Goal: Task Accomplishment & Management: Use online tool/utility

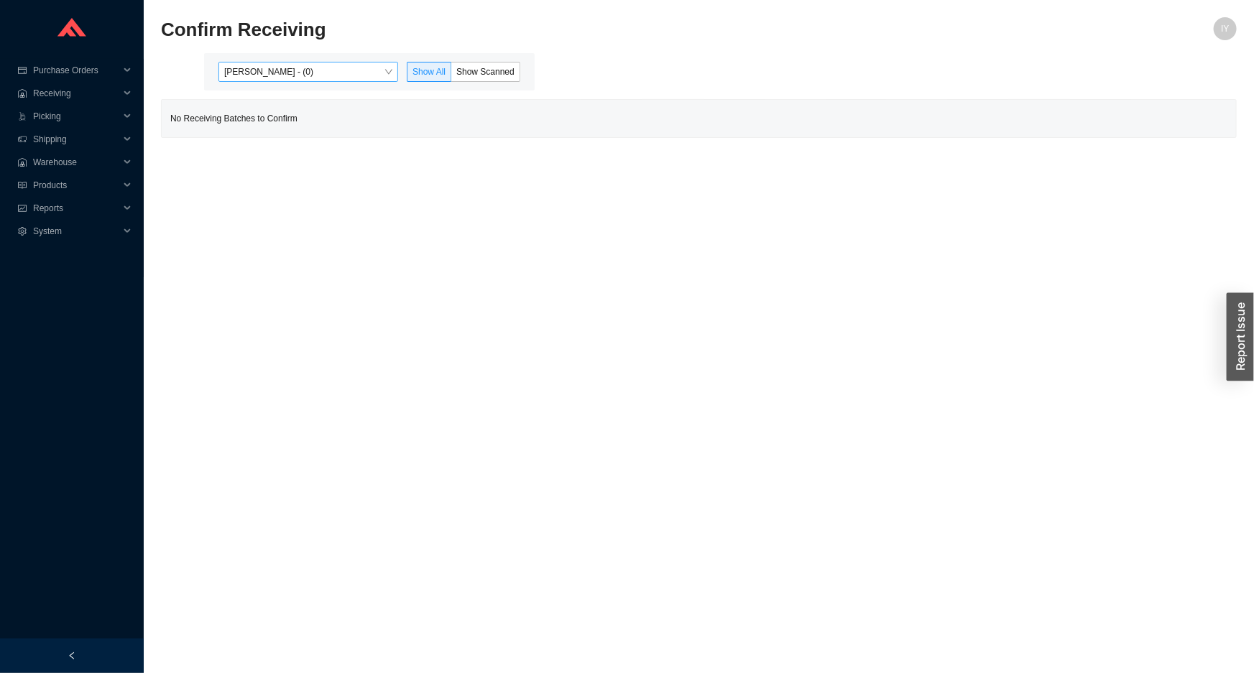
drag, startPoint x: 313, startPoint y: 70, endPoint x: 314, endPoint y: 78, distance: 8.0
click at [313, 74] on span "Issac Yoselovsky - (0)" at bounding box center [308, 72] width 168 height 19
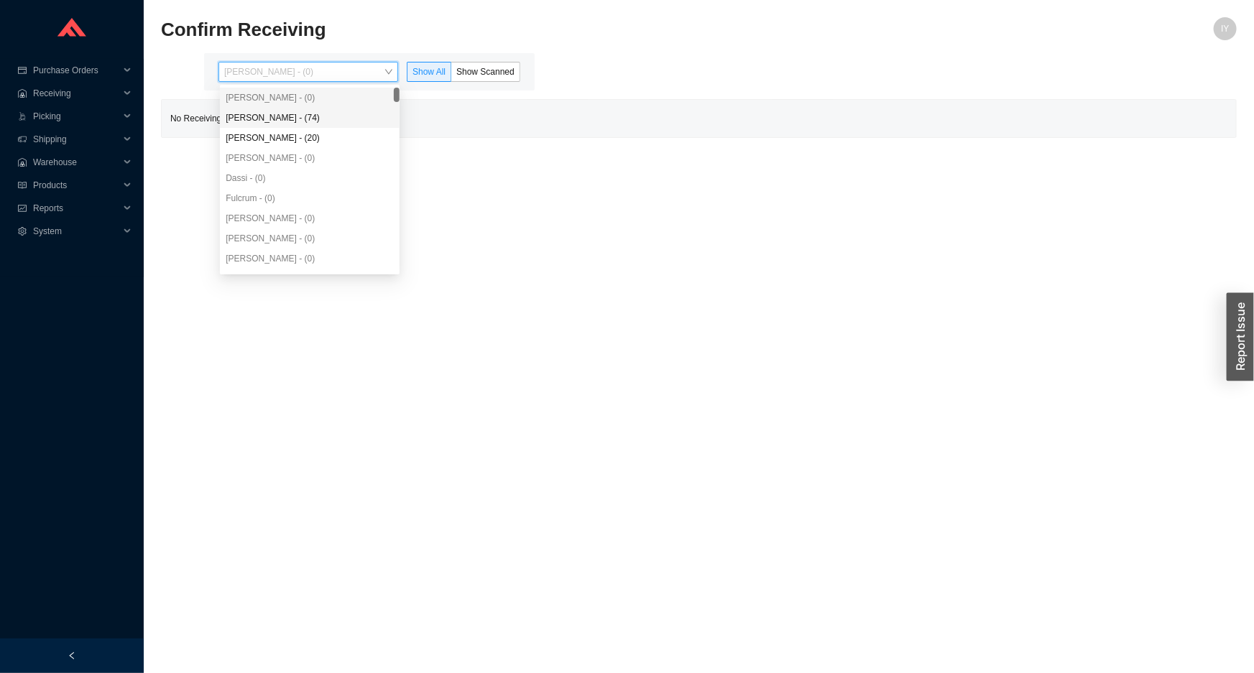
click at [335, 119] on div "Angel Negron - (74)" at bounding box center [310, 117] width 168 height 13
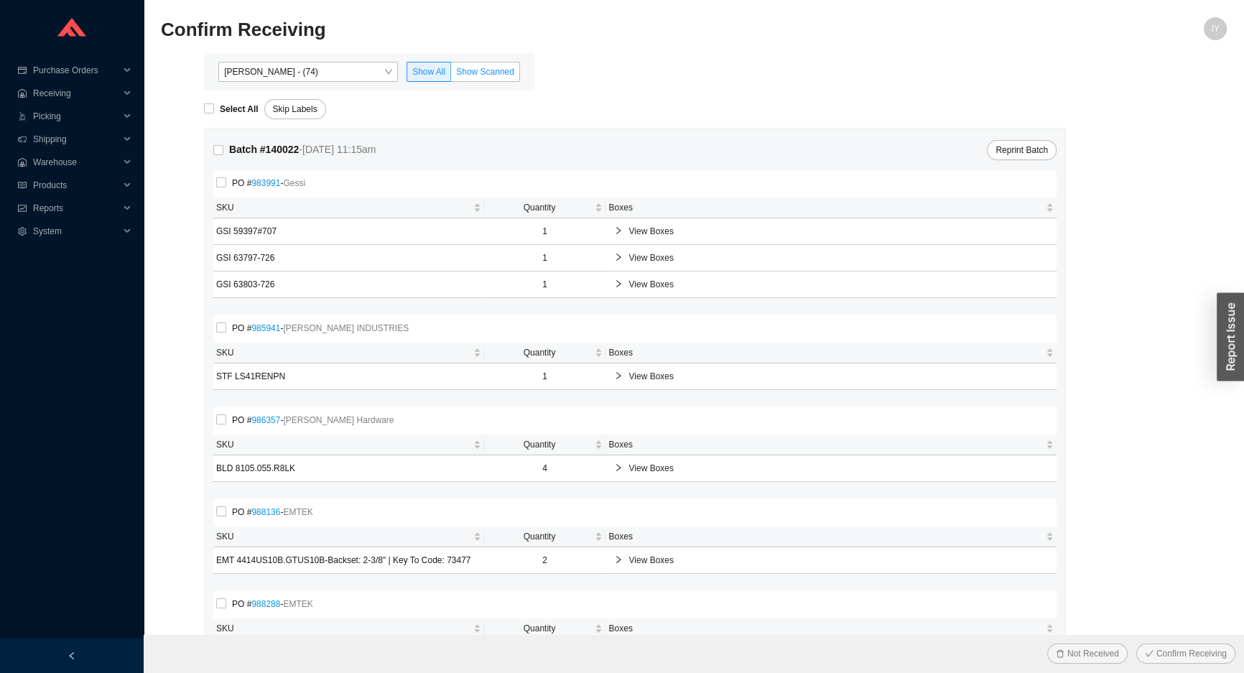
click at [517, 71] on label "Show Scanned" at bounding box center [485, 72] width 69 height 20
click at [451, 75] on input "Show Scanned" at bounding box center [451, 75] width 0 height 0
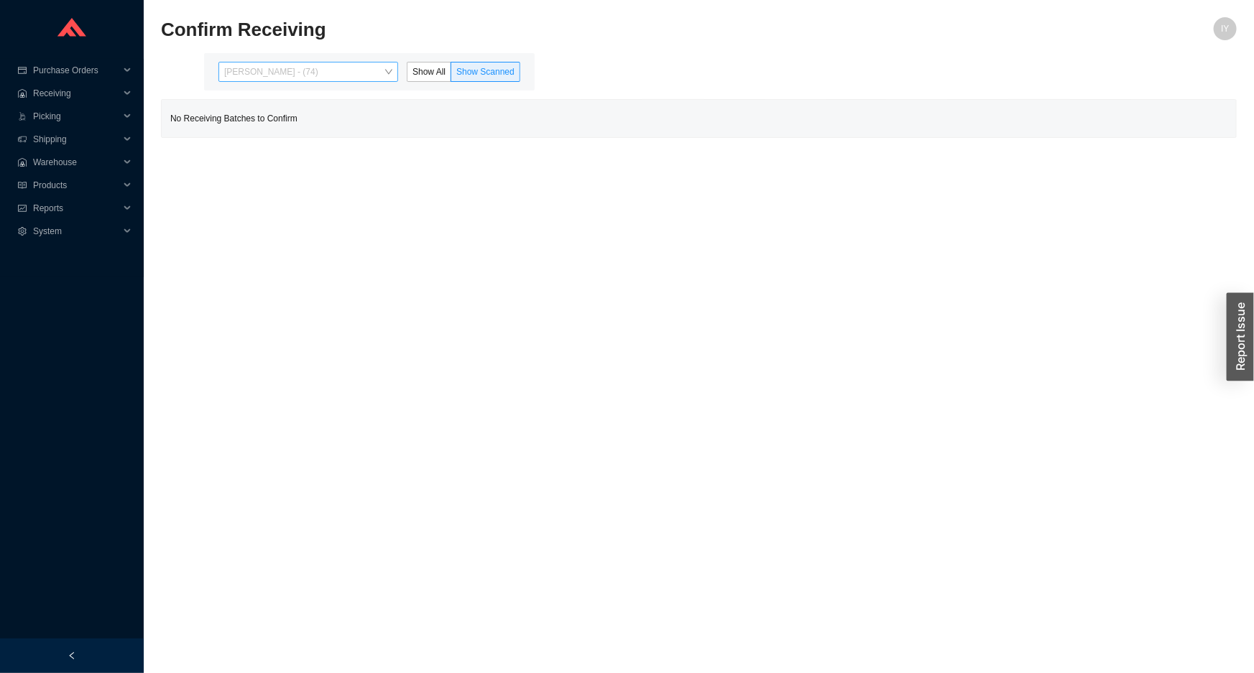
click at [369, 72] on span "Angel Negron - (74)" at bounding box center [308, 72] width 168 height 19
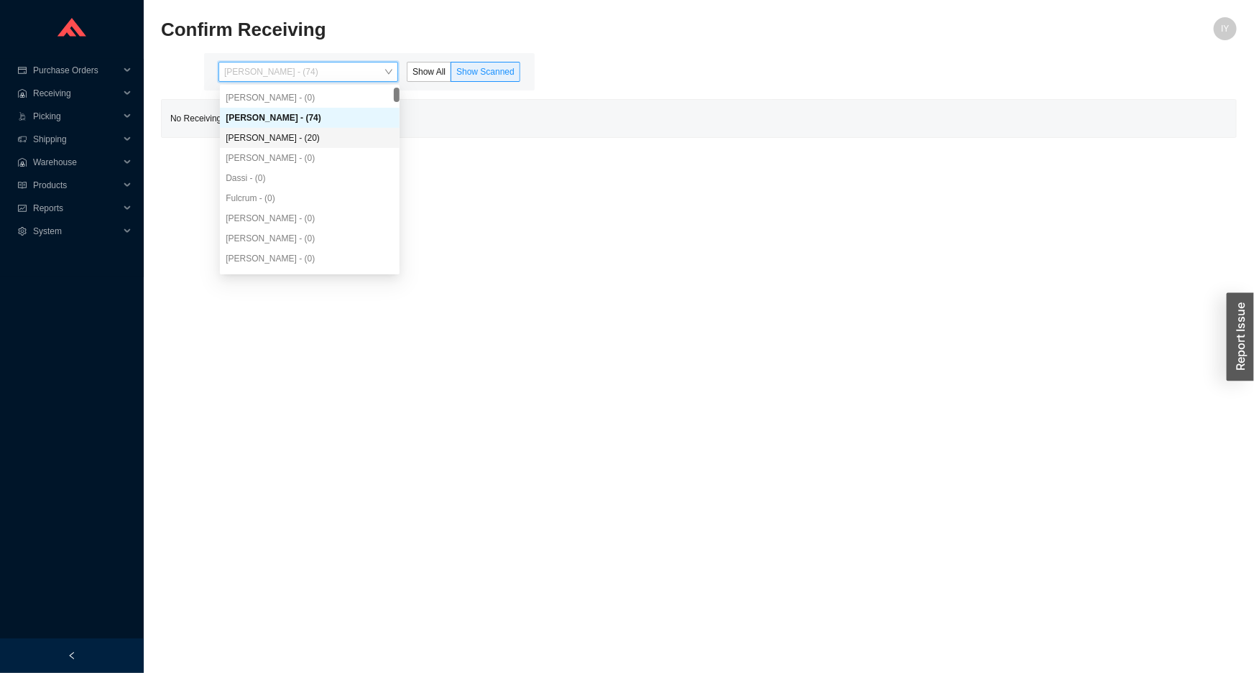
click at [301, 130] on div "Yossi Siff - (20)" at bounding box center [310, 138] width 180 height 20
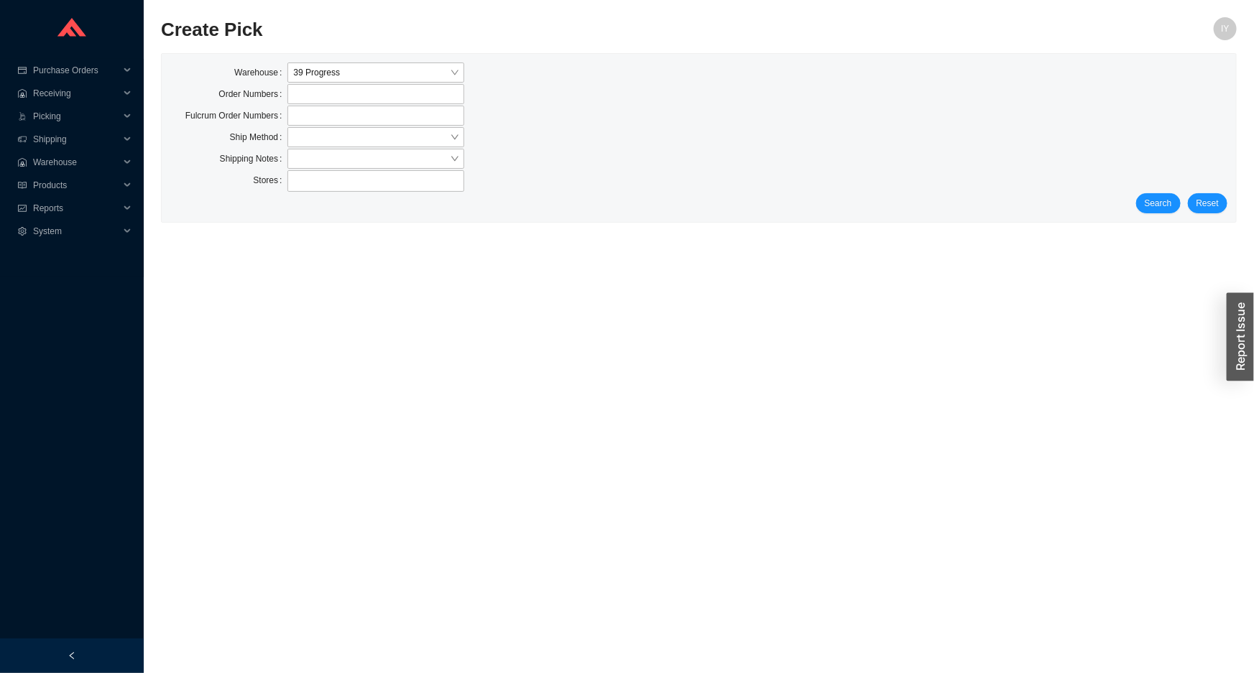
click at [1180, 210] on div "Search Reset" at bounding box center [698, 203] width 1057 height 20
click at [1174, 208] on button "Search" at bounding box center [1158, 203] width 45 height 20
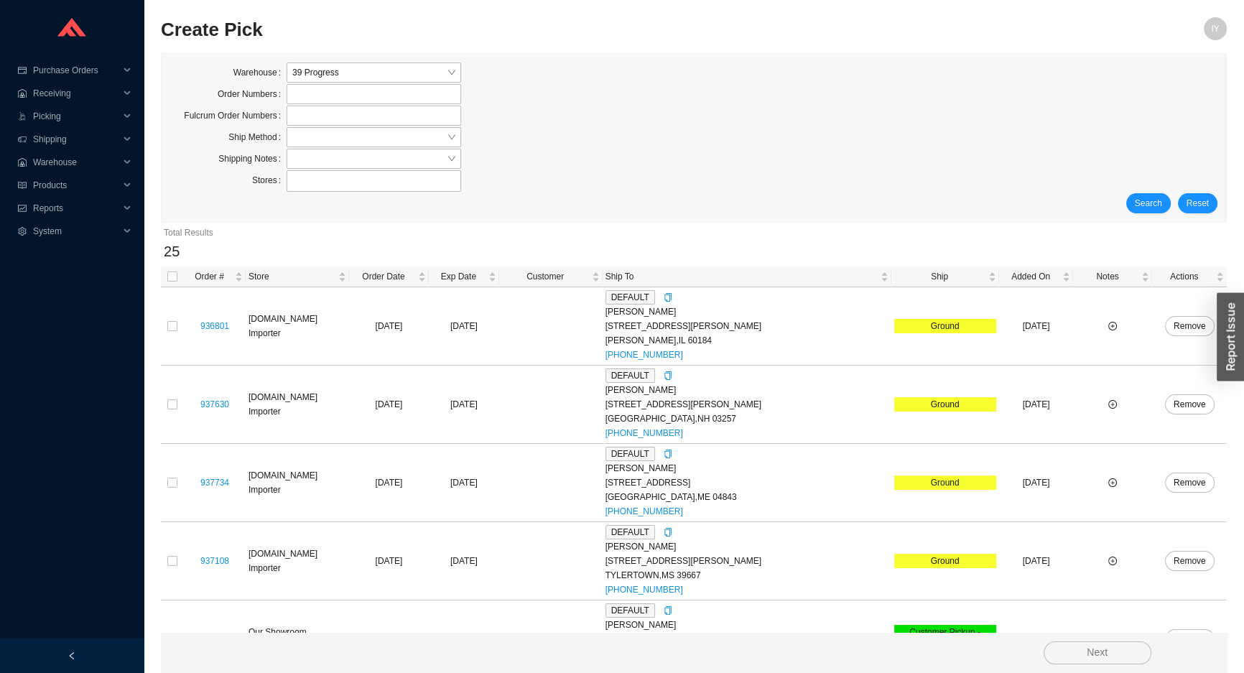
click at [1174, 208] on div "Search Reset" at bounding box center [693, 203] width 1047 height 20
drag, startPoint x: 366, startPoint y: 154, endPoint x: 369, endPoint y: 147, distance: 8.4
click at [366, 152] on input "search" at bounding box center [369, 158] width 154 height 19
click at [382, 116] on label at bounding box center [374, 116] width 175 height 20
click at [299, 116] on input at bounding box center [294, 116] width 10 height 16
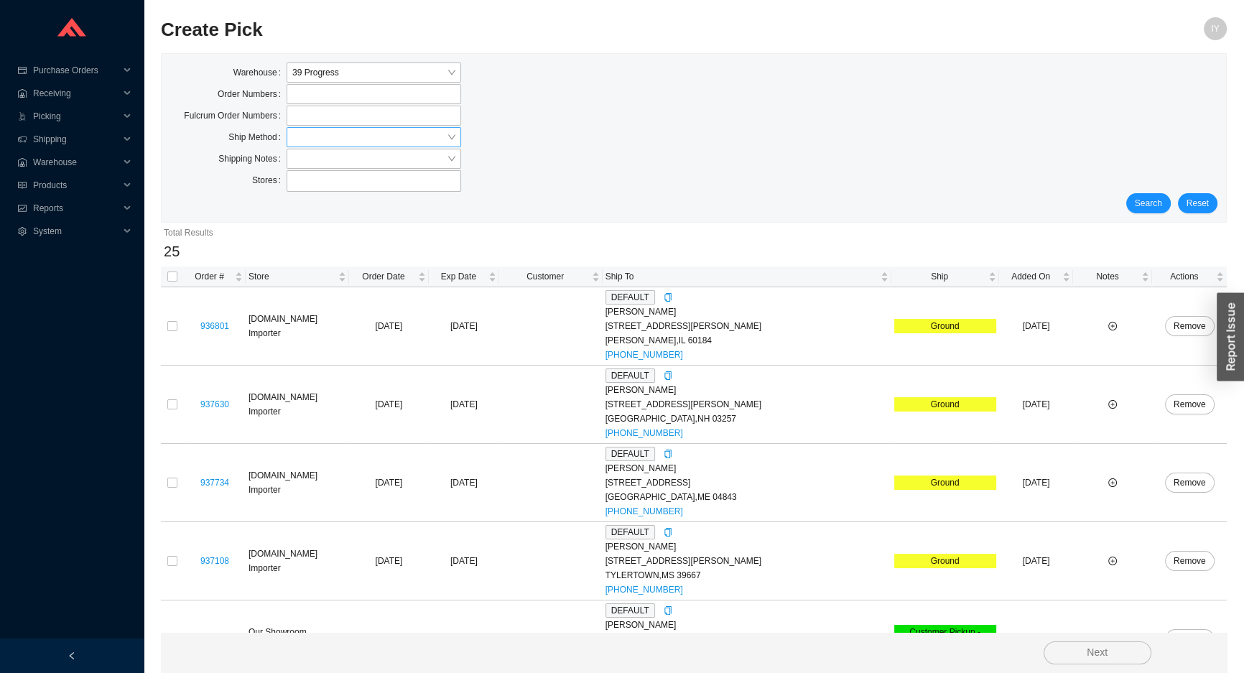
drag, startPoint x: 380, startPoint y: 131, endPoint x: 378, endPoint y: 143, distance: 12.4
click at [380, 133] on input "search" at bounding box center [369, 137] width 154 height 19
click at [406, 243] on div "UPS" at bounding box center [373, 243] width 163 height 13
click at [1146, 204] on span "Search" at bounding box center [1148, 203] width 27 height 14
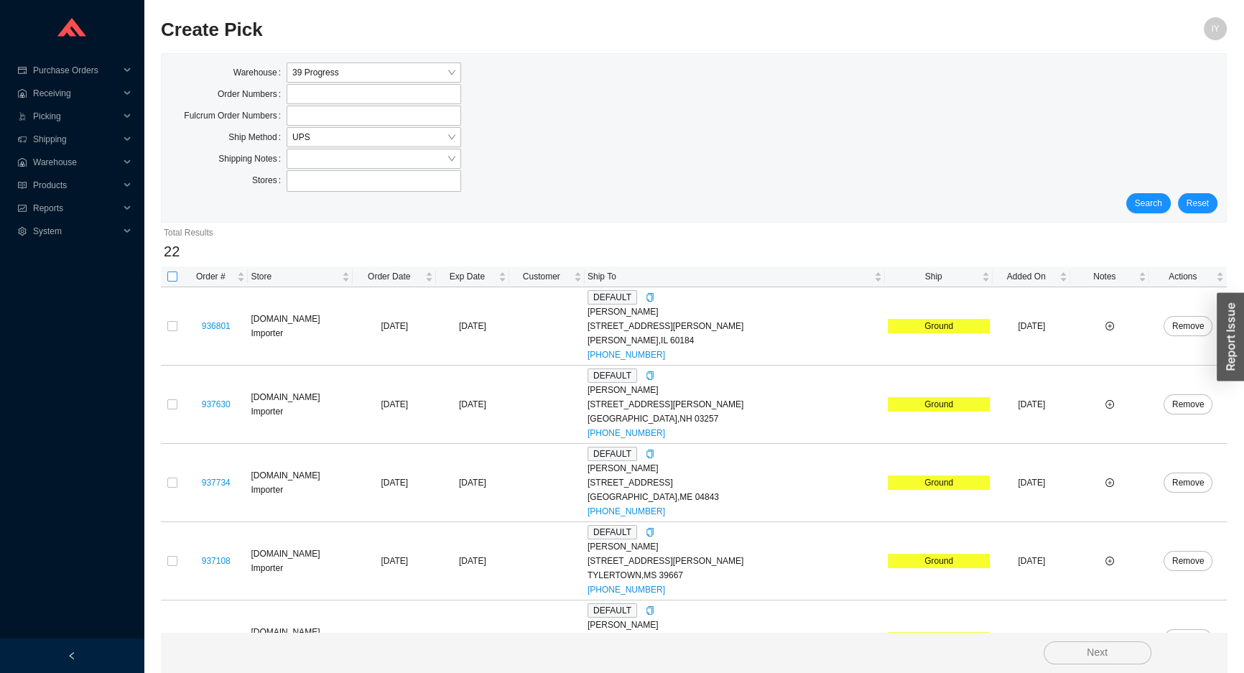
click at [172, 277] on input "checkbox" at bounding box center [172, 277] width 10 height 10
checkbox input "true"
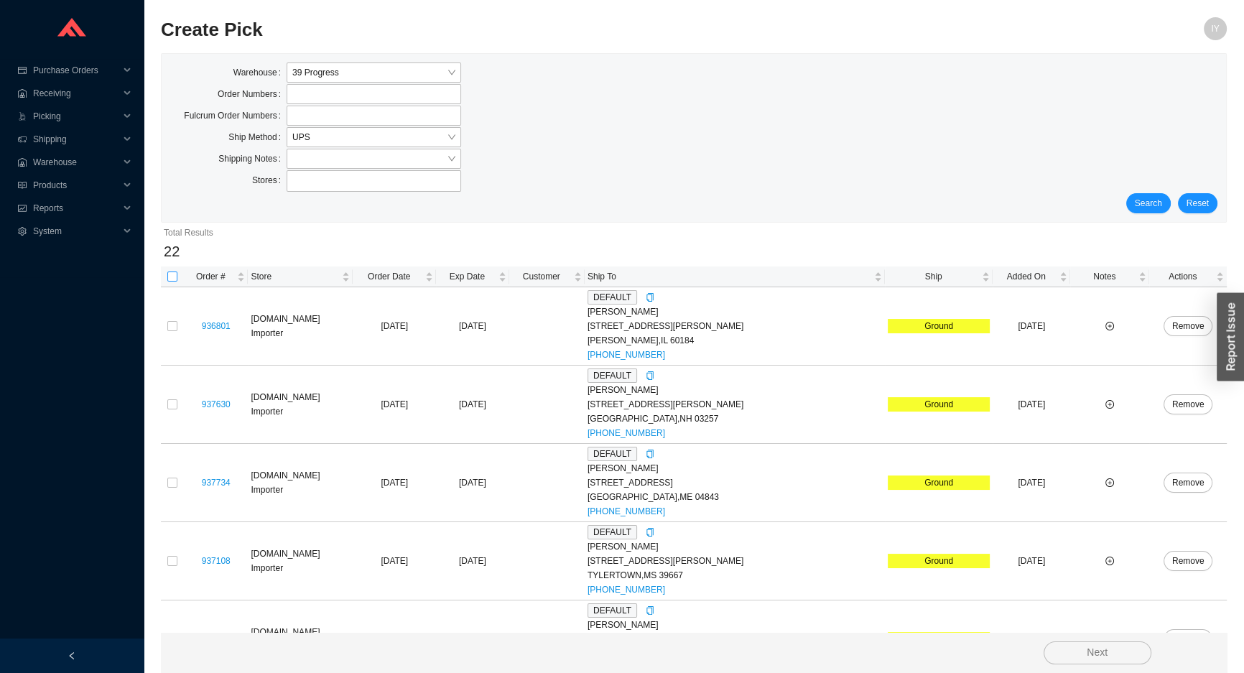
checkbox input "true"
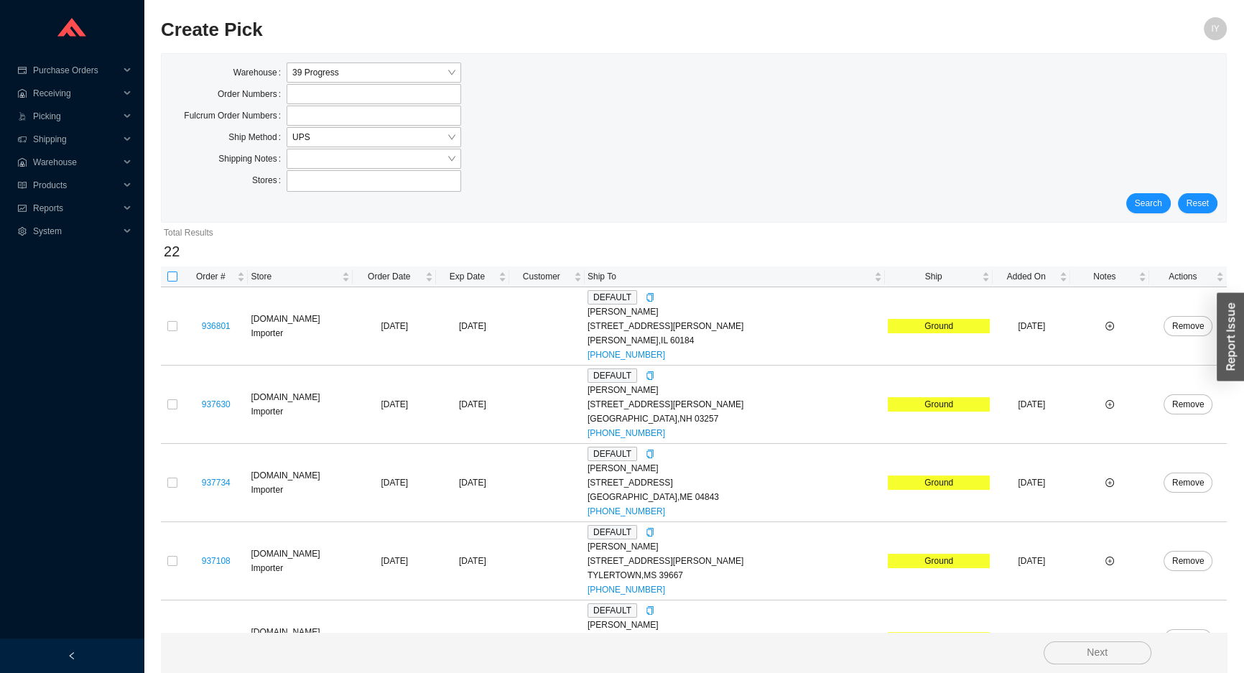
checkbox input "true"
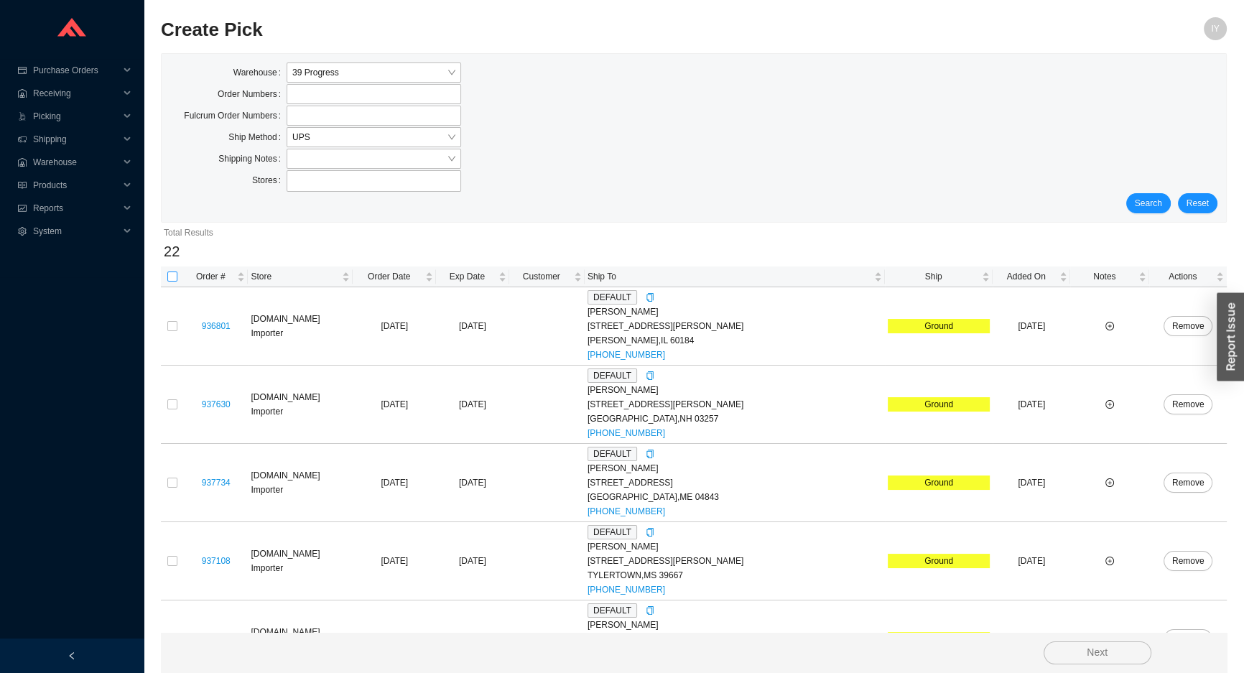
checkbox input "true"
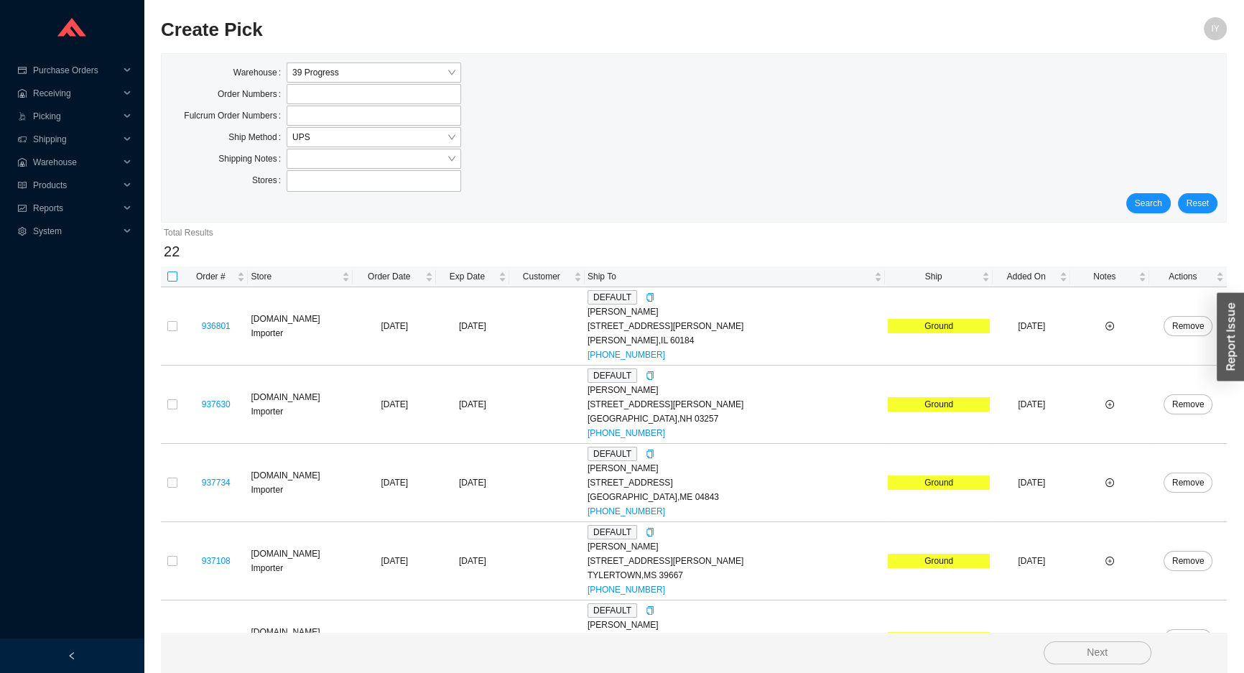
checkbox input "true"
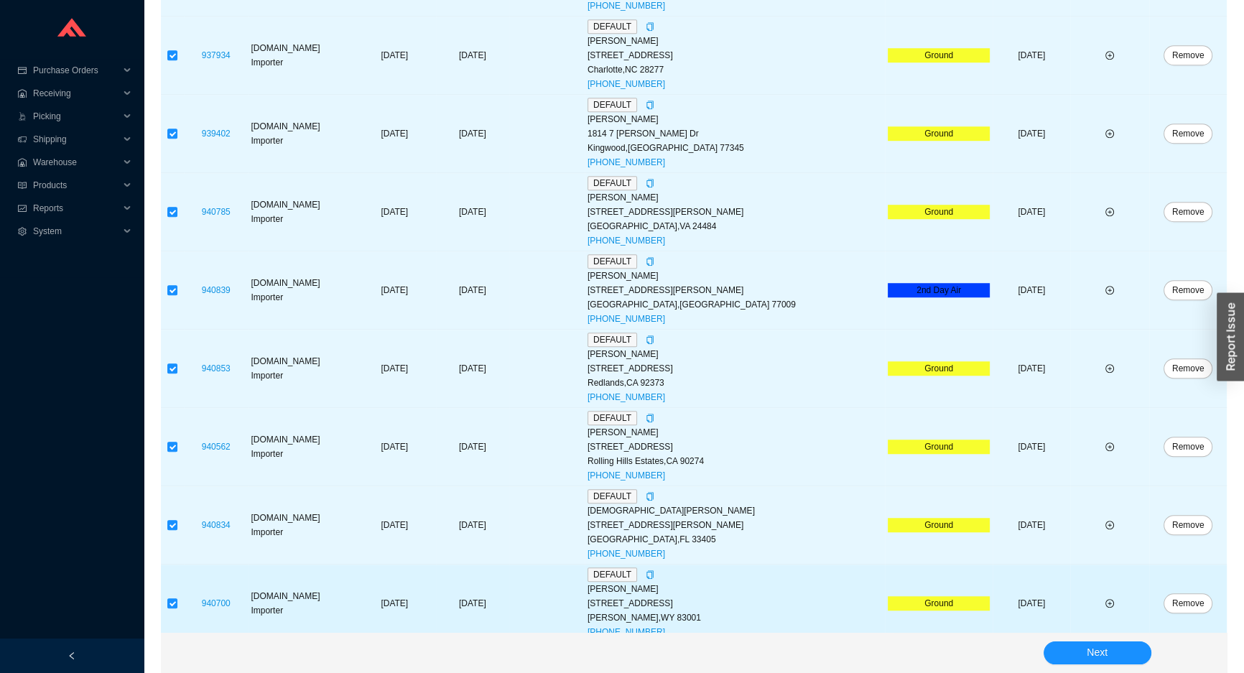
scroll to position [1375, 0]
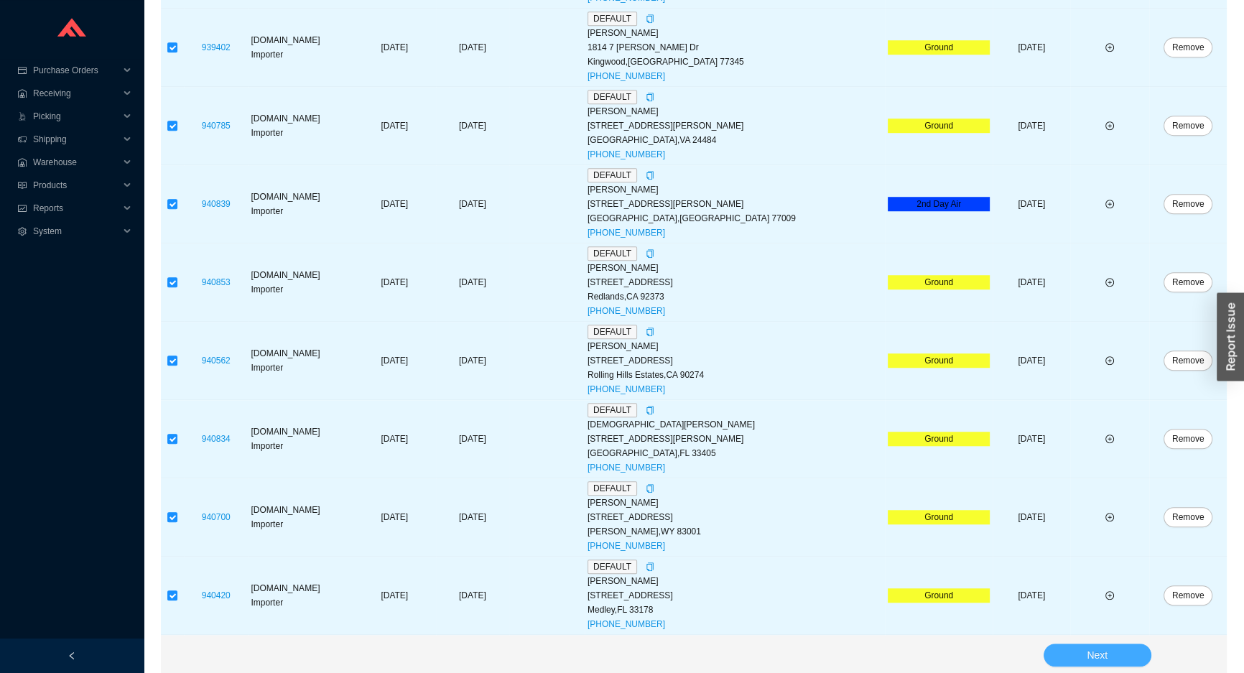
click at [1085, 653] on button "Next" at bounding box center [1098, 655] width 108 height 23
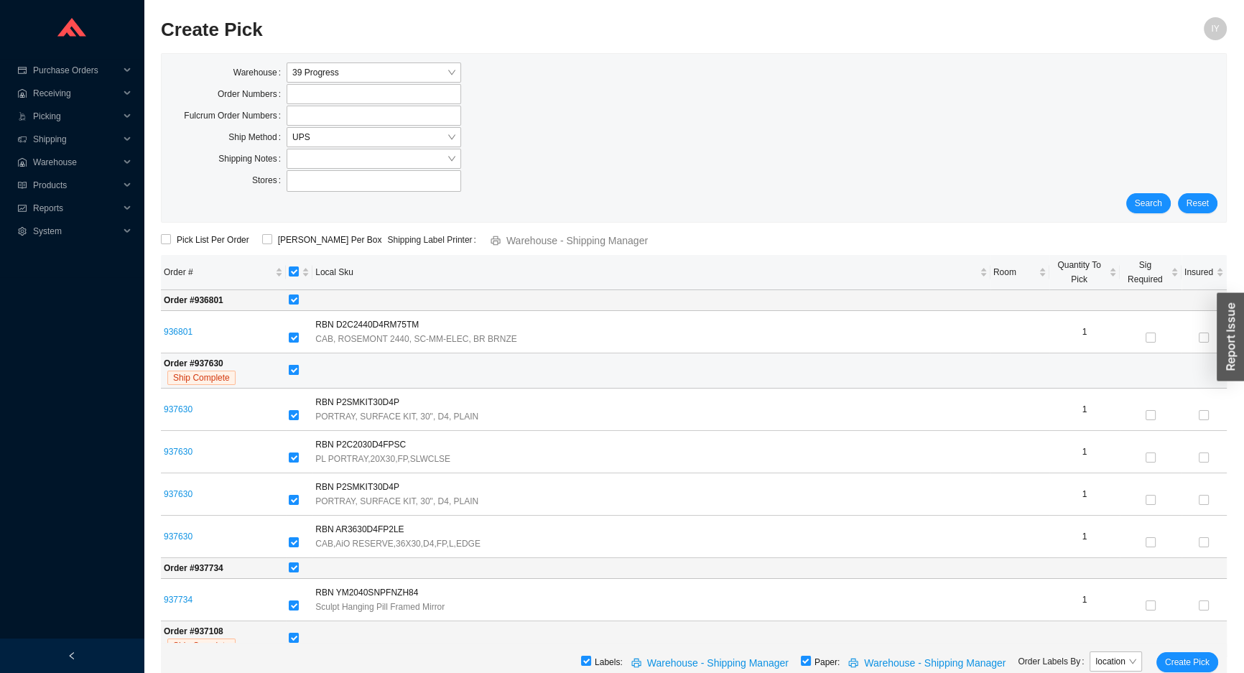
click at [299, 369] on input "checkbox" at bounding box center [294, 370] width 10 height 10
checkbox input "false"
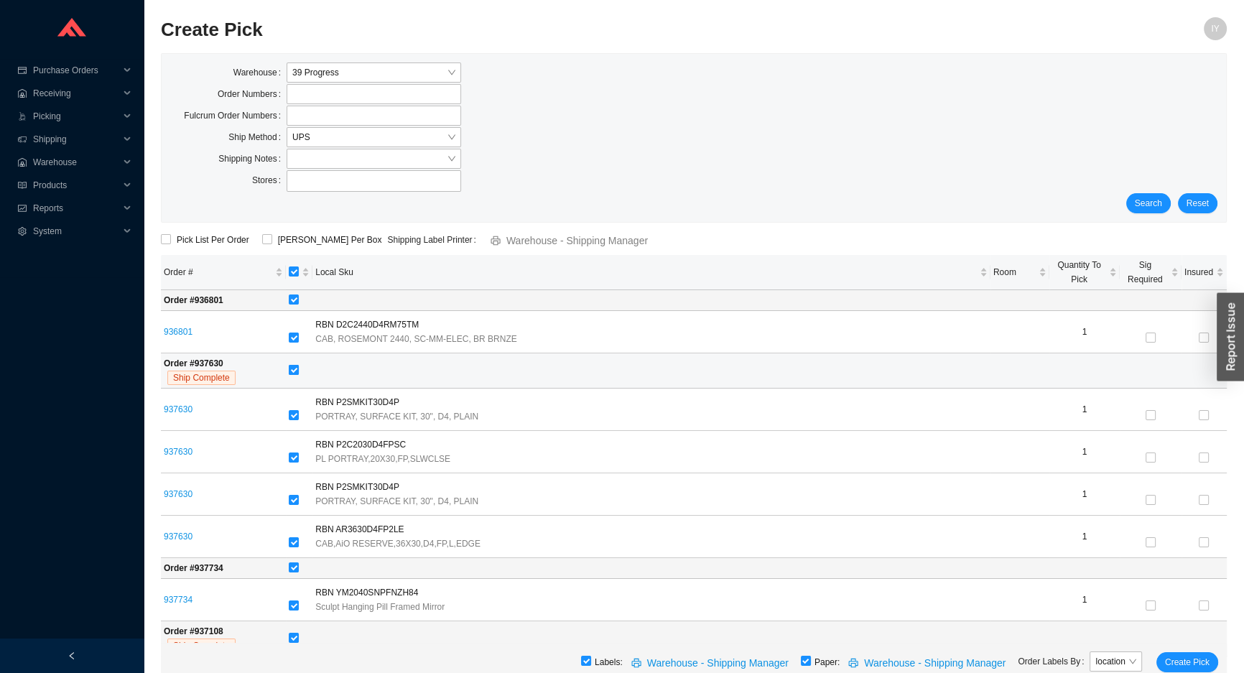
checkbox input "false"
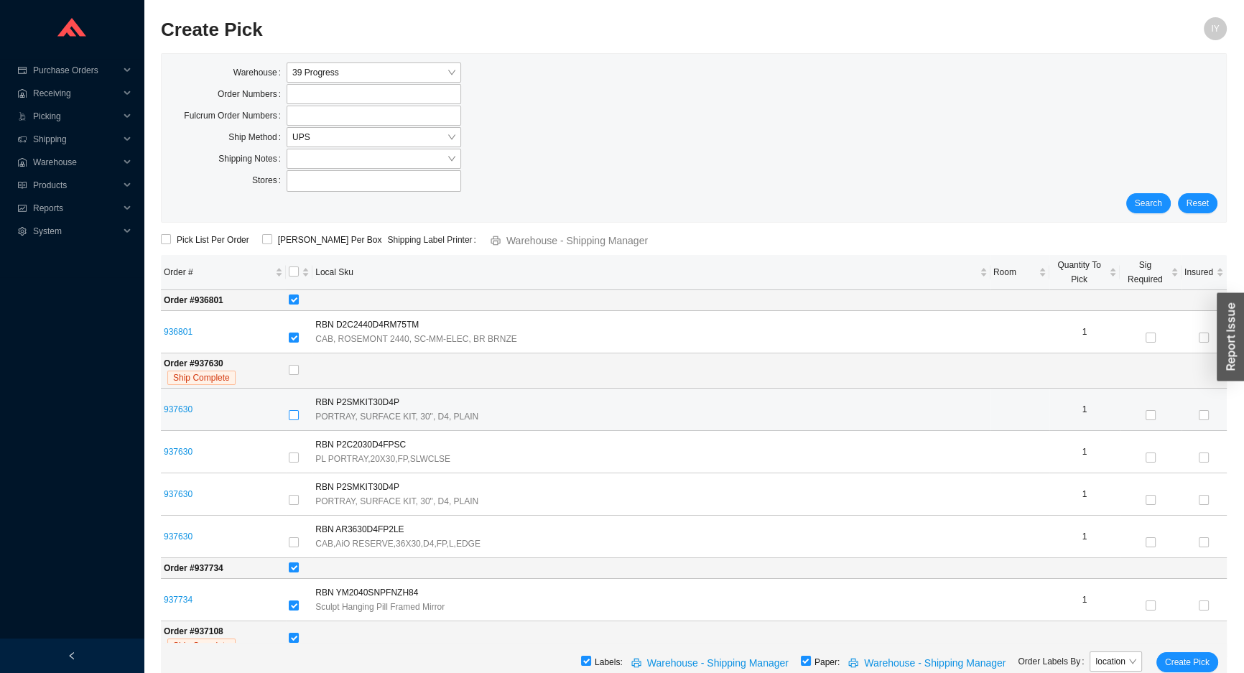
click at [298, 414] on input "checkbox" at bounding box center [294, 415] width 10 height 10
click at [296, 420] on label at bounding box center [294, 416] width 10 height 14
click at [296, 420] on input "checkbox" at bounding box center [294, 415] width 10 height 10
checkbox input "false"
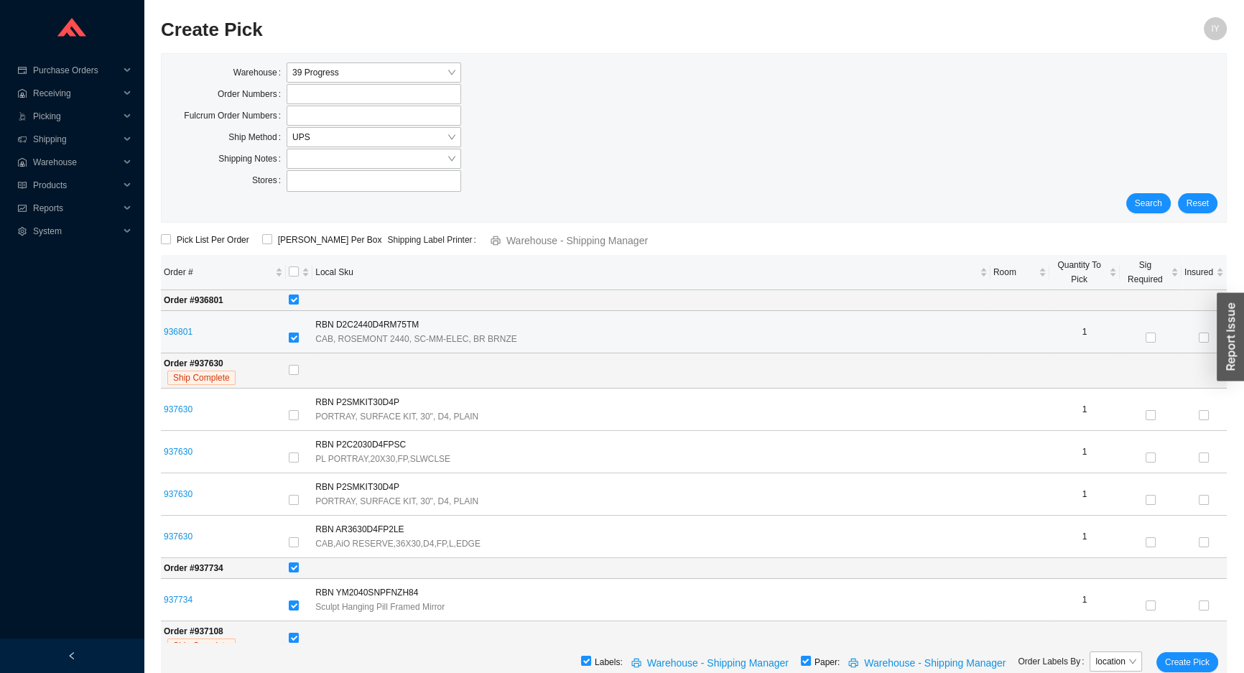
click at [292, 337] on input "checkbox" at bounding box center [294, 338] width 10 height 10
checkbox input "false"
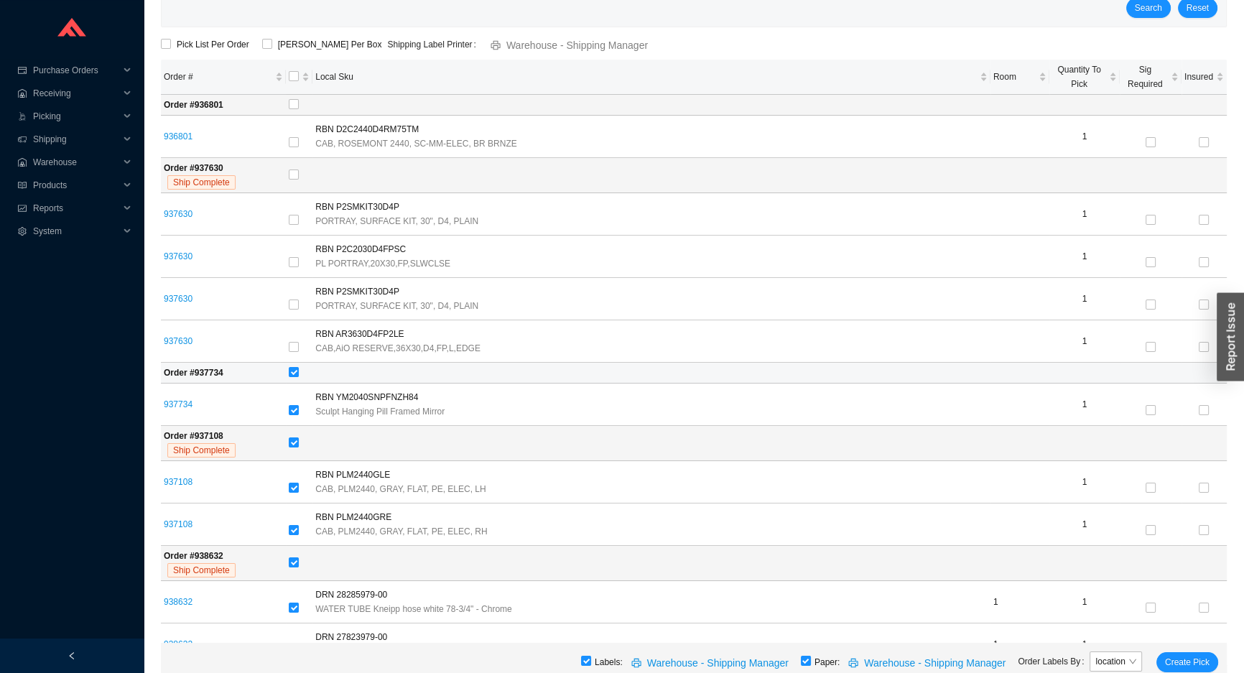
click at [292, 363] on td at bounding box center [756, 373] width 941 height 21
click at [291, 449] on td at bounding box center [756, 443] width 941 height 35
click at [289, 374] on td at bounding box center [756, 373] width 941 height 21
click at [294, 374] on input "checkbox" at bounding box center [294, 372] width 10 height 10
checkbox input "false"
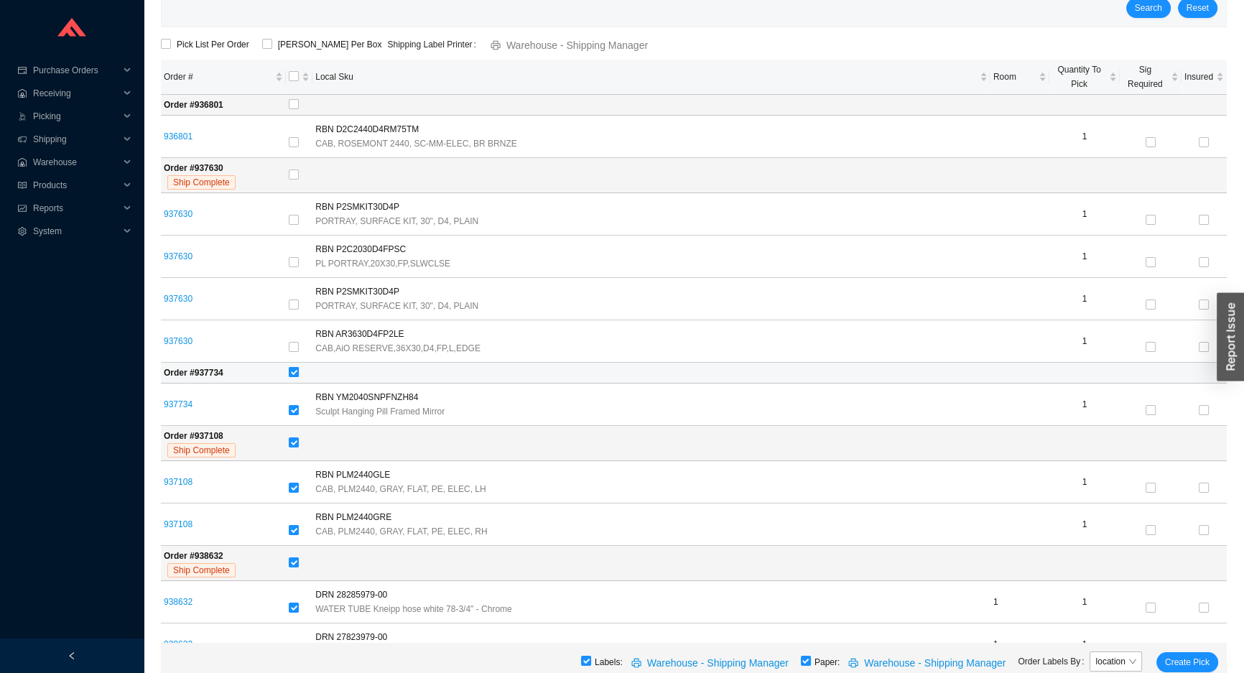
checkbox input "false"
click at [299, 440] on input "checkbox" at bounding box center [294, 443] width 10 height 10
checkbox input "false"
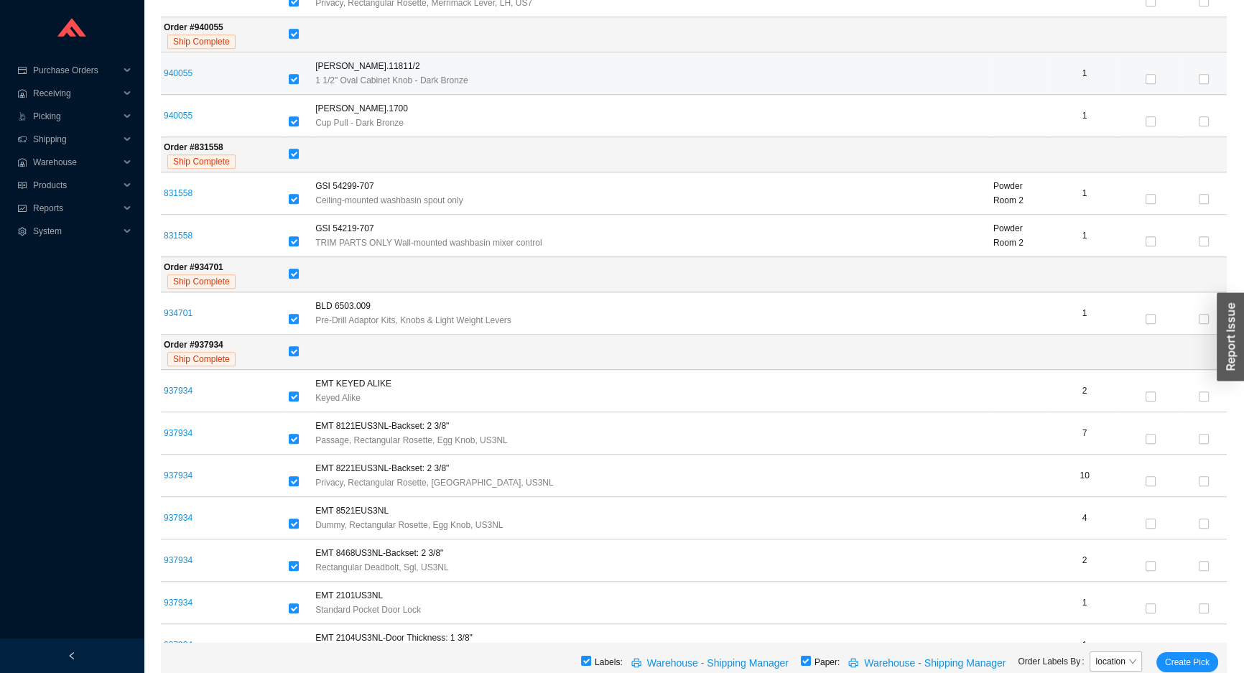
scroll to position [1567, 0]
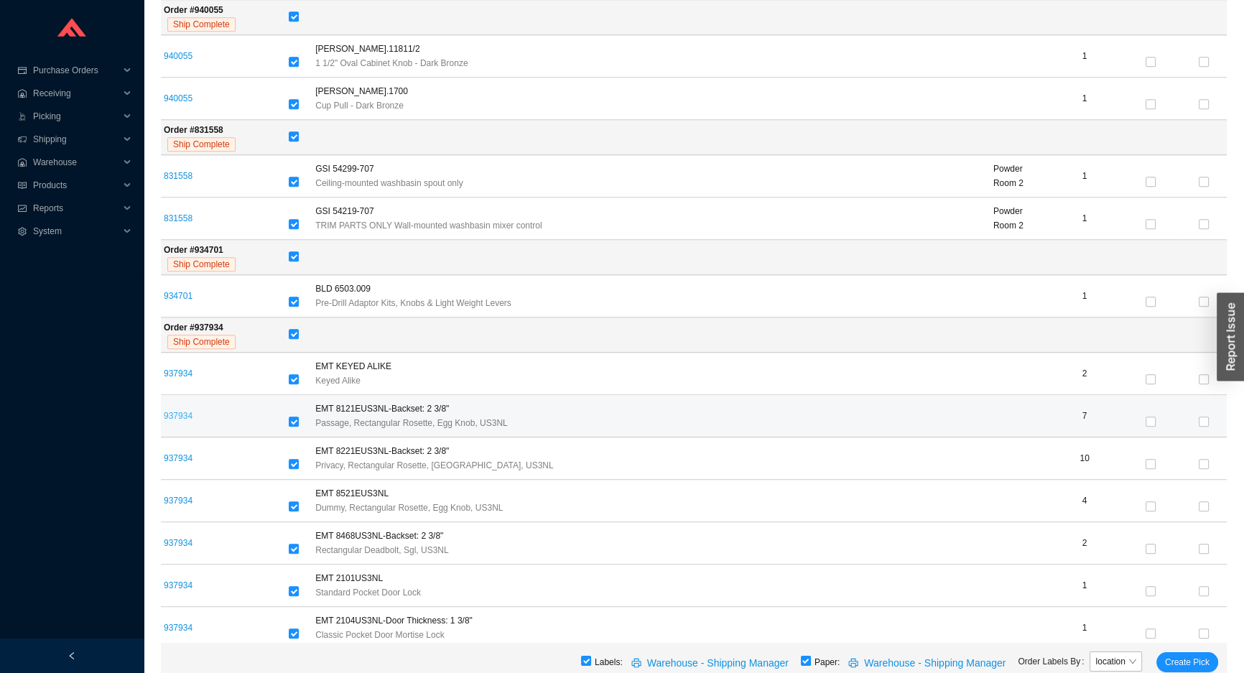
click at [177, 411] on link "937934" at bounding box center [178, 416] width 29 height 10
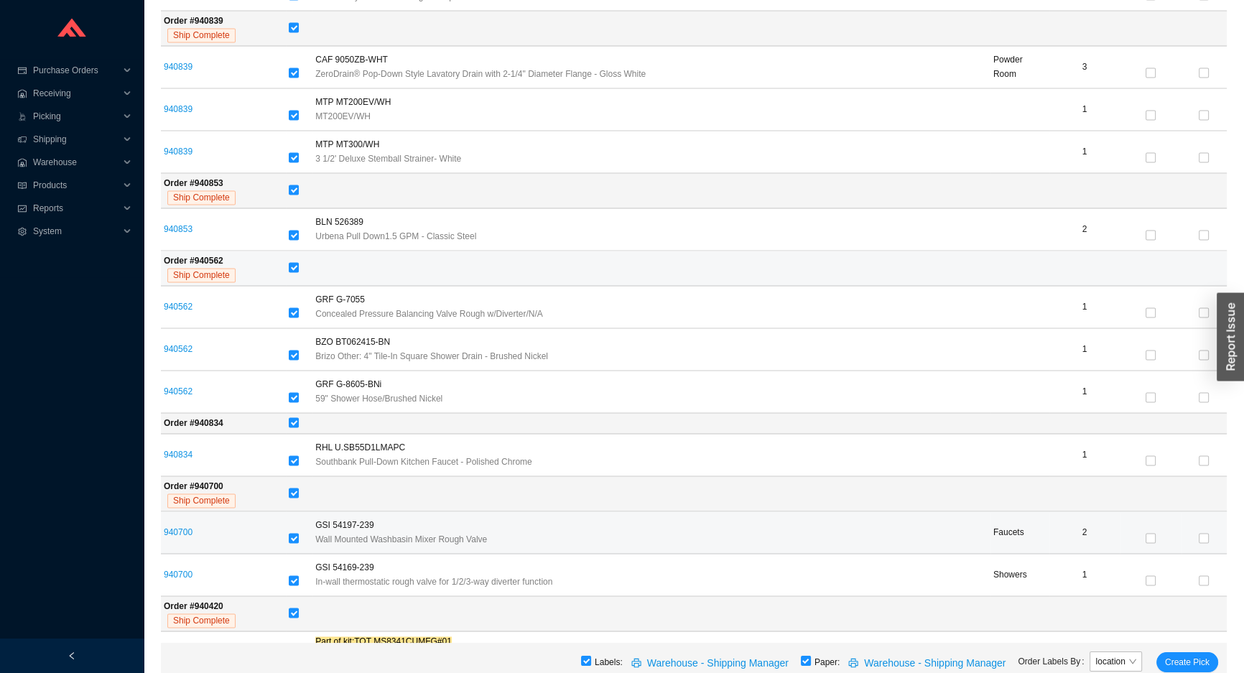
scroll to position [2704, 0]
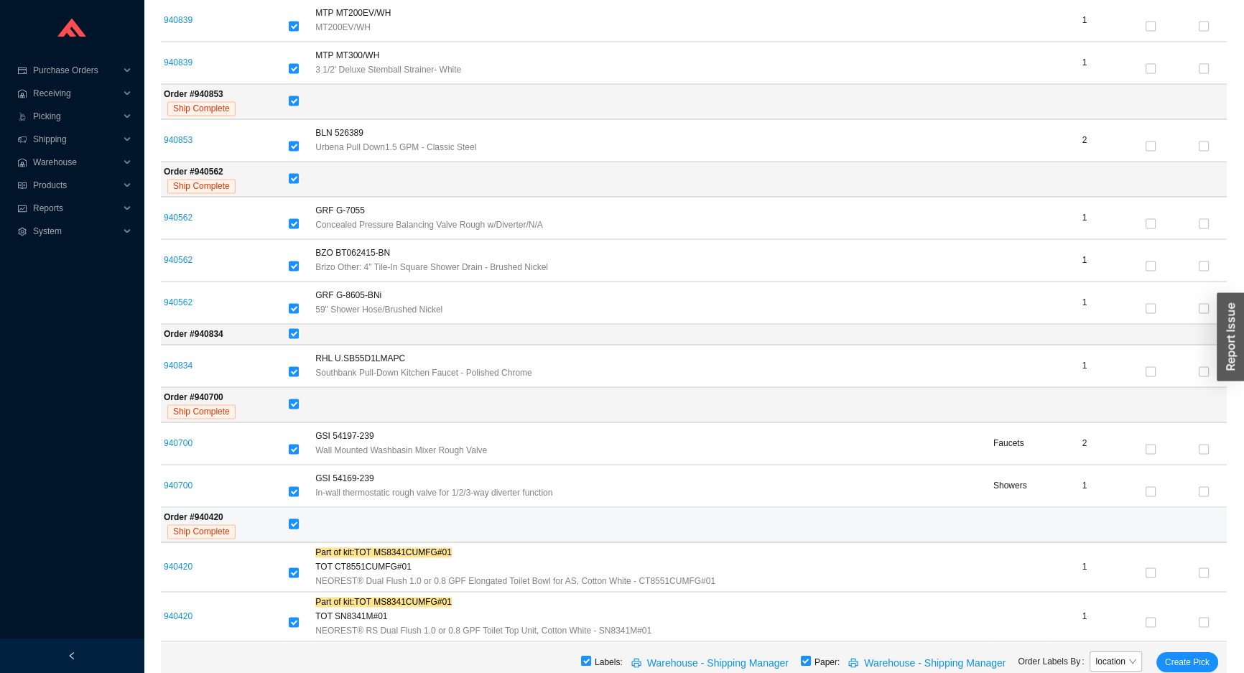
click at [294, 524] on label at bounding box center [294, 524] width 10 height 14
click at [294, 524] on input "checkbox" at bounding box center [294, 524] width 10 height 10
checkbox input "false"
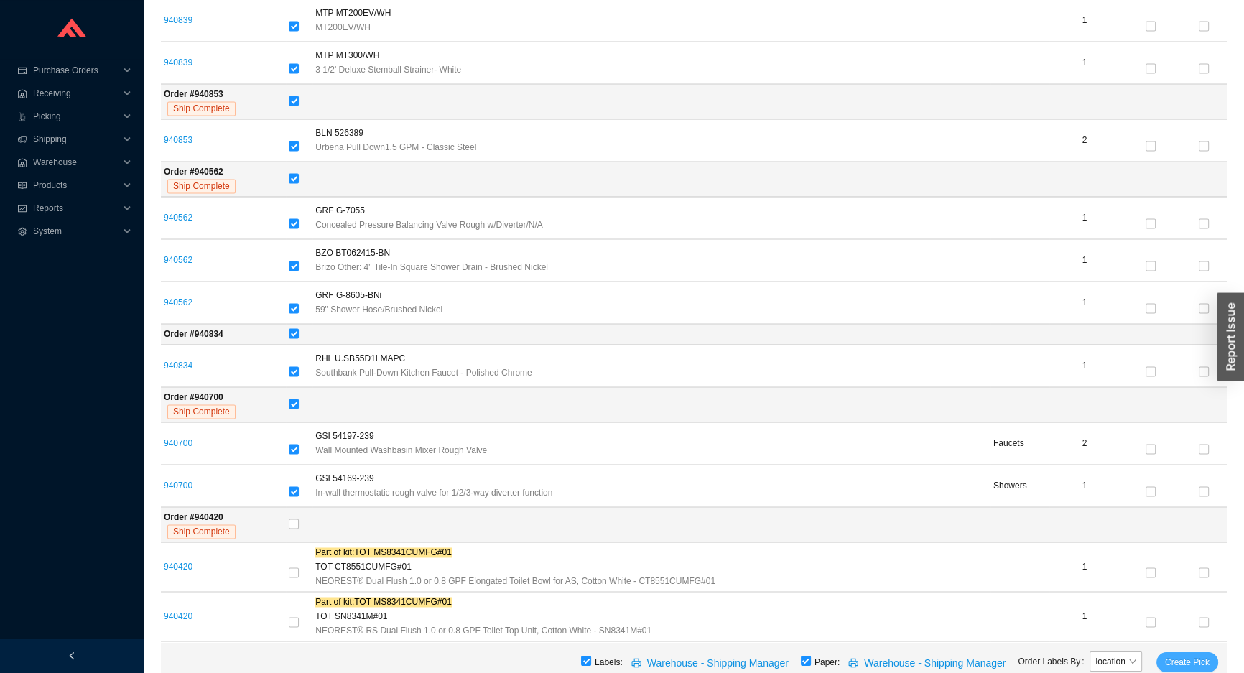
click at [1197, 667] on span "Create Pick" at bounding box center [1187, 662] width 45 height 14
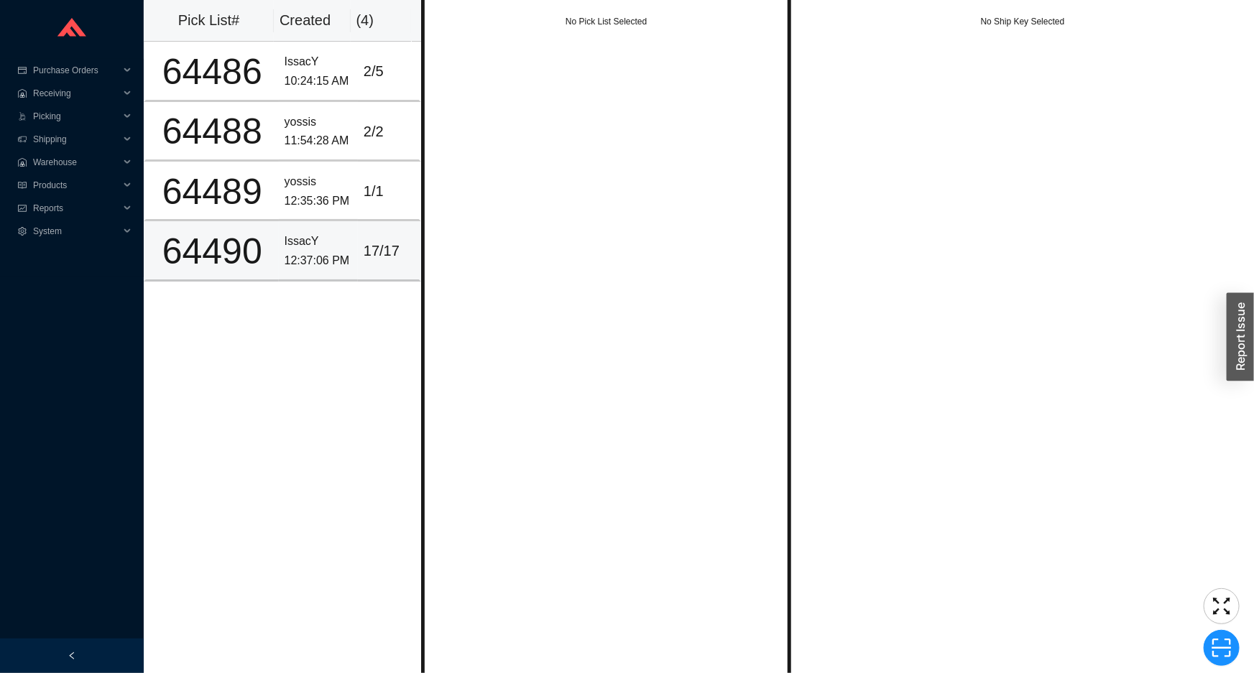
click at [289, 243] on div "IssacY" at bounding box center [318, 241] width 68 height 19
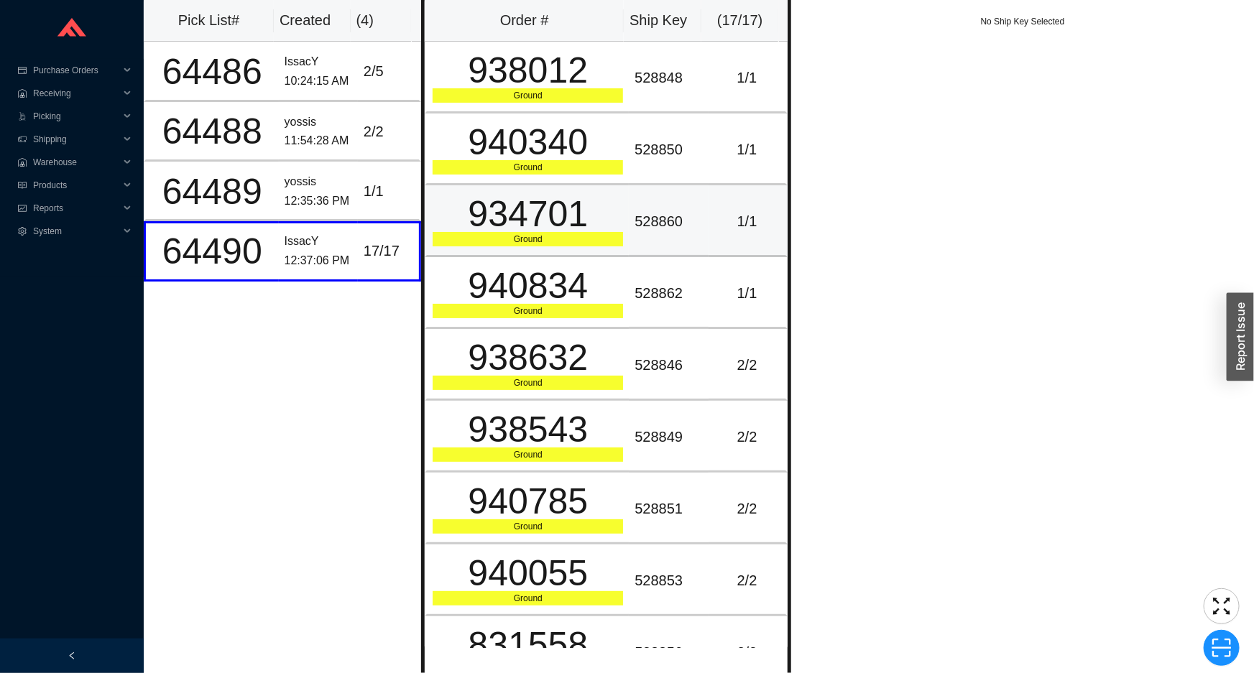
click at [501, 196] on div "934701" at bounding box center [527, 214] width 190 height 36
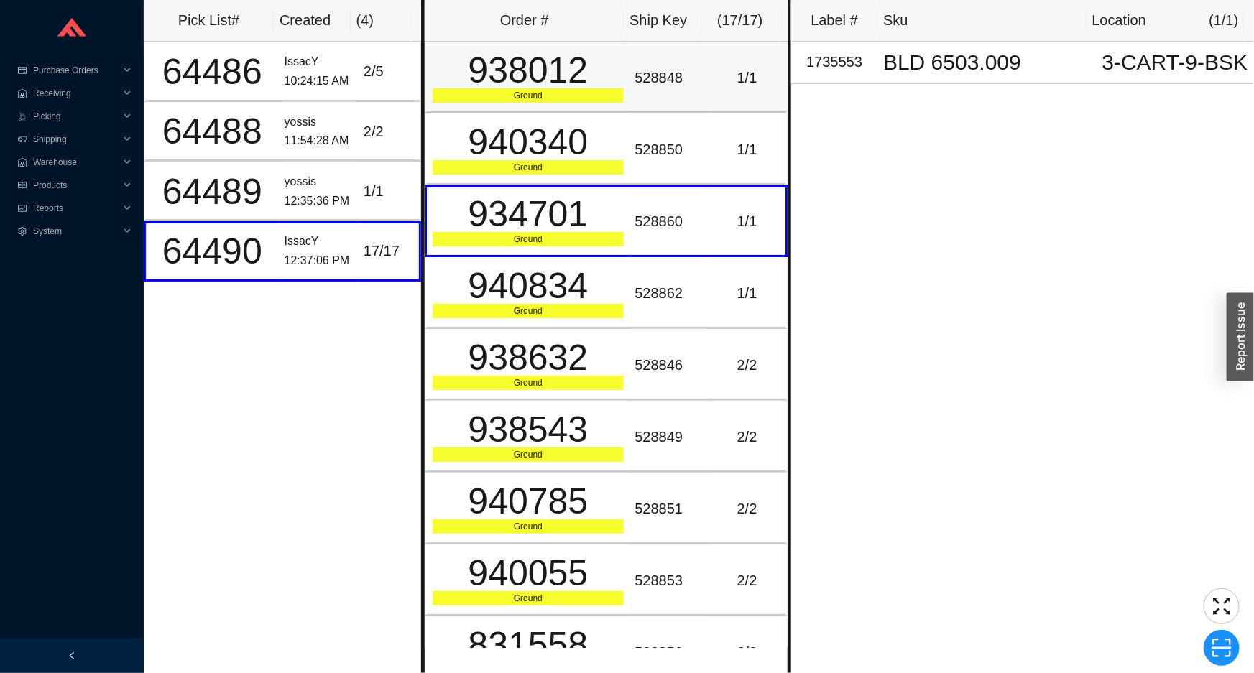
click at [508, 105] on td "938012 Ground" at bounding box center [527, 78] width 204 height 72
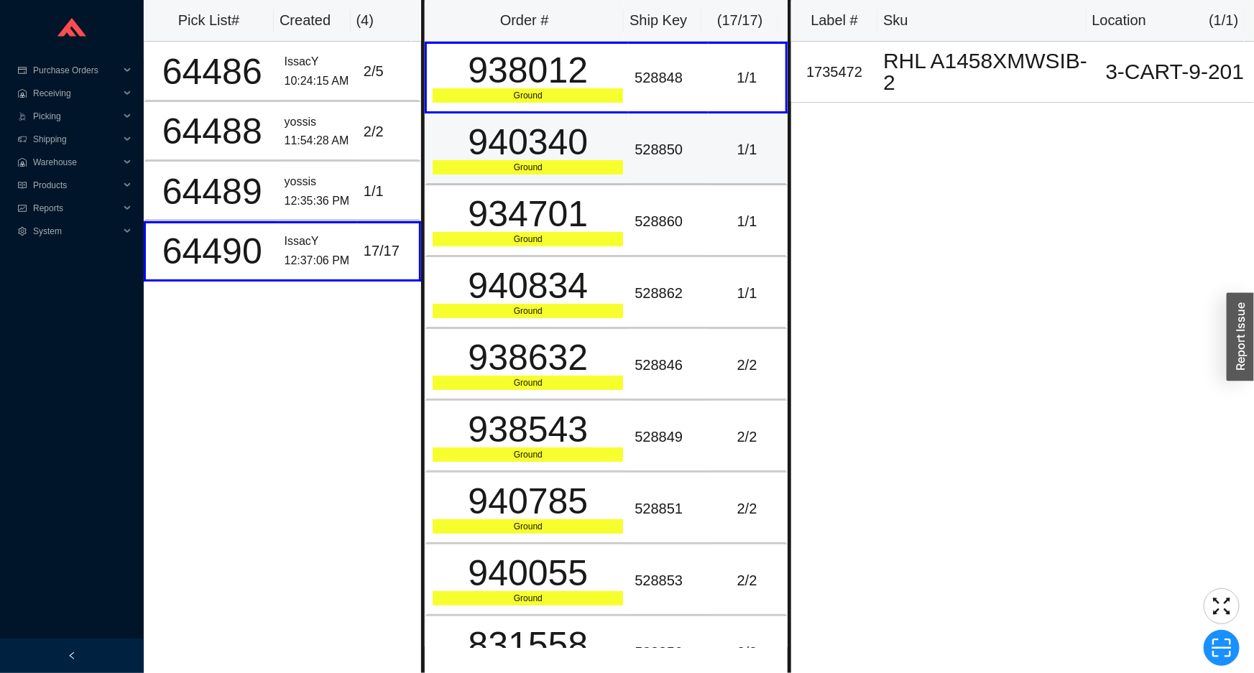
click at [504, 154] on div "940340" at bounding box center [527, 142] width 190 height 36
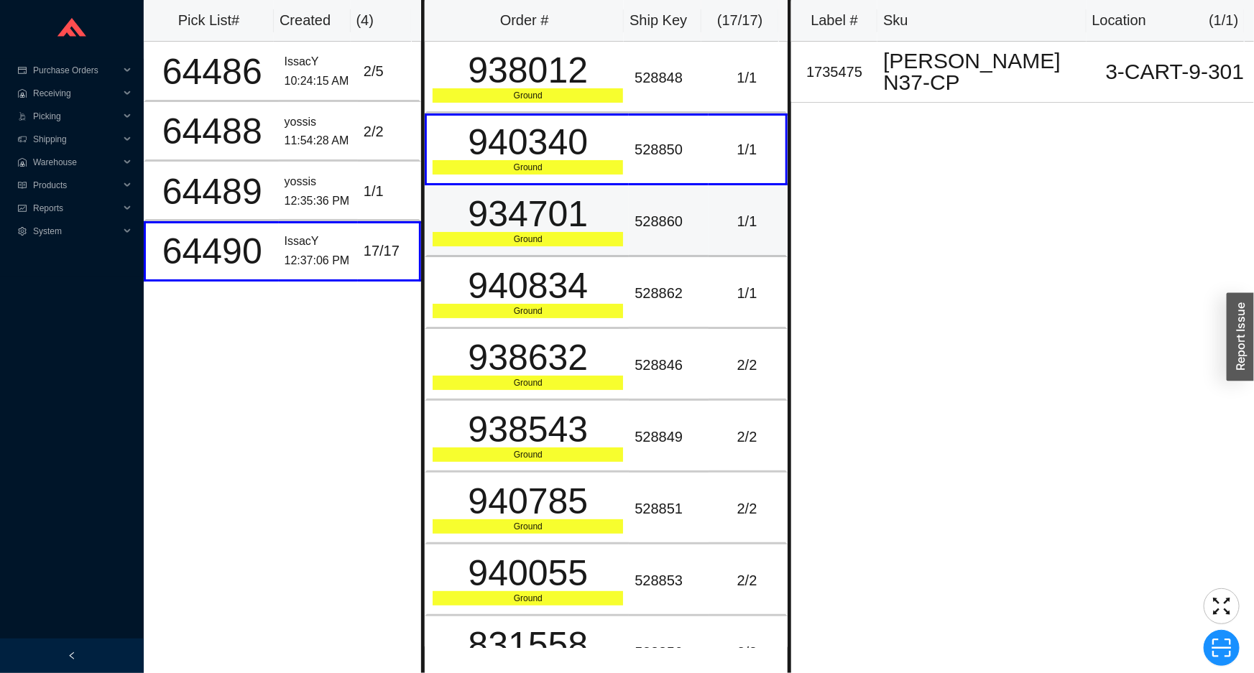
click at [498, 244] on div "Ground" at bounding box center [527, 239] width 190 height 14
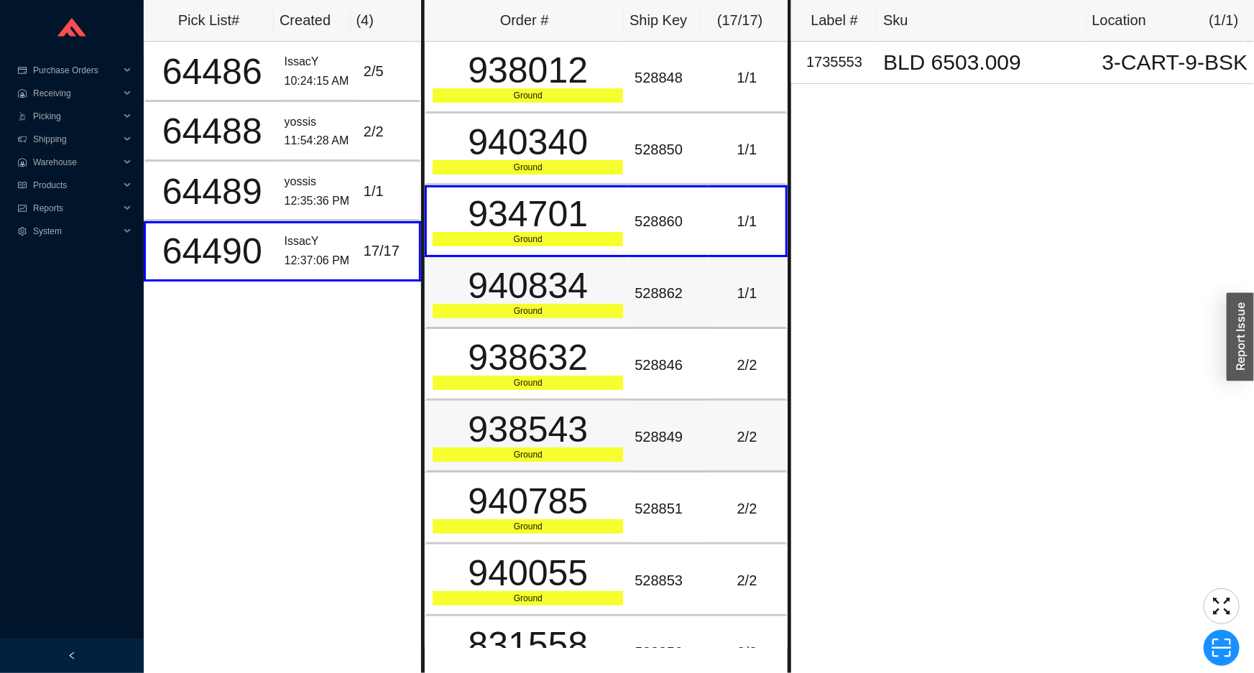
drag, startPoint x: 489, startPoint y: 320, endPoint x: 482, endPoint y: 399, distance: 78.6
click at [487, 338] on tbody "938012 Ground 528848 1 / 1 940340 Ground 528850 1 / 1 934701 Ground 528860 1 / …" at bounding box center [606, 652] width 363 height 1221
click at [481, 412] on div "938543" at bounding box center [527, 430] width 190 height 36
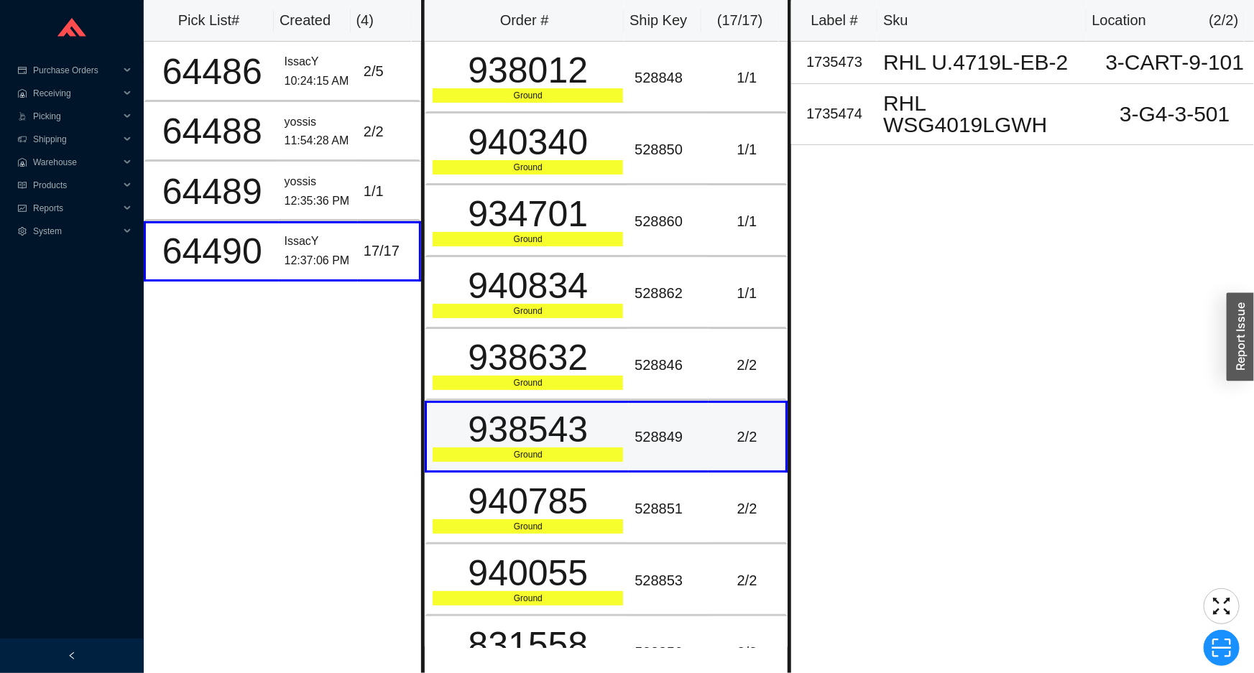
click at [465, 434] on div "938543" at bounding box center [527, 430] width 190 height 36
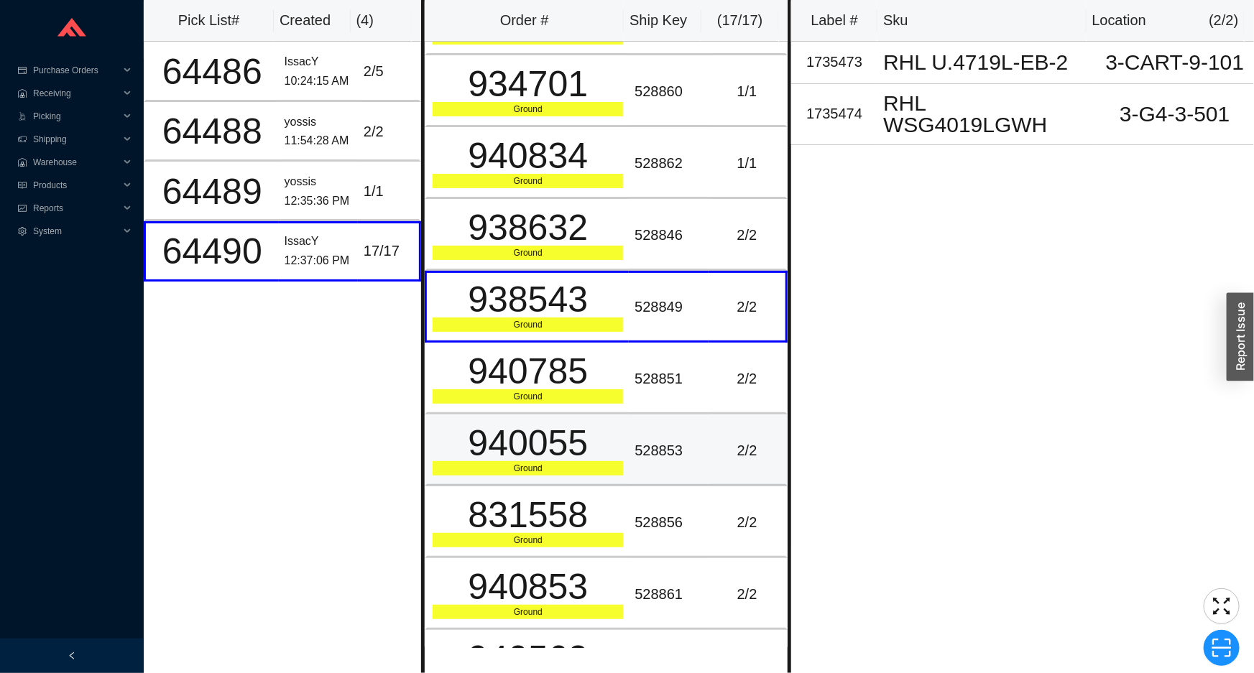
click at [443, 477] on td "940055 Ground" at bounding box center [527, 451] width 204 height 72
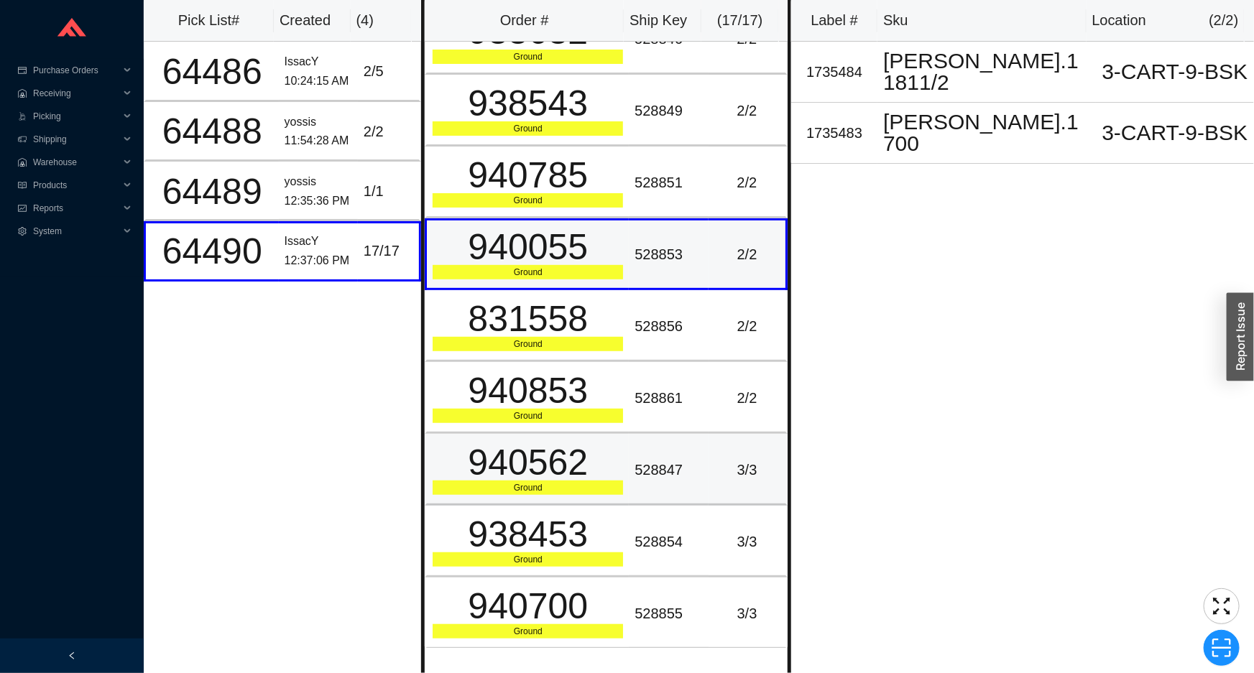
click at [446, 460] on div "940562" at bounding box center [527, 463] width 190 height 36
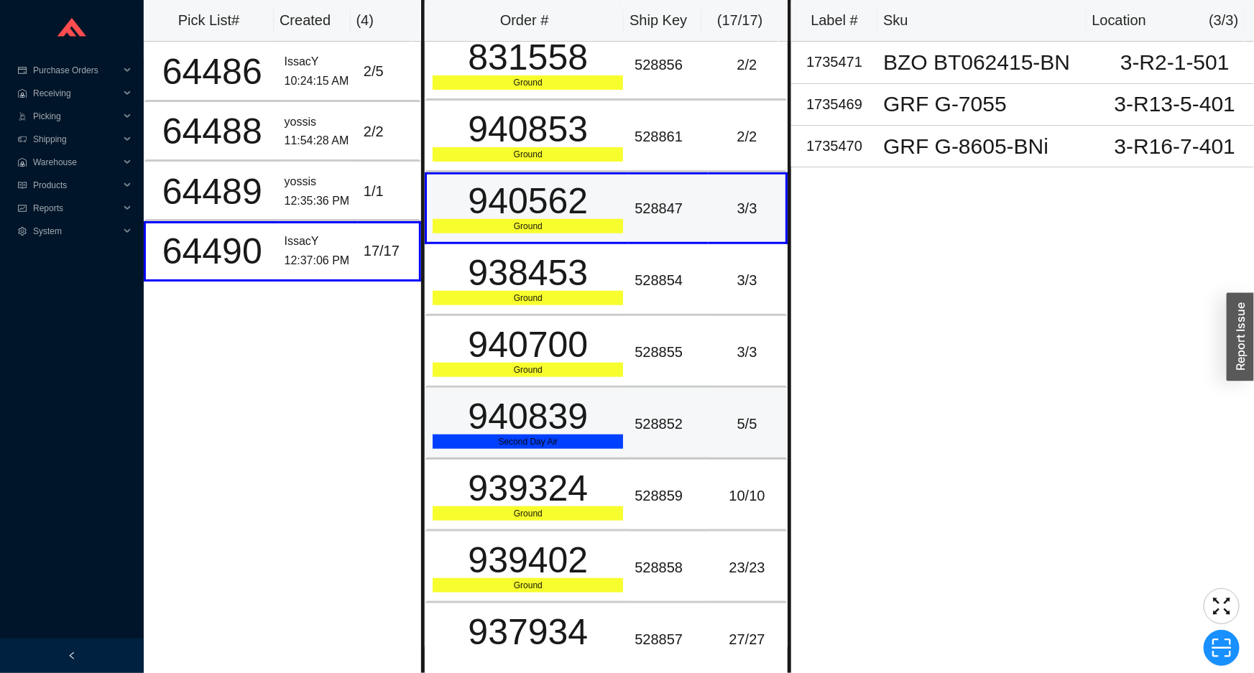
click at [450, 445] on td "940839 Second Day Air" at bounding box center [527, 424] width 204 height 72
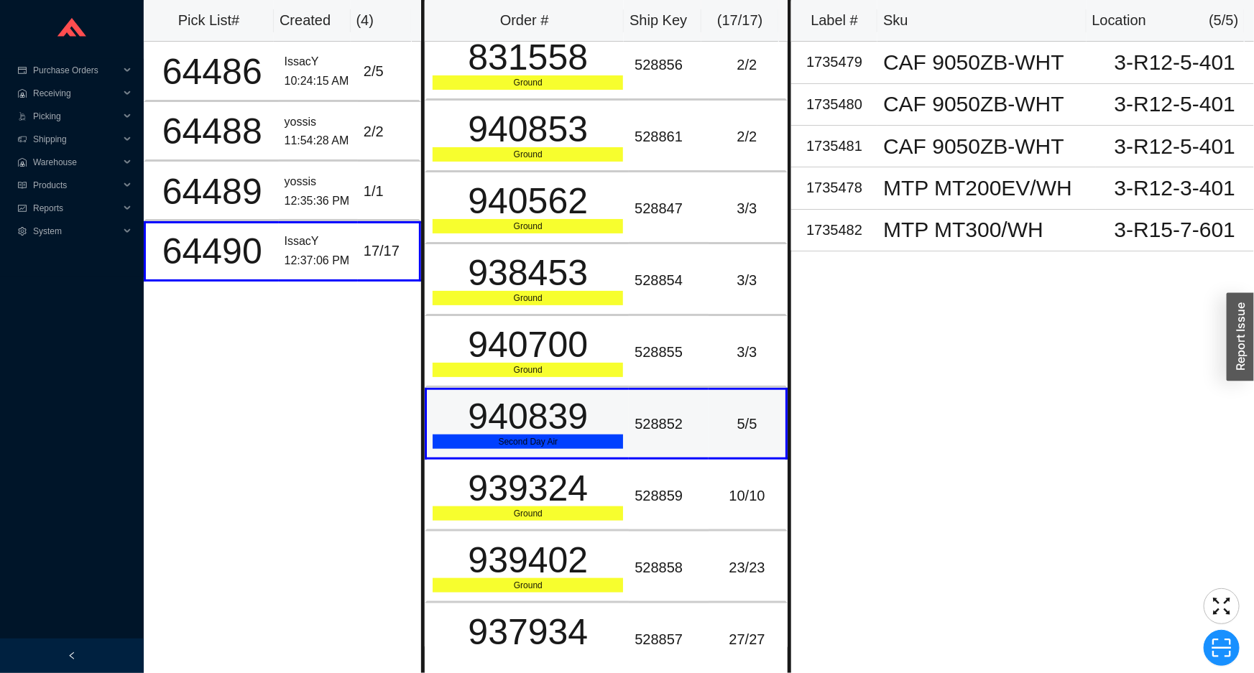
scroll to position [608, 0]
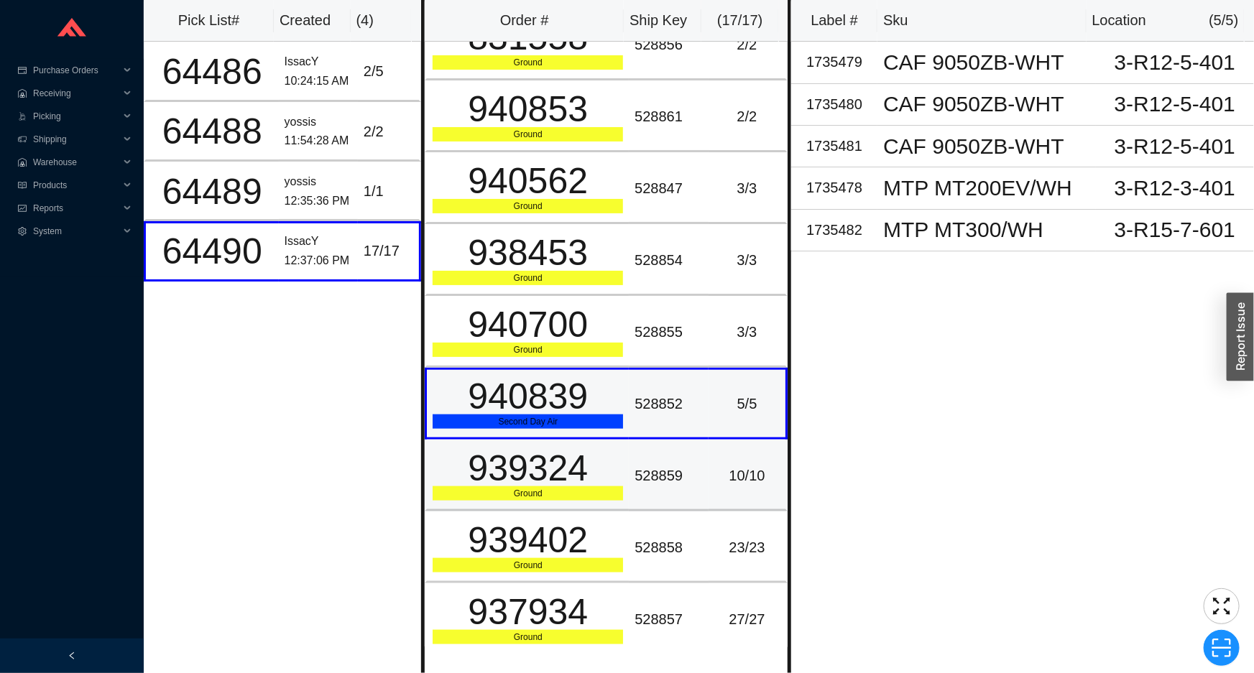
click at [451, 440] on td "939324 Ground" at bounding box center [527, 476] width 204 height 72
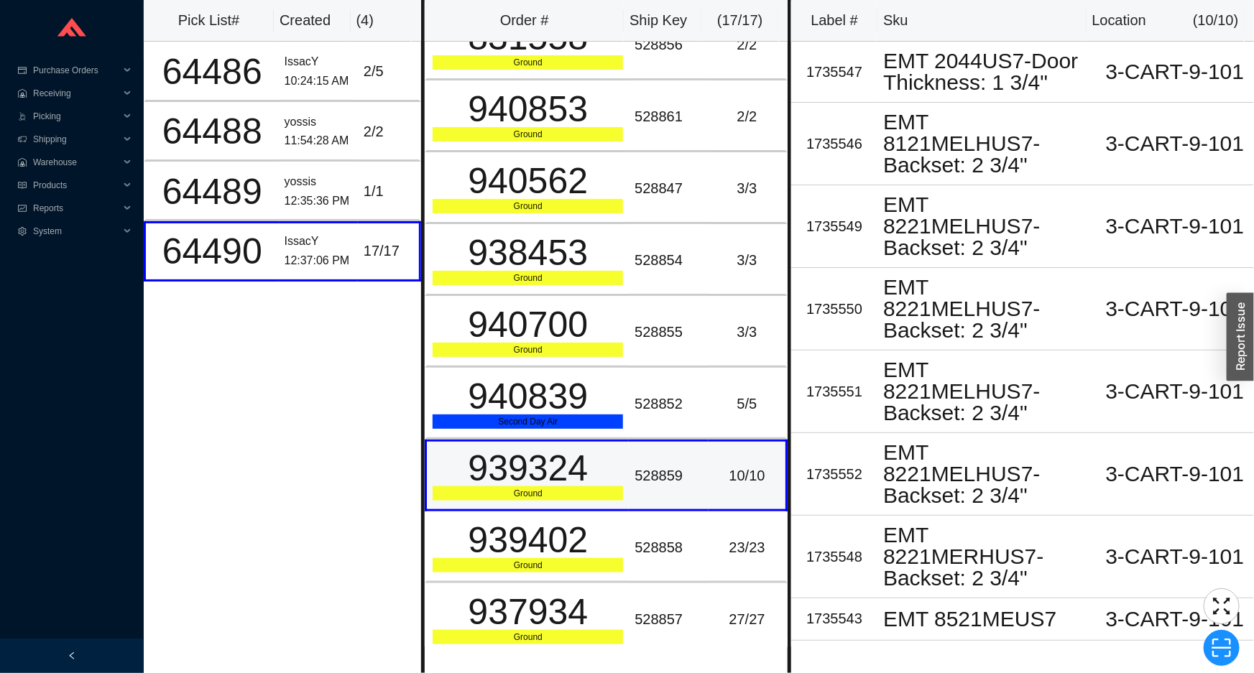
drag, startPoint x: 456, startPoint y: 460, endPoint x: 457, endPoint y: 467, distance: 7.2
click at [457, 466] on div "939324" at bounding box center [527, 468] width 190 height 36
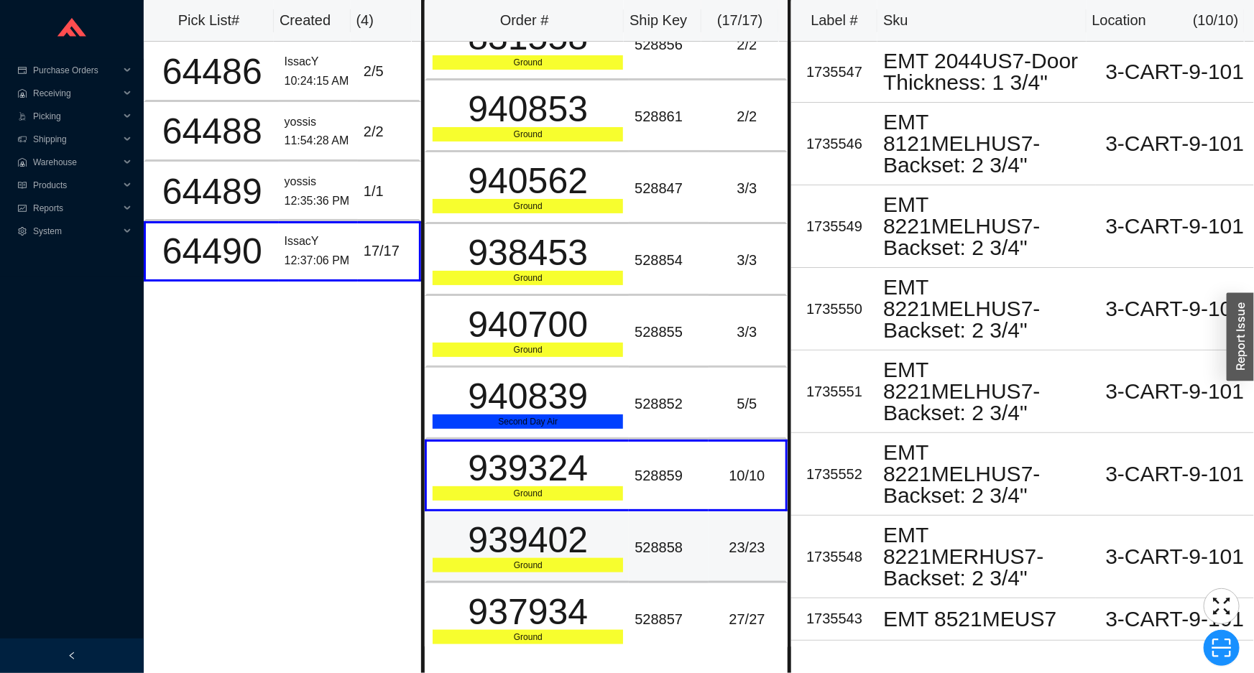
click at [496, 556] on div "939402" at bounding box center [527, 540] width 190 height 36
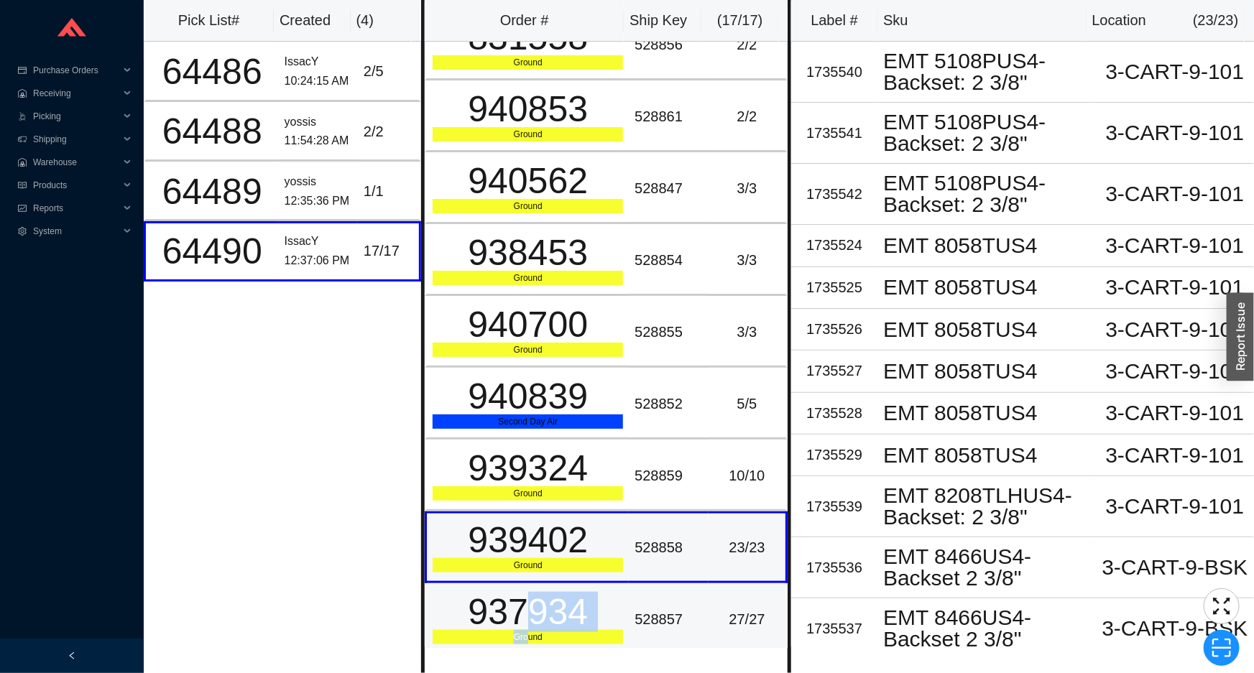
drag, startPoint x: 524, startPoint y: 625, endPoint x: 537, endPoint y: 557, distance: 69.5
click at [527, 619] on div "937934 Ground" at bounding box center [527, 619] width 190 height 50
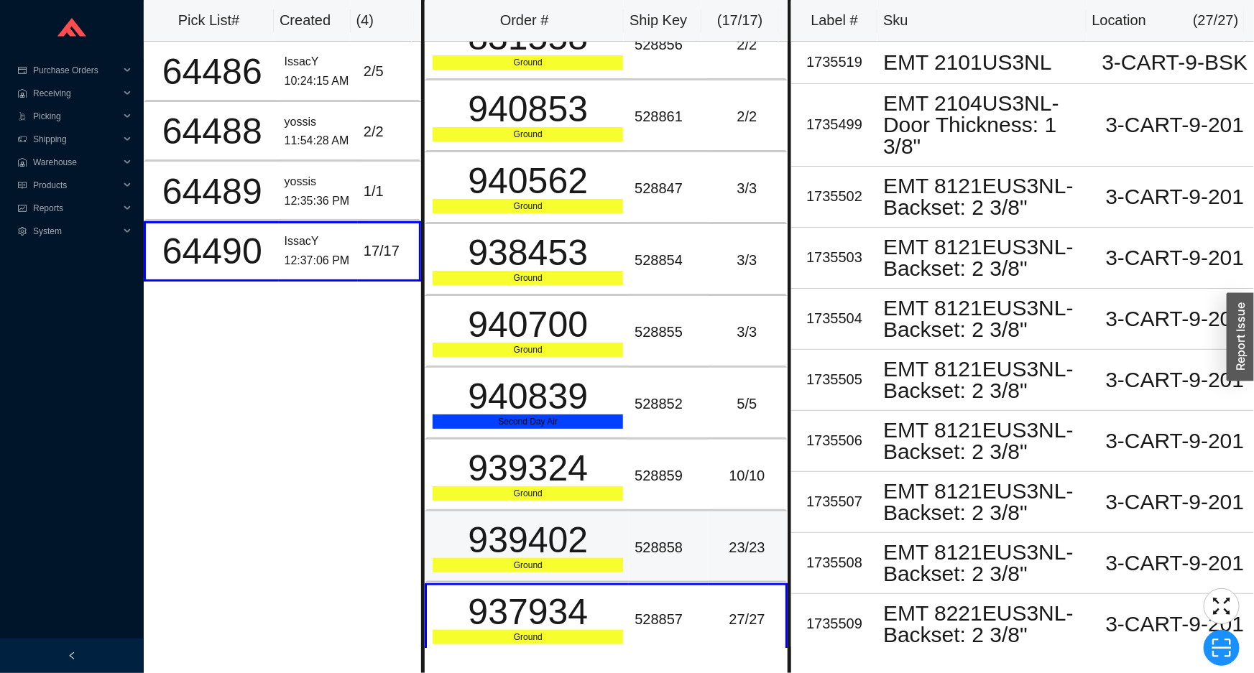
click at [542, 522] on div "939402" at bounding box center [527, 540] width 190 height 36
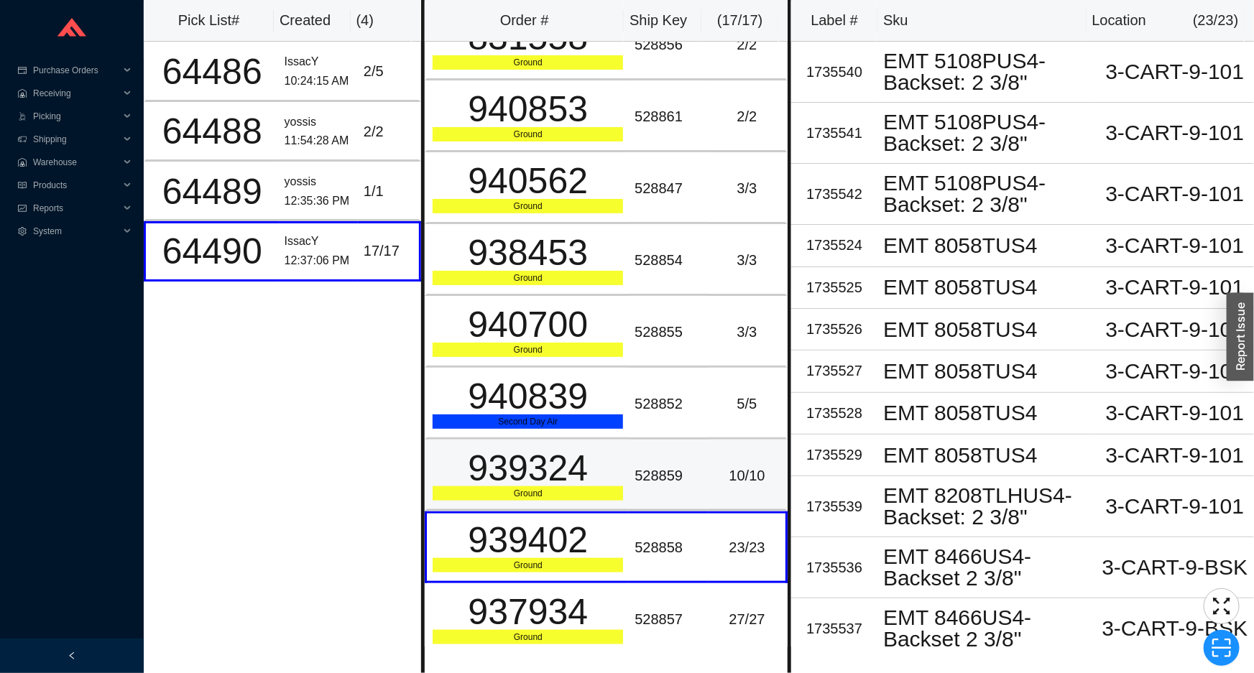
click at [566, 450] on div "939324" at bounding box center [527, 468] width 190 height 36
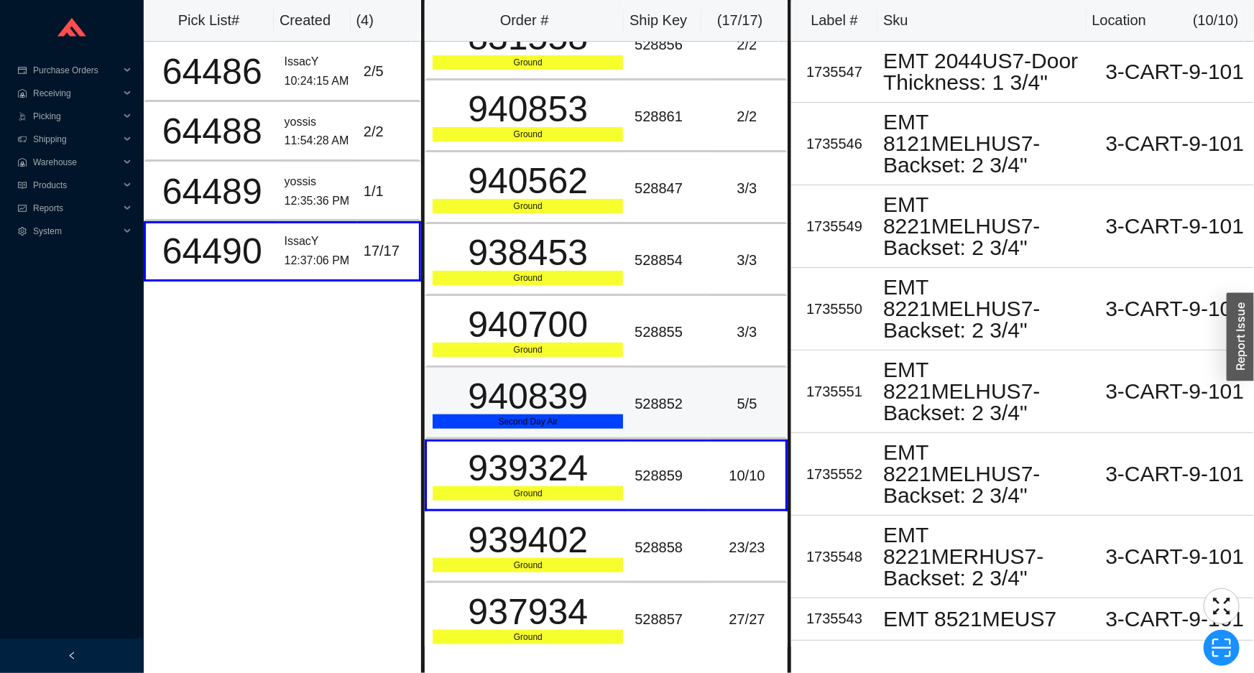
click at [572, 395] on div "940839" at bounding box center [527, 397] width 190 height 36
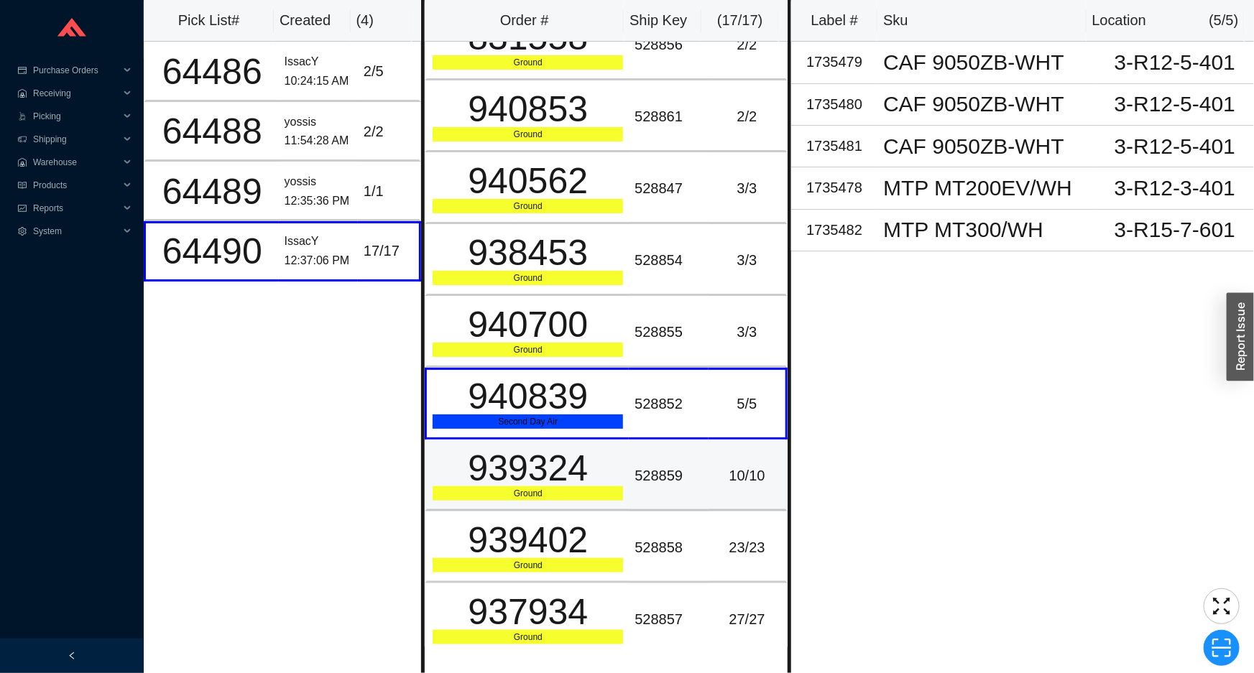
click at [545, 481] on div "939324" at bounding box center [527, 468] width 190 height 36
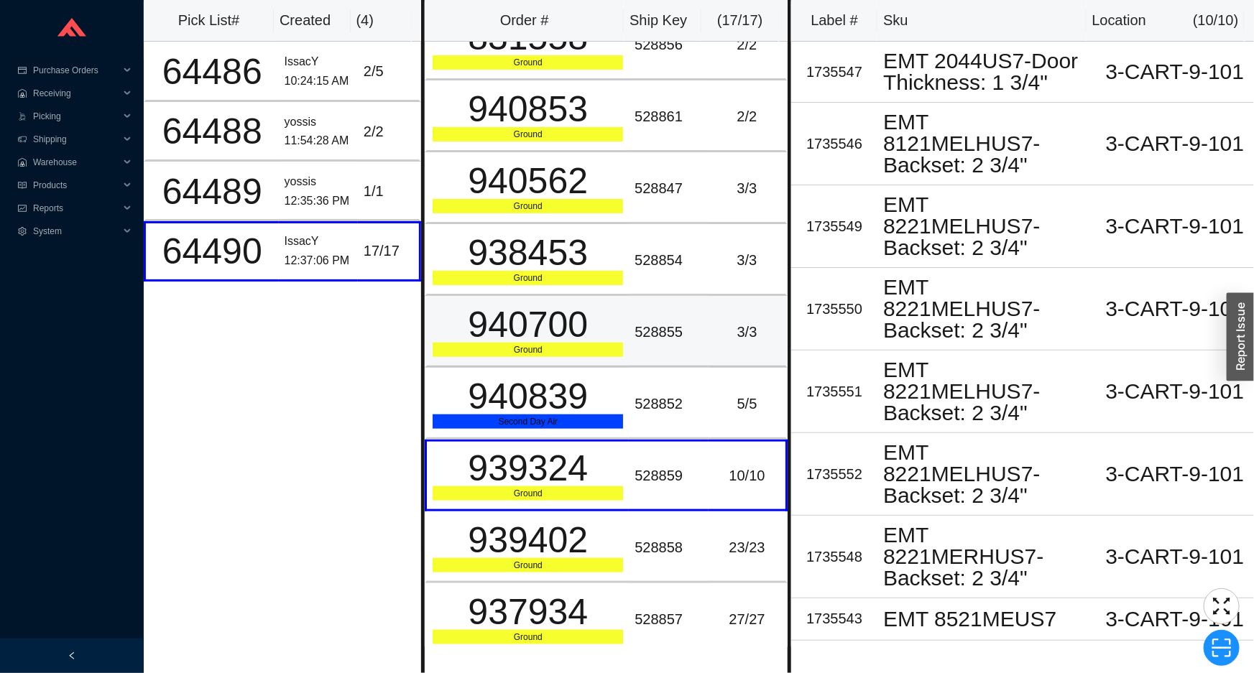
click at [529, 307] on div "940700" at bounding box center [527, 325] width 190 height 36
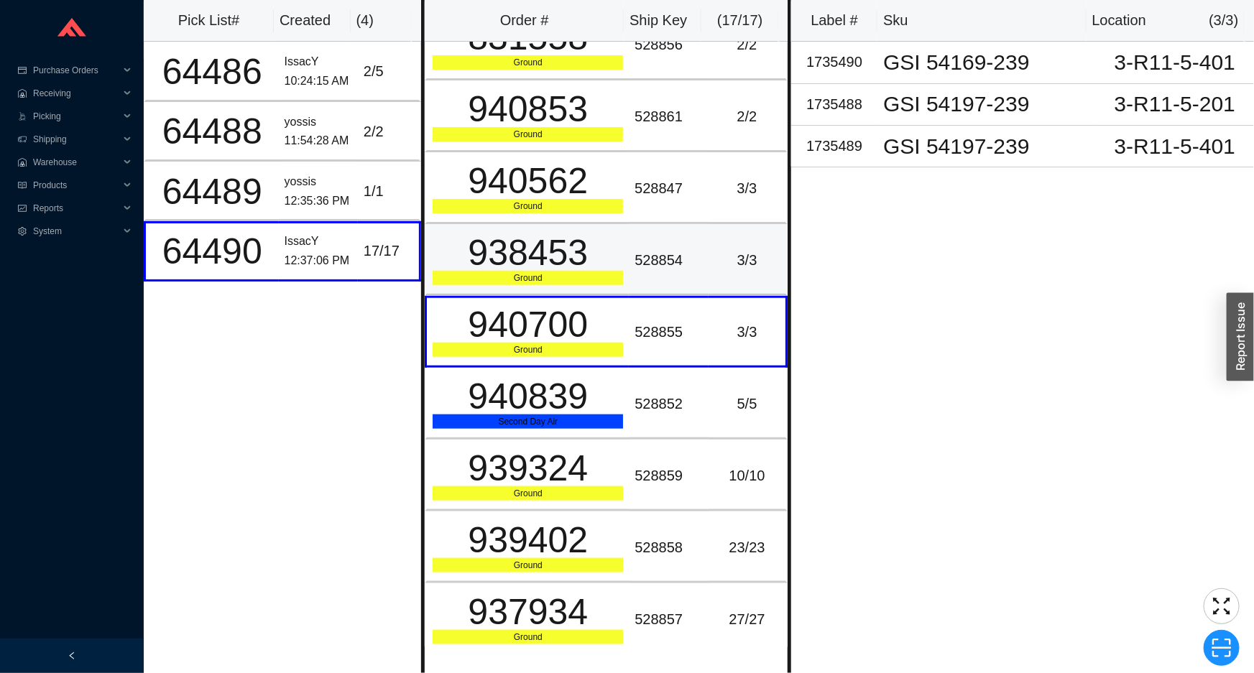
click at [544, 251] on div "938453" at bounding box center [527, 253] width 190 height 36
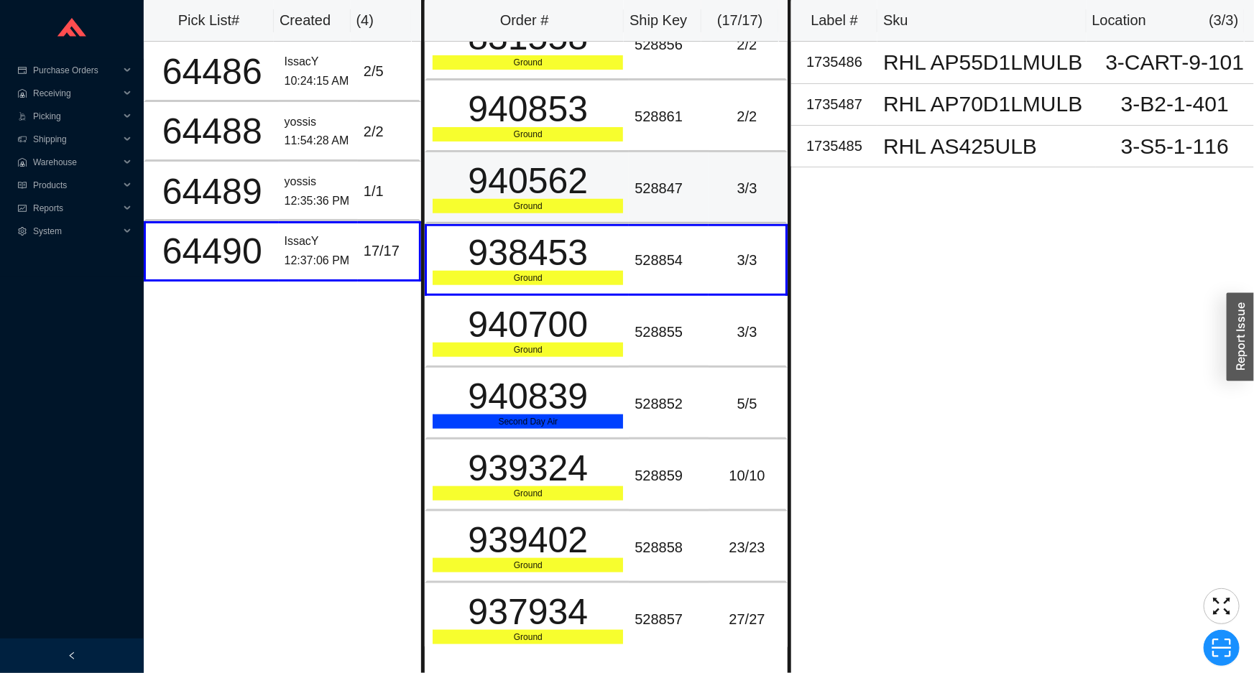
click at [540, 193] on div "940562" at bounding box center [527, 181] width 190 height 36
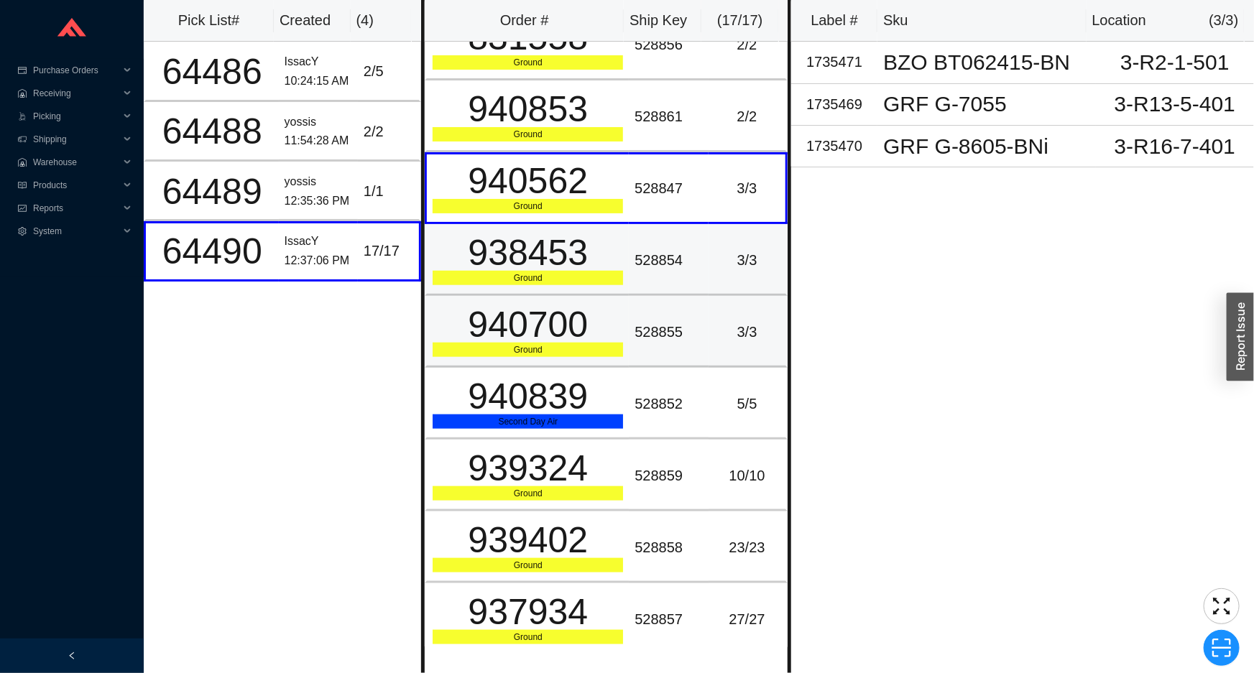
drag, startPoint x: 537, startPoint y: 295, endPoint x: 537, endPoint y: 283, distance: 12.2
click at [537, 289] on tbody "938012 Ground 528848 1 / 1 940340 Ground 528850 1 / 1 934701 Ground 528860 1 / …" at bounding box center [606, 44] width 363 height 1221
click at [534, 259] on div "938453" at bounding box center [527, 253] width 190 height 36
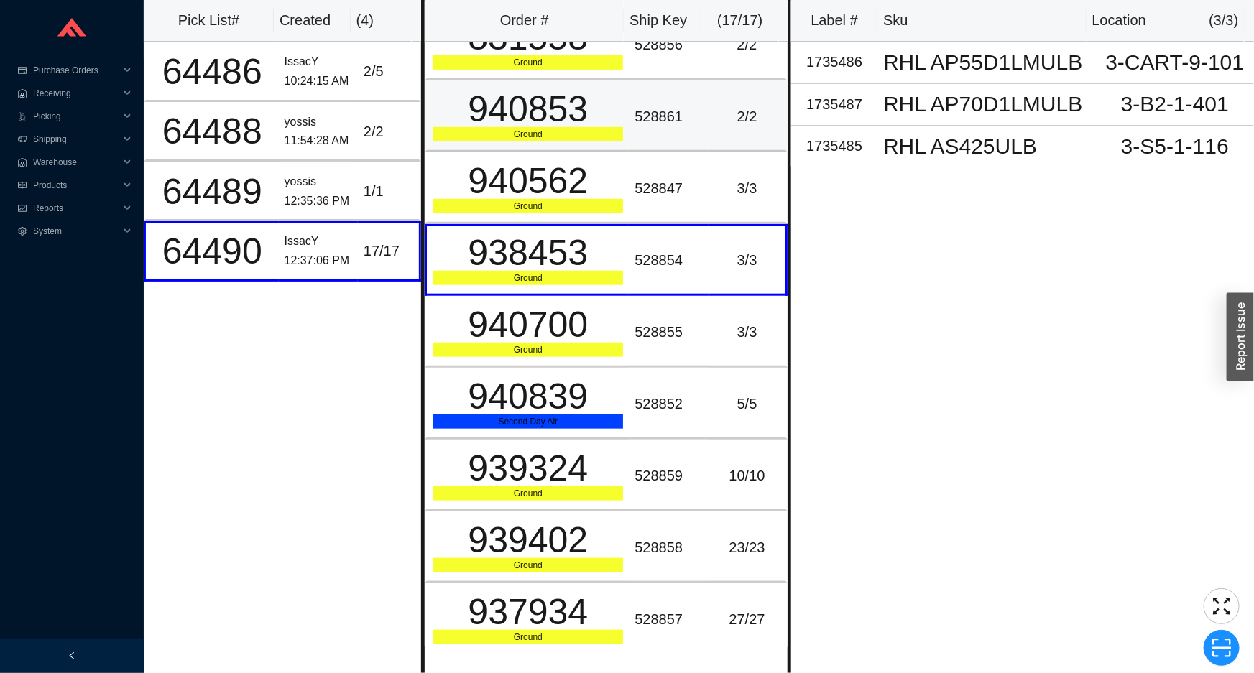
click at [519, 147] on td "940853 Ground" at bounding box center [527, 116] width 204 height 72
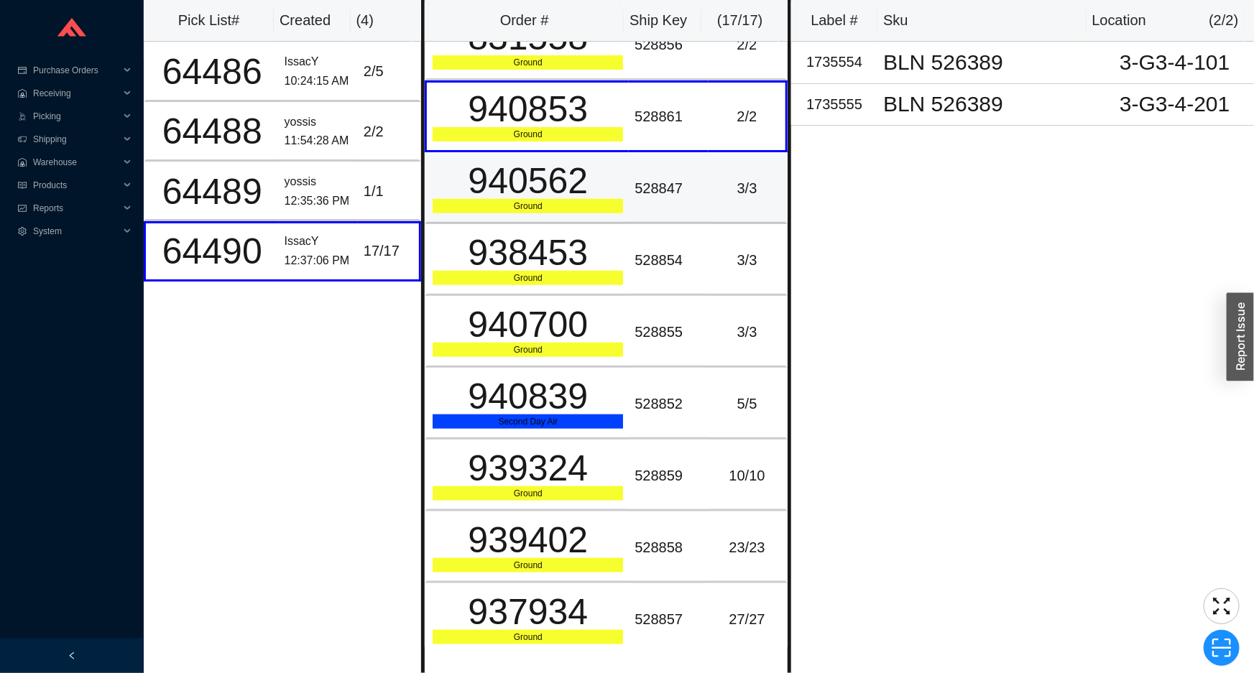
click at [513, 152] on td "940562 Ground" at bounding box center [527, 188] width 204 height 72
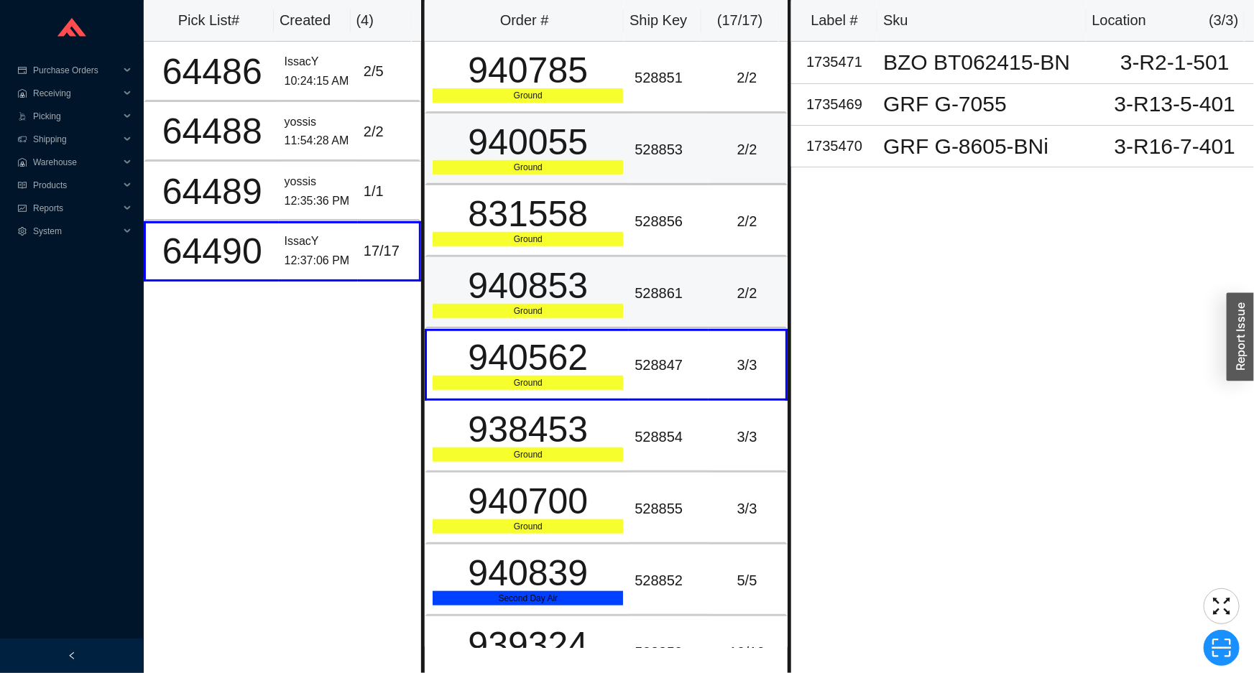
scroll to position [412, 0]
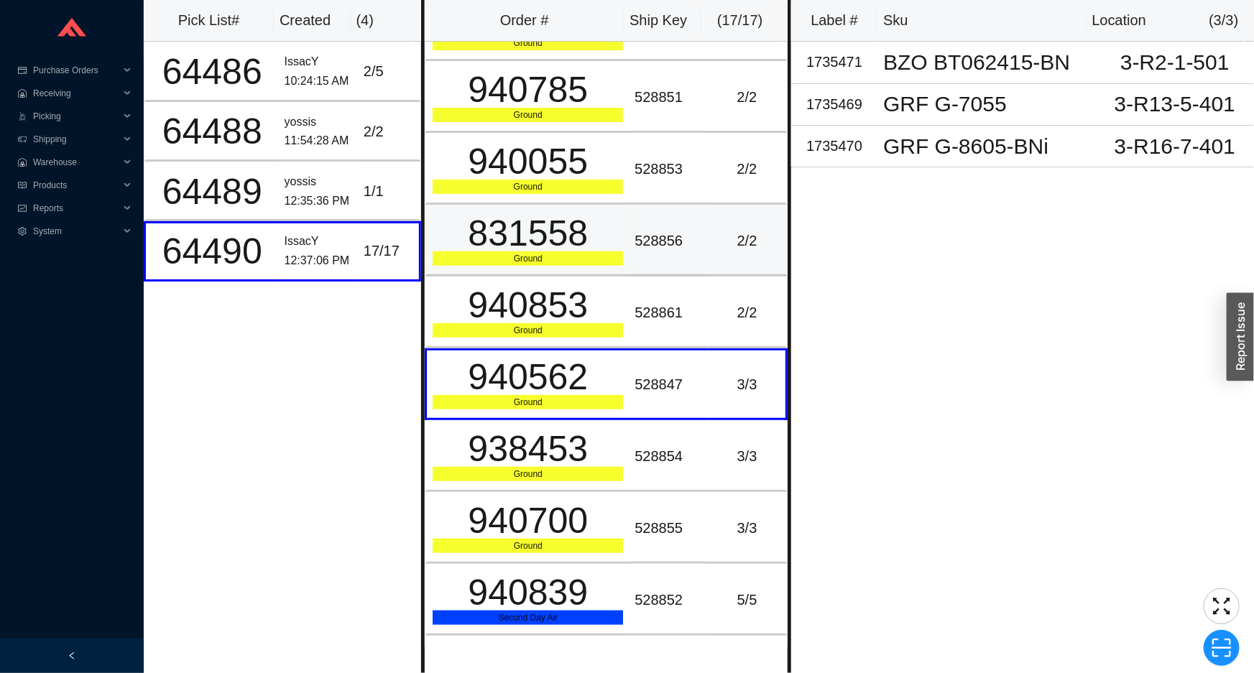
click at [498, 216] on div "831558" at bounding box center [527, 234] width 190 height 36
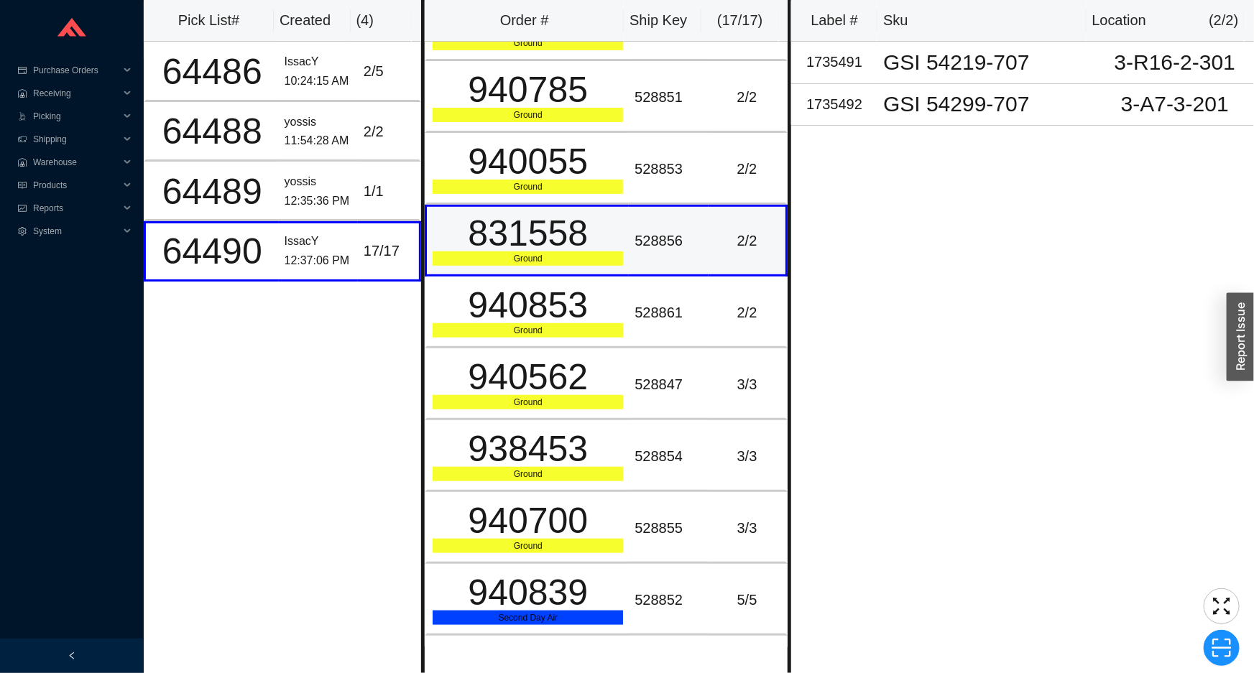
click at [501, 264] on td "831558 Ground" at bounding box center [527, 241] width 204 height 72
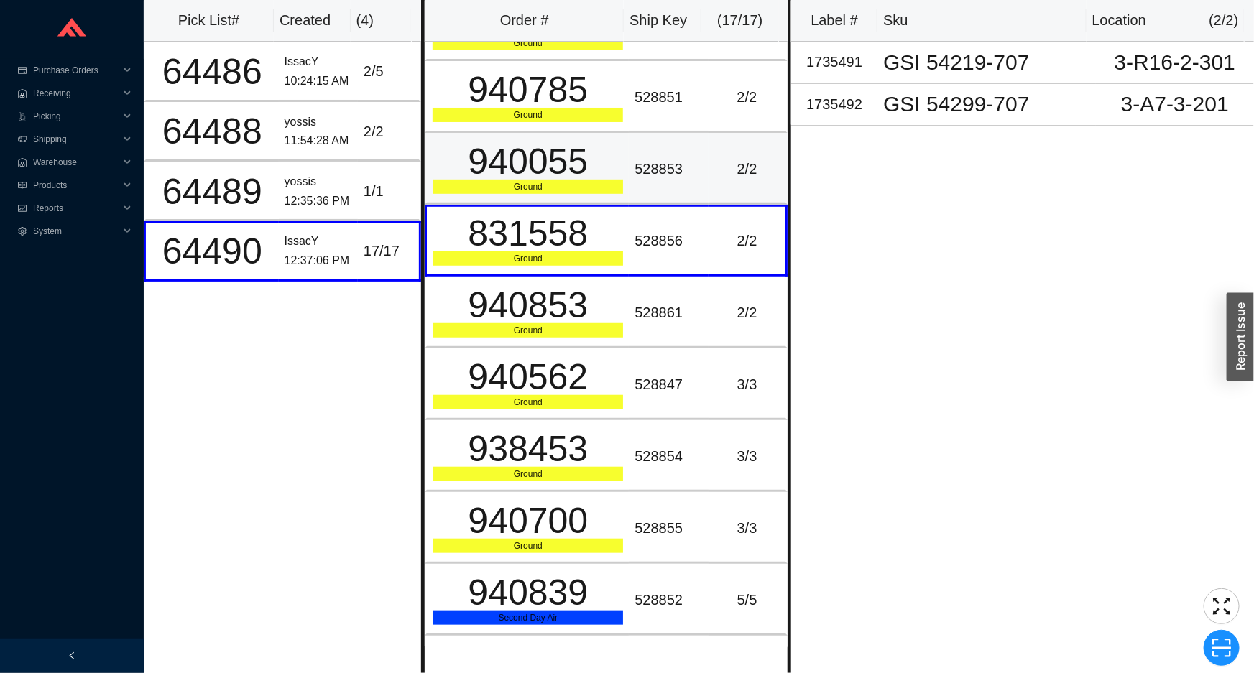
click at [517, 144] on div "940055" at bounding box center [527, 162] width 190 height 36
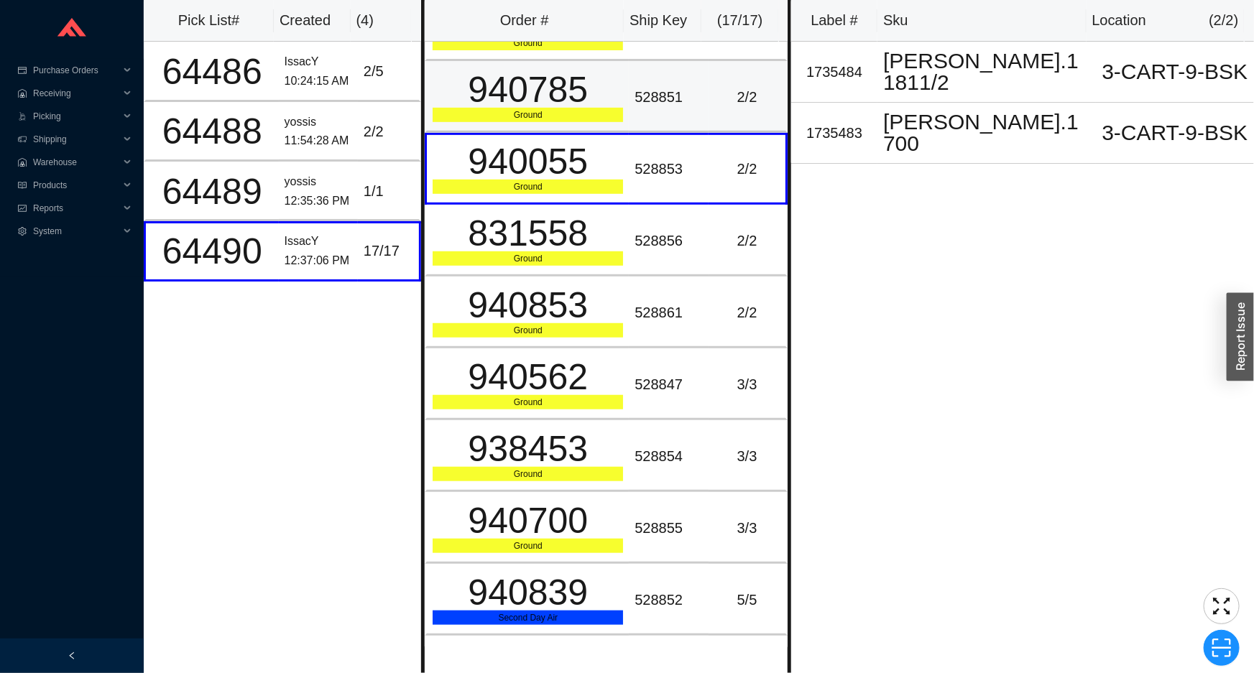
click at [515, 89] on div "940785" at bounding box center [527, 90] width 190 height 36
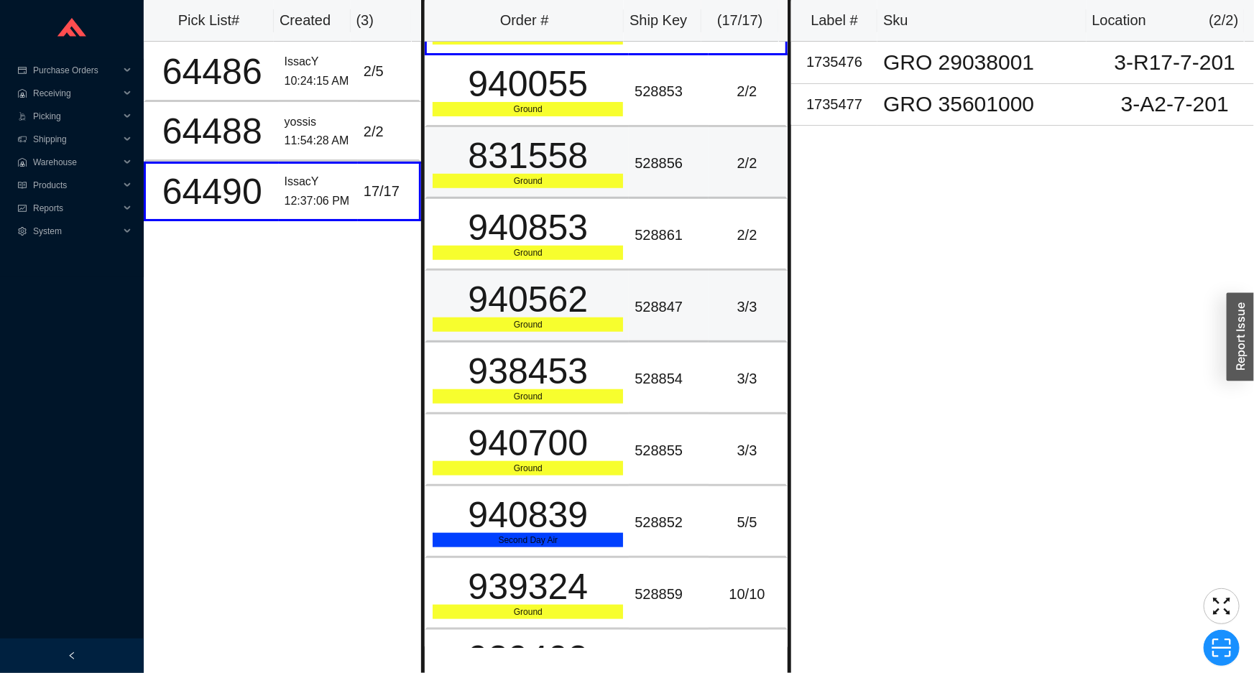
scroll to position [608, 0]
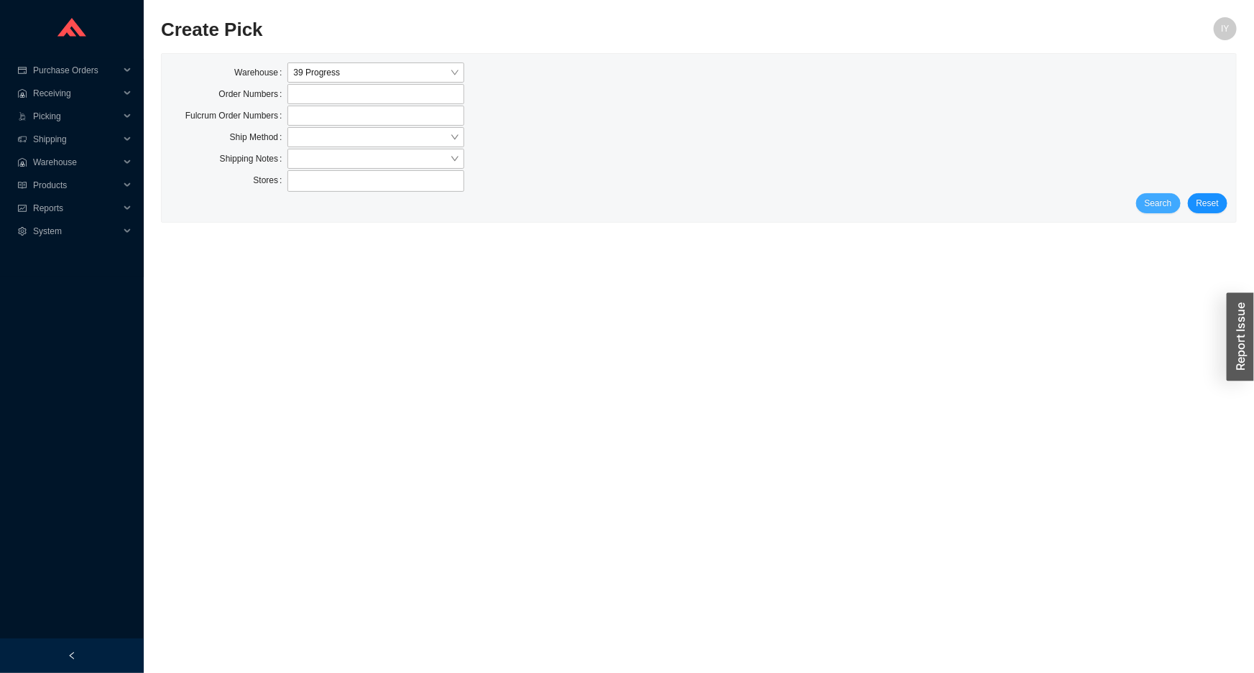
click at [1171, 194] on button "Search" at bounding box center [1158, 203] width 45 height 20
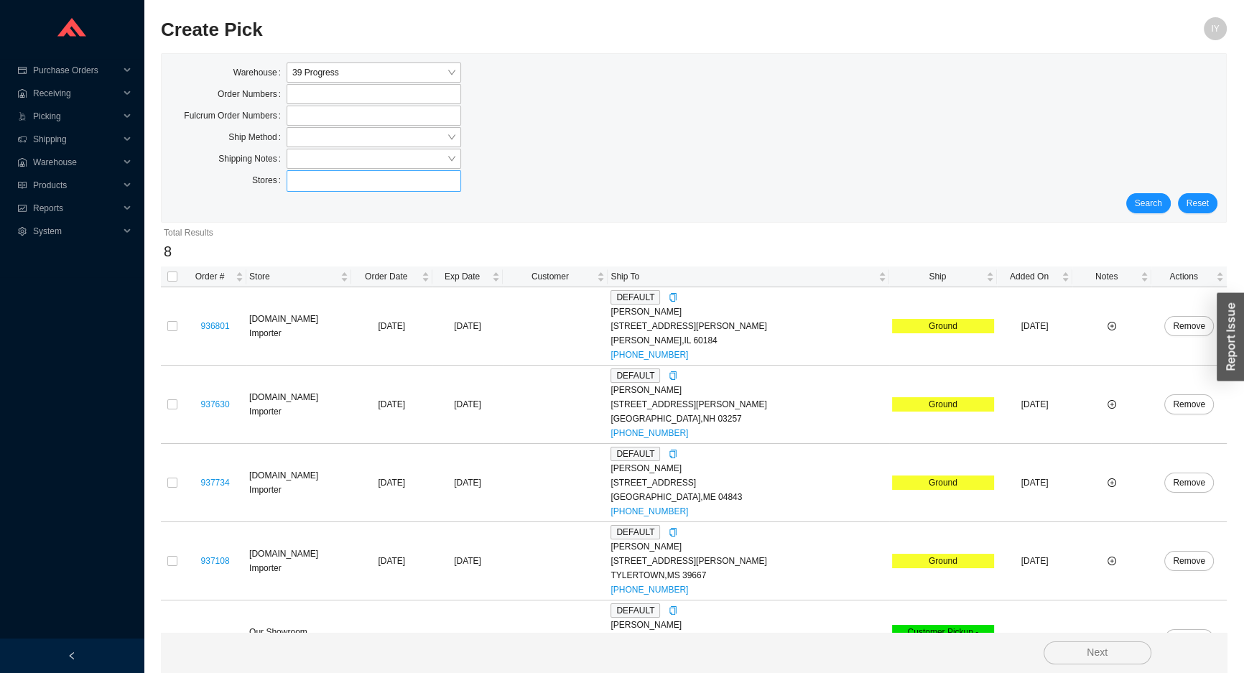
drag, startPoint x: 353, startPoint y: 174, endPoint x: 364, endPoint y: 170, distance: 10.9
click at [364, 170] on div at bounding box center [374, 181] width 175 height 22
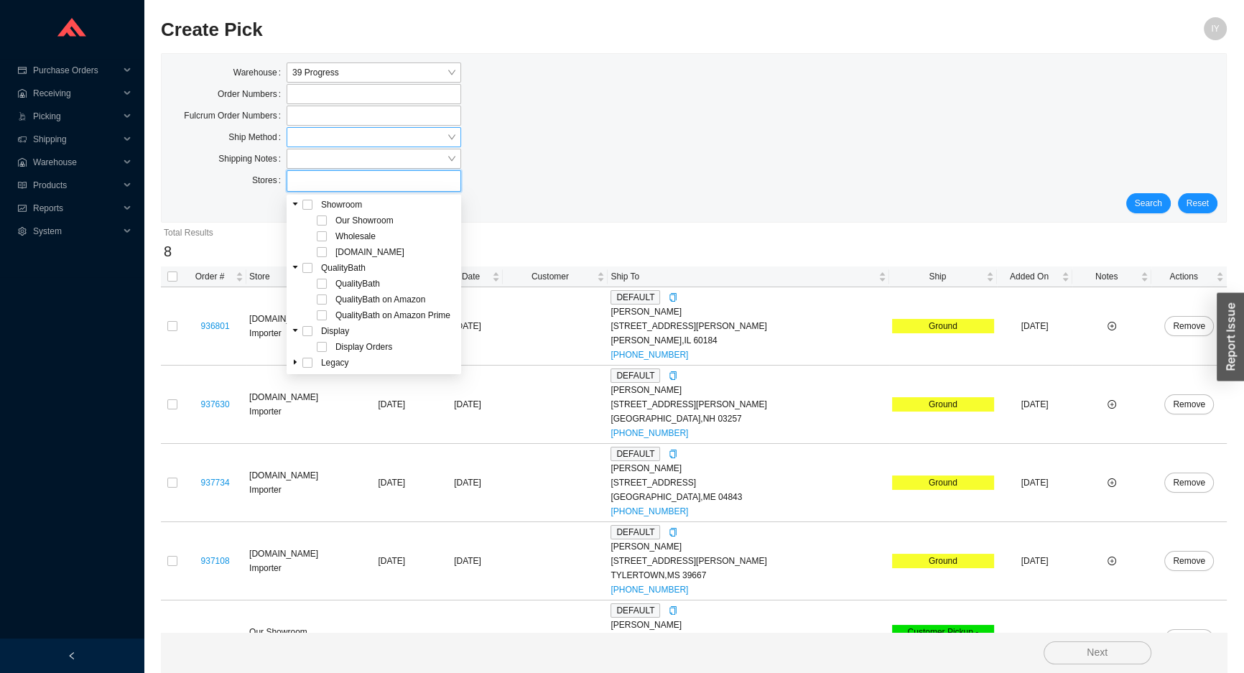
click at [411, 129] on input "search" at bounding box center [369, 137] width 154 height 19
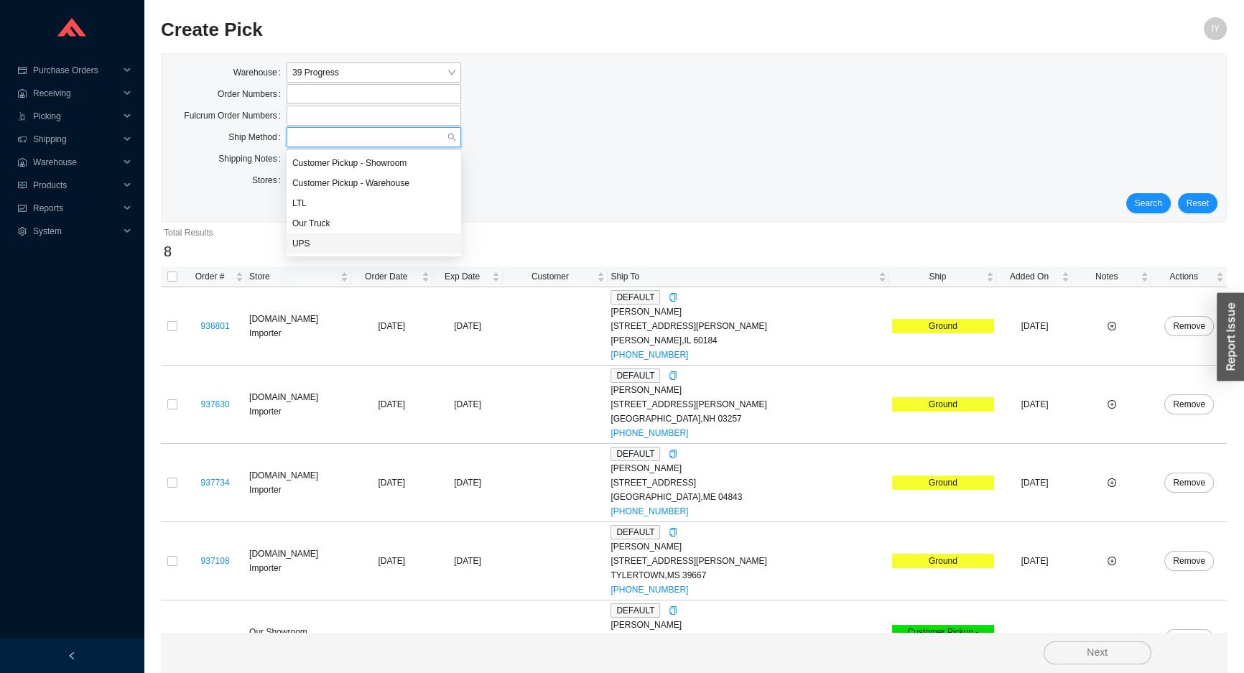
click at [424, 241] on div "UPS" at bounding box center [373, 243] width 163 height 13
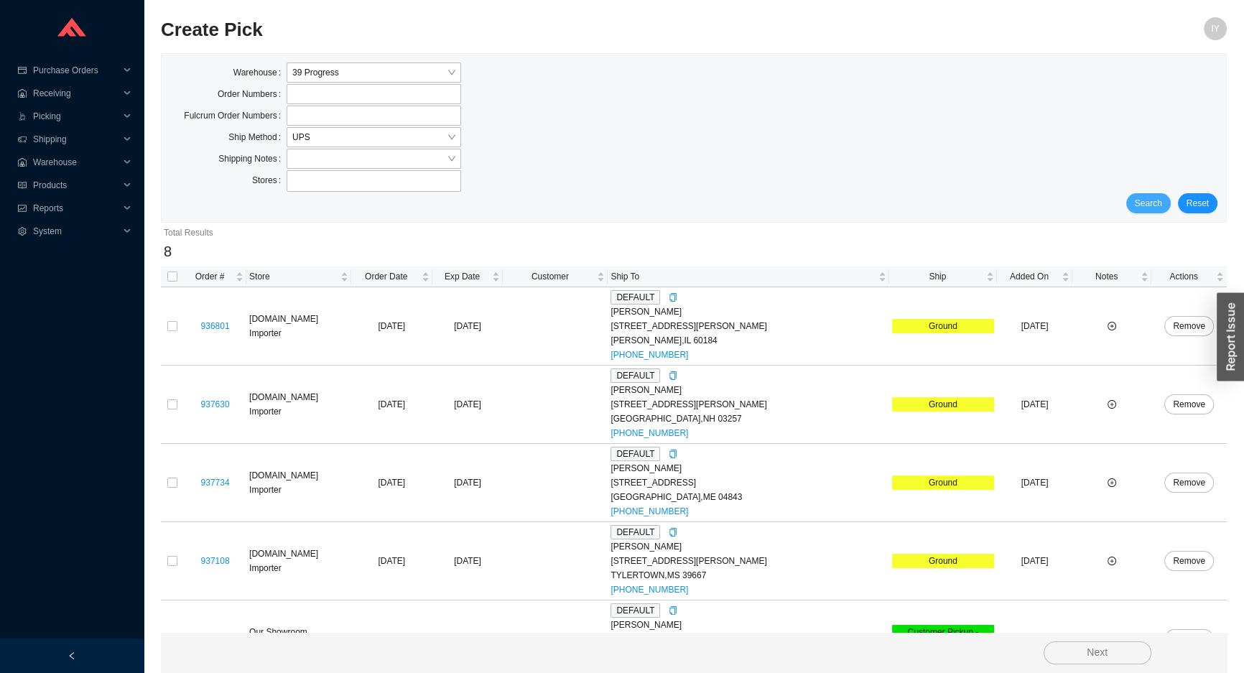
click at [1141, 207] on span "Search" at bounding box center [1148, 203] width 27 height 14
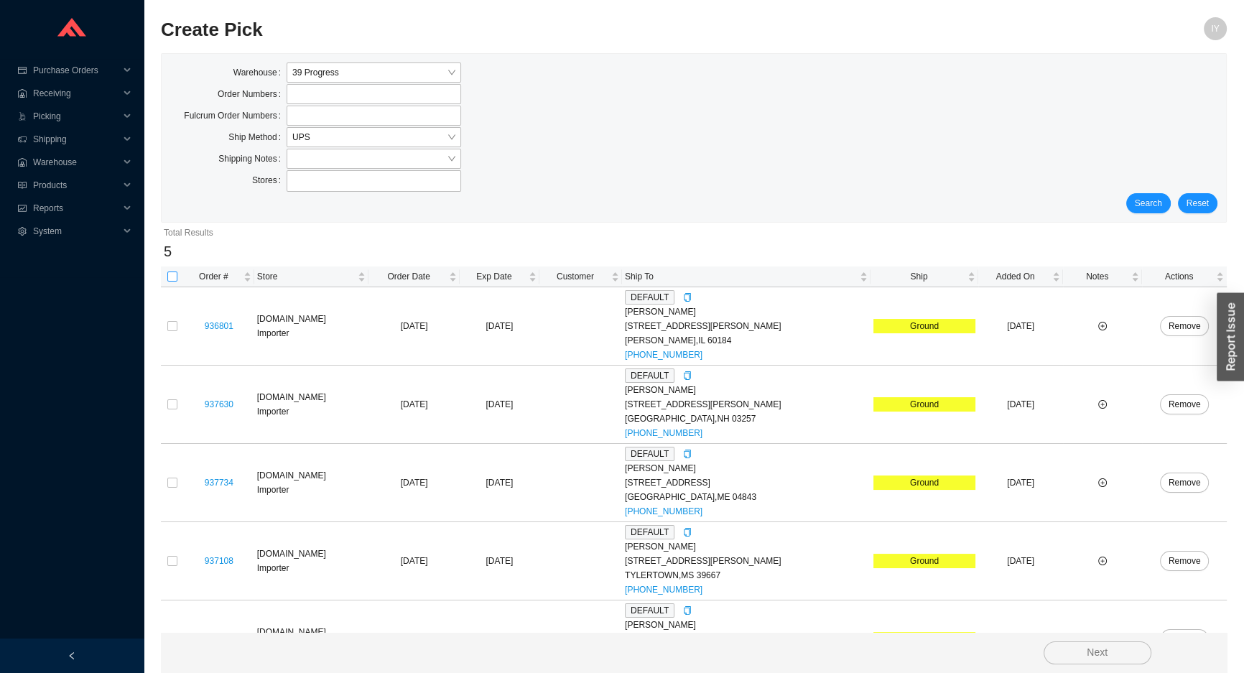
click at [169, 282] on label at bounding box center [172, 276] width 10 height 14
click at [169, 282] on input "checkbox" at bounding box center [172, 277] width 10 height 10
checkbox input "true"
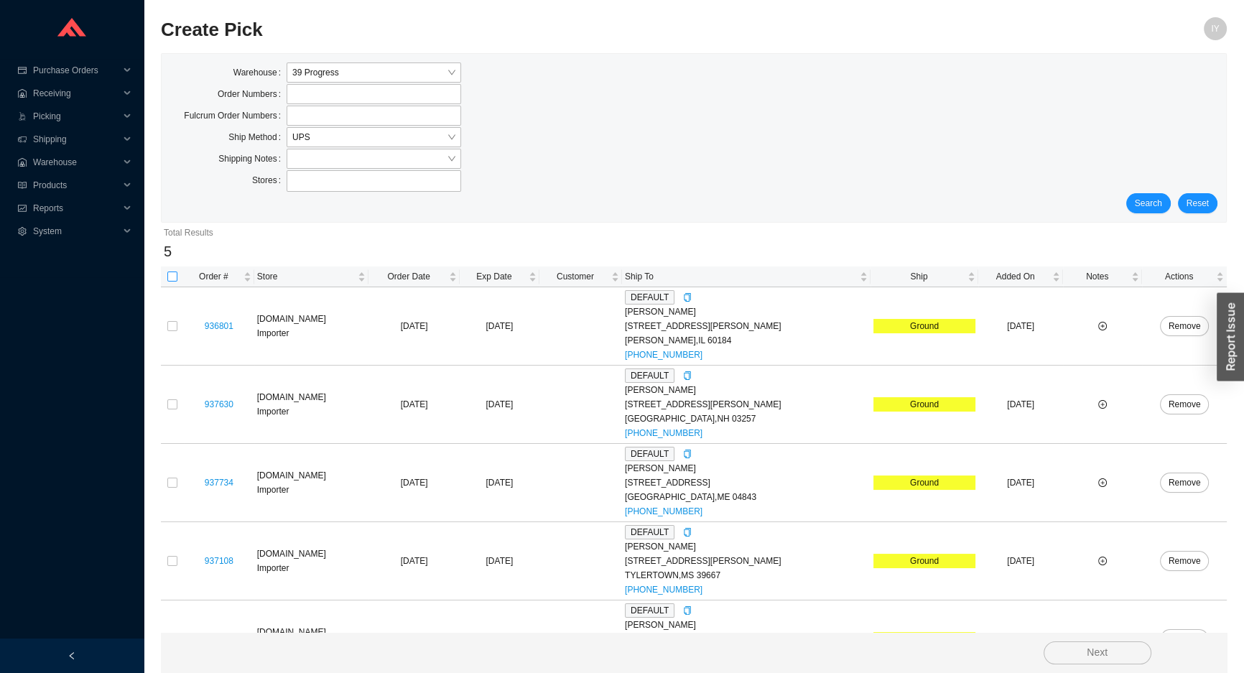
checkbox input "true"
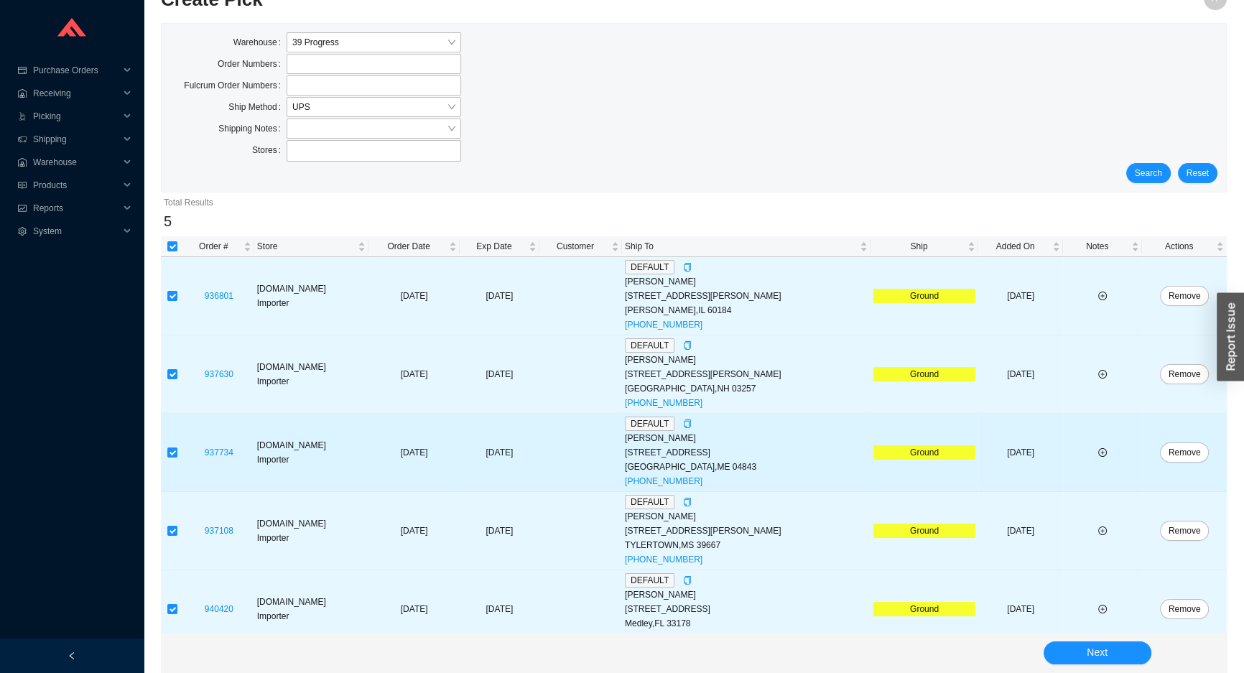
scroll to position [45, 0]
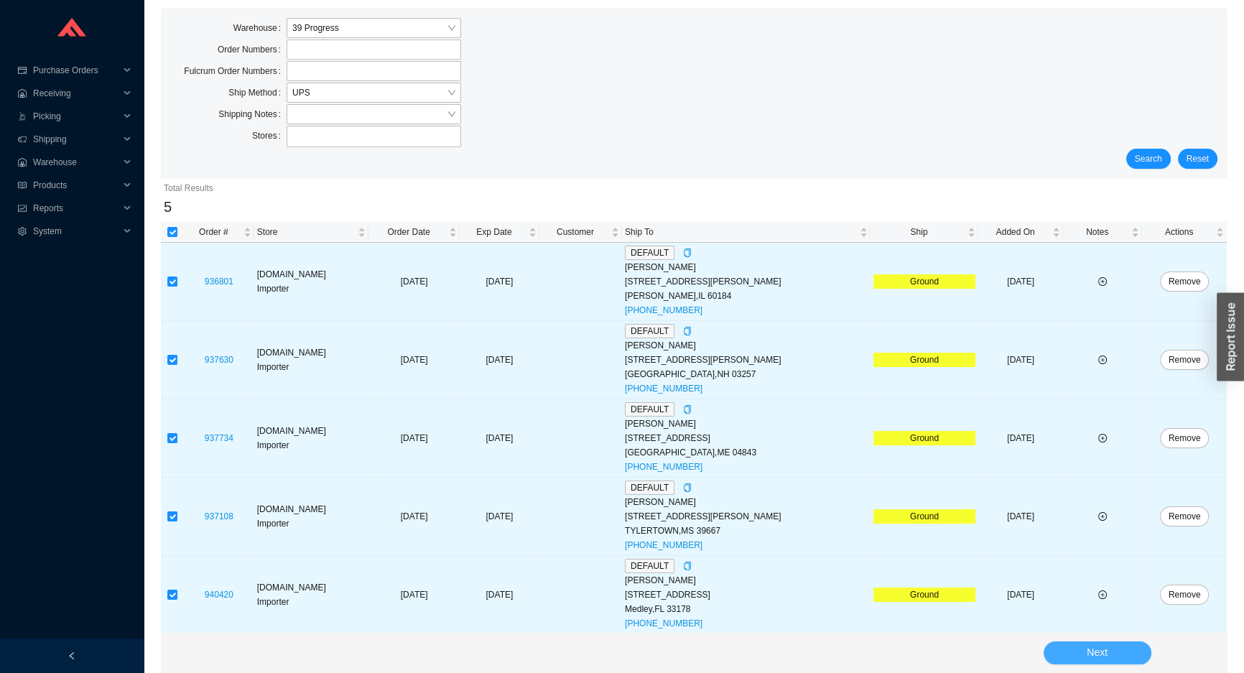
click at [1061, 651] on button "Next" at bounding box center [1098, 653] width 108 height 23
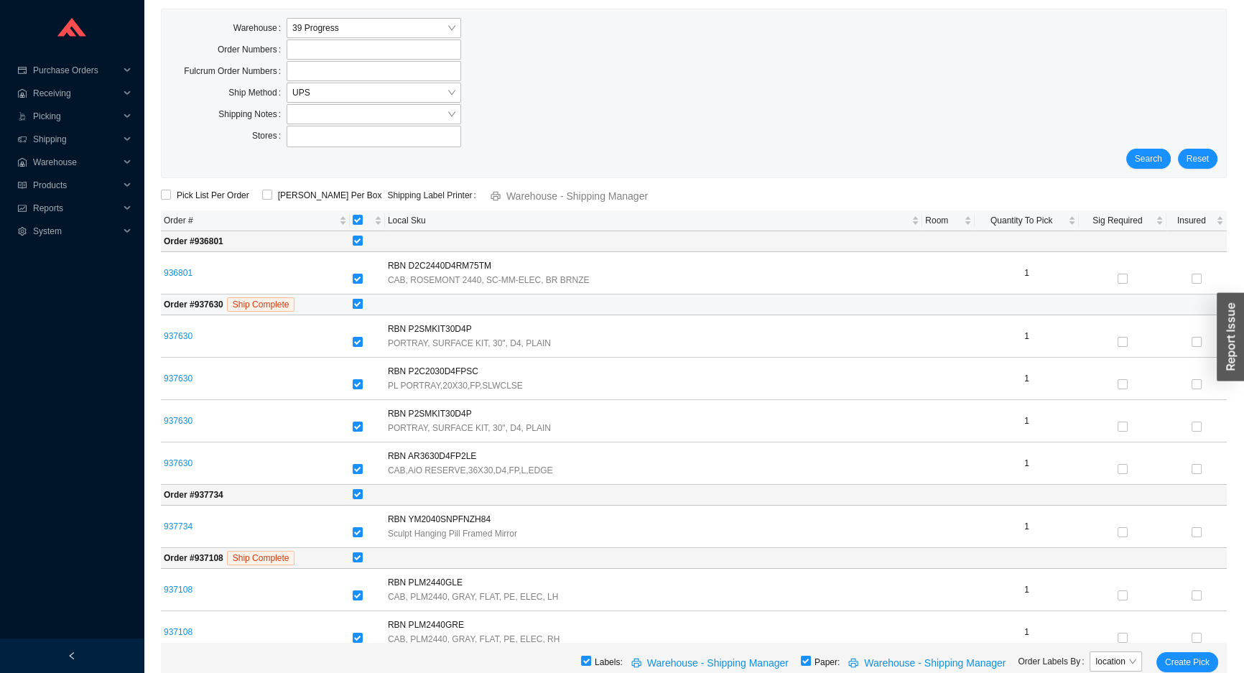
click at [358, 305] on input "checkbox" at bounding box center [358, 304] width 10 height 10
checkbox input "false"
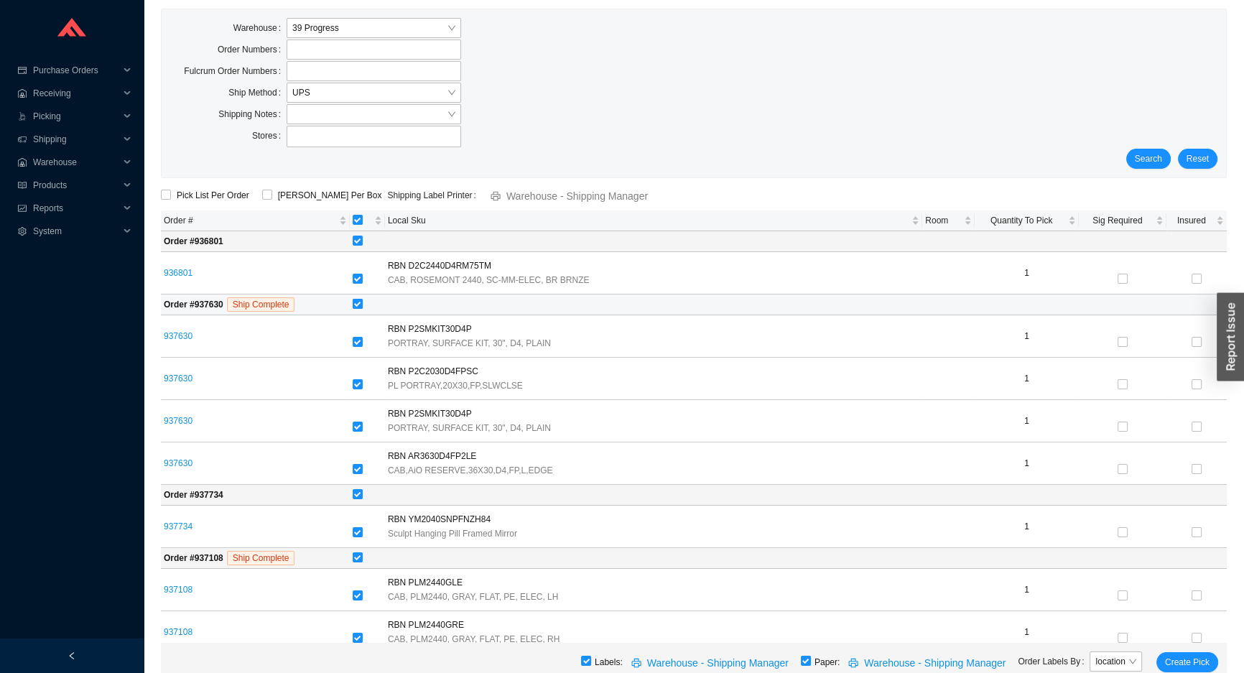
checkbox input "false"
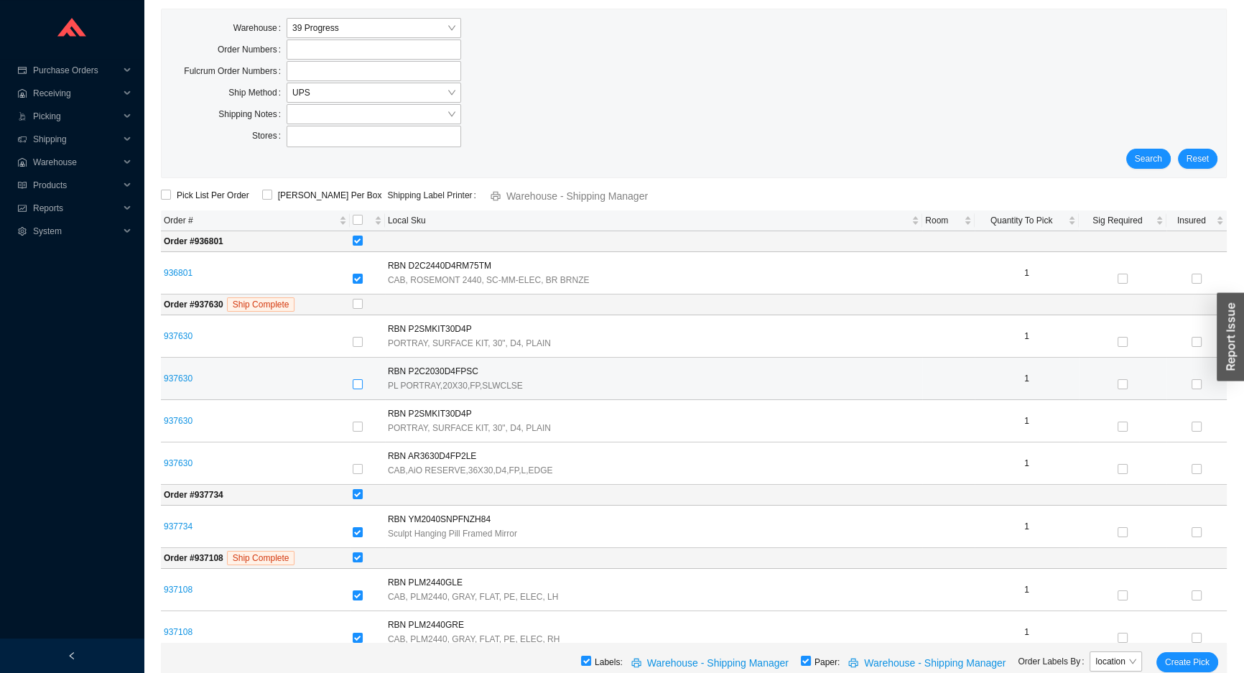
click at [362, 381] on input "checkbox" at bounding box center [358, 384] width 10 height 10
checkbox input "true"
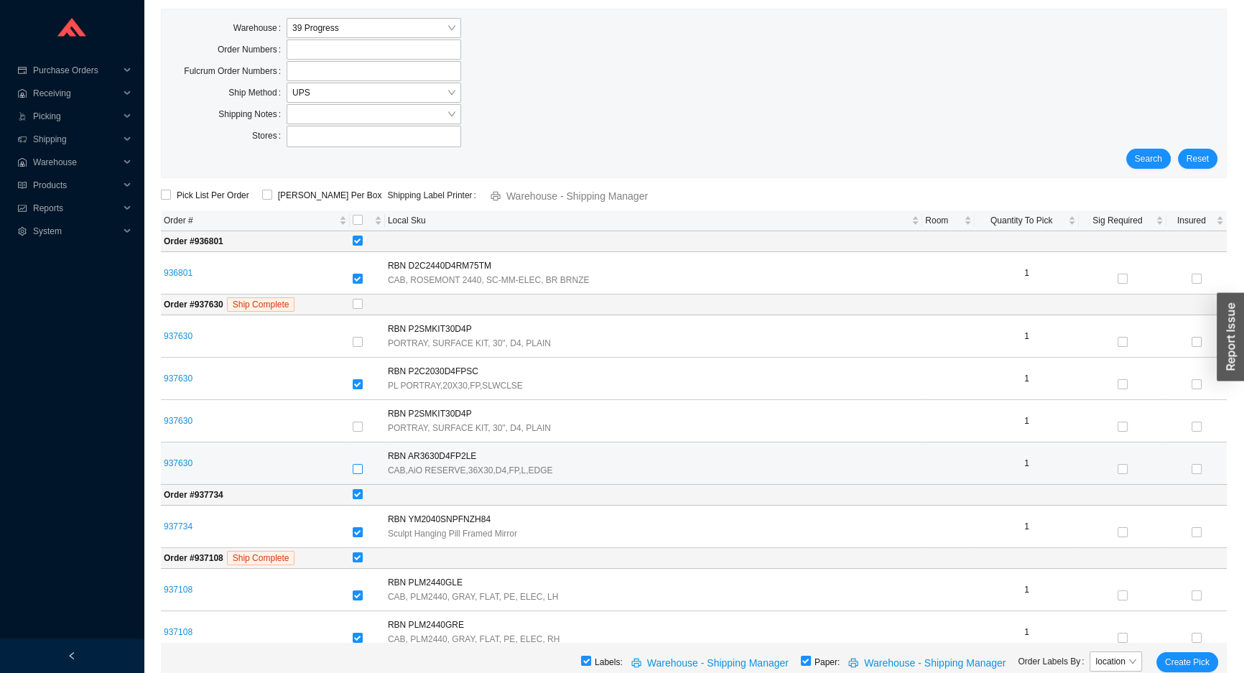
click at [359, 471] on input "checkbox" at bounding box center [358, 469] width 10 height 10
checkbox input "true"
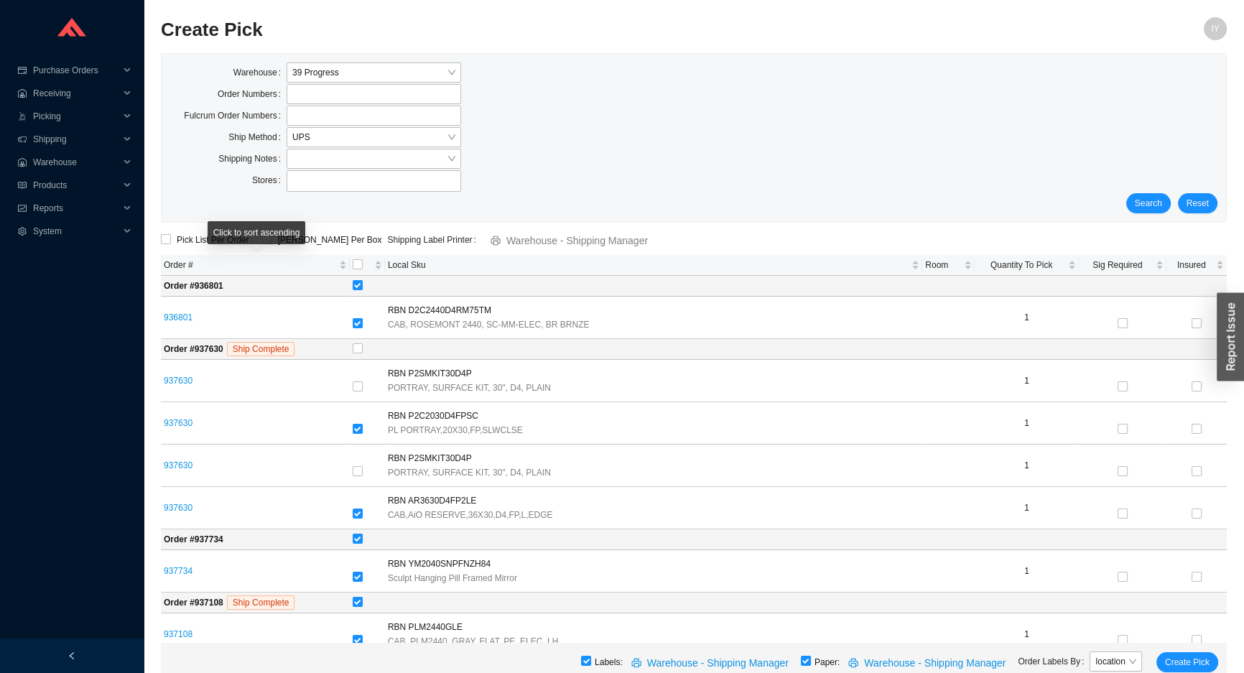
click at [273, 247] on div "Click to sort ascending" at bounding box center [257, 237] width 98 height 33
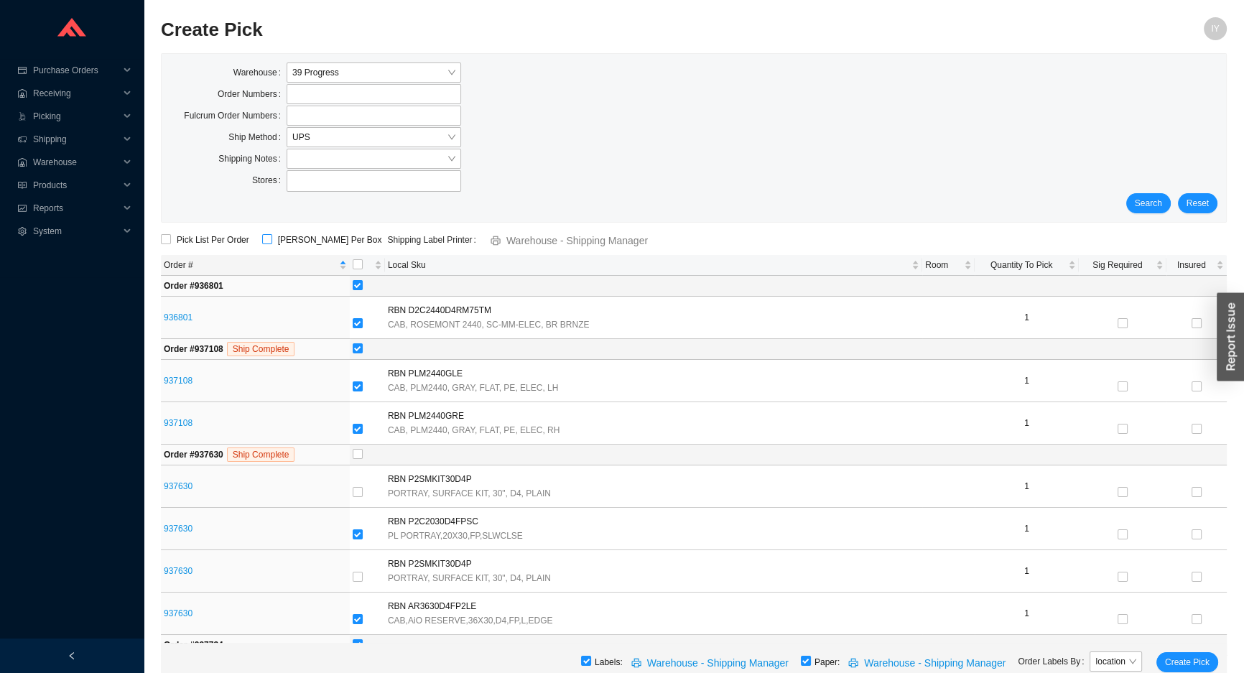
click at [267, 241] on input "ShipKey Per Box" at bounding box center [267, 239] width 10 height 10
checkbox input "true"
click at [1185, 665] on span "Create Pick" at bounding box center [1187, 662] width 45 height 14
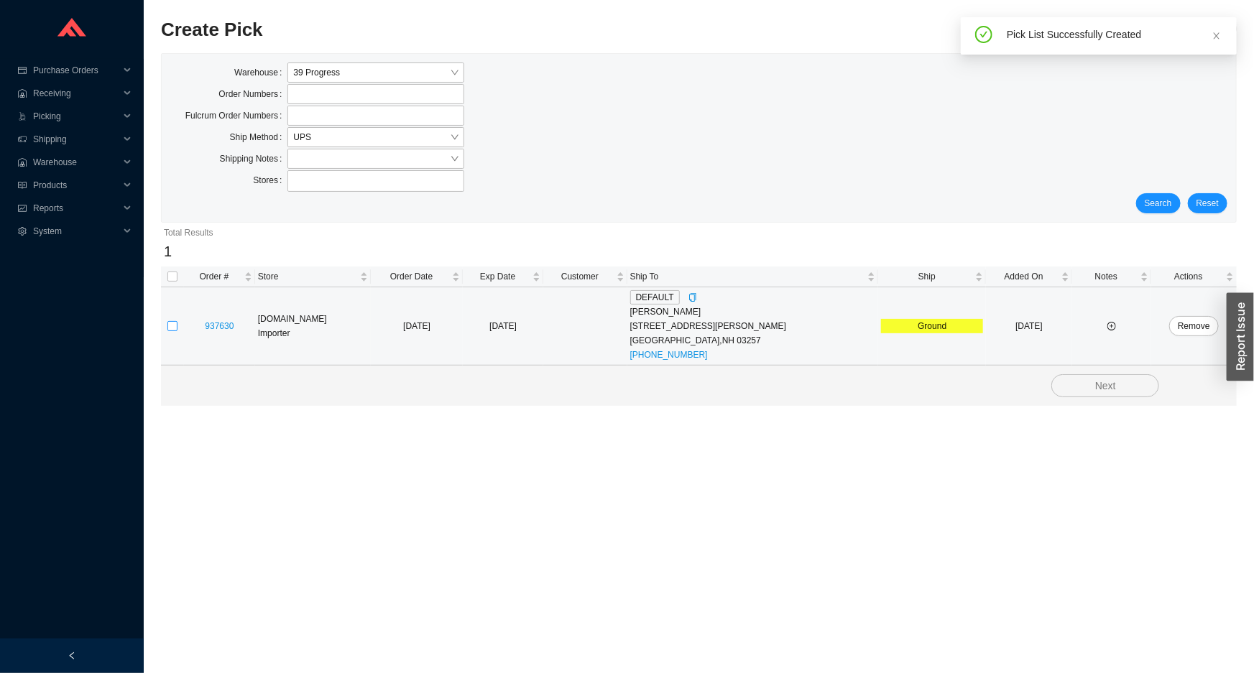
click at [170, 326] on input "checkbox" at bounding box center [172, 326] width 10 height 10
checkbox input "true"
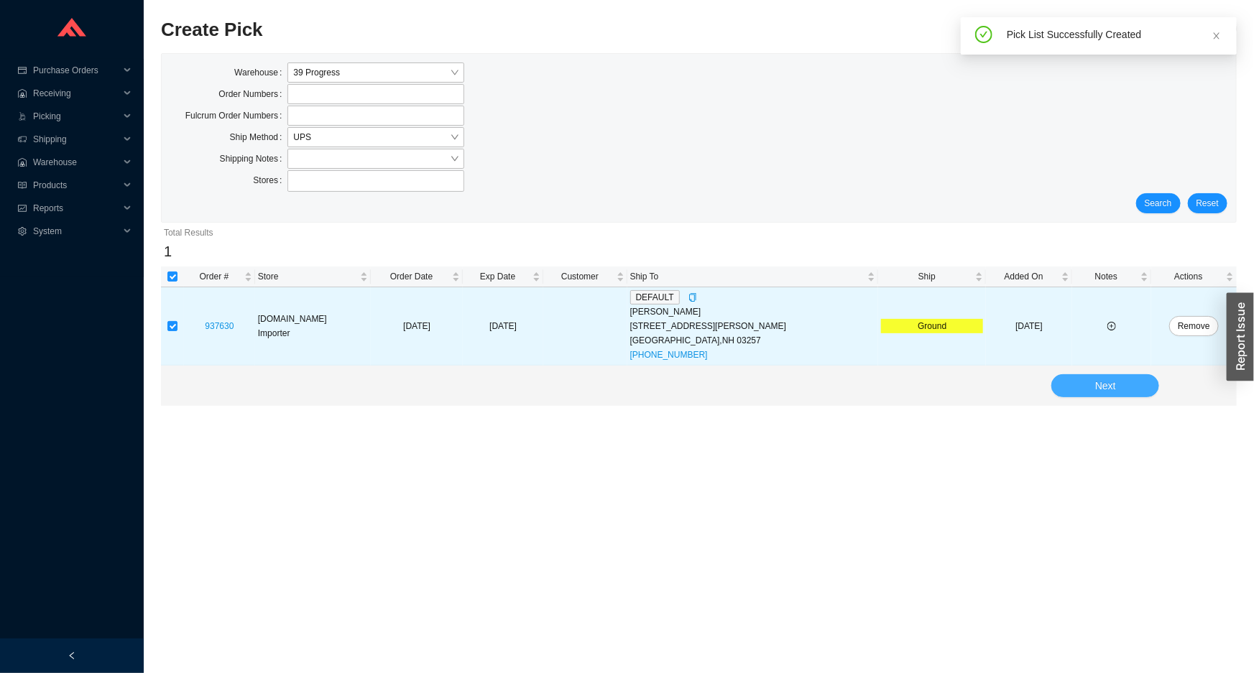
click at [1093, 391] on button "Next" at bounding box center [1105, 385] width 108 height 23
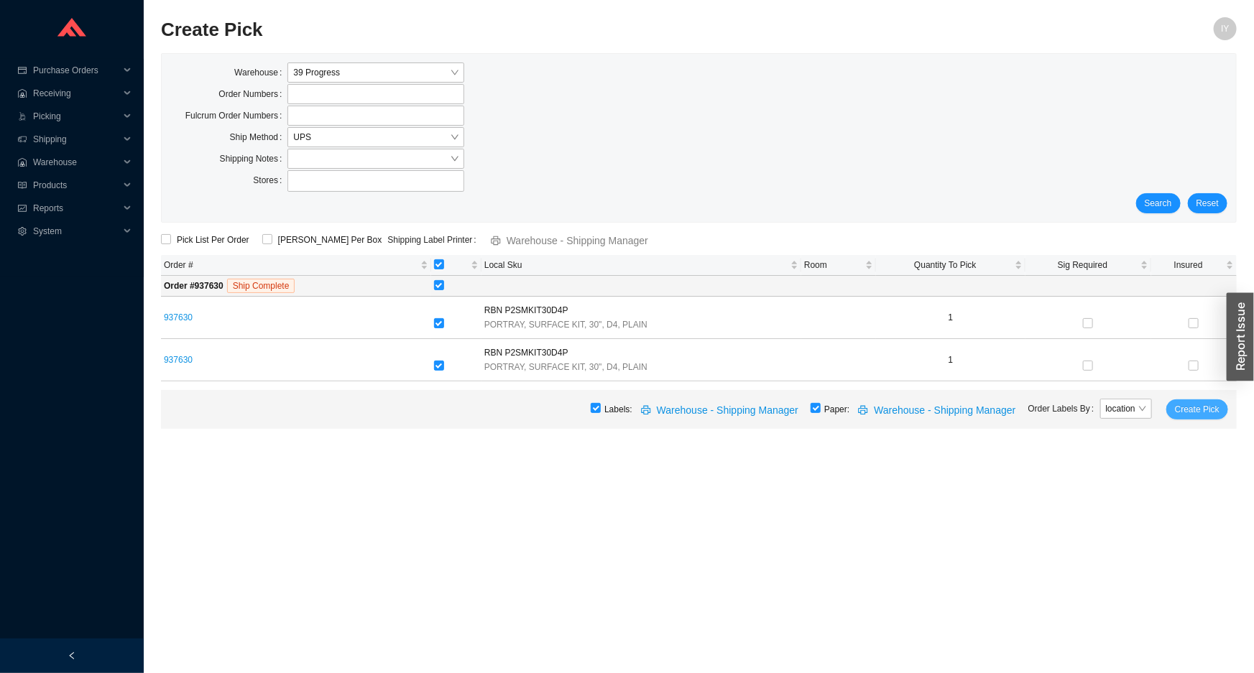
click at [1195, 404] on span "Create Pick" at bounding box center [1197, 409] width 45 height 14
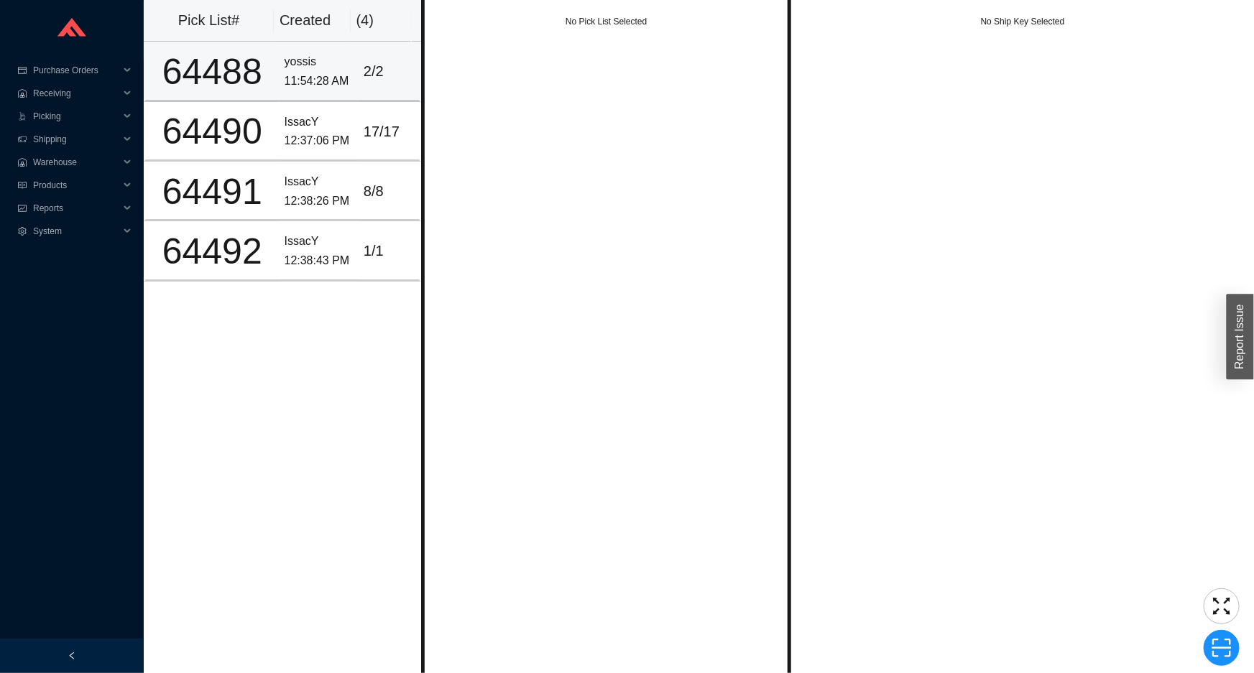
drag, startPoint x: 0, startPoint y: 0, endPoint x: 395, endPoint y: 108, distance: 409.6
click at [291, 62] on div "yossis" at bounding box center [318, 61] width 68 height 19
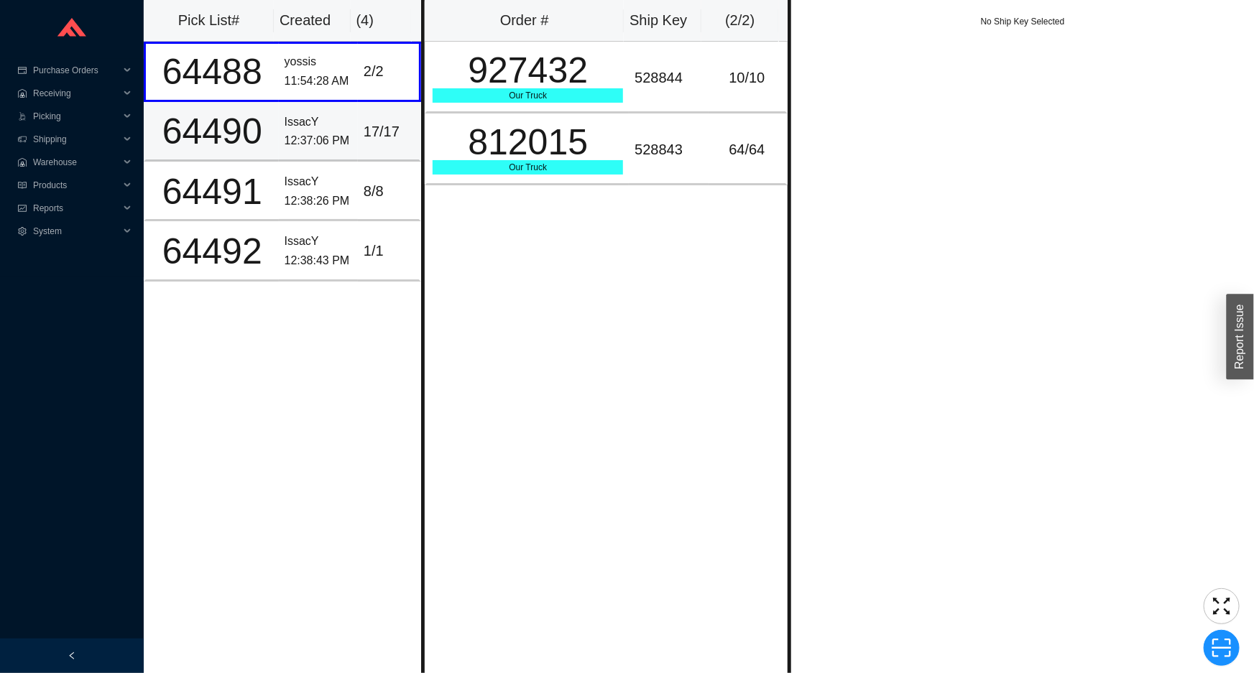
drag, startPoint x: 333, startPoint y: 126, endPoint x: 410, endPoint y: 154, distance: 82.5
click at [333, 127] on div "IssacY" at bounding box center [318, 122] width 68 height 19
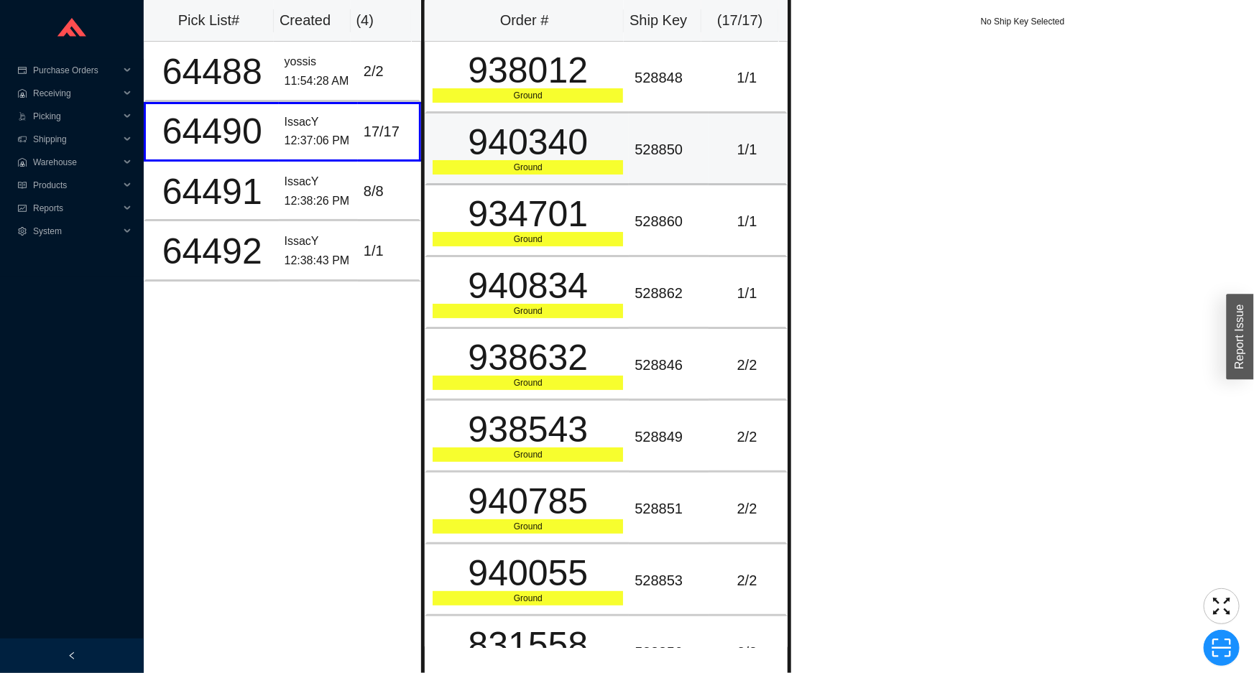
click at [556, 131] on div "940340" at bounding box center [527, 142] width 190 height 36
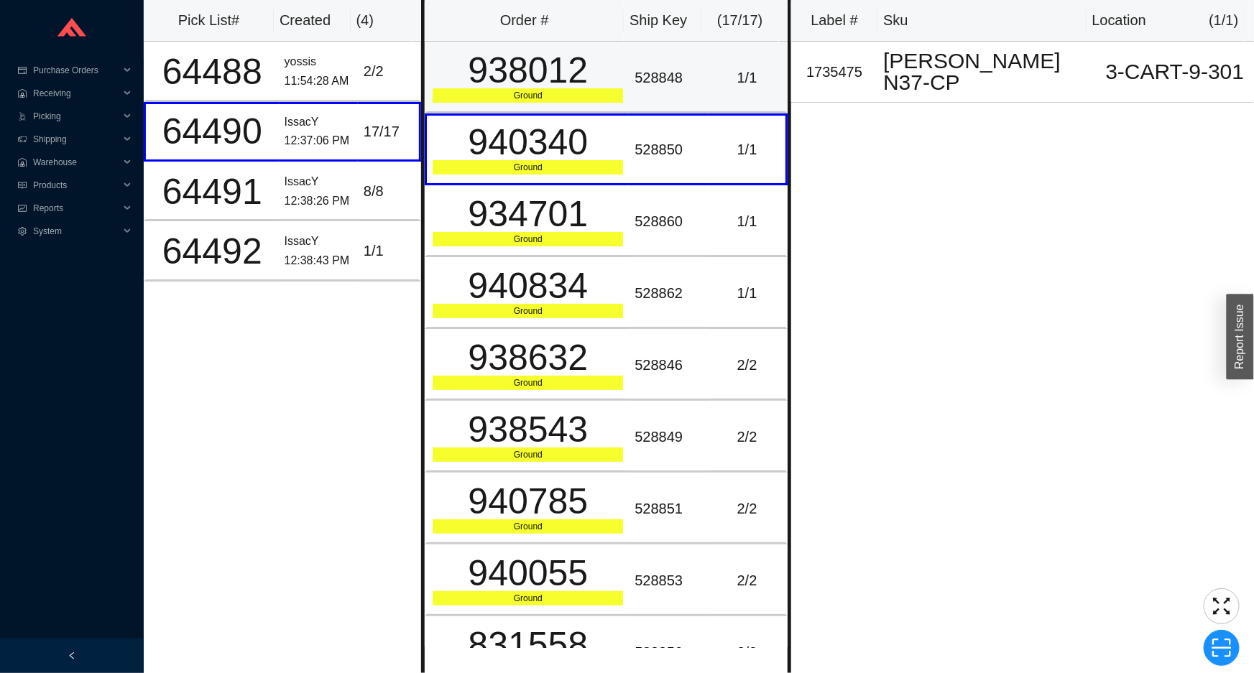
click at [565, 98] on div "Ground" at bounding box center [527, 95] width 190 height 14
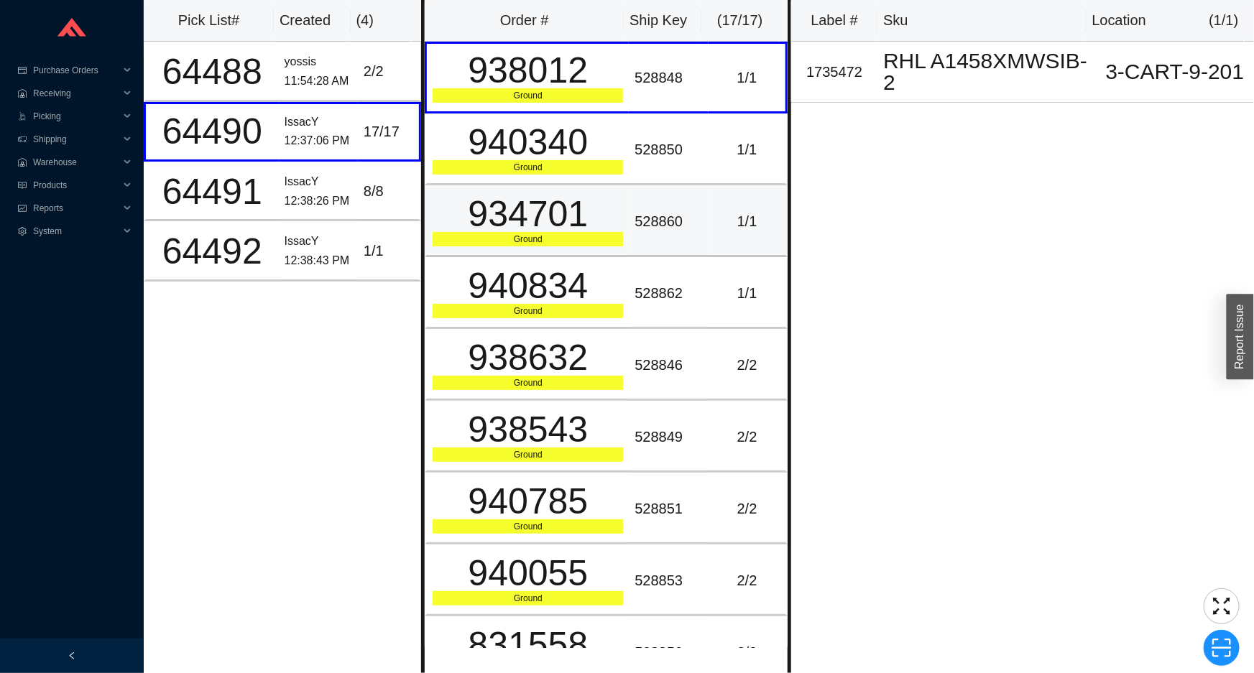
drag, startPoint x: 512, startPoint y: 236, endPoint x: 519, endPoint y: 212, distance: 24.8
click at [517, 219] on div "934701" at bounding box center [527, 214] width 190 height 36
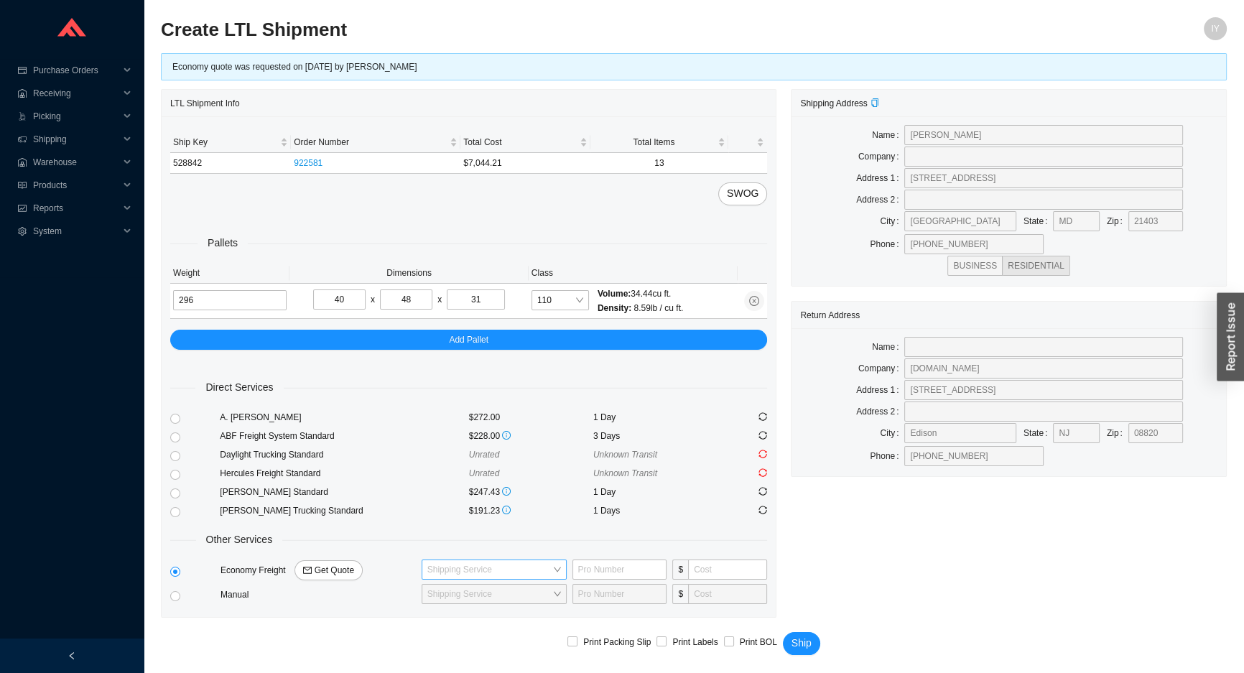
click at [472, 566] on input "search" at bounding box center [489, 569] width 125 height 19
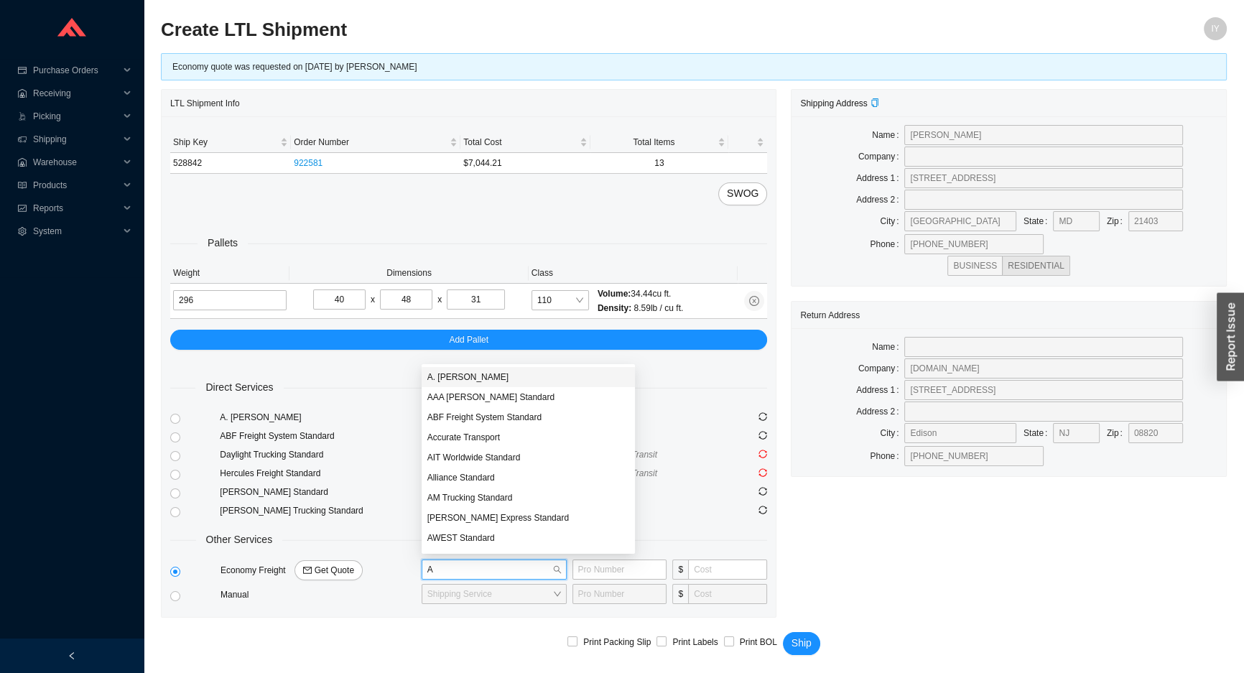
type input "AC"
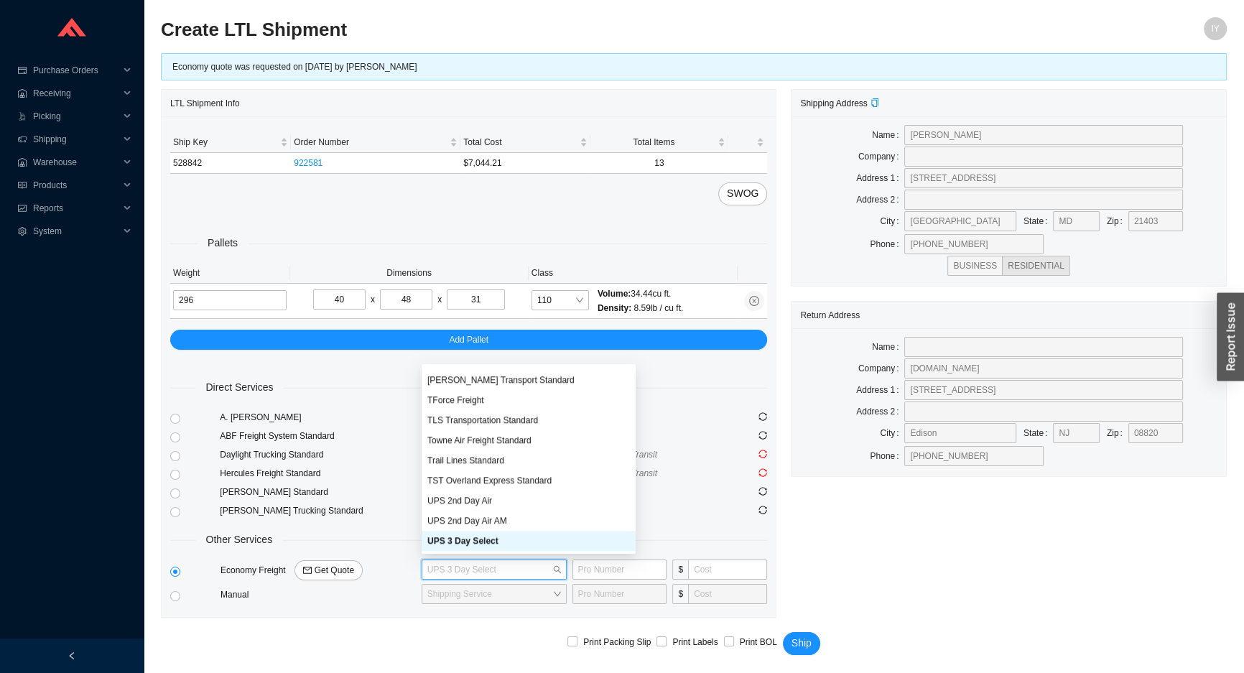
click at [481, 575] on span "UPS 3 Day Select" at bounding box center [494, 569] width 134 height 19
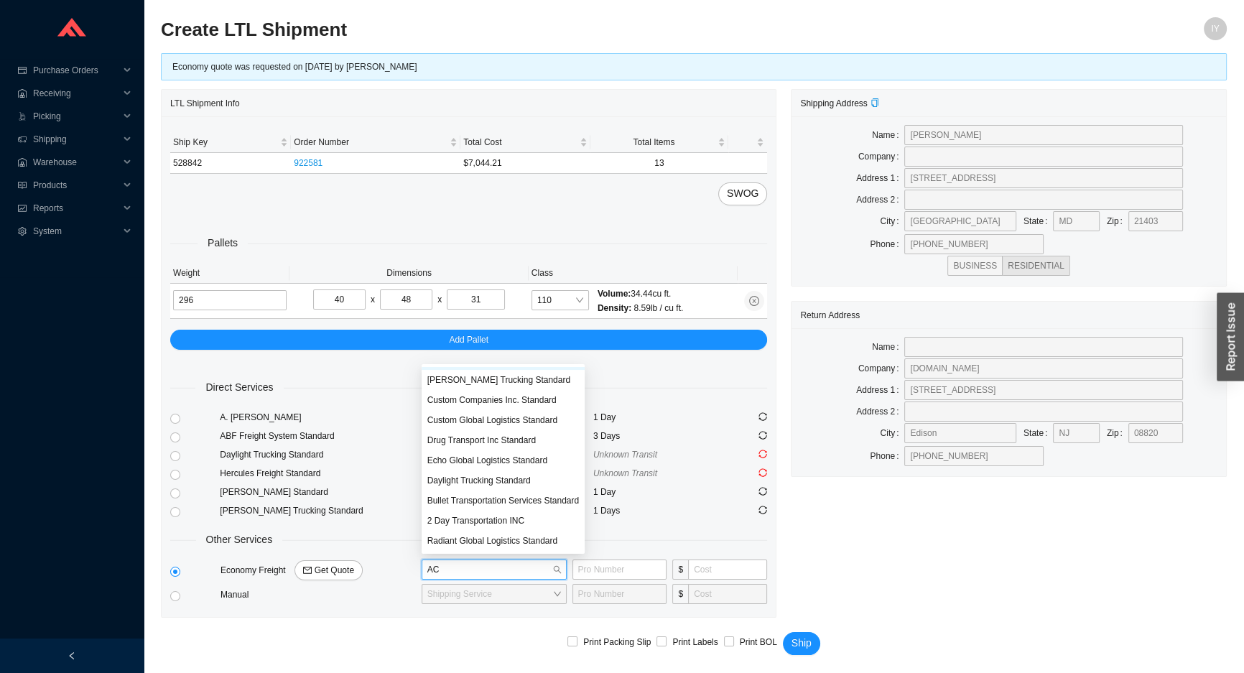
scroll to position [160, 0]
type input "ACC"
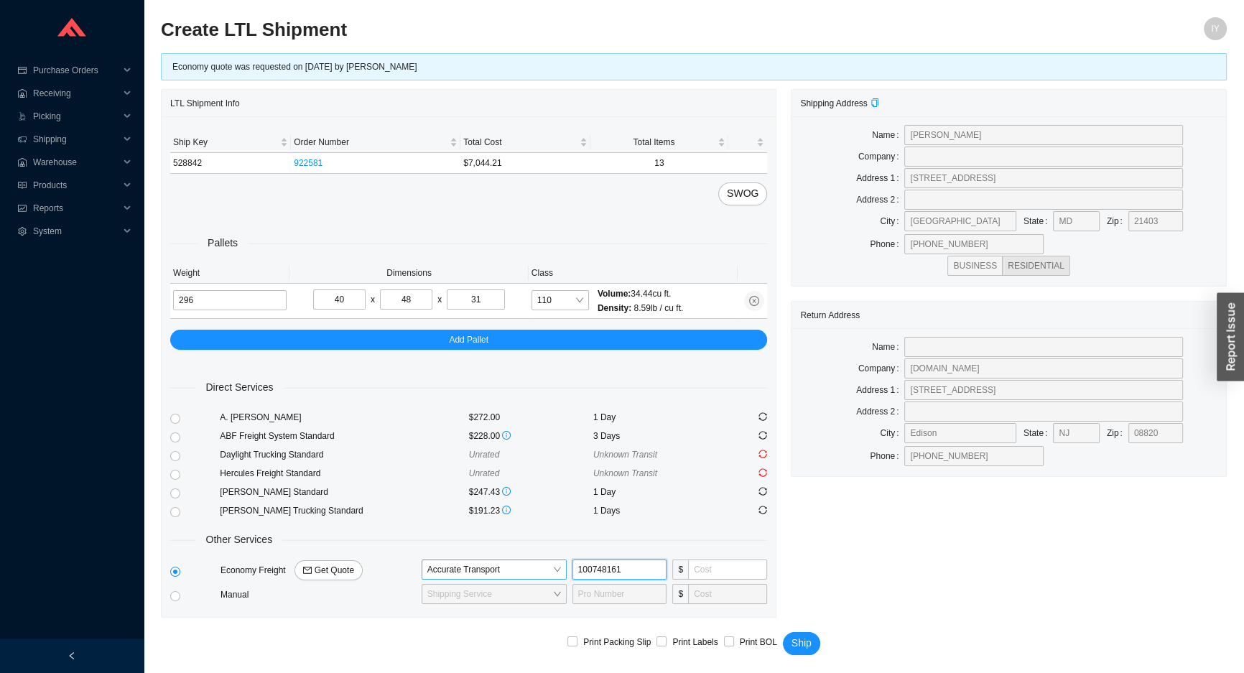
type input "100748161"
type input "195"
click at [807, 646] on span "Ship" at bounding box center [802, 643] width 20 height 17
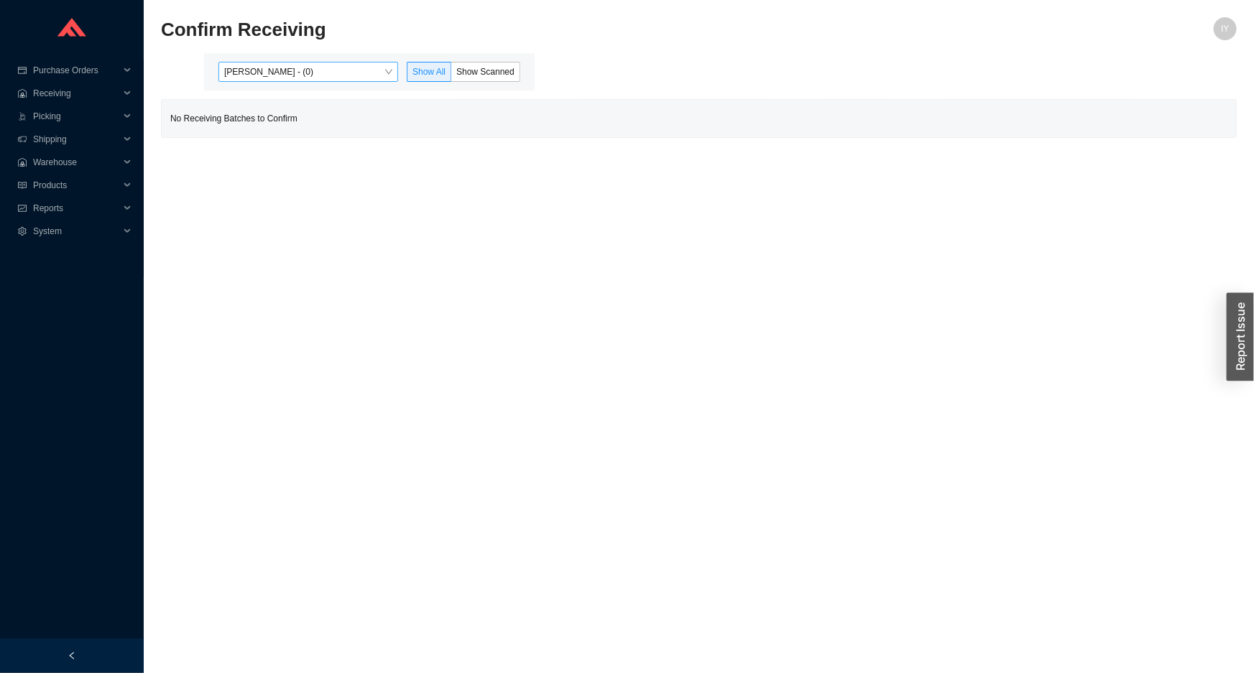
click at [287, 78] on span "[PERSON_NAME] - (0)" at bounding box center [308, 72] width 168 height 19
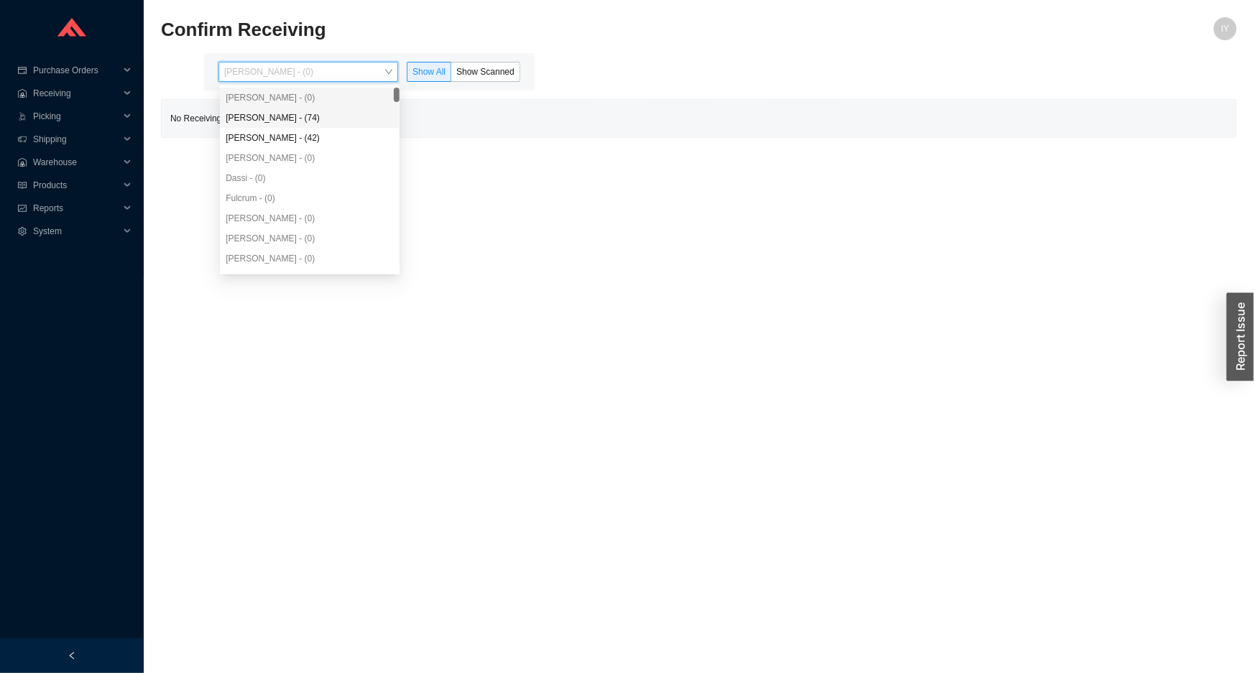
click at [277, 116] on div "[PERSON_NAME] - (74)" at bounding box center [310, 117] width 168 height 13
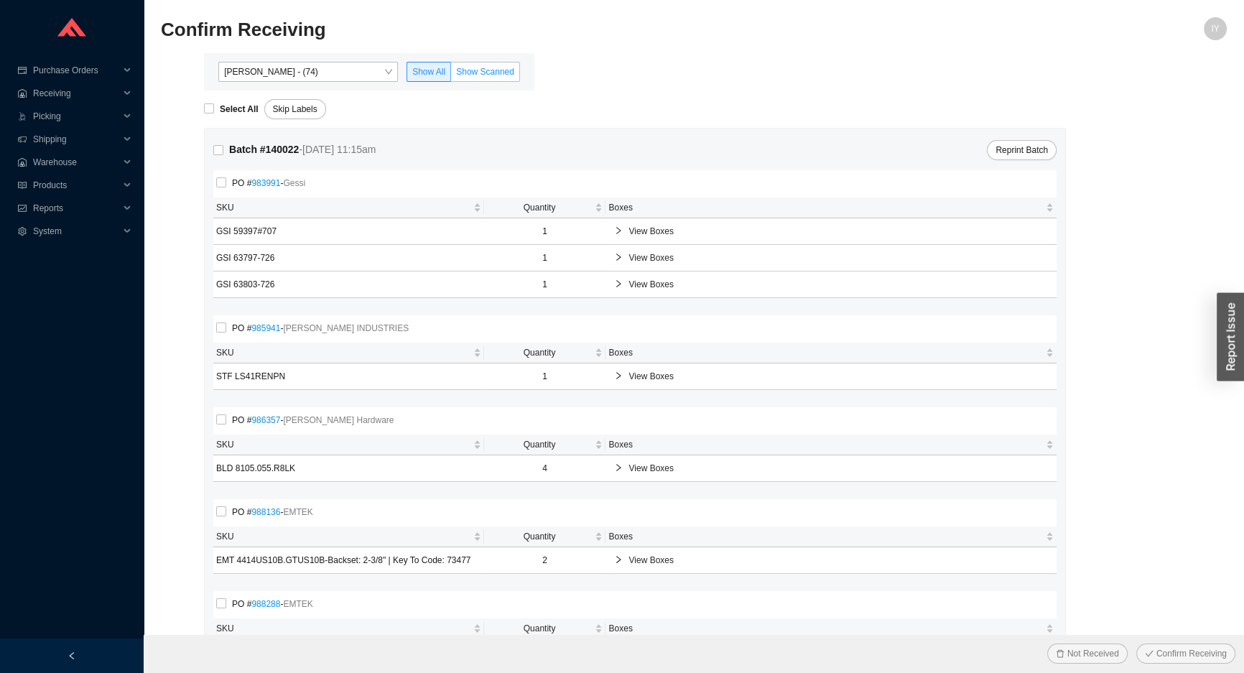
click at [486, 79] on label "Show Scanned" at bounding box center [485, 72] width 69 height 20
click at [451, 75] on input "Show Scanned" at bounding box center [451, 75] width 0 height 0
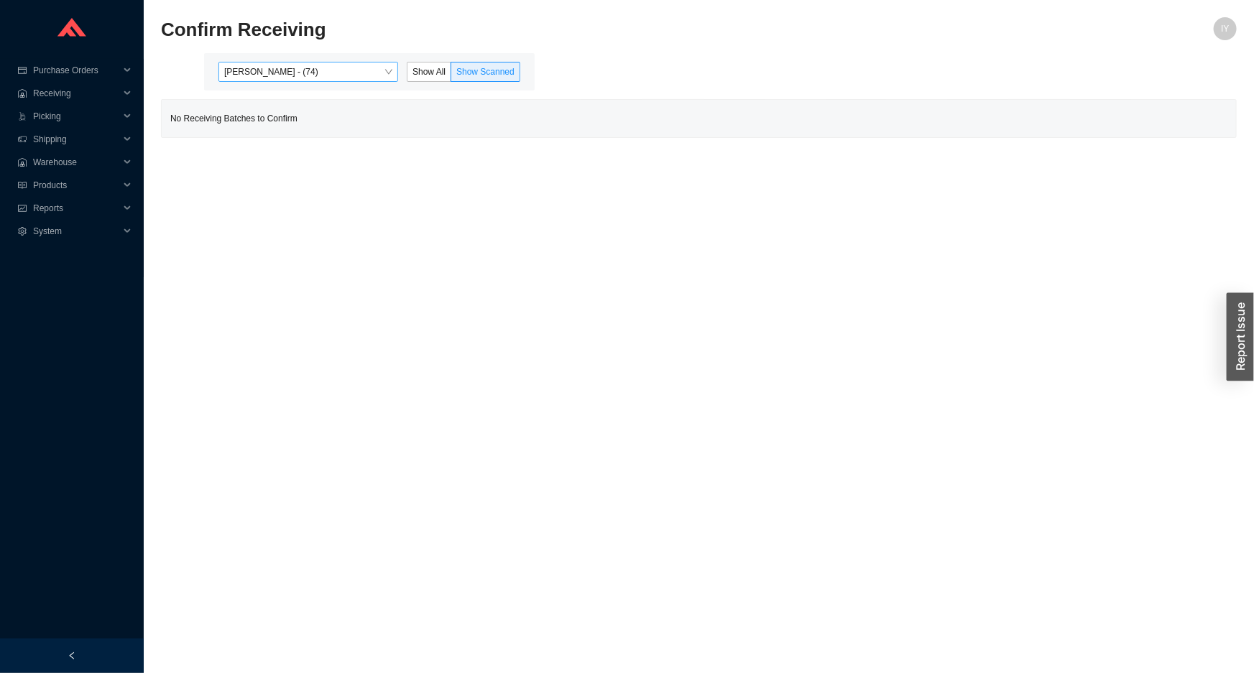
click at [389, 73] on span "[PERSON_NAME] - (74)" at bounding box center [308, 72] width 168 height 19
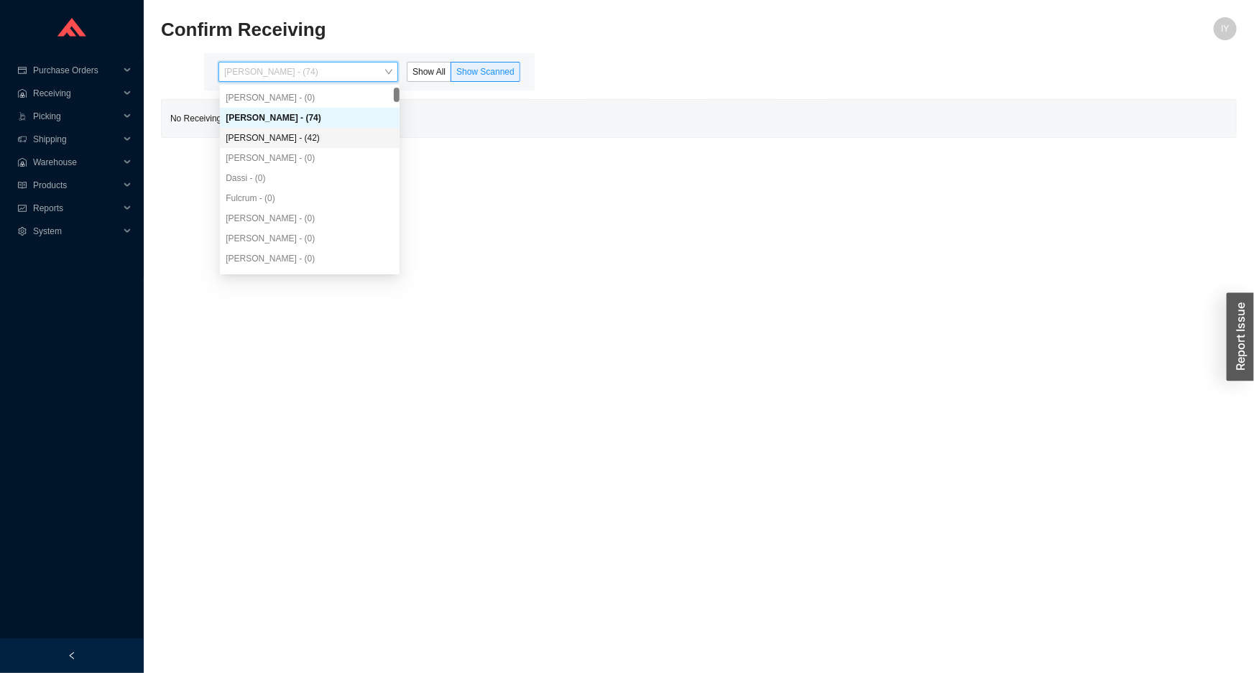
click at [333, 132] on div "[PERSON_NAME] - (42)" at bounding box center [310, 137] width 168 height 13
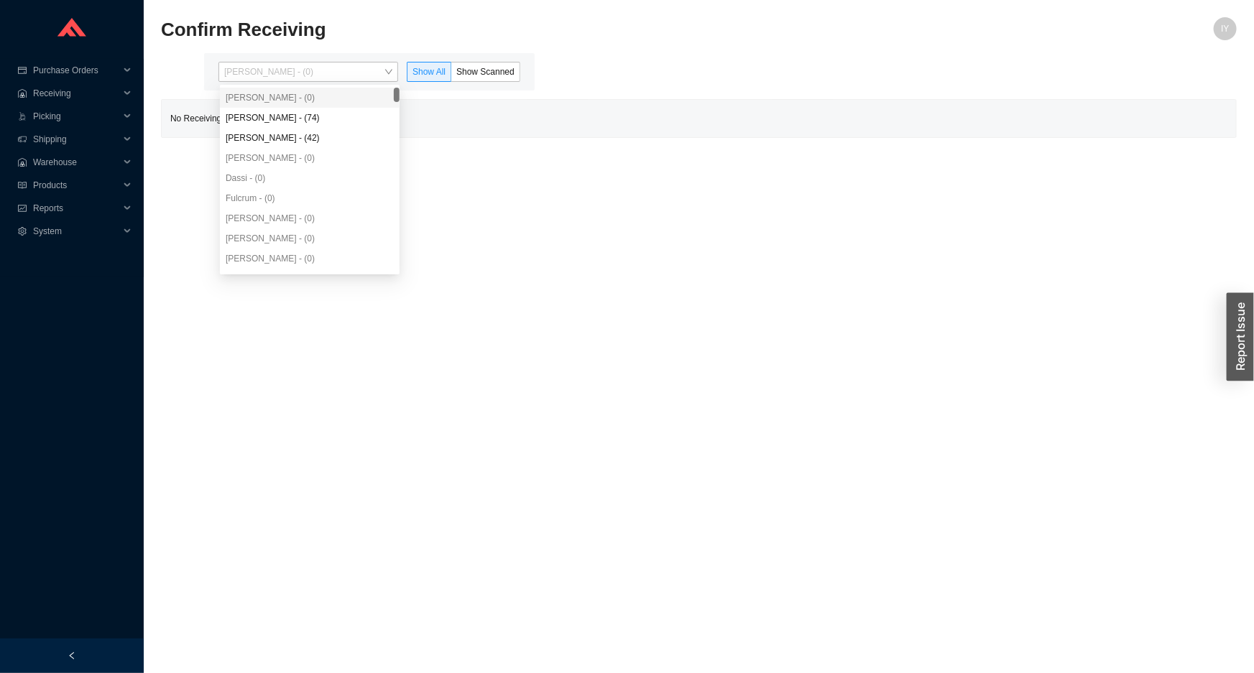
drag, startPoint x: 379, startPoint y: 72, endPoint x: 366, endPoint y: 109, distance: 39.8
click at [369, 98] on body "Purchase Orders .warehouse_svg__a{fill:none;stroke:currentColor;stroke-linecap:…" at bounding box center [627, 336] width 1254 height 673
click at [366, 109] on div "[PERSON_NAME] - (74)" at bounding box center [310, 118] width 180 height 20
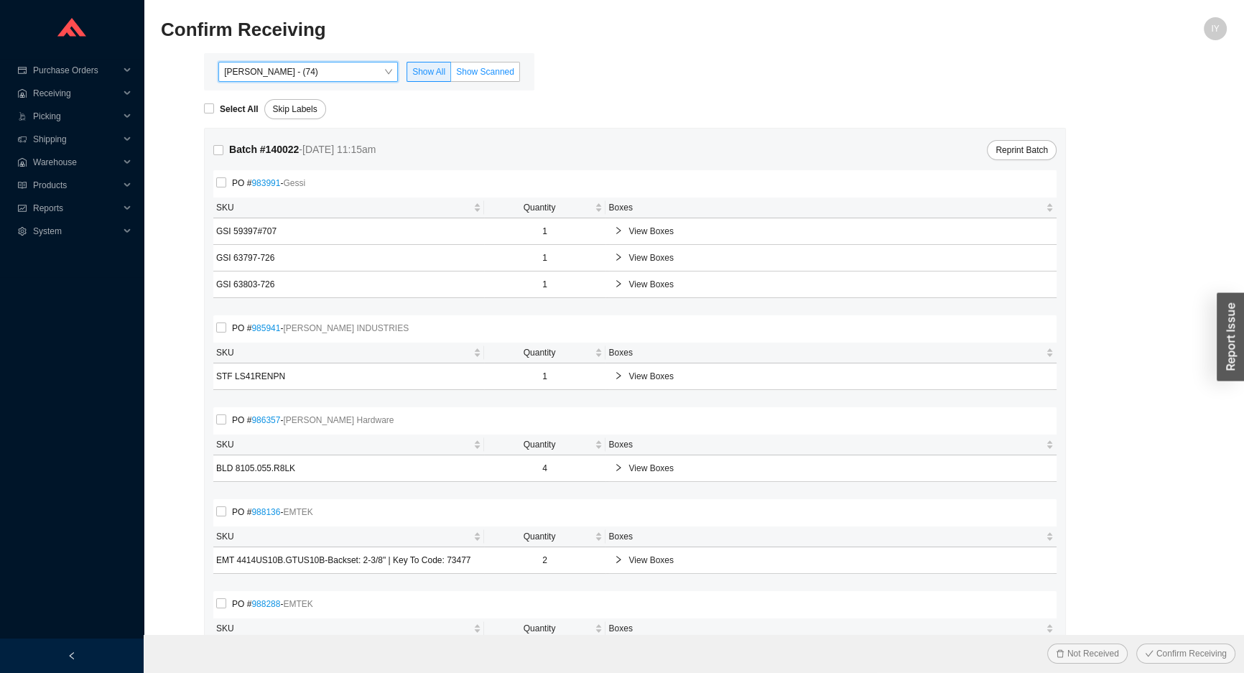
click at [462, 73] on span "Show Scanned" at bounding box center [485, 72] width 58 height 10
click at [451, 75] on input "Show Scanned" at bounding box center [451, 75] width 0 height 0
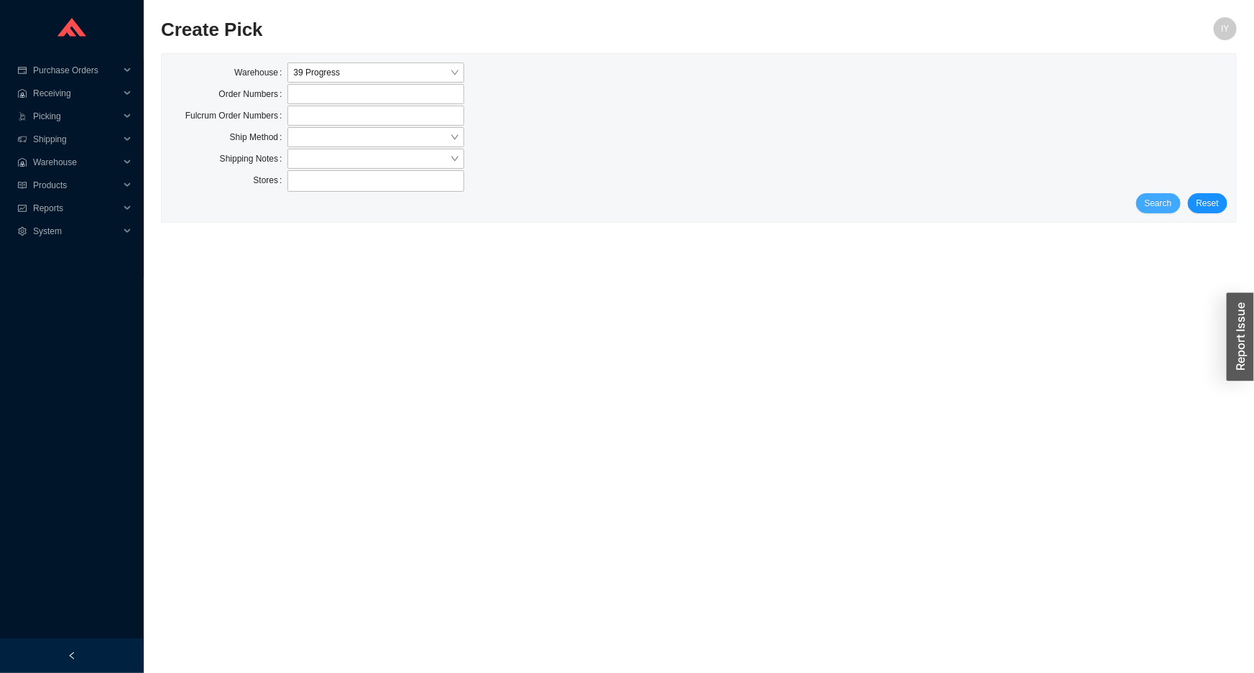
click at [1168, 208] on span "Search" at bounding box center [1157, 203] width 27 height 14
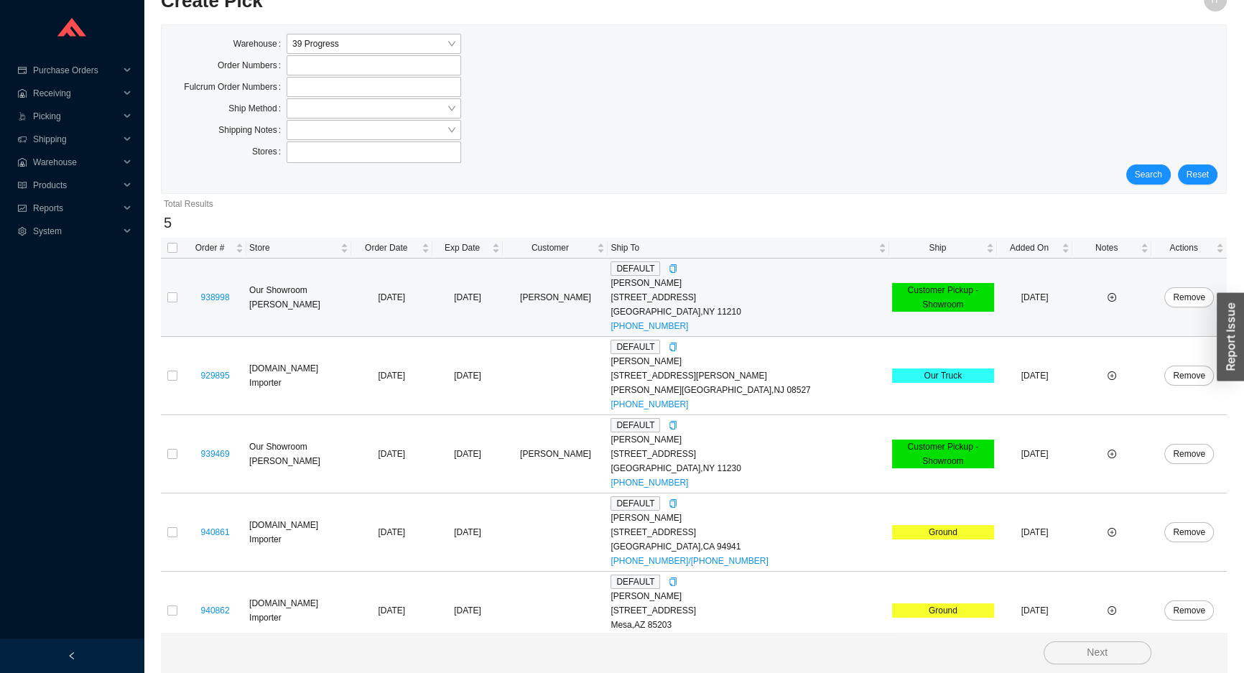
scroll to position [45, 0]
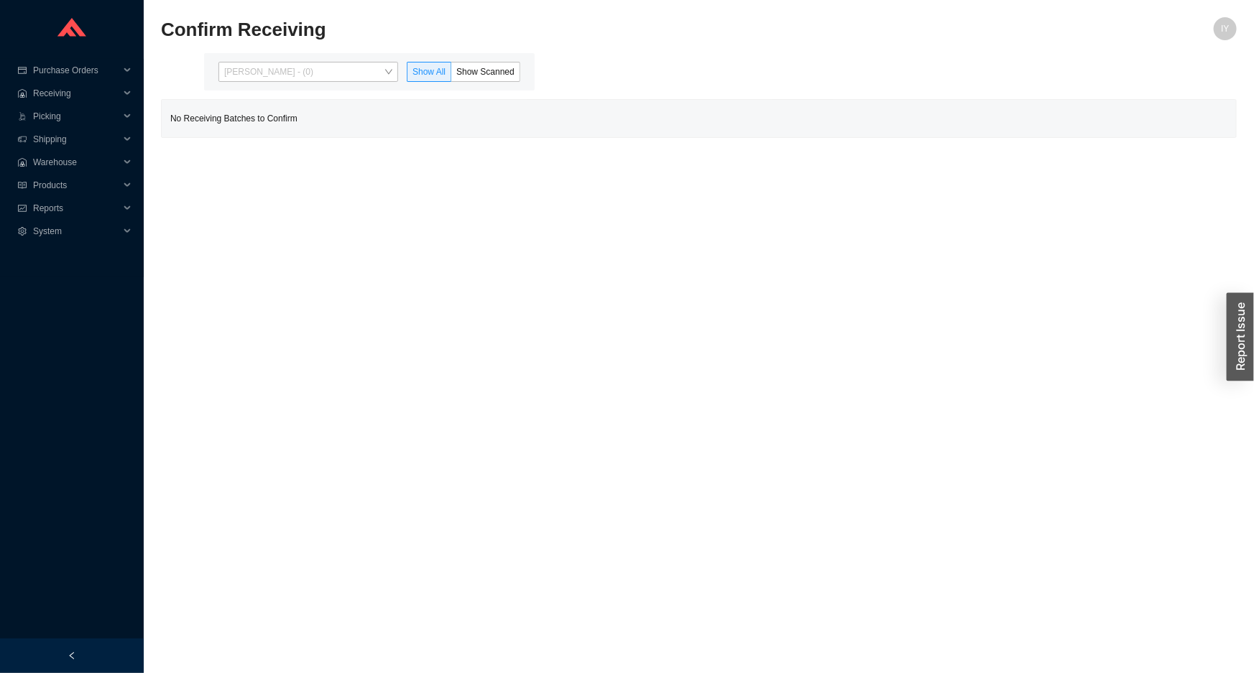
drag, startPoint x: 376, startPoint y: 70, endPoint x: 363, endPoint y: 124, distance: 56.1
click at [376, 69] on span "[PERSON_NAME] - (0)" at bounding box center [308, 72] width 168 height 19
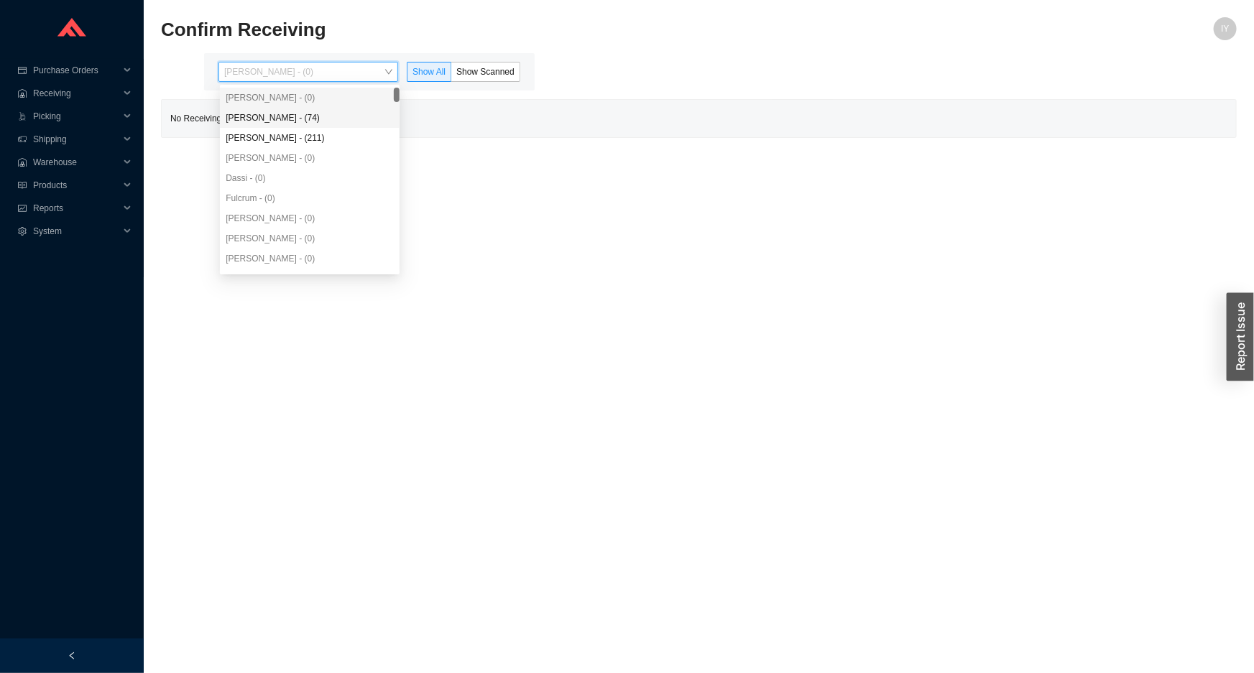
click at [366, 116] on div "Angel Negron - (74)" at bounding box center [310, 117] width 168 height 13
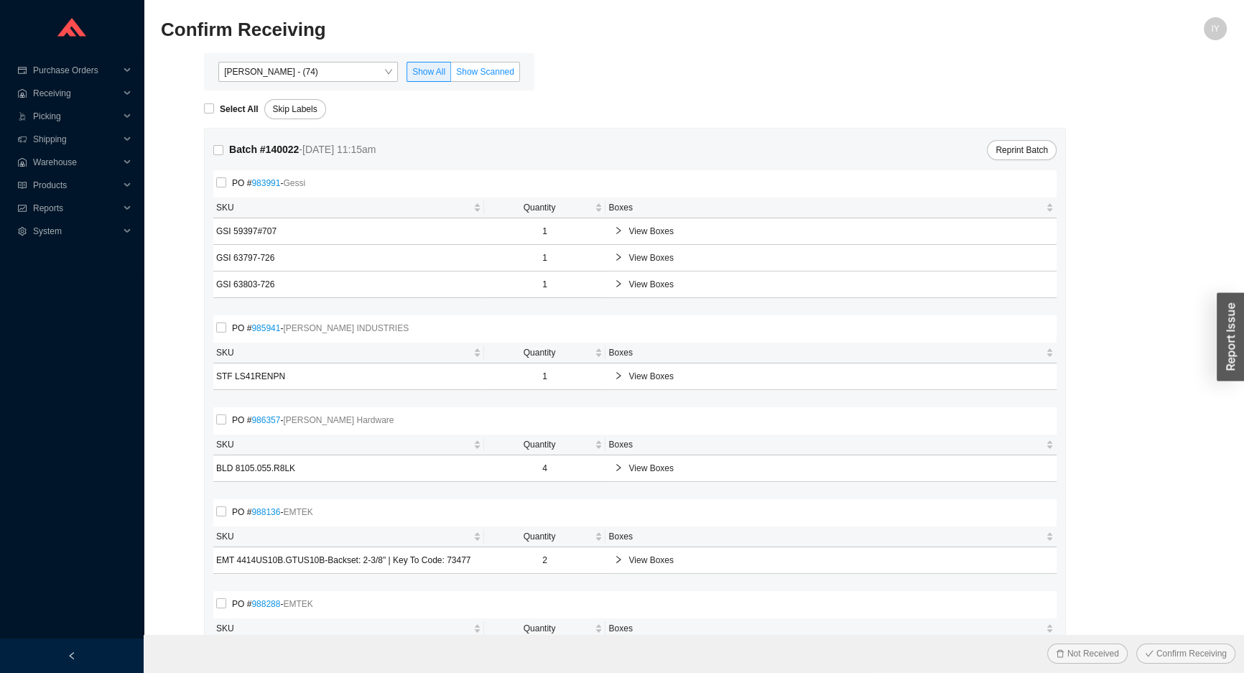
click at [474, 70] on span "Show Scanned" at bounding box center [485, 72] width 58 height 10
click at [451, 75] on input "Show Scanned" at bounding box center [451, 75] width 0 height 0
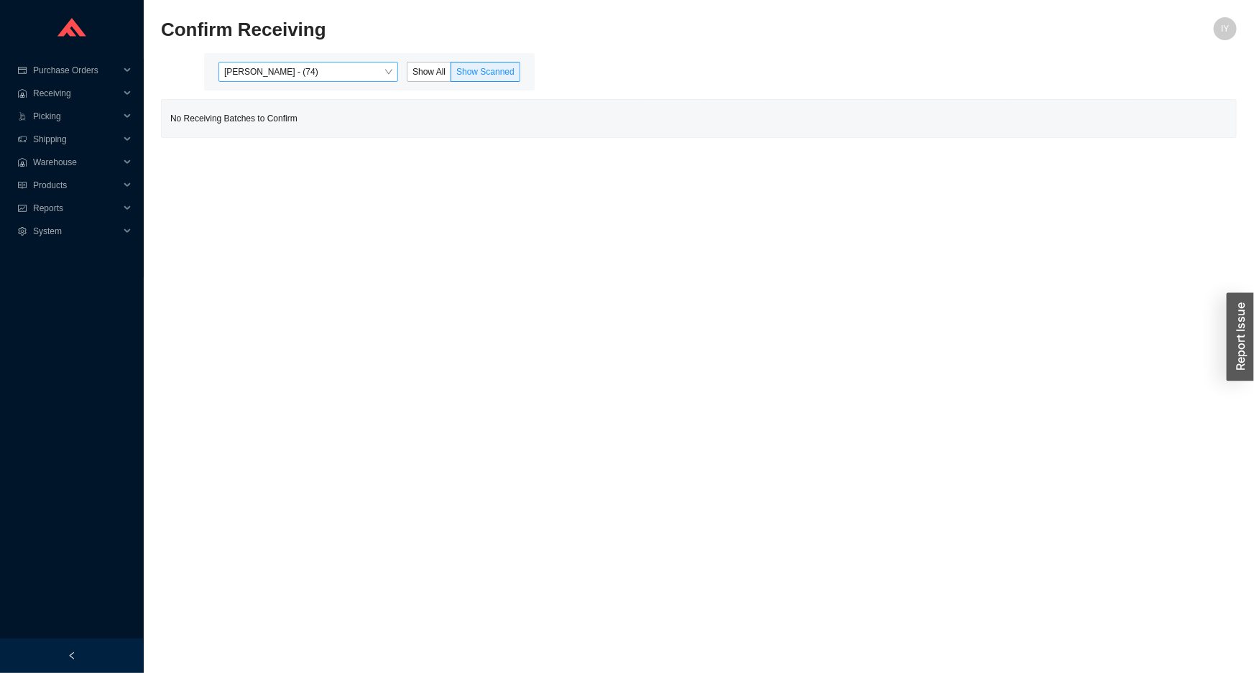
click at [368, 72] on span "[PERSON_NAME] - (74)" at bounding box center [308, 72] width 168 height 19
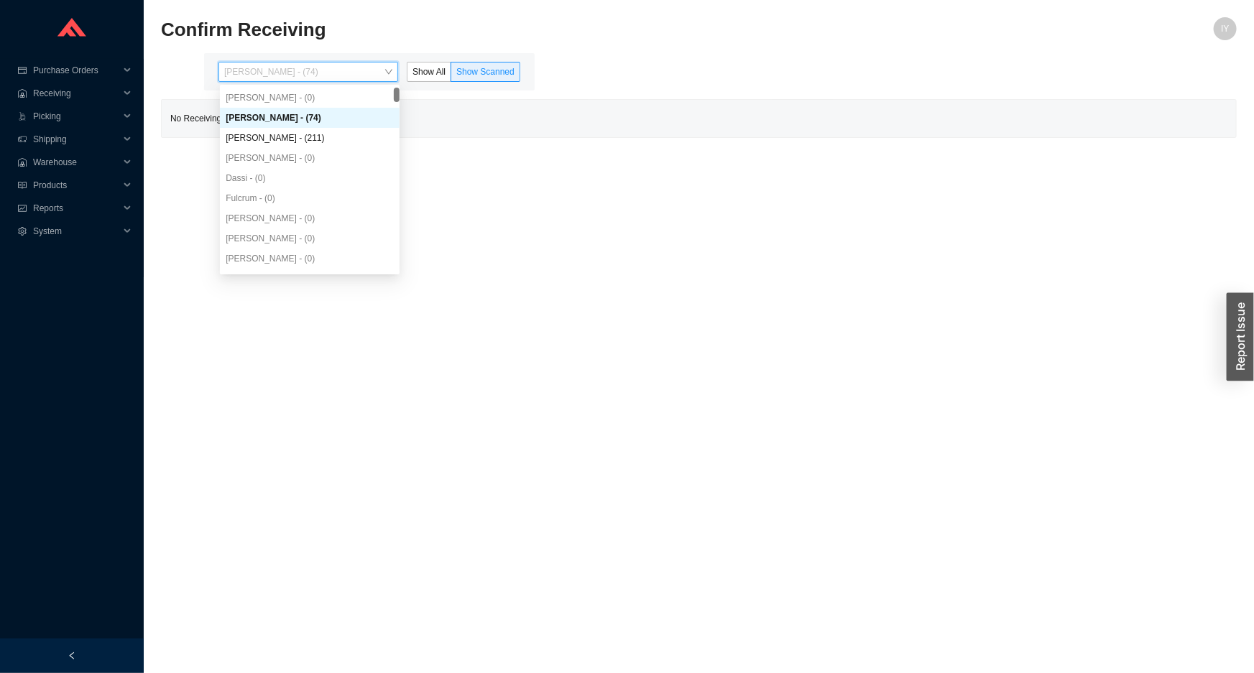
click at [346, 127] on div "Issac Yoselovsky - (0) Angel Negron - (74) Yossi Siff - (211) Aron - (0) Dassi …" at bounding box center [310, 198] width 180 height 221
click at [346, 129] on div "[PERSON_NAME] - (211)" at bounding box center [310, 138] width 180 height 20
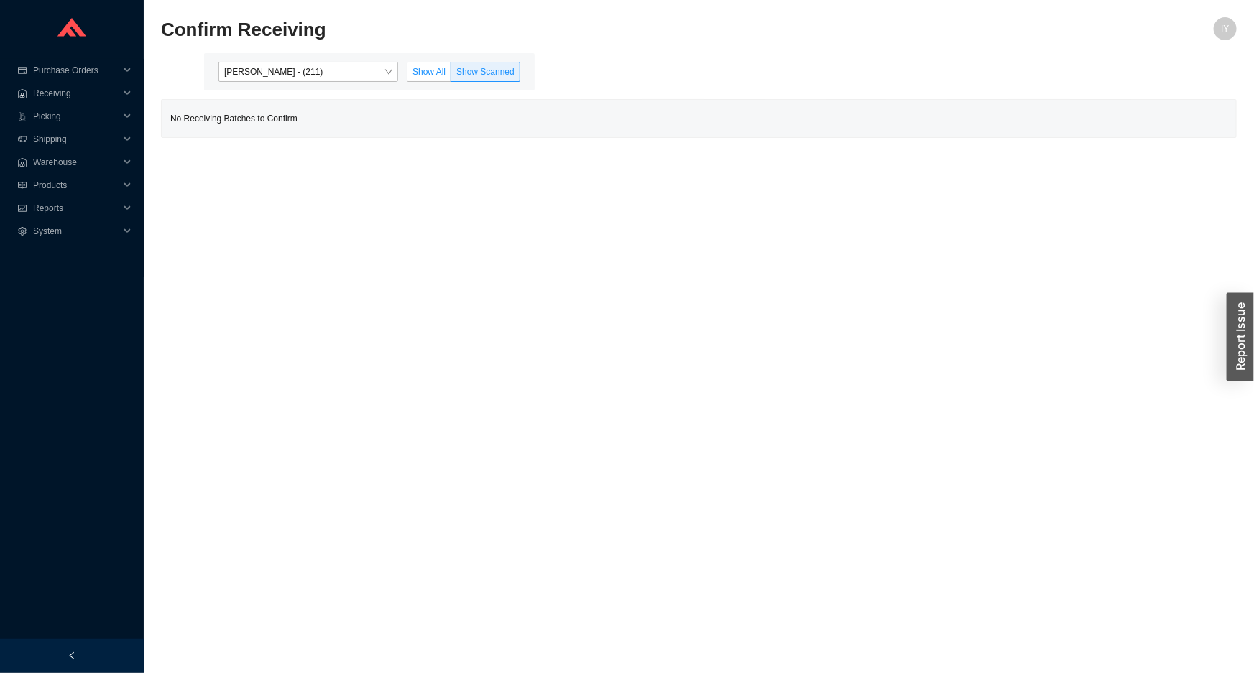
click at [421, 77] on label "Show All" at bounding box center [429, 72] width 45 height 20
click at [407, 75] on input "Show All" at bounding box center [407, 75] width 0 height 0
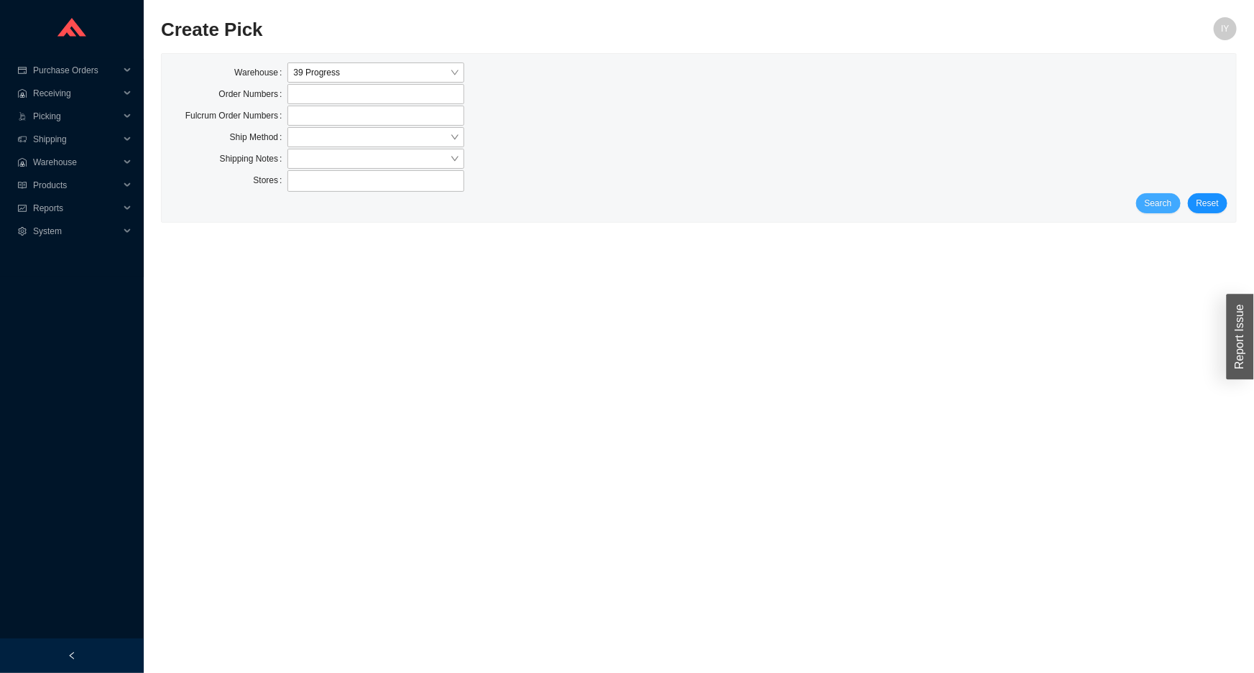
click at [1152, 201] on span "Search" at bounding box center [1157, 203] width 27 height 14
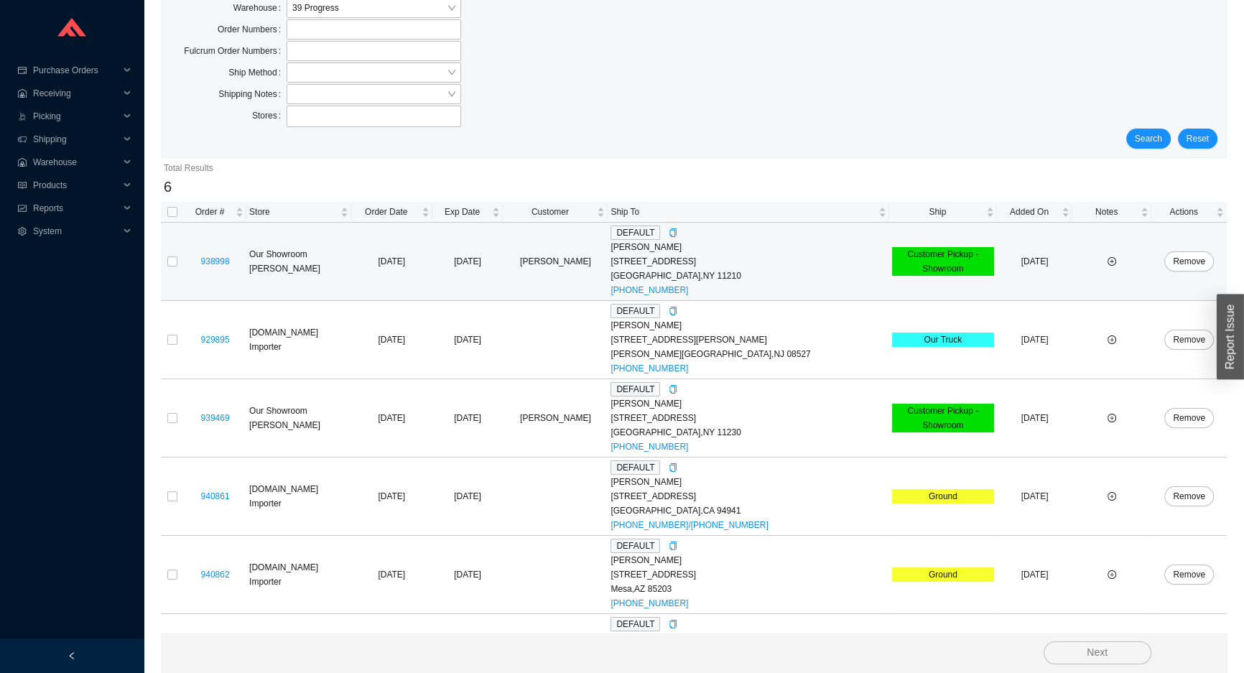
scroll to position [123, 0]
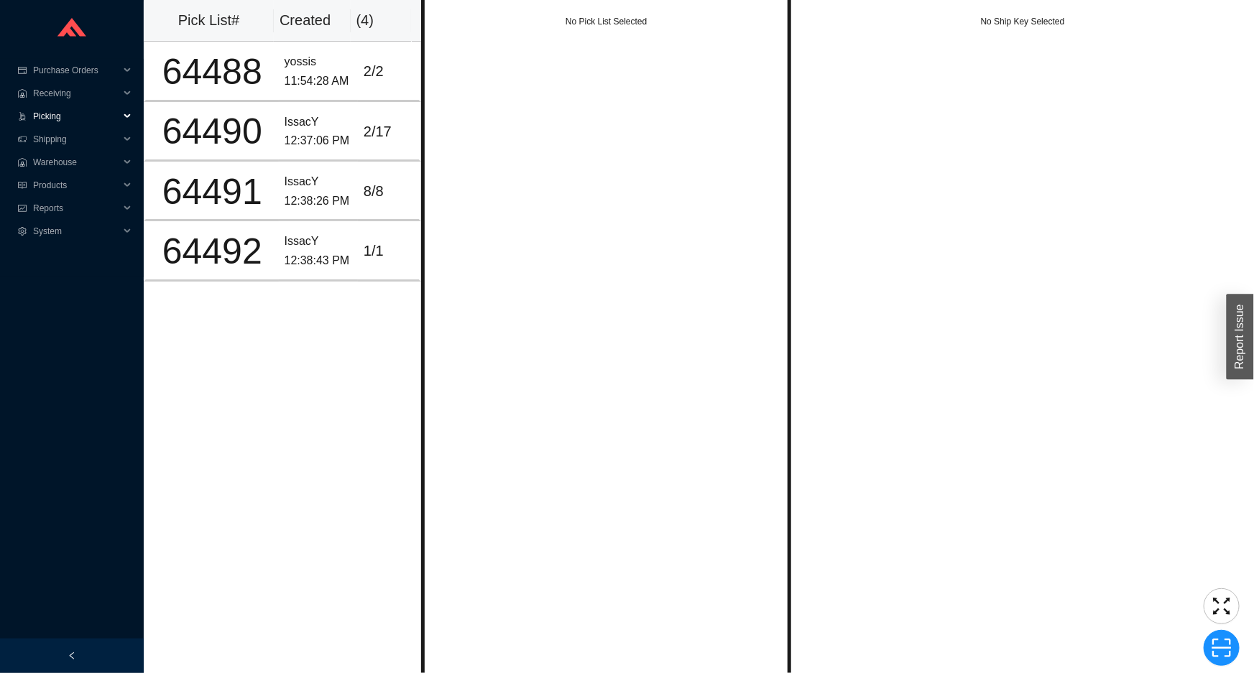
click at [78, 122] on span "Picking" at bounding box center [76, 116] width 86 height 23
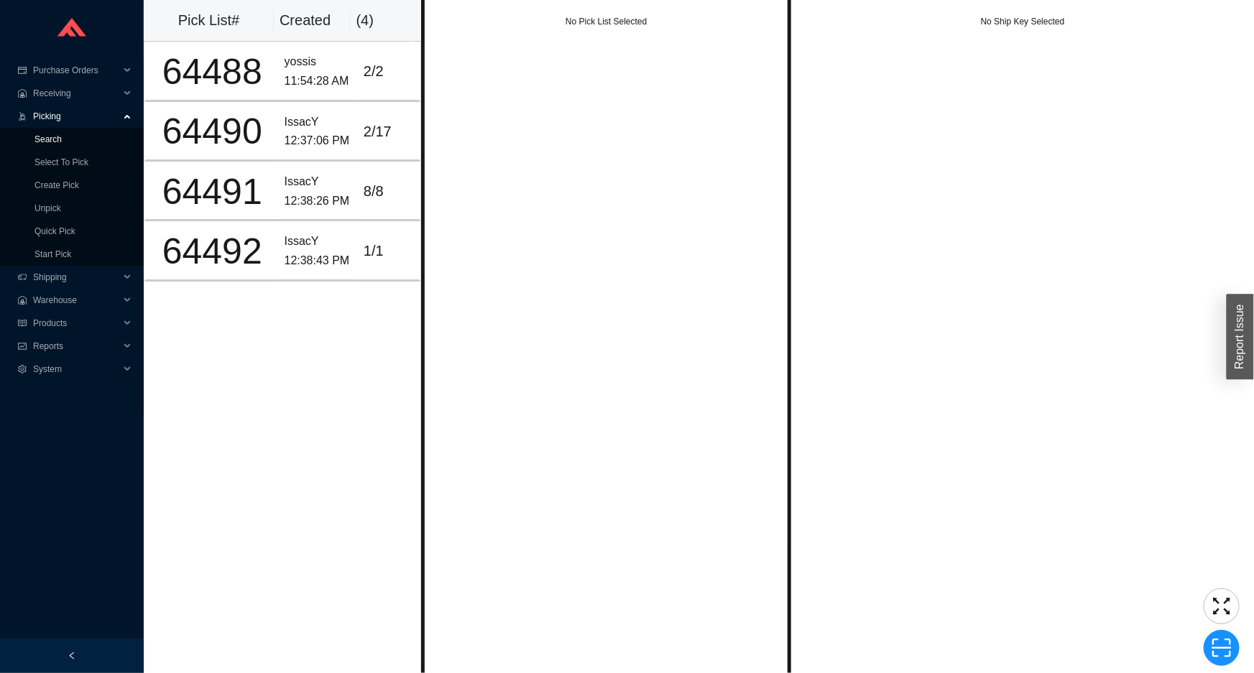
click at [62, 134] on link "Search" at bounding box center [47, 139] width 27 height 10
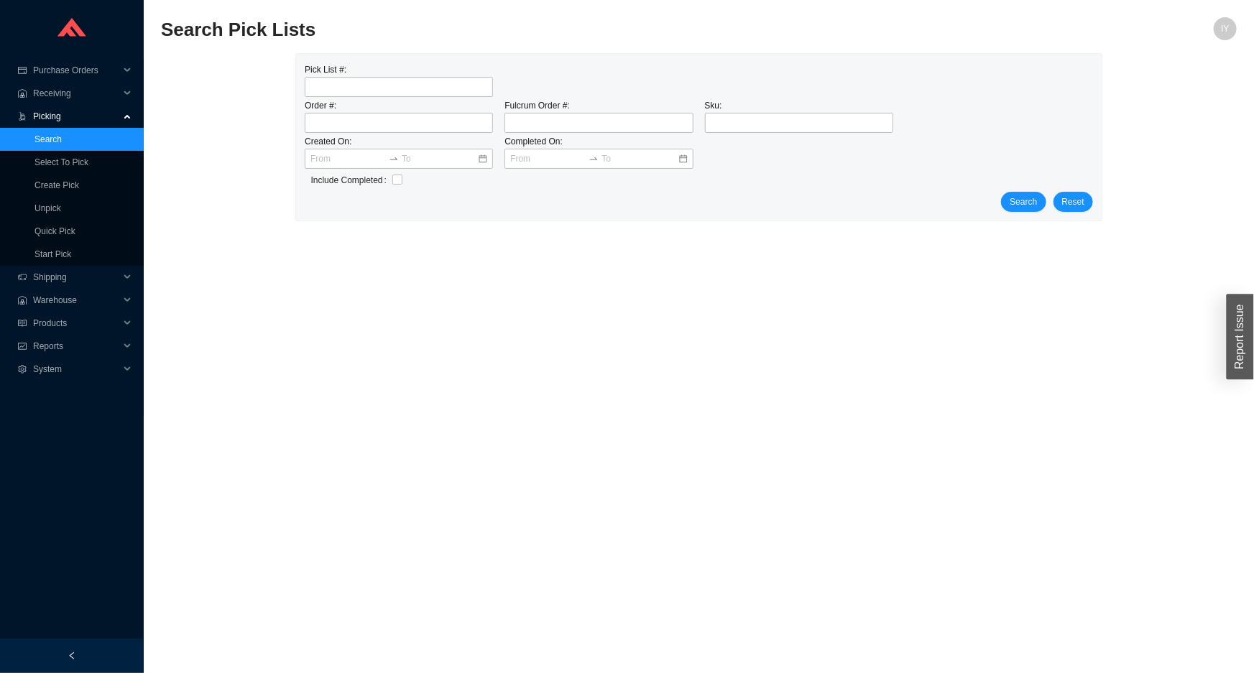
click at [93, 120] on span "Picking" at bounding box center [76, 116] width 86 height 23
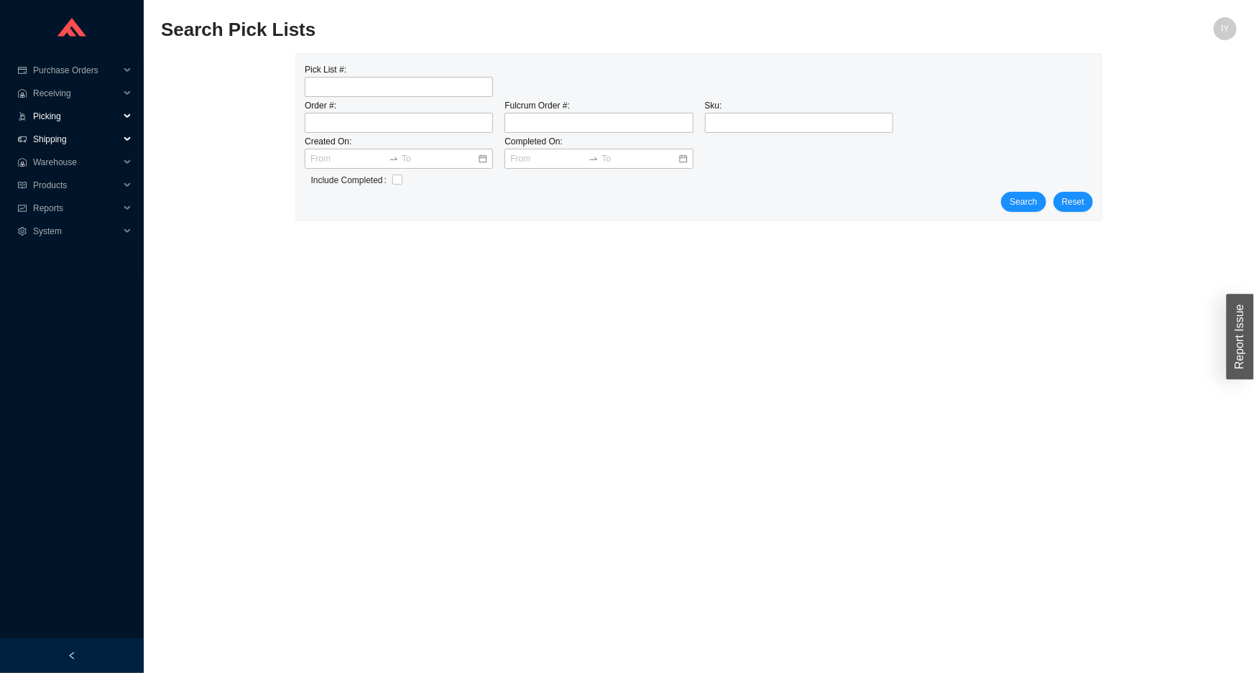
click at [103, 139] on span "Shipping" at bounding box center [76, 139] width 86 height 23
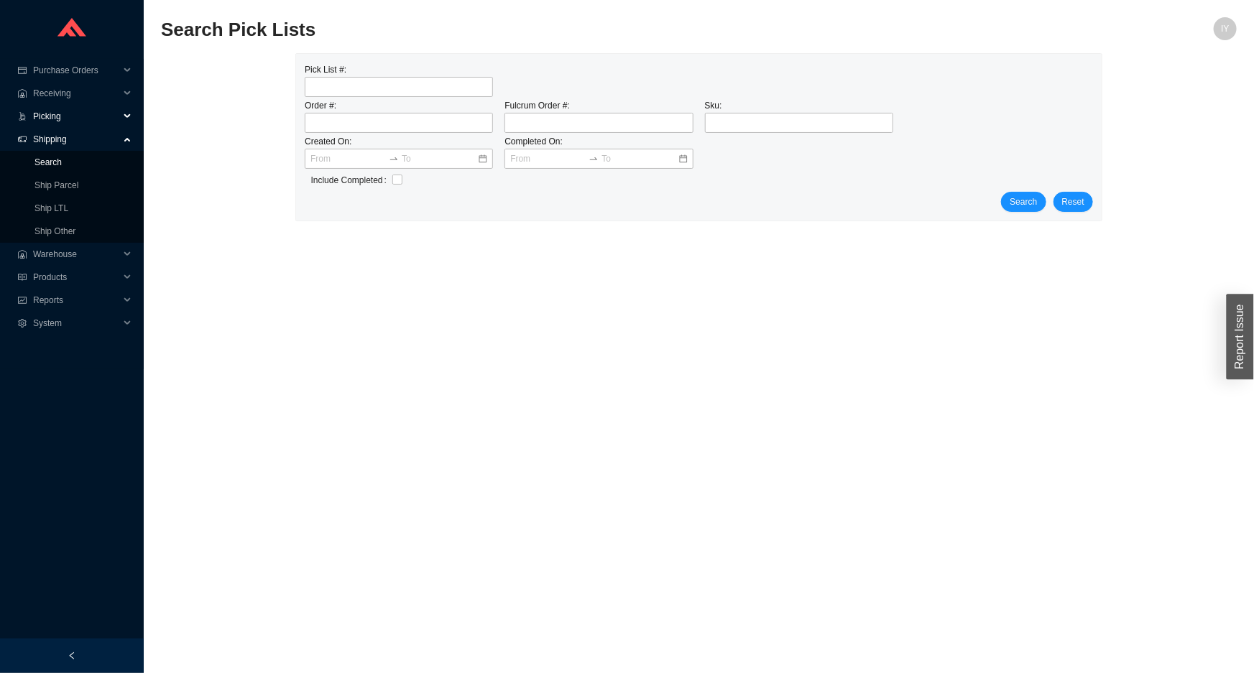
click at [62, 160] on link "Search" at bounding box center [47, 162] width 27 height 10
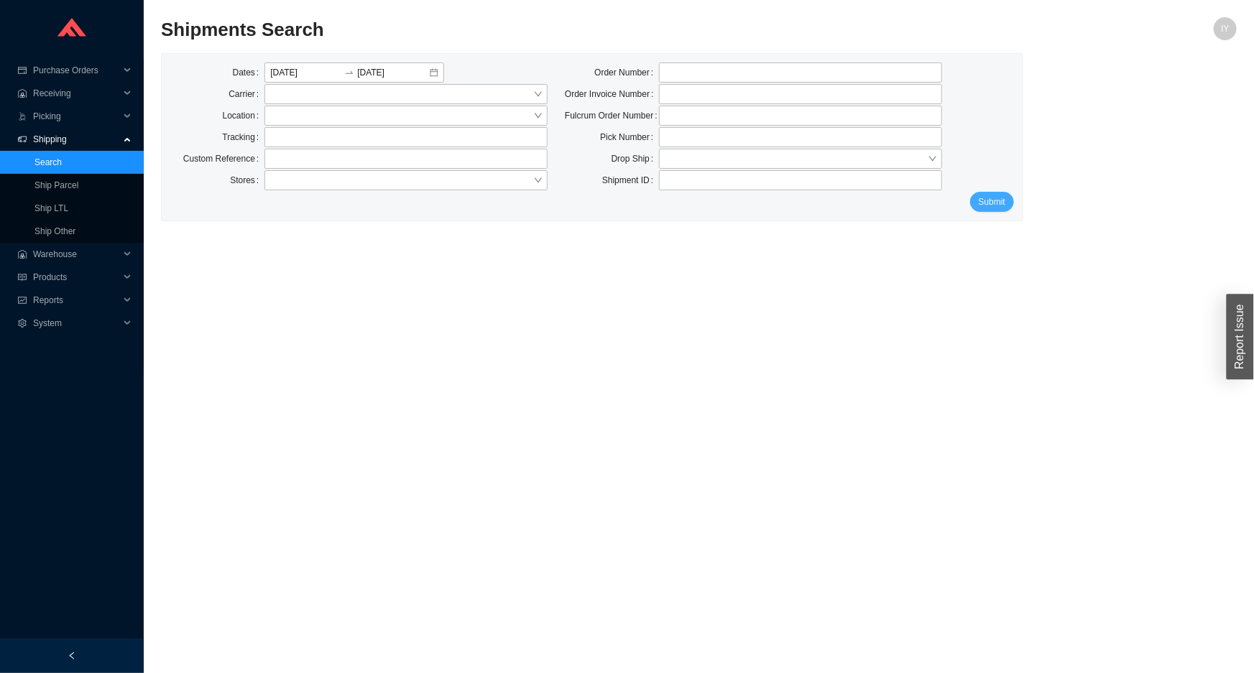
click at [1011, 201] on button "Submit" at bounding box center [992, 202] width 44 height 20
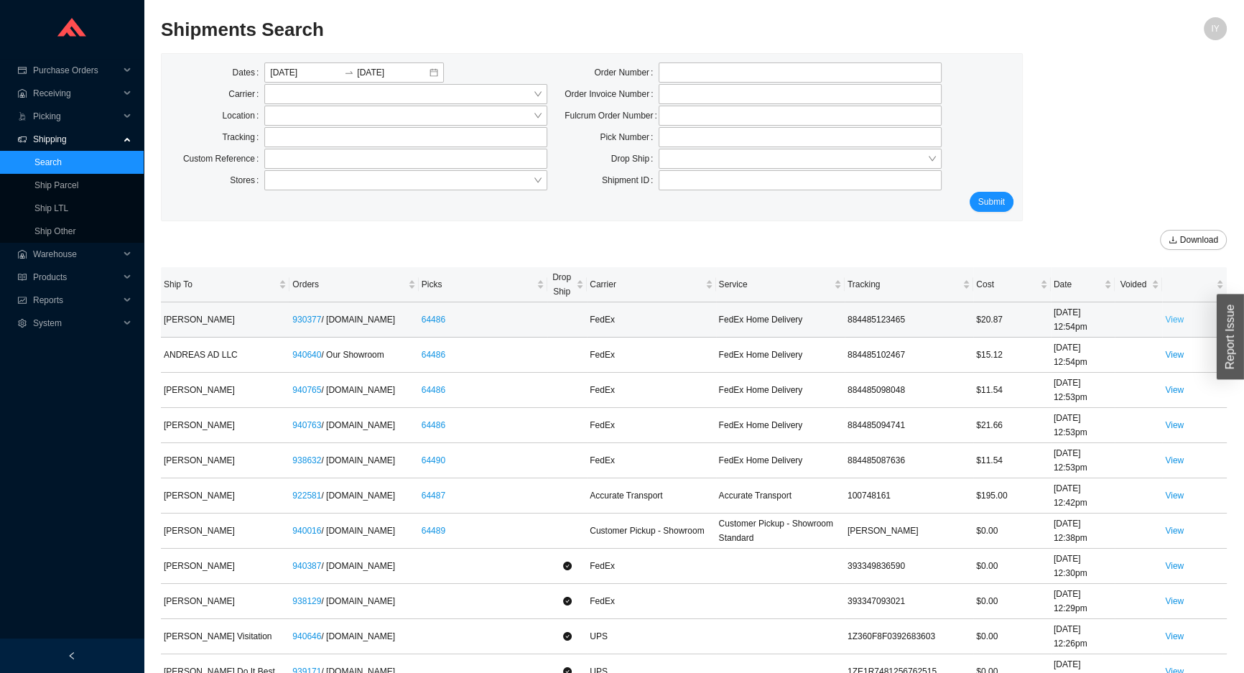
click at [1180, 320] on link "View" at bounding box center [1174, 320] width 19 height 10
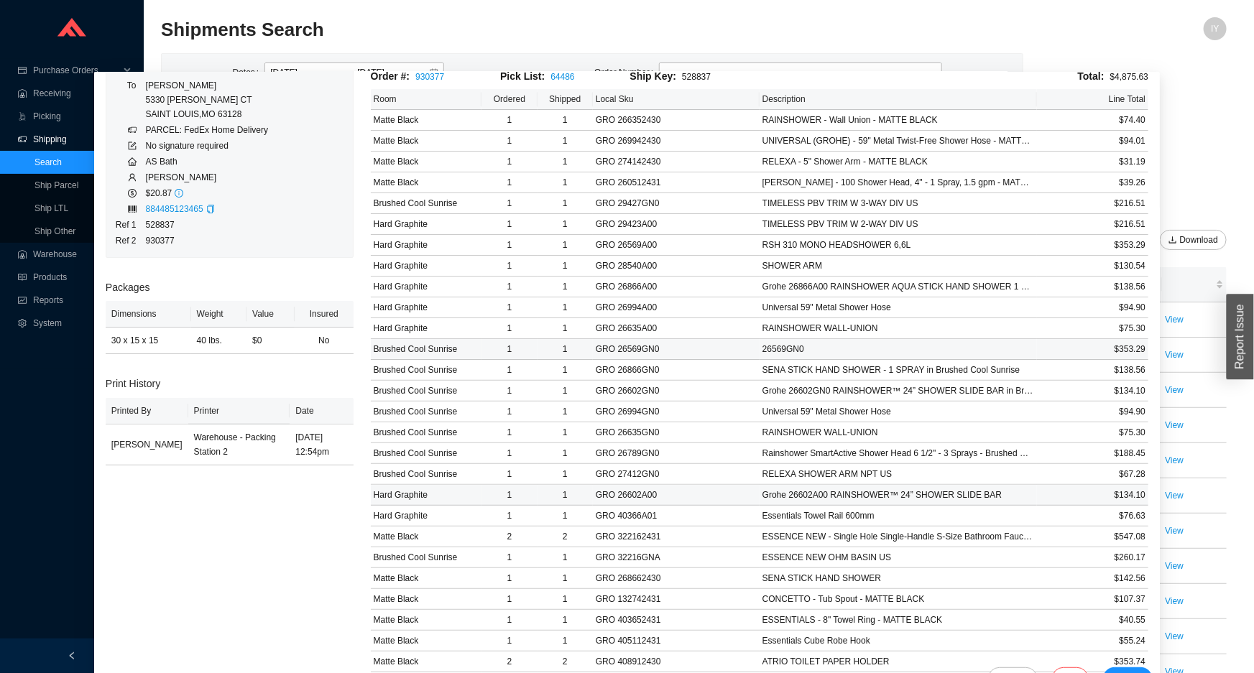
scroll to position [128, 0]
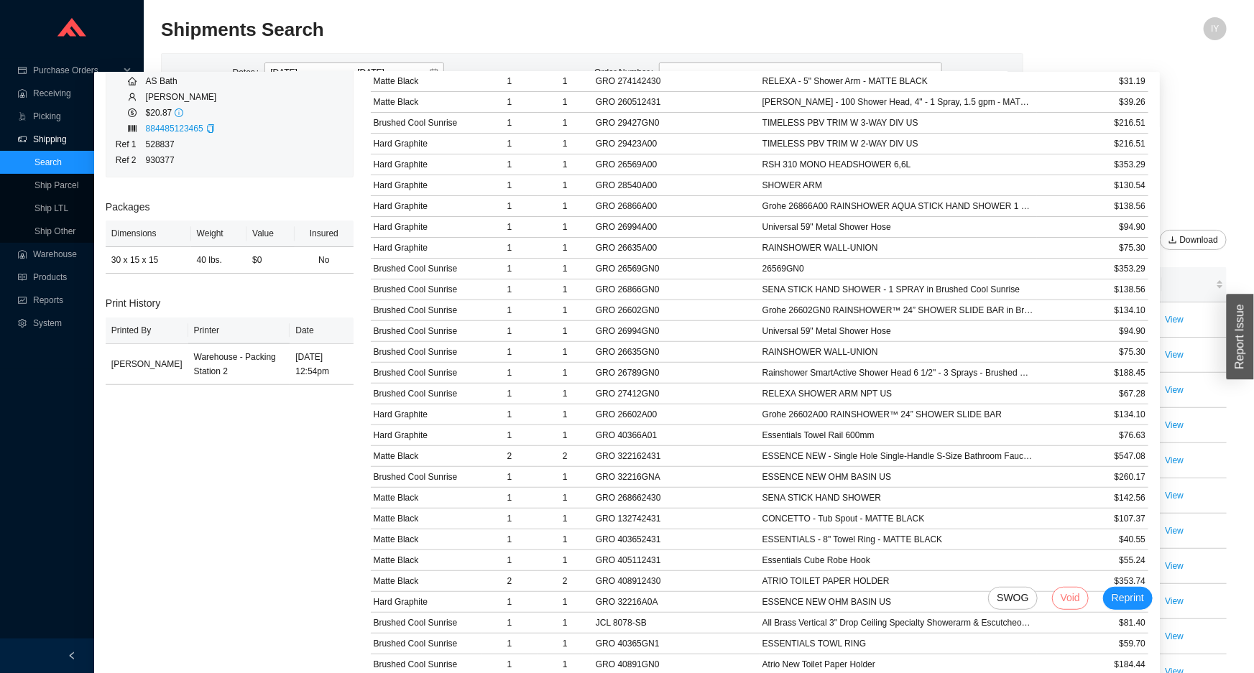
click at [1060, 604] on span "Void" at bounding box center [1069, 598] width 19 height 17
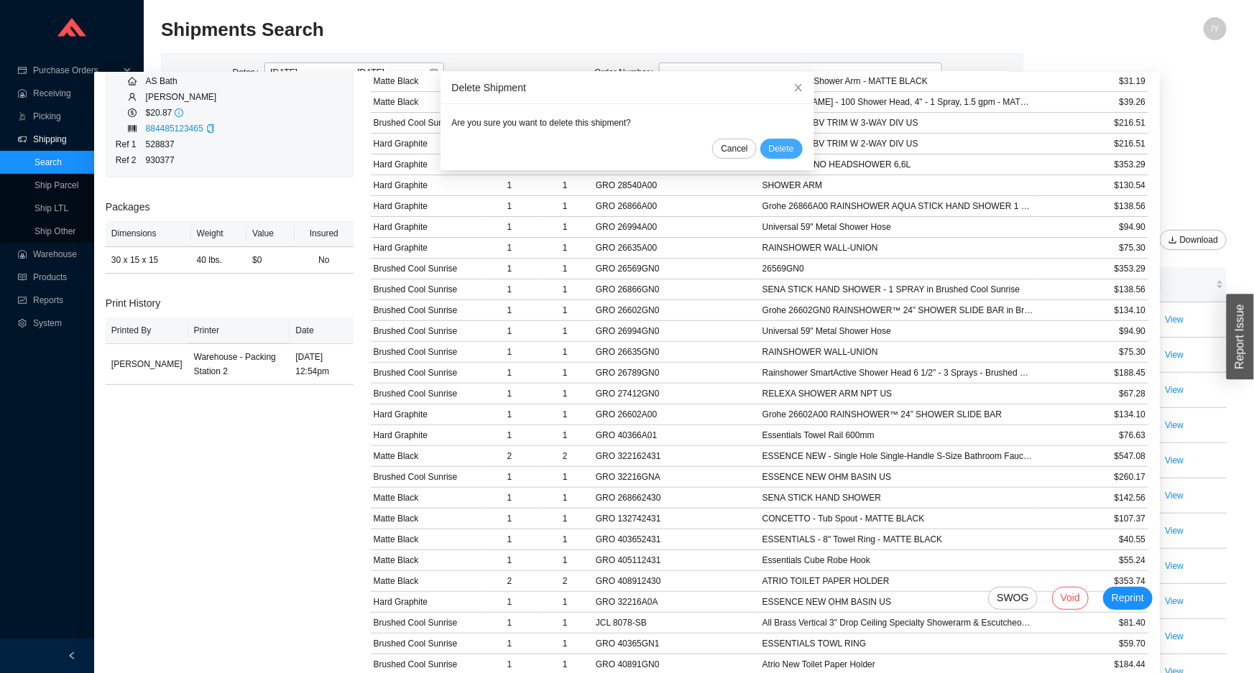
click at [769, 152] on span "Delete" at bounding box center [781, 149] width 25 height 14
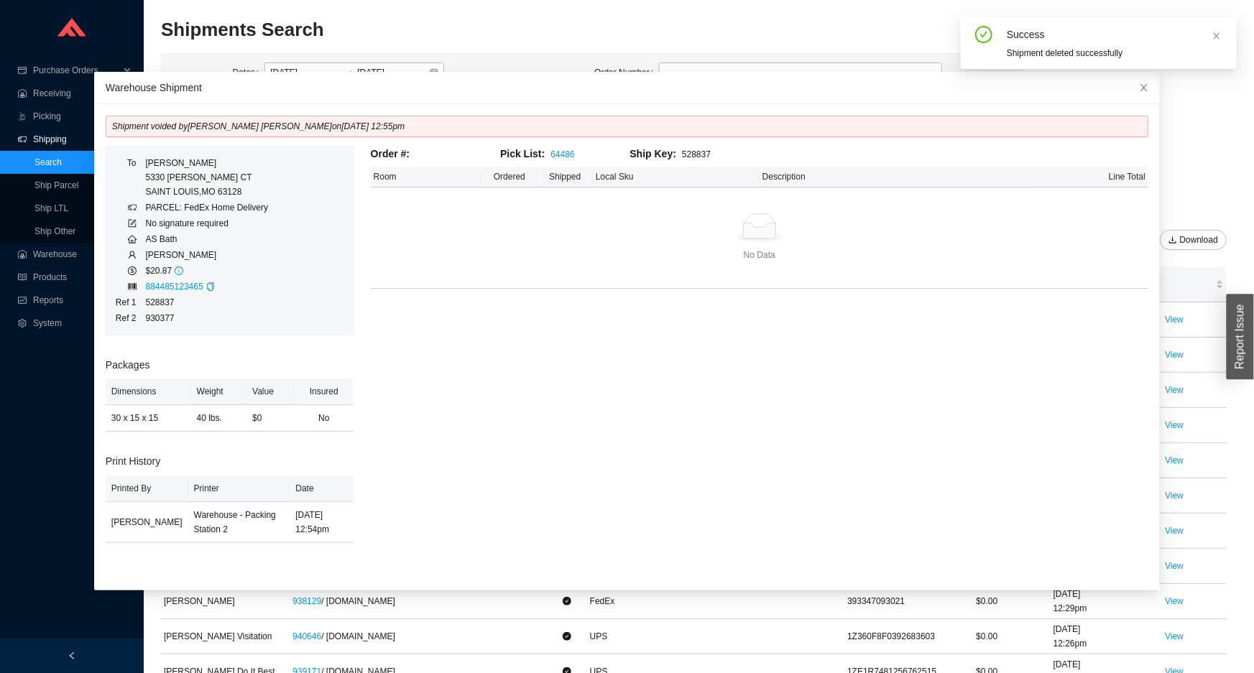
scroll to position [0, 0]
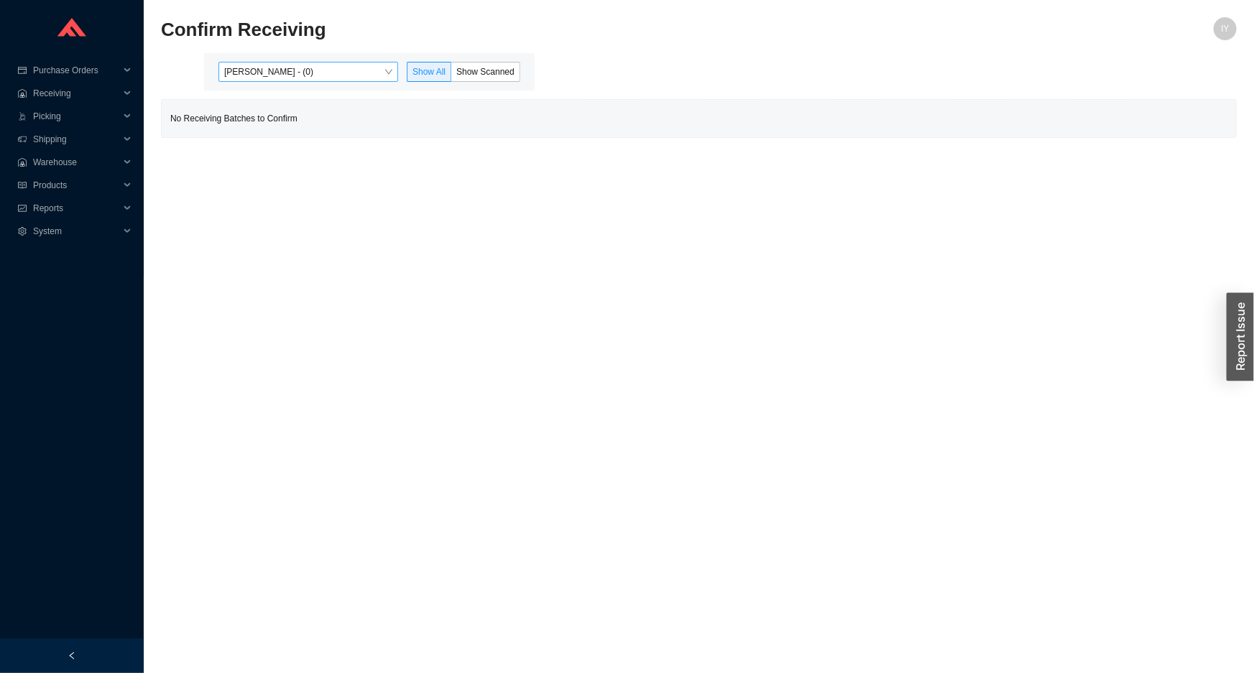
click at [350, 78] on span "[PERSON_NAME] - (0)" at bounding box center [308, 72] width 168 height 19
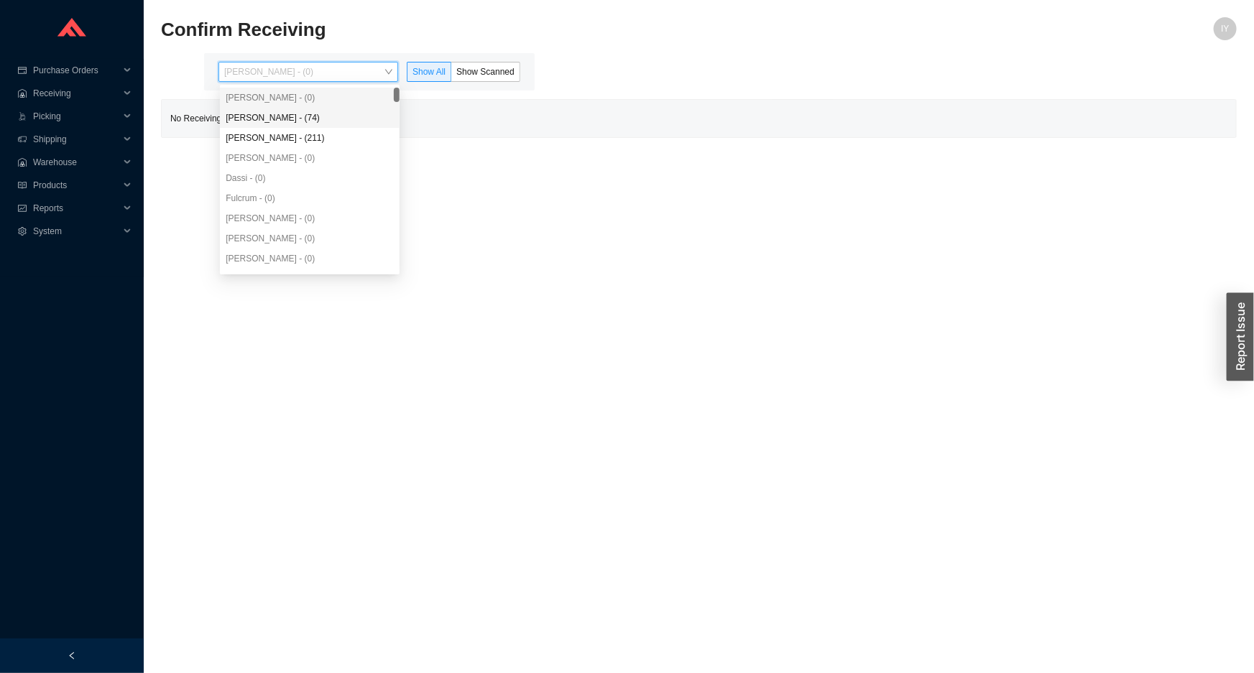
click at [348, 118] on div "[PERSON_NAME] - (74)" at bounding box center [310, 117] width 168 height 13
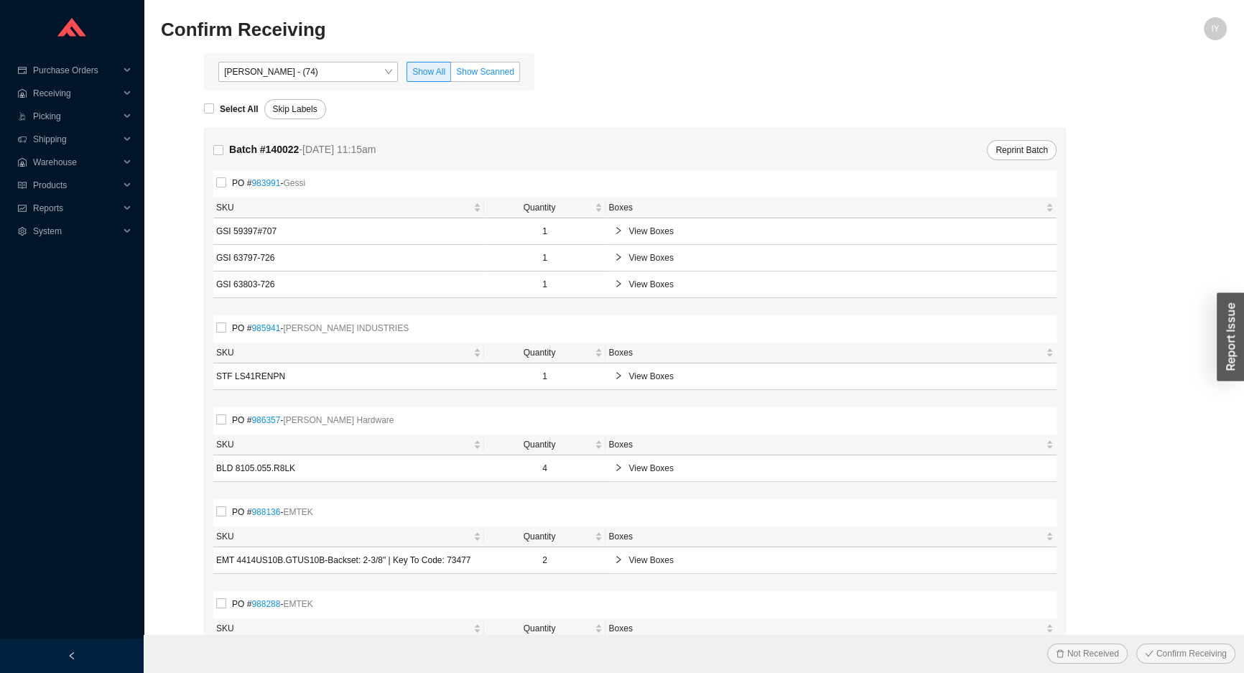
click at [477, 67] on span "Show Scanned" at bounding box center [485, 72] width 58 height 10
click at [451, 75] on input "Show Scanned" at bounding box center [451, 75] width 0 height 0
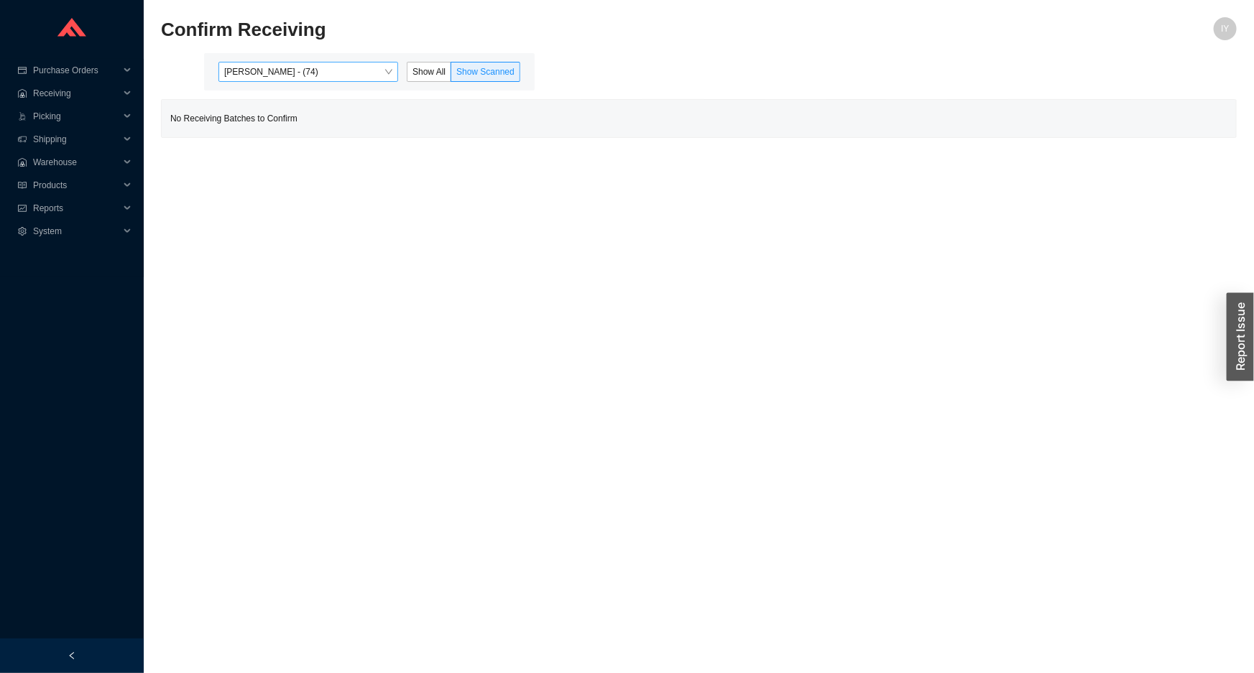
click at [374, 73] on span "Angel Negron - (74)" at bounding box center [308, 72] width 168 height 19
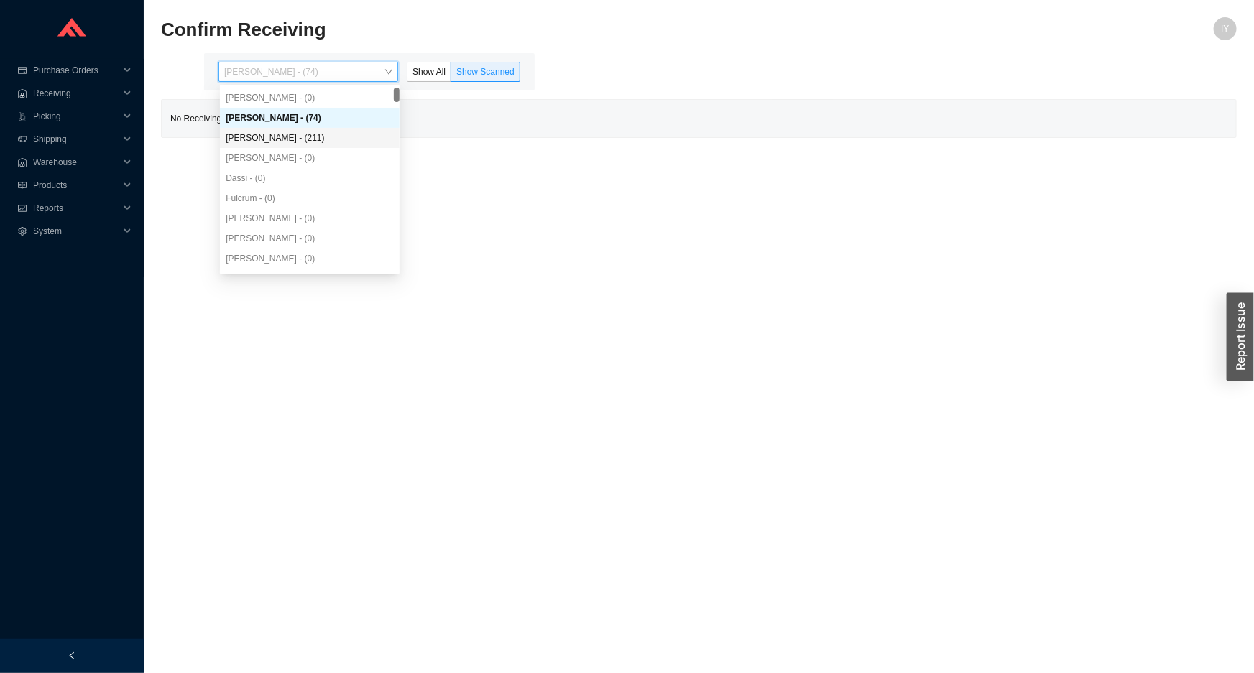
click at [359, 128] on div "Yossi Siff - (211)" at bounding box center [310, 138] width 180 height 20
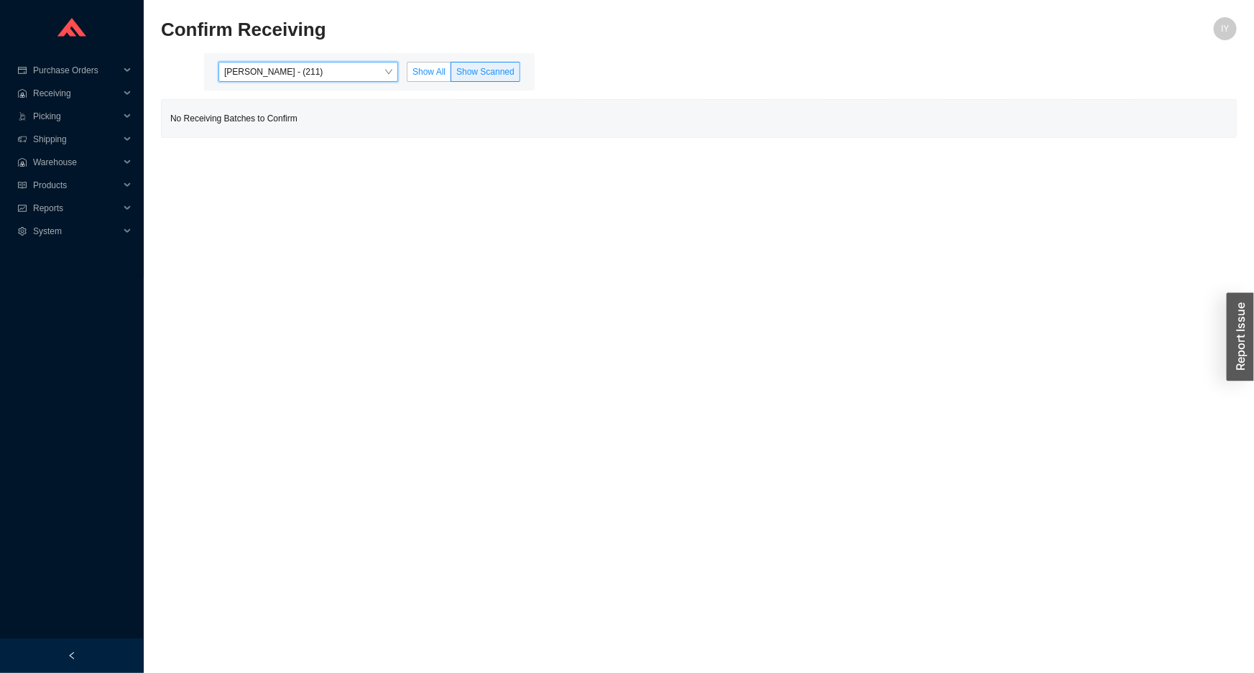
click at [430, 69] on span "Show All" at bounding box center [428, 72] width 33 height 10
click at [407, 75] on input "Show All" at bounding box center [407, 75] width 0 height 0
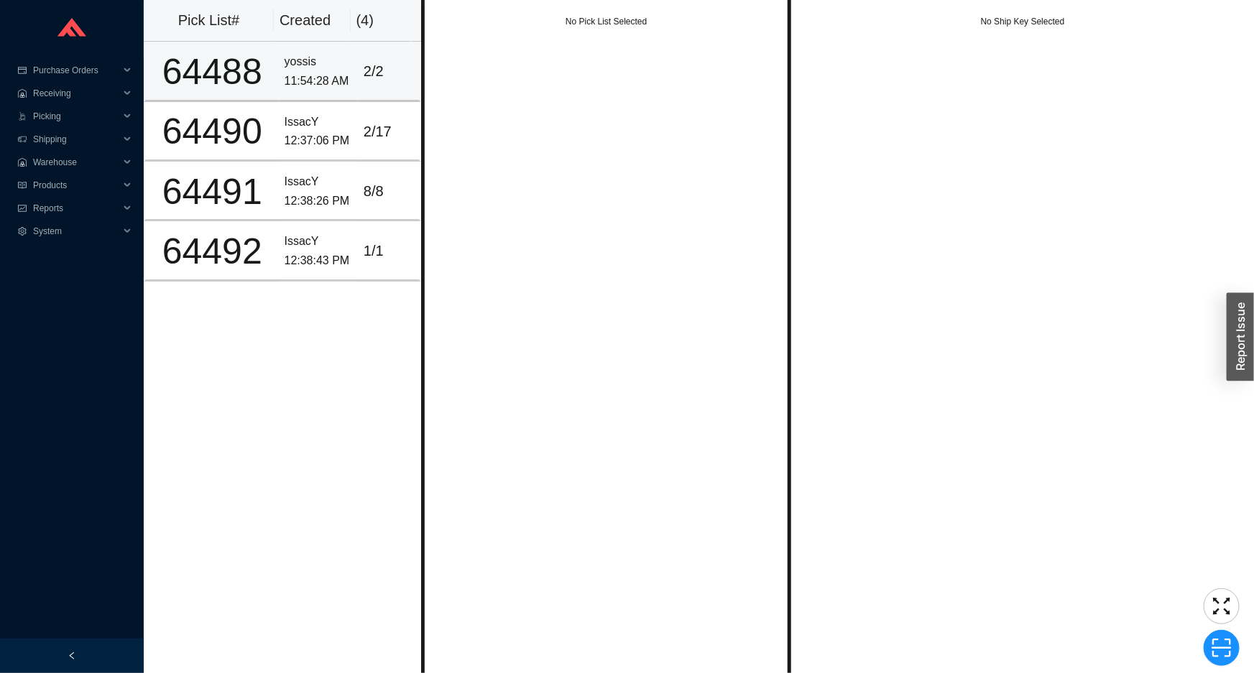
click at [358, 68] on td "2 / 2" at bounding box center [389, 72] width 63 height 60
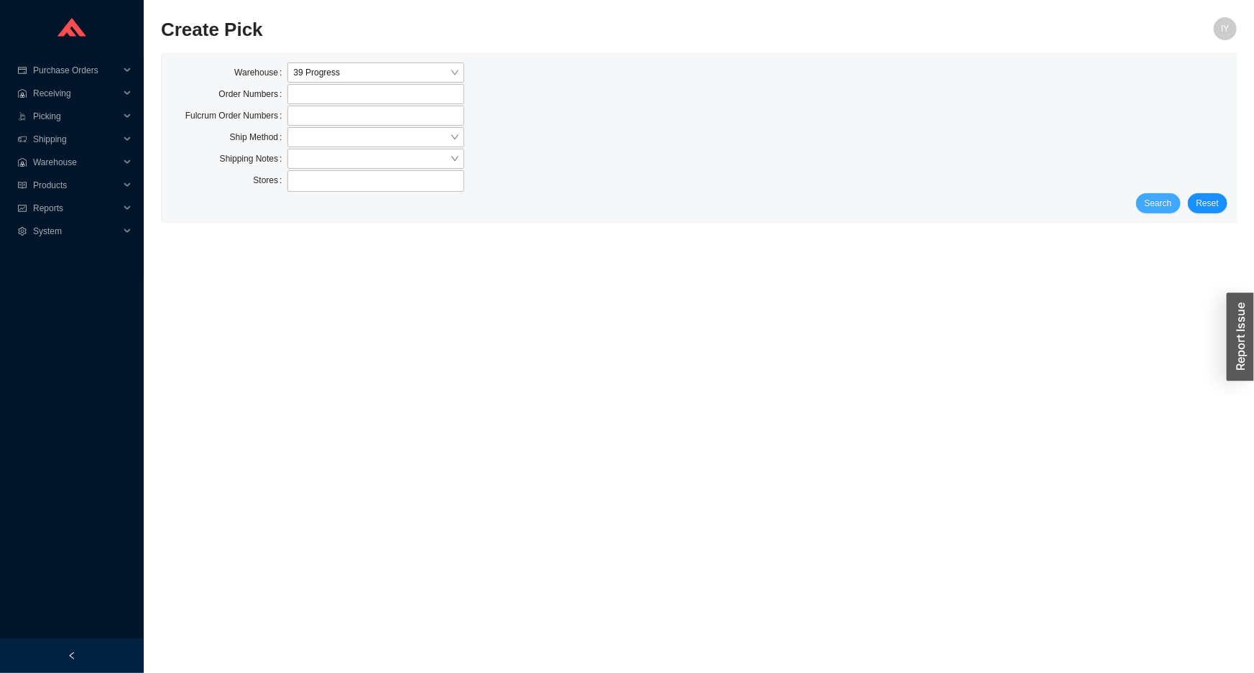
click at [1164, 205] on span "Search" at bounding box center [1157, 203] width 27 height 14
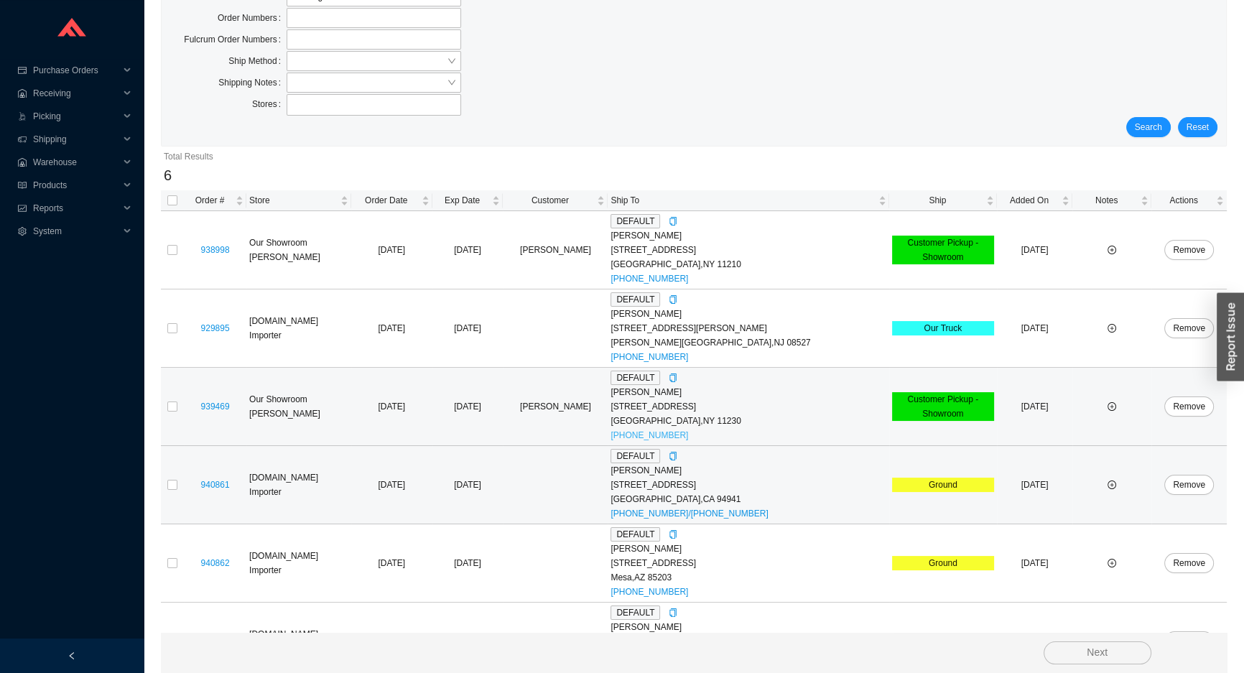
scroll to position [123, 0]
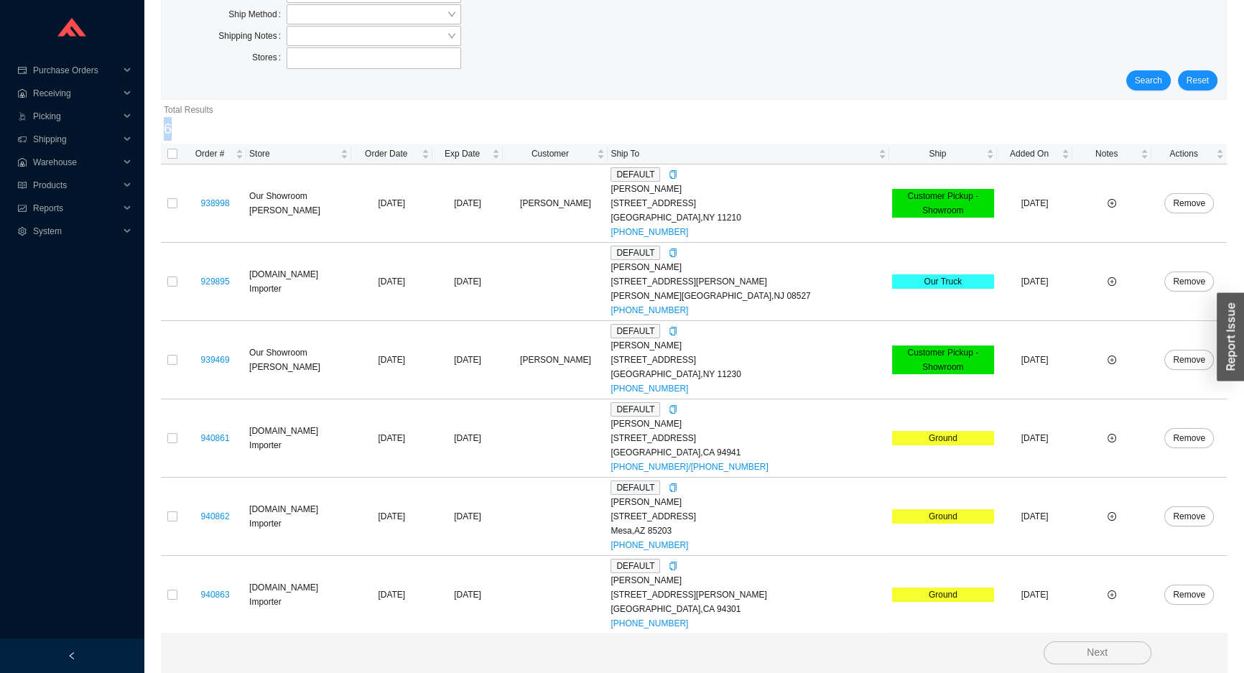
drag, startPoint x: 527, startPoint y: 126, endPoint x: 501, endPoint y: 135, distance: 26.8
click at [509, 136] on div "Total Results 6" at bounding box center [694, 122] width 1060 height 38
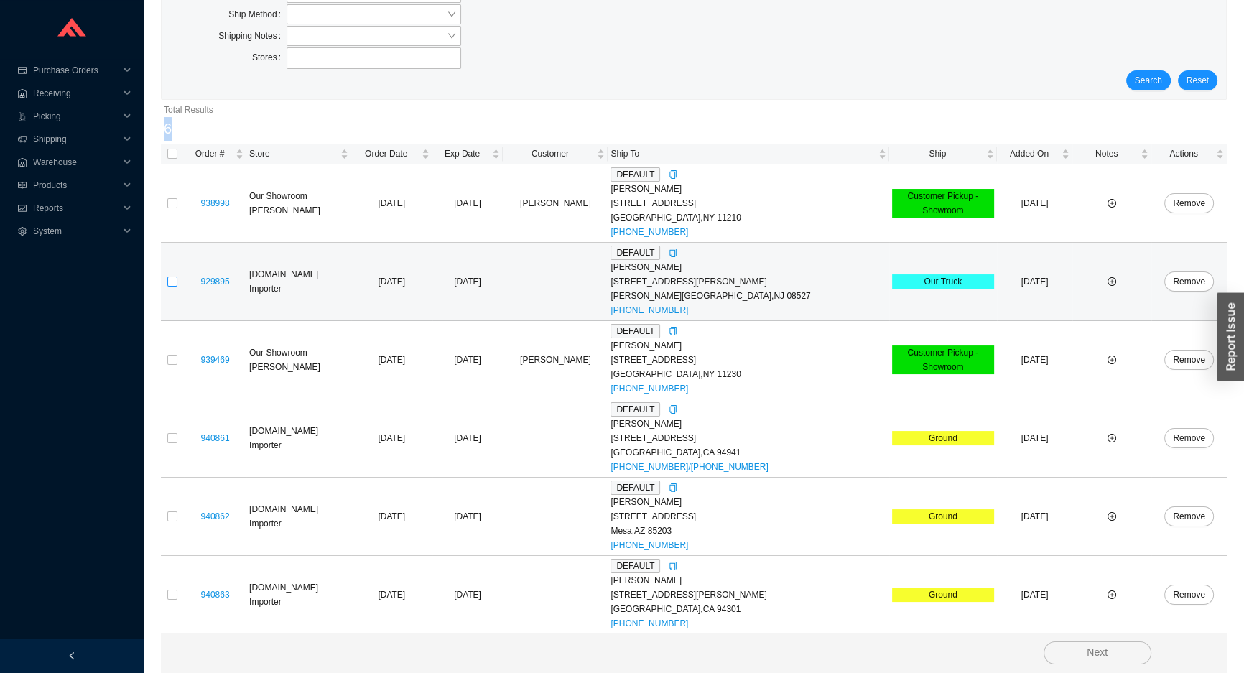
click at [170, 278] on input "checkbox" at bounding box center [172, 282] width 10 height 10
checkbox input "true"
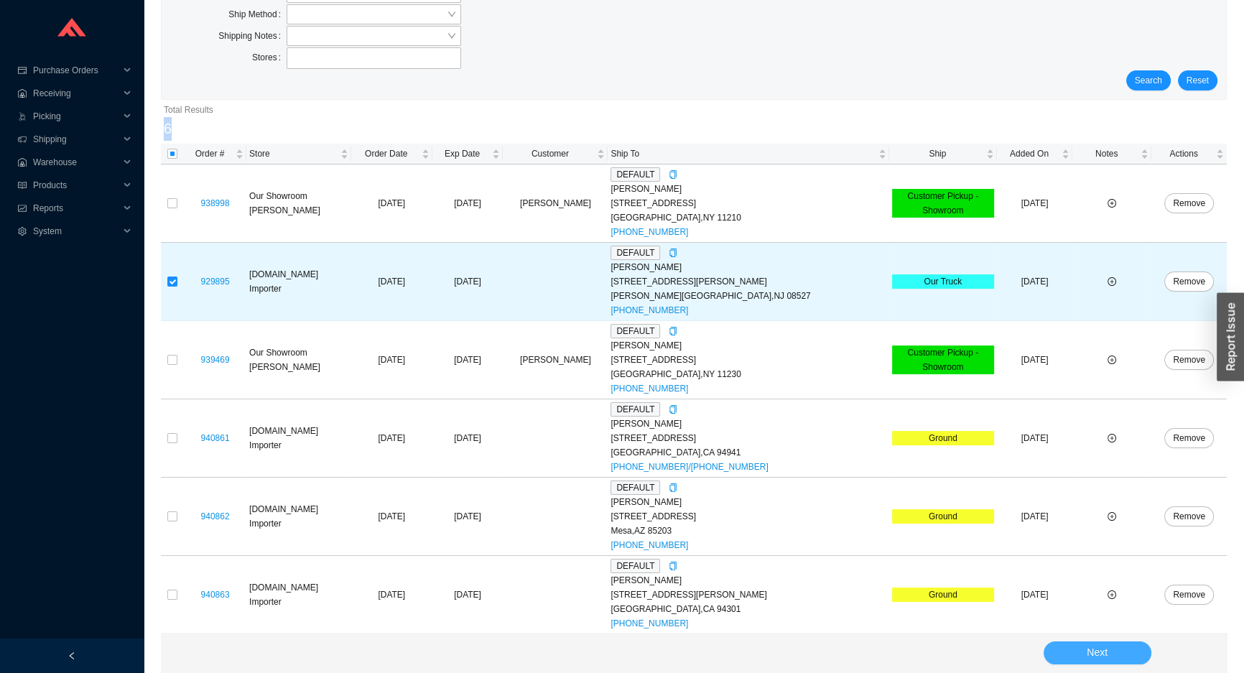
click at [1098, 647] on span "Next" at bounding box center [1097, 652] width 21 height 17
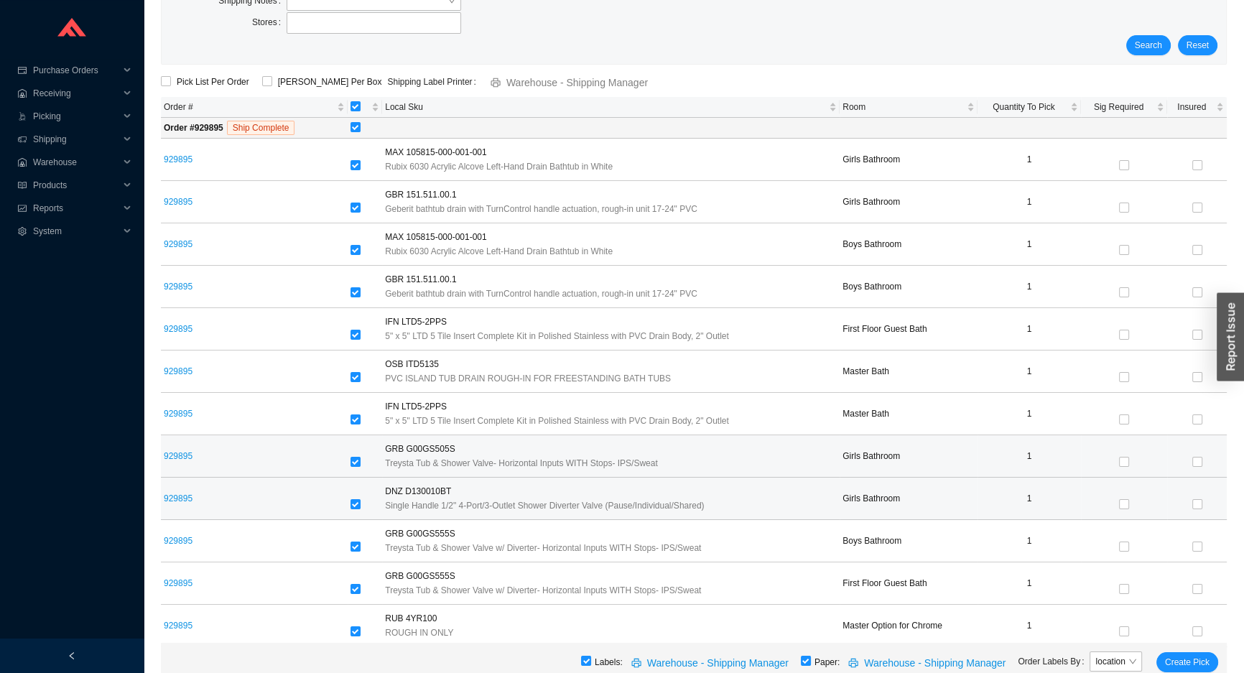
scroll to position [169, 0]
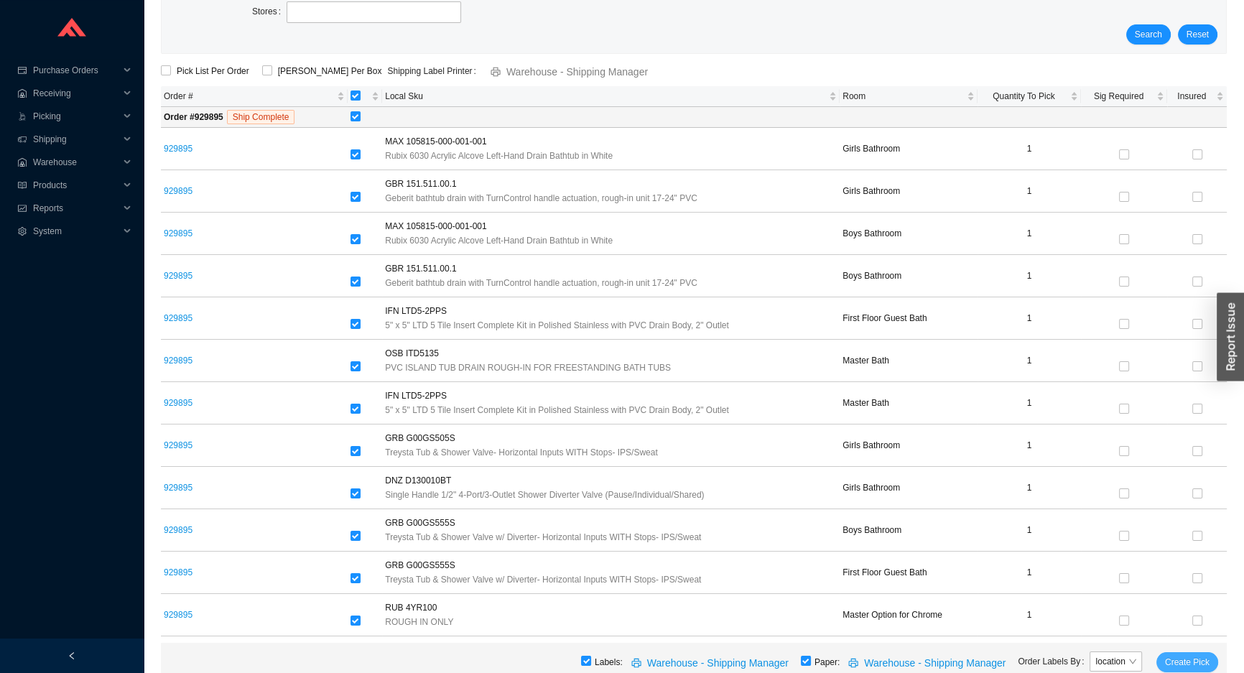
click at [1192, 655] on span "Create Pick" at bounding box center [1187, 662] width 45 height 14
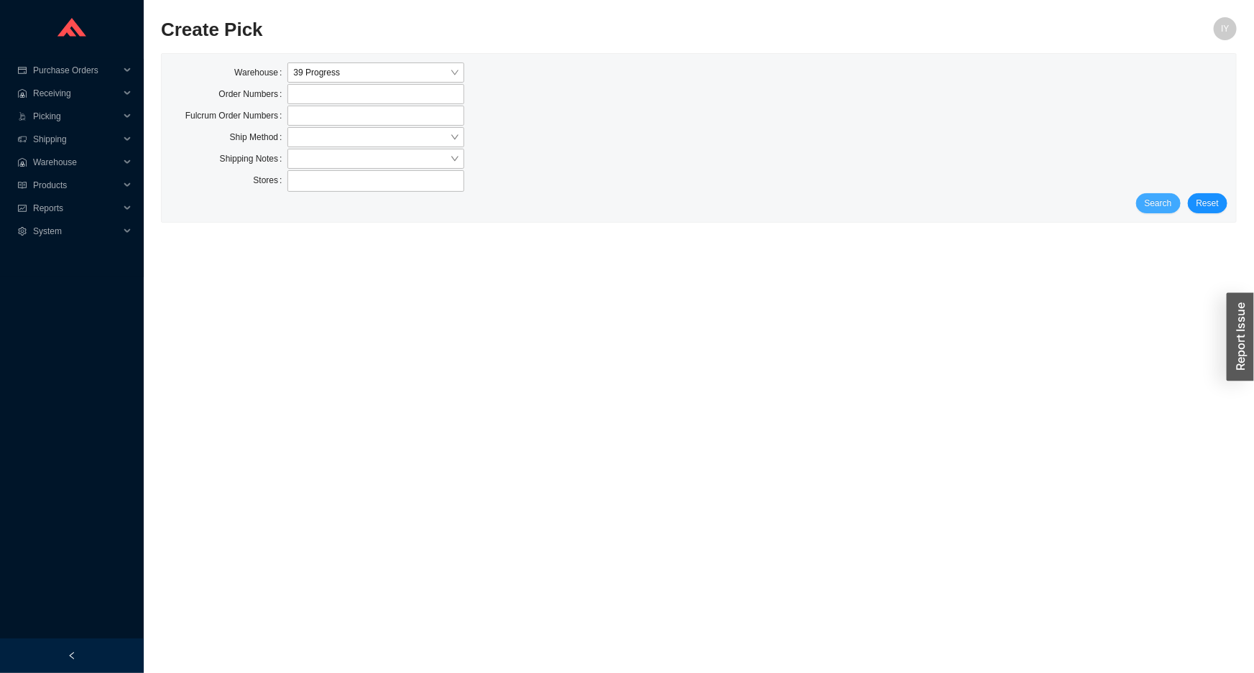
click at [1165, 208] on span "Search" at bounding box center [1157, 203] width 27 height 14
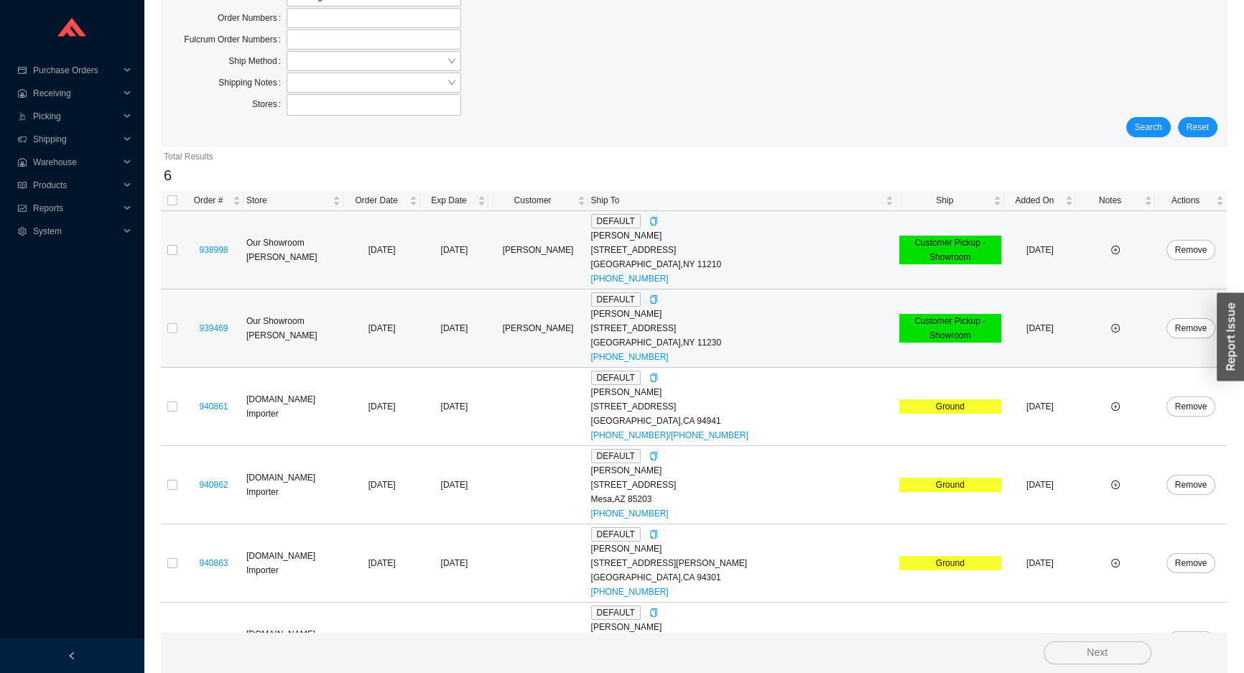
scroll to position [123, 0]
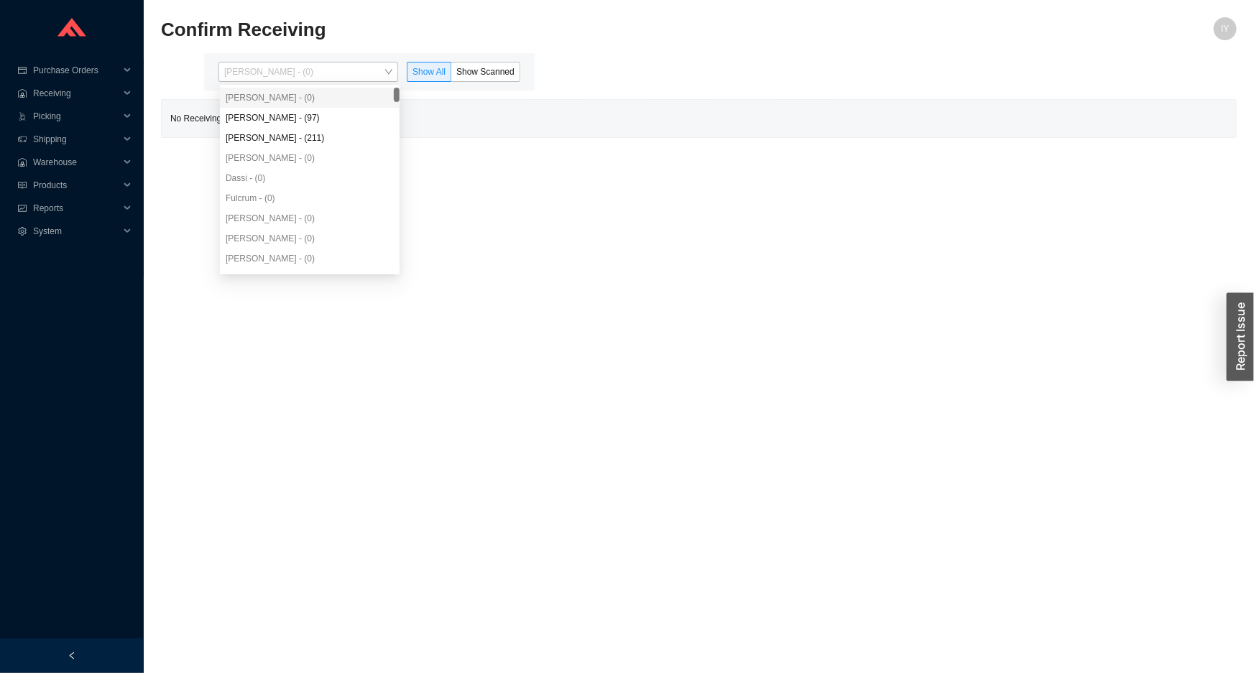
drag, startPoint x: 346, startPoint y: 65, endPoint x: 320, endPoint y: 121, distance: 61.7
click at [346, 71] on span "Issac Yoselovsky - (0)" at bounding box center [308, 72] width 168 height 19
click at [315, 122] on div "Angel Negron - (97)" at bounding box center [310, 117] width 168 height 13
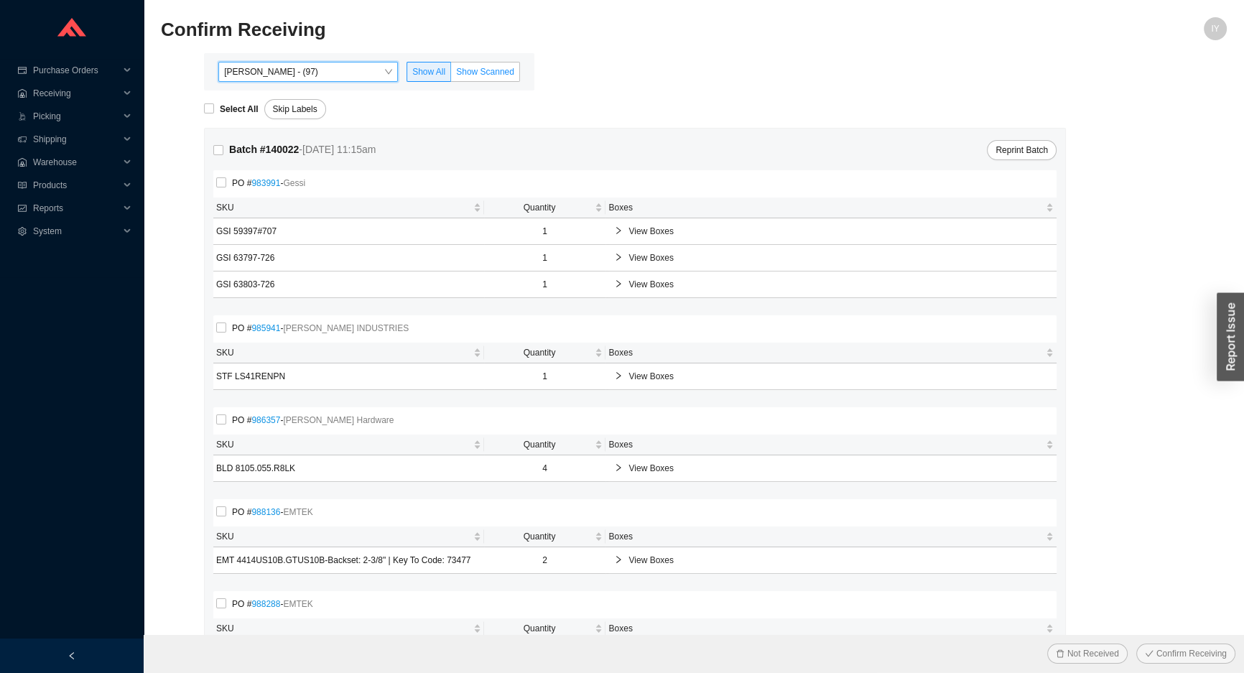
click at [511, 62] on label "Show Scanned" at bounding box center [485, 72] width 69 height 20
click at [451, 75] on input "Show Scanned" at bounding box center [451, 75] width 0 height 0
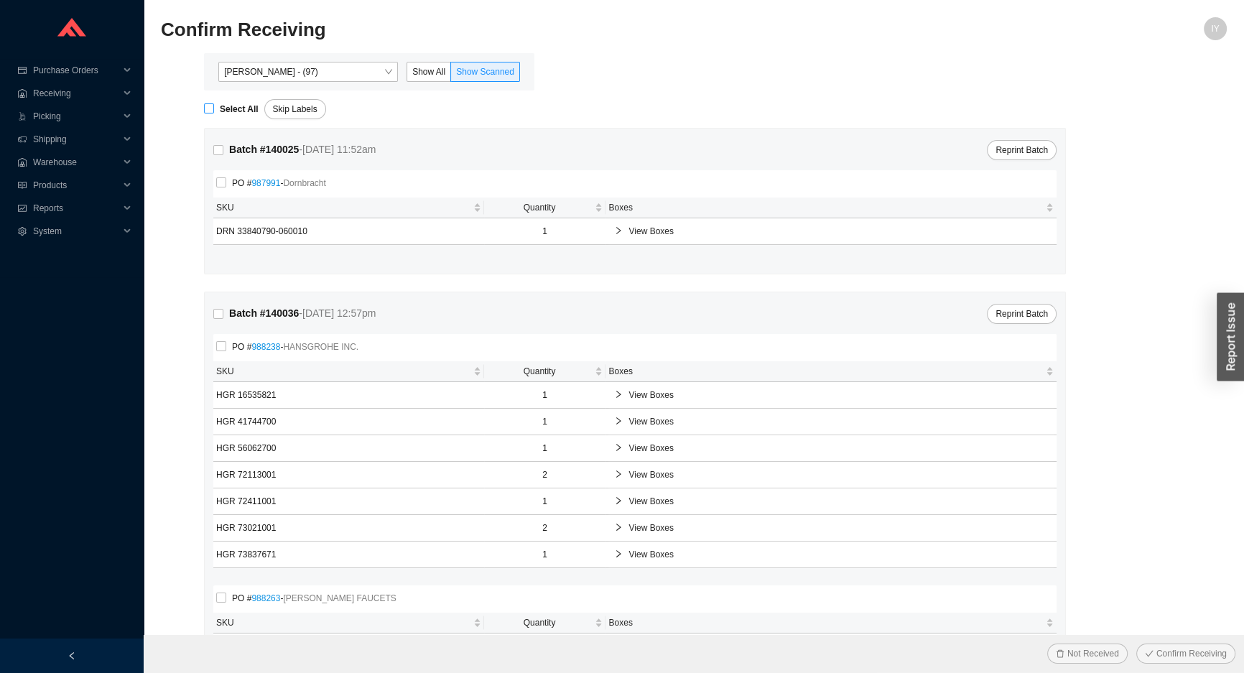
click at [205, 106] on input "Select All" at bounding box center [209, 108] width 10 height 10
checkbox input "true"
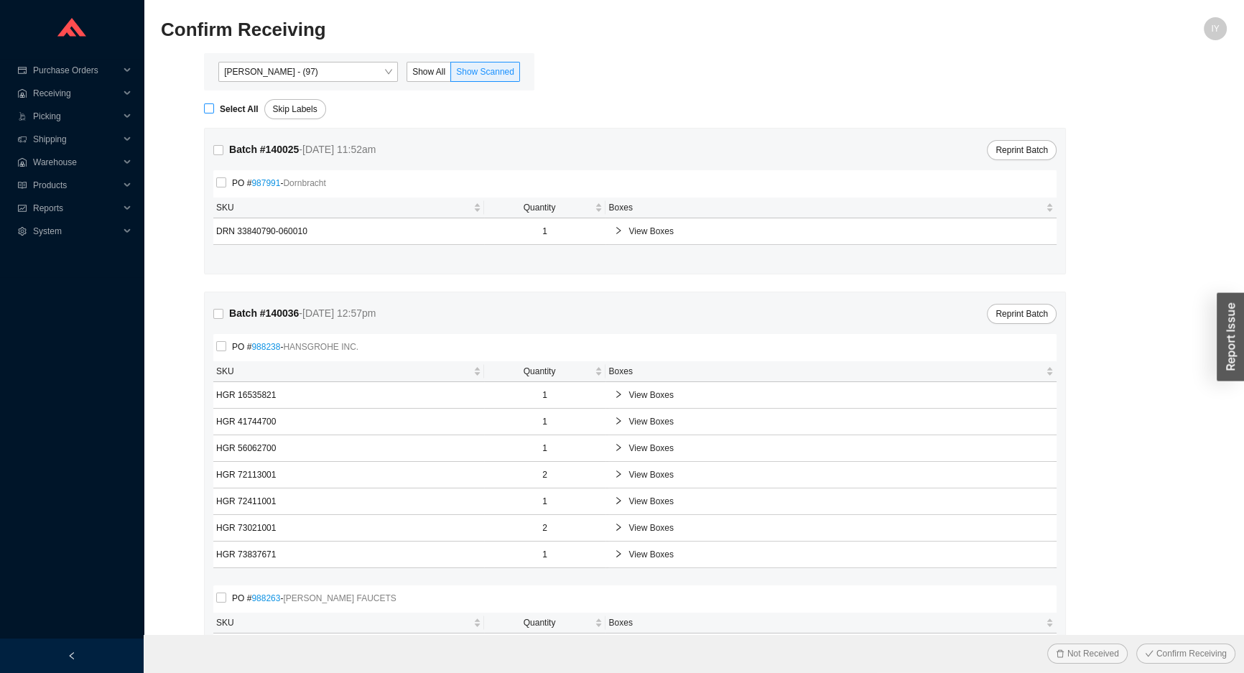
checkbox input "true"
click at [1137, 644] on button "Confirm Receiving" at bounding box center [1186, 654] width 99 height 20
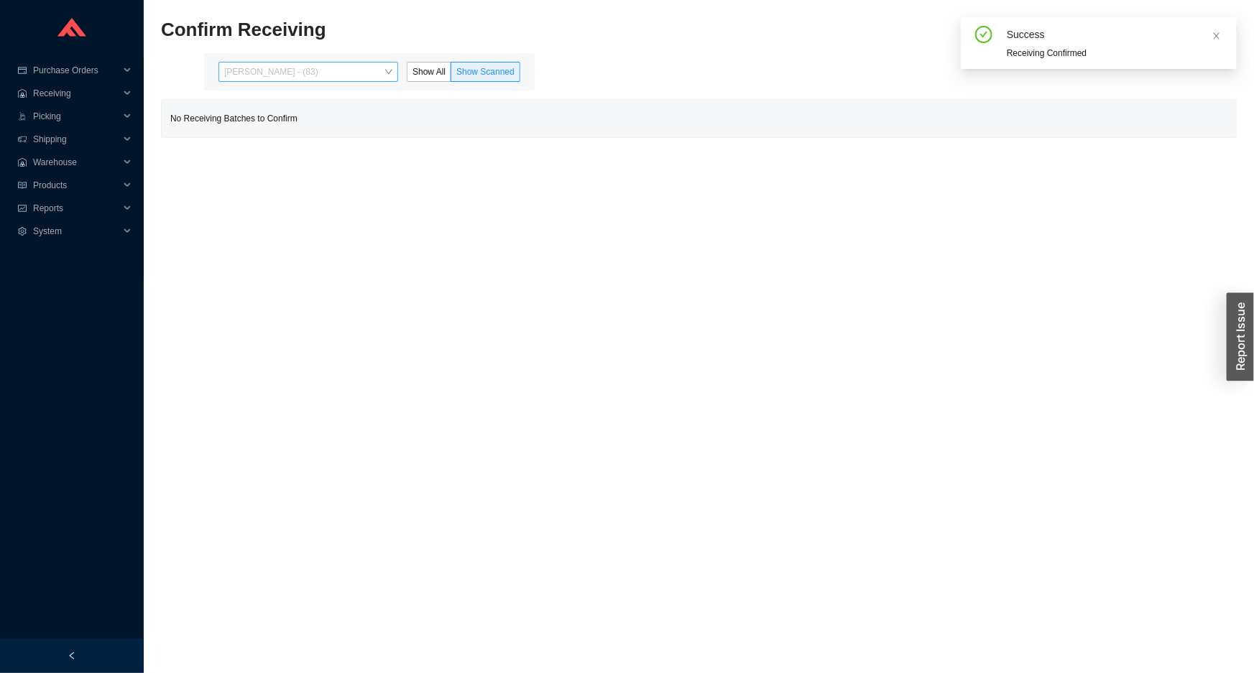
click at [302, 65] on span "Angel Negron - (83)" at bounding box center [308, 72] width 168 height 19
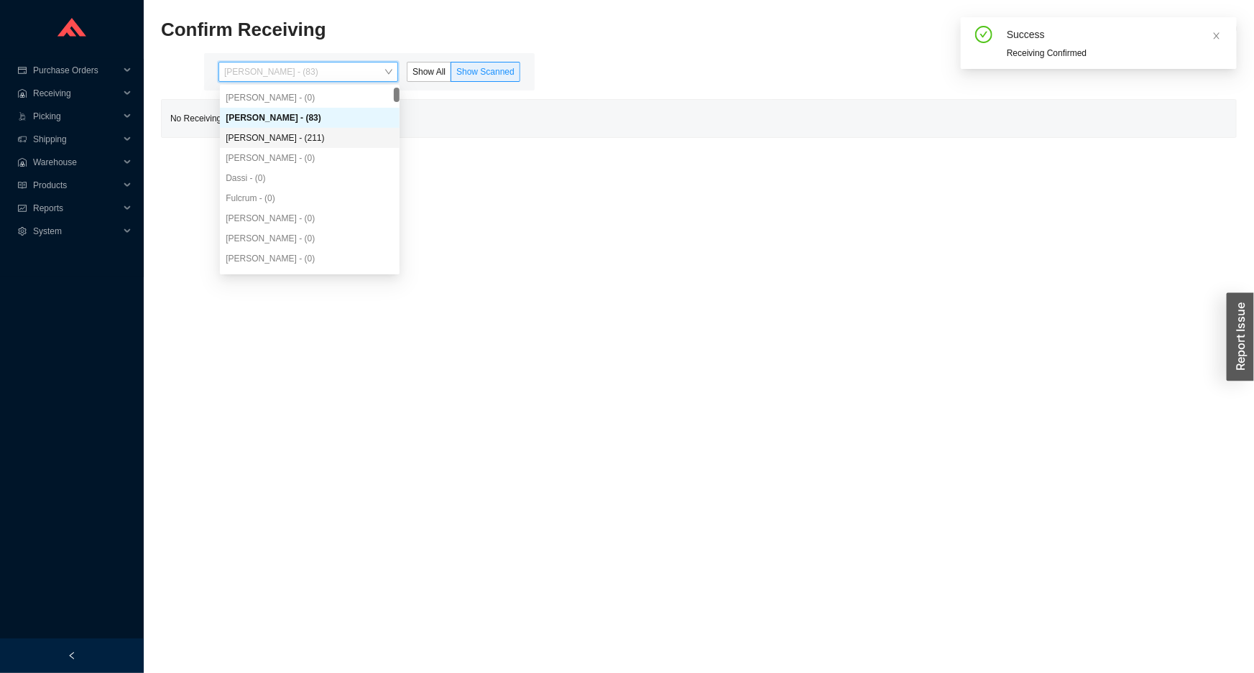
click at [303, 135] on div "[PERSON_NAME] - (211)" at bounding box center [310, 137] width 168 height 13
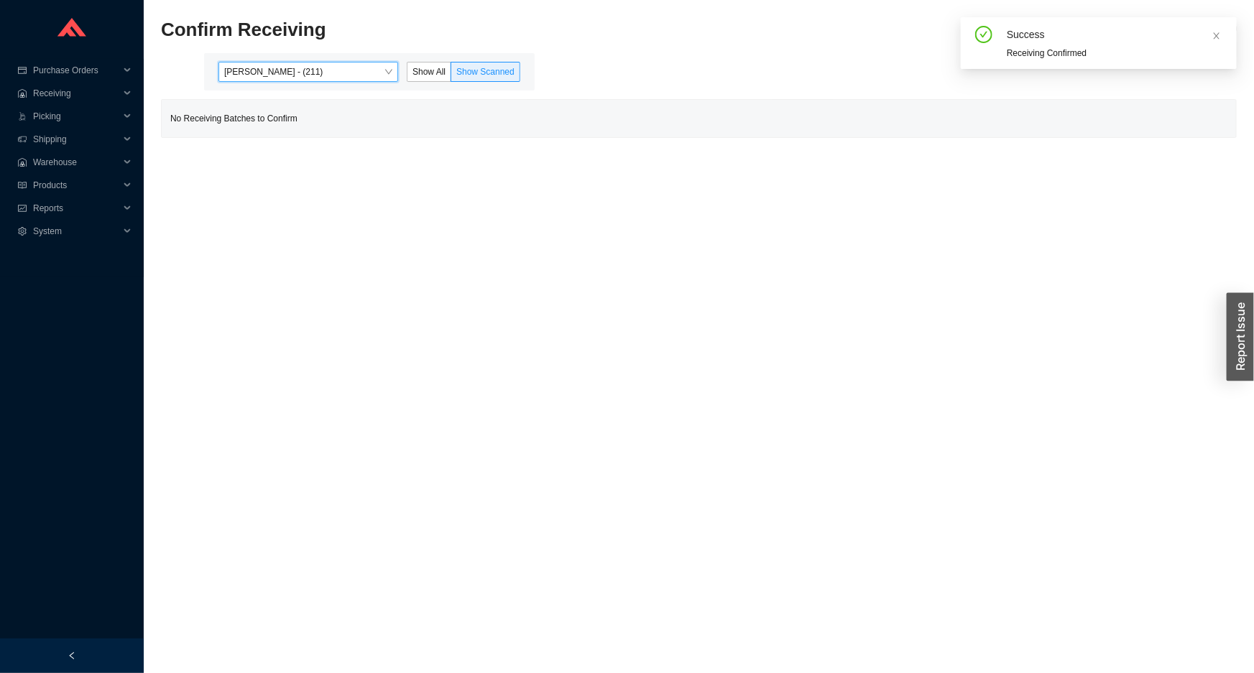
click at [367, 69] on span "[PERSON_NAME] - (211)" at bounding box center [308, 72] width 168 height 19
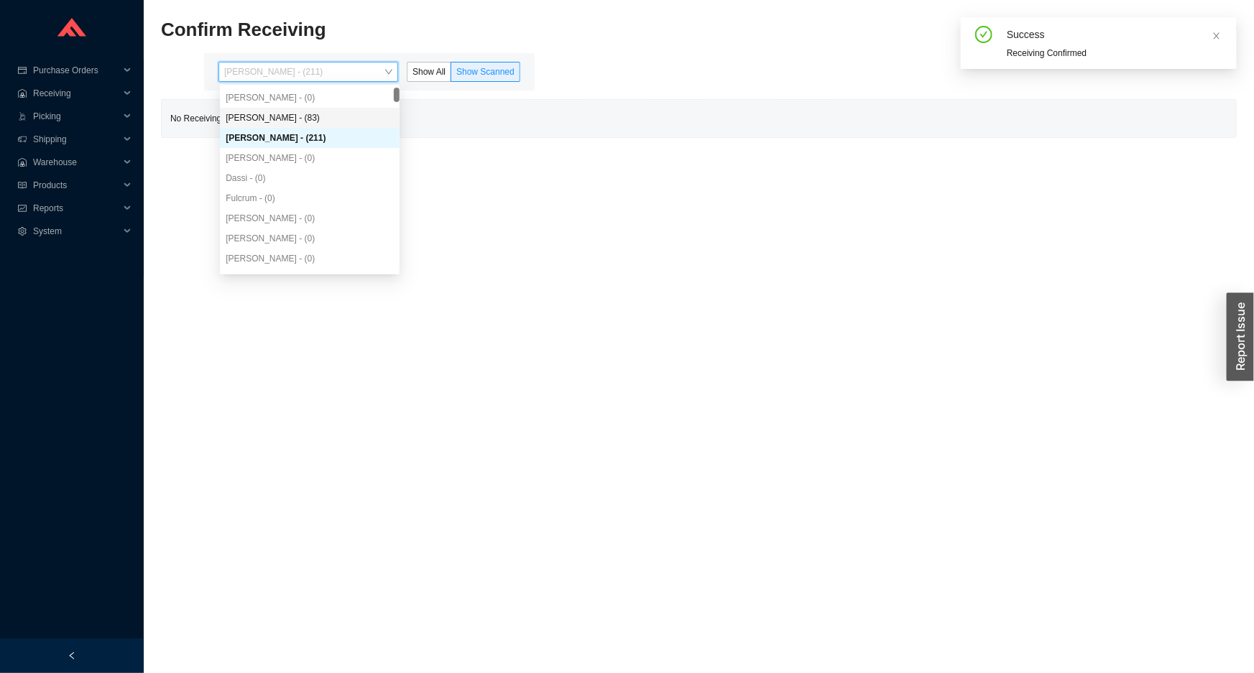
click at [331, 121] on div "Angel Negron - (83)" at bounding box center [310, 117] width 168 height 13
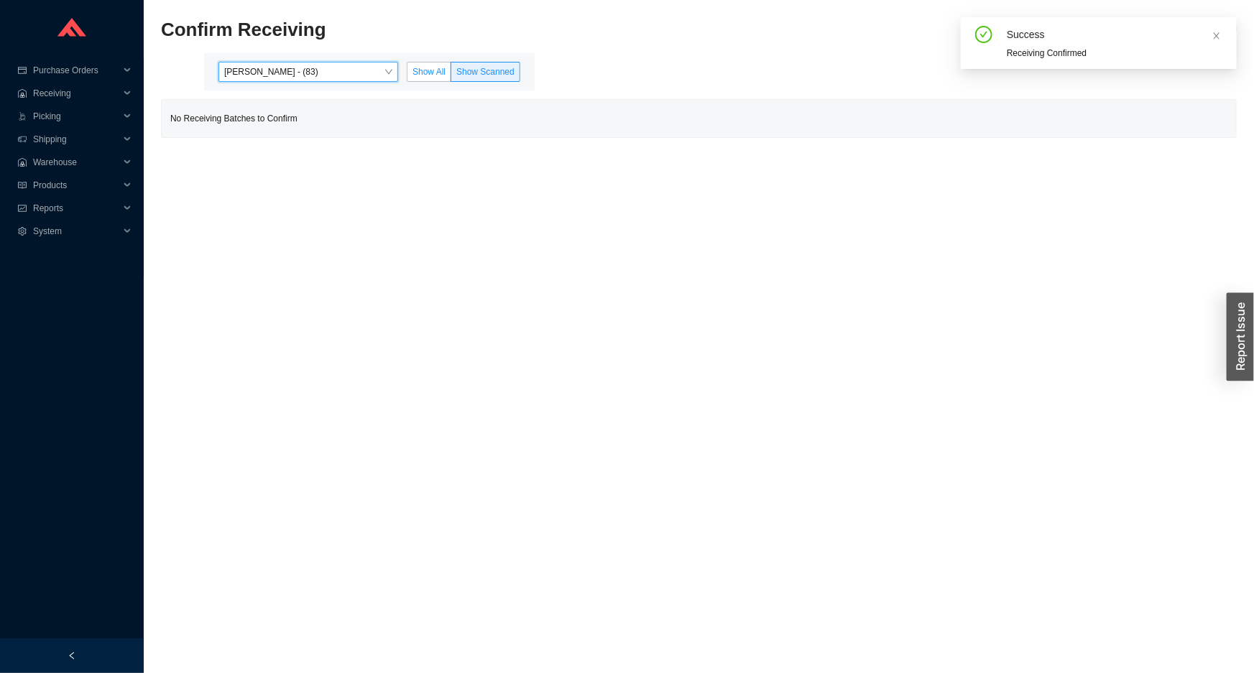
click at [415, 69] on span "Show All" at bounding box center [428, 72] width 33 height 10
click at [407, 75] on input "Show All" at bounding box center [407, 75] width 0 height 0
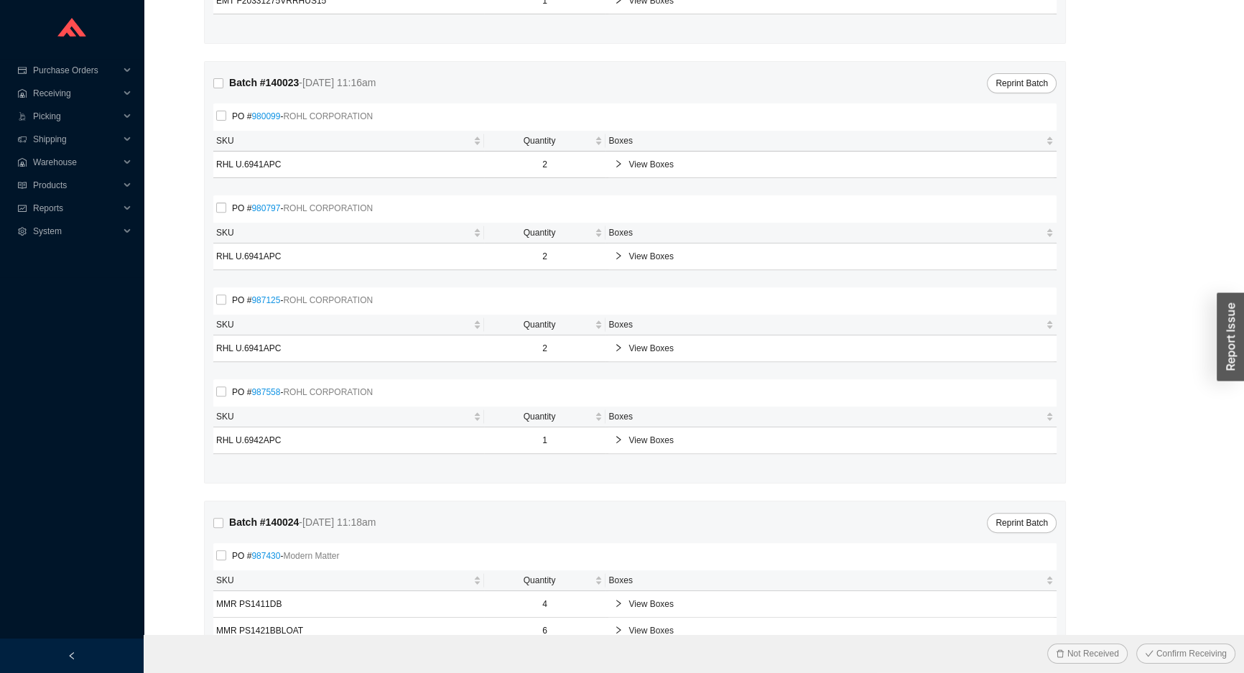
scroll to position [653, 0]
click at [614, 161] on div "View Boxes" at bounding box center [830, 163] width 445 height 26
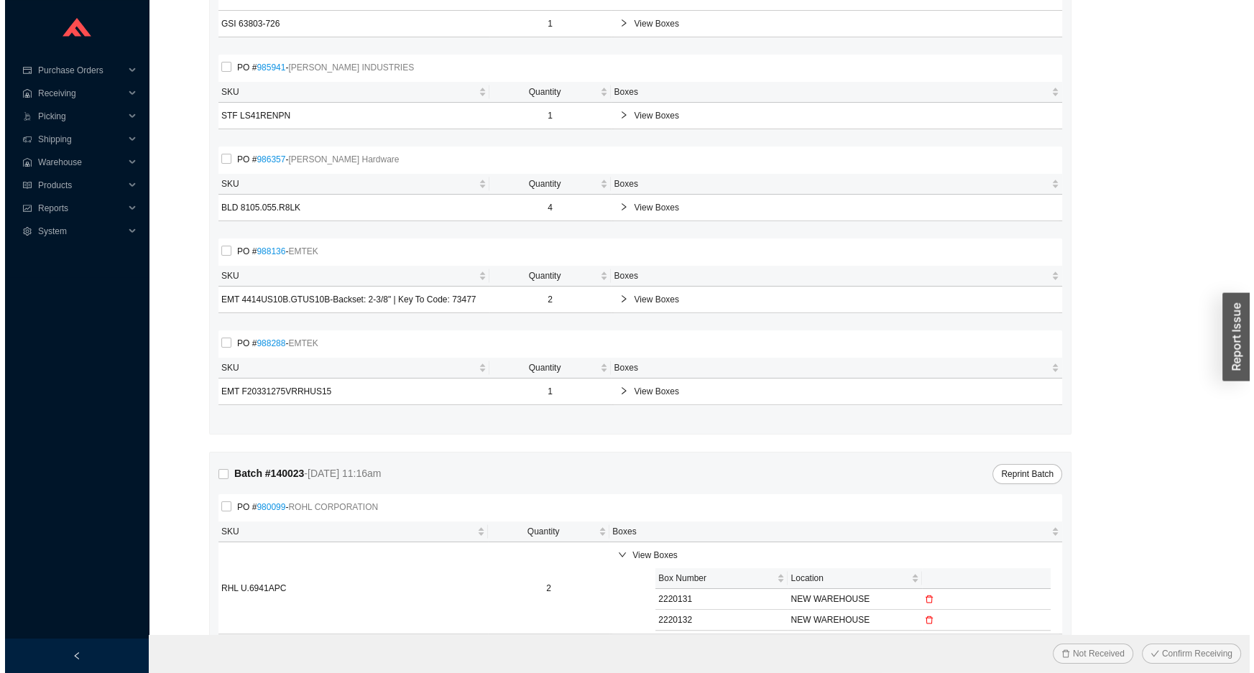
scroll to position [0, 0]
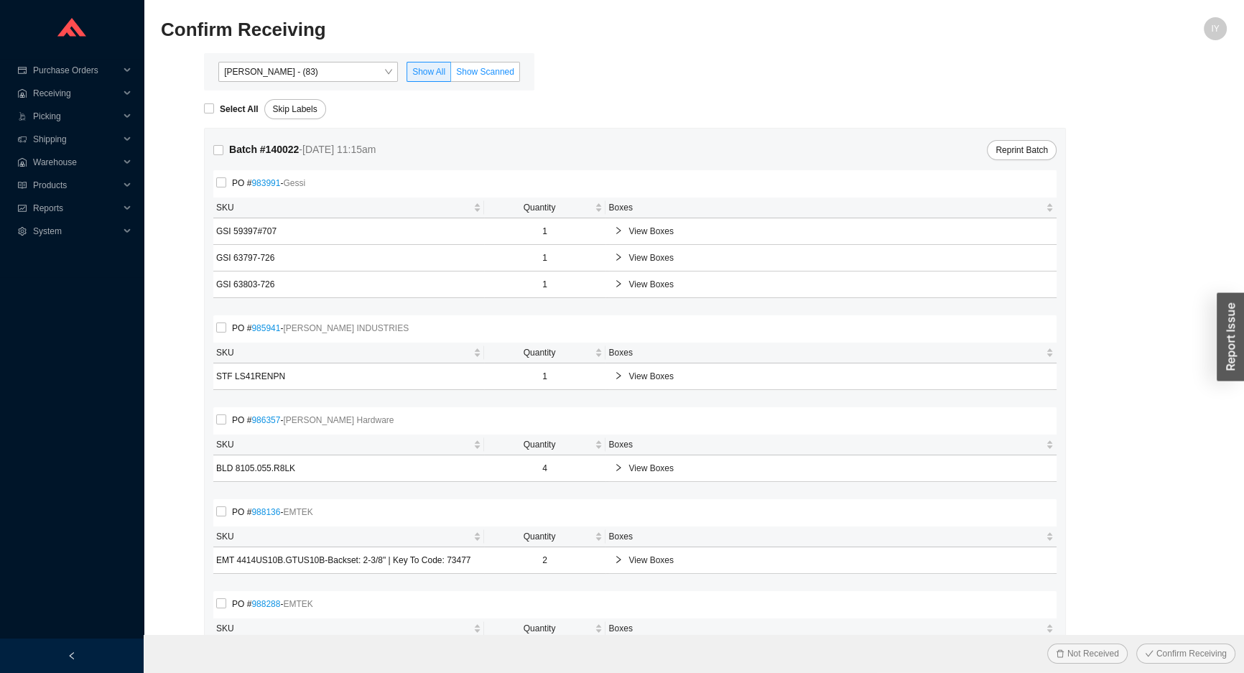
click at [488, 72] on span "Show Scanned" at bounding box center [485, 72] width 58 height 10
click at [451, 75] on input "Show Scanned" at bounding box center [451, 75] width 0 height 0
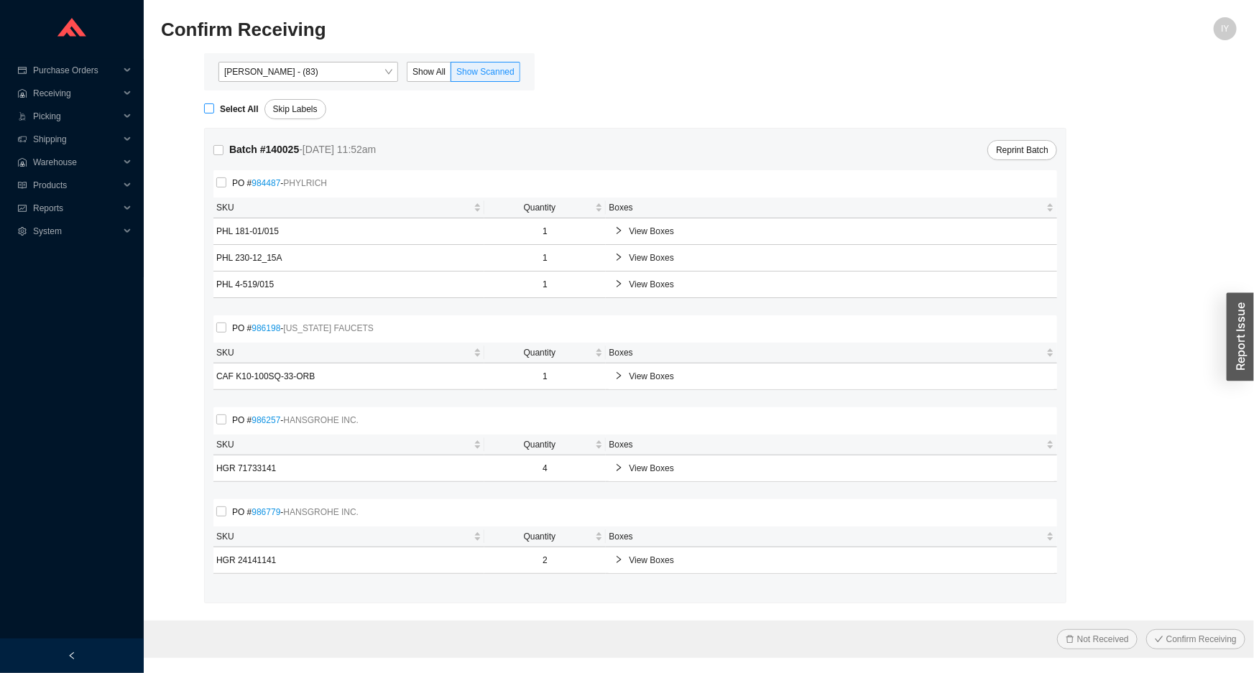
click at [208, 110] on input "Select All" at bounding box center [209, 108] width 10 height 10
checkbox input "true"
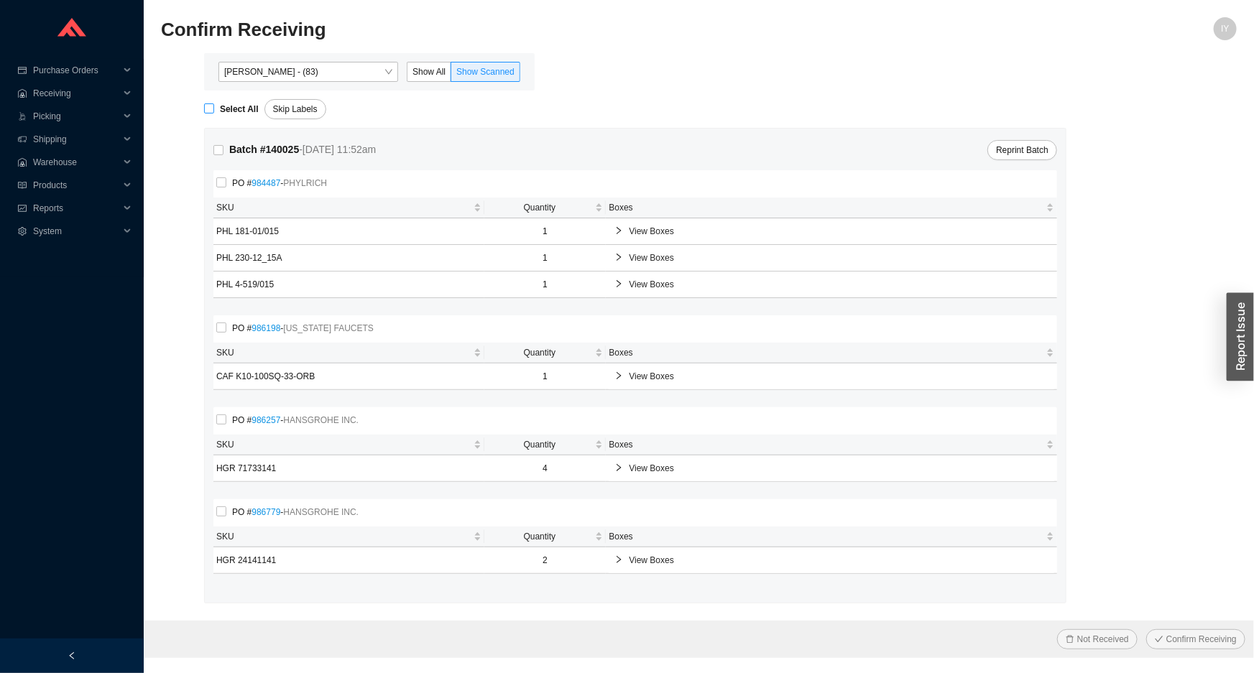
checkbox input "true"
click at [1146, 629] on button "Confirm Receiving" at bounding box center [1195, 639] width 99 height 20
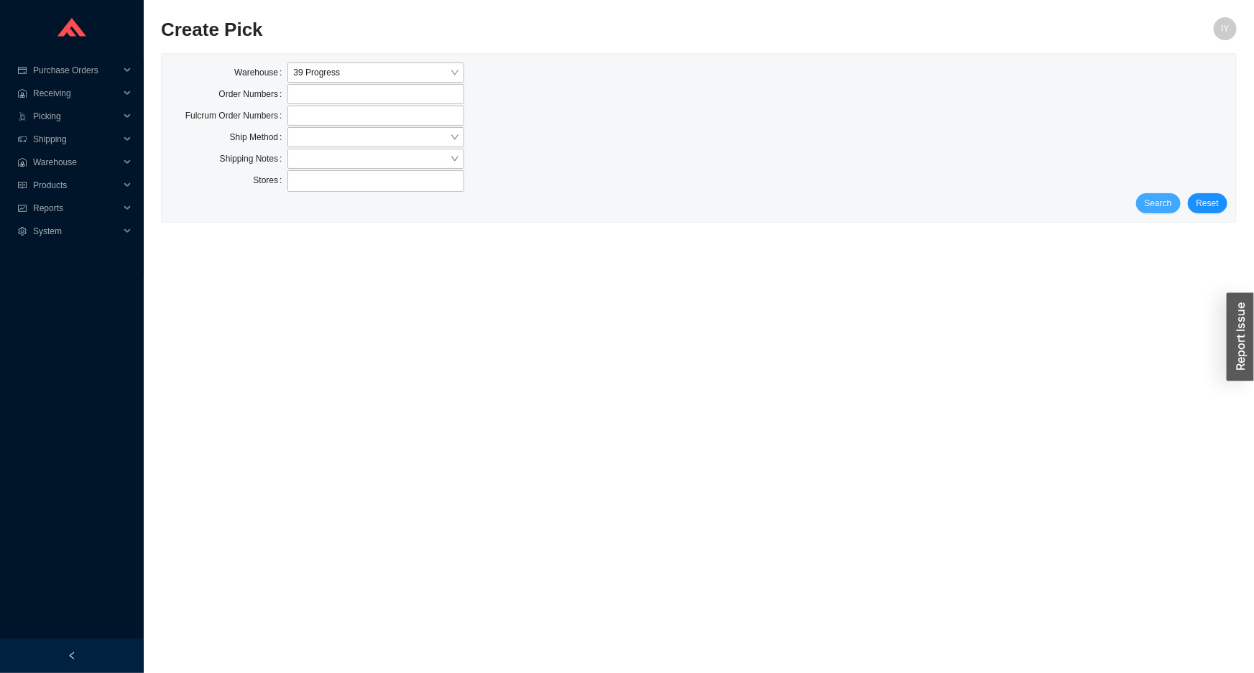
click at [1177, 205] on button "Search" at bounding box center [1158, 203] width 45 height 20
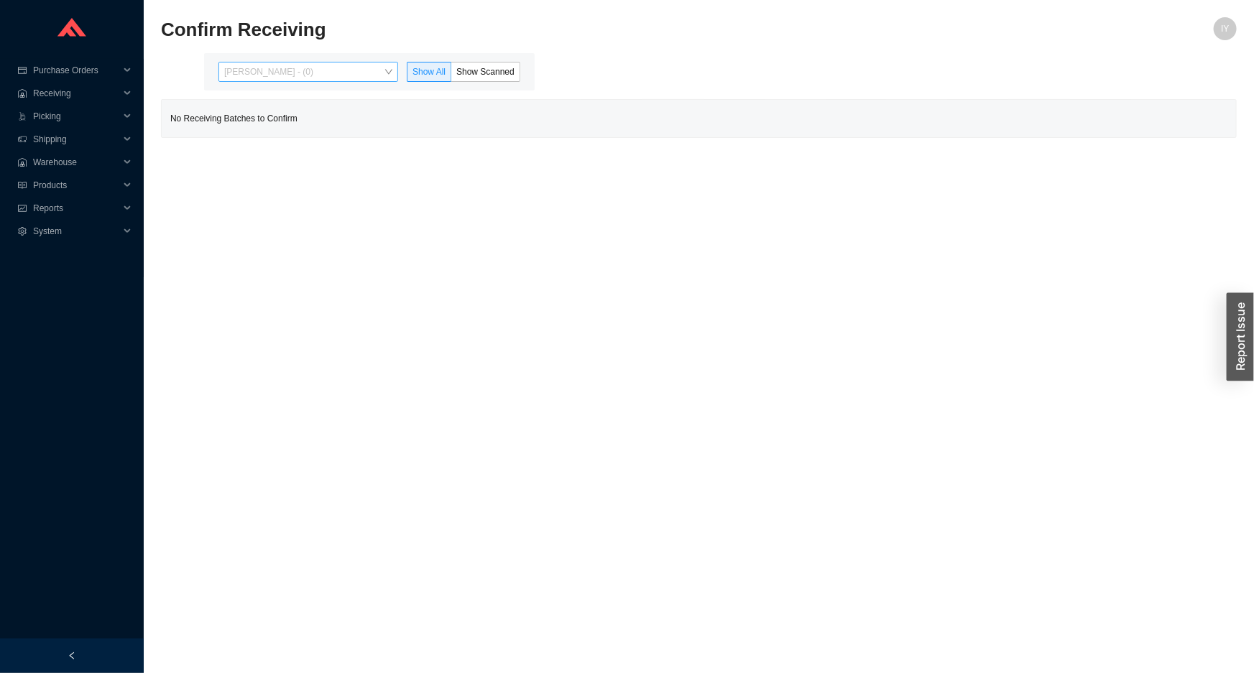
drag, startPoint x: 337, startPoint y: 72, endPoint x: 311, endPoint y: 119, distance: 53.4
click at [336, 72] on span "[PERSON_NAME] - (0)" at bounding box center [308, 72] width 168 height 19
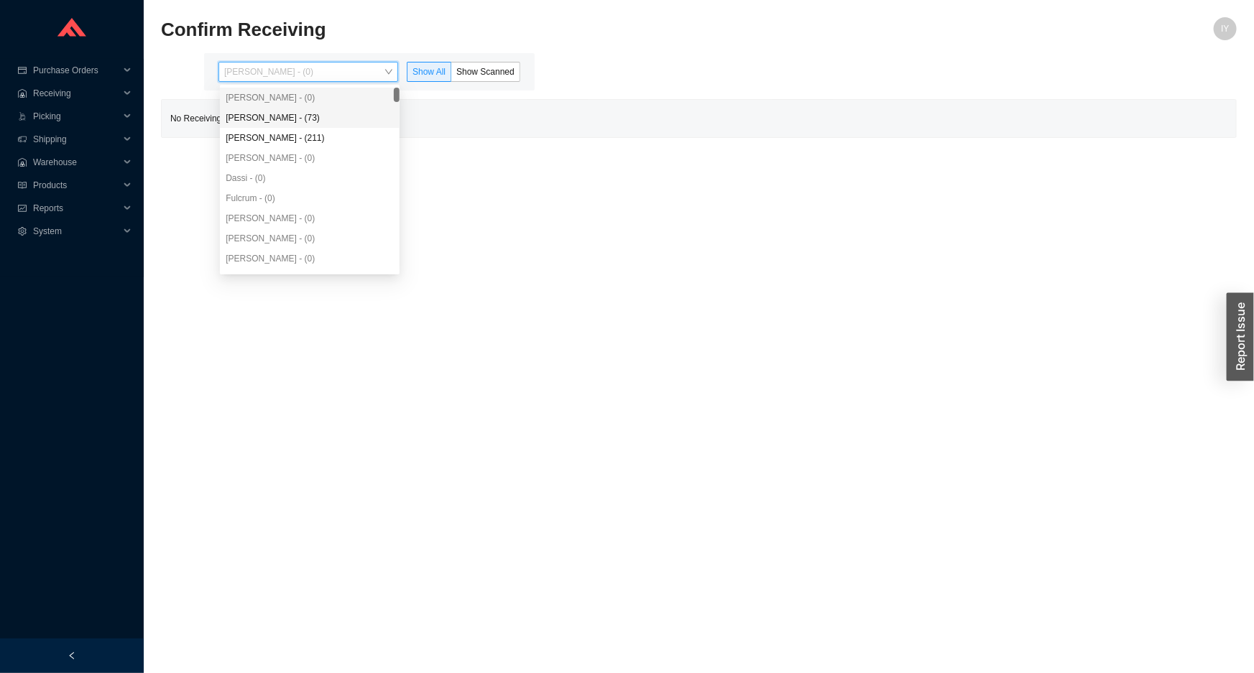
click at [310, 119] on div "[PERSON_NAME] - (73)" at bounding box center [310, 117] width 168 height 13
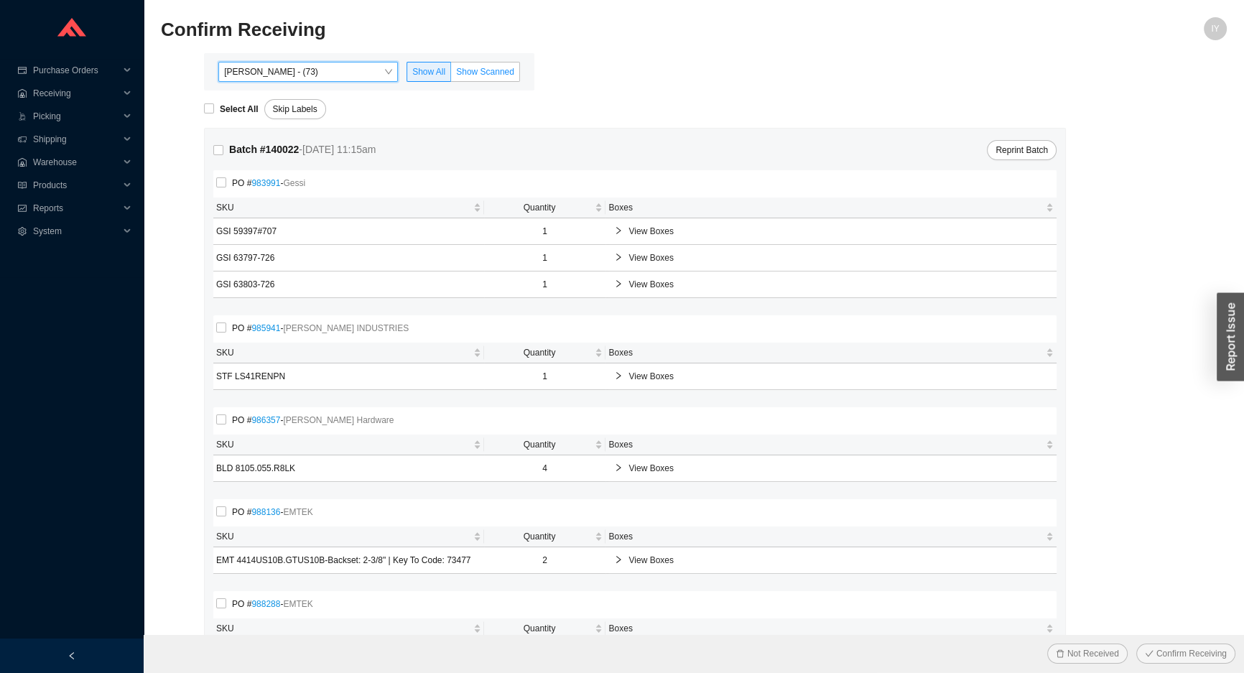
click at [490, 67] on span "Show Scanned" at bounding box center [485, 72] width 58 height 10
click at [451, 75] on input "Show Scanned" at bounding box center [451, 75] width 0 height 0
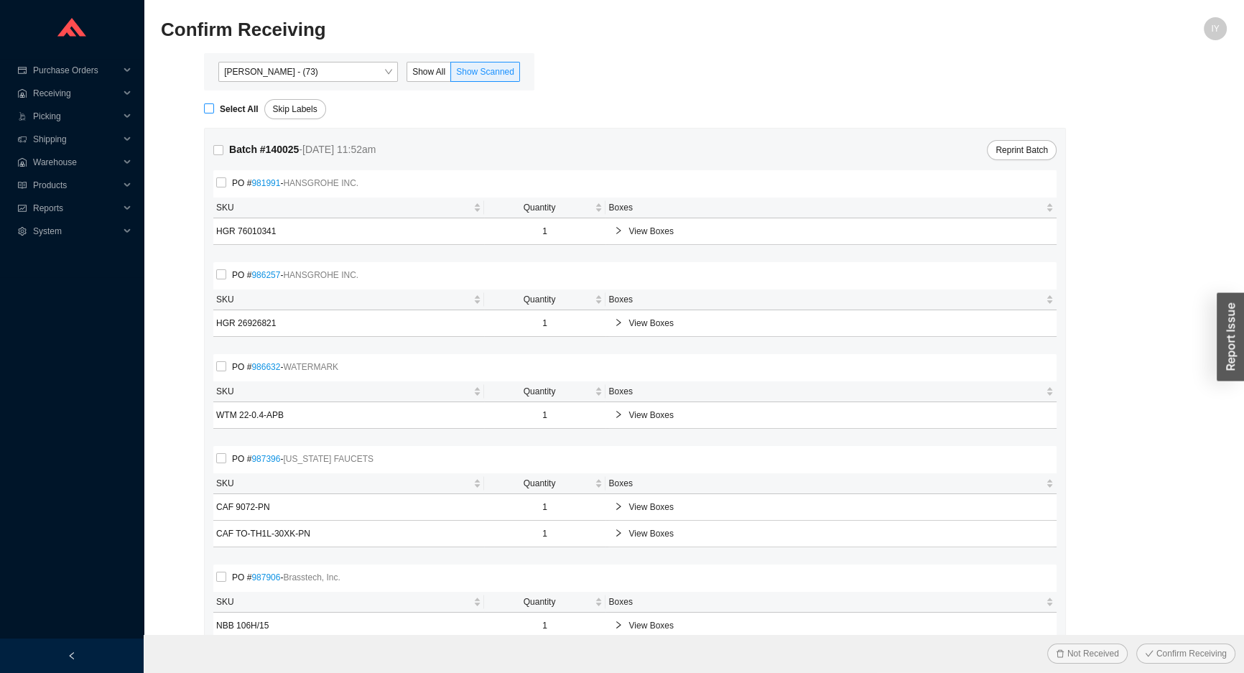
click at [204, 111] on input "Select All" at bounding box center [209, 108] width 10 height 10
checkbox input "true"
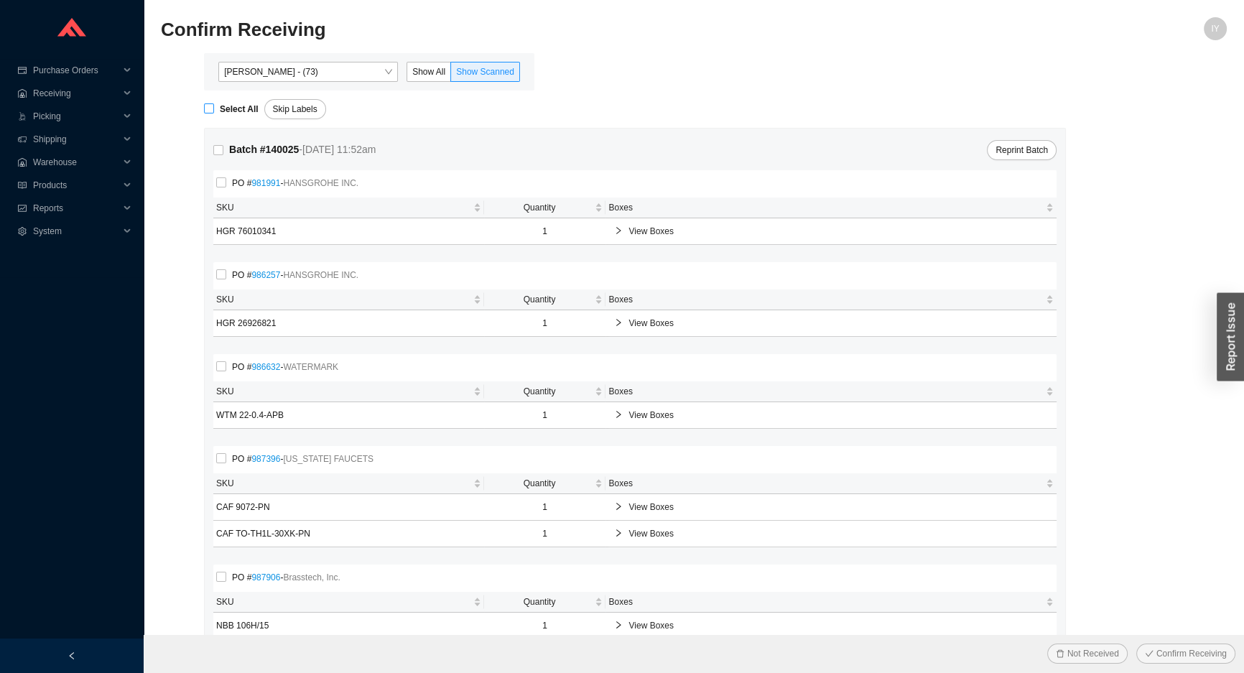
checkbox input "true"
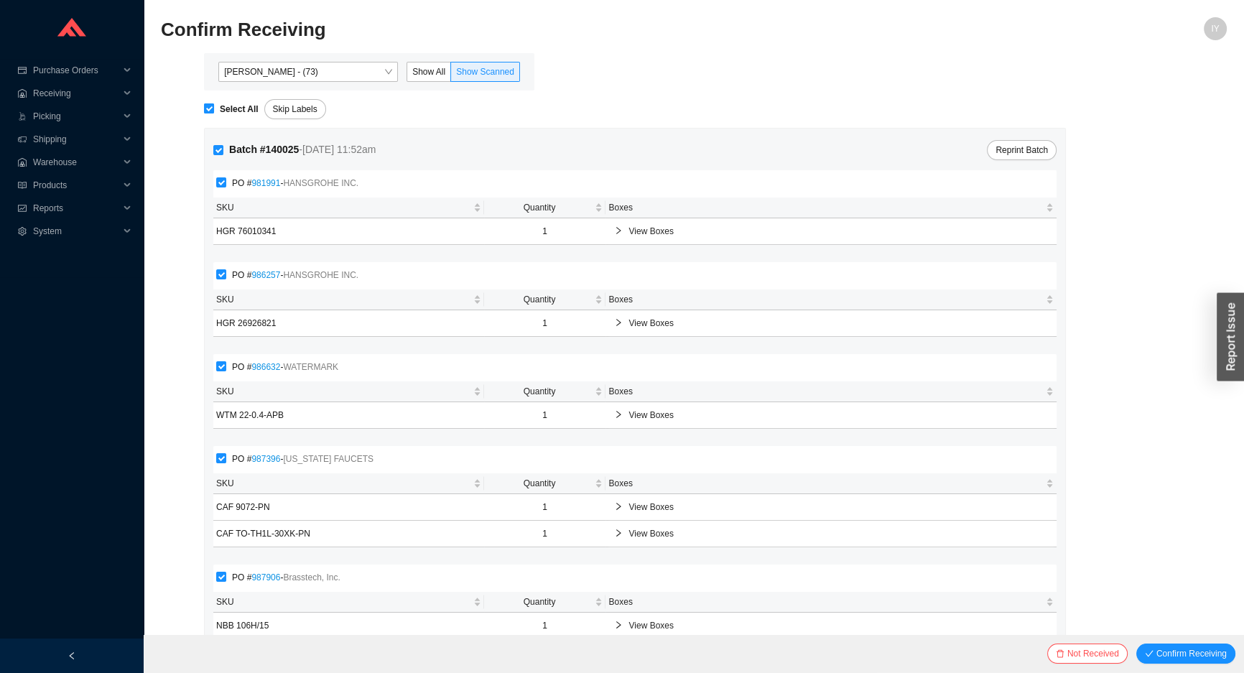
click at [1137, 644] on button "Confirm Receiving" at bounding box center [1186, 654] width 99 height 20
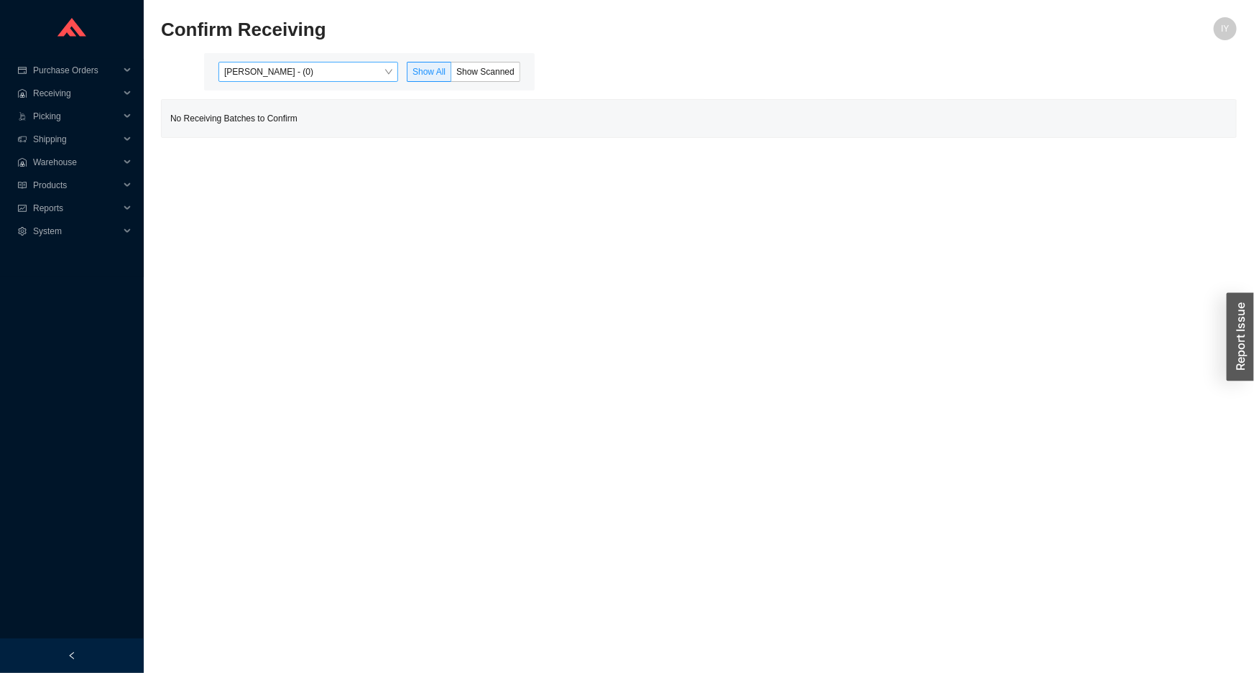
click at [361, 70] on span "[PERSON_NAME] - (0)" at bounding box center [308, 72] width 168 height 19
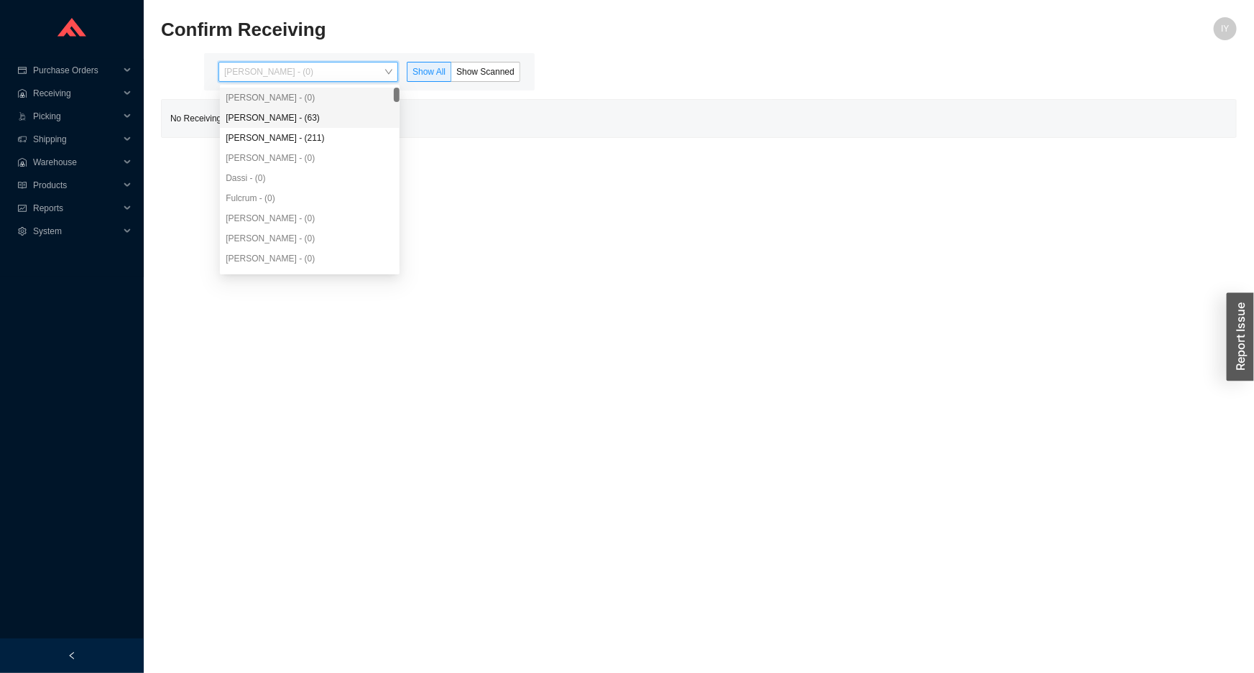
click at [346, 116] on div "[PERSON_NAME] - (63)" at bounding box center [310, 117] width 168 height 13
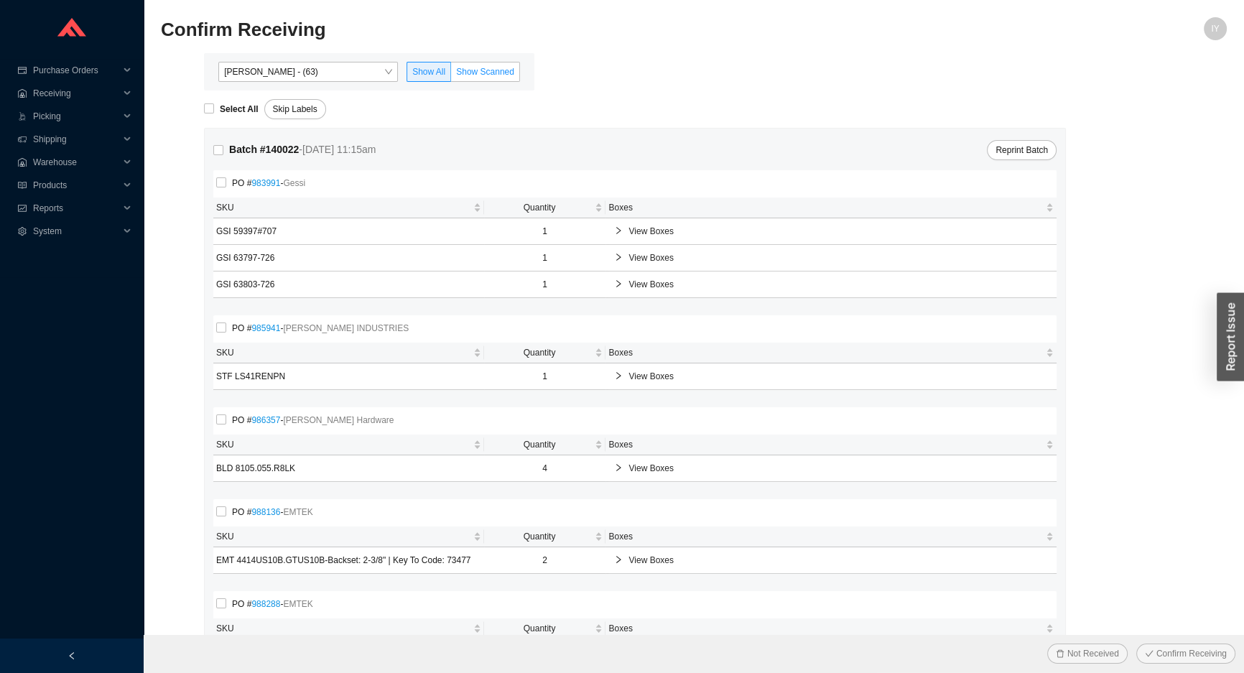
click at [504, 78] on label "Show Scanned" at bounding box center [485, 72] width 69 height 20
click at [451, 75] on input "Show Scanned" at bounding box center [451, 75] width 0 height 0
click at [208, 104] on input "Select All" at bounding box center [209, 108] width 10 height 10
checkbox input "true"
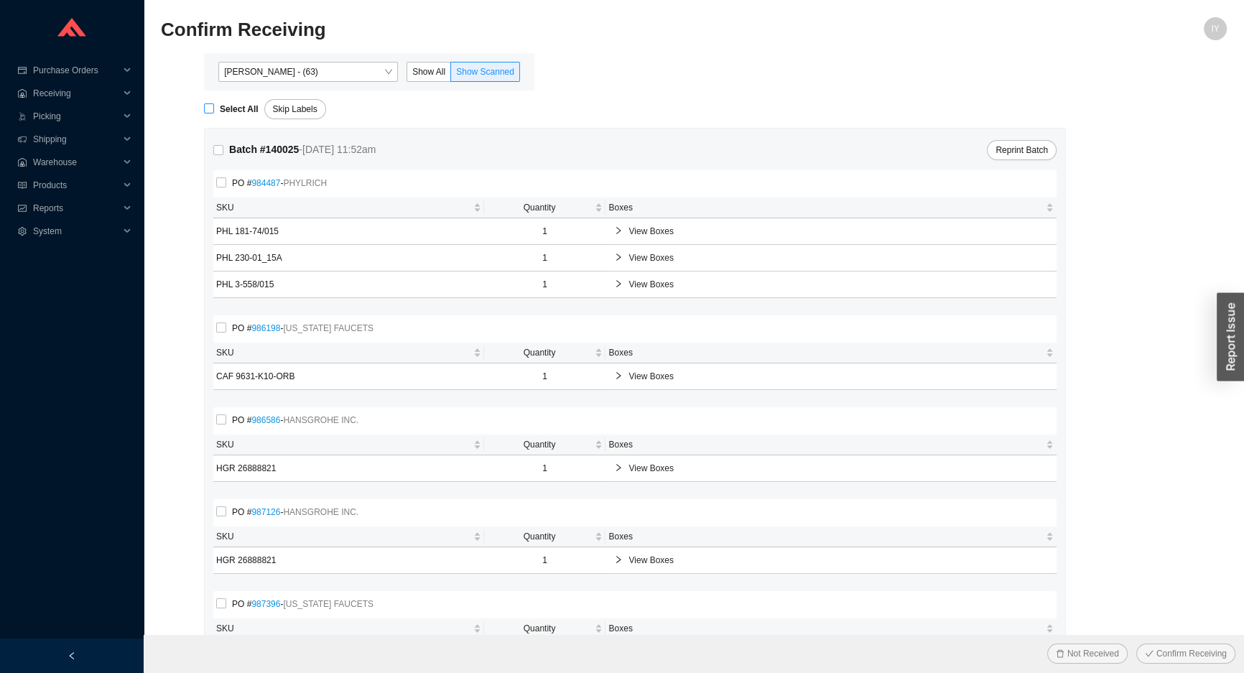
checkbox input "true"
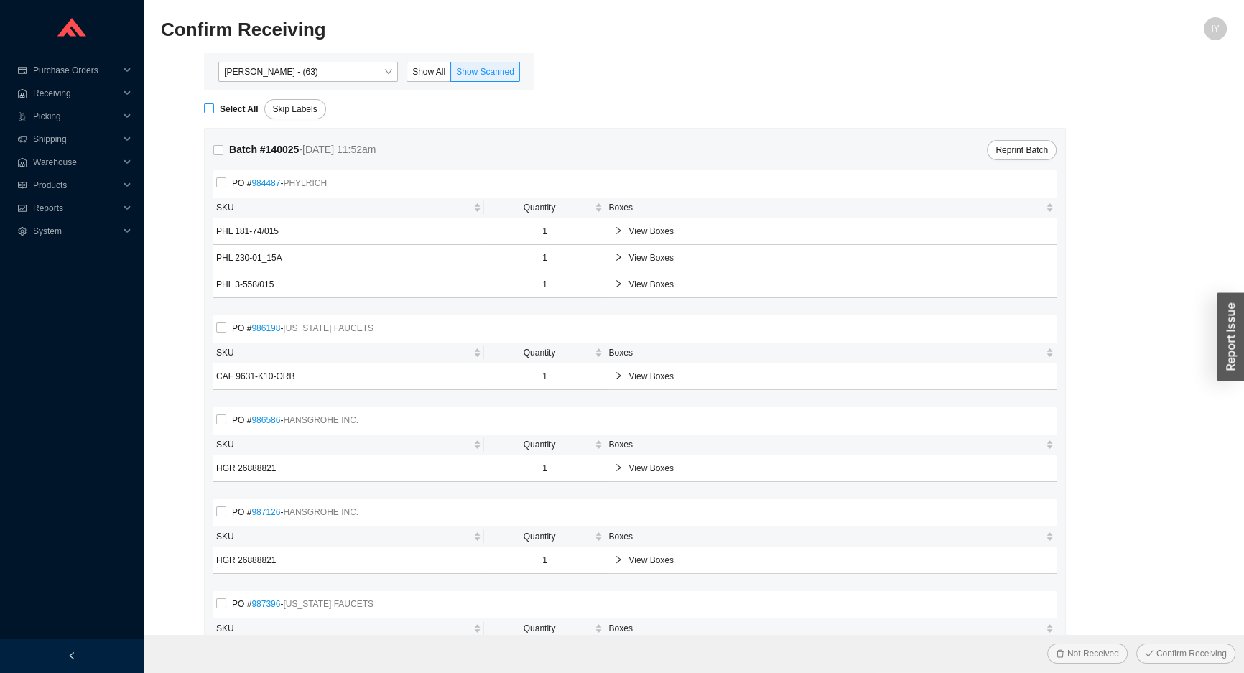
checkbox input "true"
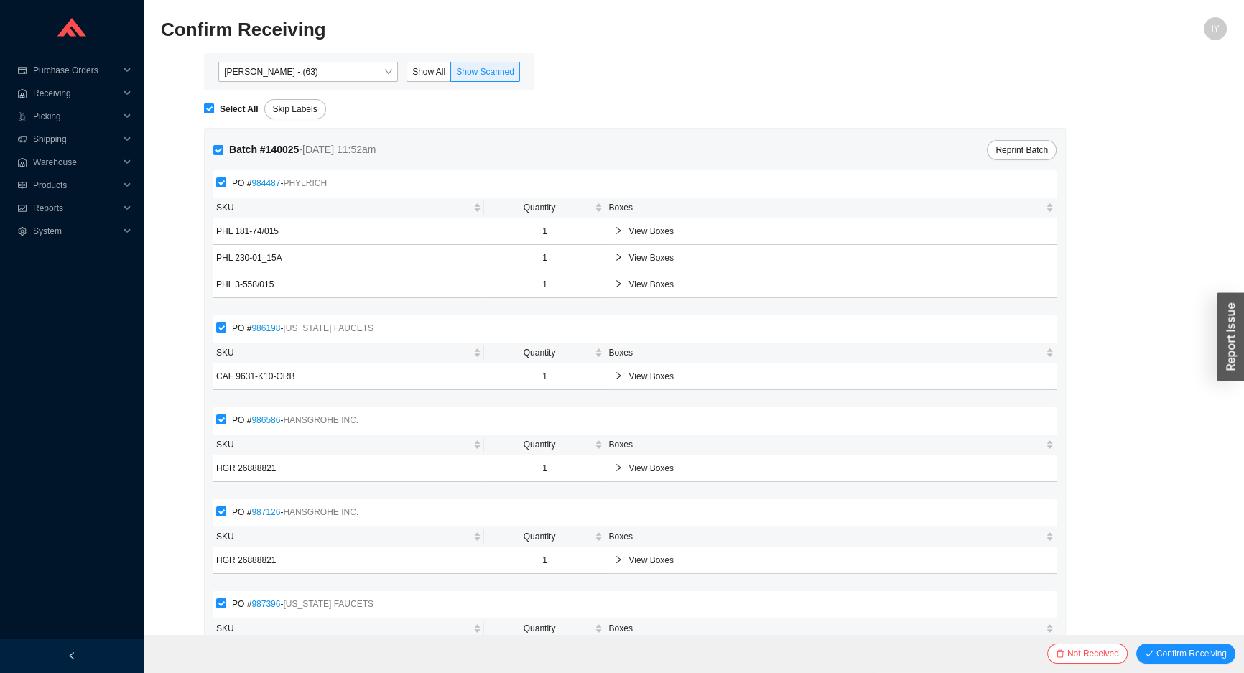
click at [1137, 644] on button "Confirm Receiving" at bounding box center [1186, 654] width 99 height 20
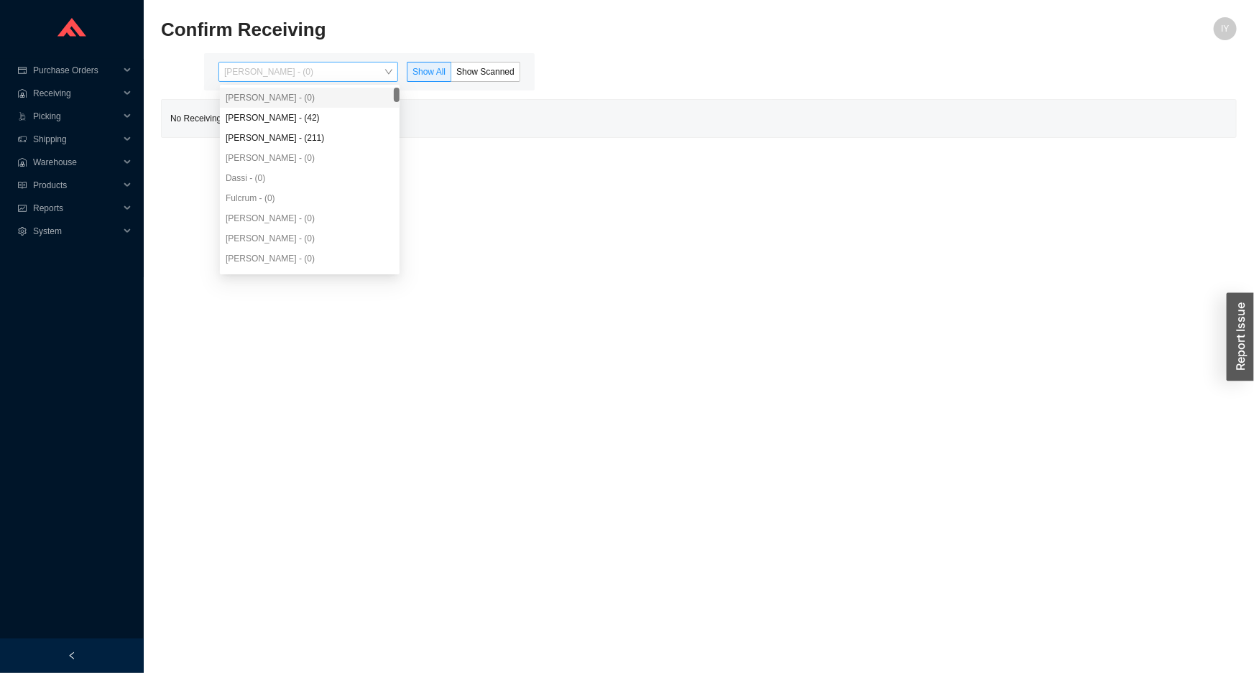
click at [350, 68] on span "[PERSON_NAME] - (0)" at bounding box center [308, 72] width 168 height 19
click at [365, 121] on div "[PERSON_NAME] - (42)" at bounding box center [310, 117] width 168 height 13
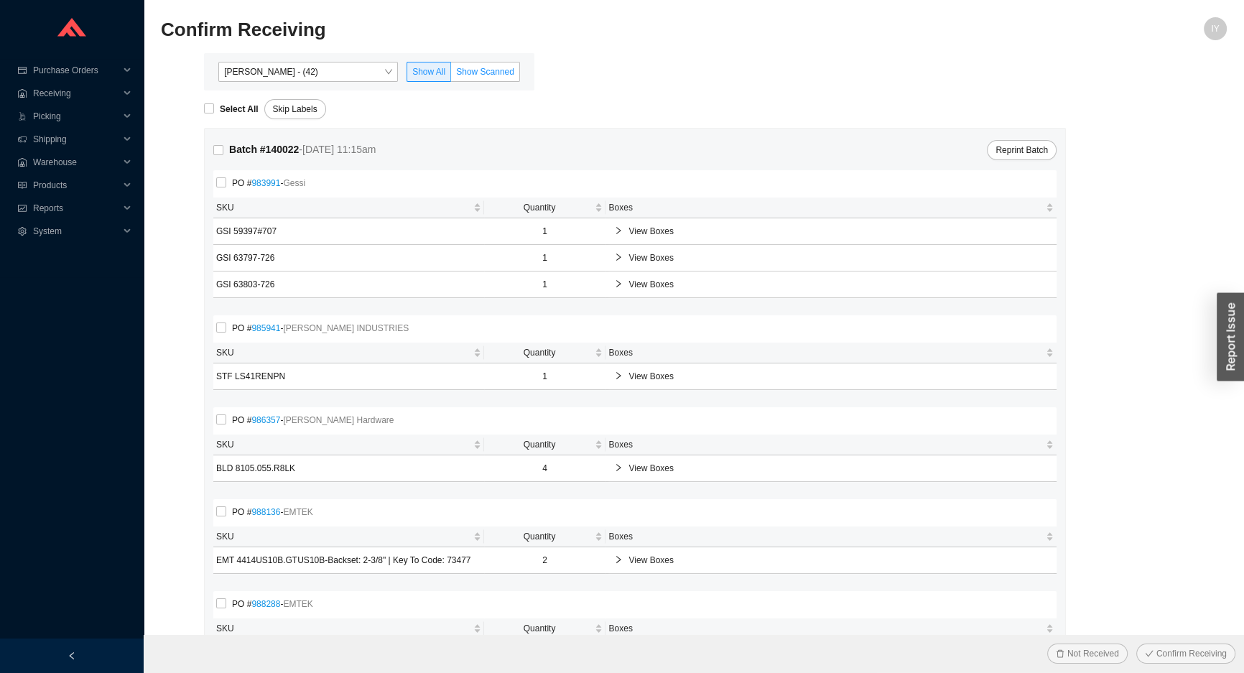
click at [469, 72] on span "Show Scanned" at bounding box center [485, 72] width 58 height 10
click at [451, 75] on input "Show Scanned" at bounding box center [451, 75] width 0 height 0
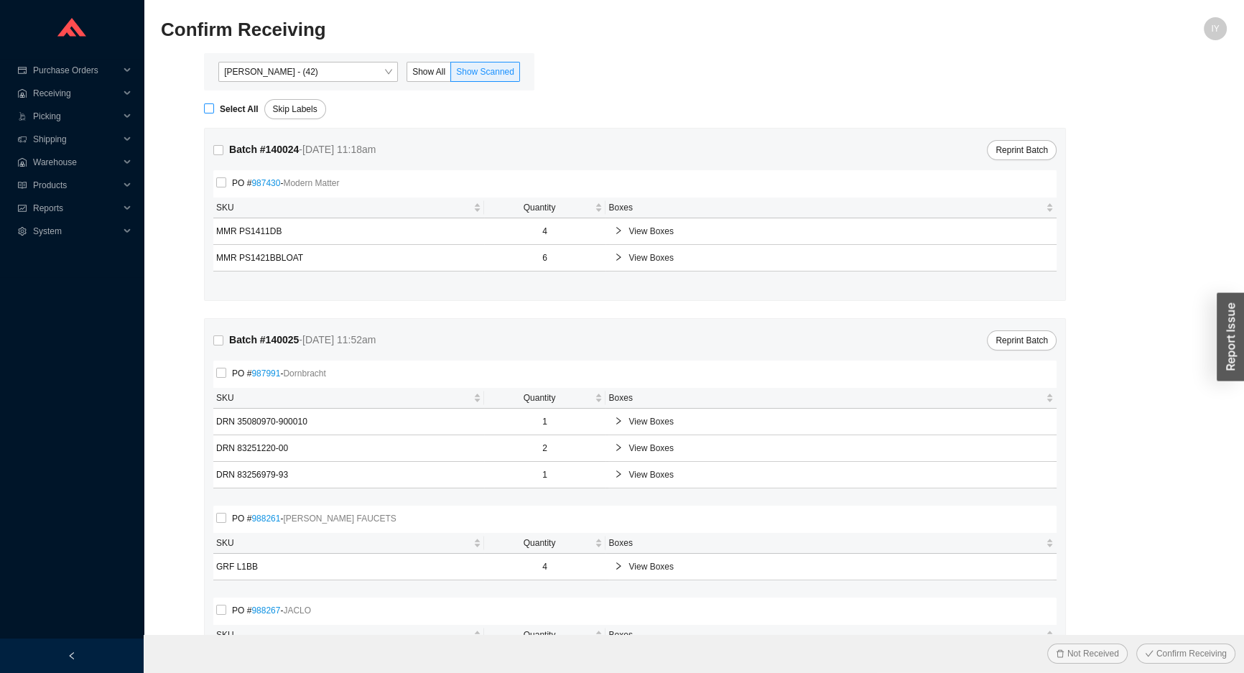
drag, startPoint x: 202, startPoint y: 109, endPoint x: 215, endPoint y: 110, distance: 13.0
click at [204, 108] on form "Select All Skip Labels Batch # 140024 - 9/18/25 11:18am Reprint Batch PO # 9874…" at bounding box center [694, 424] width 1066 height 666
click at [213, 110] on label "Select All" at bounding box center [234, 109] width 60 height 14
click at [210, 111] on input "Select All" at bounding box center [209, 108] width 10 height 10
checkbox input "true"
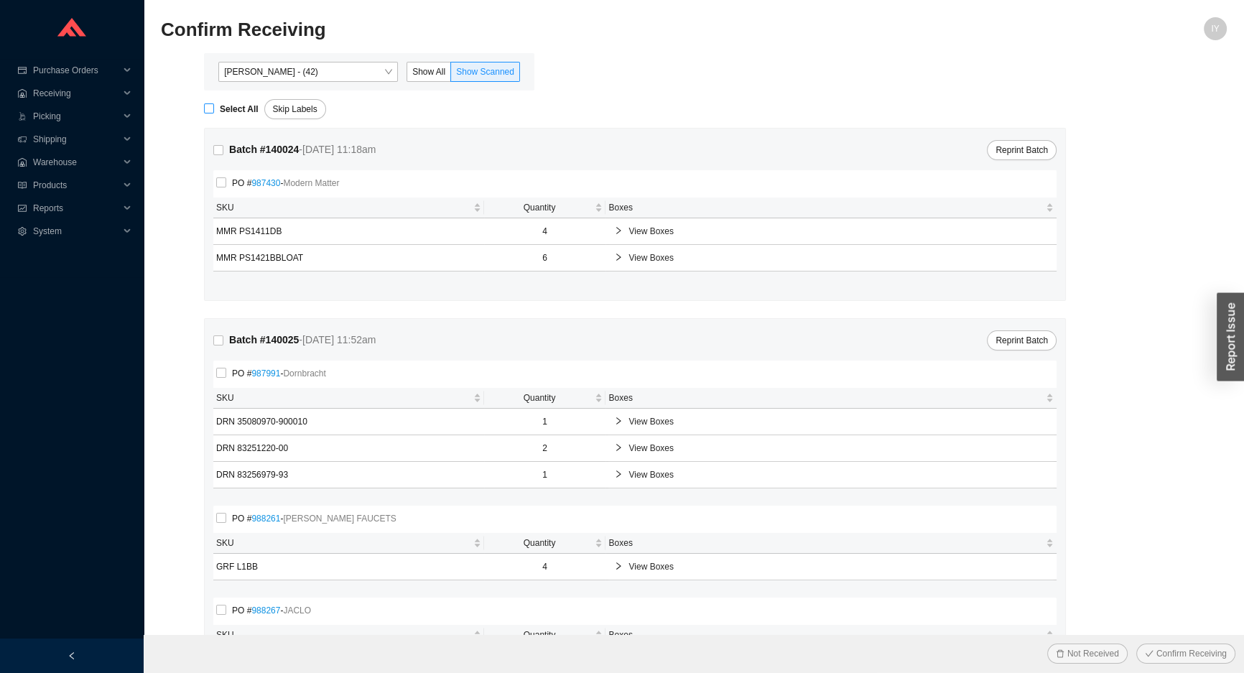
checkbox input "true"
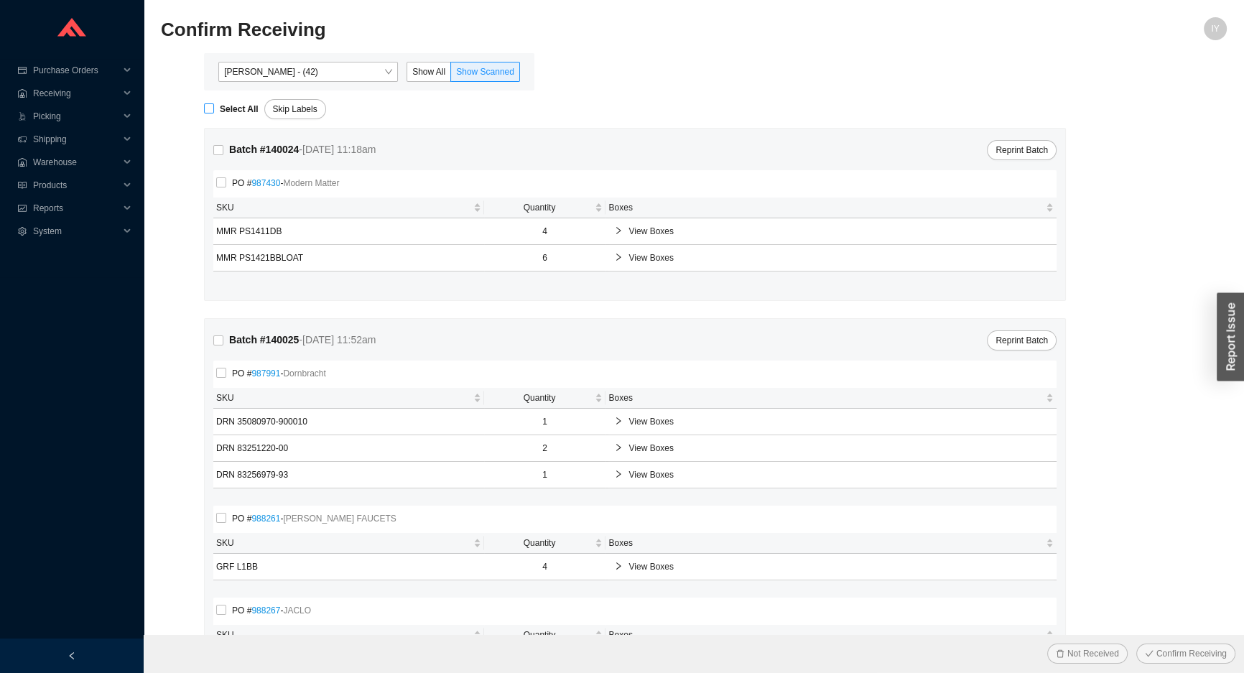
checkbox input "true"
click at [1137, 644] on button "Confirm Receiving" at bounding box center [1186, 654] width 99 height 20
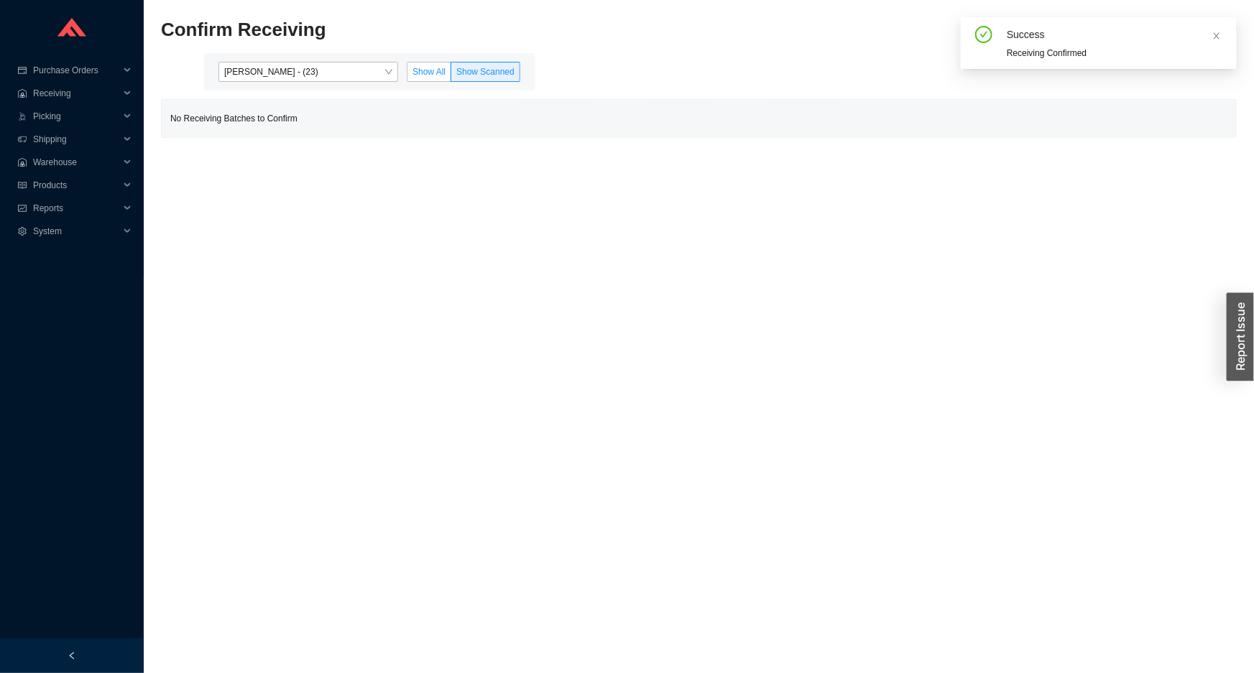
click at [433, 76] on span "Show All" at bounding box center [428, 72] width 33 height 10
click at [407, 75] on input "Show All" at bounding box center [407, 75] width 0 height 0
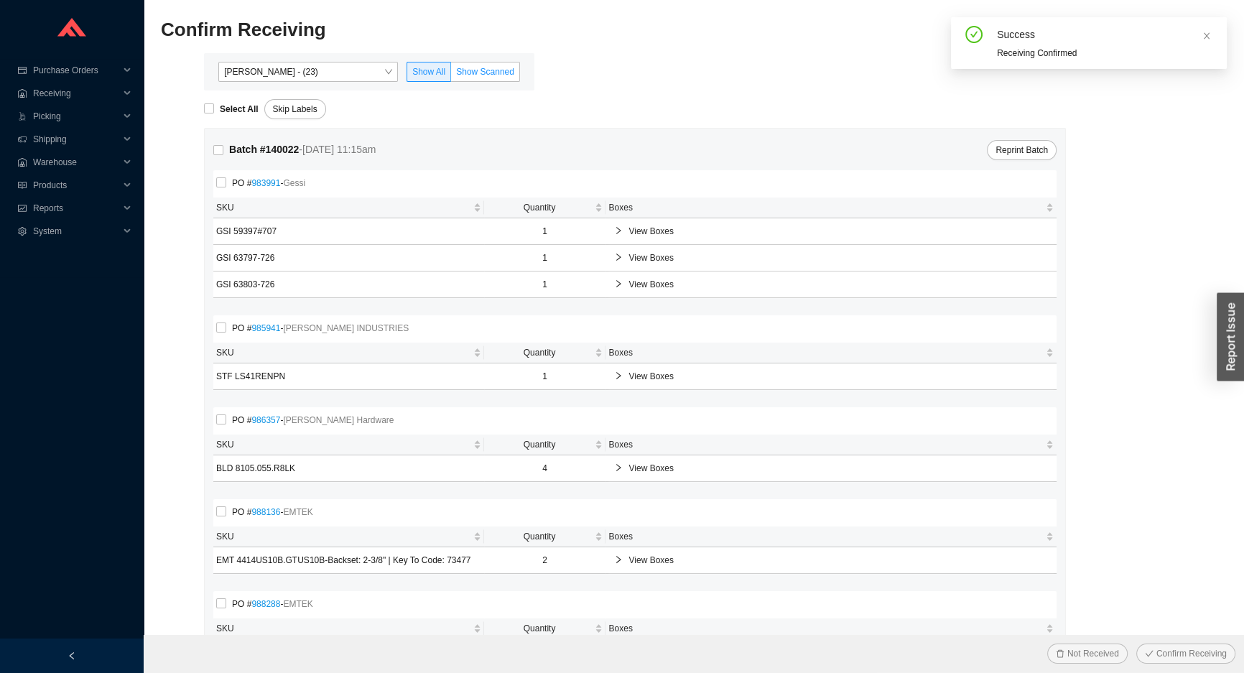
click at [496, 64] on label "Show Scanned" at bounding box center [485, 72] width 69 height 20
click at [451, 75] on input "Show Scanned" at bounding box center [451, 75] width 0 height 0
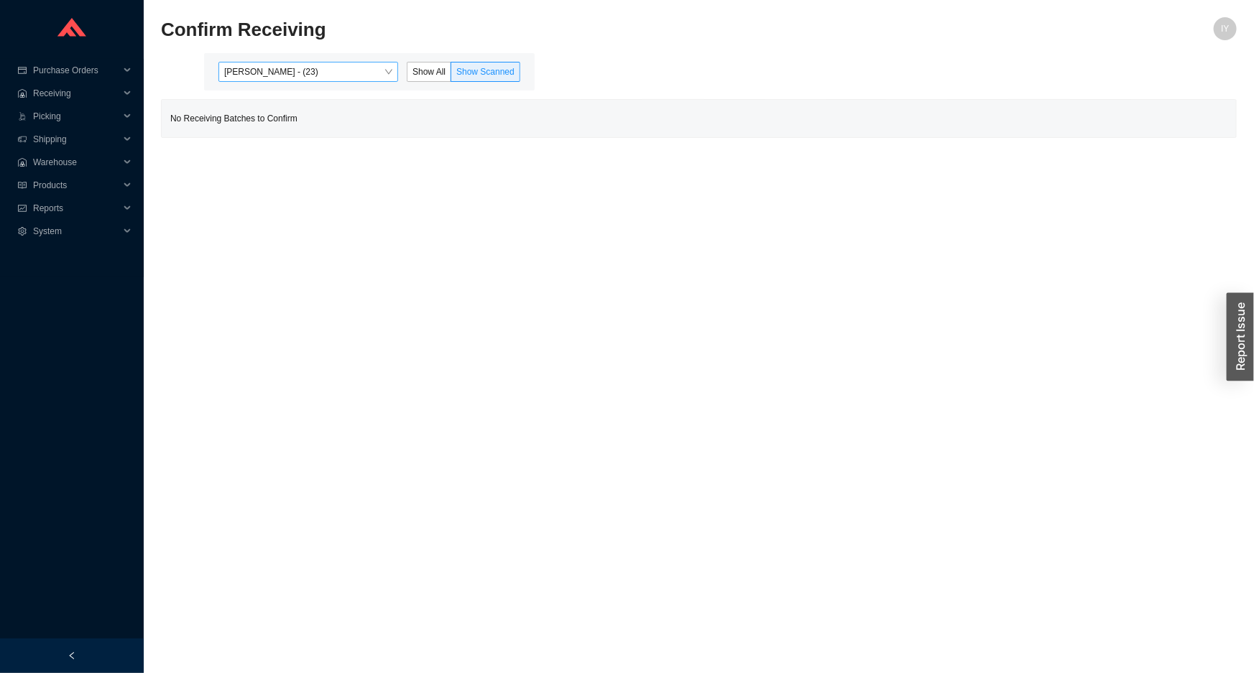
drag, startPoint x: 359, startPoint y: 63, endPoint x: 359, endPoint y: 71, distance: 7.9
click at [359, 65] on span "Angel Negron - (23)" at bounding box center [308, 72] width 168 height 19
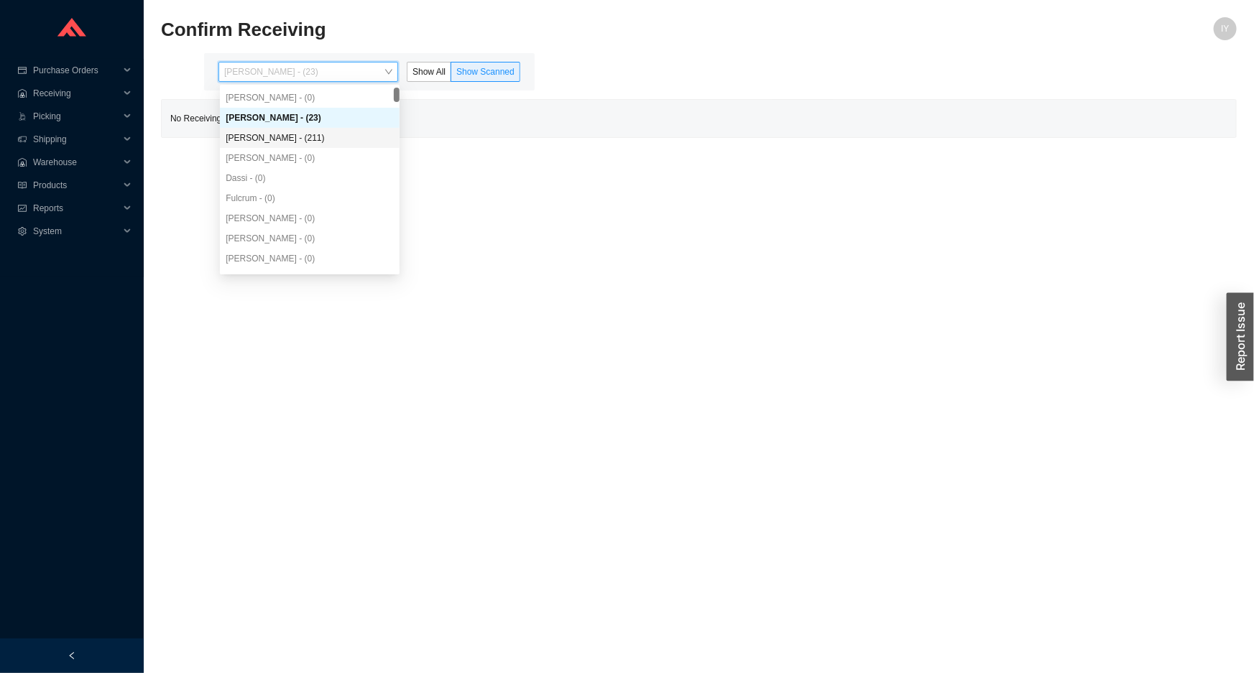
click at [326, 136] on div "Yossi Siff - (211)" at bounding box center [310, 137] width 168 height 13
click at [377, 73] on span "Yossi Siff - (211)" at bounding box center [308, 72] width 168 height 19
click at [351, 117] on div "Angel Negron - (23)" at bounding box center [310, 117] width 168 height 13
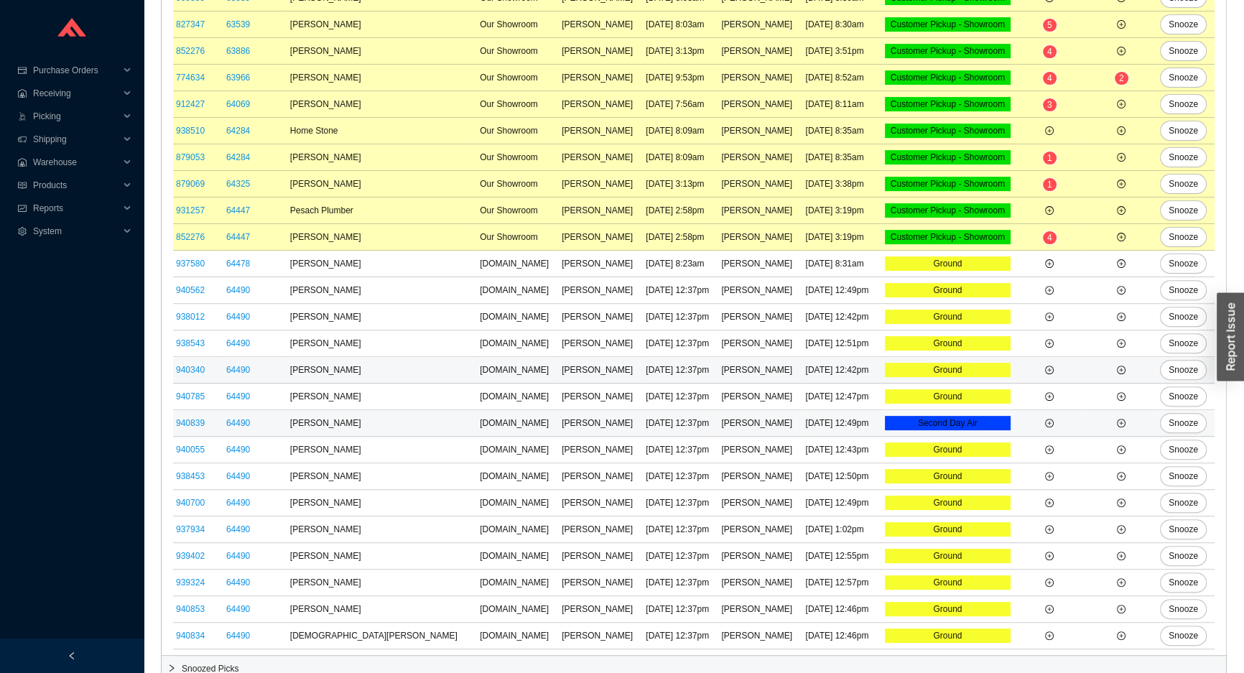
scroll to position [582, 0]
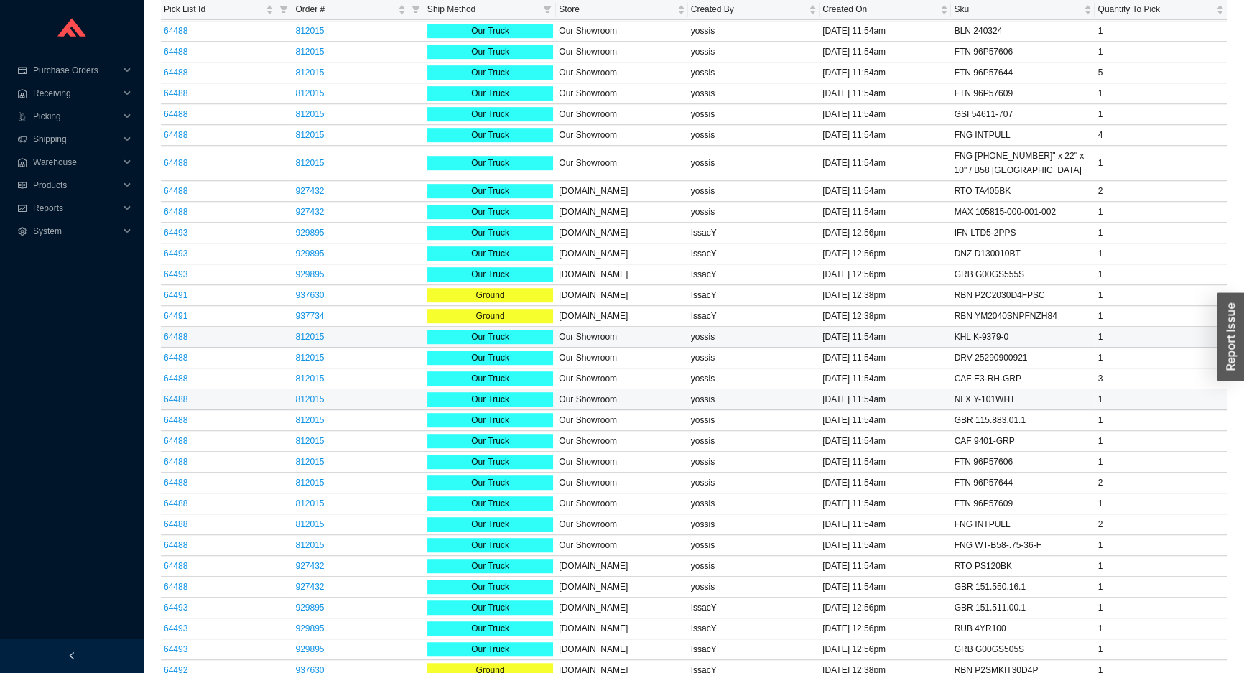
scroll to position [1050, 0]
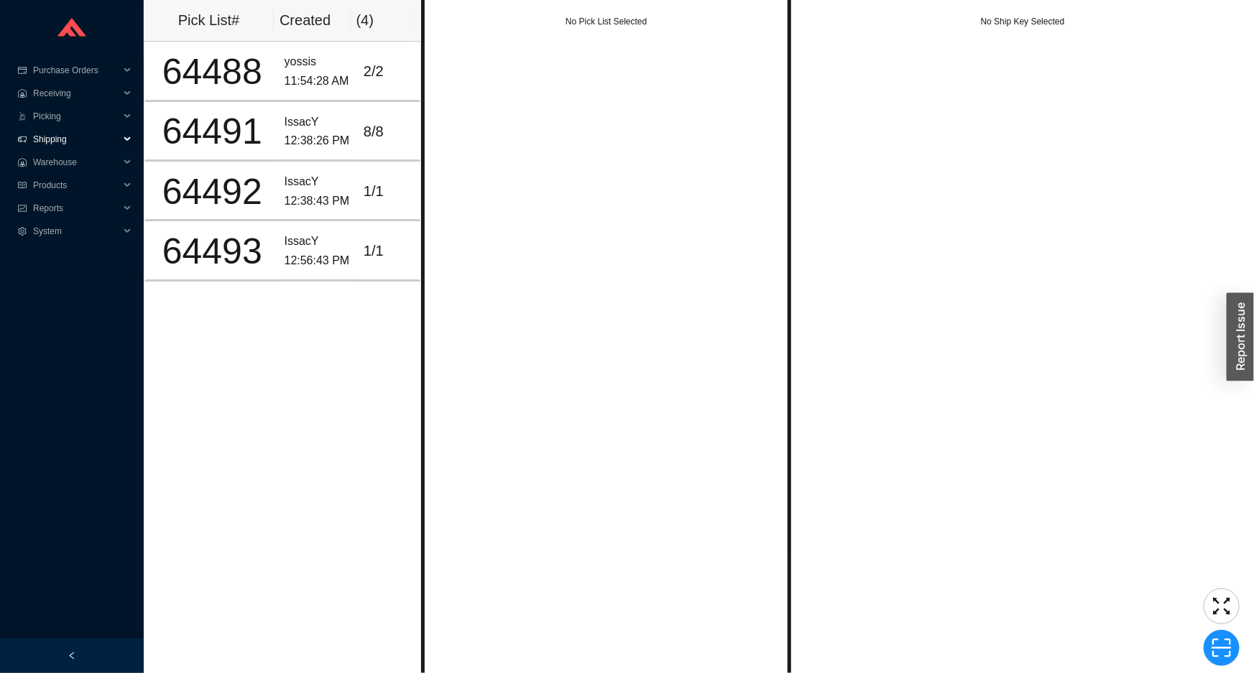
click at [88, 138] on span "Shipping" at bounding box center [76, 139] width 86 height 23
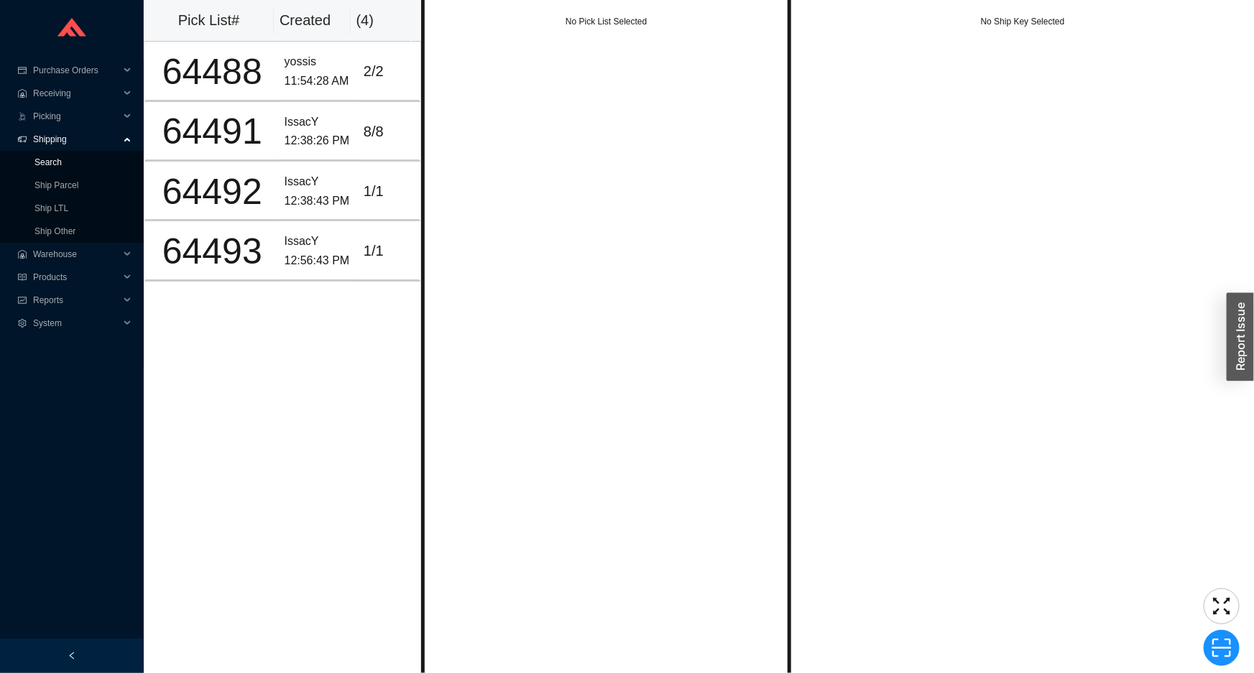
click at [62, 167] on link "Search" at bounding box center [47, 162] width 27 height 10
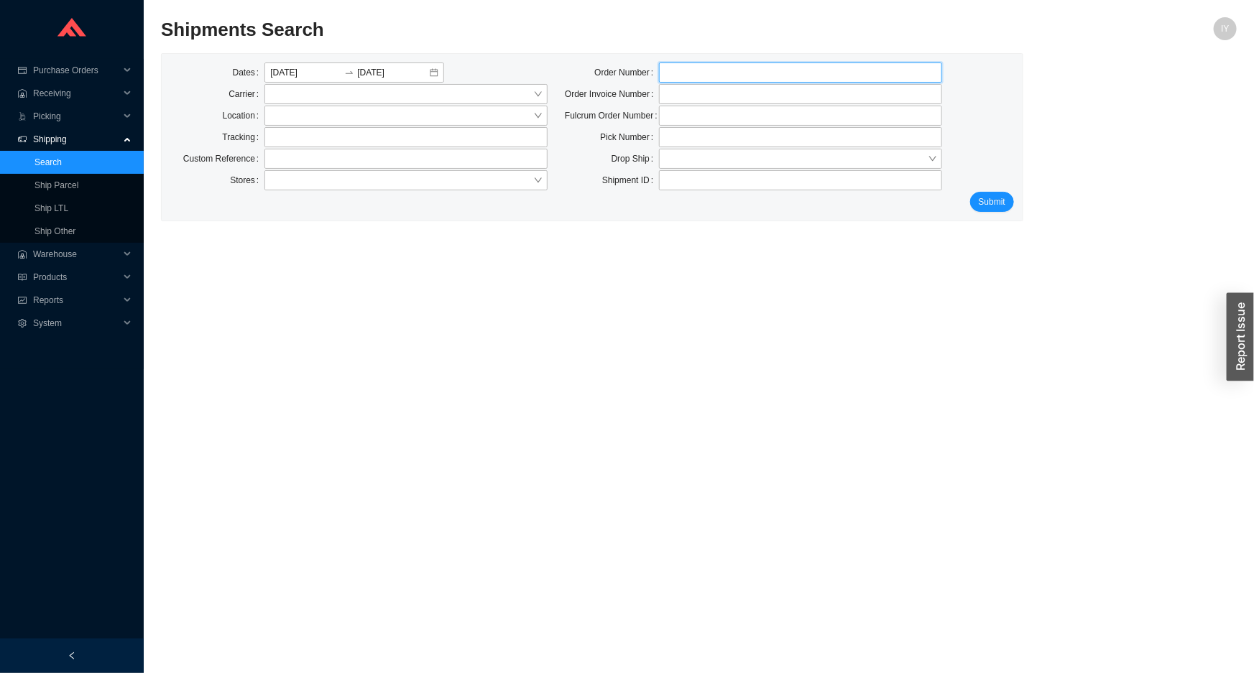
click at [669, 67] on input "tel" at bounding box center [800, 73] width 283 height 20
paste input "938632"
type input "938632"
click button "Submit" at bounding box center [992, 202] width 44 height 20
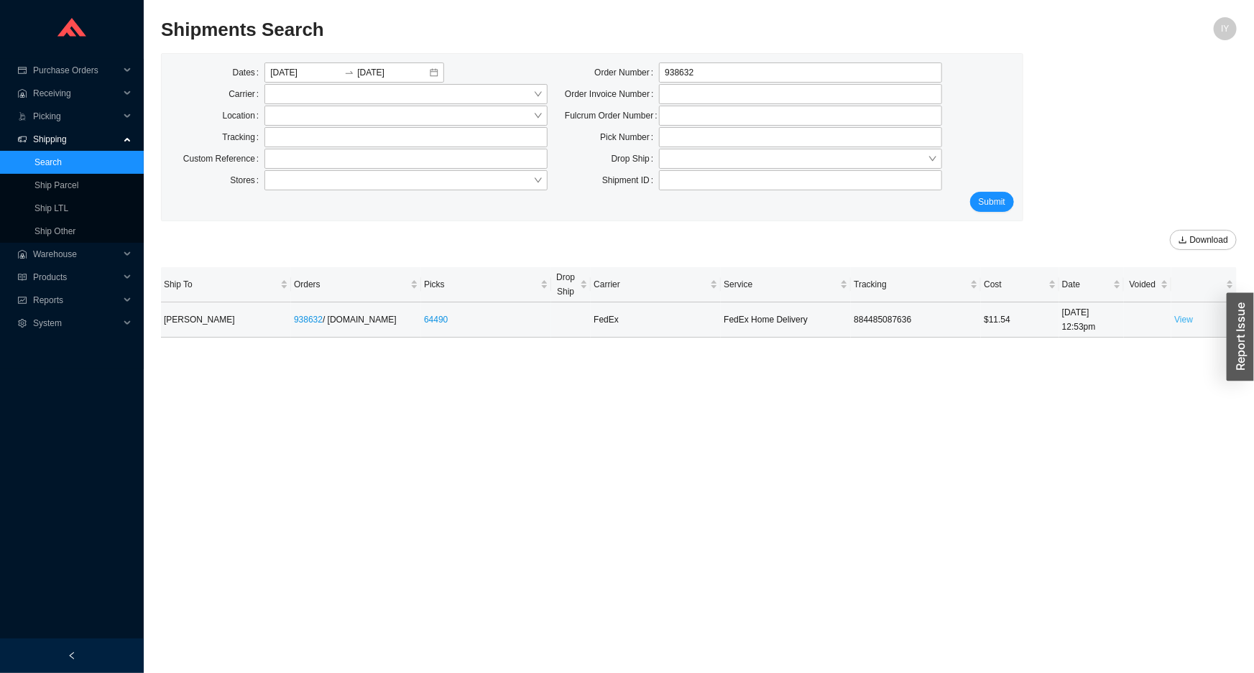
click at [1183, 320] on link "View" at bounding box center [1183, 320] width 19 height 10
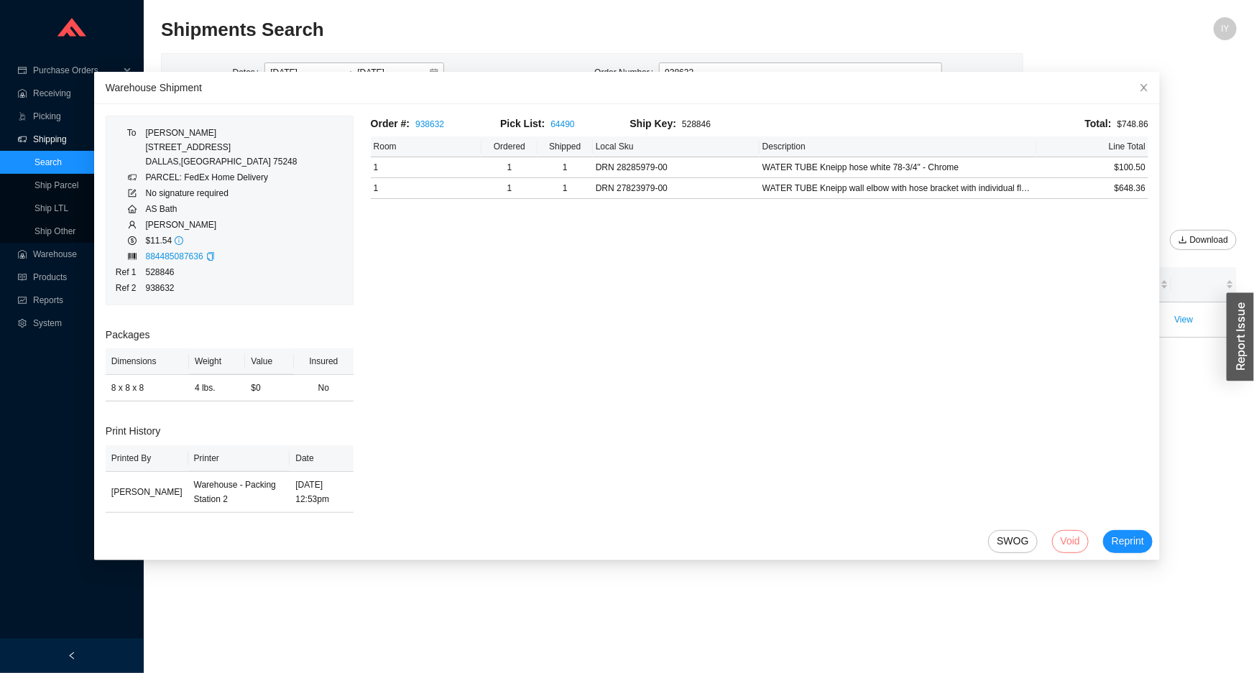
click at [1060, 538] on span "Void" at bounding box center [1069, 541] width 19 height 17
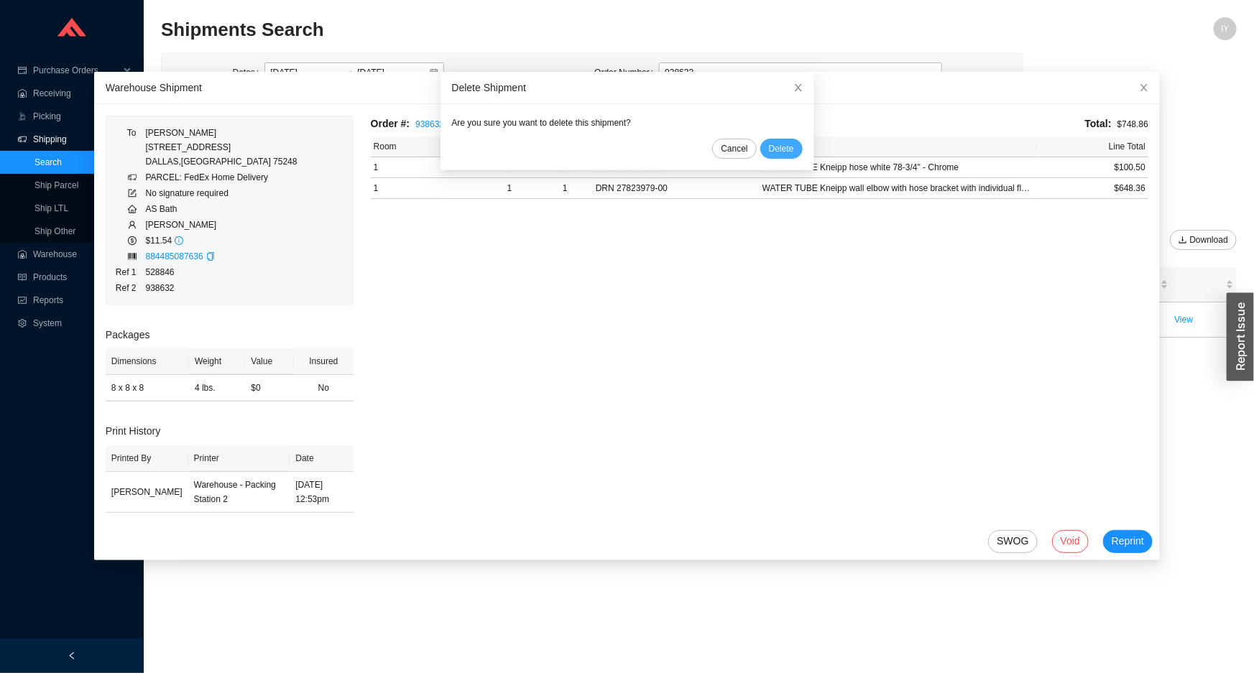
click at [760, 145] on button "Delete" at bounding box center [781, 149] width 42 height 20
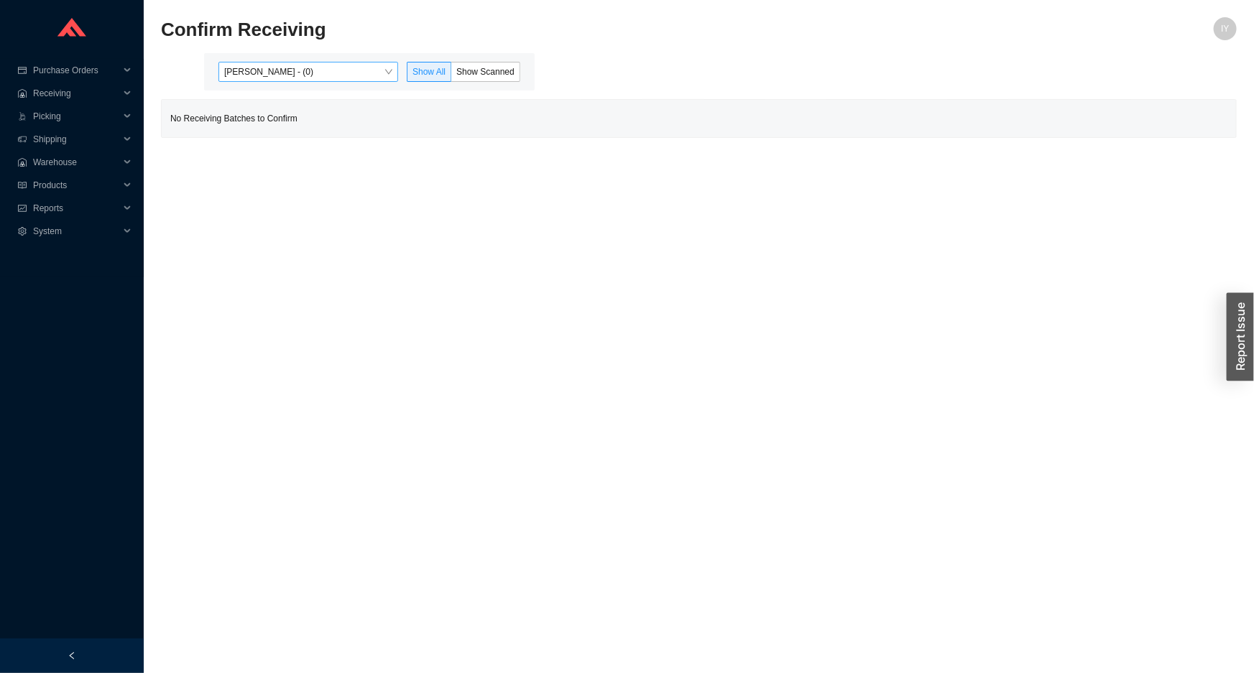
click at [338, 63] on span "[PERSON_NAME] - (0)" at bounding box center [308, 72] width 168 height 19
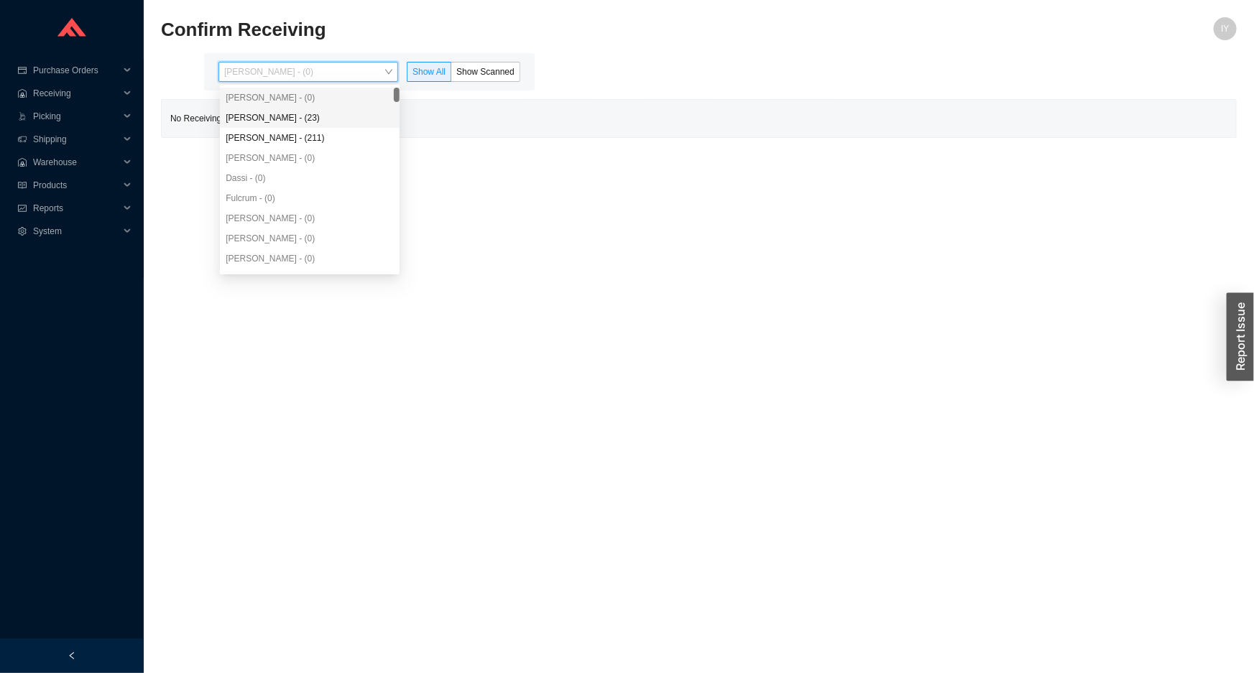
click at [348, 128] on div "[PERSON_NAME] - (211)" at bounding box center [310, 138] width 180 height 20
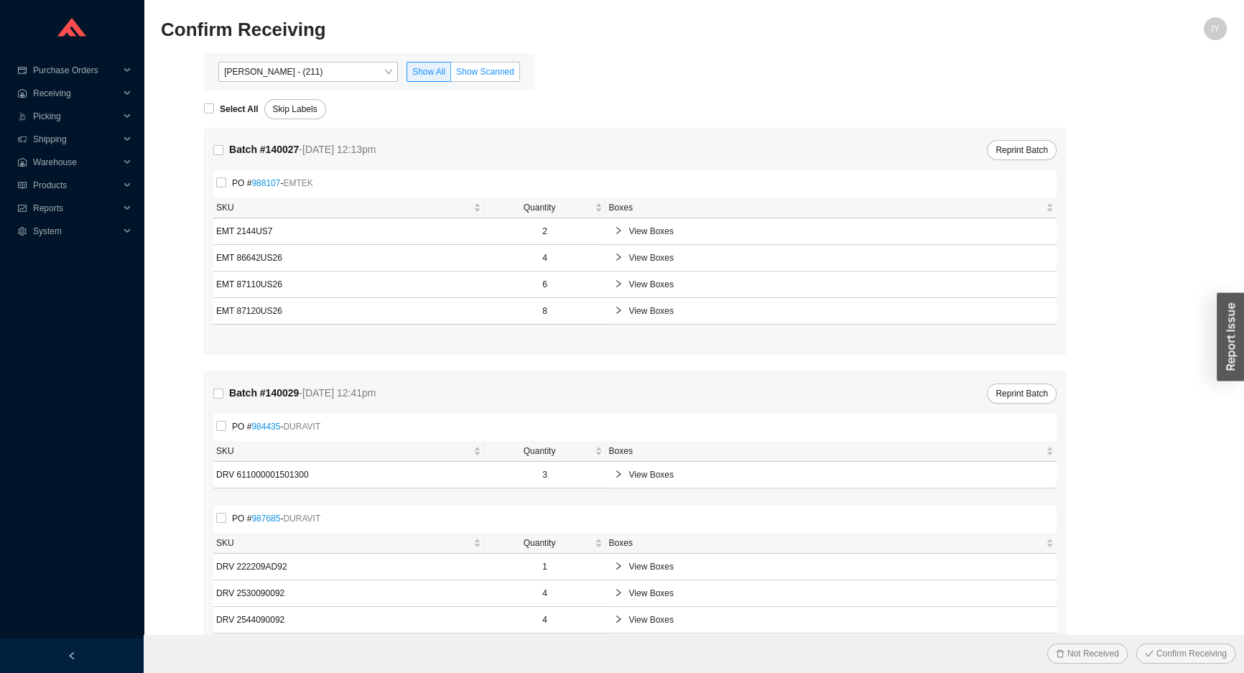
click at [476, 64] on label "Show Scanned" at bounding box center [485, 72] width 69 height 20
click at [451, 75] on input "Show Scanned" at bounding box center [451, 75] width 0 height 0
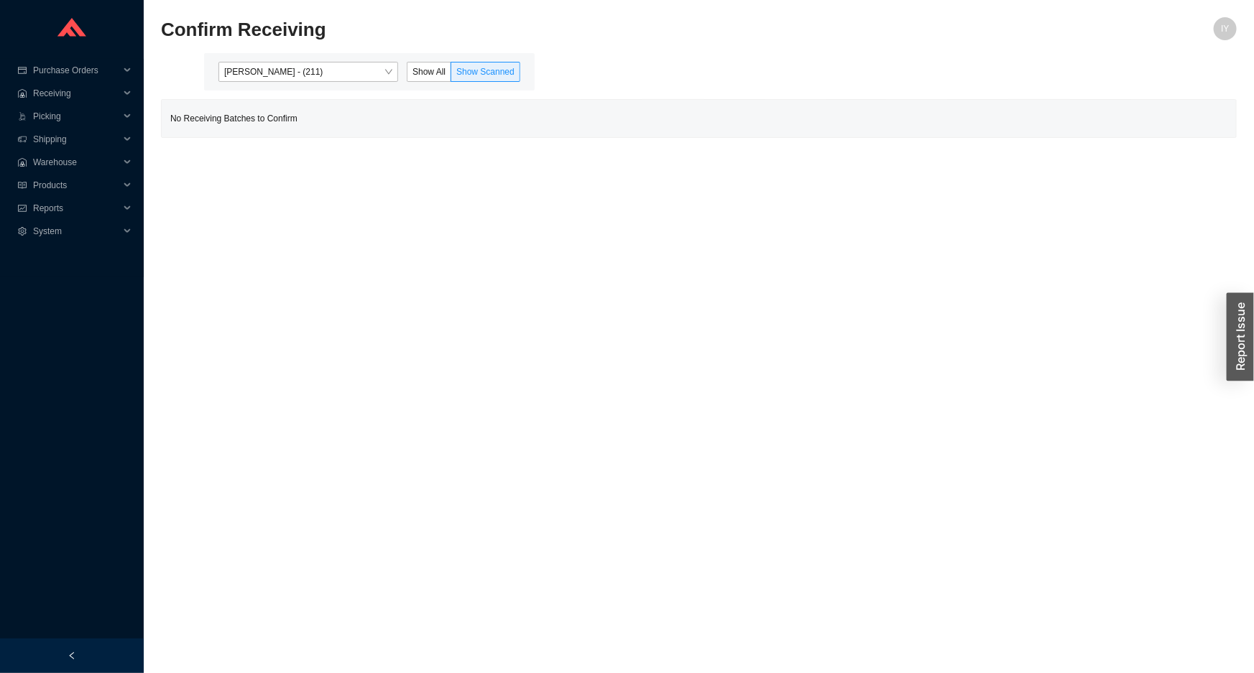
click at [381, 59] on div "[PERSON_NAME] - (211) Show All Show Scanned" at bounding box center [369, 71] width 330 height 37
click at [371, 76] on span "[PERSON_NAME] - (211)" at bounding box center [308, 72] width 168 height 19
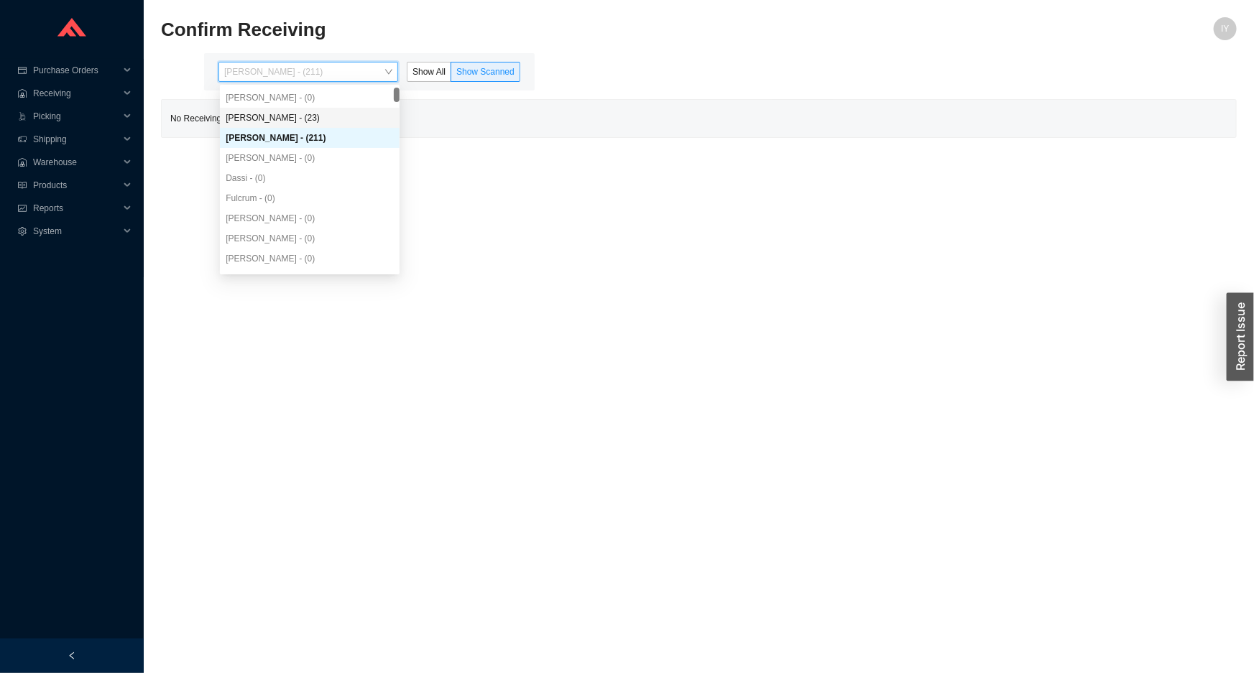
click at [366, 120] on div "Angel Negron - (23)" at bounding box center [310, 117] width 168 height 13
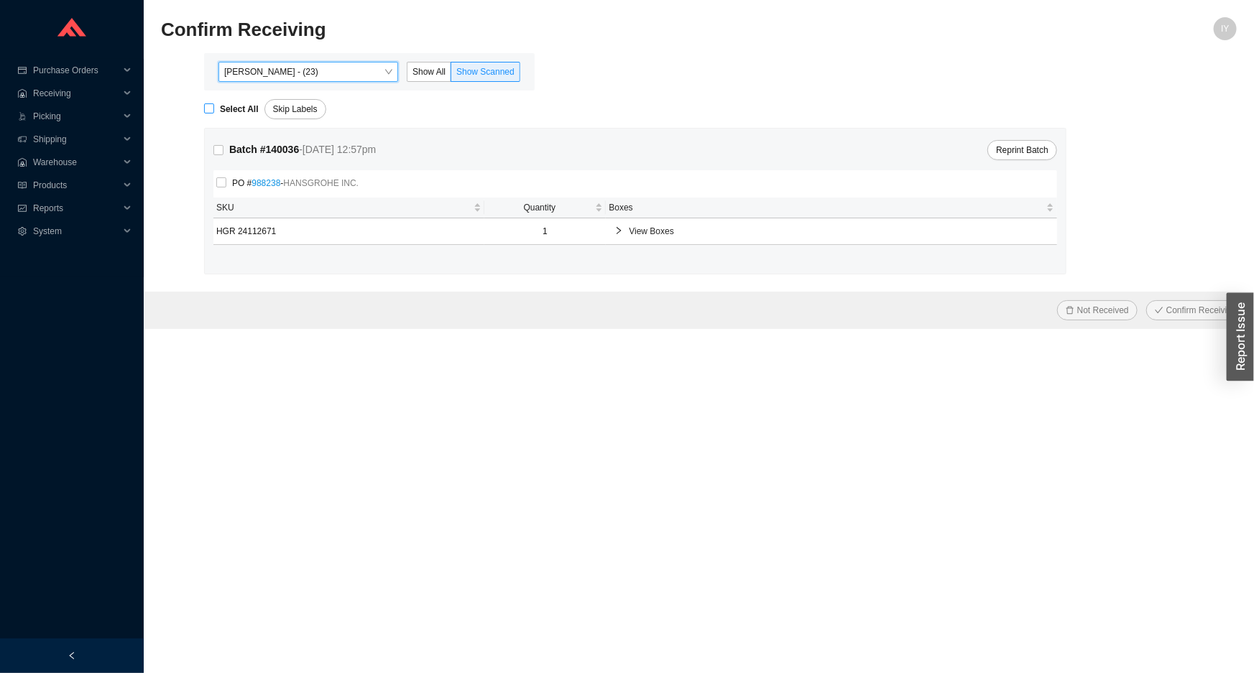
click at [214, 114] on span "Select All" at bounding box center [239, 109] width 50 height 14
click at [214, 114] on input "Select All" at bounding box center [209, 108] width 10 height 10
checkbox input "true"
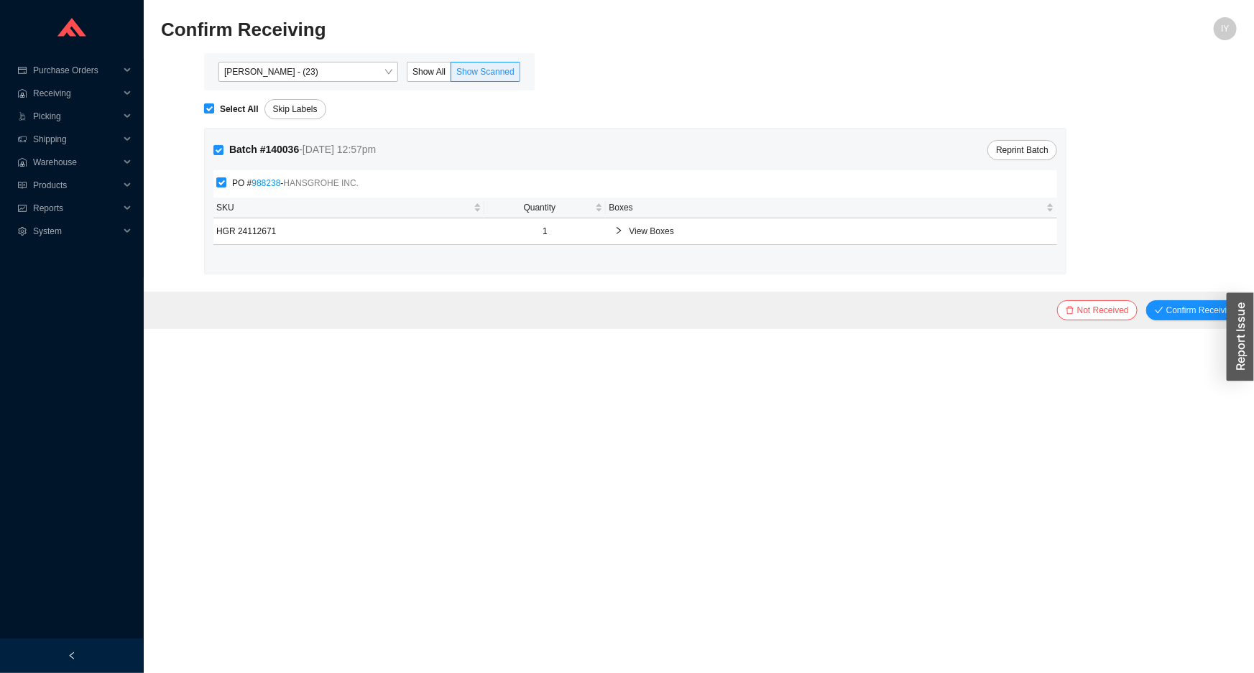
click at [1146, 300] on button "Confirm Receiving" at bounding box center [1195, 310] width 99 height 20
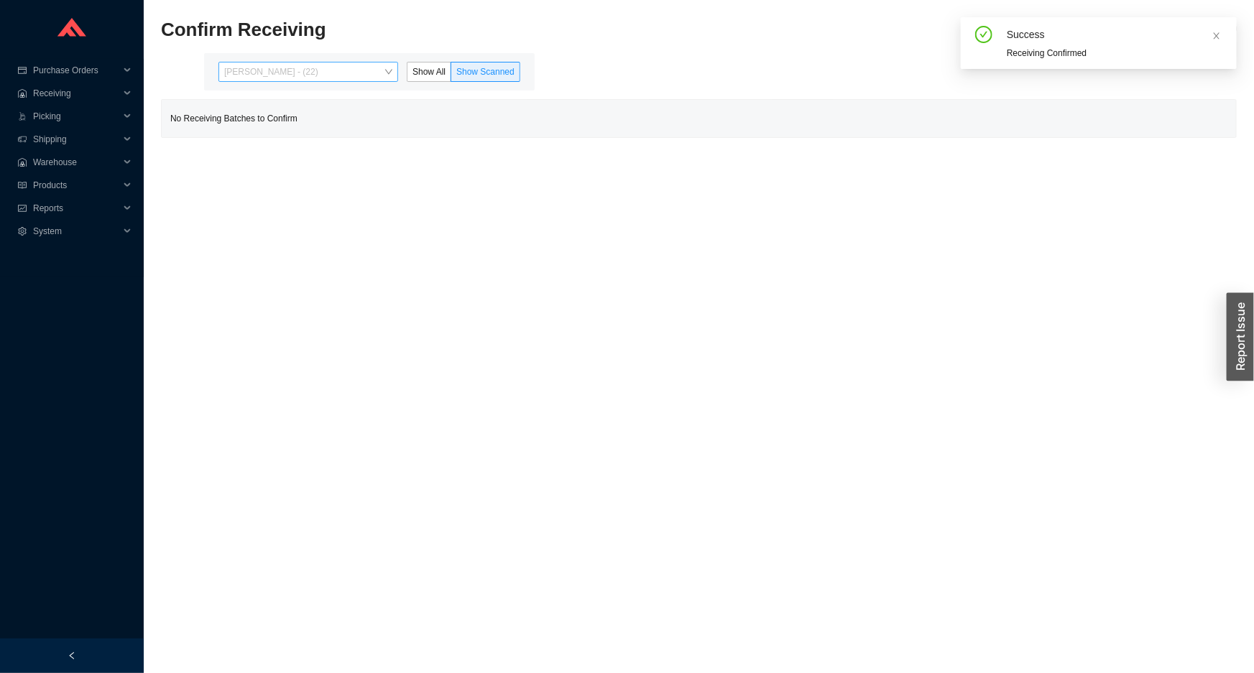
click at [344, 71] on span "[PERSON_NAME] - (22)" at bounding box center [308, 72] width 168 height 19
click at [425, 79] on label "Show All" at bounding box center [429, 72] width 45 height 20
click at [407, 75] on input "Show All" at bounding box center [407, 75] width 0 height 0
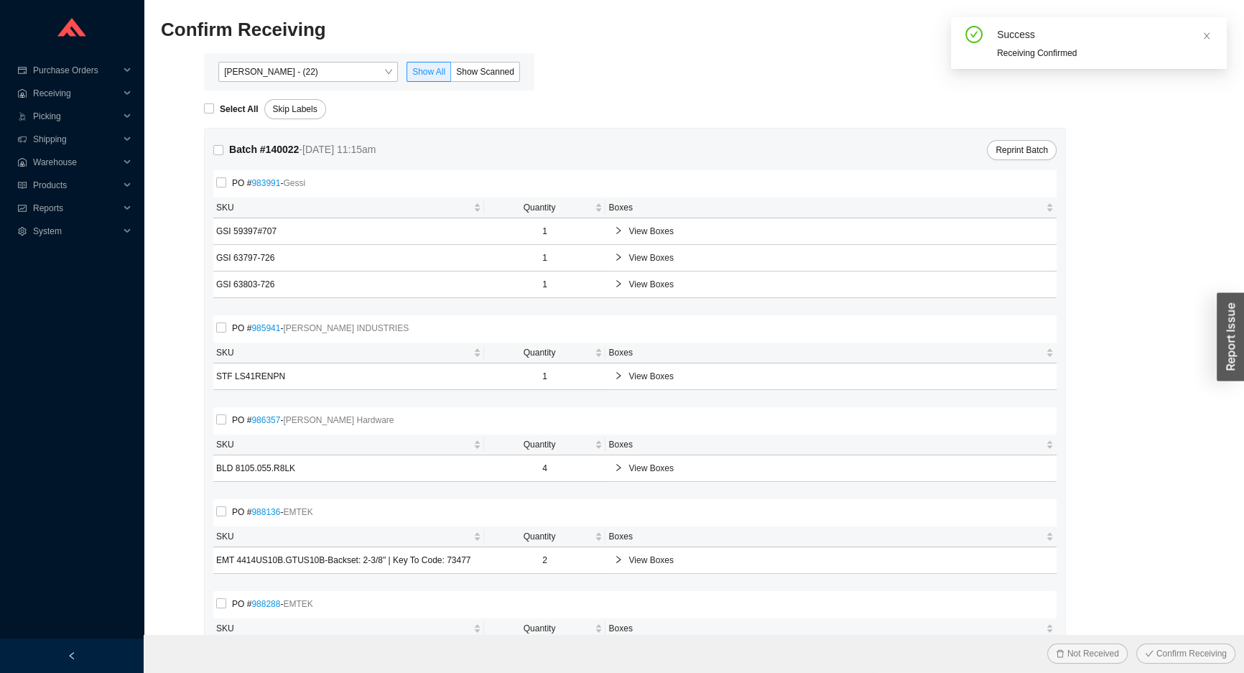
click at [619, 292] on div "View Boxes" at bounding box center [830, 285] width 445 height 26
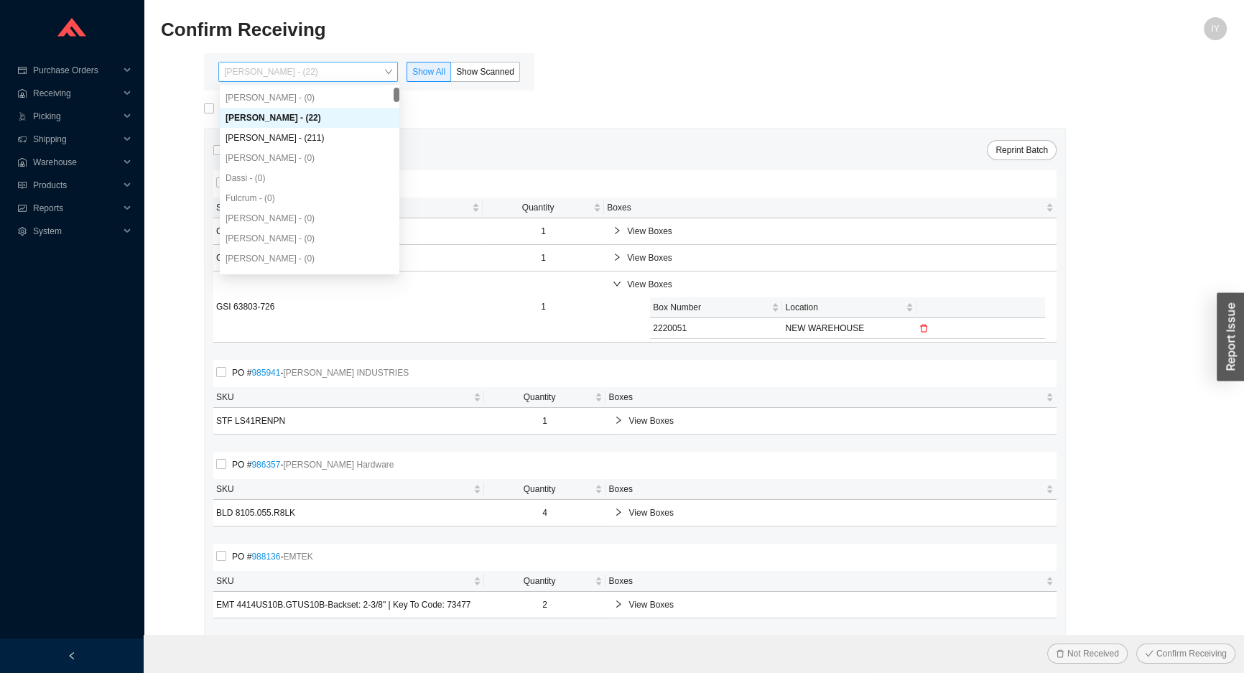
click at [244, 75] on span "Angel Negron - (22)" at bounding box center [308, 72] width 168 height 19
click at [489, 82] on div "Angel Negron - (22) Show All Show Scanned" at bounding box center [369, 71] width 330 height 37
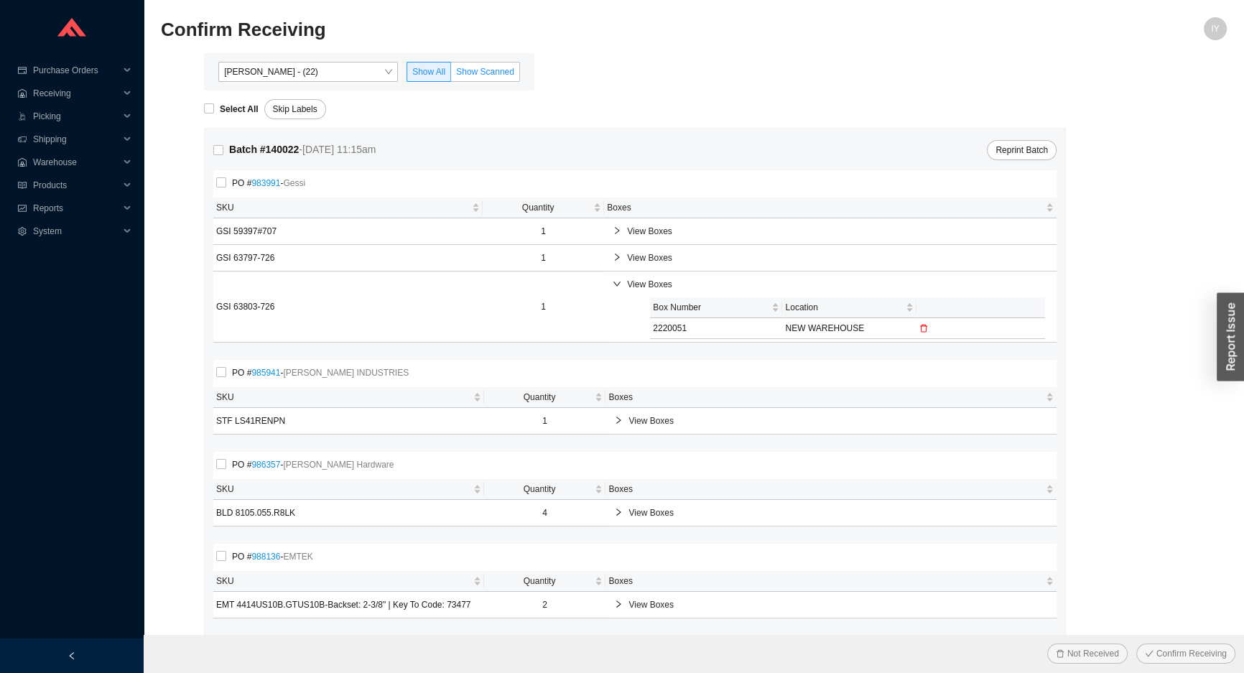
click at [489, 78] on label "Show Scanned" at bounding box center [485, 72] width 69 height 20
click at [451, 75] on input "Show Scanned" at bounding box center [451, 75] width 0 height 0
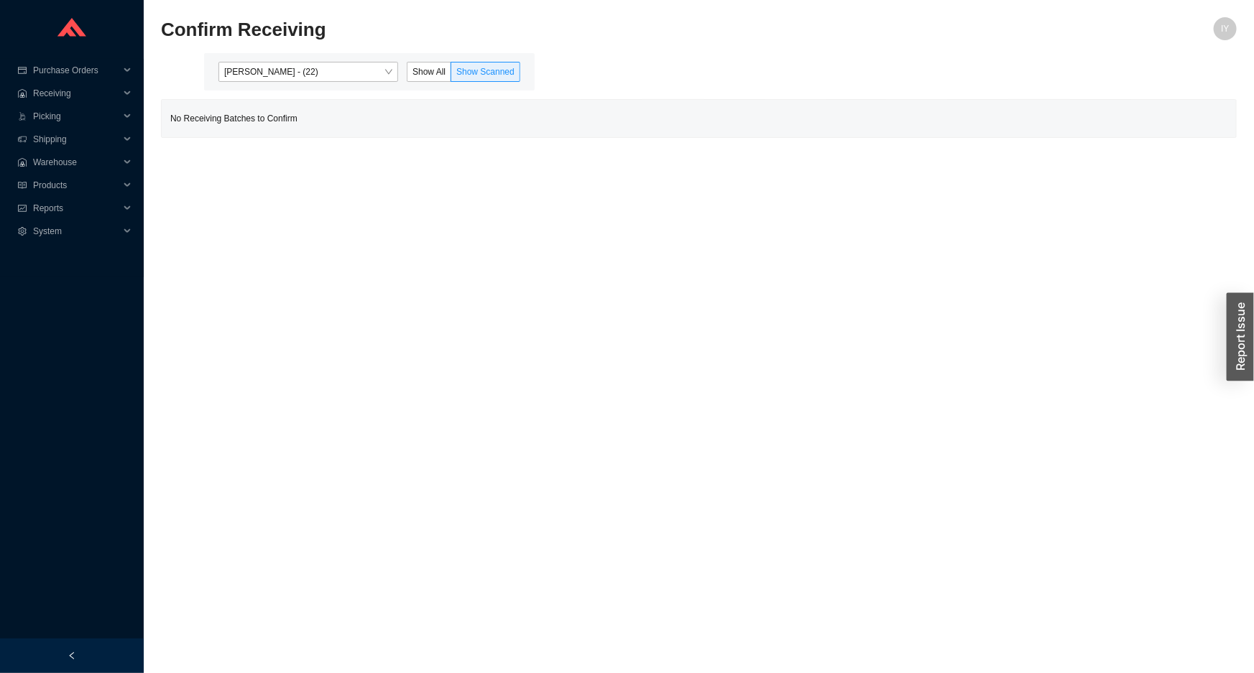
click at [352, 83] on div "Angel Negron - (22) Show All Show Scanned" at bounding box center [369, 71] width 330 height 37
click at [397, 39] on h2 "Confirm Receiving" at bounding box center [564, 29] width 807 height 25
click at [385, 60] on div "Angel Negron - (22) Show All Show Scanned" at bounding box center [369, 71] width 330 height 37
click at [450, 65] on label "Show All" at bounding box center [429, 72] width 45 height 20
click at [407, 75] on input "Show All" at bounding box center [407, 75] width 0 height 0
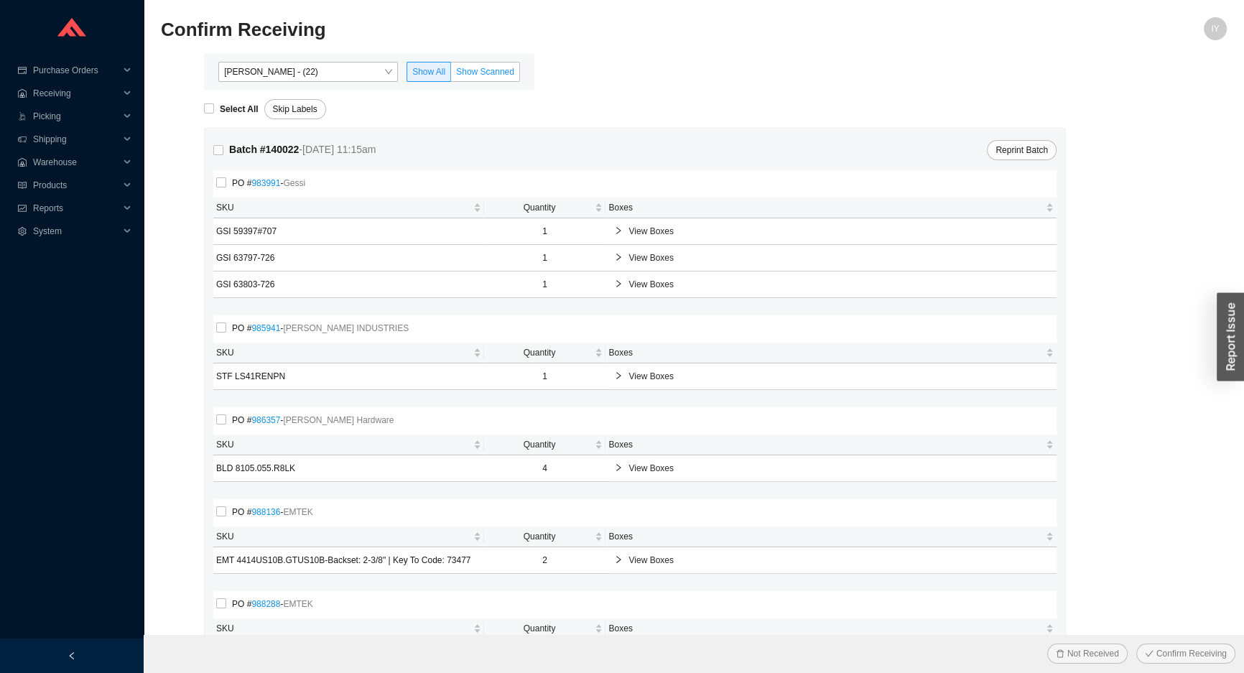
click at [475, 68] on span "Show Scanned" at bounding box center [485, 72] width 58 height 10
click at [451, 75] on input "Show Scanned" at bounding box center [451, 75] width 0 height 0
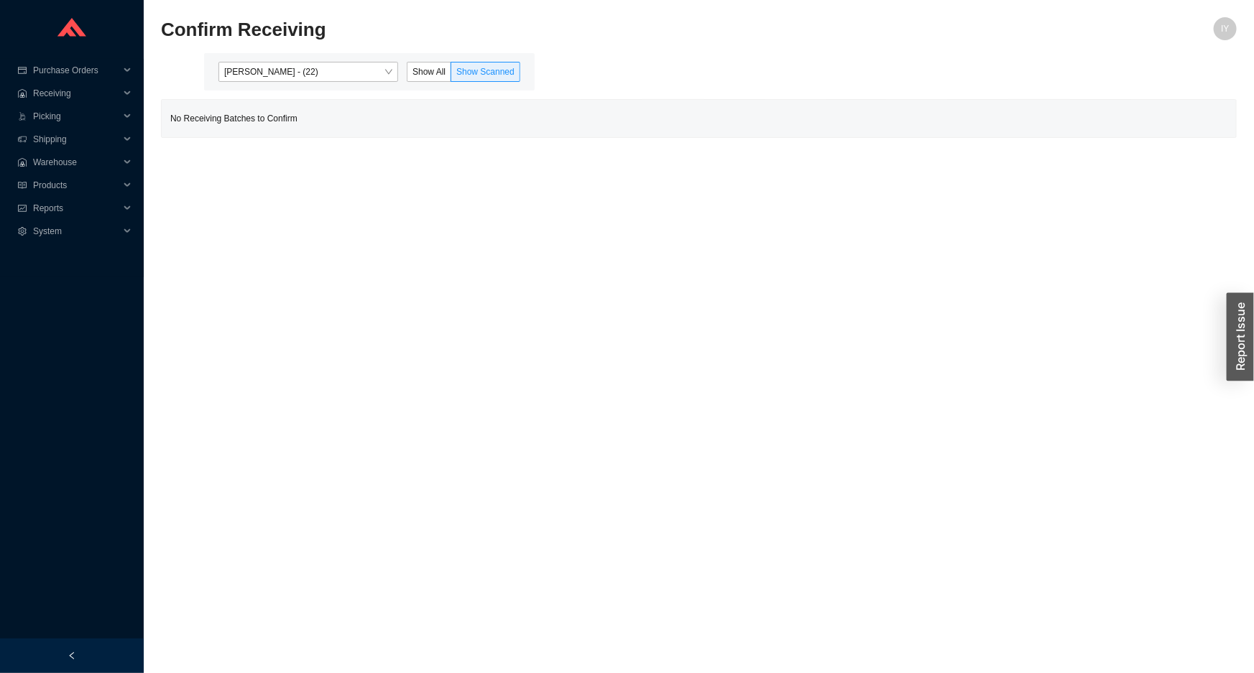
click at [475, 68] on span "Show Scanned" at bounding box center [485, 72] width 58 height 10
click at [451, 75] on input "Show Scanned" at bounding box center [451, 75] width 0 height 0
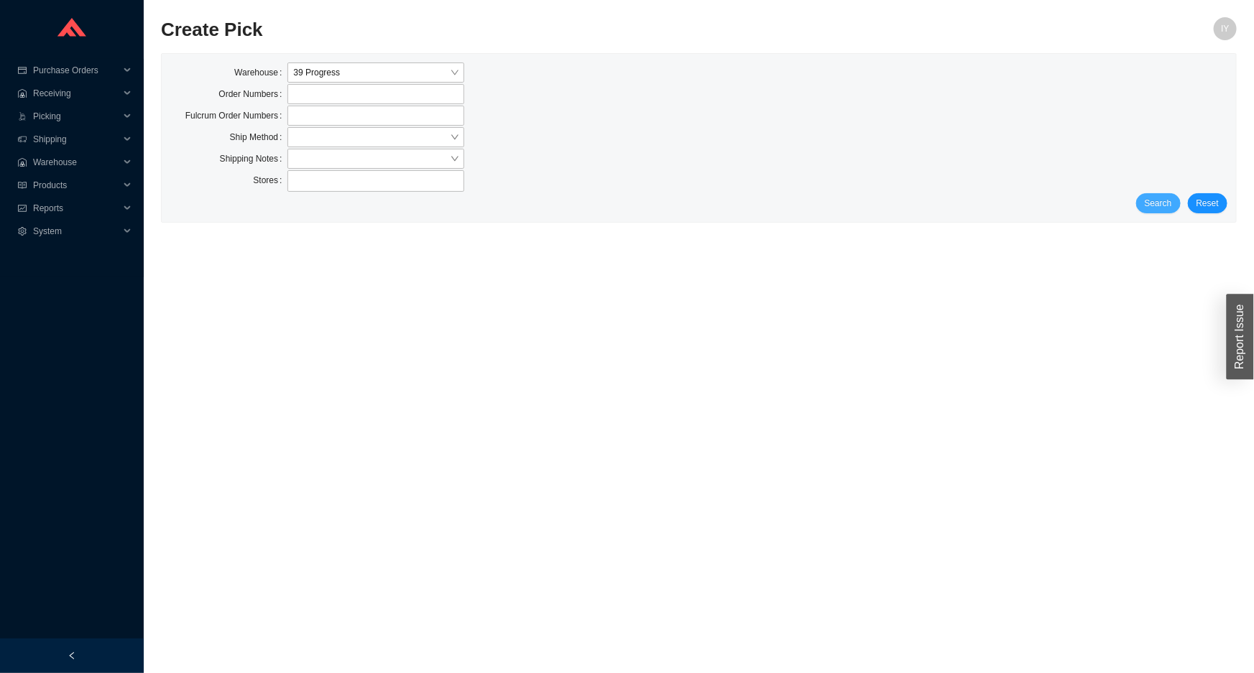
click at [1158, 194] on button "Search" at bounding box center [1158, 203] width 45 height 20
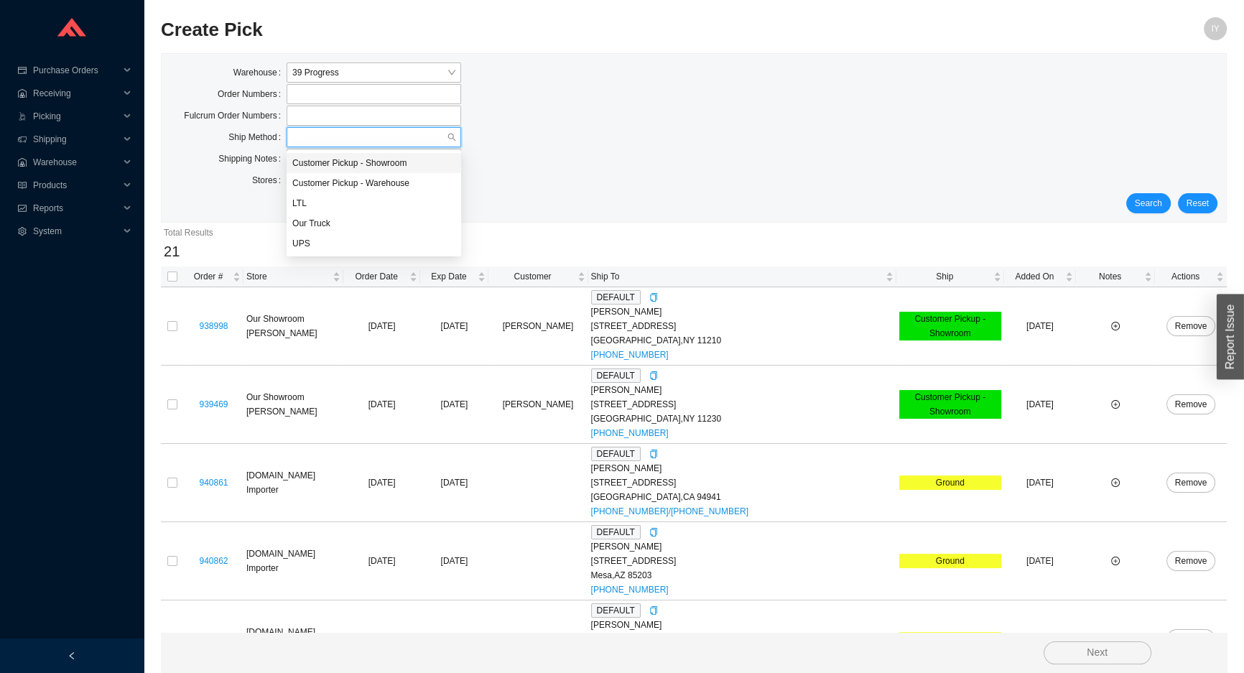
click at [395, 132] on input "search" at bounding box center [369, 137] width 154 height 19
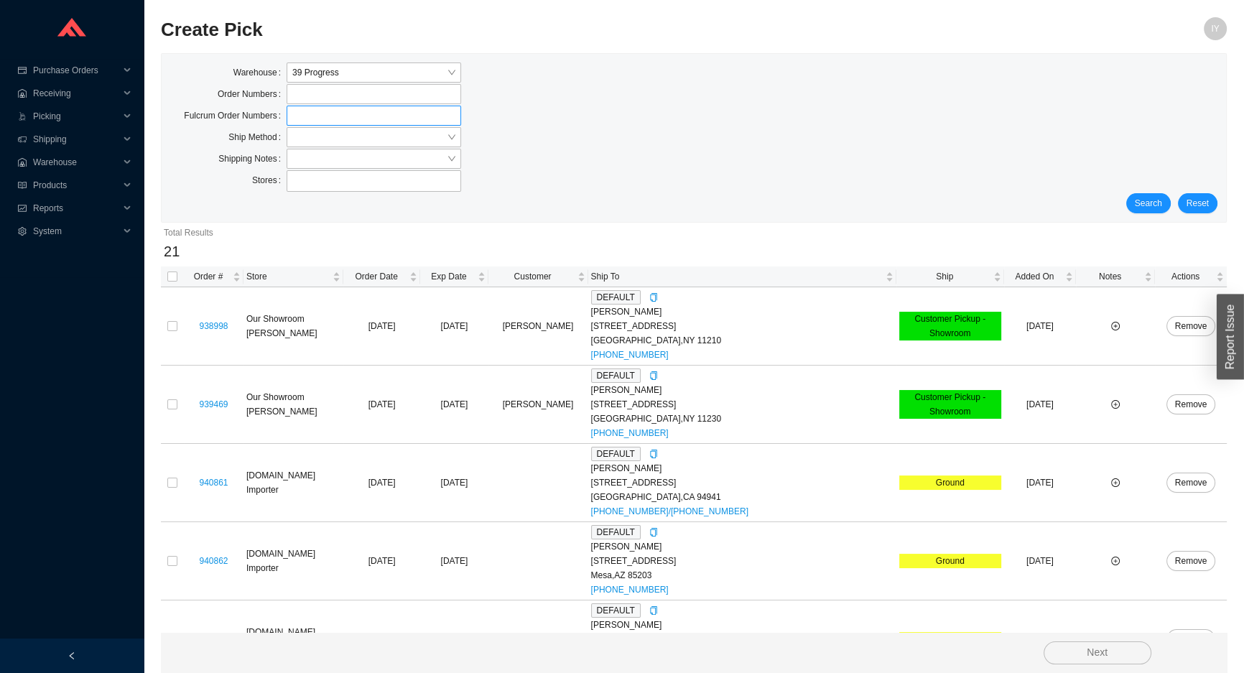
click at [397, 116] on label at bounding box center [374, 116] width 175 height 20
click at [299, 116] on input at bounding box center [294, 116] width 10 height 16
click at [394, 141] on input "search" at bounding box center [369, 137] width 154 height 19
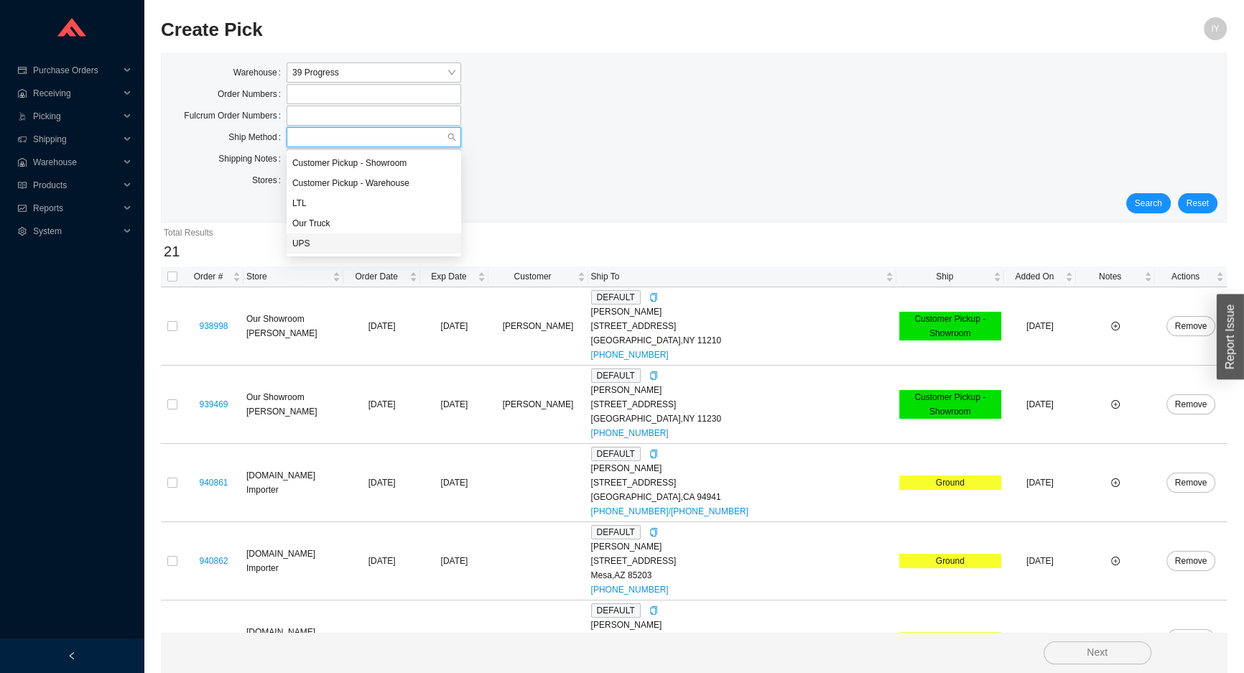
click at [409, 249] on div "UPS" at bounding box center [373, 243] width 163 height 13
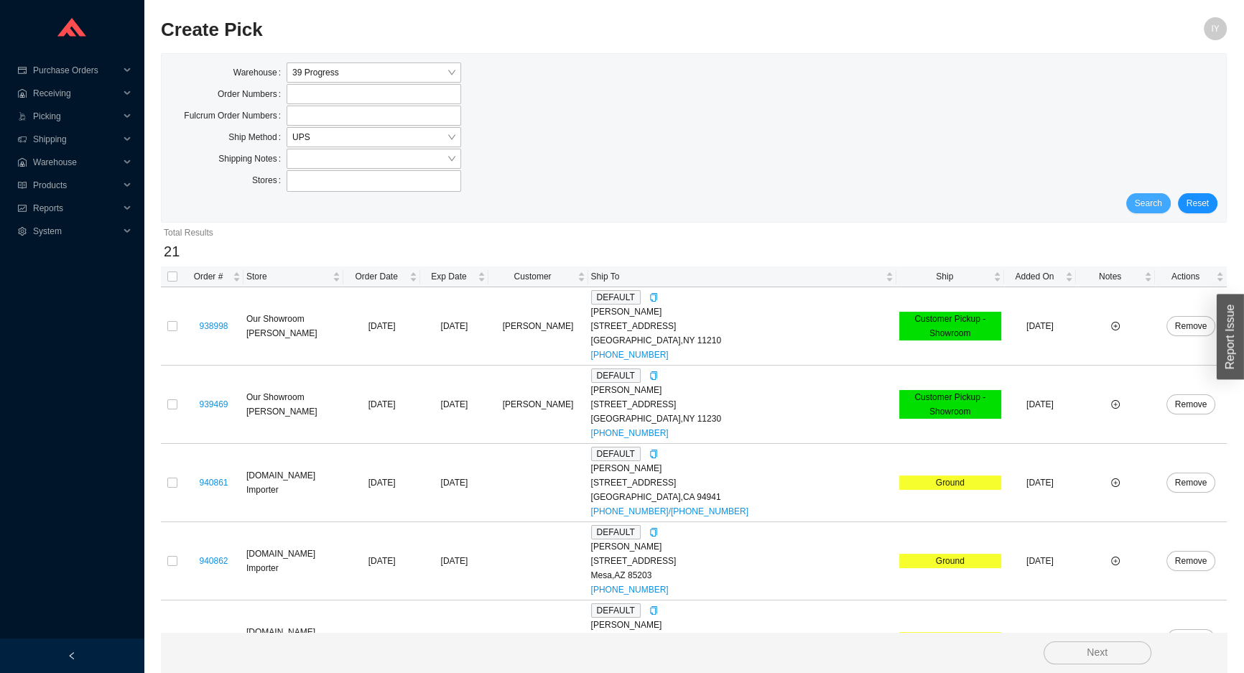
click at [1149, 210] on button "Search" at bounding box center [1148, 203] width 45 height 20
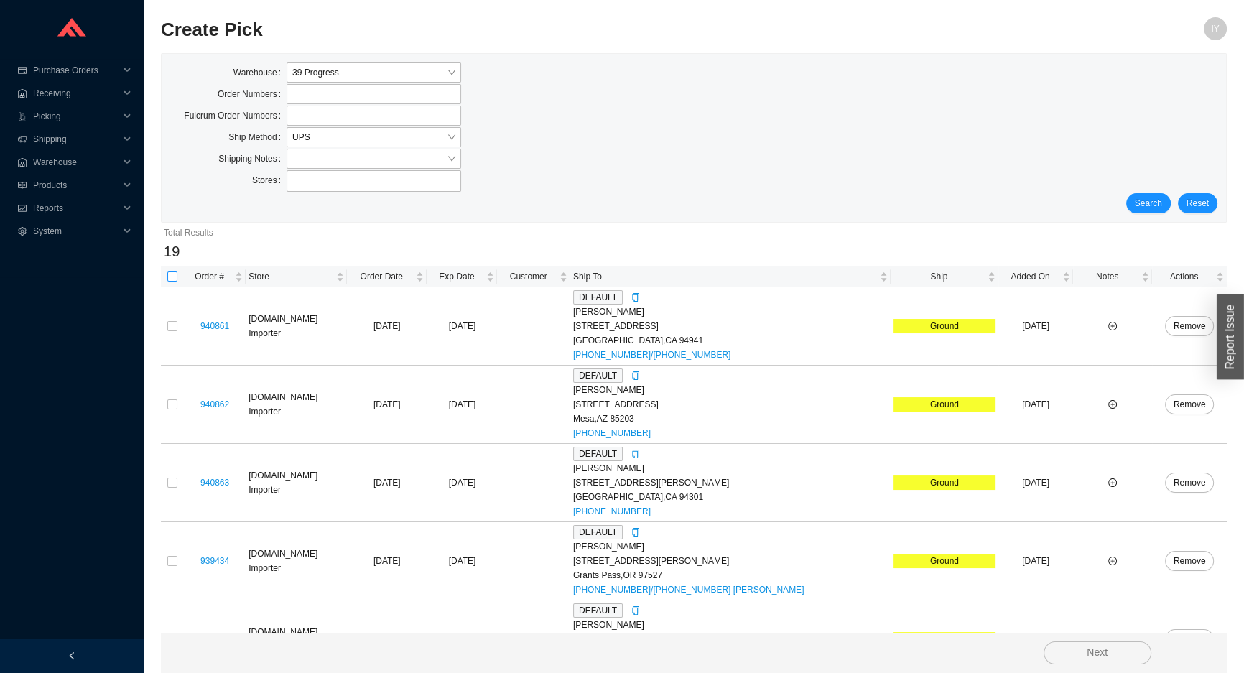
click at [172, 280] on input "checkbox" at bounding box center [172, 277] width 10 height 10
checkbox input "true"
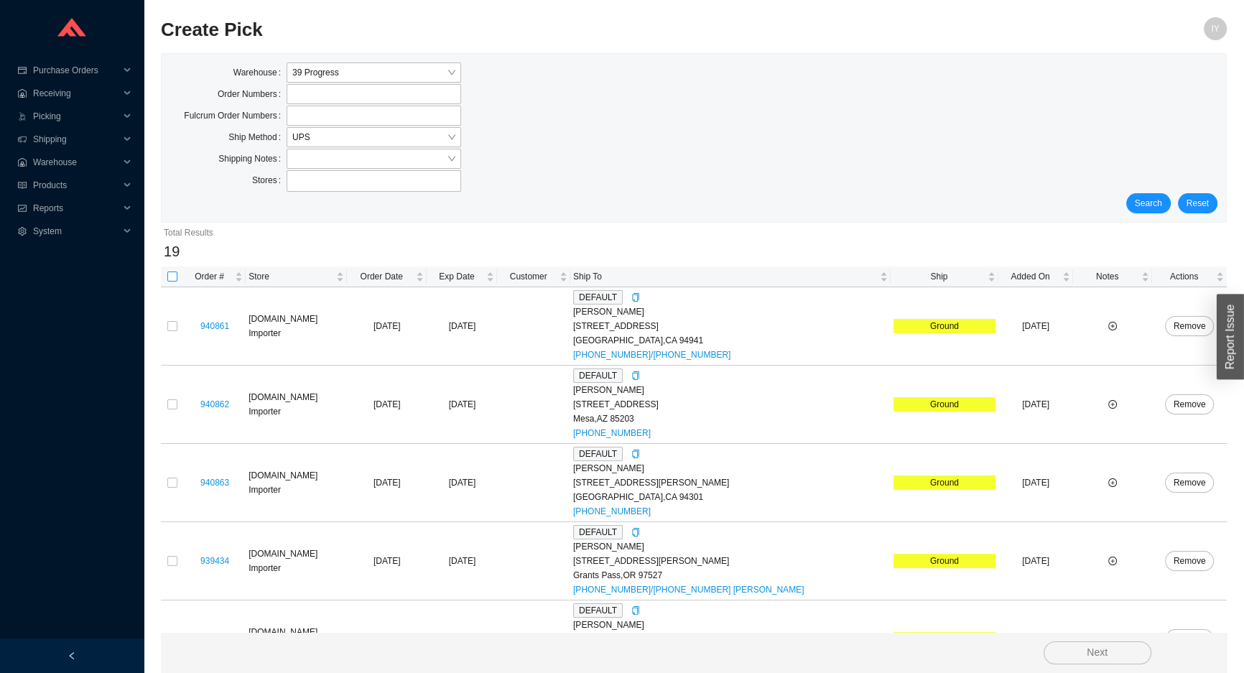
checkbox input "true"
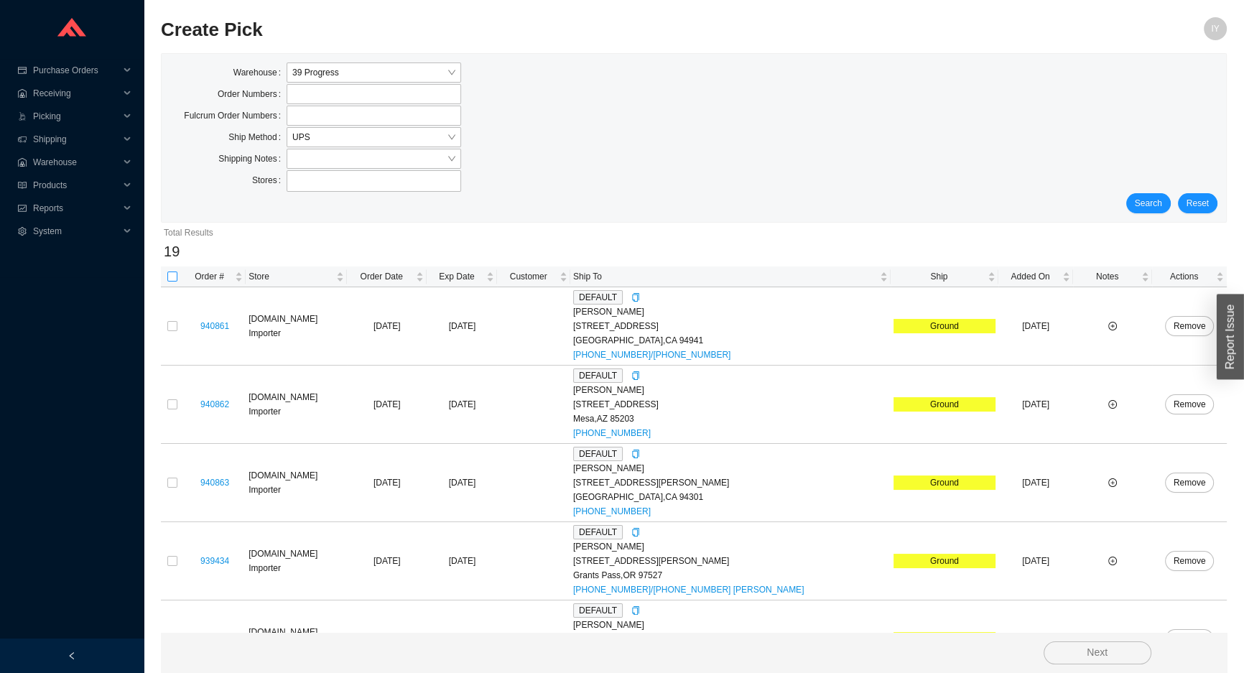
checkbox input "true"
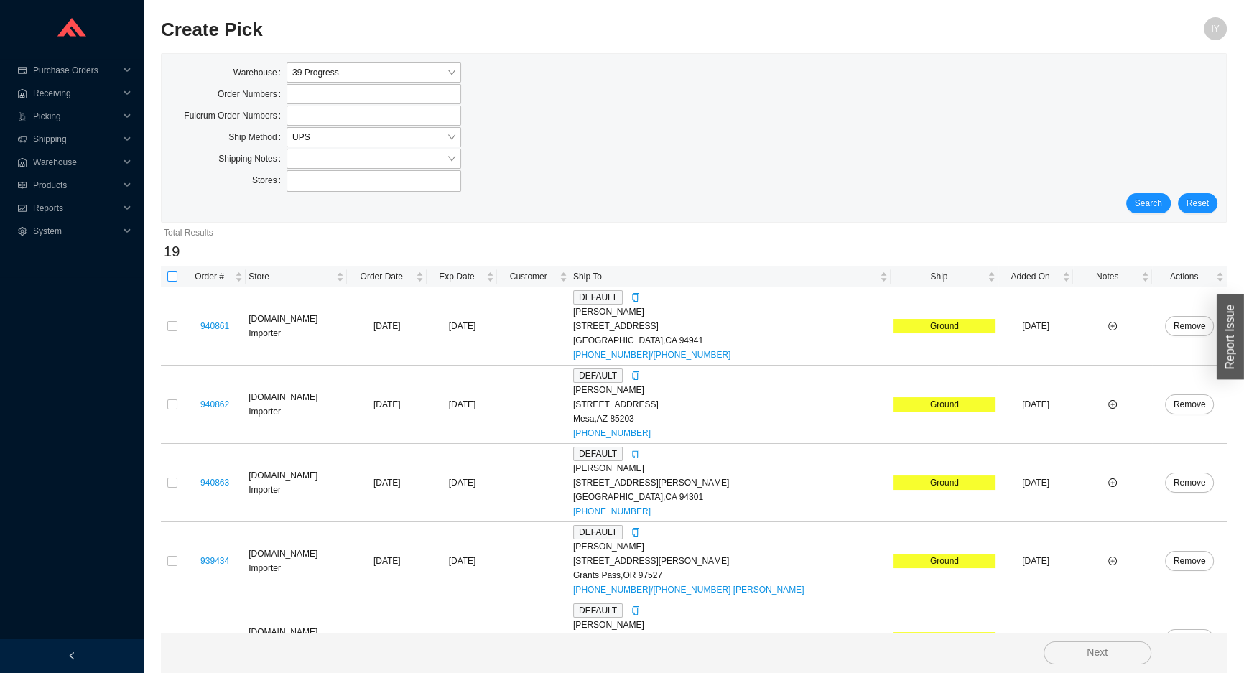
checkbox input "true"
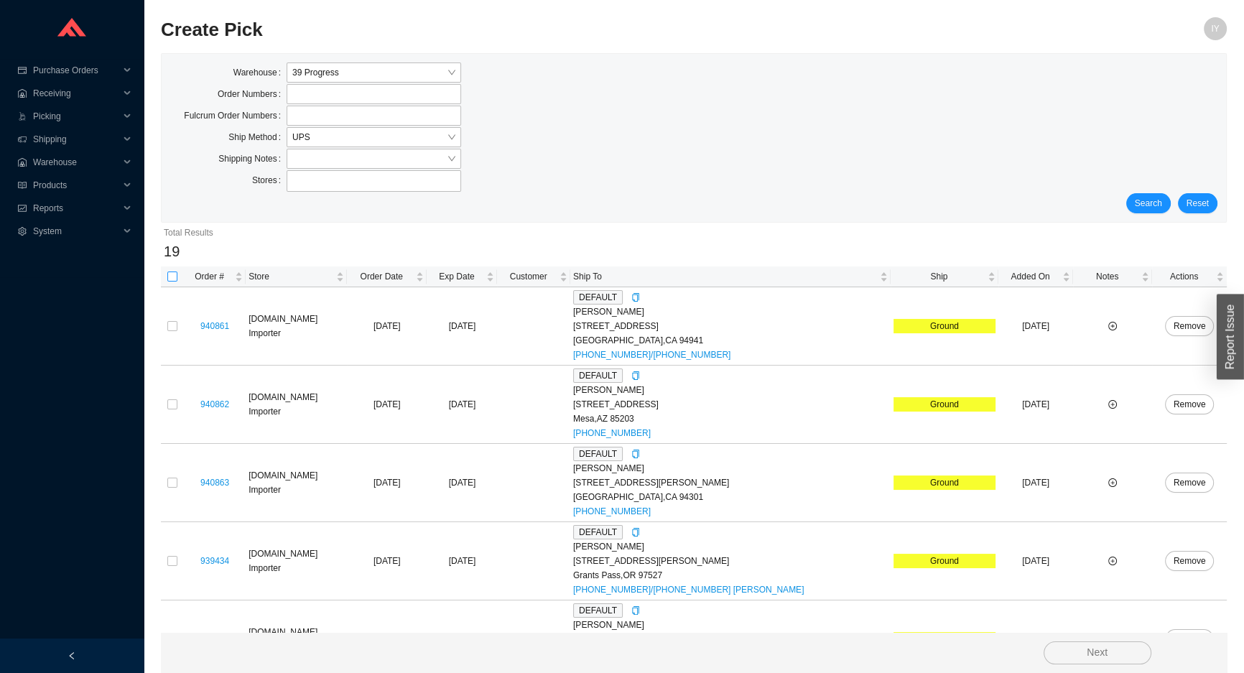
checkbox input "true"
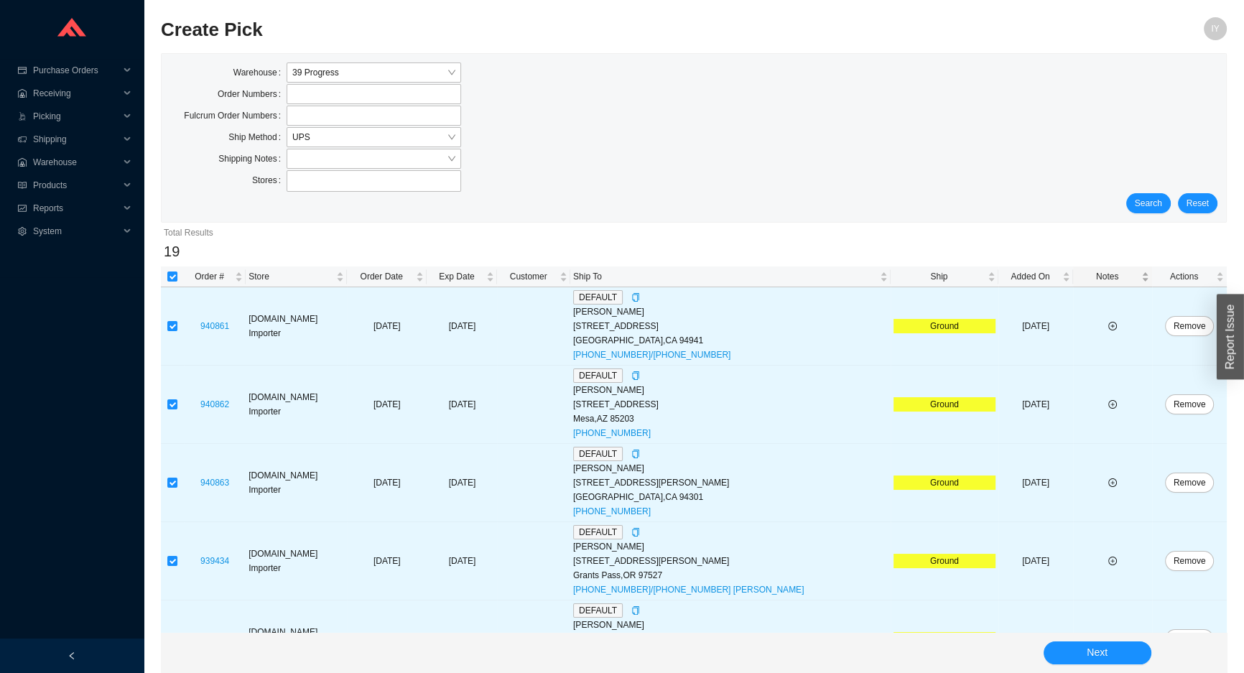
click at [1100, 280] on span "Notes" at bounding box center [1107, 276] width 63 height 14
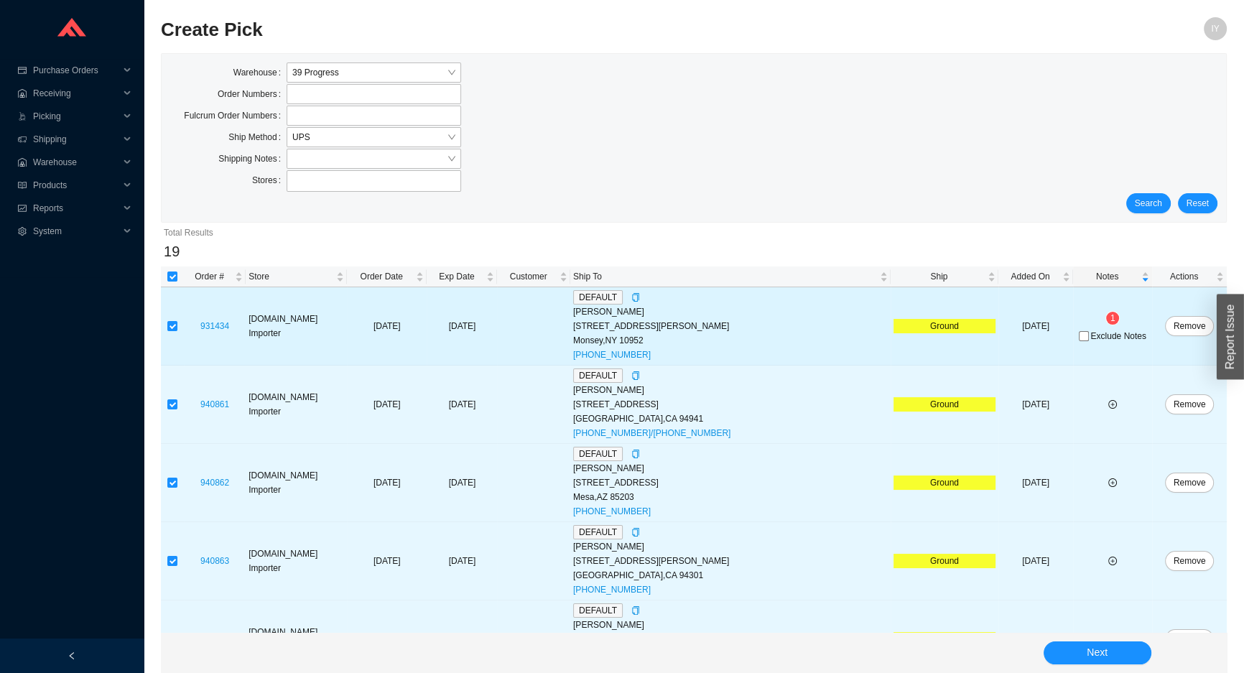
click at [1076, 337] on div "Exclude Notes" at bounding box center [1112, 335] width 73 height 14
click at [1079, 337] on input "Exclude Notes" at bounding box center [1084, 336] width 10 height 10
checkbox input "true"
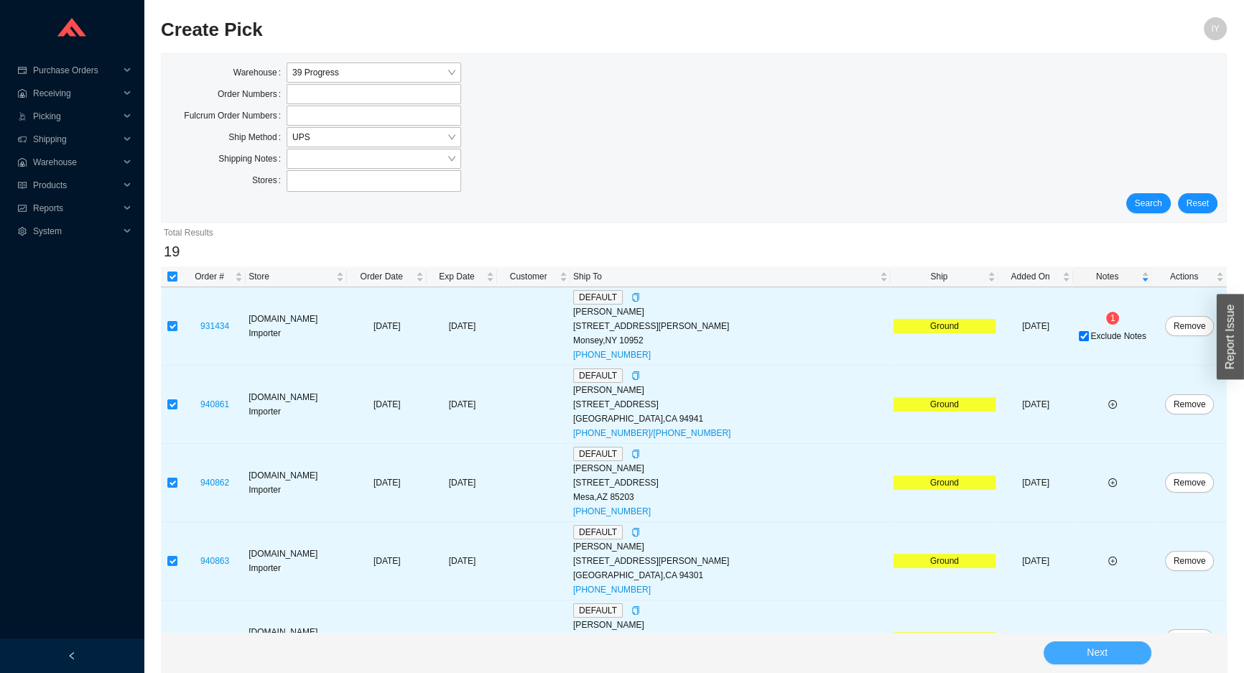
click at [1094, 654] on span "Next" at bounding box center [1097, 652] width 21 height 17
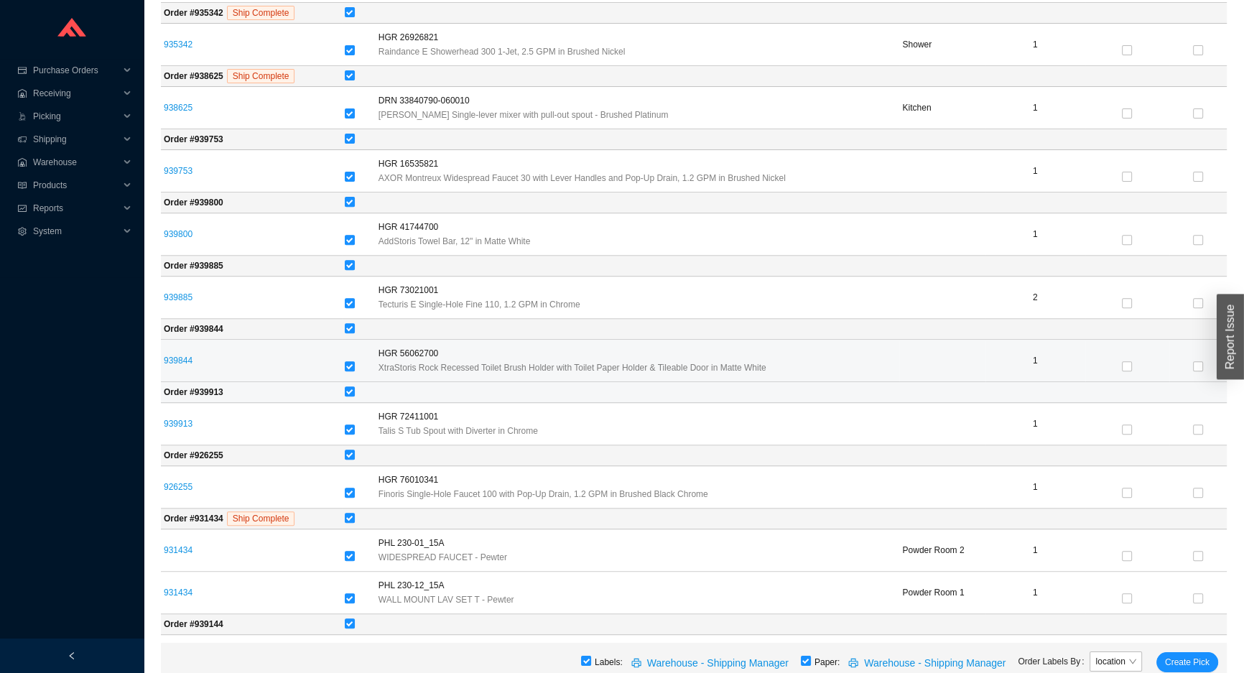
scroll to position [914, 0]
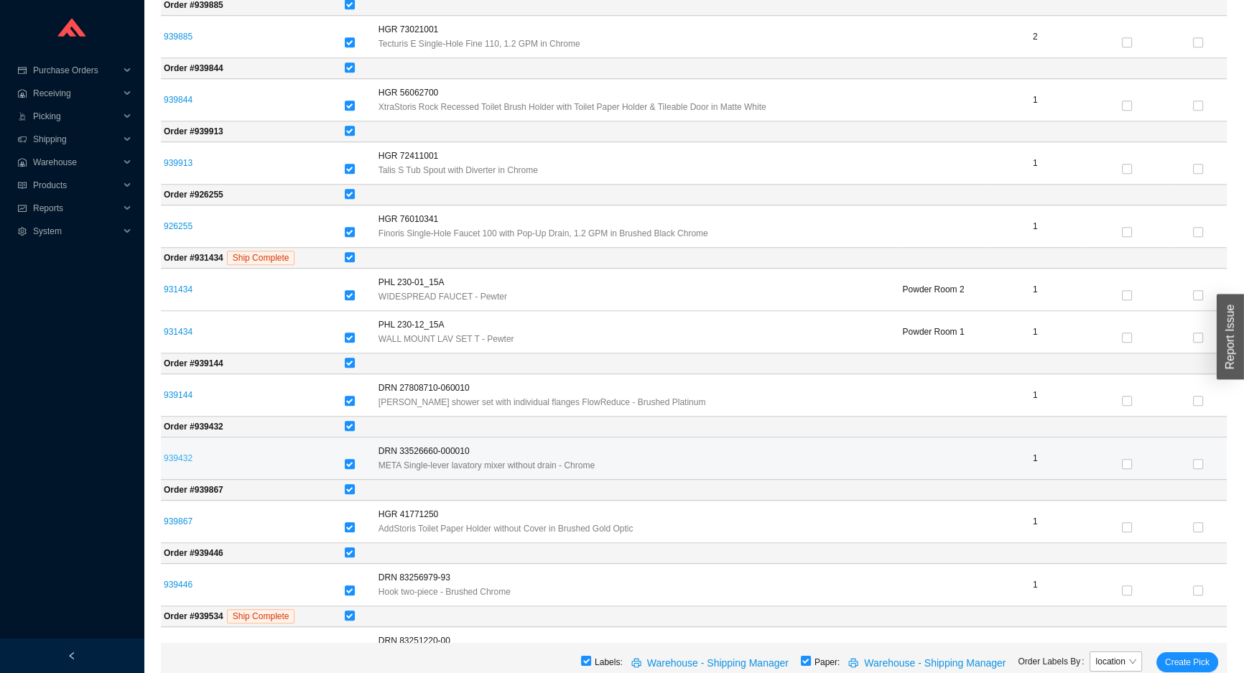
click at [181, 453] on link "939432" at bounding box center [178, 458] width 29 height 10
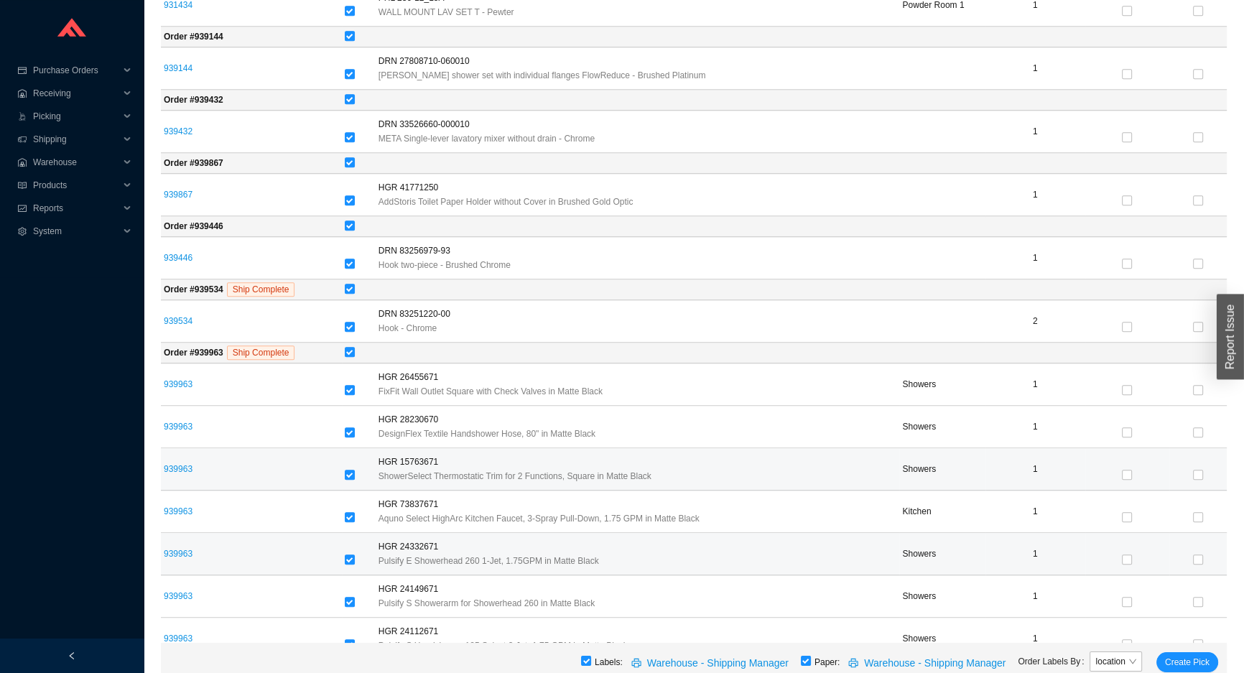
scroll to position [1304, 0]
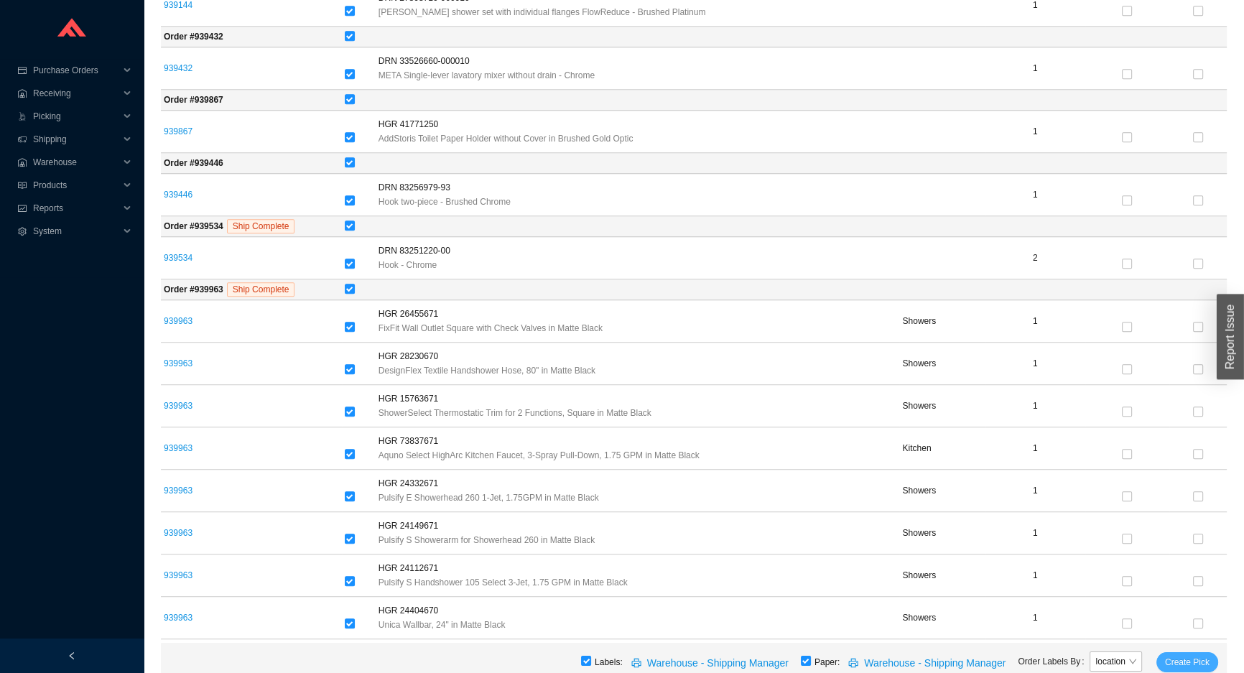
click at [1172, 659] on span "Create Pick" at bounding box center [1187, 662] width 45 height 14
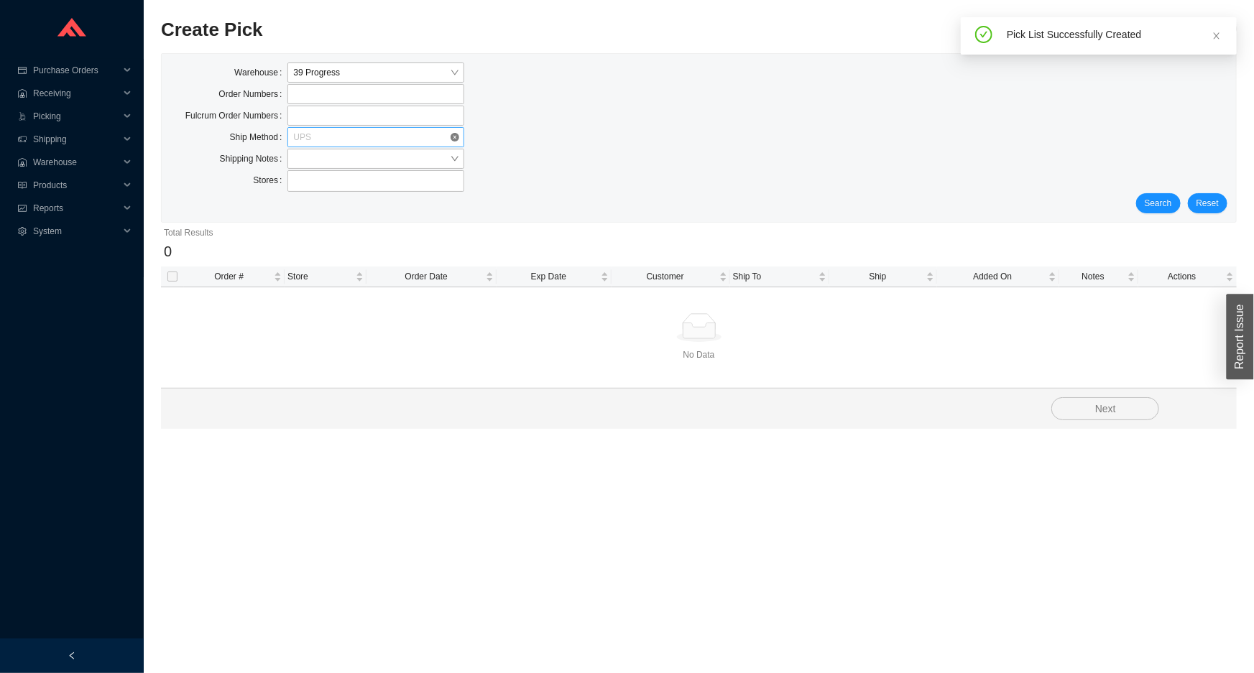
click at [375, 132] on span "UPS" at bounding box center [375, 137] width 165 height 19
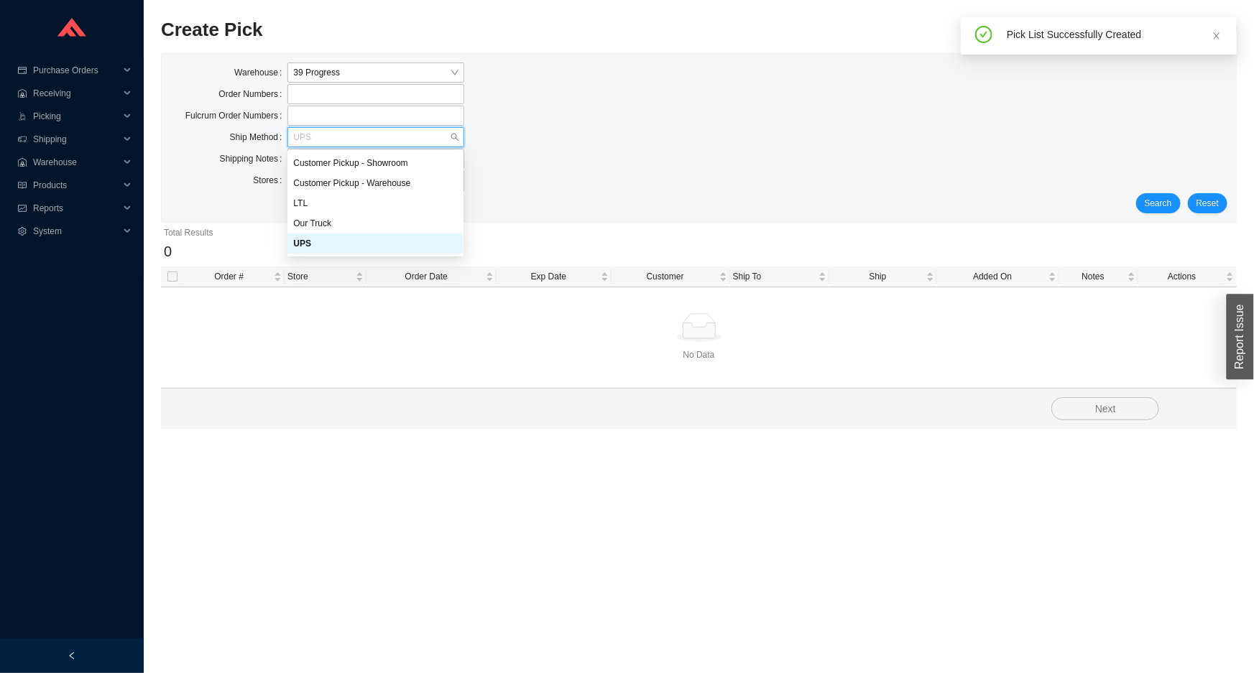
click at [359, 240] on div "UPS" at bounding box center [375, 243] width 165 height 13
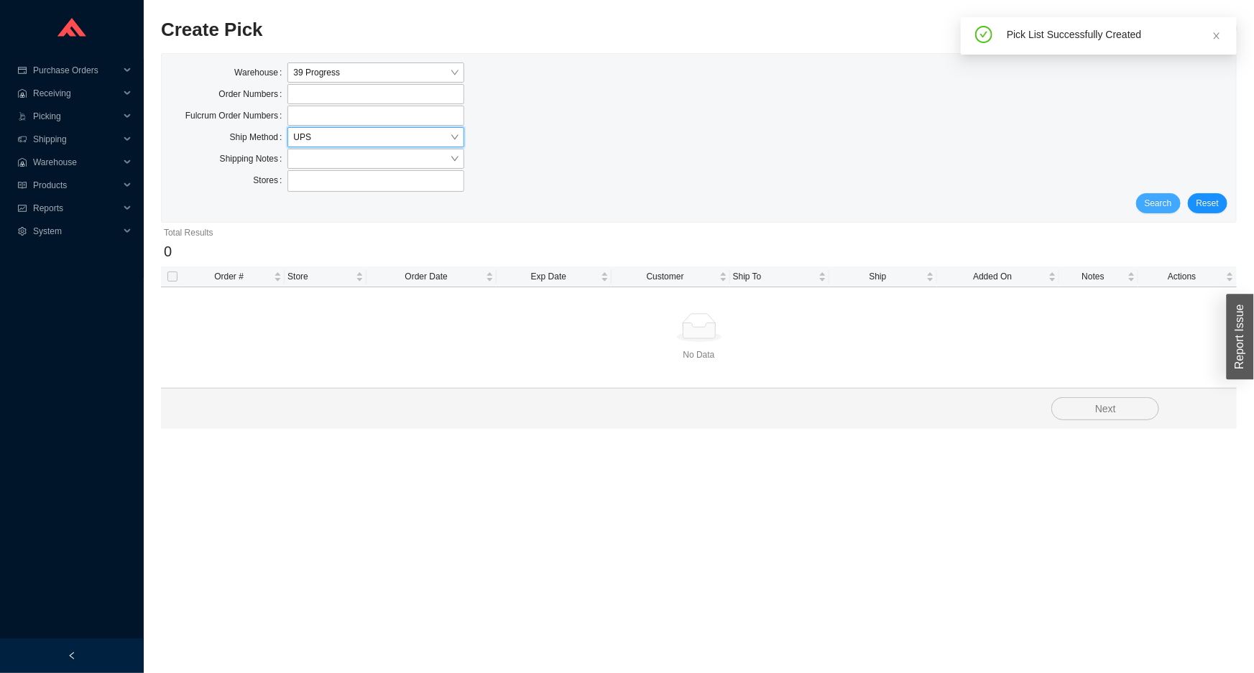
click at [1157, 205] on span "Search" at bounding box center [1157, 203] width 27 height 14
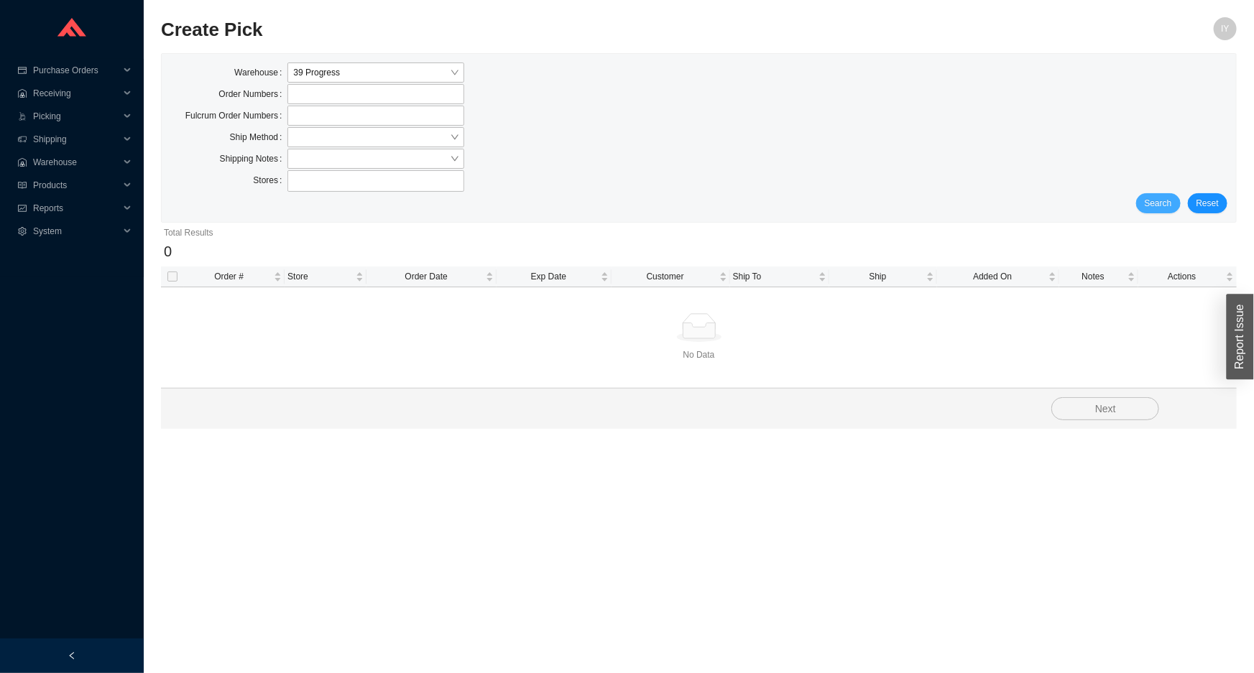
click at [1171, 205] on span "Search" at bounding box center [1157, 203] width 27 height 14
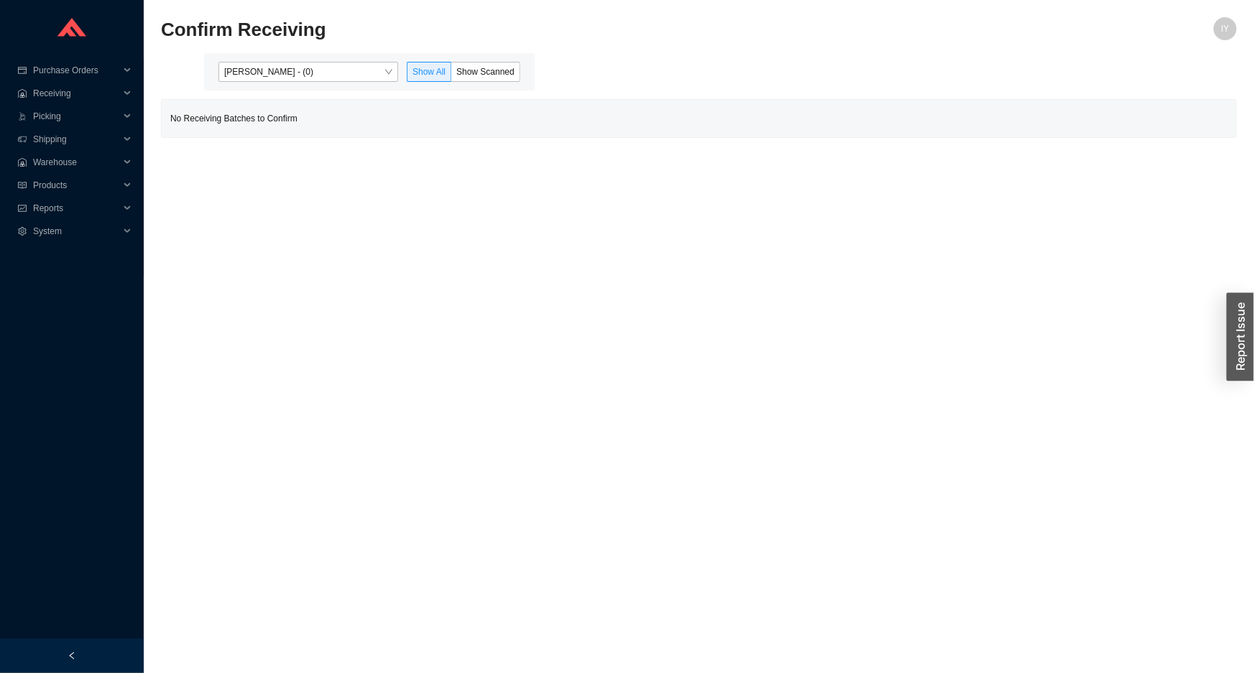
click at [358, 56] on div "[PERSON_NAME] - (0) Show All Show Scanned" at bounding box center [369, 71] width 330 height 37
drag, startPoint x: 357, startPoint y: 64, endPoint x: 357, endPoint y: 75, distance: 11.5
click at [357, 74] on span "[PERSON_NAME] - (0)" at bounding box center [308, 72] width 168 height 19
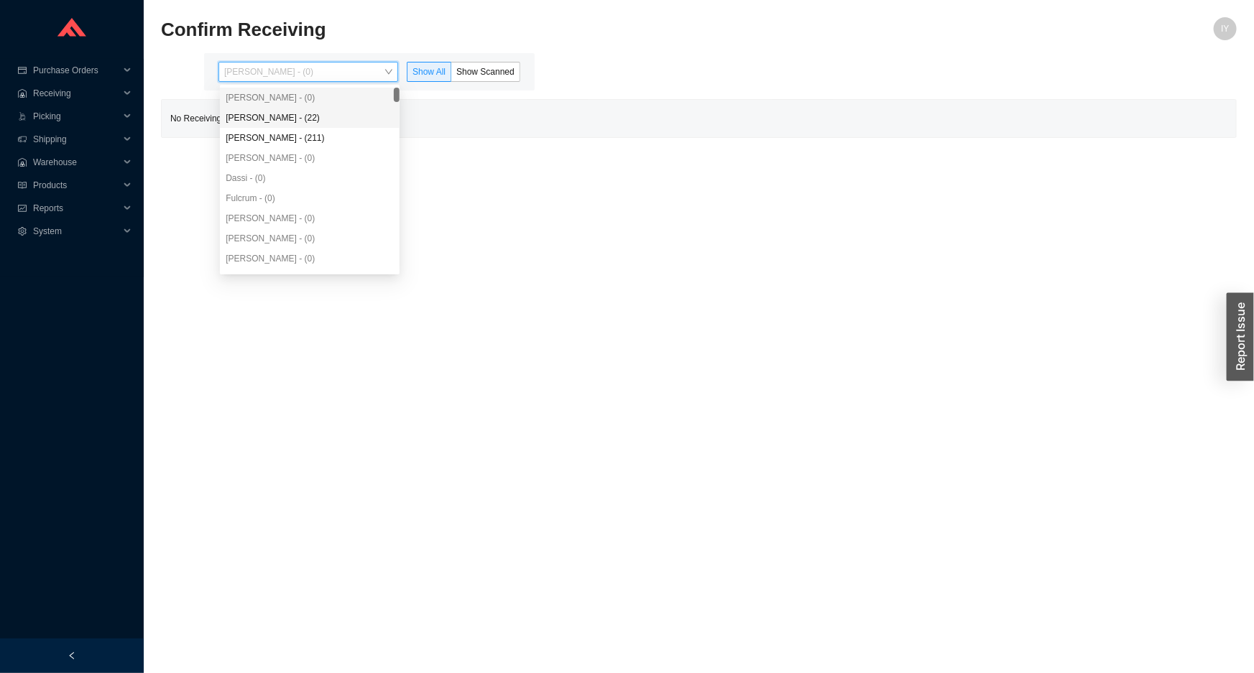
click at [354, 120] on div "Angel Negron - (22)" at bounding box center [310, 117] width 168 height 13
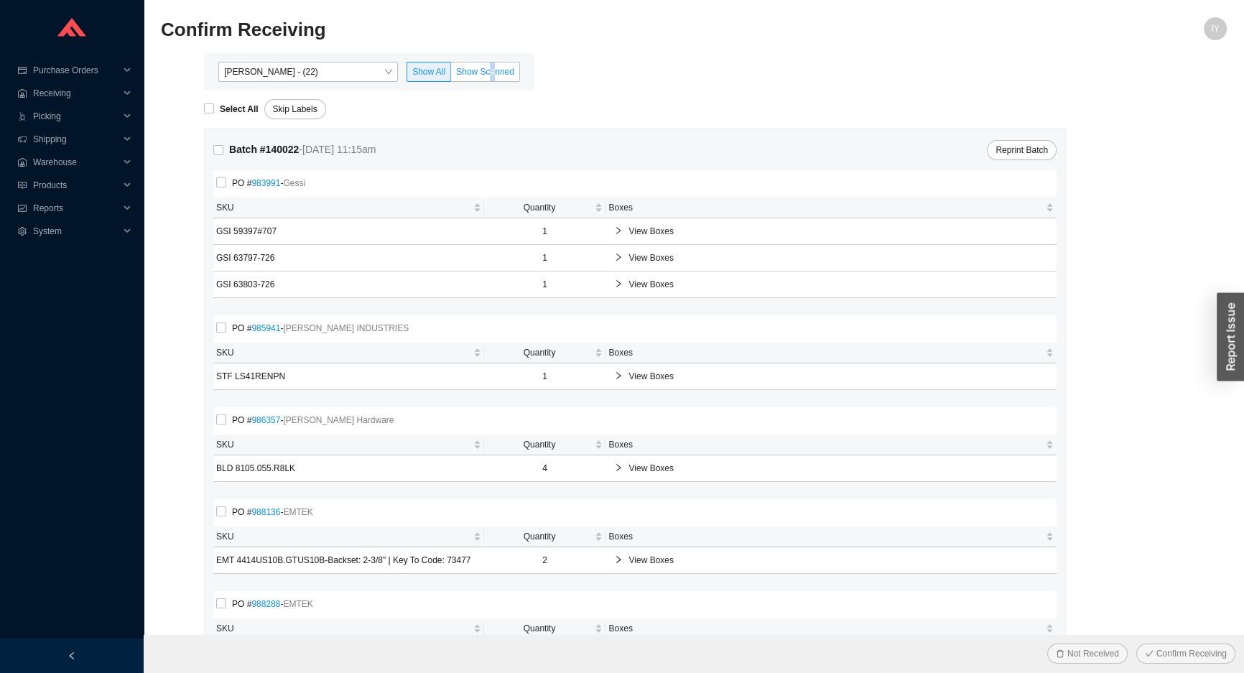
drag, startPoint x: 493, startPoint y: 71, endPoint x: 461, endPoint y: 73, distance: 31.7
click at [489, 73] on span "Show Scanned" at bounding box center [485, 72] width 58 height 10
click at [476, 67] on span "Show Scanned" at bounding box center [485, 72] width 58 height 10
click at [451, 75] on input "Show Scanned" at bounding box center [451, 75] width 0 height 0
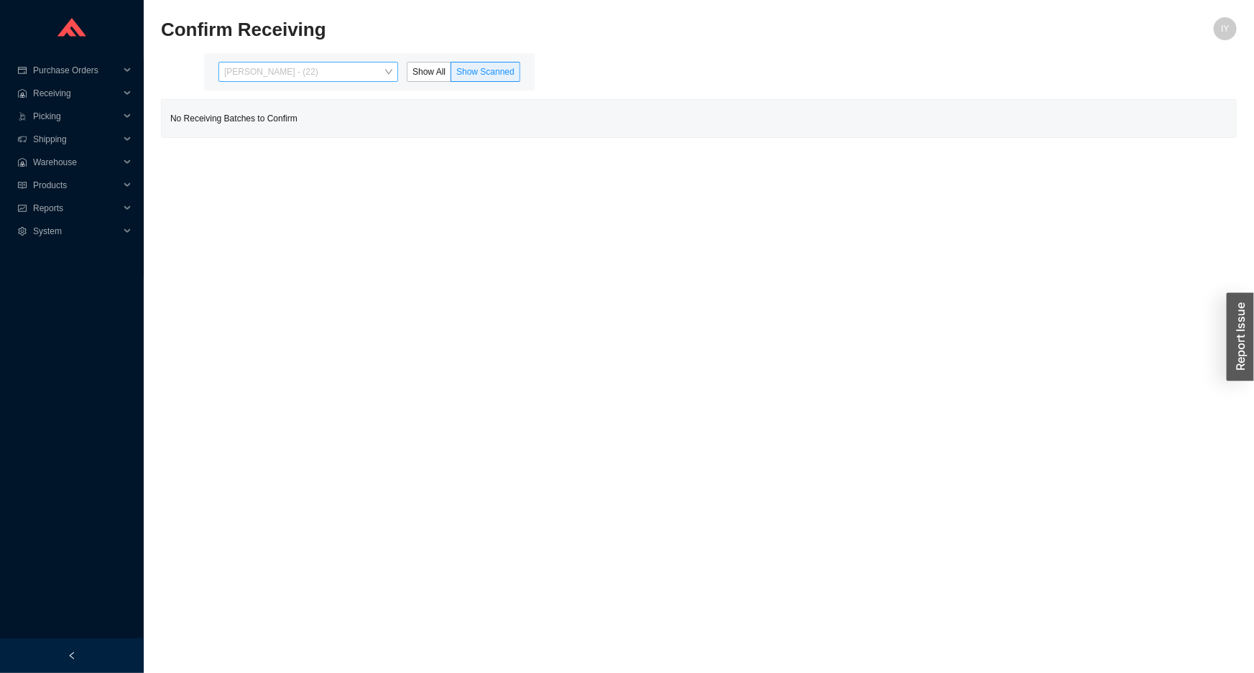
click at [346, 75] on span "Angel Negron - (22)" at bounding box center [308, 72] width 168 height 19
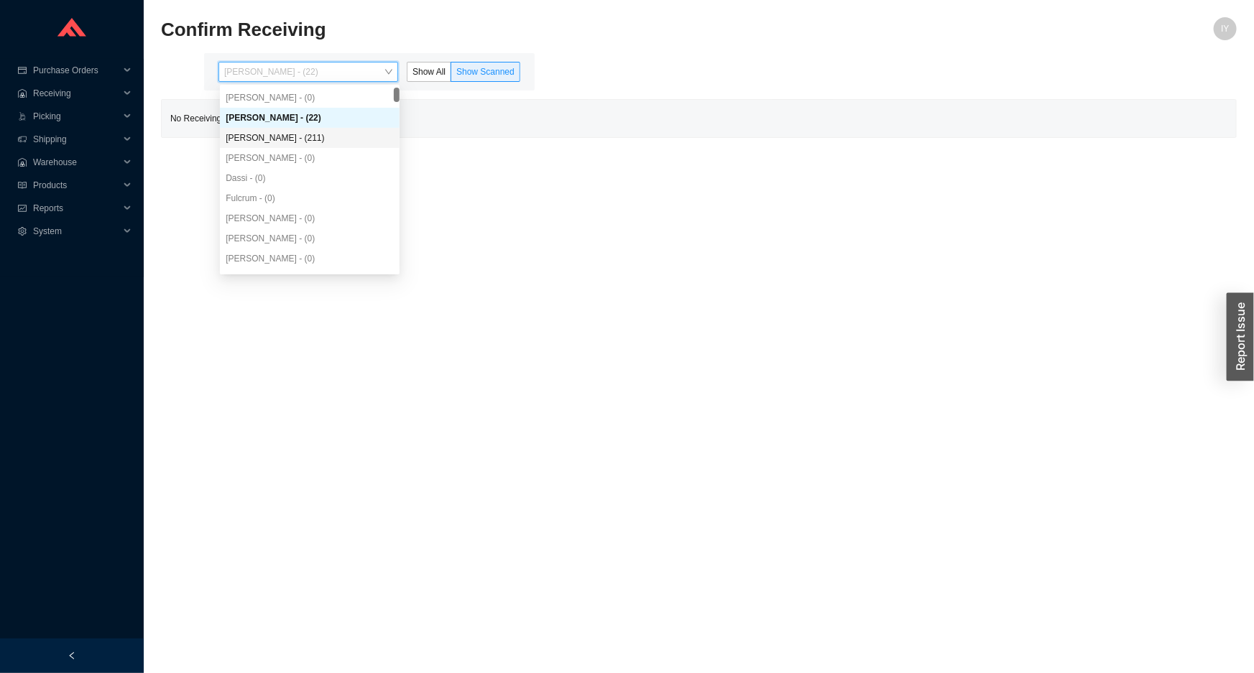
click at [333, 129] on div "Yossi Siff - (211)" at bounding box center [310, 138] width 180 height 20
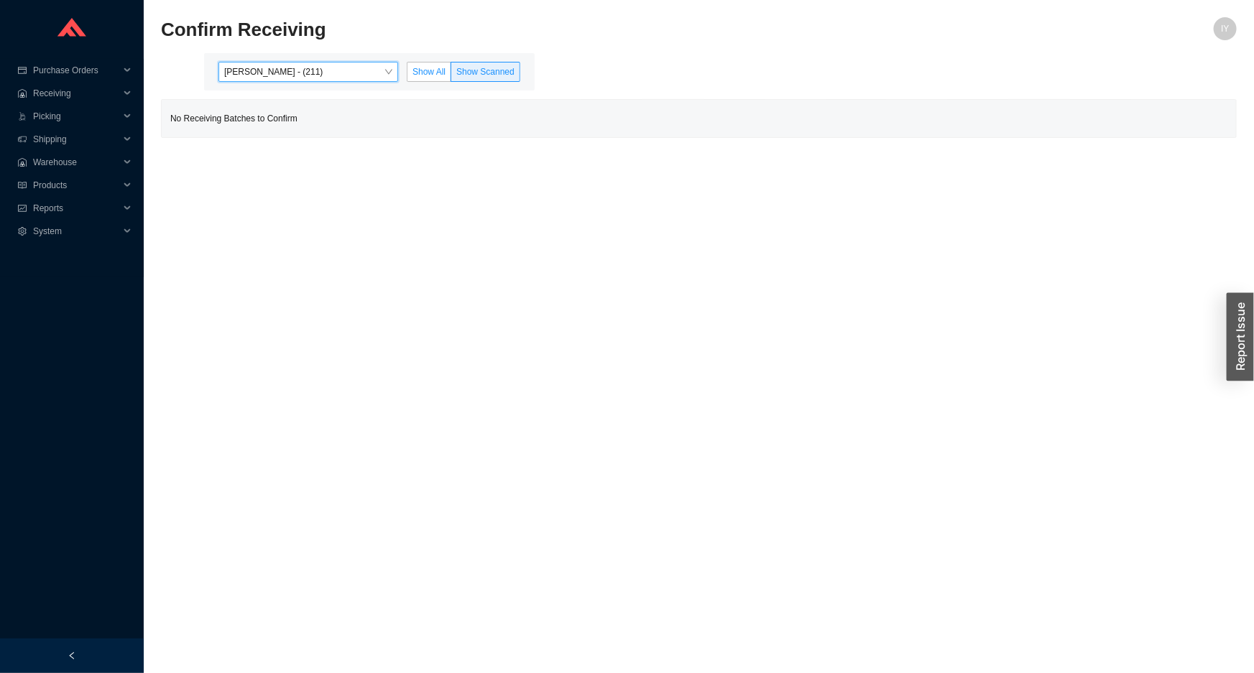
click at [437, 67] on span "Show All" at bounding box center [428, 72] width 33 height 10
click at [407, 75] on input "Show All" at bounding box center [407, 75] width 0 height 0
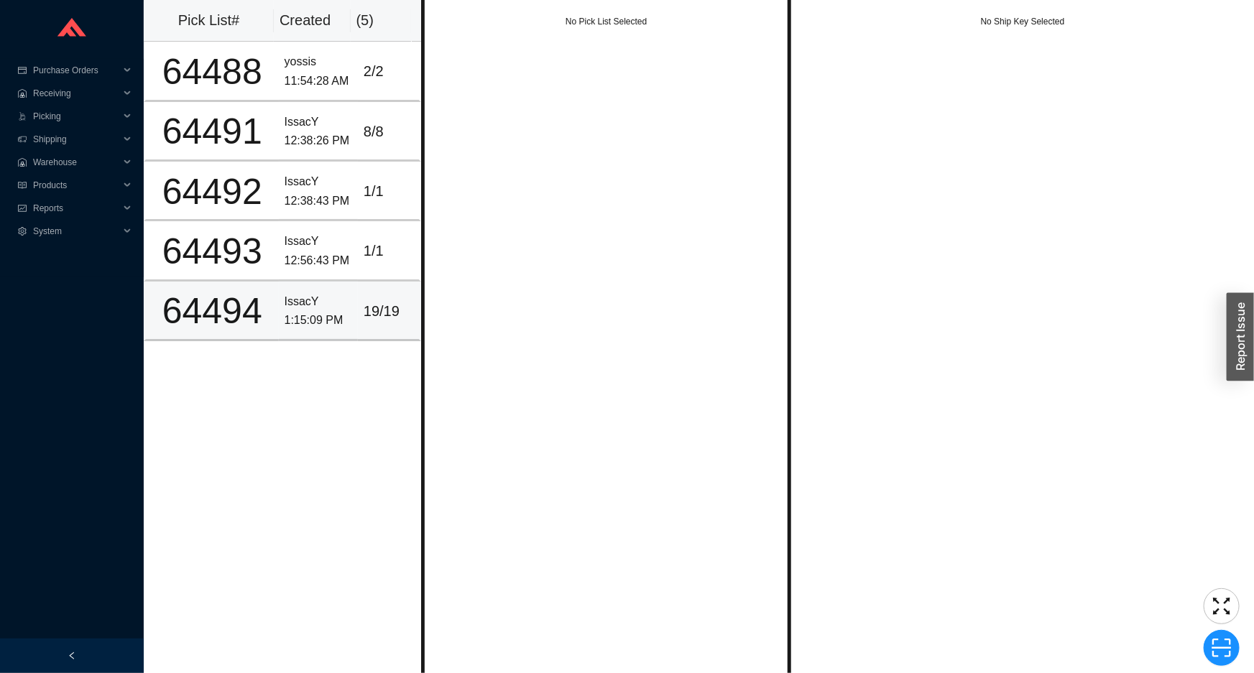
click at [363, 323] on td "19 / 19" at bounding box center [389, 312] width 63 height 60
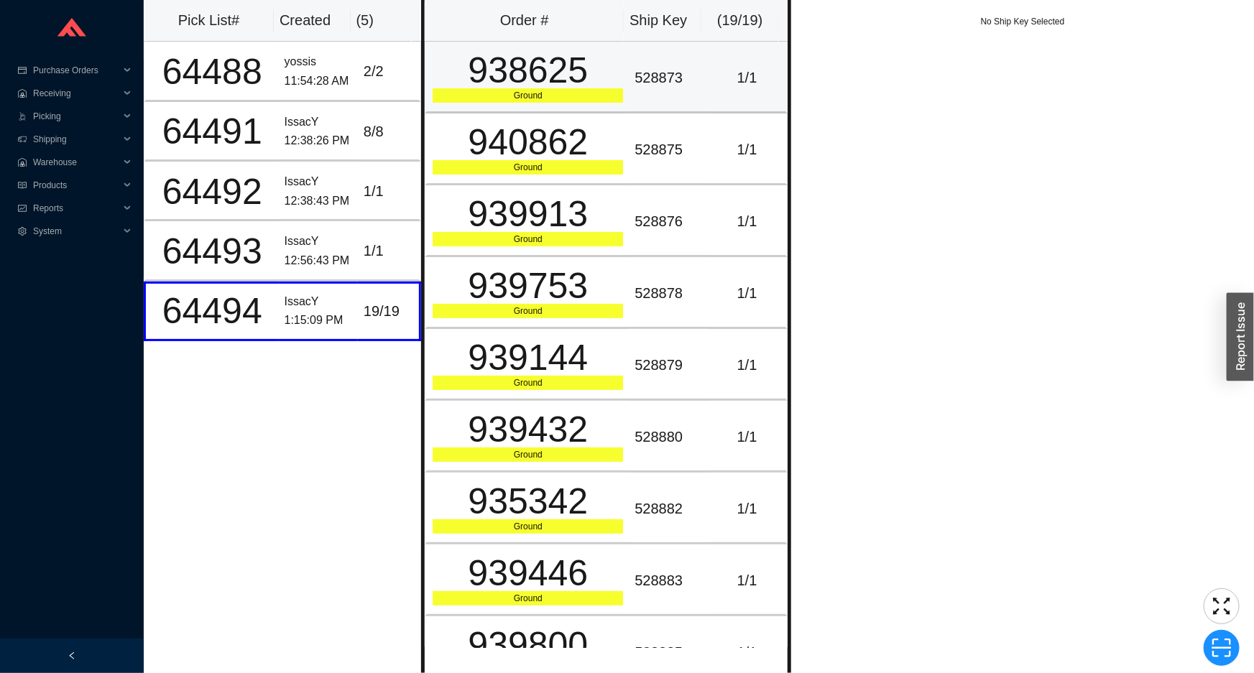
drag, startPoint x: 549, startPoint y: 111, endPoint x: 558, endPoint y: 104, distance: 11.8
click at [549, 111] on td "938625 Ground" at bounding box center [527, 78] width 204 height 72
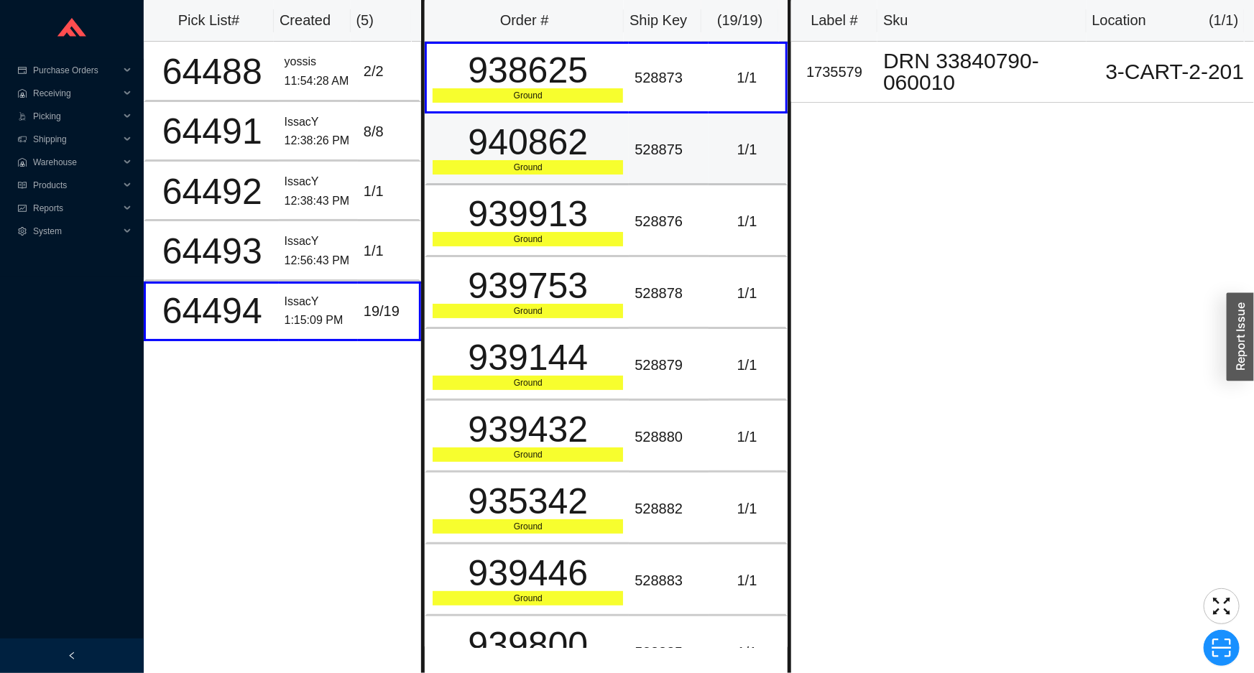
click at [561, 142] on div "940862" at bounding box center [527, 142] width 190 height 36
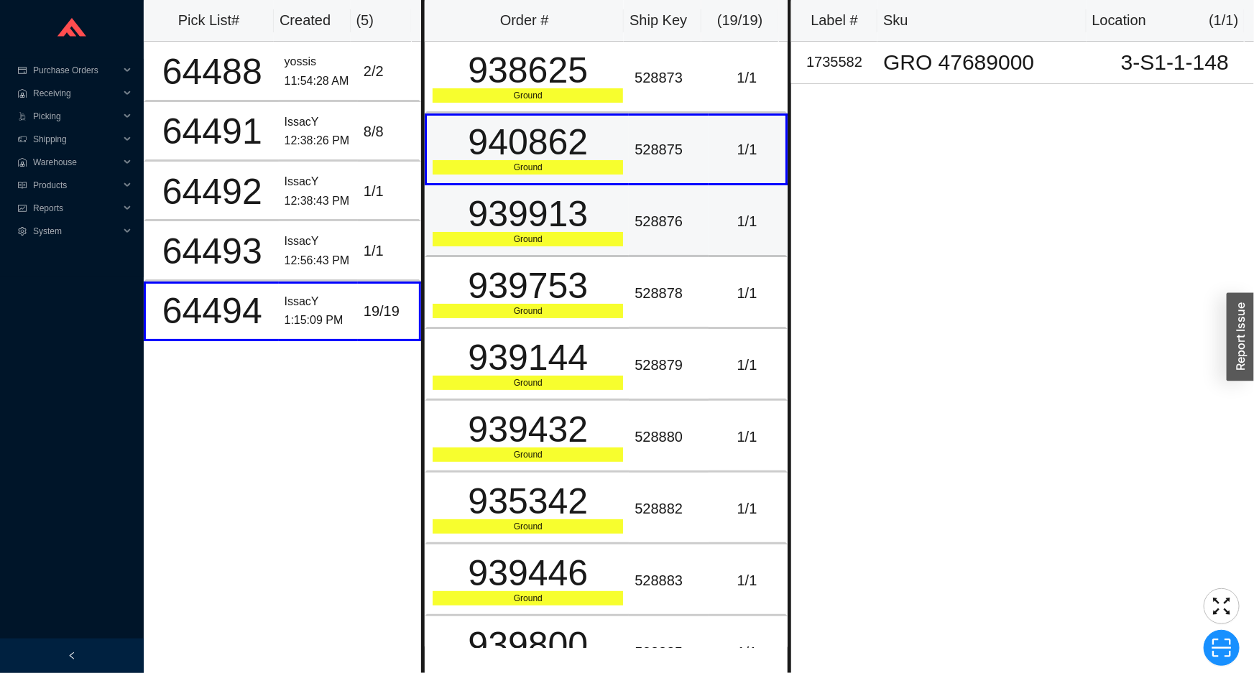
drag, startPoint x: 560, startPoint y: 176, endPoint x: 561, endPoint y: 200, distance: 23.7
drag, startPoint x: 565, startPoint y: 223, endPoint x: 565, endPoint y: 236, distance: 13.6
click at [565, 224] on div "939913" at bounding box center [527, 214] width 190 height 36
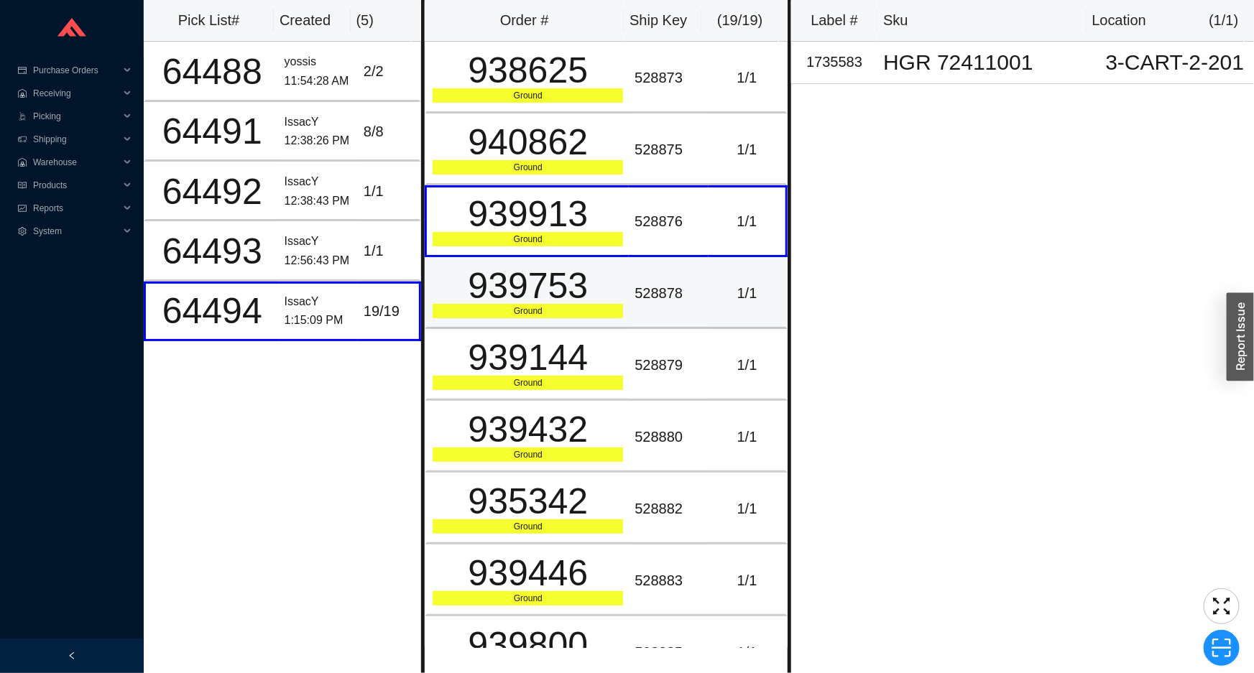
drag, startPoint x: 560, startPoint y: 294, endPoint x: 557, endPoint y: 321, distance: 27.4
click at [557, 304] on div "939753" at bounding box center [527, 286] width 190 height 36
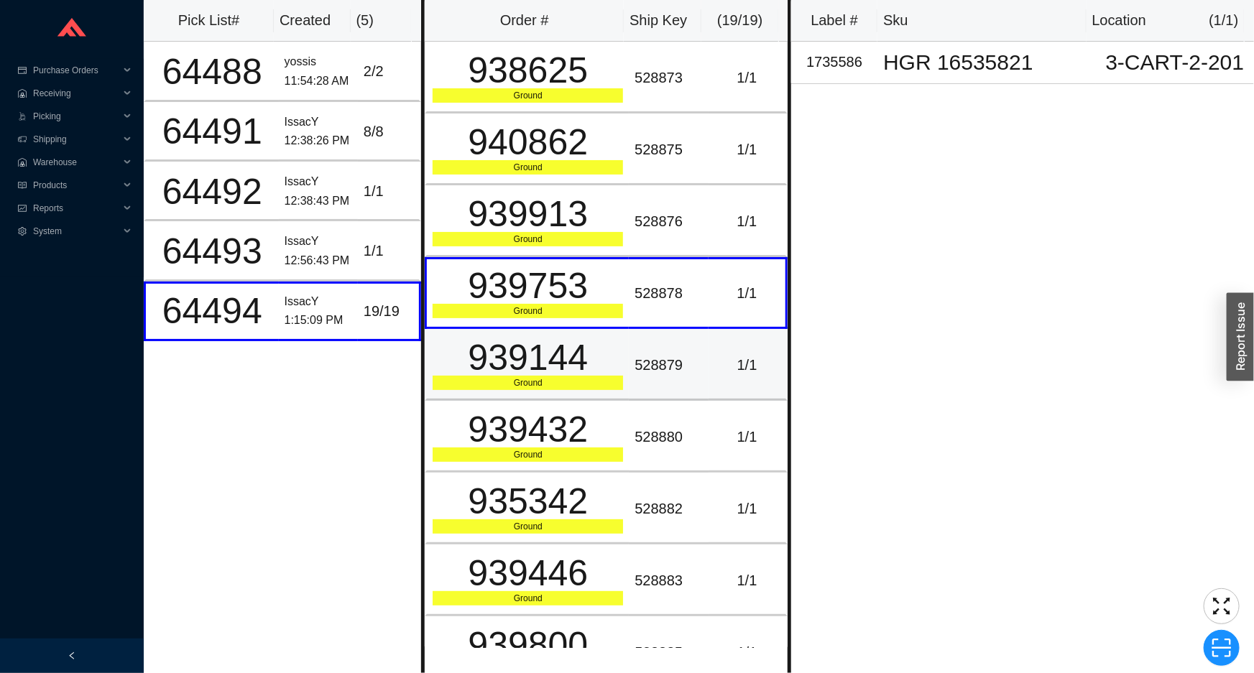
click at [547, 357] on div "939144" at bounding box center [527, 358] width 190 height 36
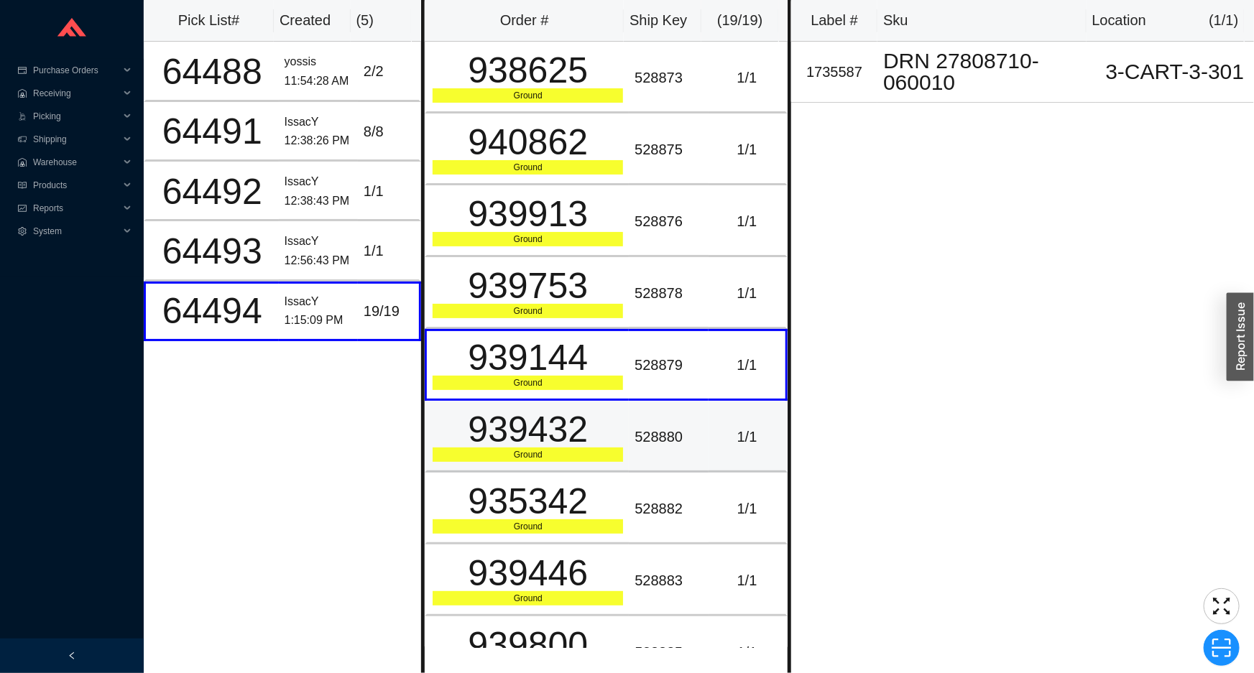
click at [552, 417] on div "939432" at bounding box center [527, 430] width 190 height 36
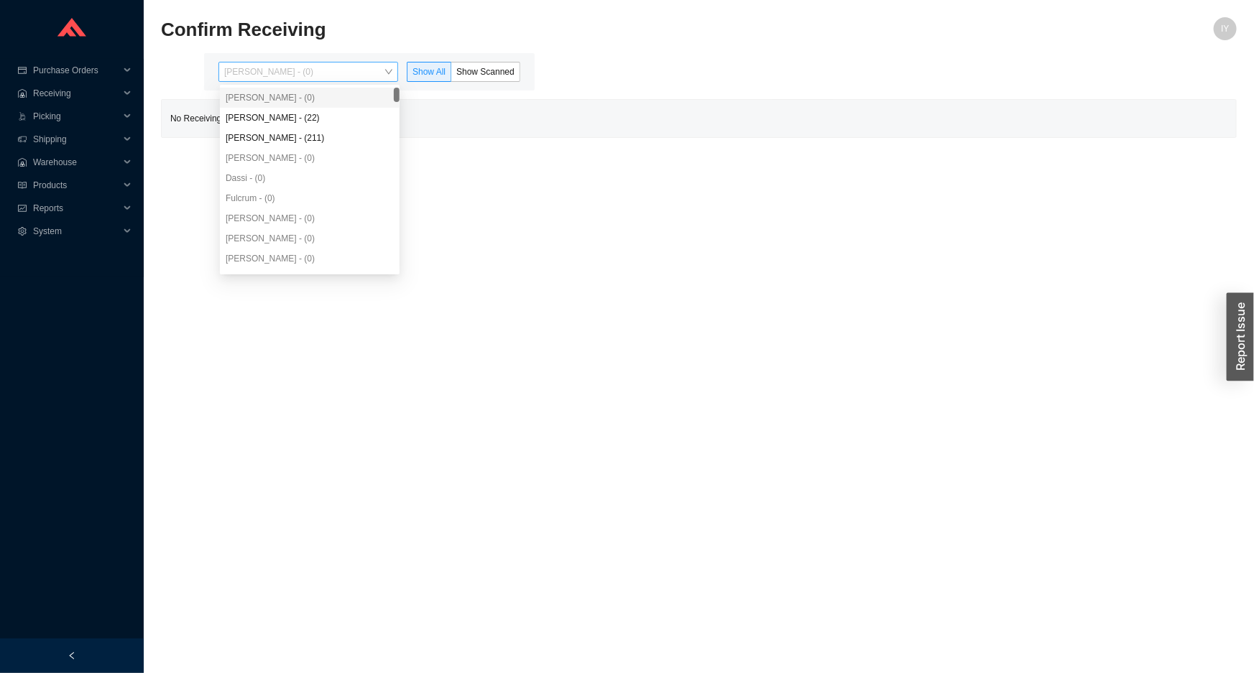
click at [392, 72] on span "Issac Yoselovsky - (0)" at bounding box center [308, 72] width 168 height 19
click at [374, 112] on div "Issac Yoselovsky - (0) Angel Negron - (22) Yossi Siff - (211) Aron - (0) Dassi …" at bounding box center [310, 198] width 180 height 221
click at [371, 123] on div "Angel Negron - (22)" at bounding box center [310, 117] width 168 height 13
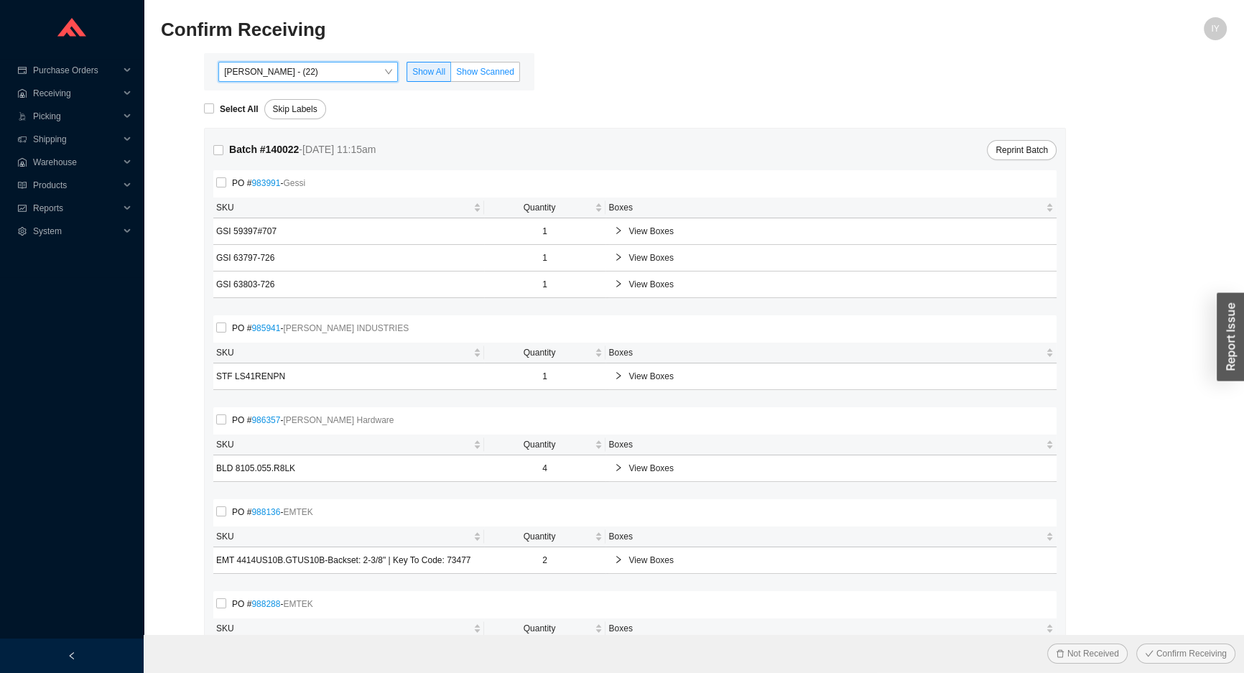
click at [512, 78] on label "Show Scanned" at bounding box center [485, 72] width 69 height 20
click at [451, 75] on input "Show Scanned" at bounding box center [451, 75] width 0 height 0
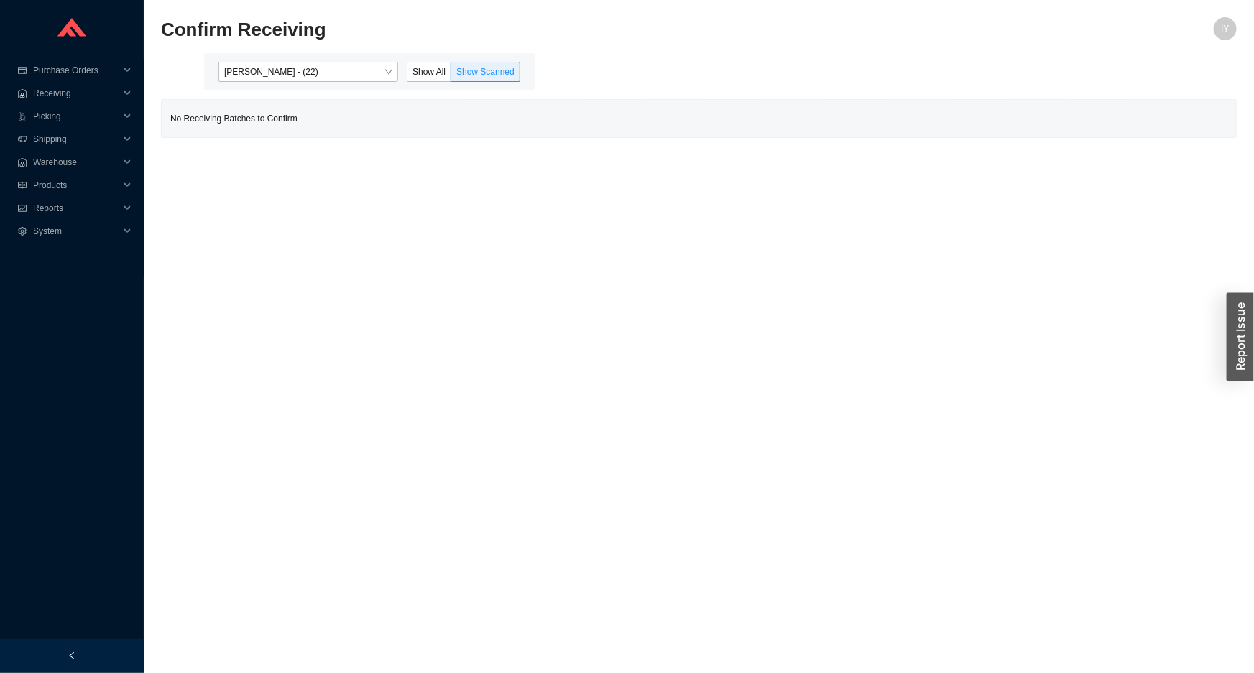
click at [509, 73] on span "Show Scanned" at bounding box center [485, 72] width 58 height 10
click at [451, 75] on input "Show Scanned" at bounding box center [451, 75] width 0 height 0
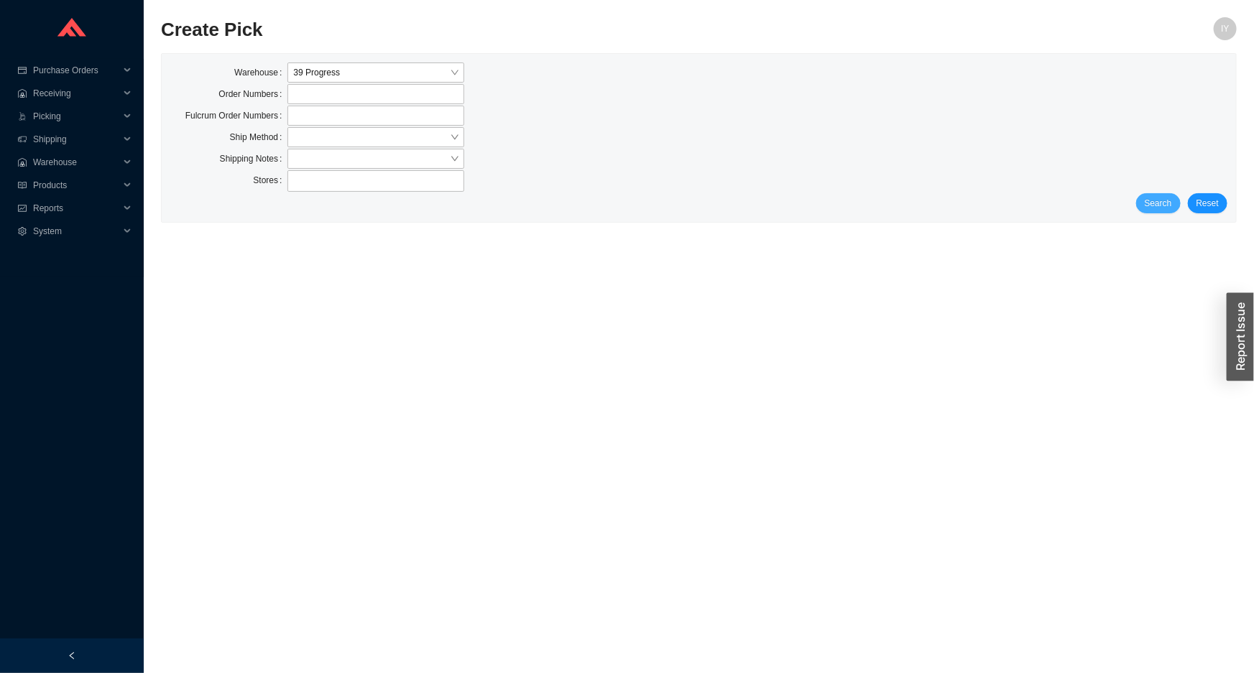
click at [1166, 204] on span "Search" at bounding box center [1157, 203] width 27 height 14
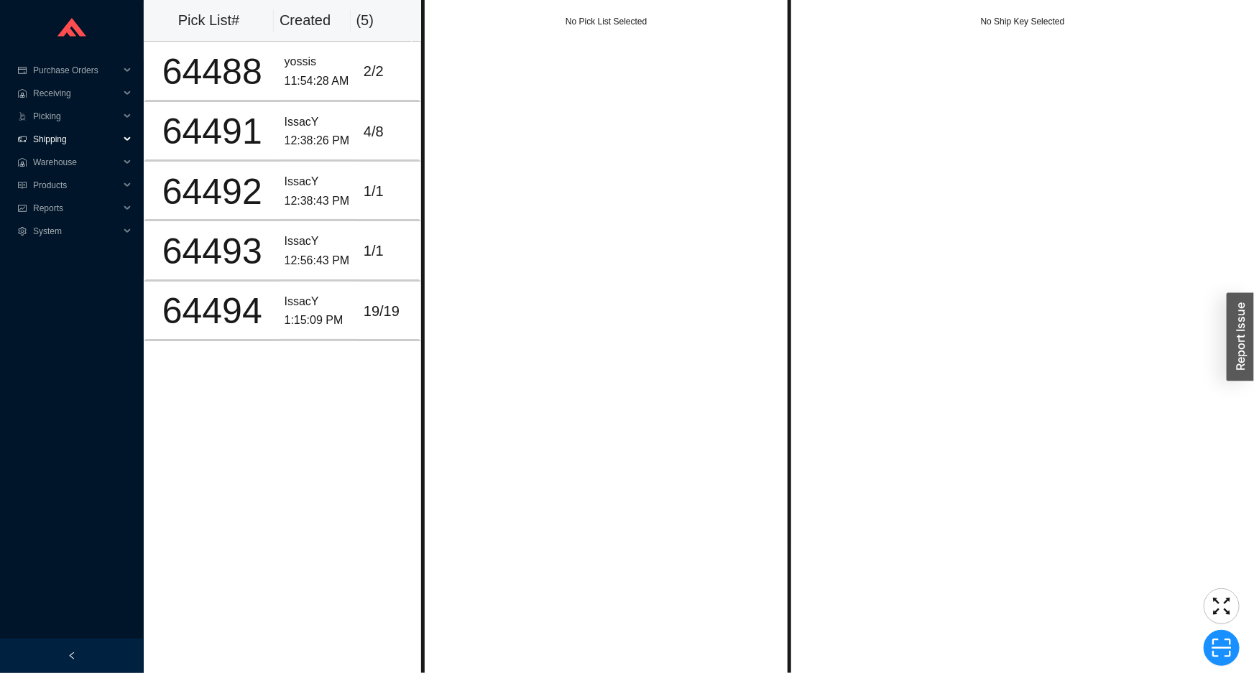
click at [106, 139] on span "Shipping" at bounding box center [76, 139] width 86 height 23
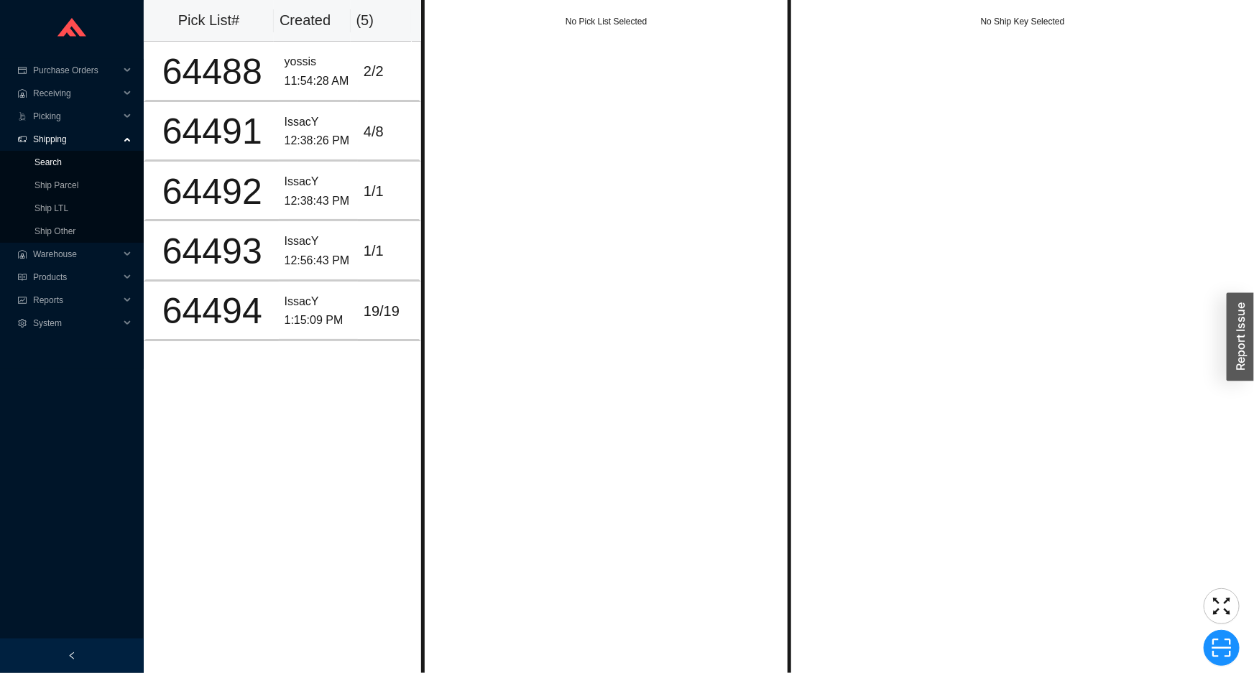
click at [62, 159] on link "Search" at bounding box center [47, 162] width 27 height 10
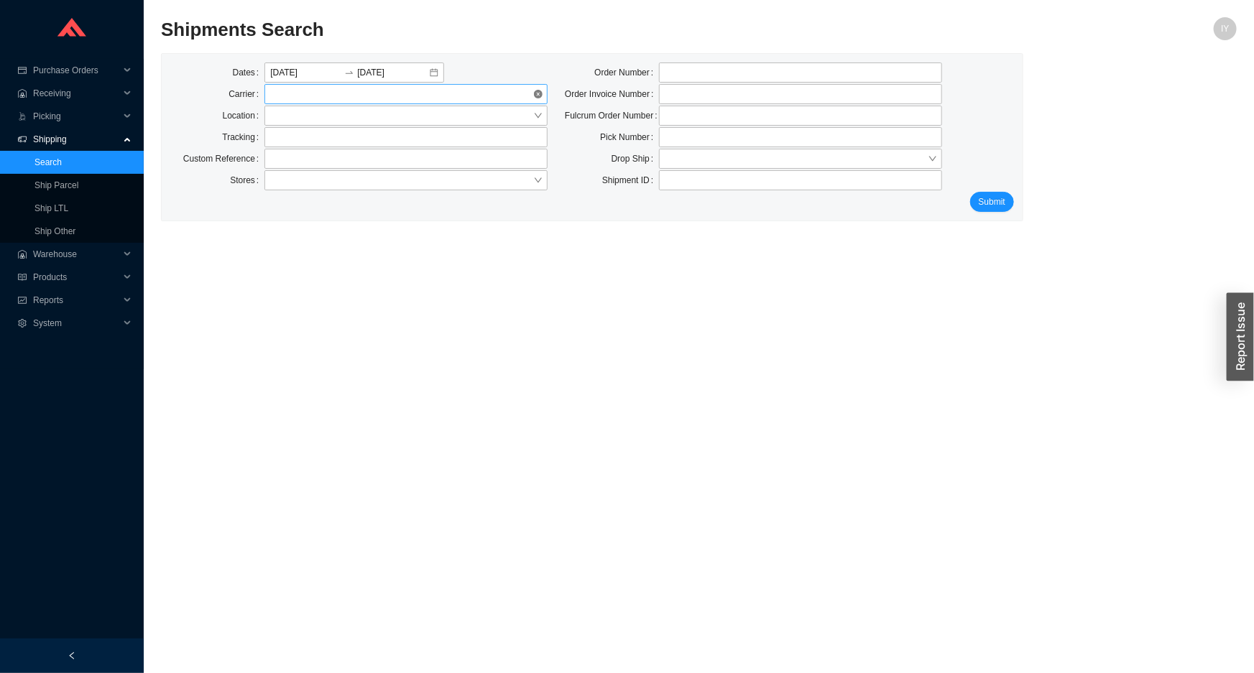
click at [425, 96] on span at bounding box center [406, 94] width 272 height 19
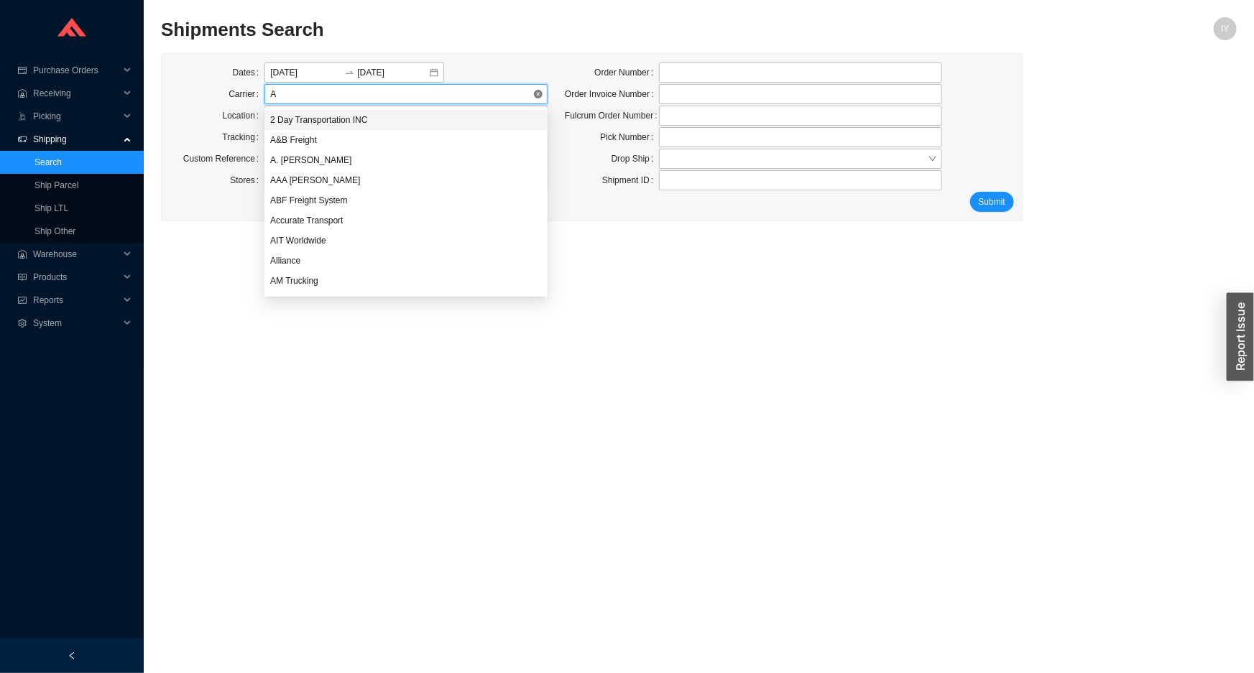
type input "AC"
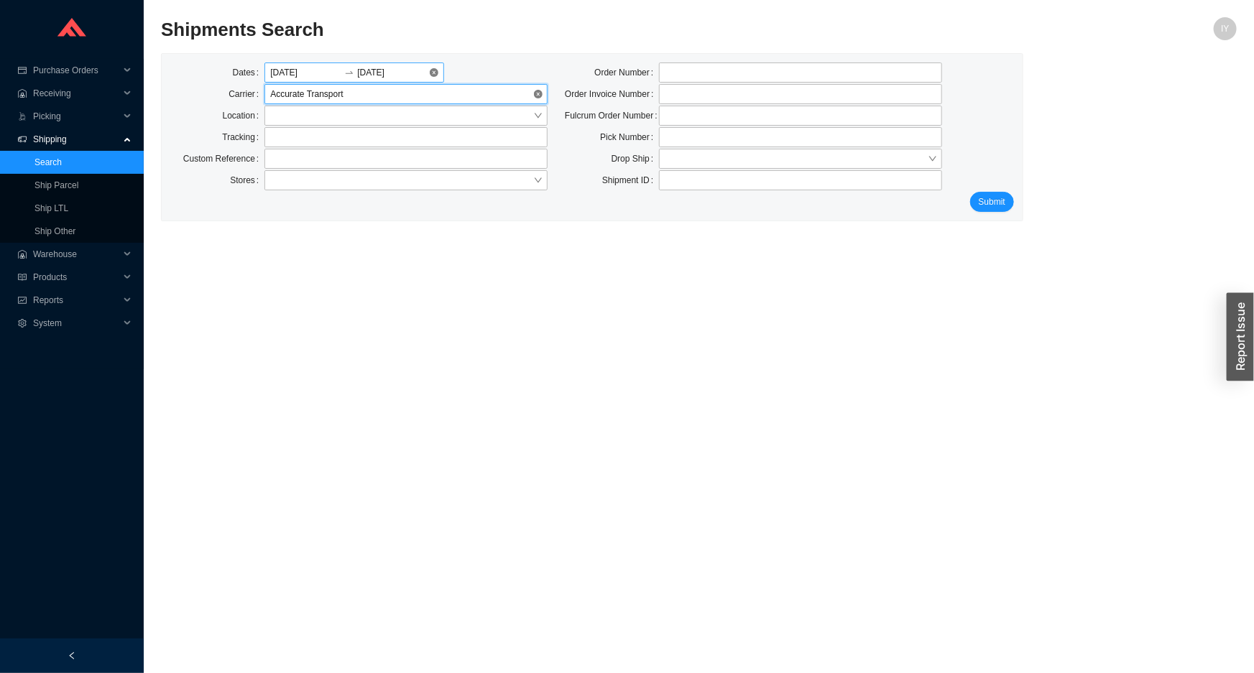
click at [337, 68] on input "[DATE]" at bounding box center [305, 72] width 71 height 14
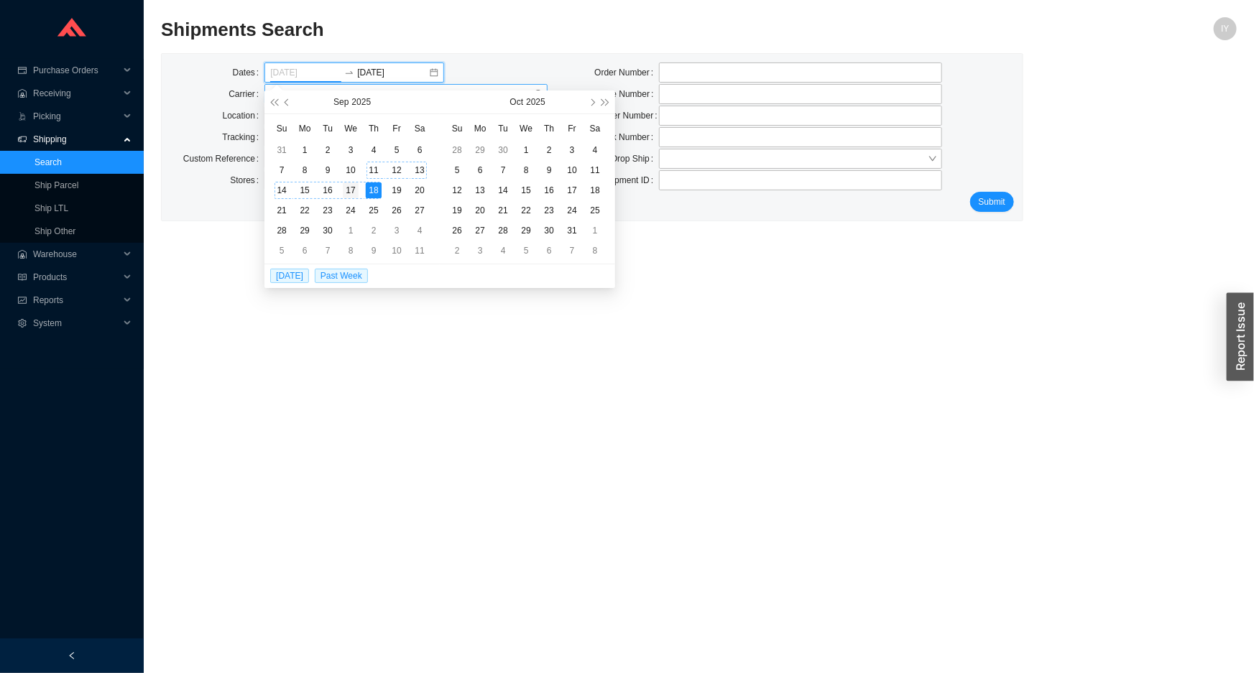
type input "[DATE]"
click at [354, 186] on div "17" at bounding box center [351, 190] width 16 height 16
click at [372, 182] on div "18" at bounding box center [374, 190] width 16 height 16
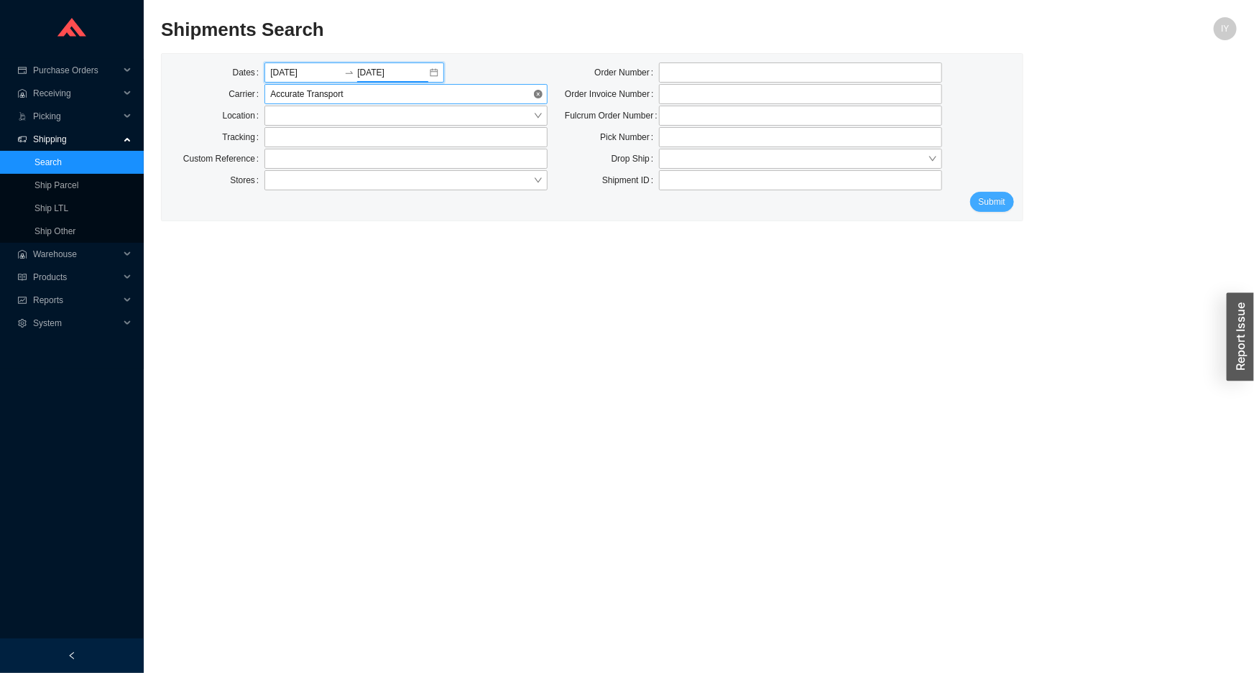
click at [1007, 205] on button "Submit" at bounding box center [992, 202] width 44 height 20
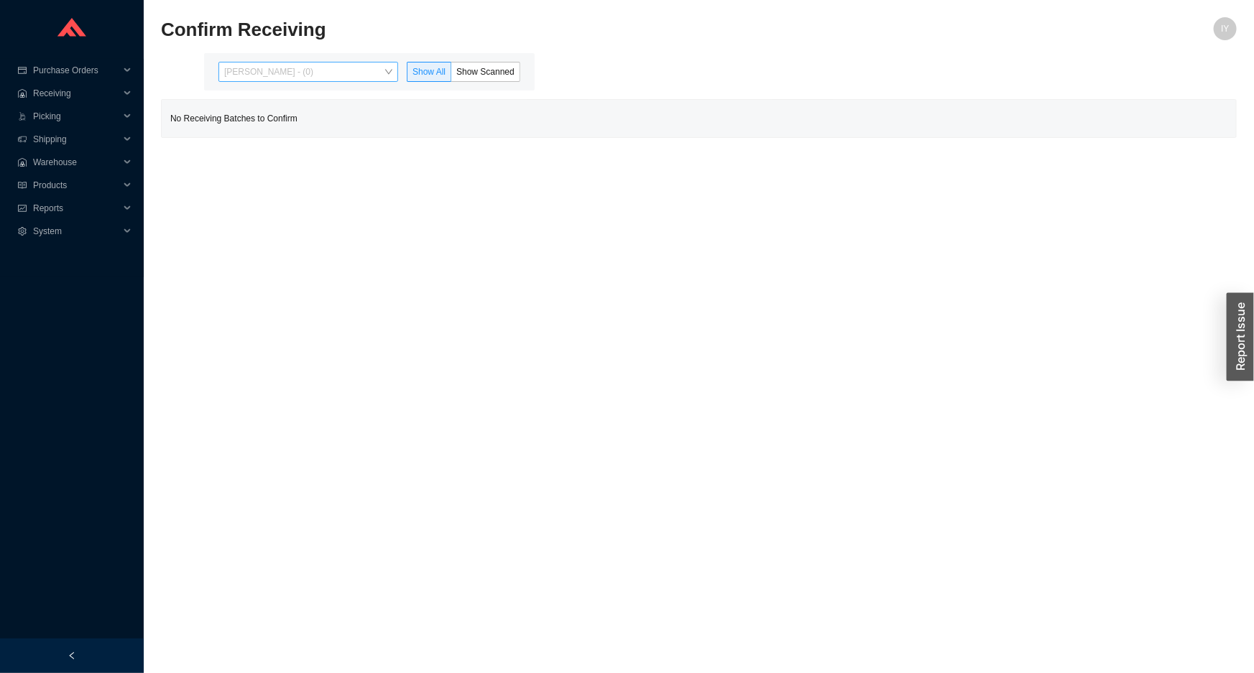
drag, startPoint x: 371, startPoint y: 74, endPoint x: 375, endPoint y: 108, distance: 34.0
click at [370, 76] on span "Issac Yoselovsky - (0)" at bounding box center [308, 72] width 168 height 19
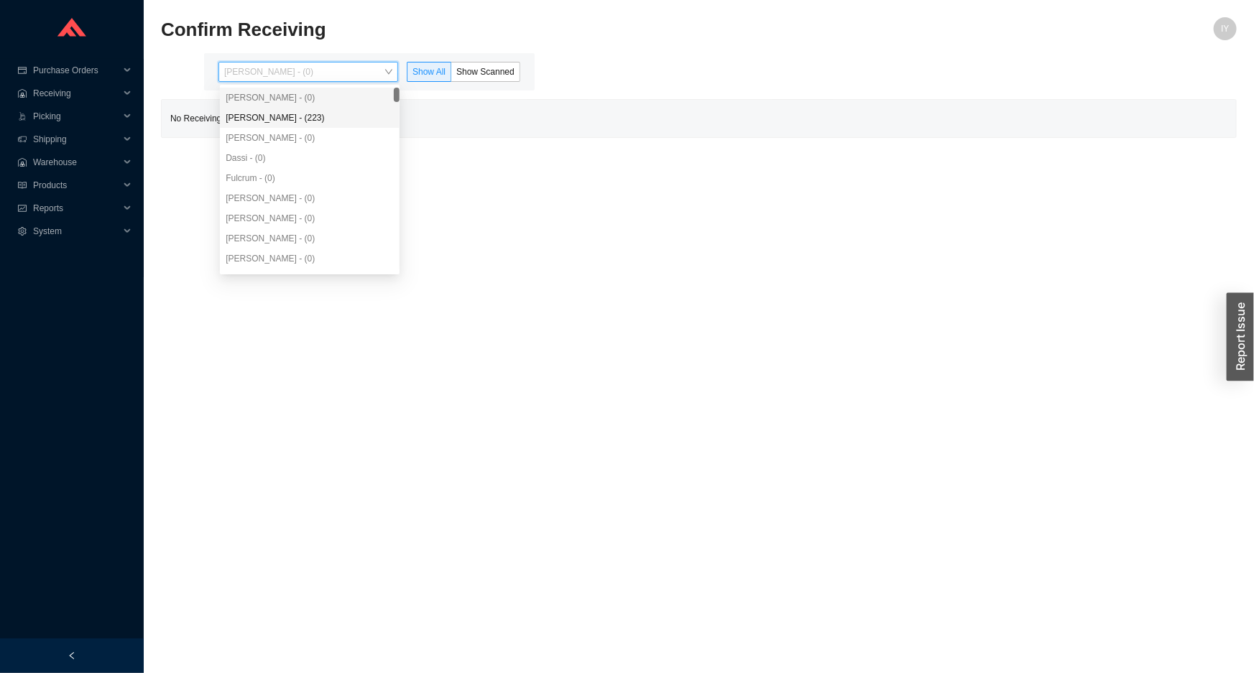
click at [374, 109] on div "Angel Negron - (223)" at bounding box center [310, 118] width 180 height 20
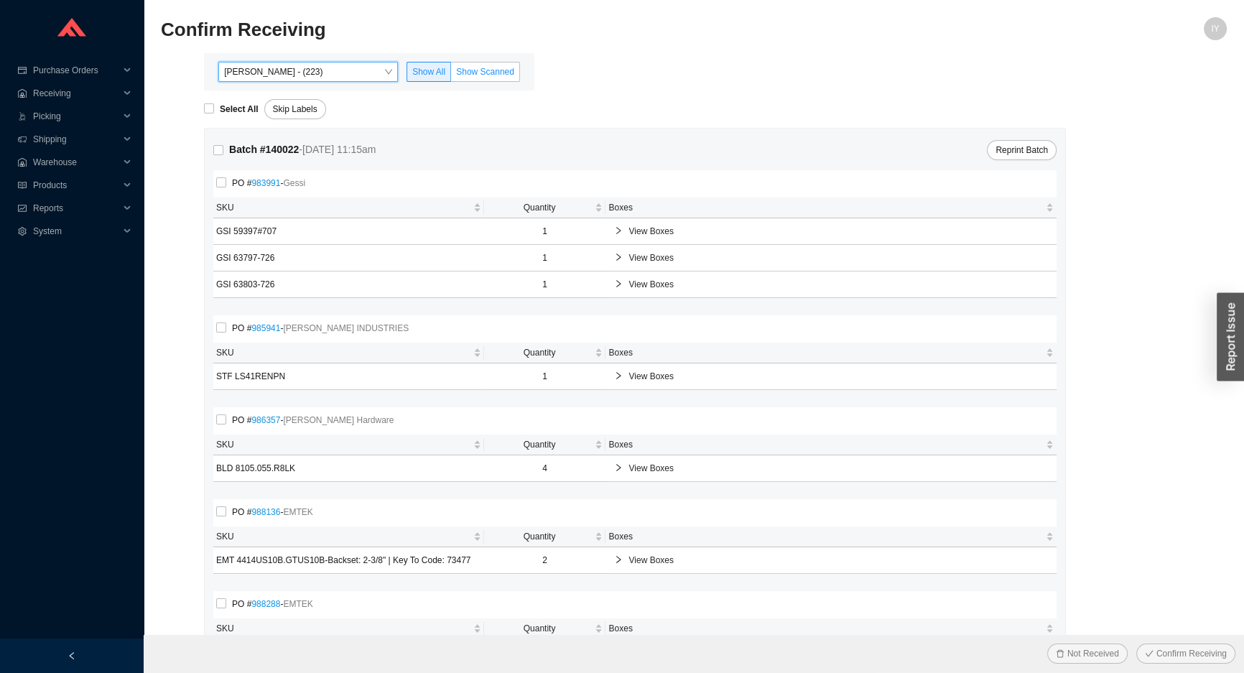
click at [478, 67] on span "Show Scanned" at bounding box center [485, 72] width 58 height 10
click at [451, 75] on input "Show Scanned" at bounding box center [451, 75] width 0 height 0
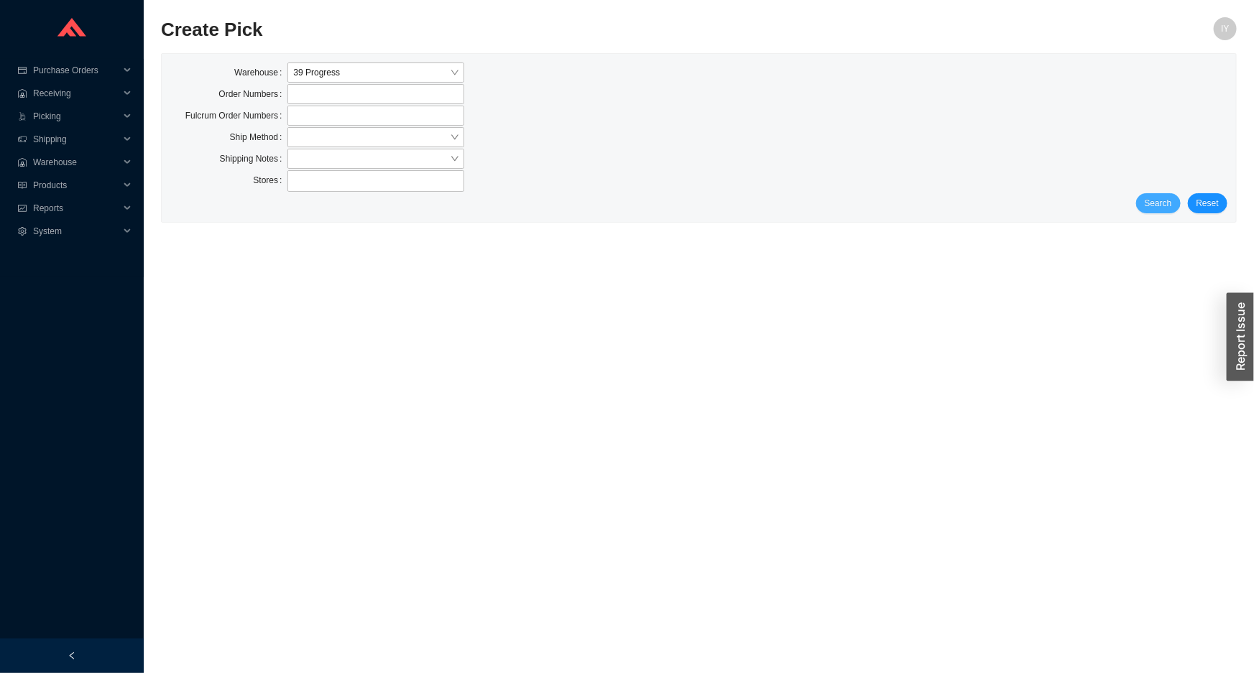
click at [1164, 205] on span "Search" at bounding box center [1157, 203] width 27 height 14
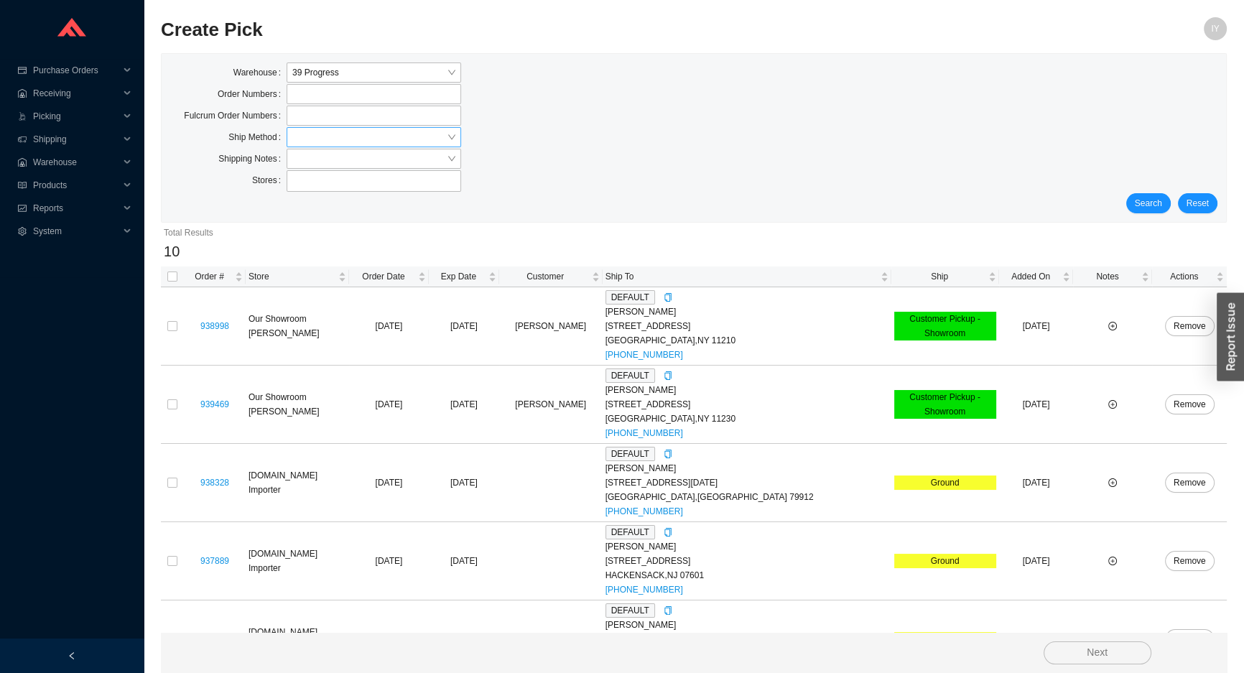
drag, startPoint x: 323, startPoint y: 122, endPoint x: 316, endPoint y: 138, distance: 17.1
click at [323, 123] on label at bounding box center [374, 116] width 175 height 20
click at [299, 123] on input at bounding box center [294, 116] width 10 height 16
click at [317, 138] on input "search" at bounding box center [369, 137] width 154 height 19
click at [366, 241] on div "UPS" at bounding box center [373, 243] width 163 height 13
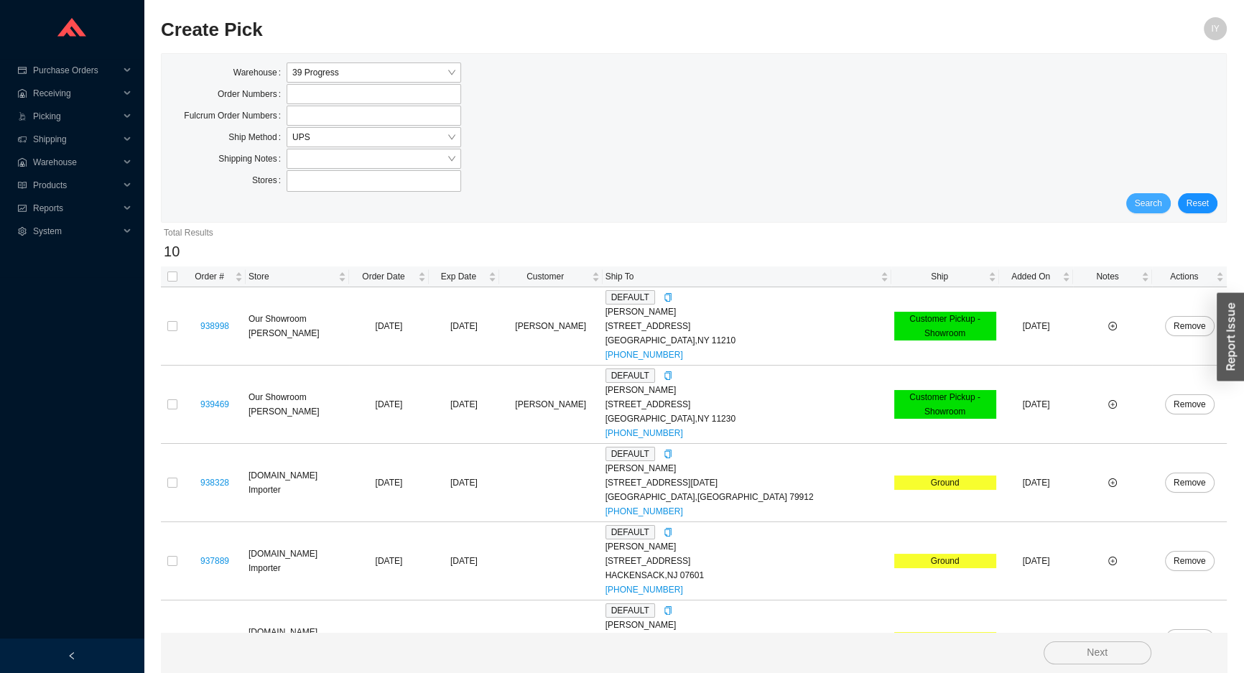
click at [1153, 203] on span "Search" at bounding box center [1148, 203] width 27 height 14
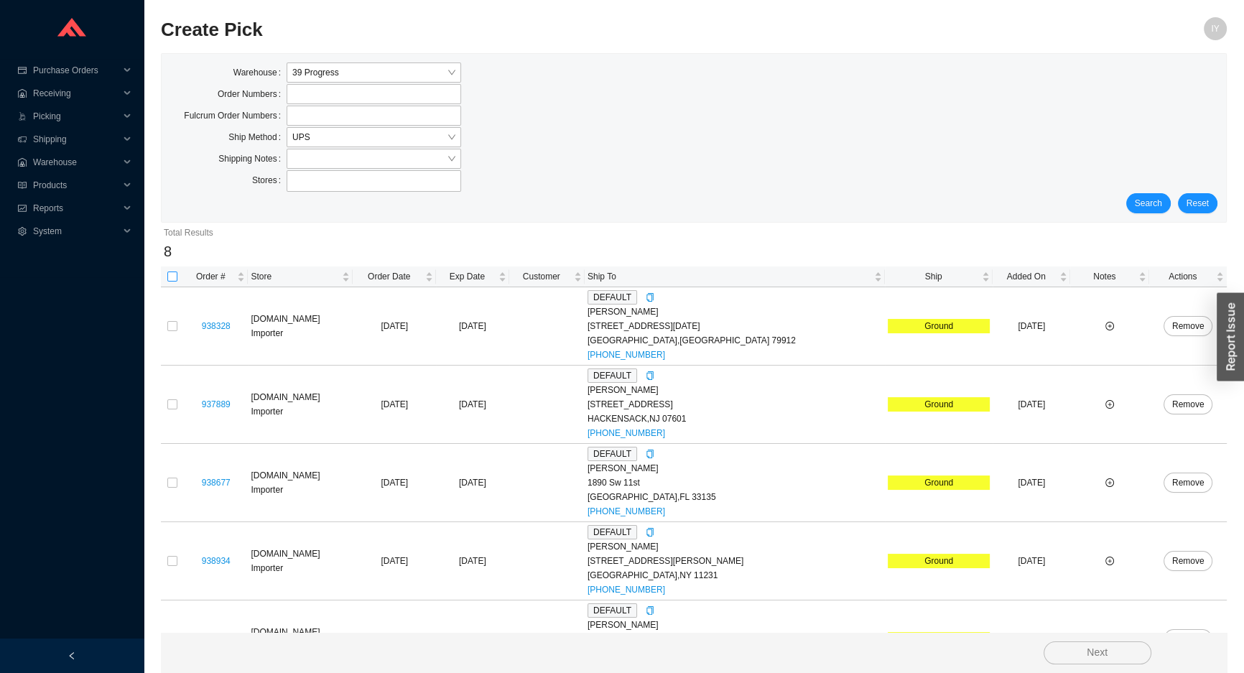
click at [169, 275] on input "checkbox" at bounding box center [172, 277] width 10 height 10
checkbox input "true"
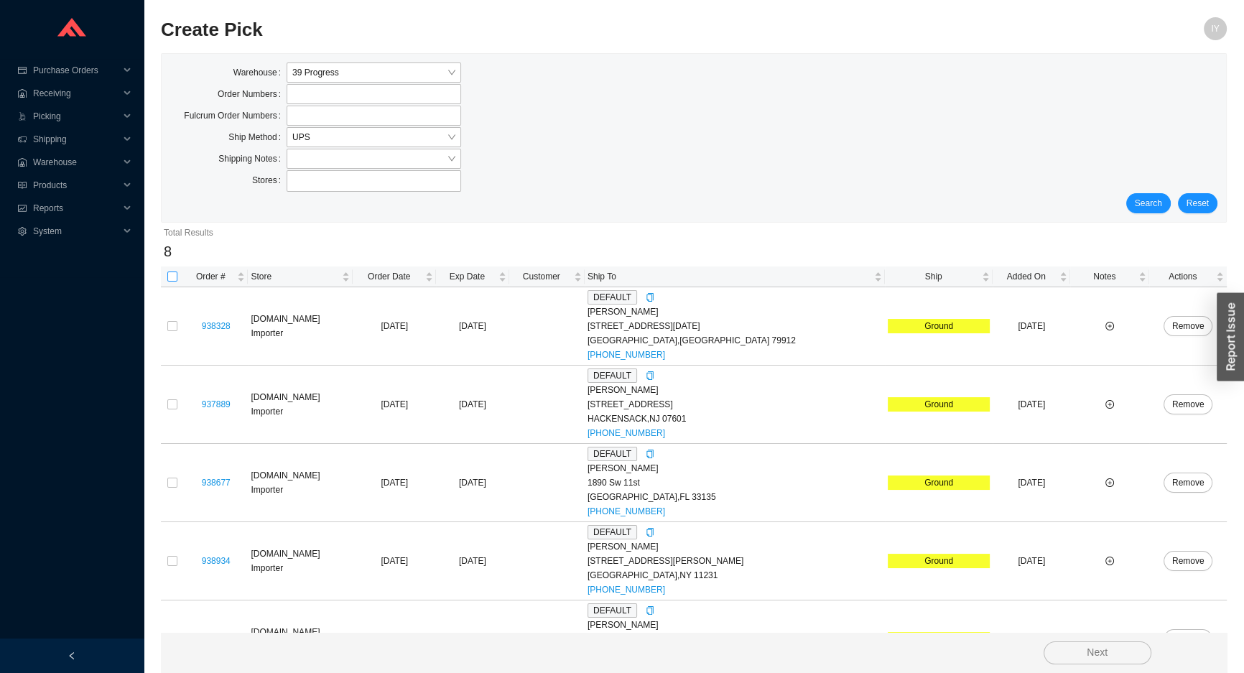
checkbox input "true"
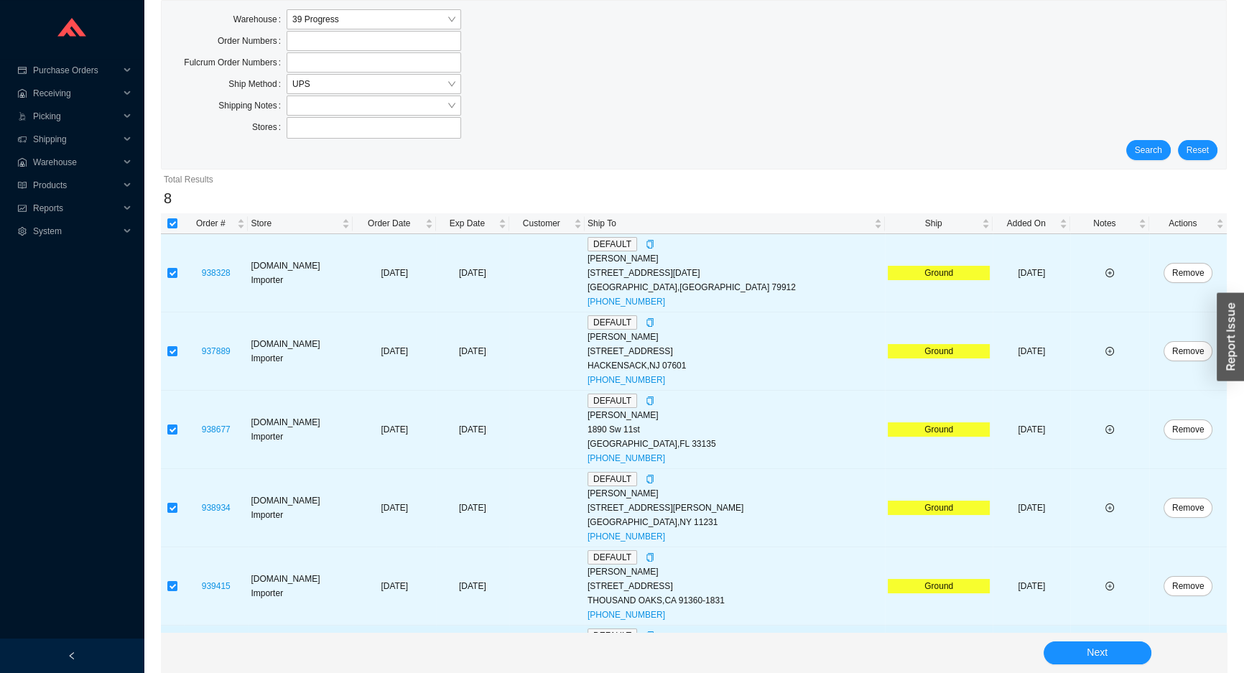
scroll to position [280, 0]
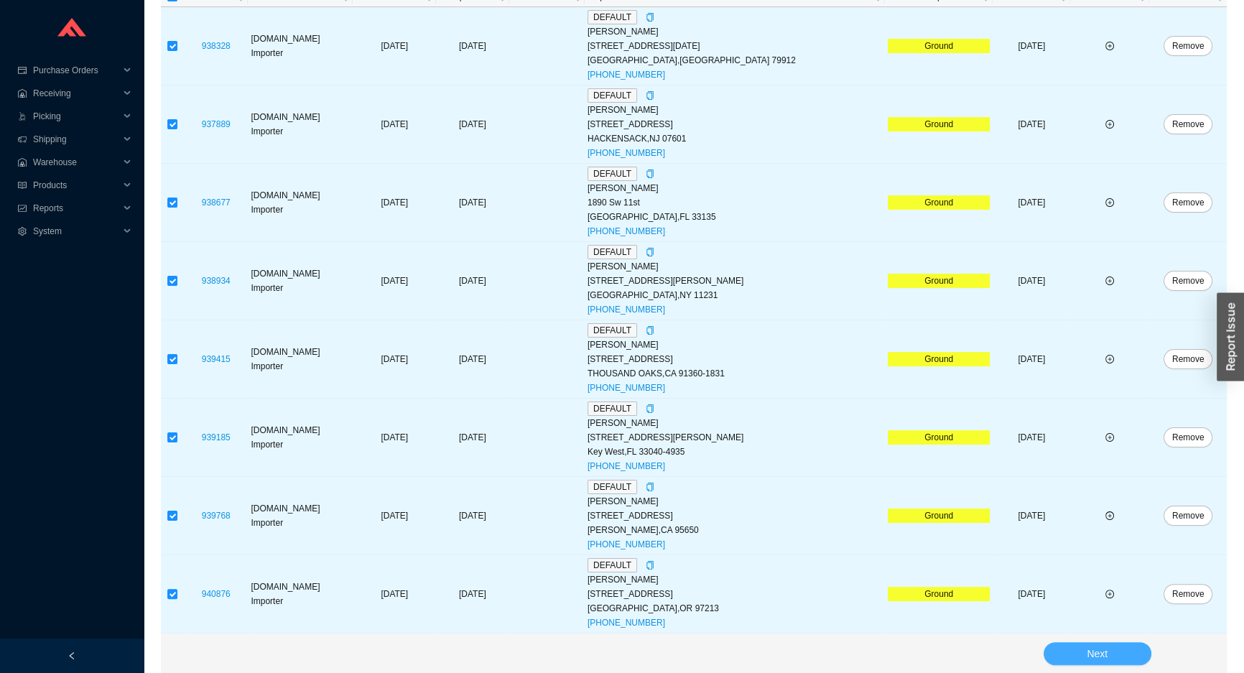
click at [1123, 644] on button "Next" at bounding box center [1098, 653] width 108 height 23
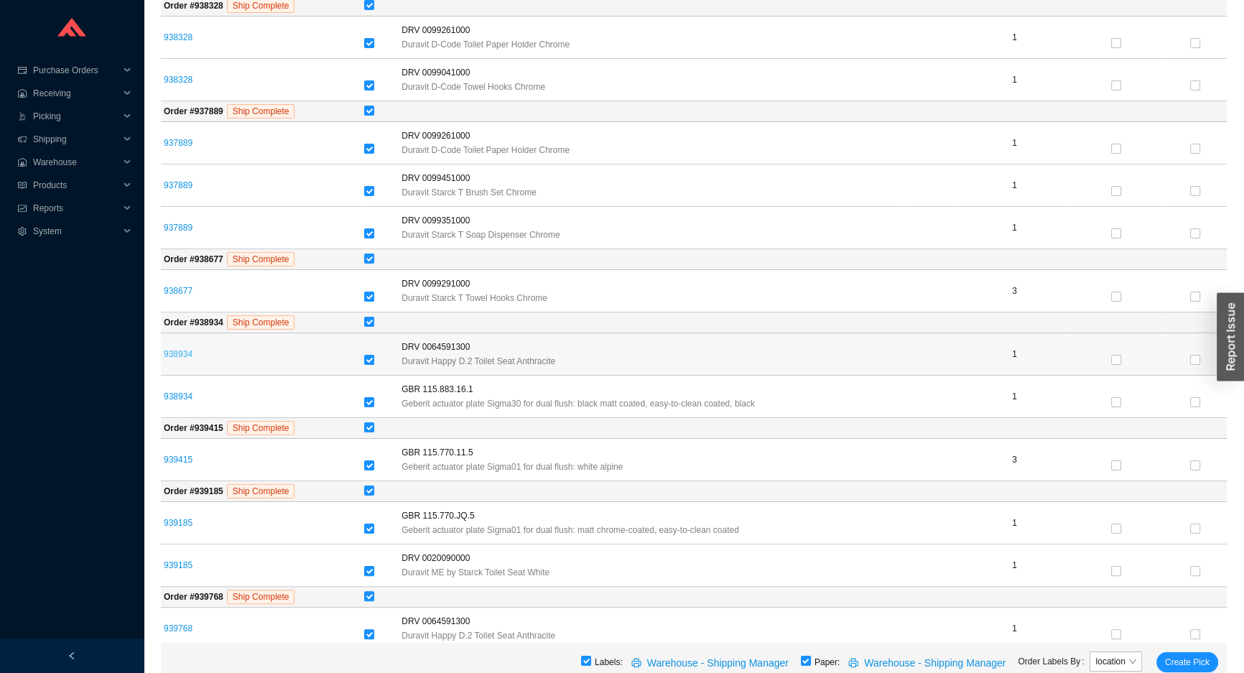
click at [175, 355] on link "938934" at bounding box center [178, 354] width 29 height 10
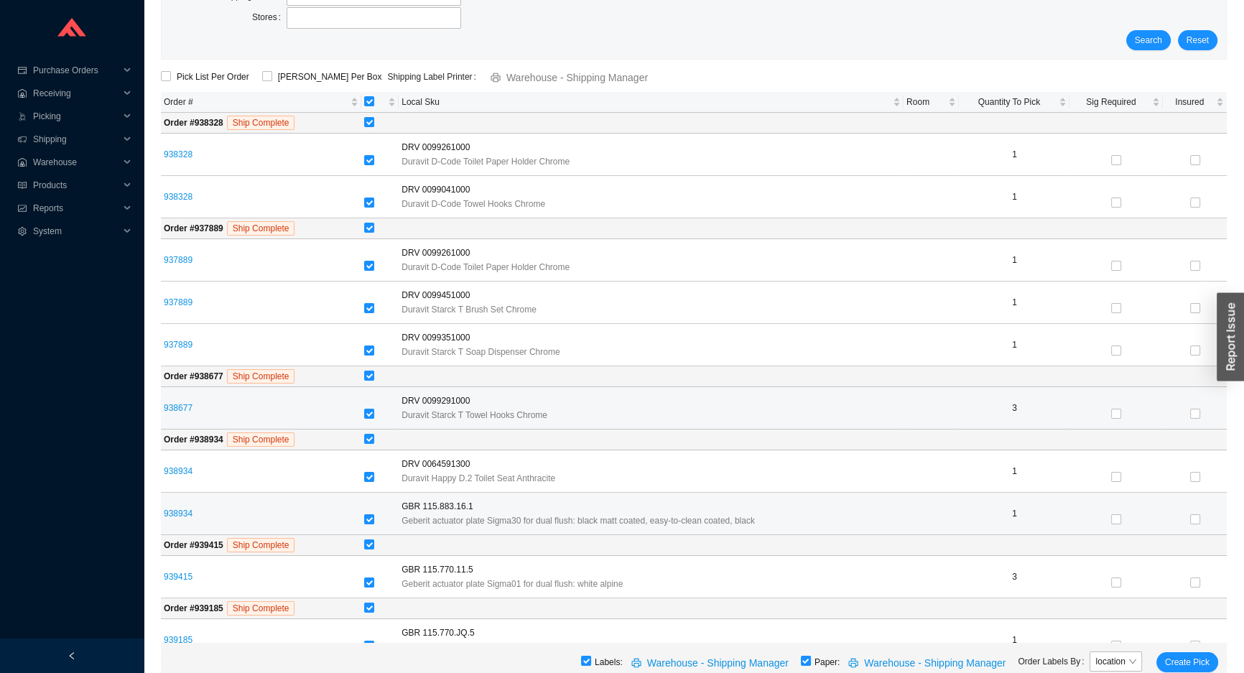
scroll to position [160, 0]
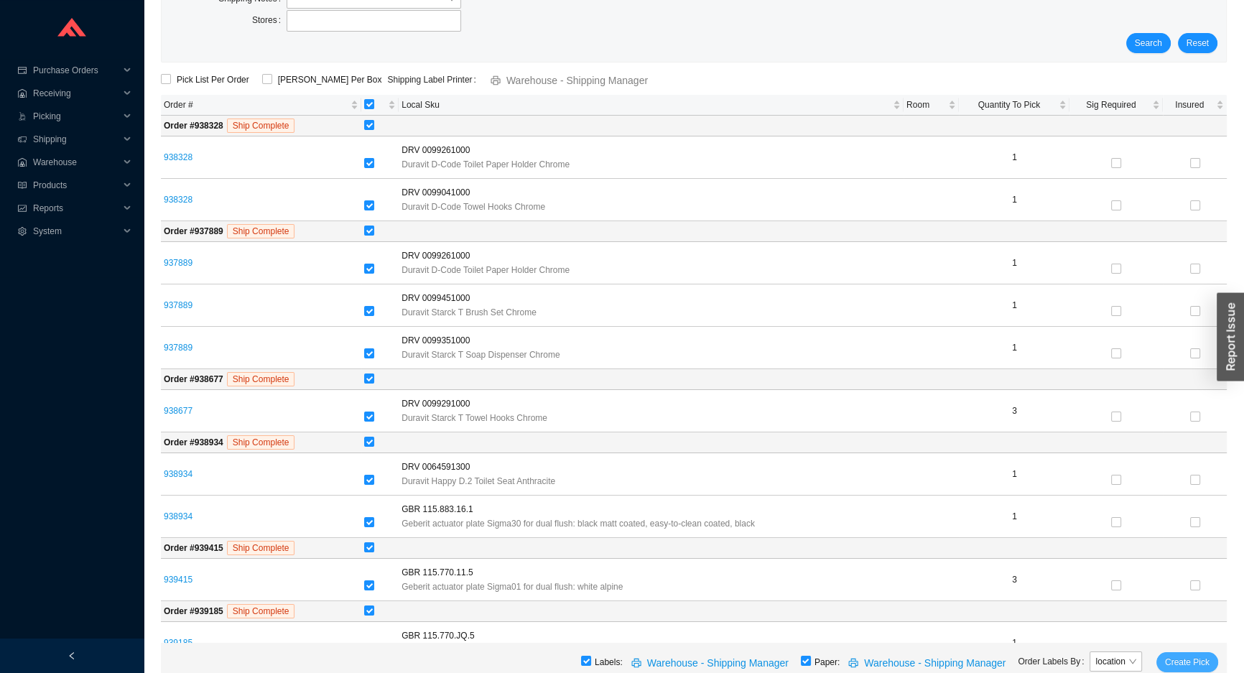
click at [1172, 667] on span "Create Pick" at bounding box center [1187, 662] width 45 height 14
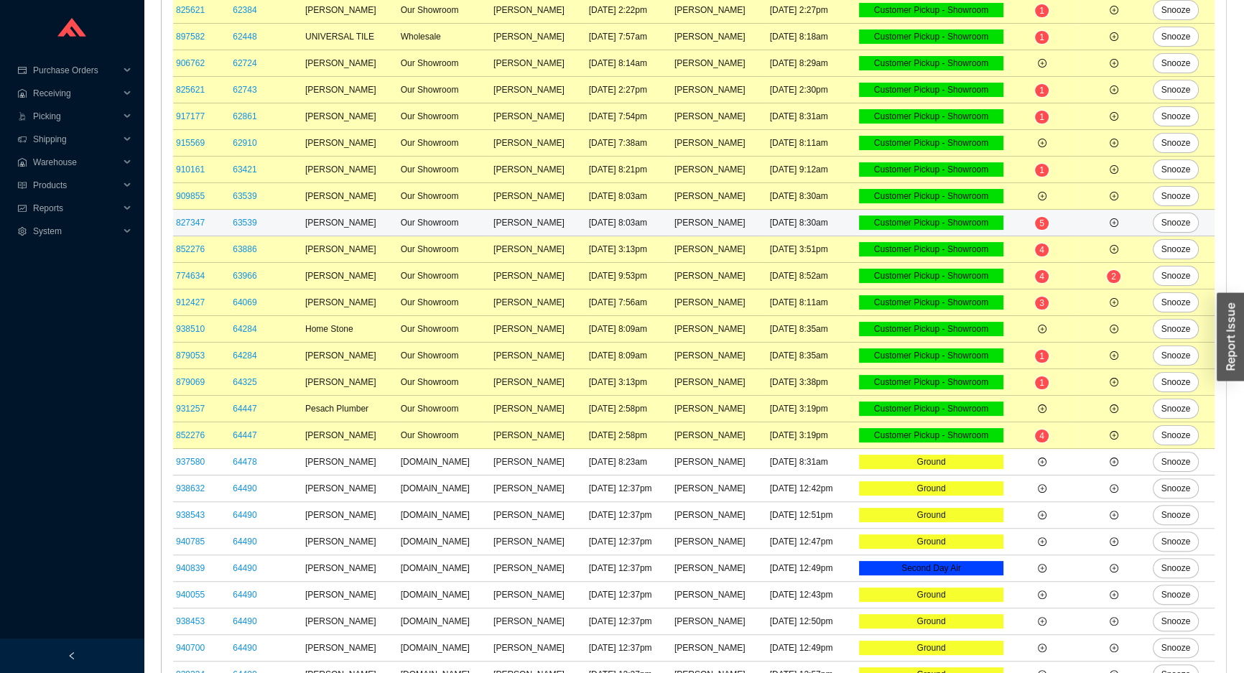
scroll to position [449, 0]
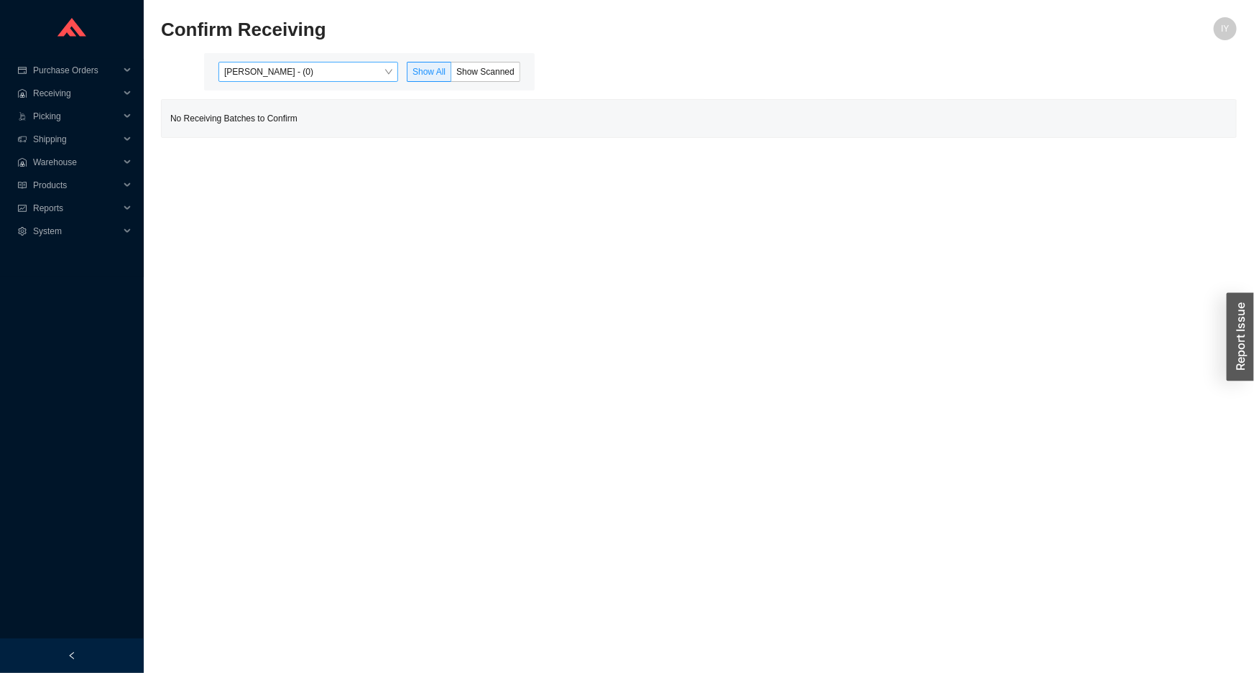
click at [294, 67] on span "[PERSON_NAME] - (0)" at bounding box center [308, 72] width 168 height 19
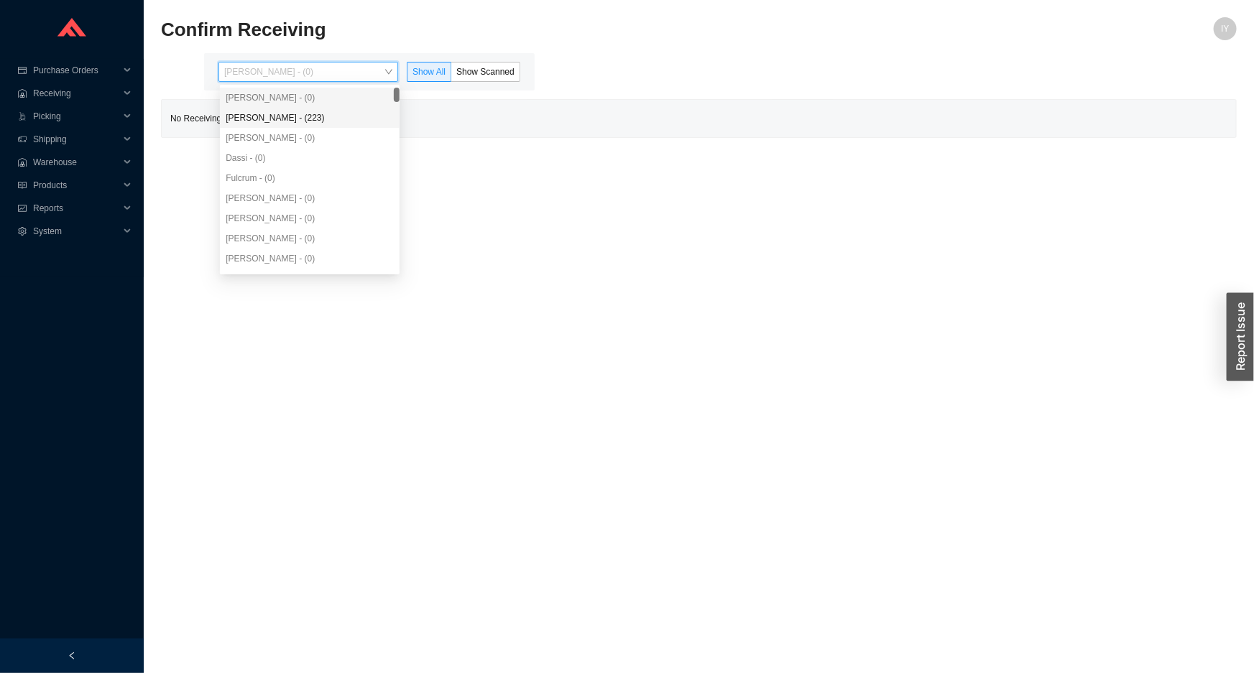
drag, startPoint x: 295, startPoint y: 116, endPoint x: 420, endPoint y: 89, distance: 127.9
click at [296, 116] on div "[PERSON_NAME] - (223)" at bounding box center [310, 117] width 168 height 13
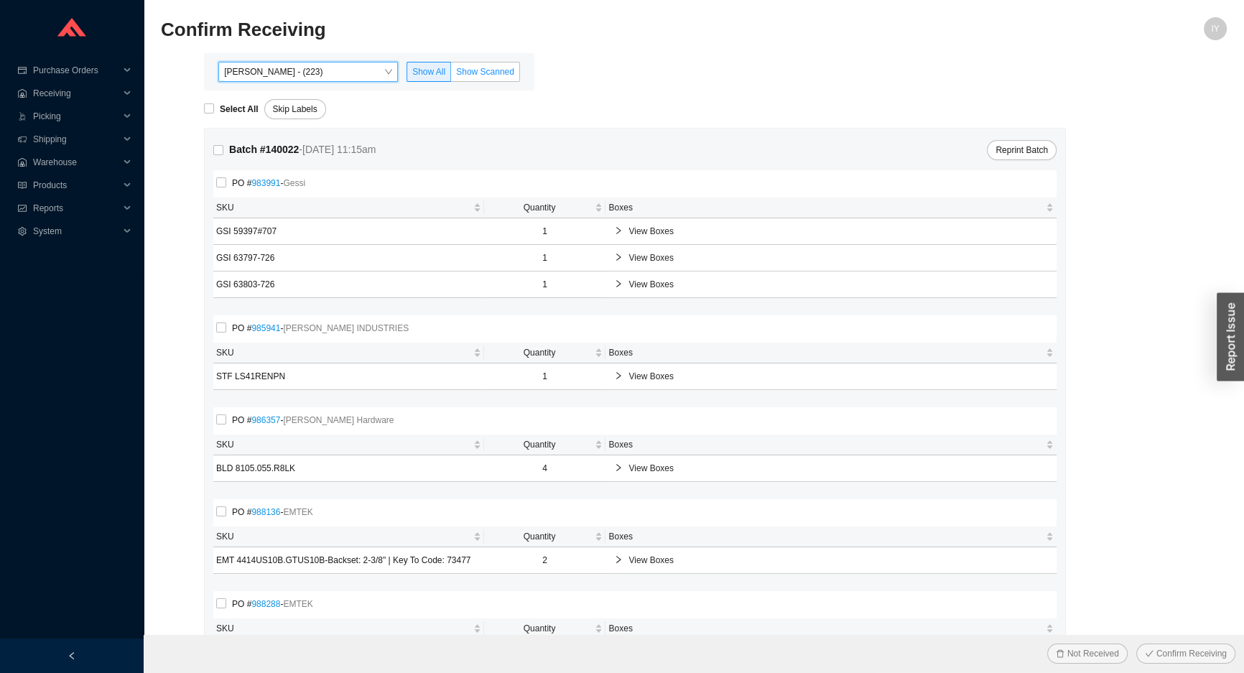
click at [473, 68] on span "Show Scanned" at bounding box center [485, 72] width 58 height 10
click at [451, 75] on input "Show Scanned" at bounding box center [451, 75] width 0 height 0
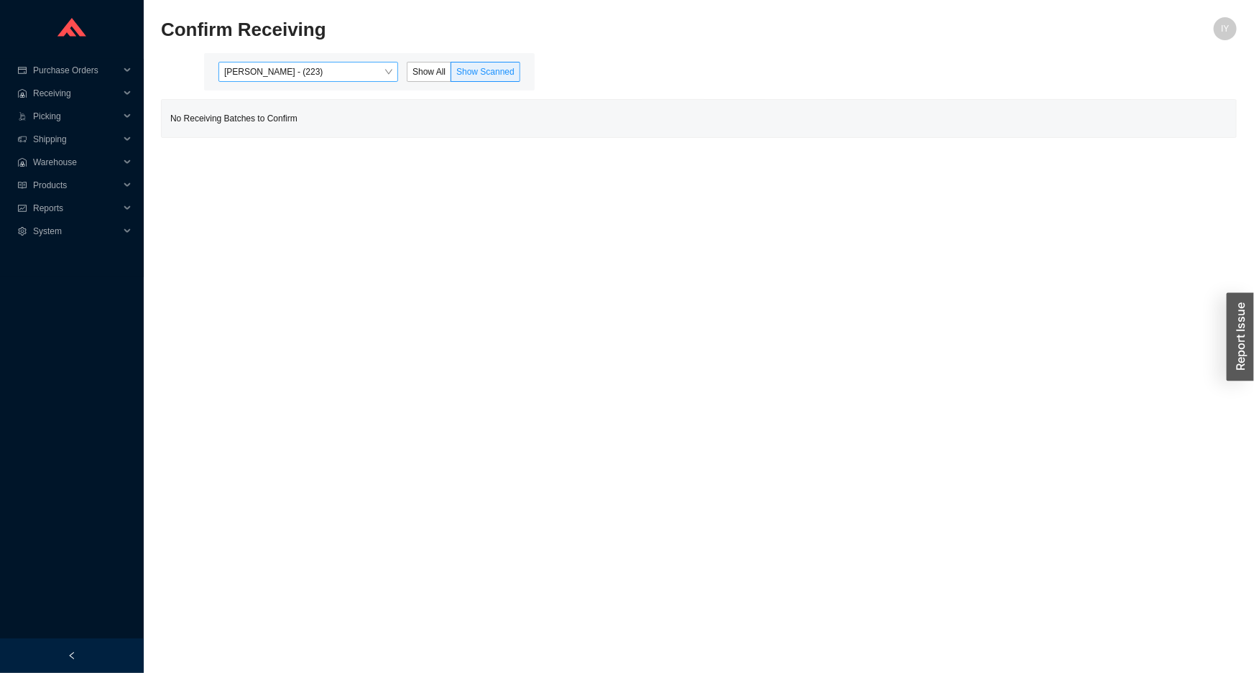
click at [302, 68] on span "Angel Negron - (223)" at bounding box center [308, 72] width 168 height 19
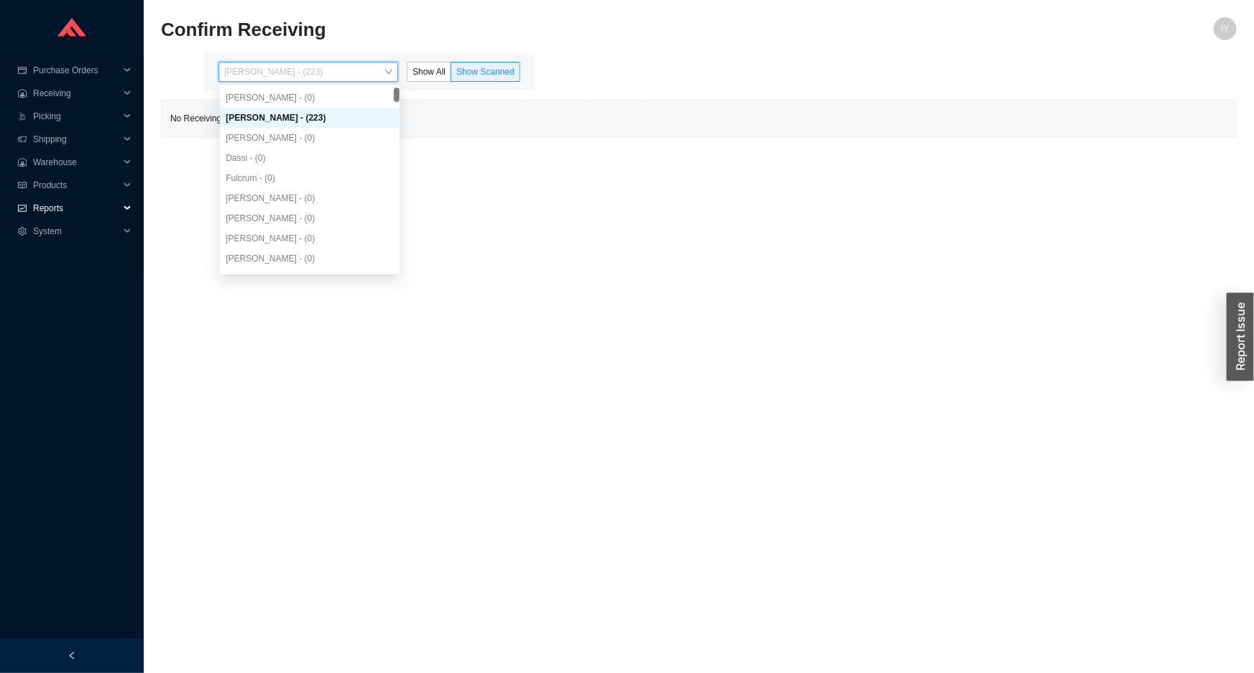
click at [85, 208] on span "Reports" at bounding box center [76, 208] width 86 height 23
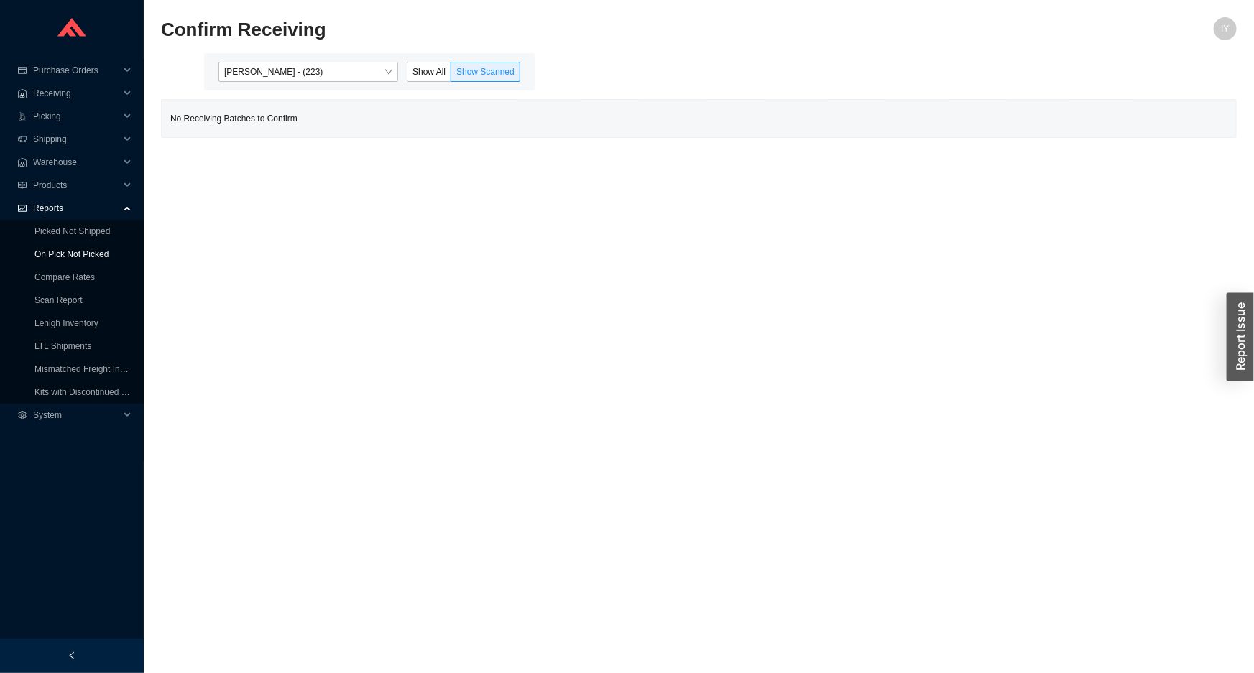
click at [70, 251] on link "On Pick Not Picked" at bounding box center [71, 254] width 74 height 10
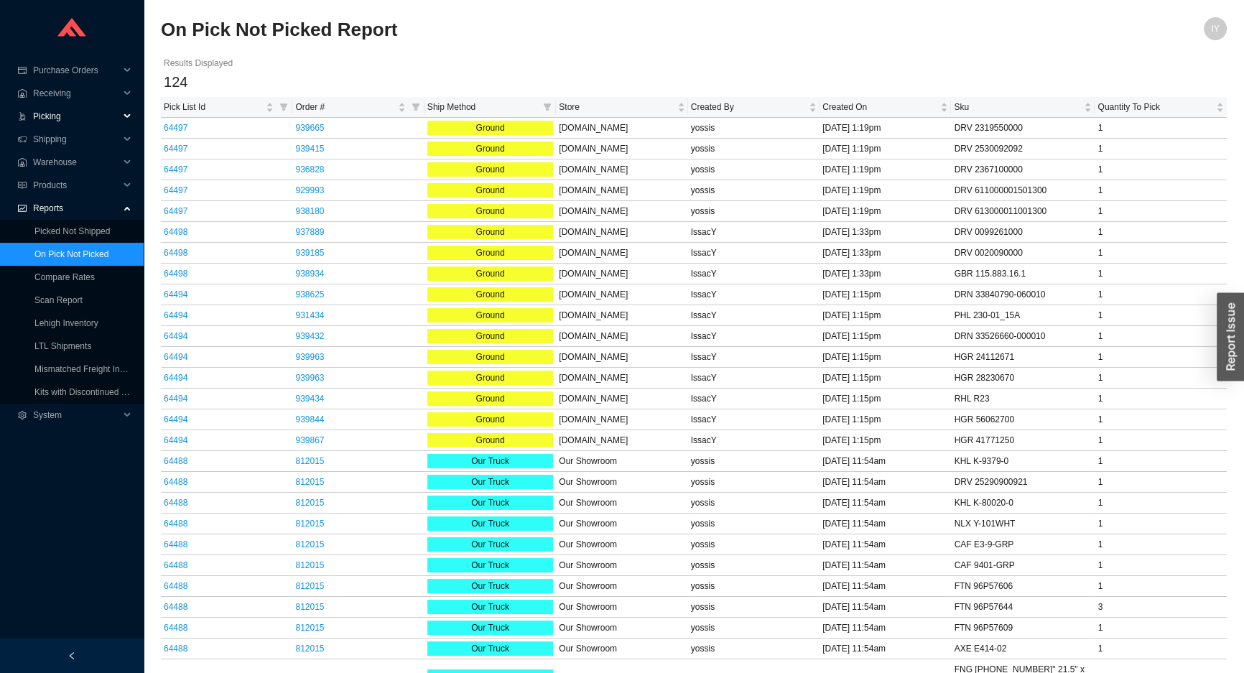
click at [70, 120] on span "Picking" at bounding box center [76, 116] width 86 height 23
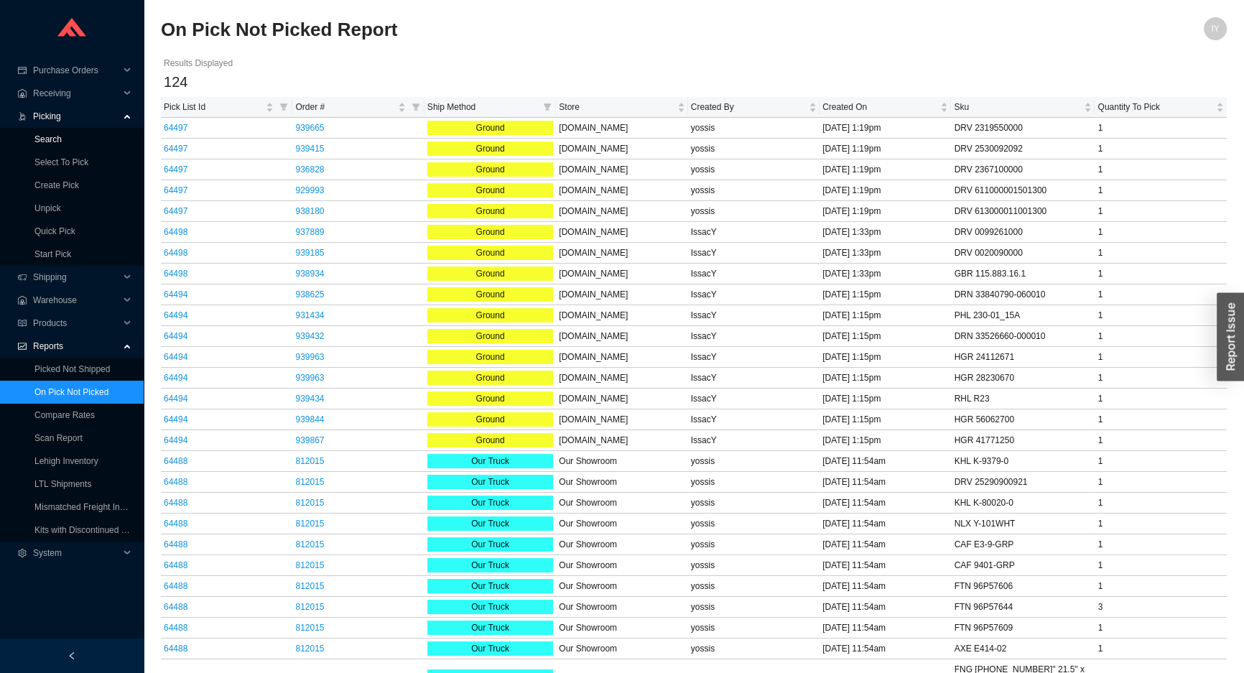
click at [60, 136] on link "Search" at bounding box center [47, 139] width 27 height 10
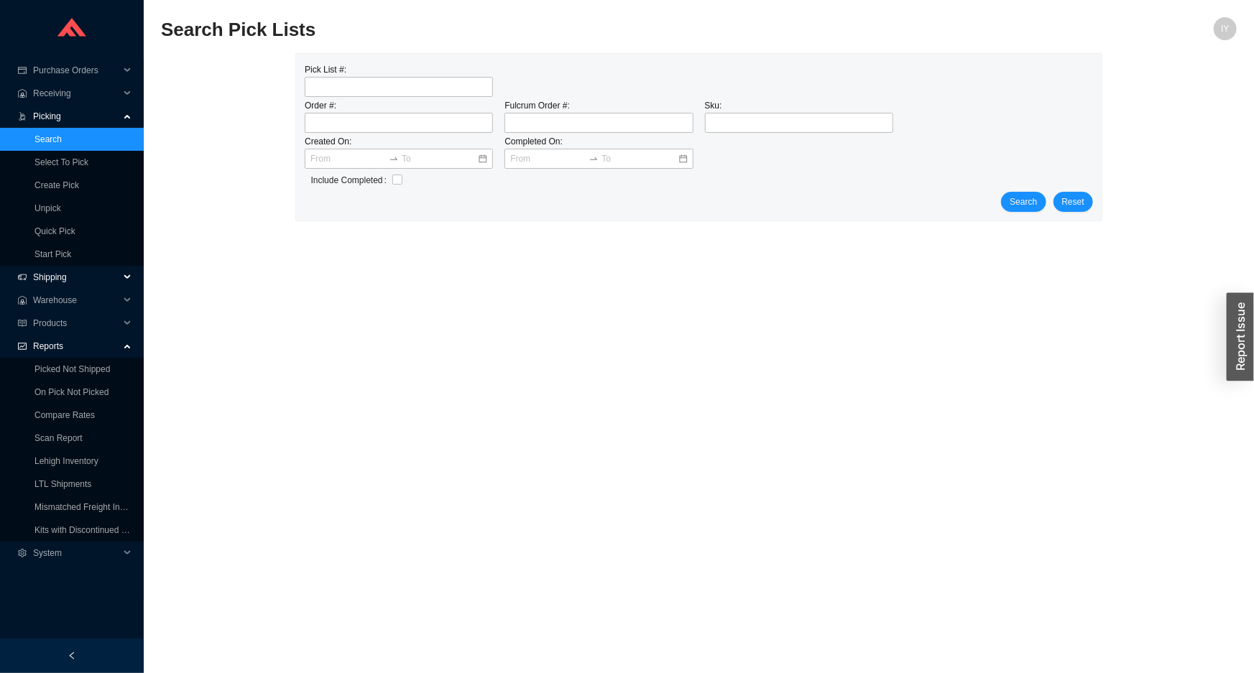
click at [44, 287] on span "Shipping" at bounding box center [76, 277] width 86 height 23
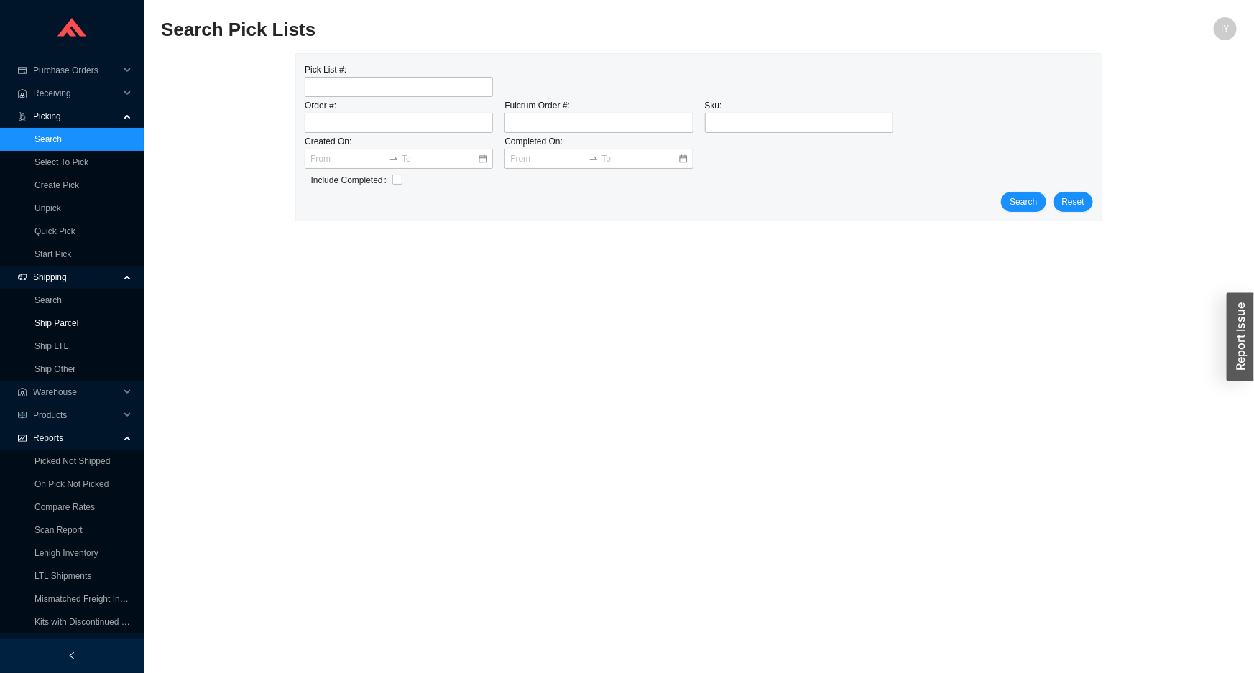
click at [48, 321] on link "Ship Parcel" at bounding box center [56, 323] width 44 height 10
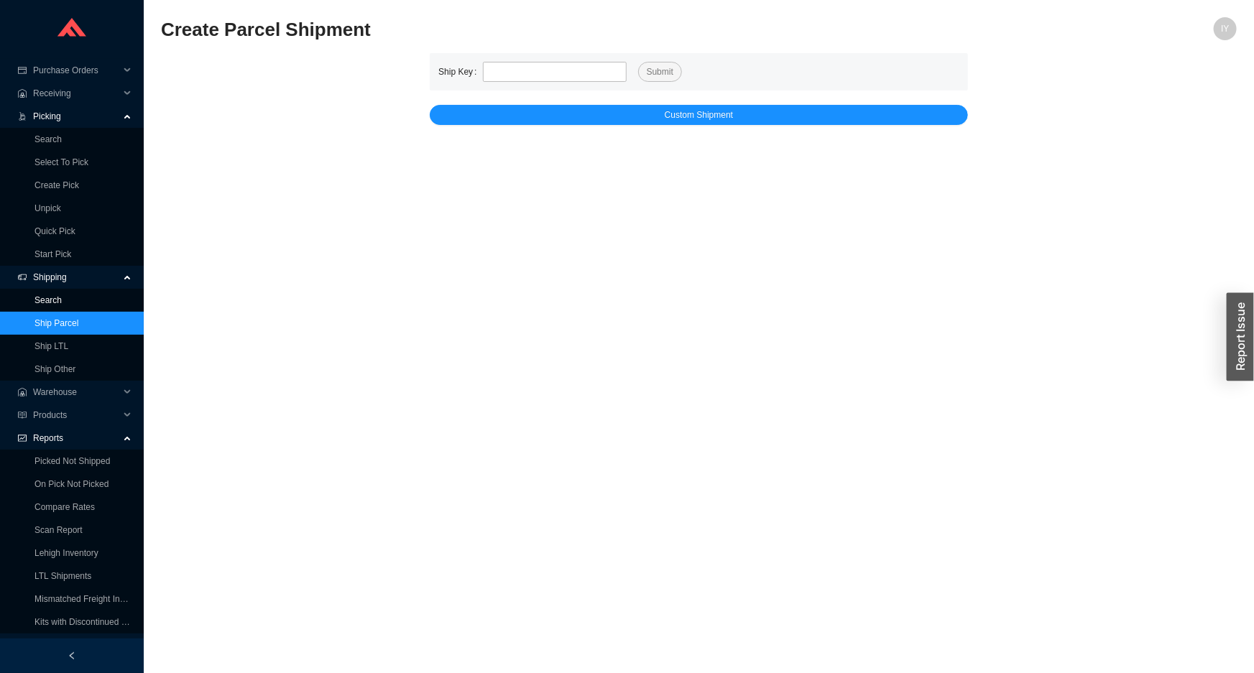
click at [47, 305] on link "Search" at bounding box center [47, 300] width 27 height 10
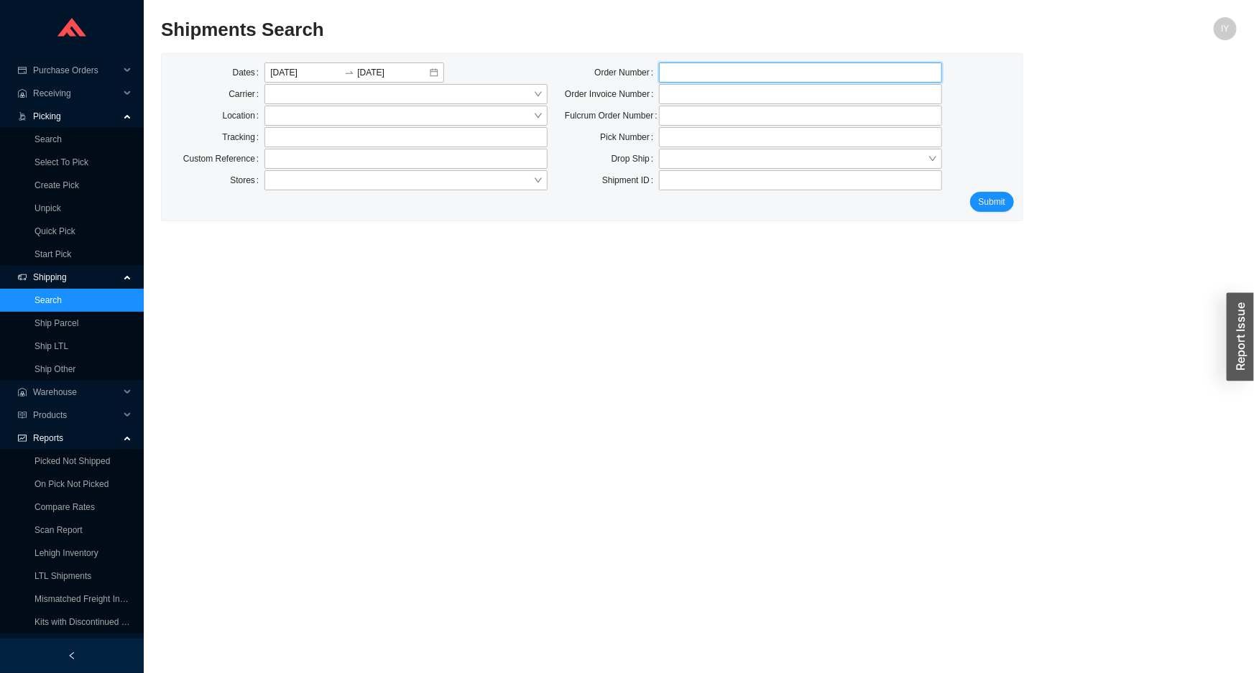
click at [671, 80] on input "tel" at bounding box center [800, 73] width 283 height 20
type input "9408369"
click button "Submit" at bounding box center [992, 202] width 44 height 20
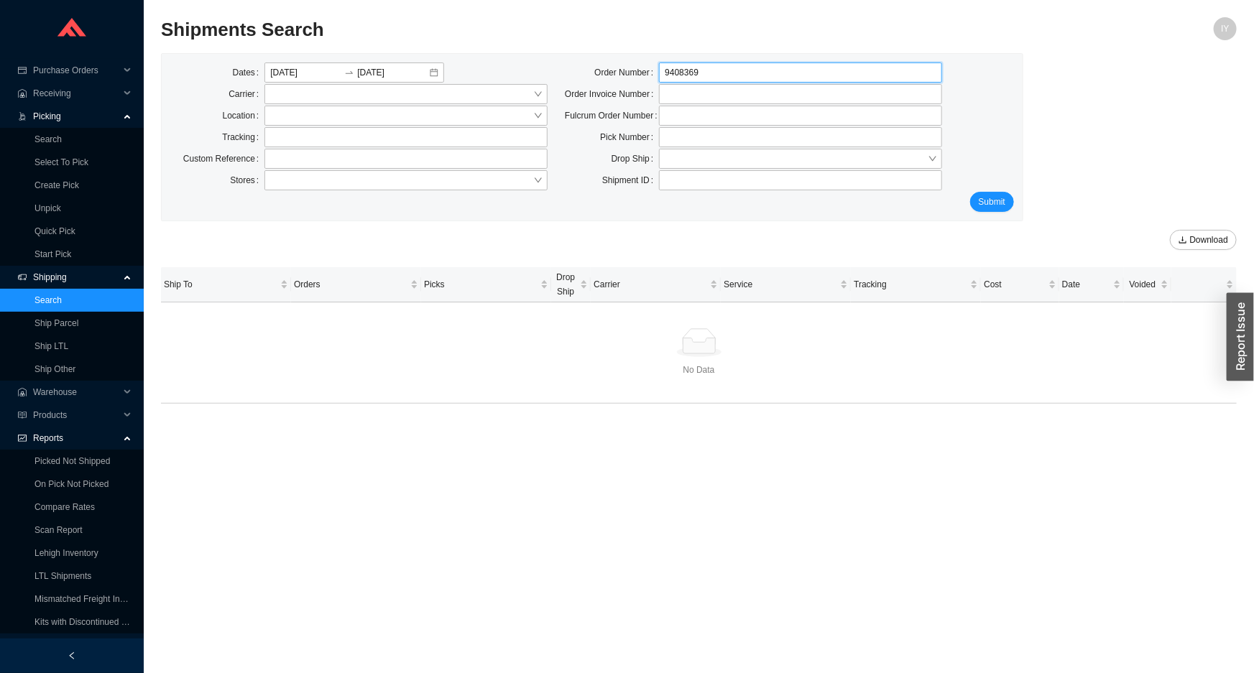
click at [693, 76] on input "9408369" at bounding box center [800, 73] width 283 height 20
type input "940839"
click button "Submit" at bounding box center [992, 202] width 44 height 20
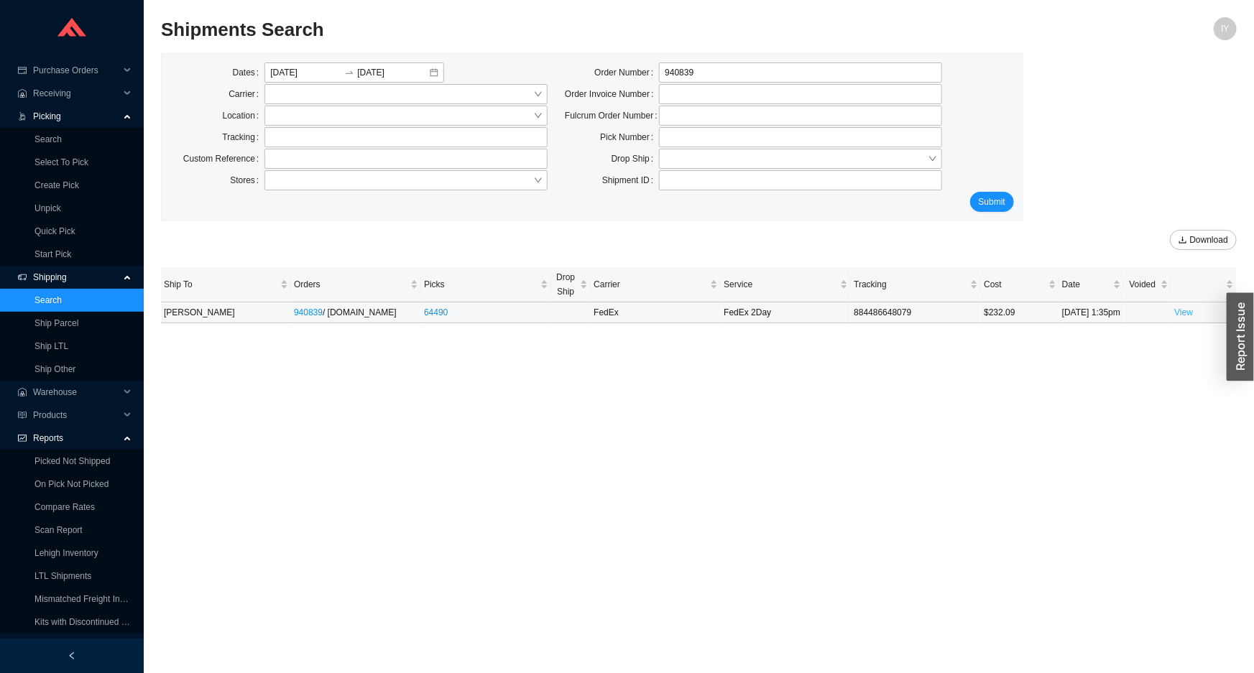
click at [1181, 318] on link "View" at bounding box center [1183, 312] width 19 height 10
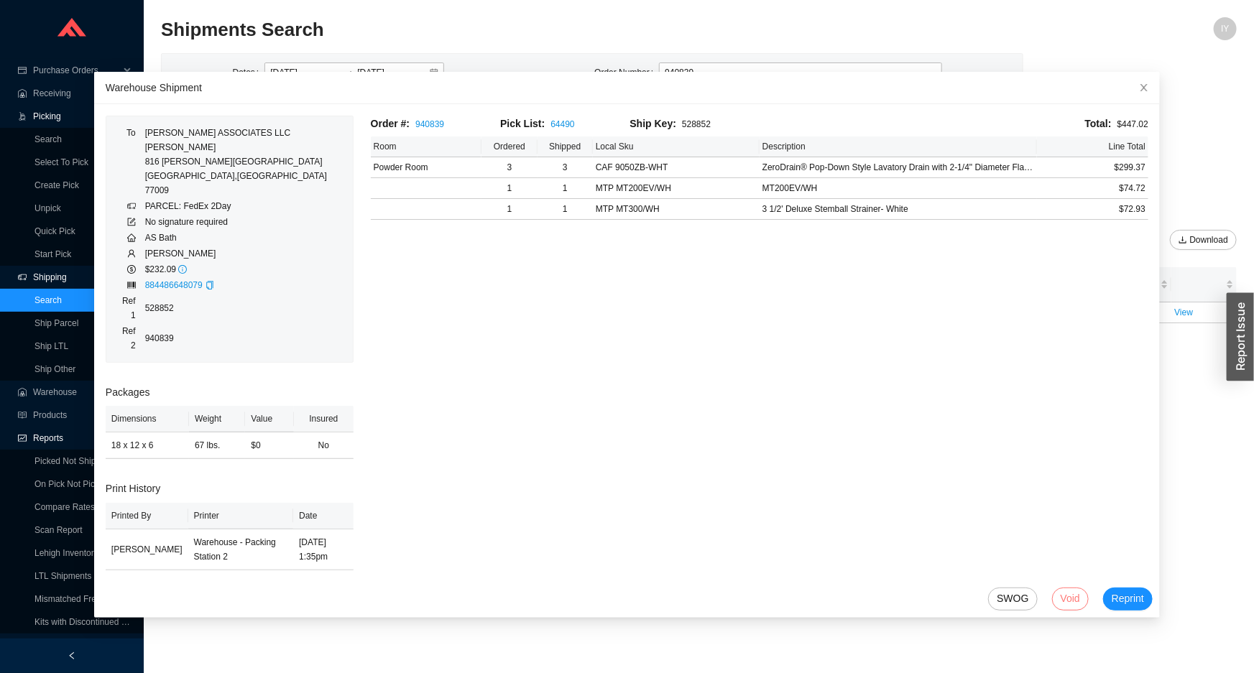
click at [1060, 591] on span "Void" at bounding box center [1069, 599] width 19 height 17
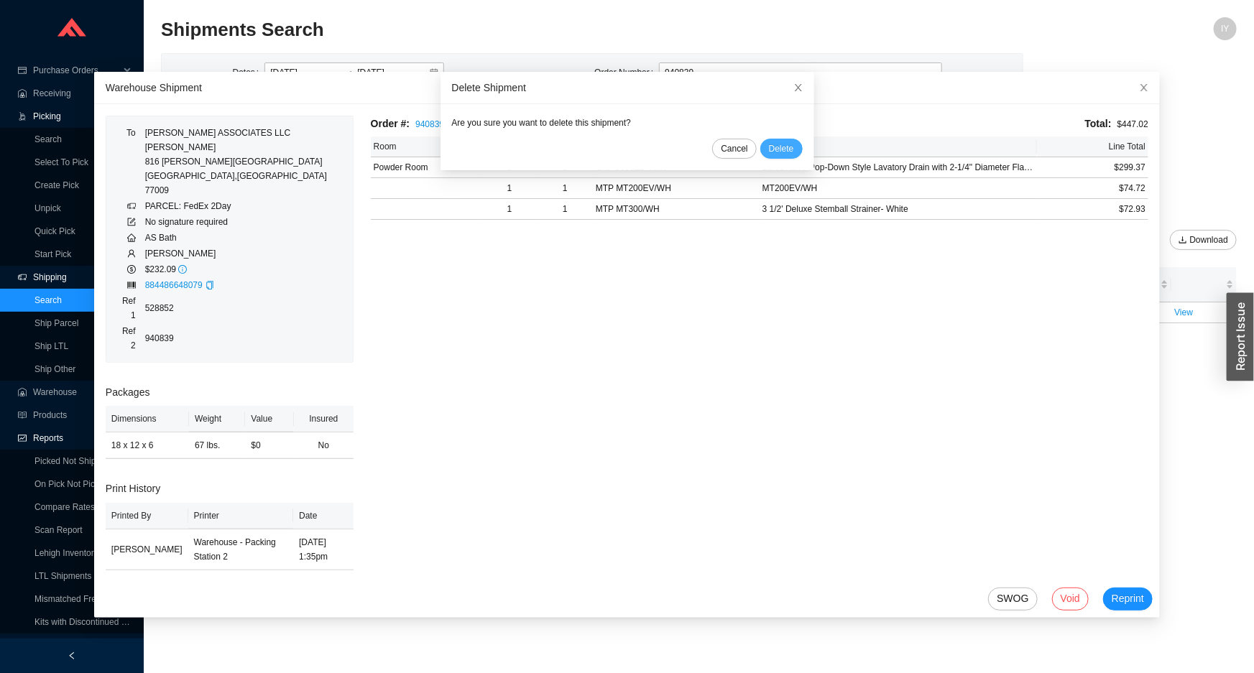
click at [769, 149] on span "Delete" at bounding box center [781, 149] width 25 height 14
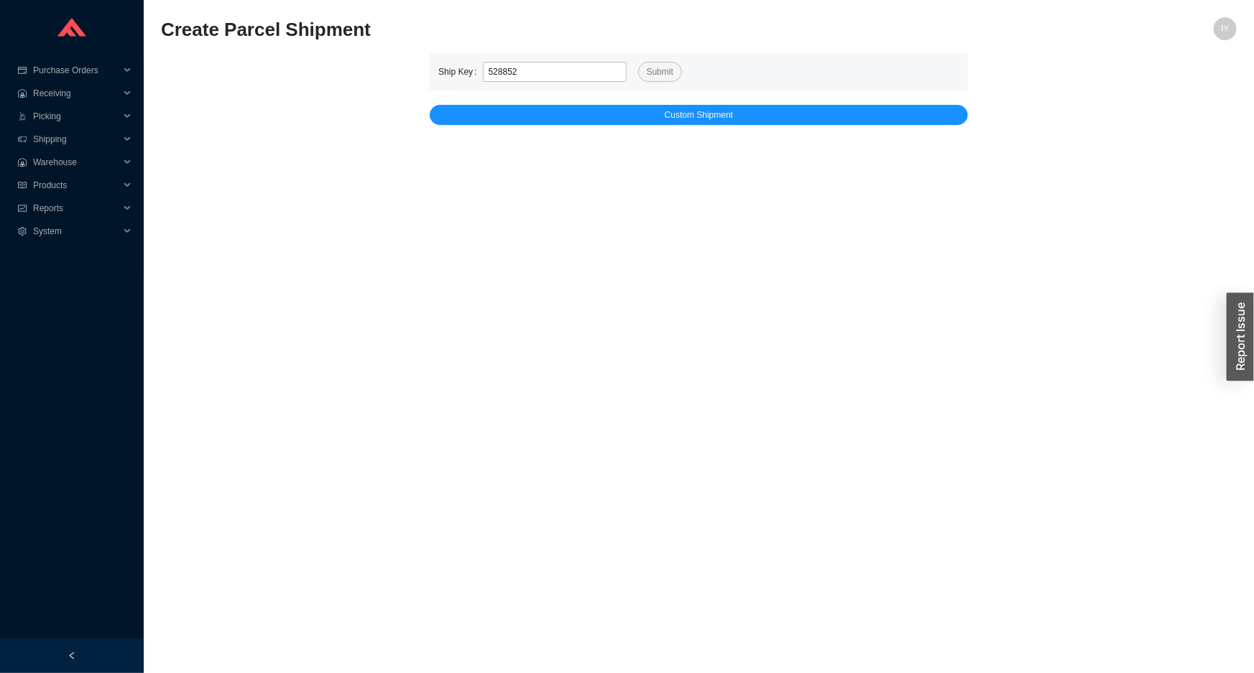
type input "528852"
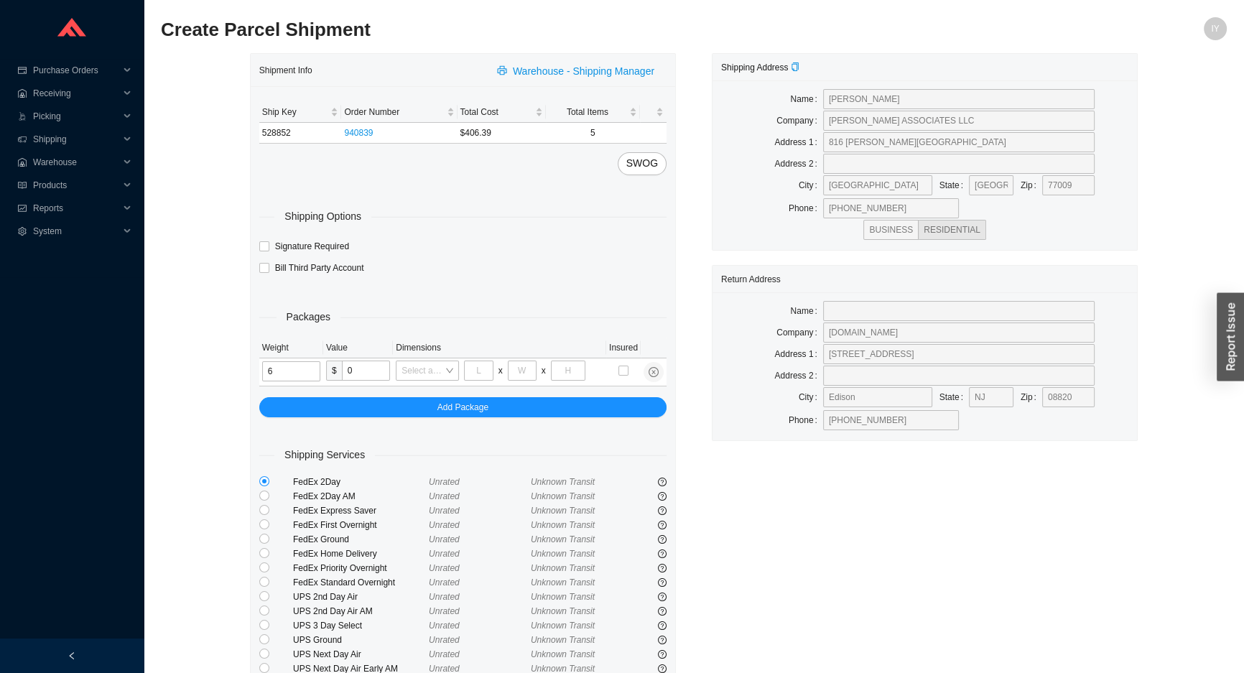
type input "6"
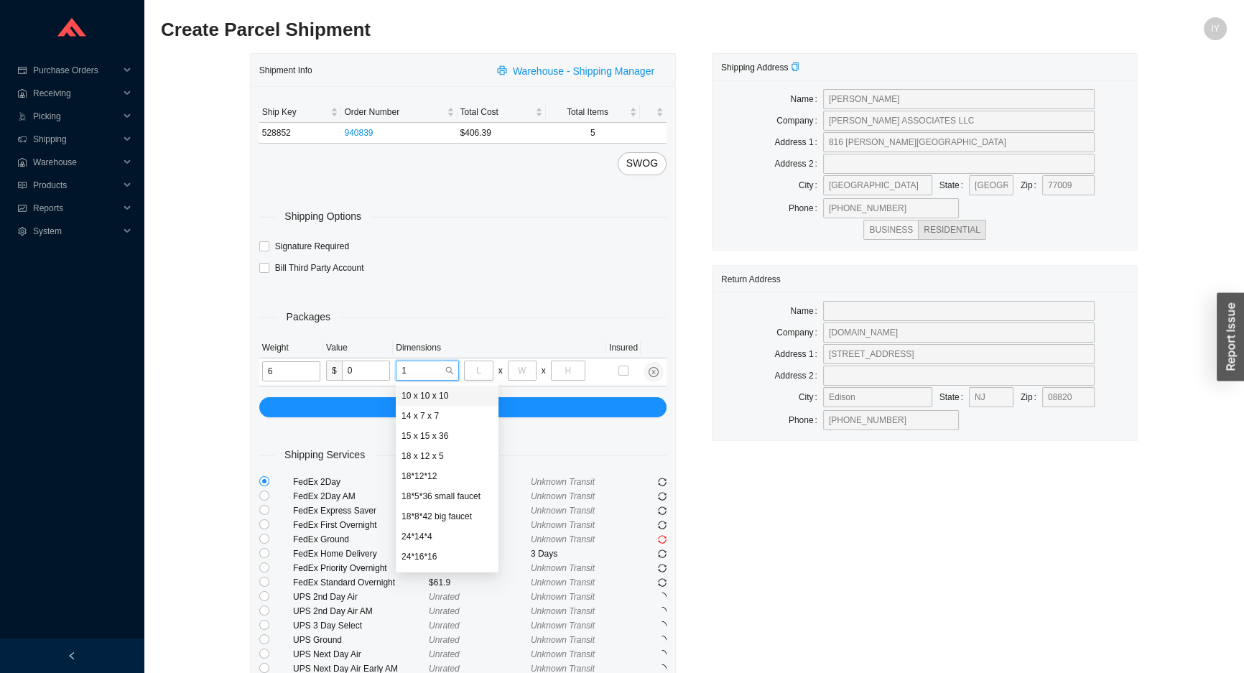
type input "18"
type input "12"
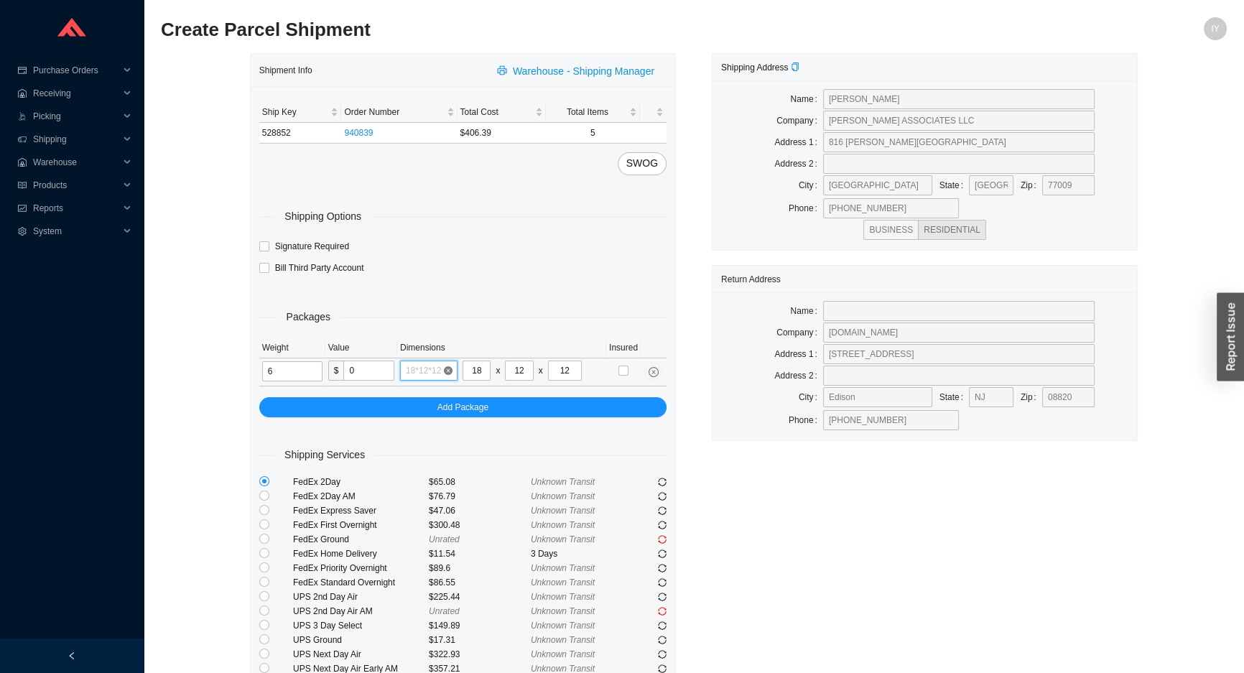
click at [430, 376] on span "18*12*12" at bounding box center [429, 370] width 46 height 19
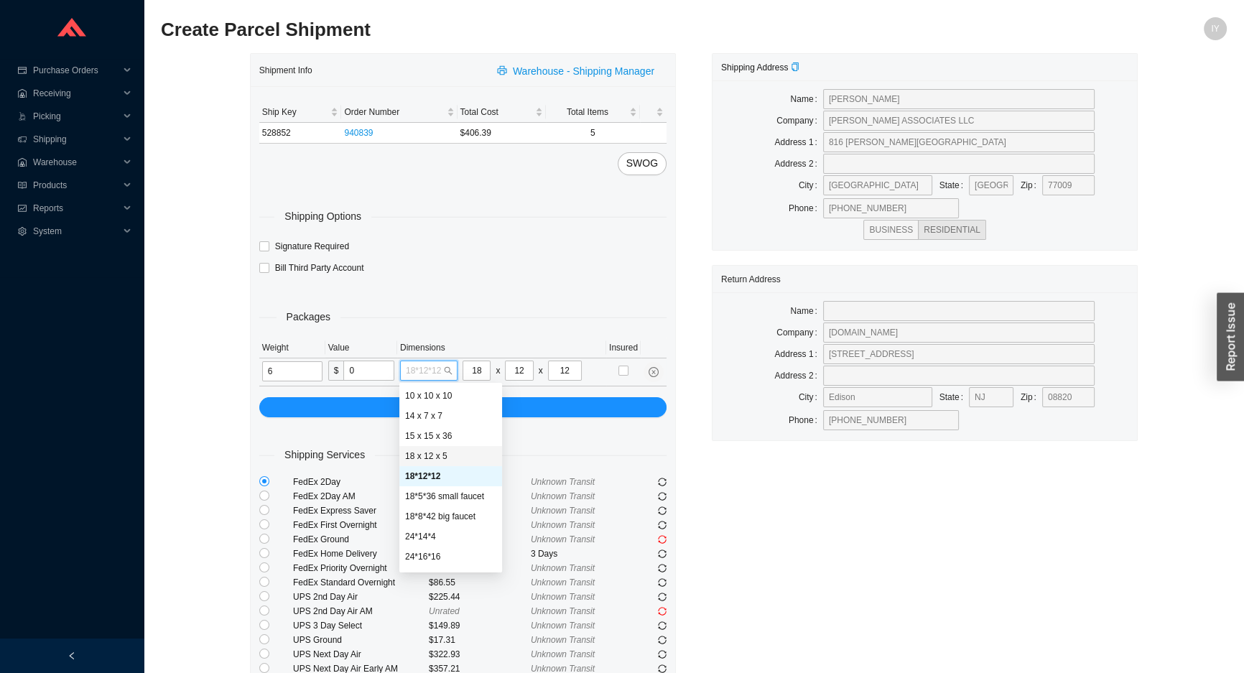
click at [427, 460] on div "18 x 12 x 5" at bounding box center [450, 456] width 91 height 13
type input "6"
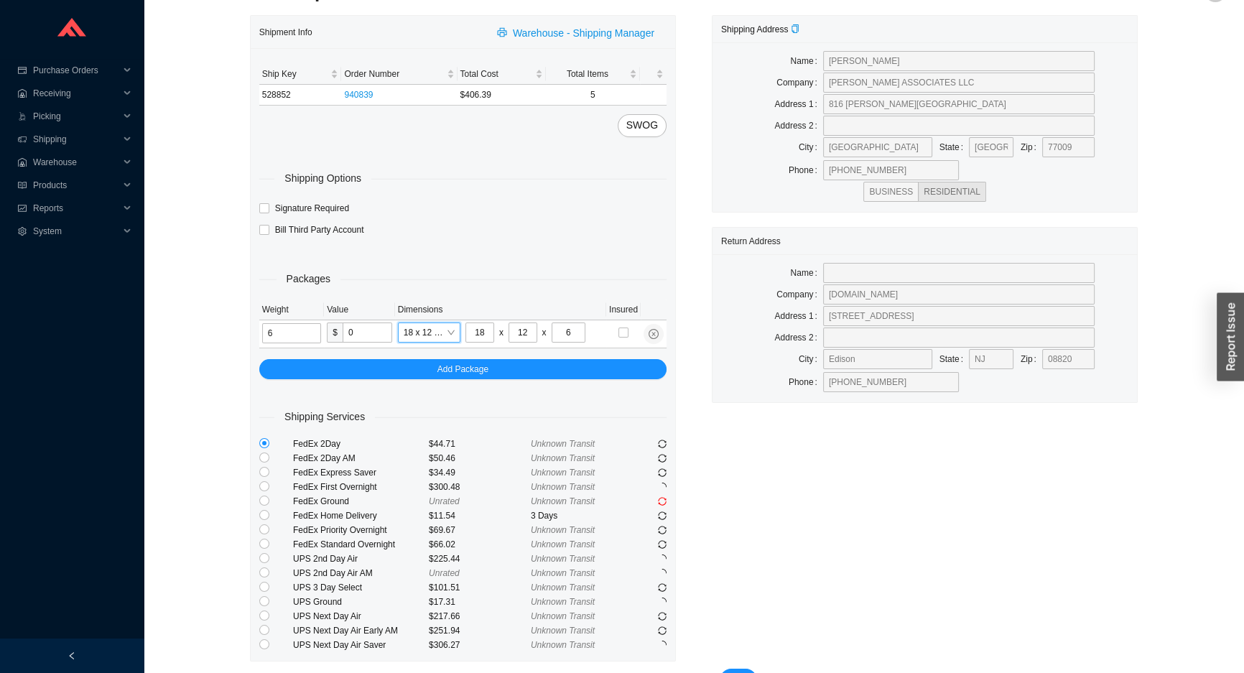
scroll to position [78, 0]
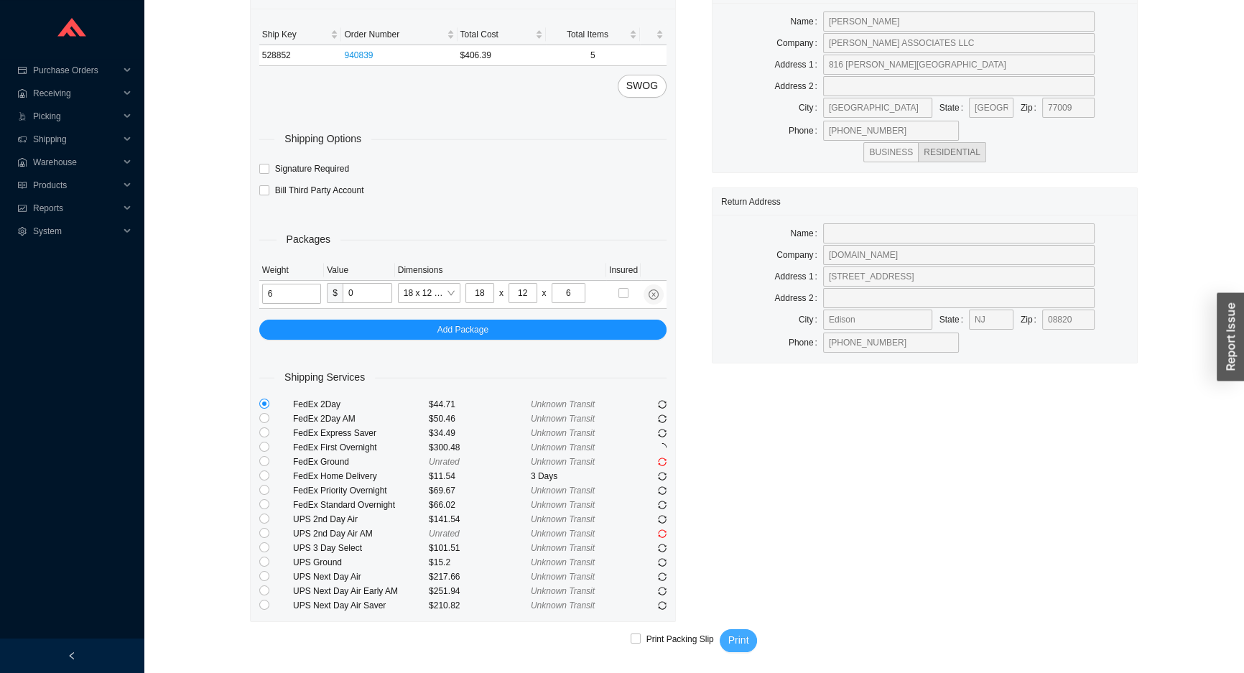
click at [733, 644] on span "Print" at bounding box center [738, 640] width 21 height 17
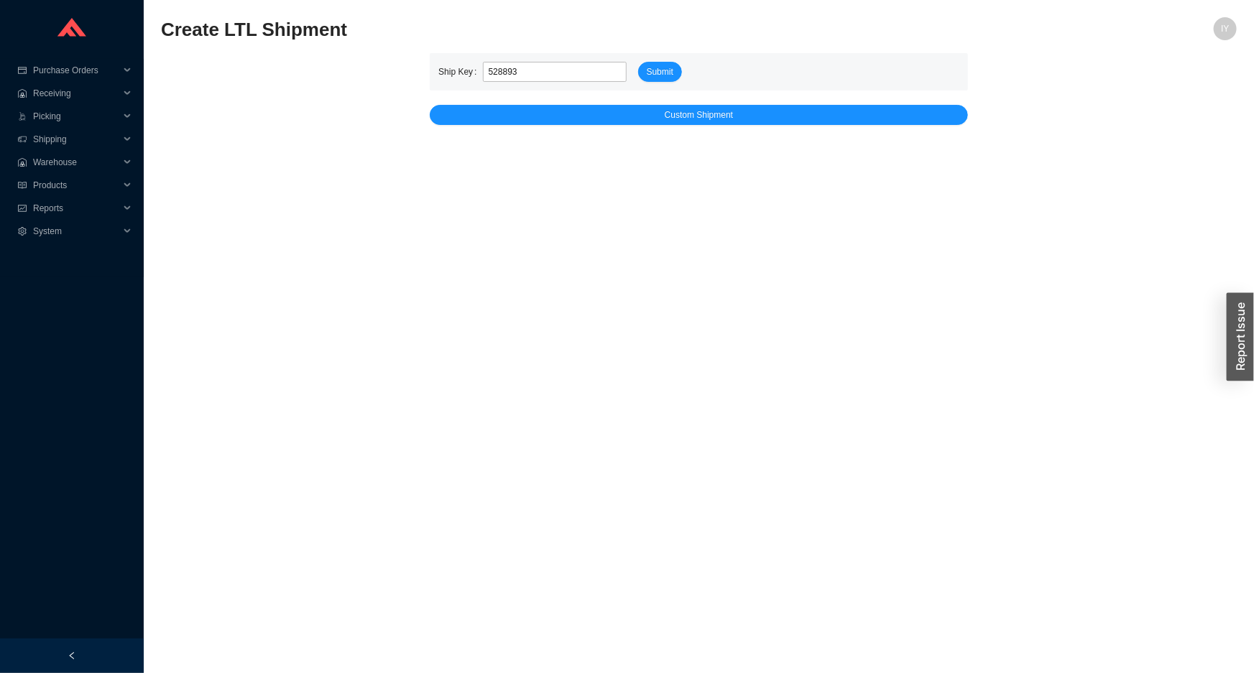
click at [638, 62] on button "Submit" at bounding box center [660, 72] width 44 height 20
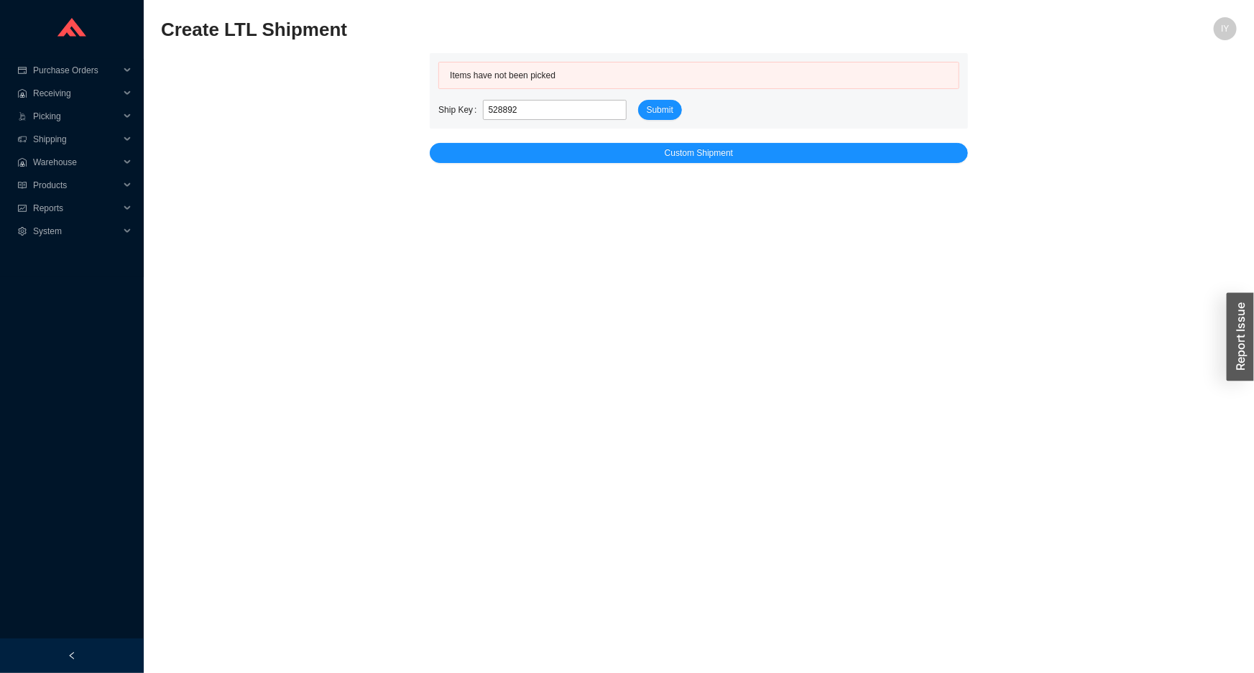
type input "528892"
click at [638, 100] on button "Submit" at bounding box center [660, 110] width 44 height 20
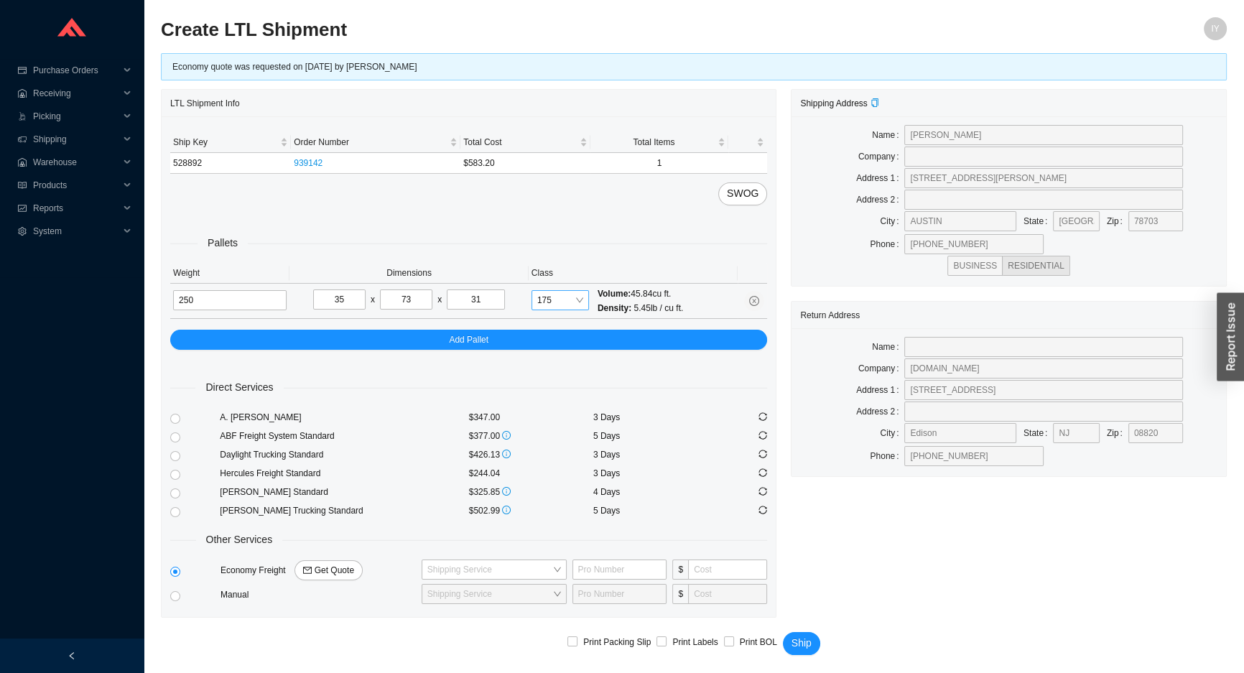
click at [572, 302] on span "175" at bounding box center [560, 300] width 46 height 19
click at [555, 441] on div "200" at bounding box center [560, 444] width 46 height 13
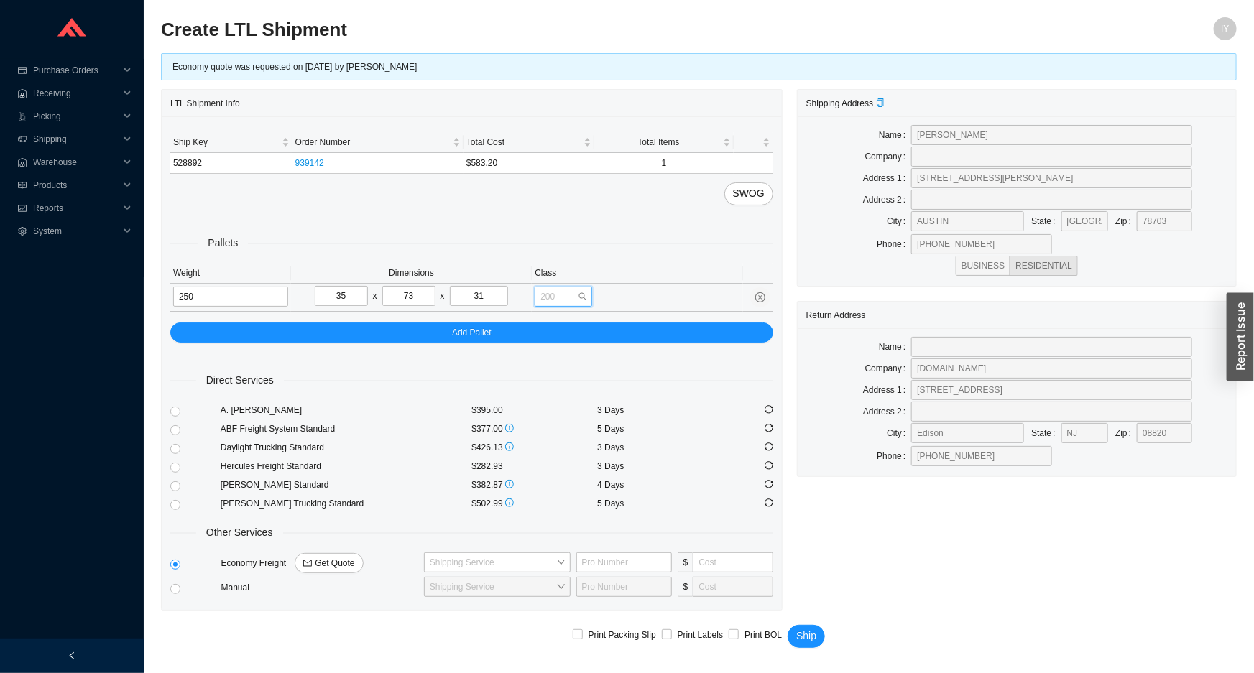
click at [577, 294] on span "200" at bounding box center [563, 296] width 46 height 19
click at [182, 302] on input "250" at bounding box center [230, 297] width 115 height 20
click at [182, 301] on input "250" at bounding box center [230, 297] width 115 height 20
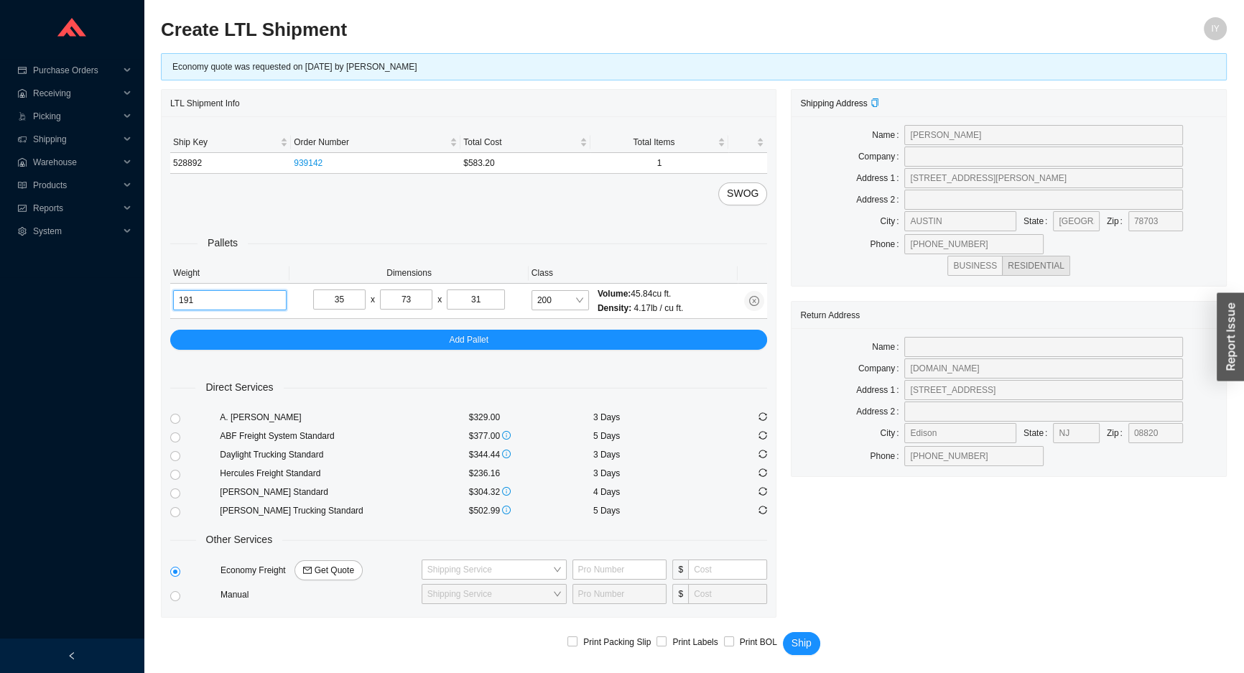
type input "191"
click at [167, 474] on div "Ship Key Order Number Total Cost Total Items 528892 939142 $583.20 1 SWOG Palle…" at bounding box center [469, 366] width 614 height 501
click at [172, 473] on input "radio" at bounding box center [175, 475] width 10 height 10
radio input "true"
checkbox input "true"
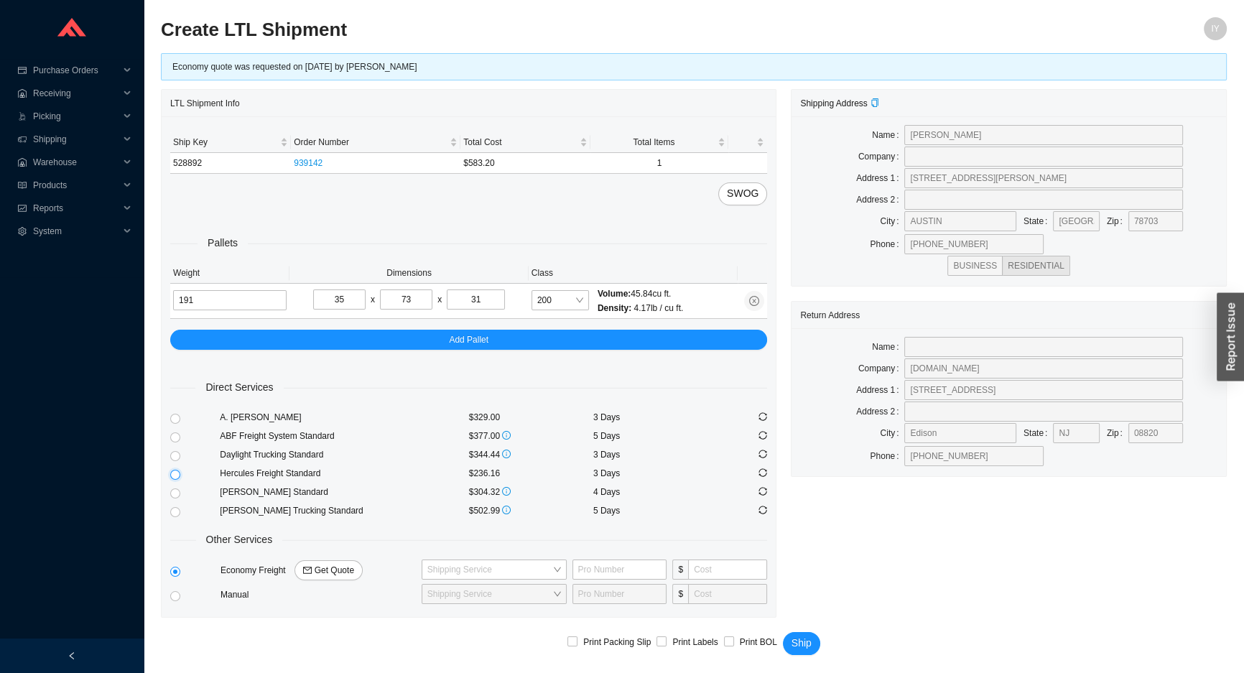
checkbox input "true"
click at [794, 653] on div "Print Packing Slip Print Labels Print BOL Ship" at bounding box center [694, 647] width 1066 height 59
click at [783, 643] on button "Ship" at bounding box center [801, 643] width 37 height 23
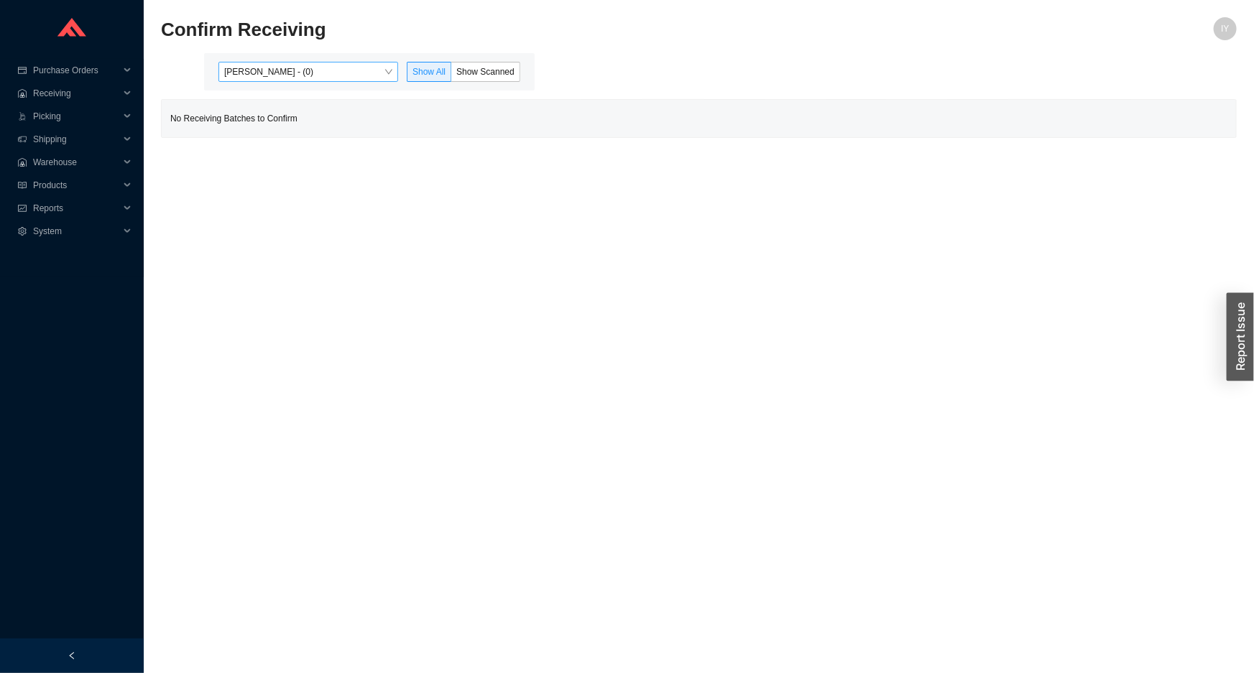
drag, startPoint x: 366, startPoint y: 68, endPoint x: 362, endPoint y: 75, distance: 7.8
click at [362, 75] on span "[PERSON_NAME] - (0)" at bounding box center [308, 72] width 168 height 19
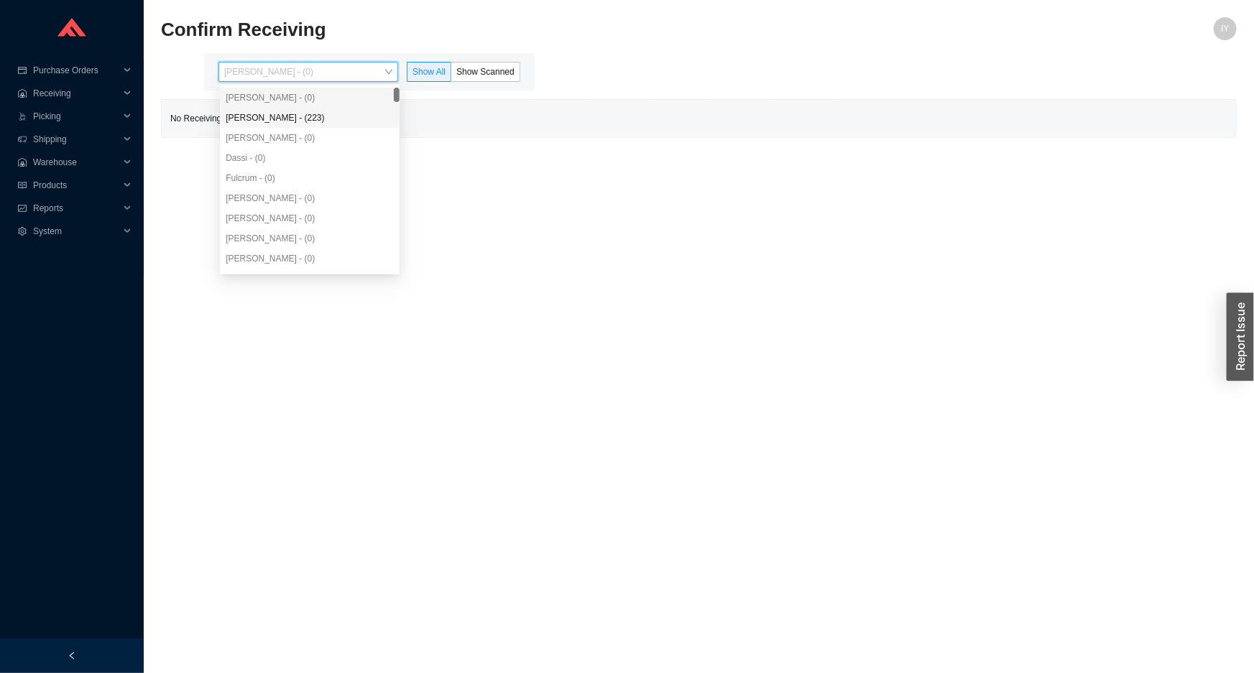
click at [330, 123] on div "[PERSON_NAME] - (223)" at bounding box center [310, 117] width 168 height 13
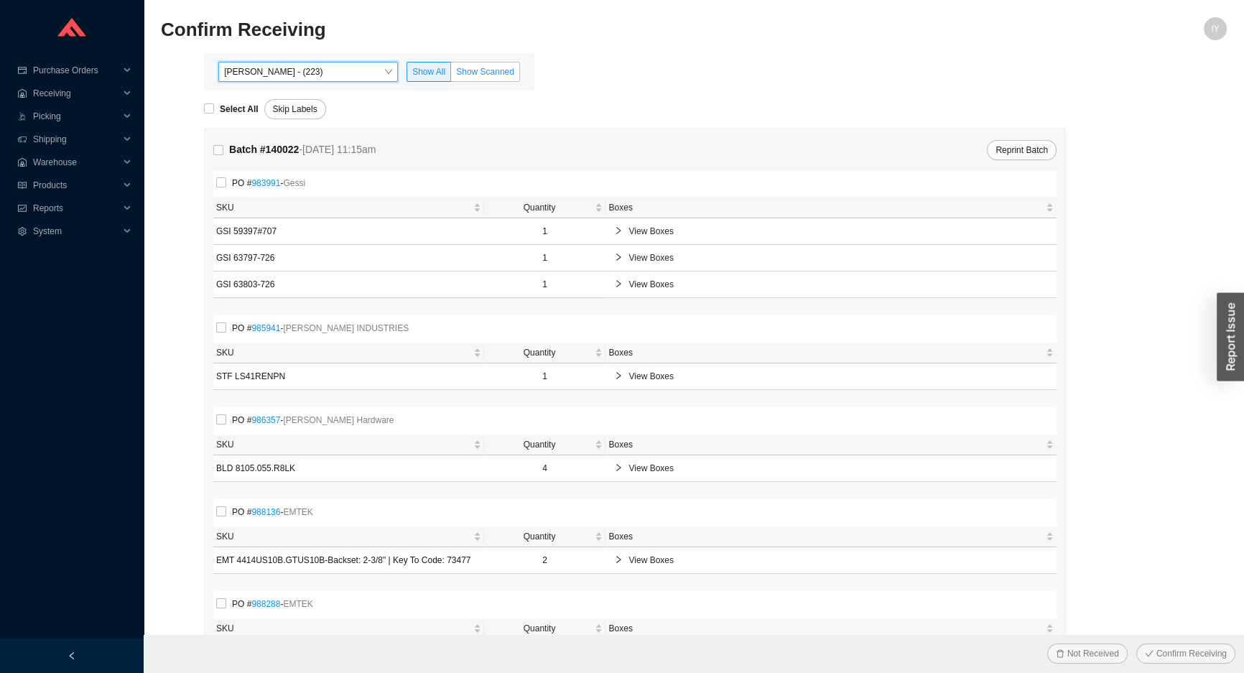
click at [485, 63] on label "Show Scanned" at bounding box center [485, 72] width 69 height 20
click at [451, 75] on input "Show Scanned" at bounding box center [451, 75] width 0 height 0
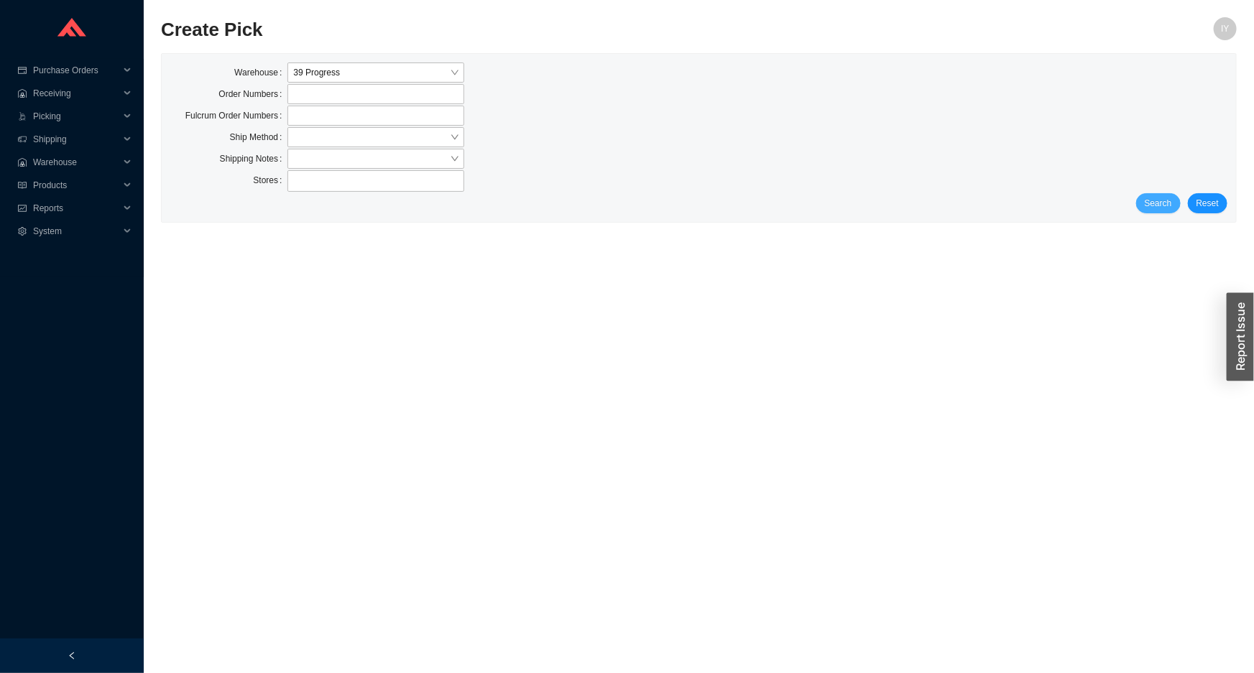
click at [1158, 200] on span "Search" at bounding box center [1157, 203] width 27 height 14
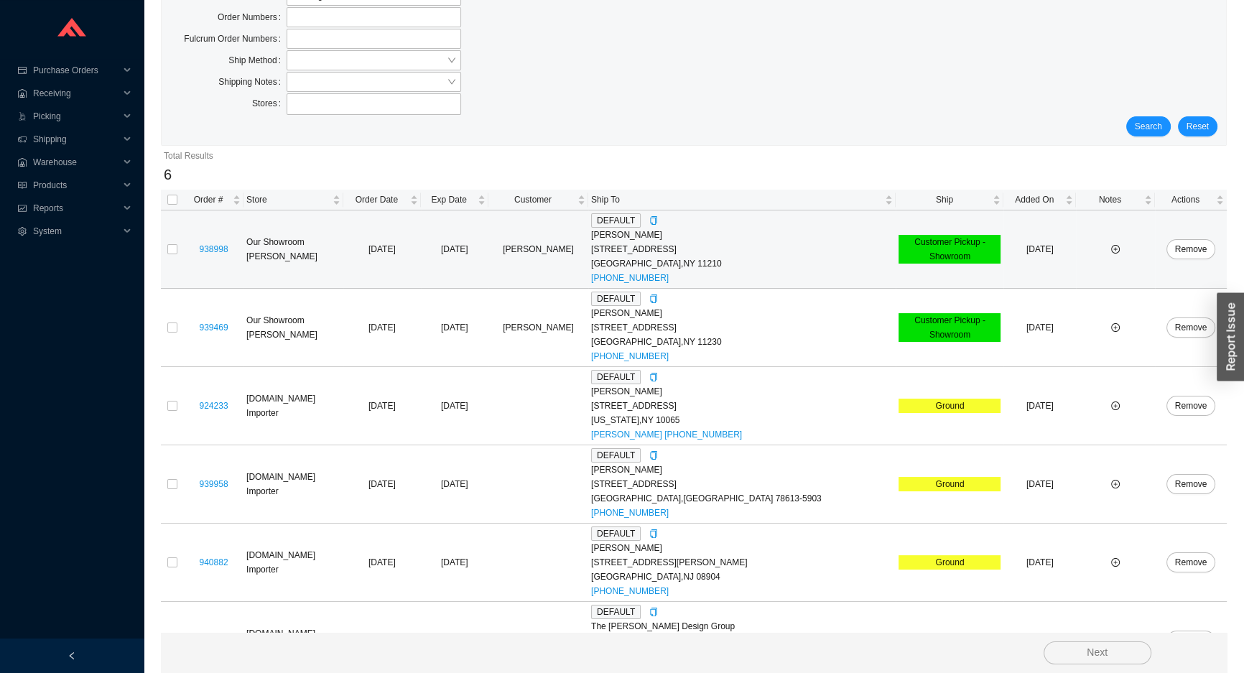
scroll to position [123, 0]
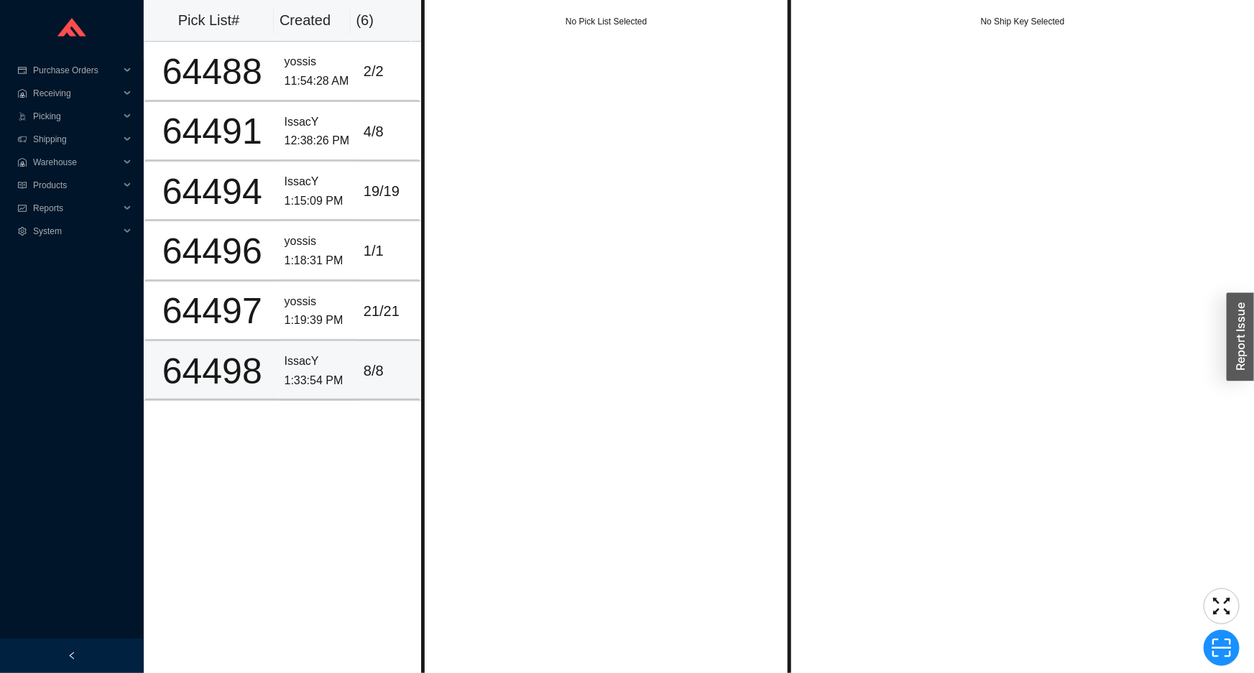
click at [359, 354] on td "8 / 8" at bounding box center [389, 371] width 63 height 60
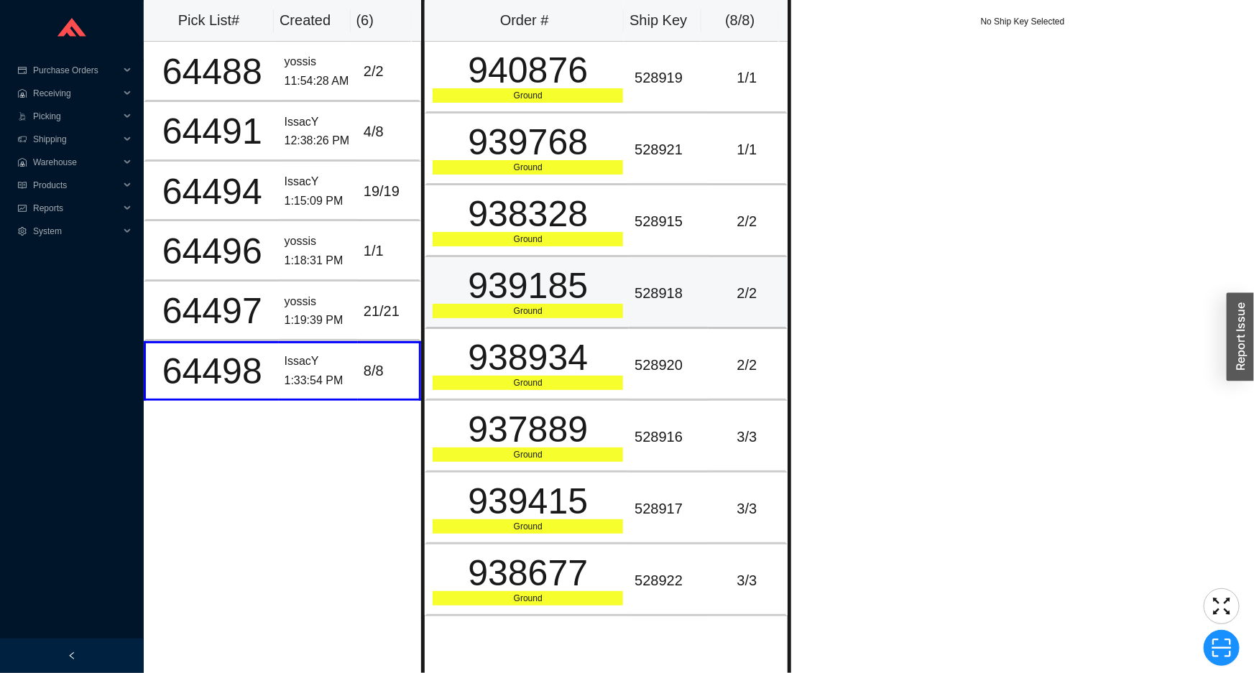
click at [563, 288] on div "939185" at bounding box center [527, 286] width 190 height 36
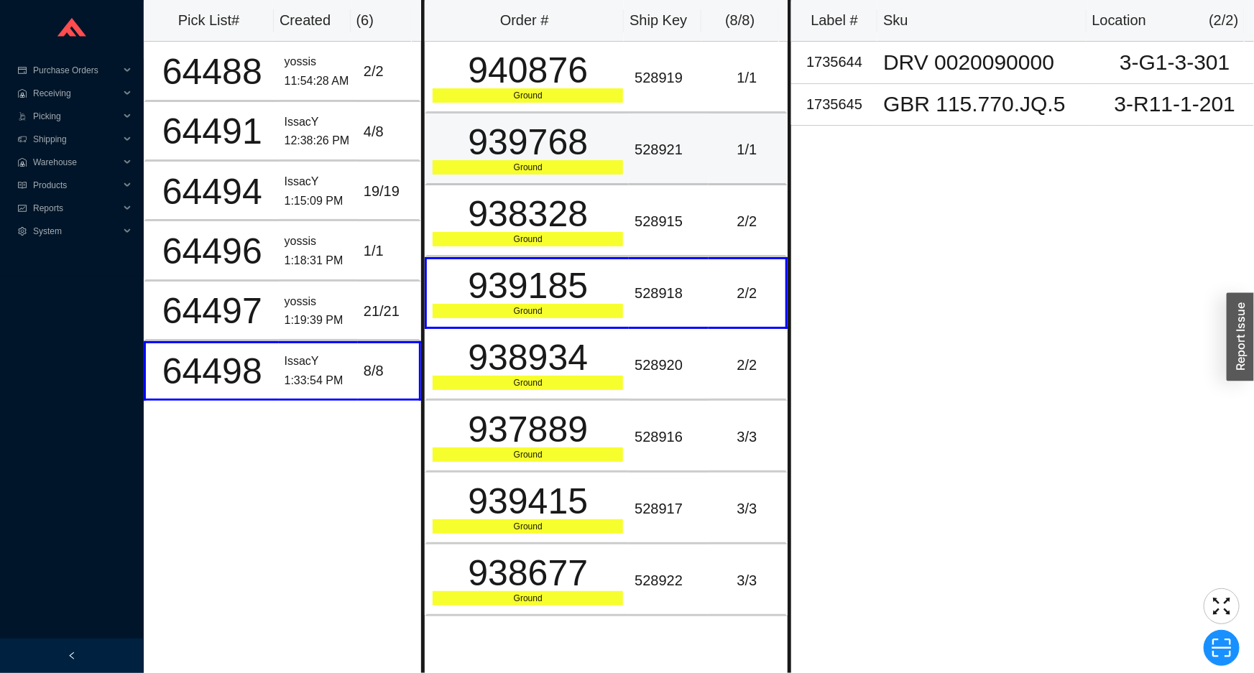
click at [571, 159] on div "939768" at bounding box center [527, 142] width 190 height 36
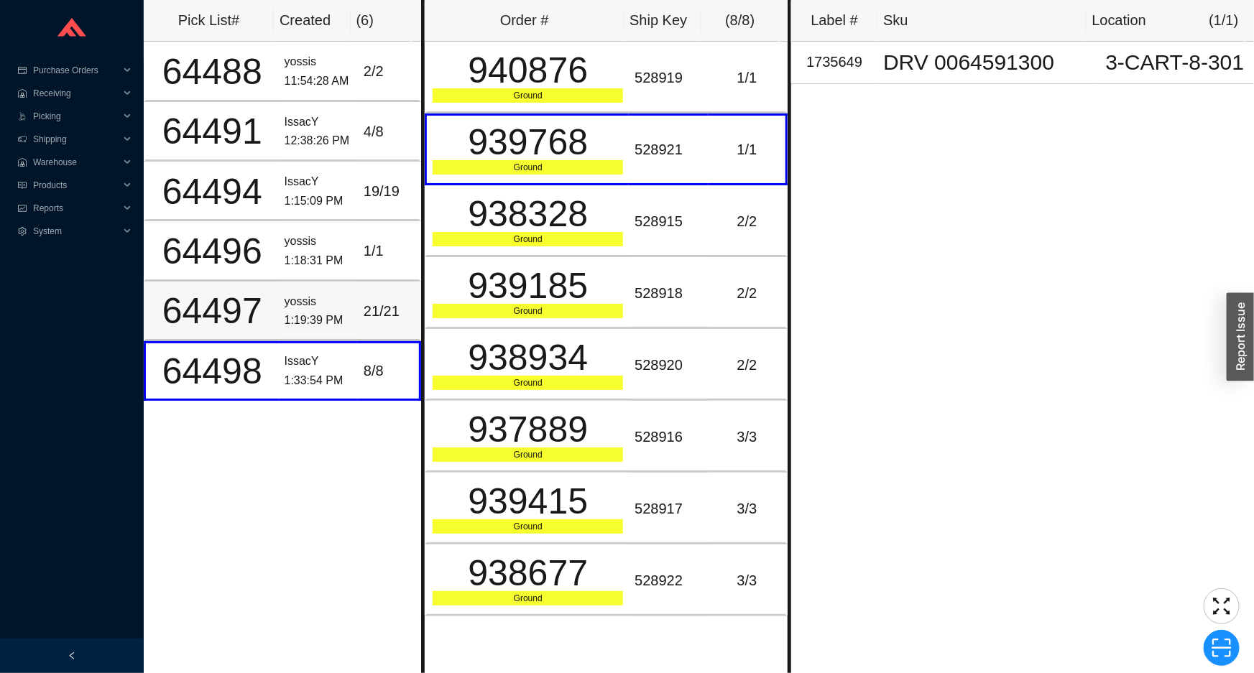
click at [358, 325] on td "21 / 21" at bounding box center [389, 312] width 63 height 60
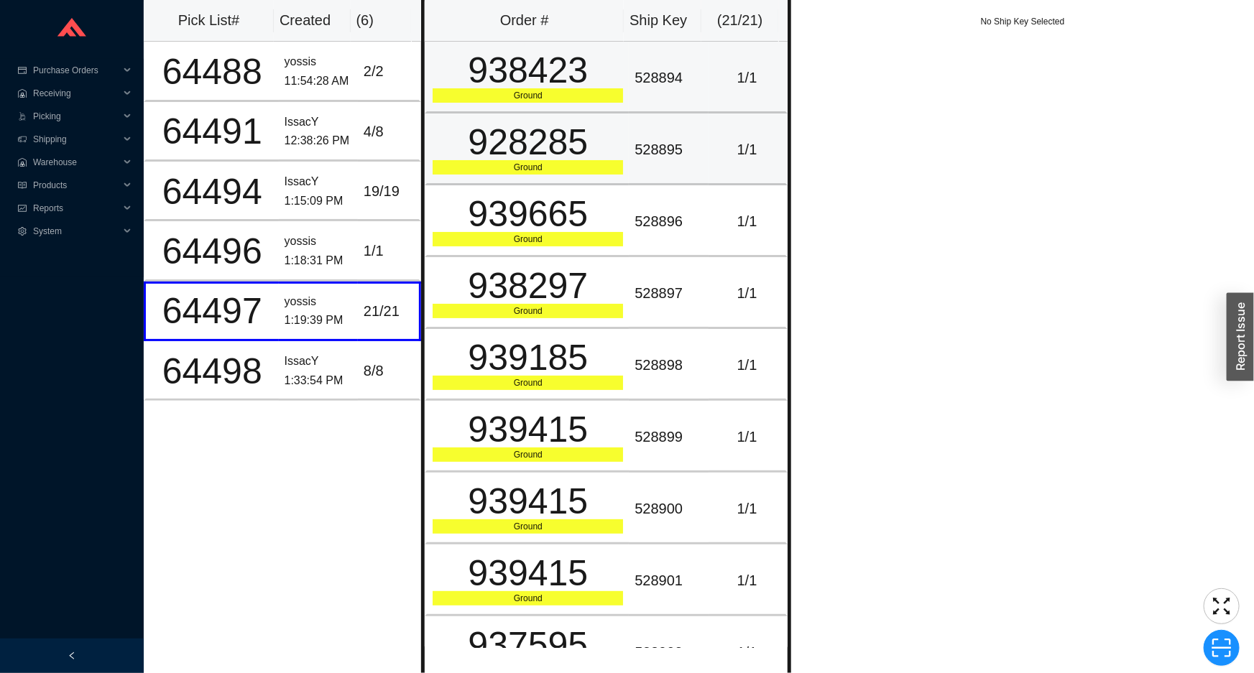
click at [505, 108] on td "938423 Ground" at bounding box center [527, 78] width 204 height 72
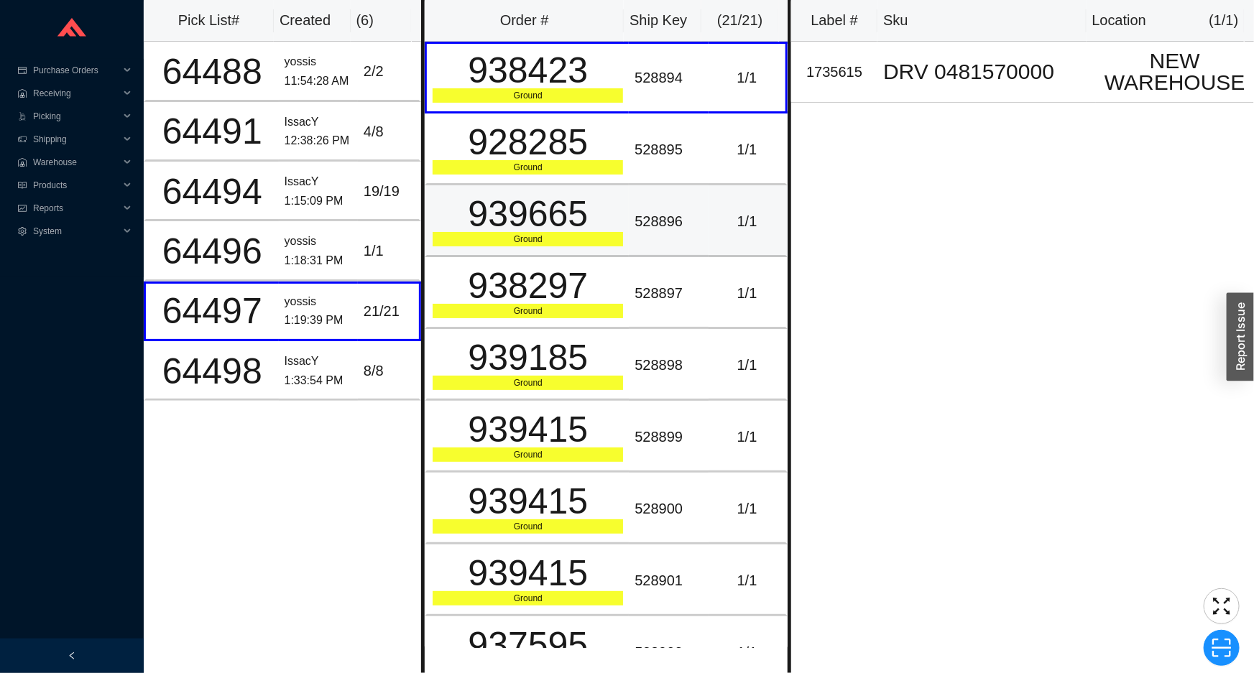
click at [496, 232] on div "939665" at bounding box center [527, 214] width 190 height 36
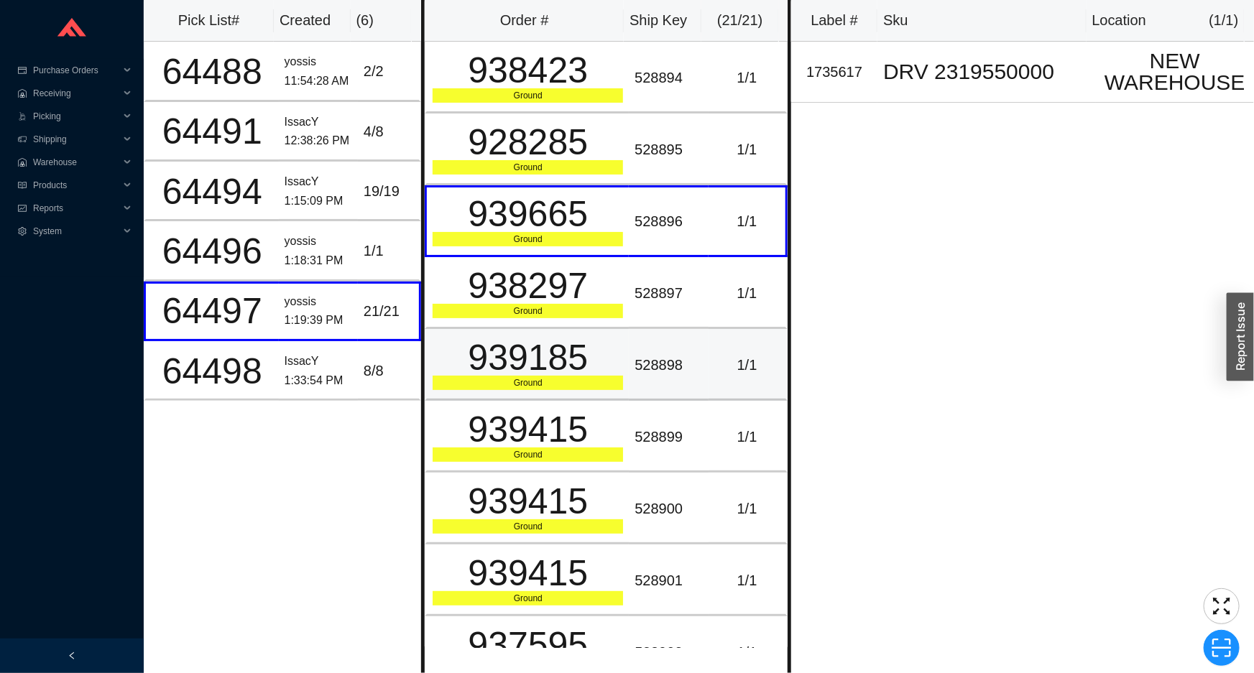
click at [528, 380] on div "Ground" at bounding box center [527, 383] width 190 height 14
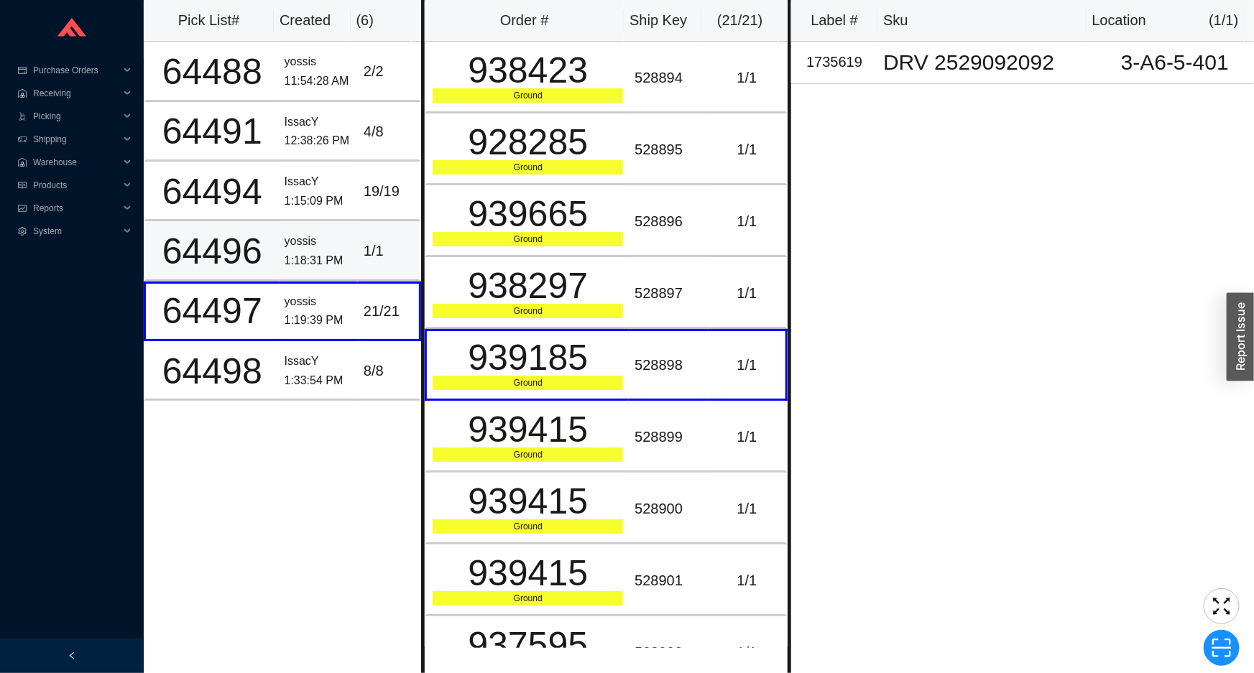
click at [290, 267] on div "1:18:31 PM" at bounding box center [318, 260] width 68 height 19
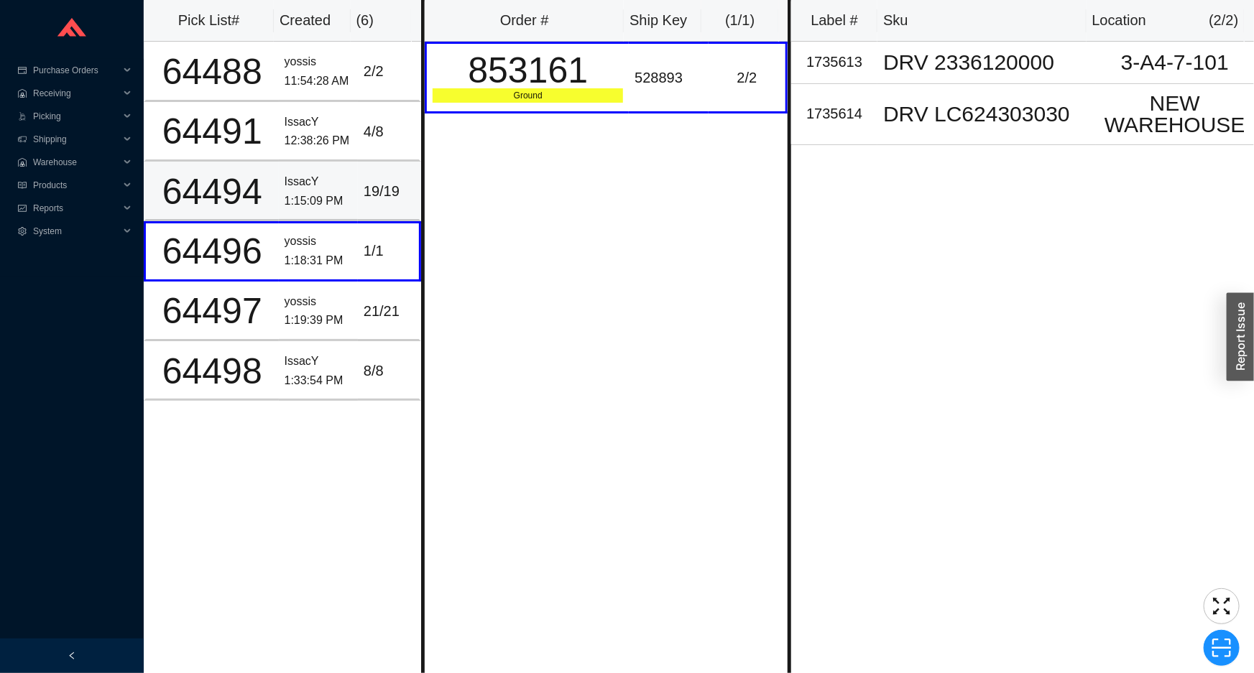
click at [326, 183] on div "IssacY" at bounding box center [318, 181] width 68 height 19
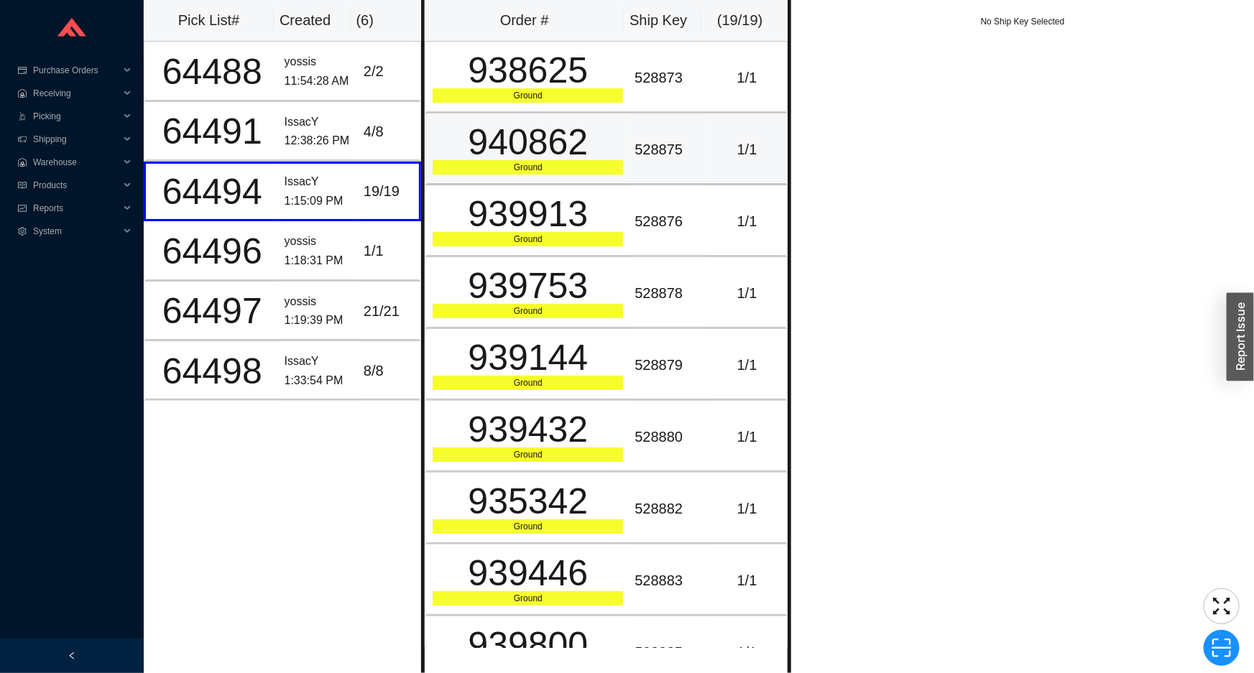
click at [601, 157] on div "940862" at bounding box center [527, 142] width 190 height 36
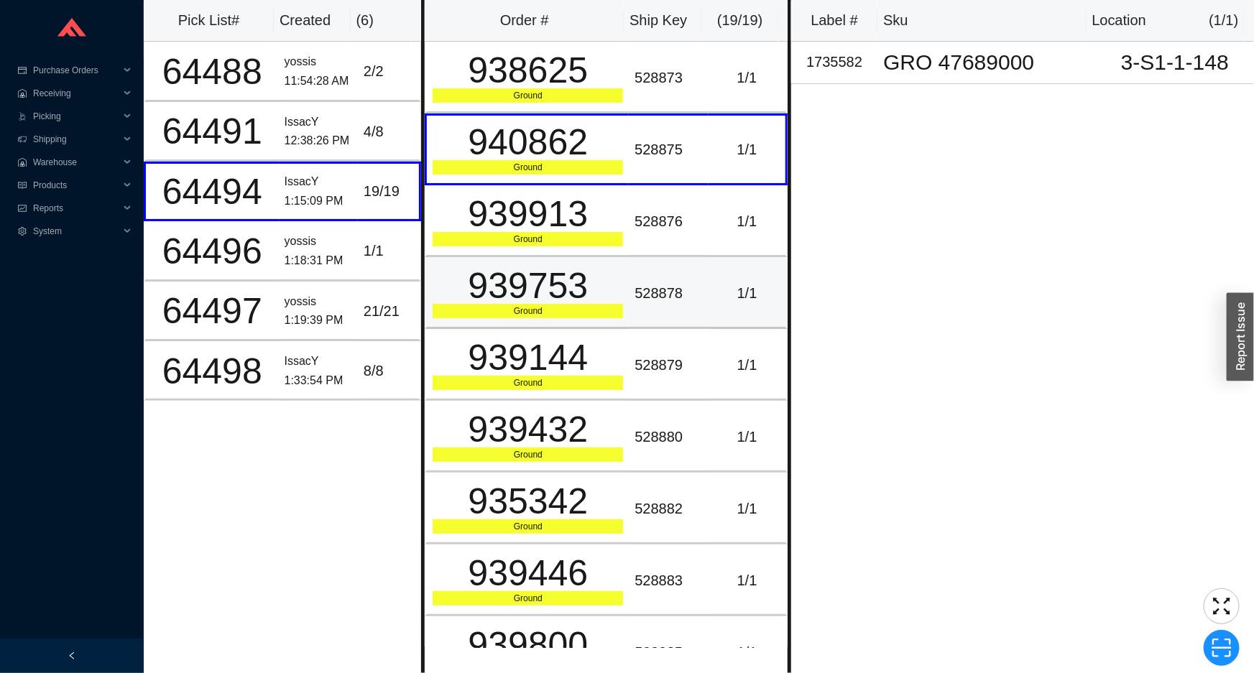
click at [586, 316] on div "Ground" at bounding box center [527, 311] width 190 height 14
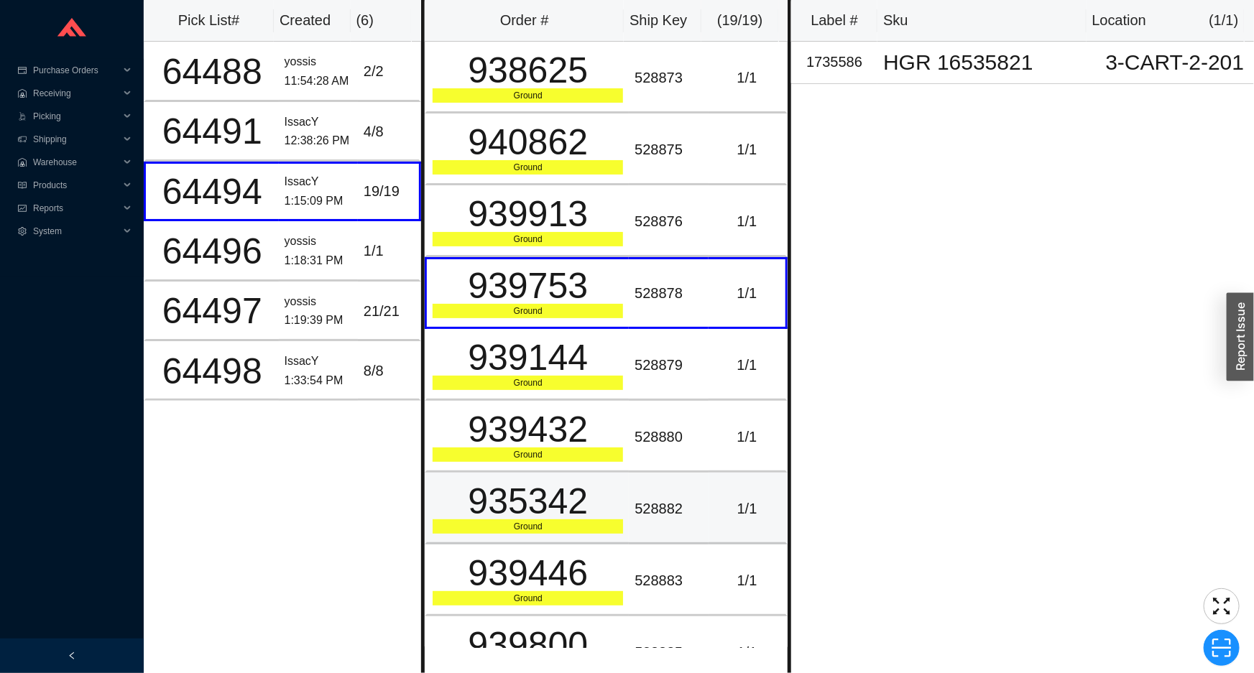
click at [575, 483] on div "935342" at bounding box center [527, 501] width 190 height 36
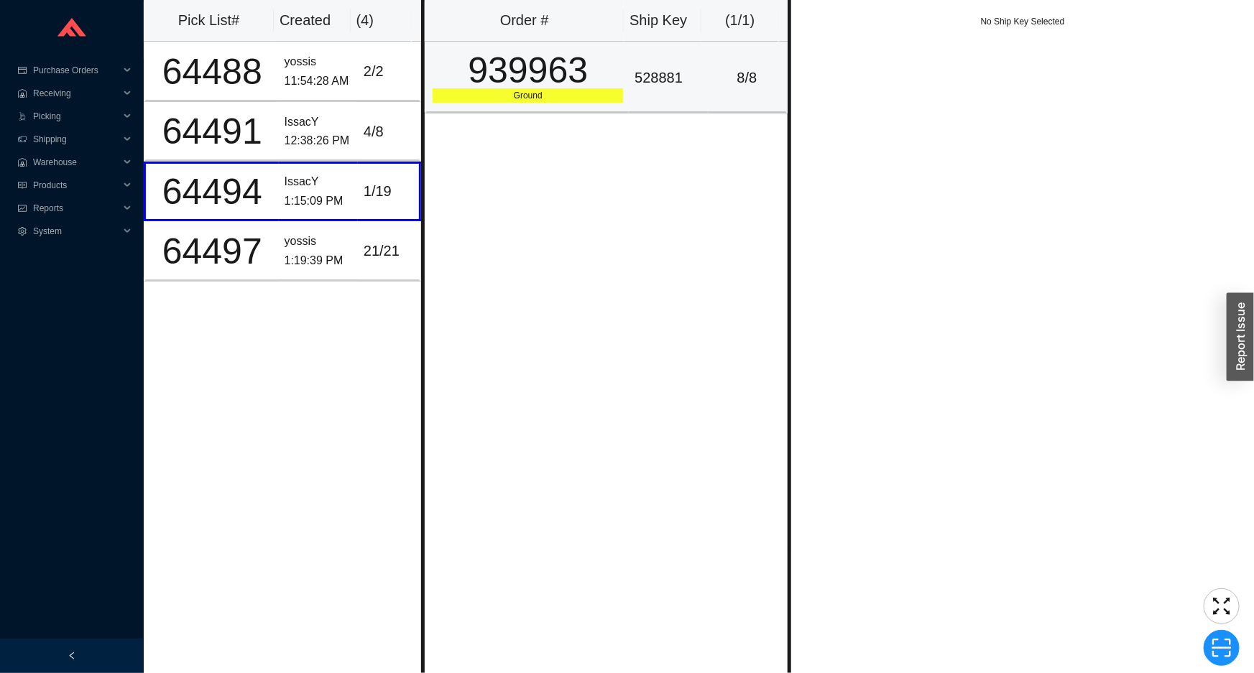
click at [568, 82] on div "939963" at bounding box center [527, 70] width 190 height 36
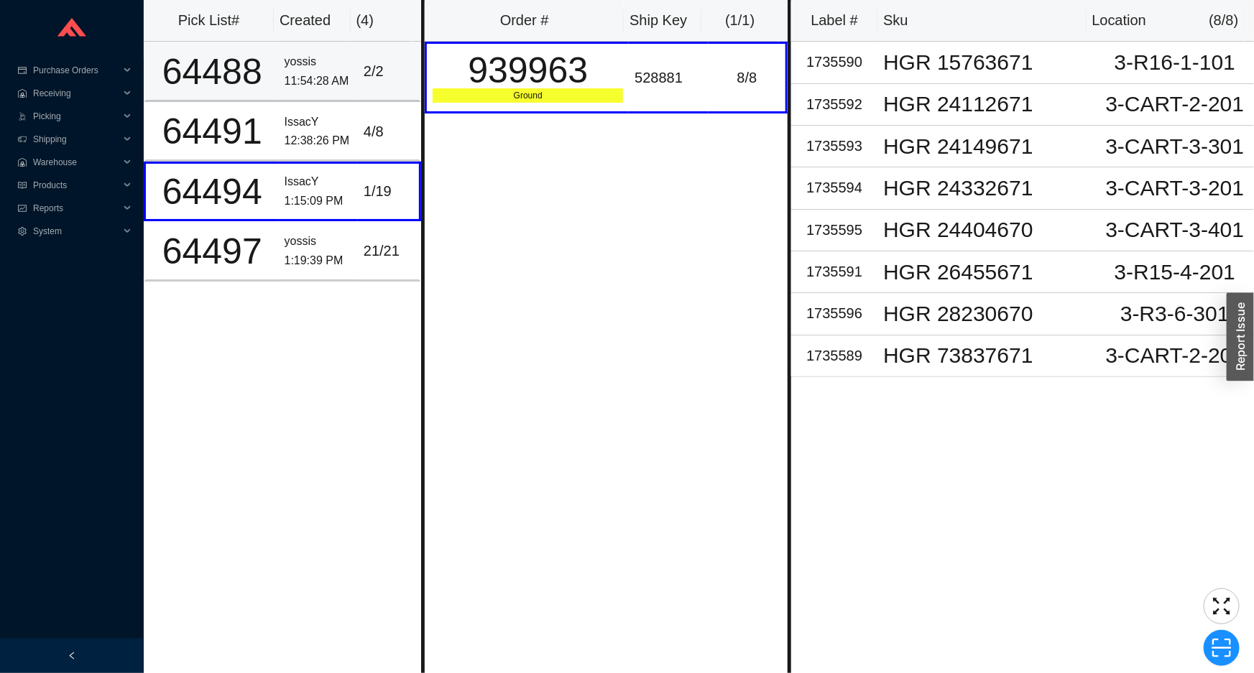
click at [286, 59] on div "yossis" at bounding box center [318, 61] width 68 height 19
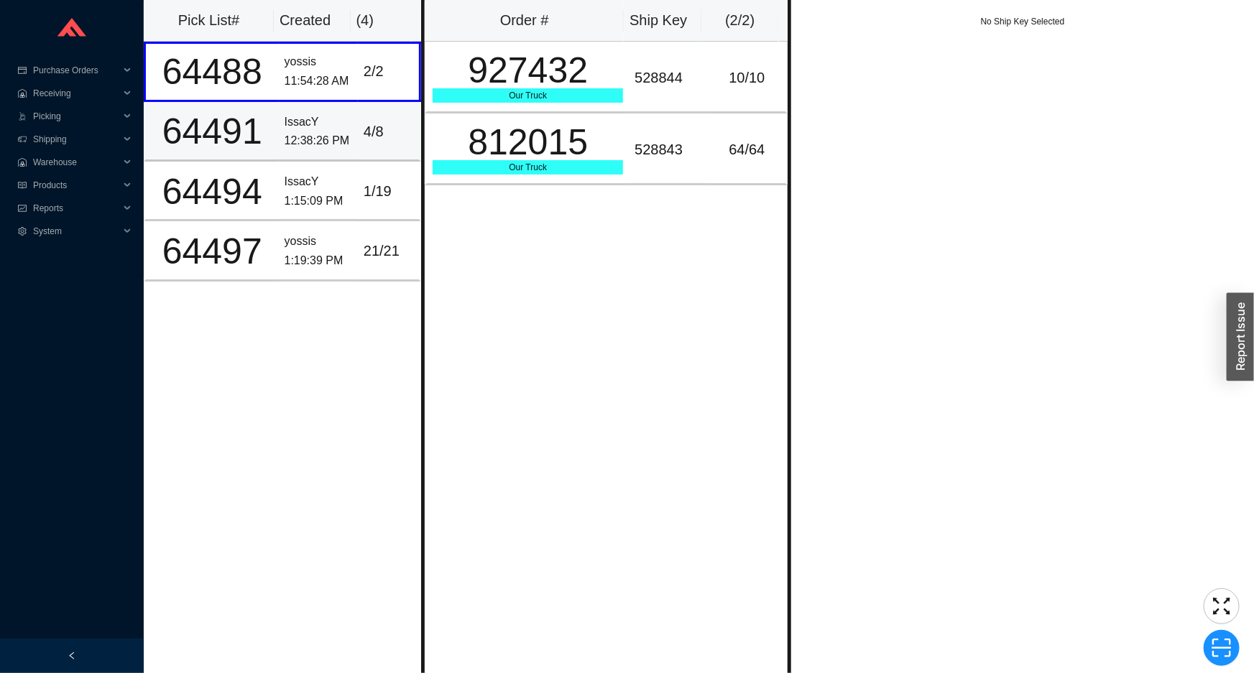
click at [302, 126] on div "IssacY" at bounding box center [318, 122] width 68 height 19
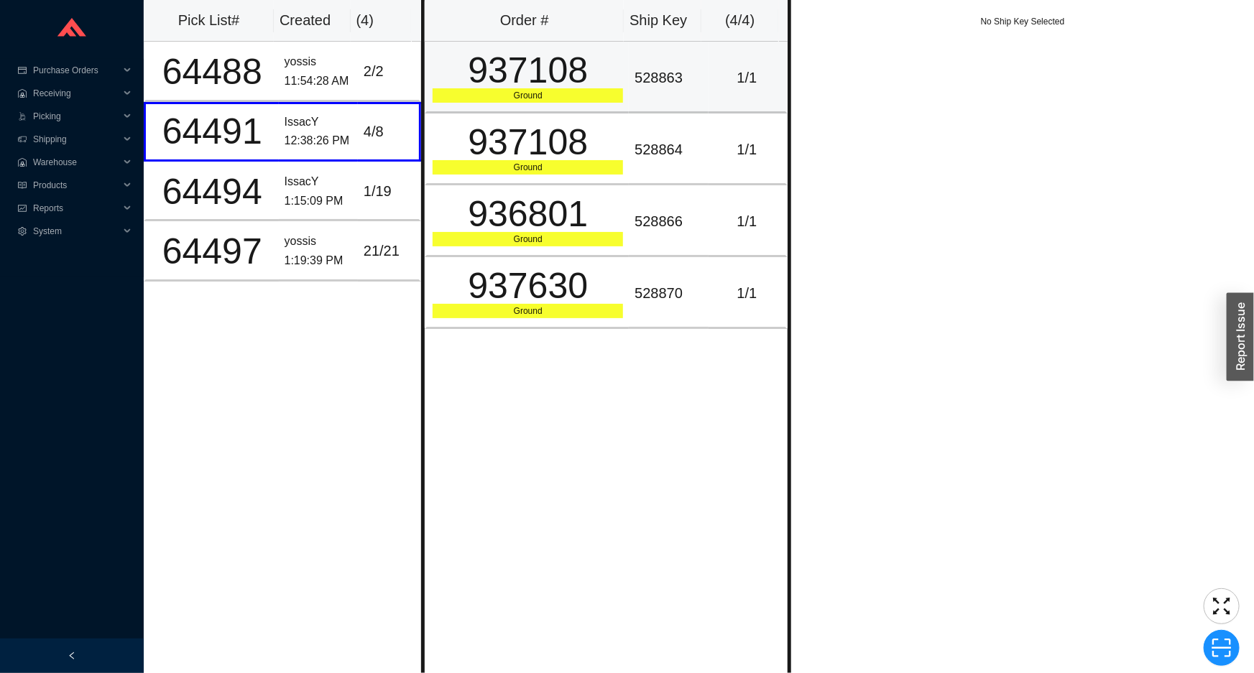
click at [489, 102] on td "937108 Ground" at bounding box center [527, 78] width 204 height 72
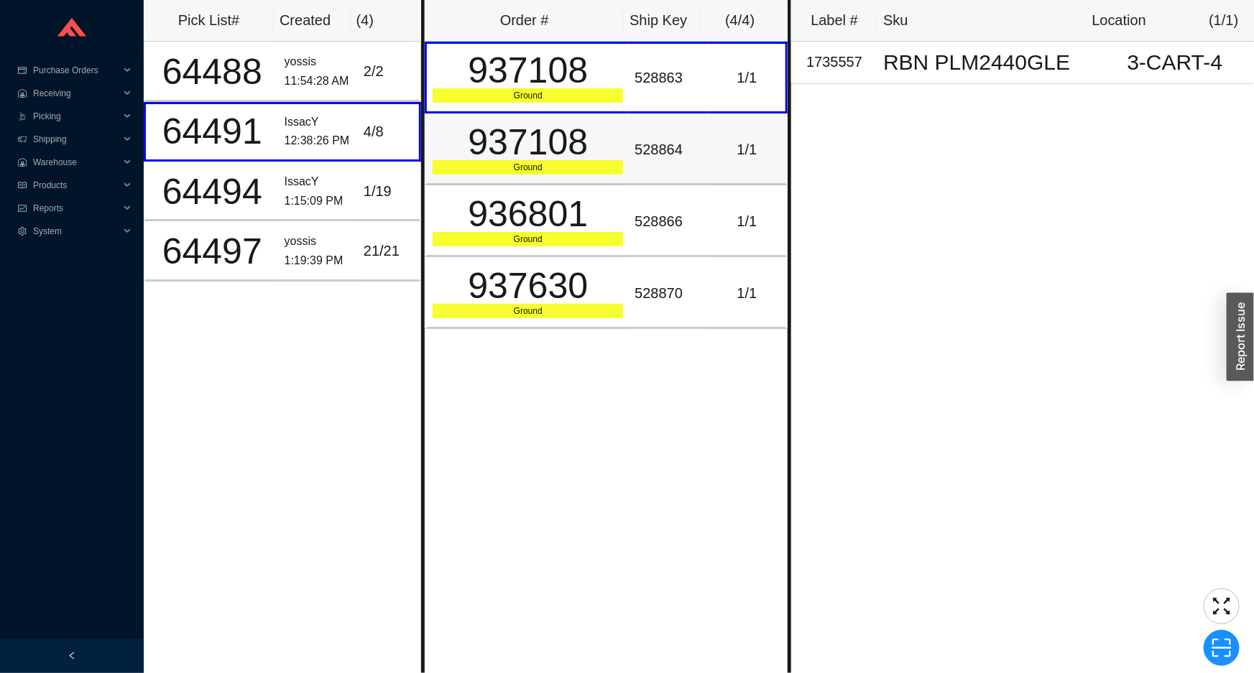
click at [494, 160] on div "937108" at bounding box center [527, 142] width 190 height 36
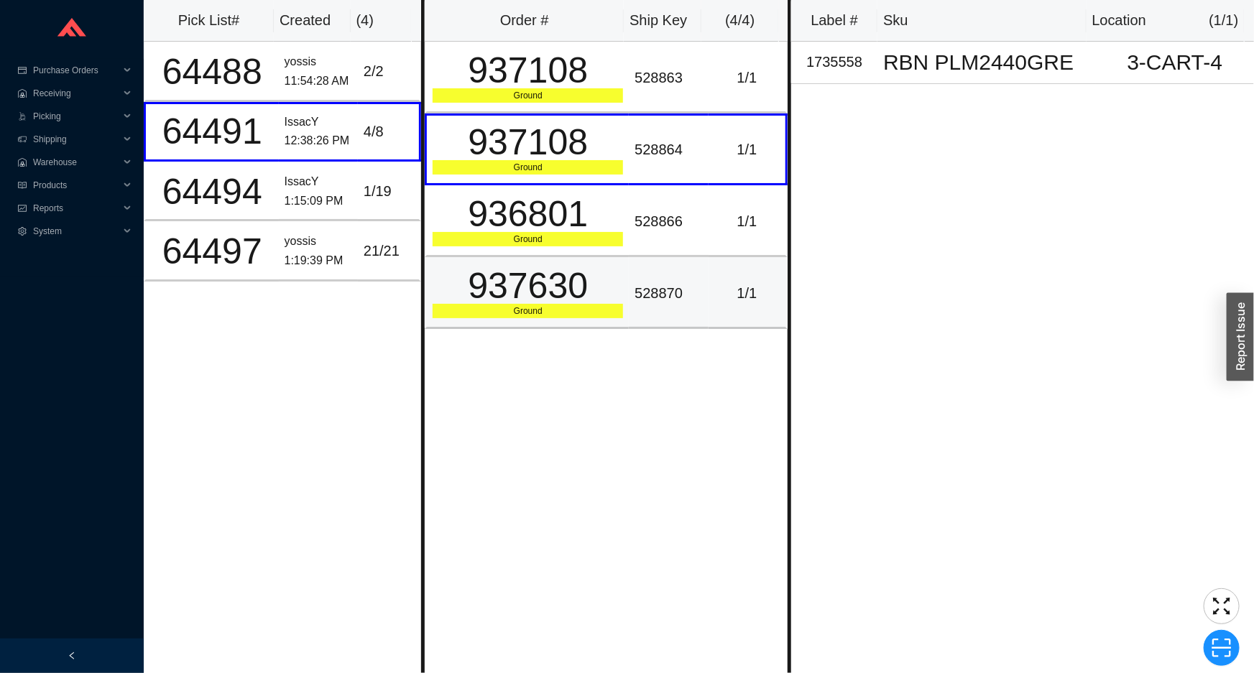
click at [496, 289] on div "937630" at bounding box center [527, 286] width 190 height 36
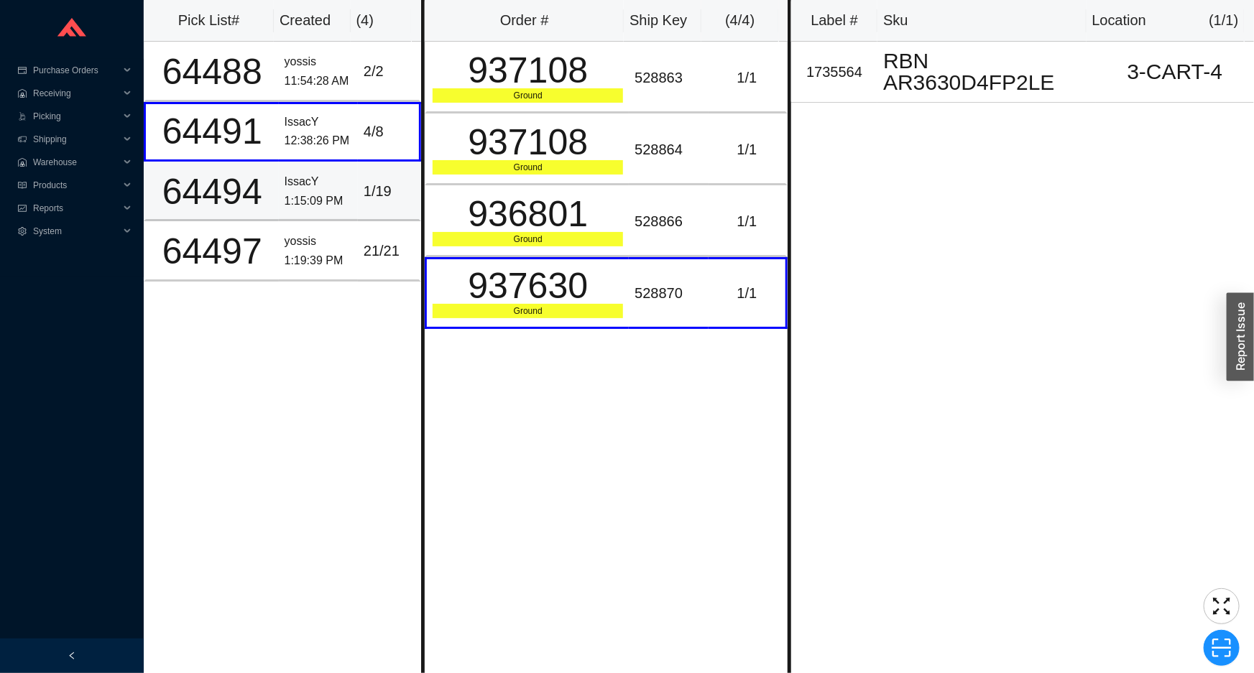
click at [338, 208] on div "1:15:09 PM" at bounding box center [318, 201] width 68 height 19
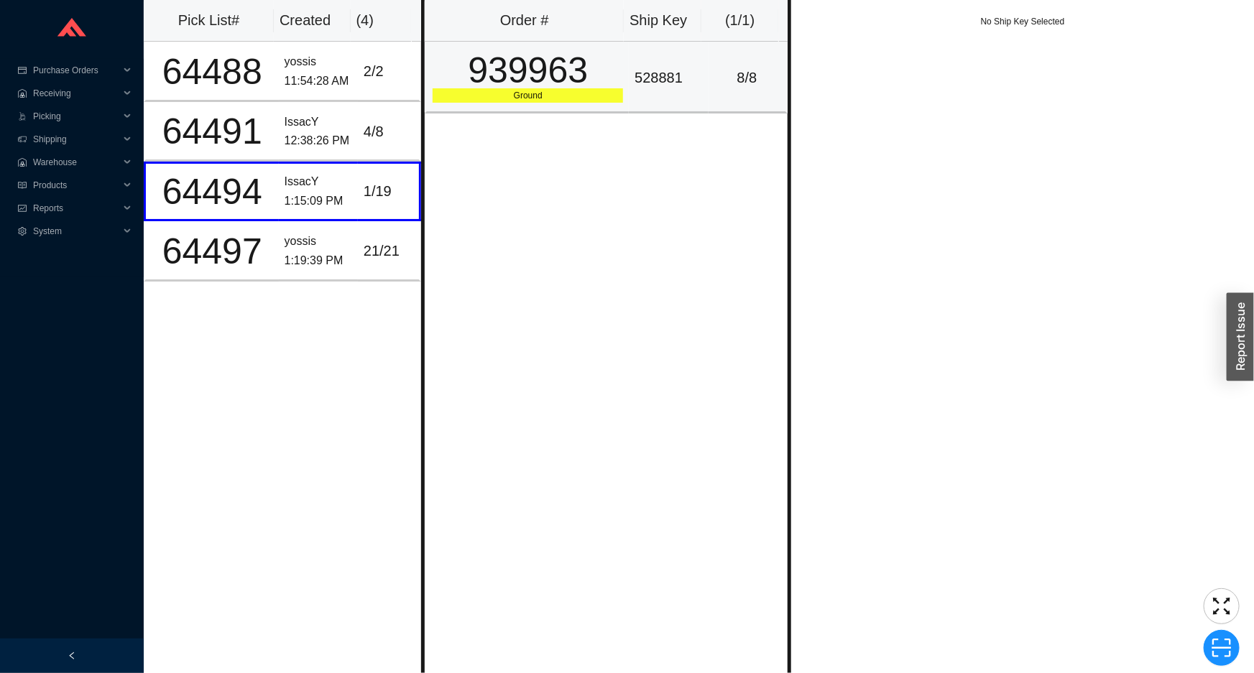
click at [639, 96] on td "528881" at bounding box center [668, 78] width 79 height 72
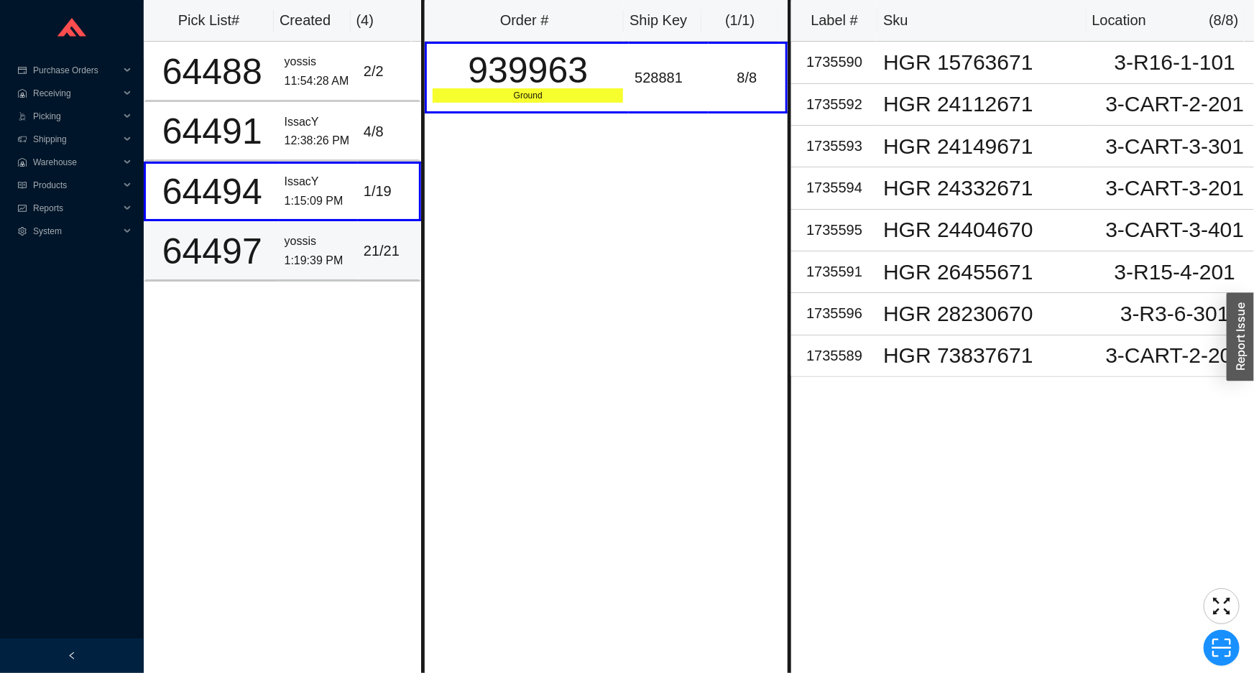
click at [366, 271] on td "21 / 21" at bounding box center [389, 251] width 63 height 60
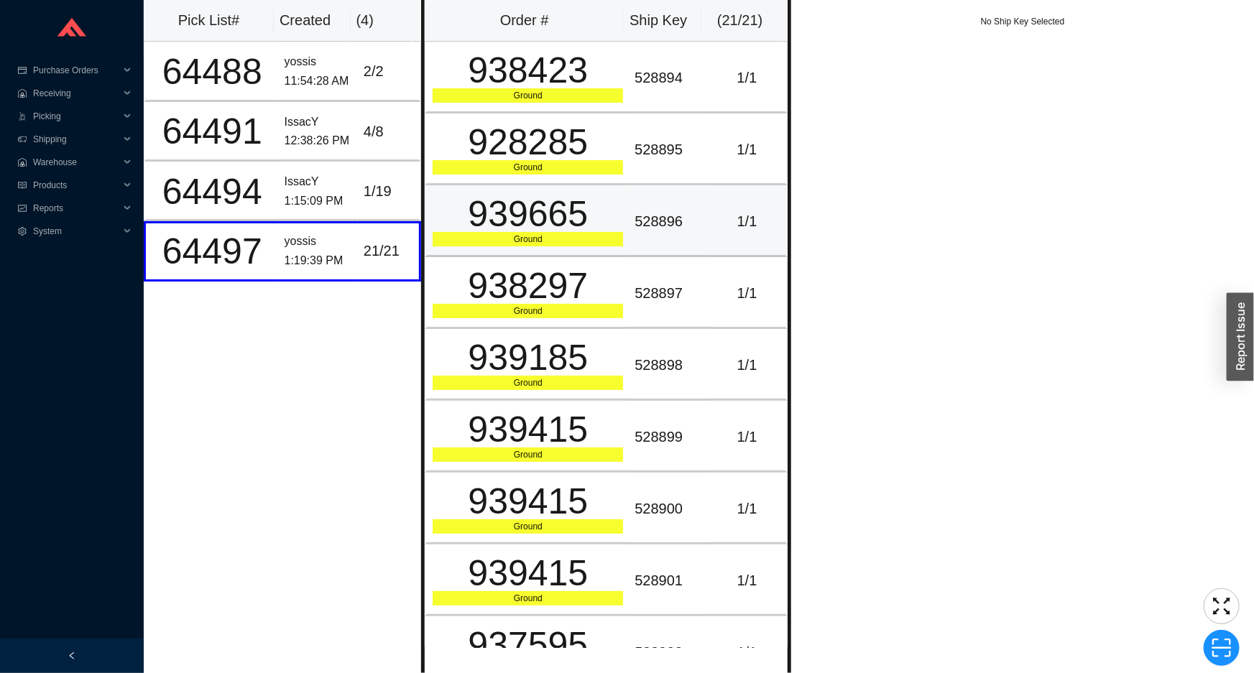
click at [565, 231] on div "939665" at bounding box center [527, 214] width 190 height 36
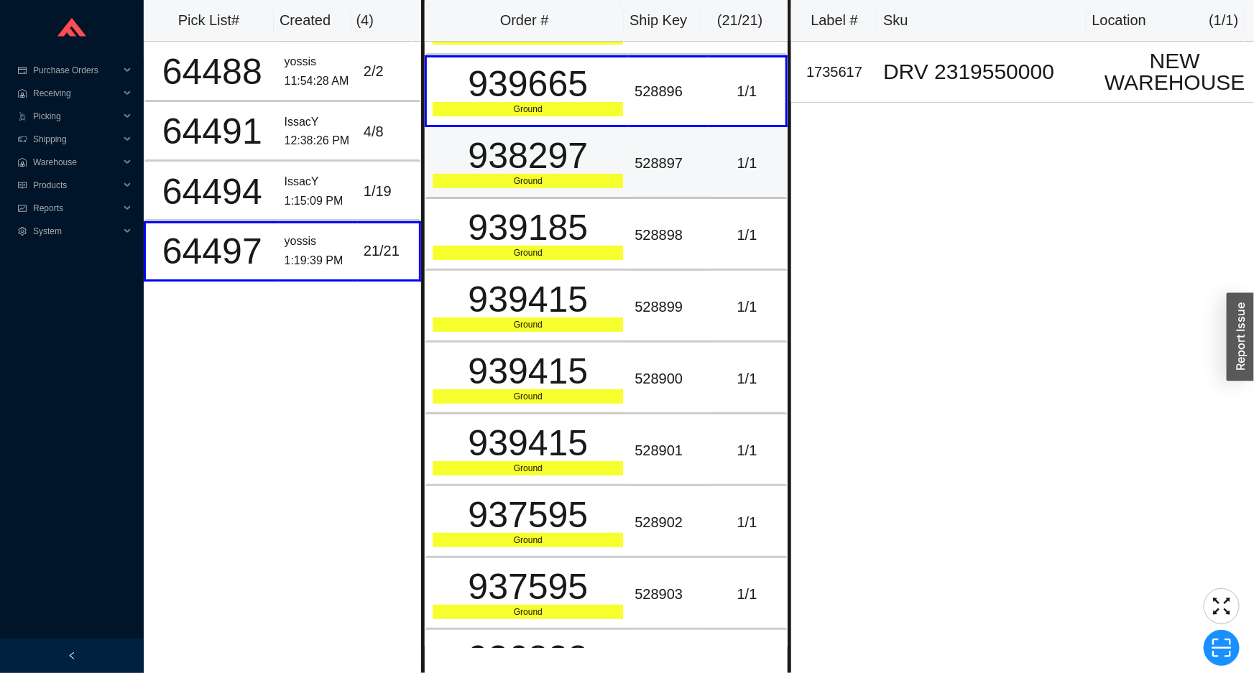
click at [639, 186] on td "528897" at bounding box center [668, 163] width 79 height 72
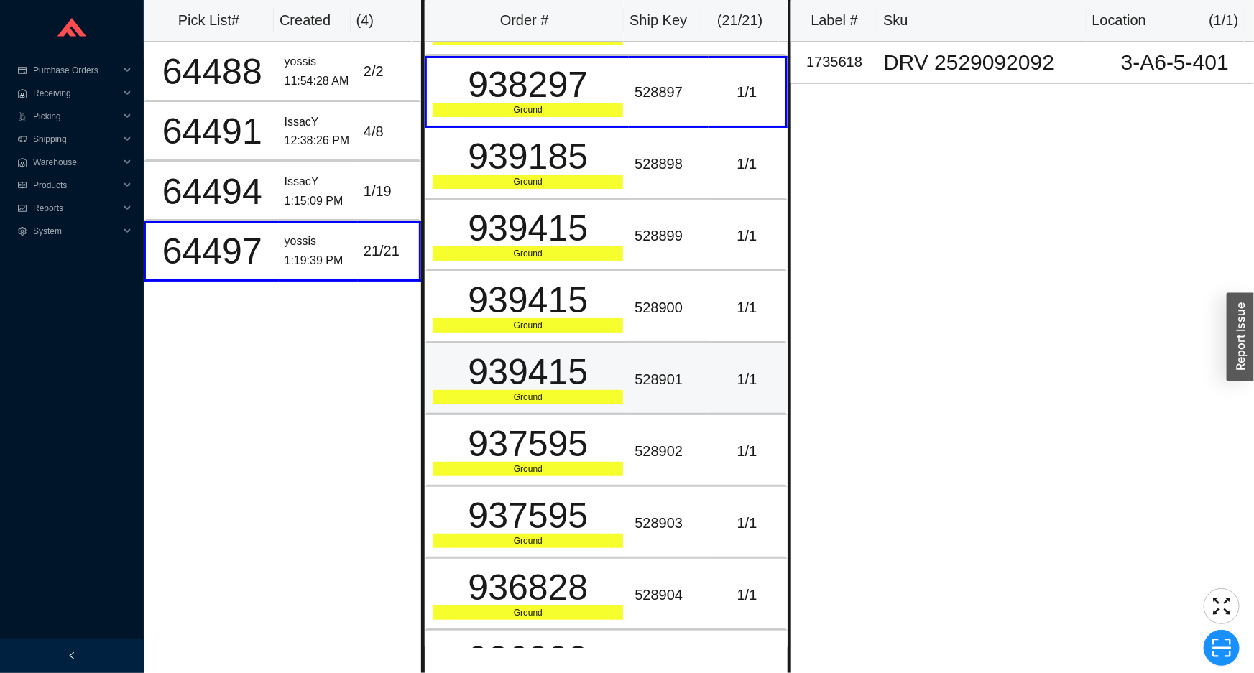
scroll to position [392, 0]
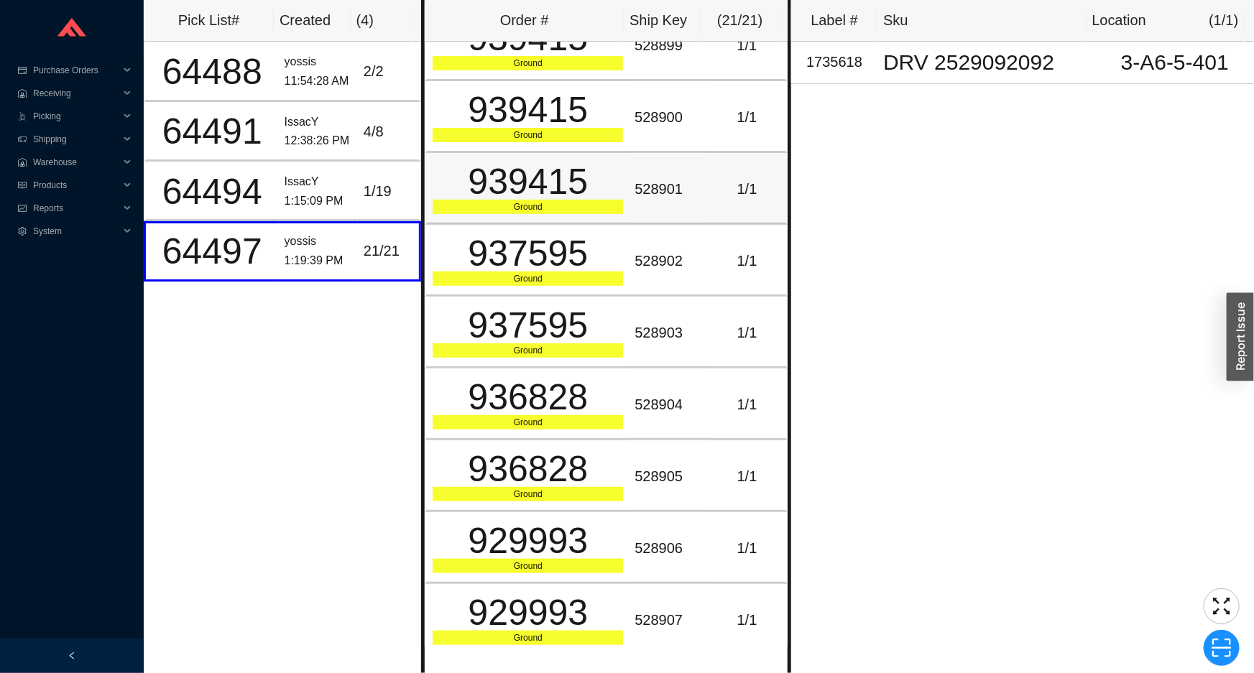
click at [583, 209] on div "Ground" at bounding box center [527, 207] width 190 height 14
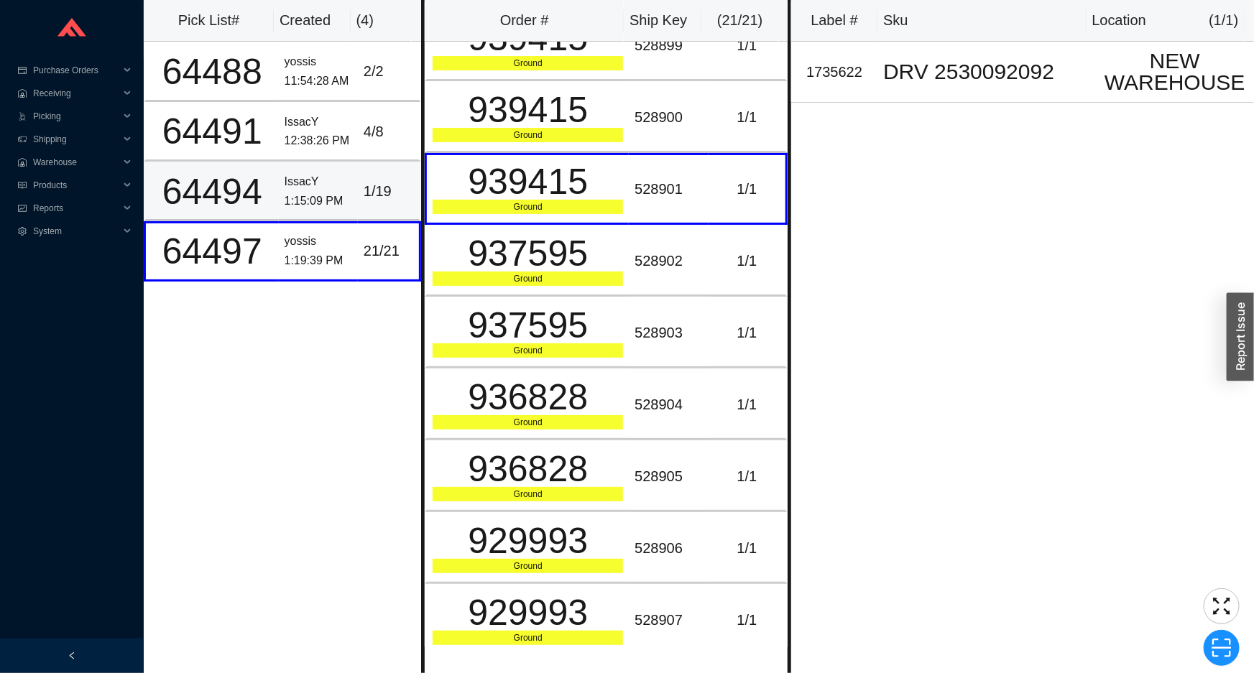
click at [380, 185] on div "1 / 19" at bounding box center [389, 192] width 50 height 24
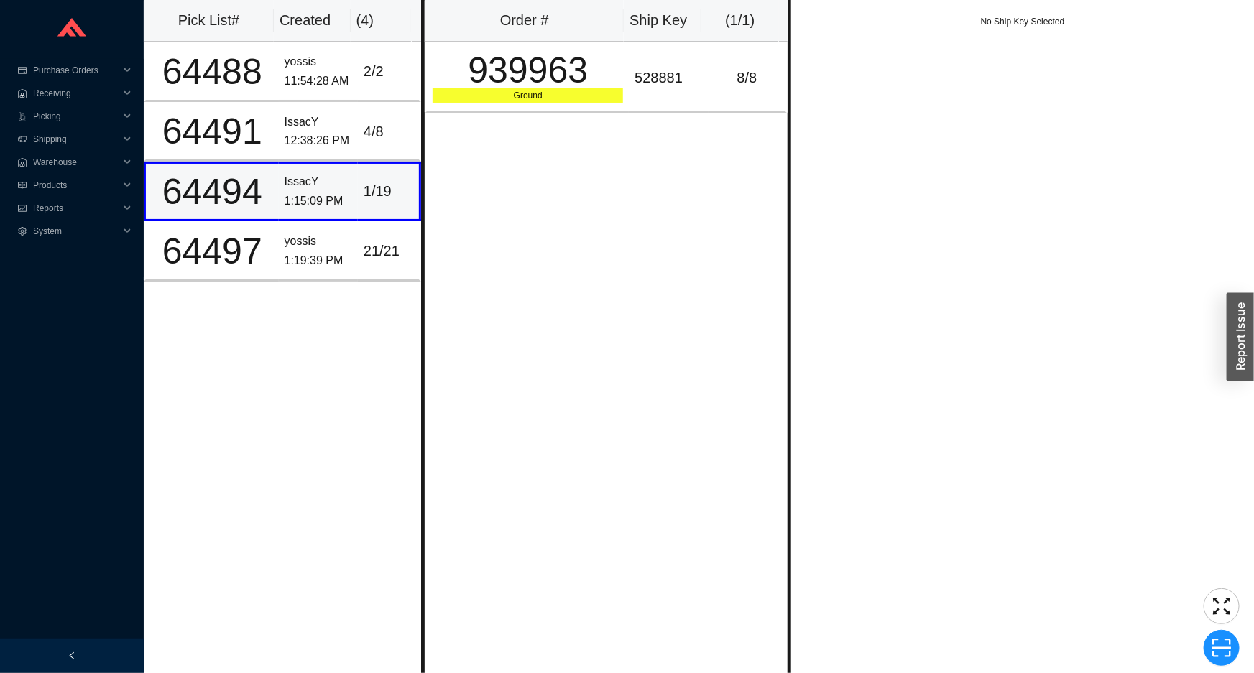
scroll to position [0, 0]
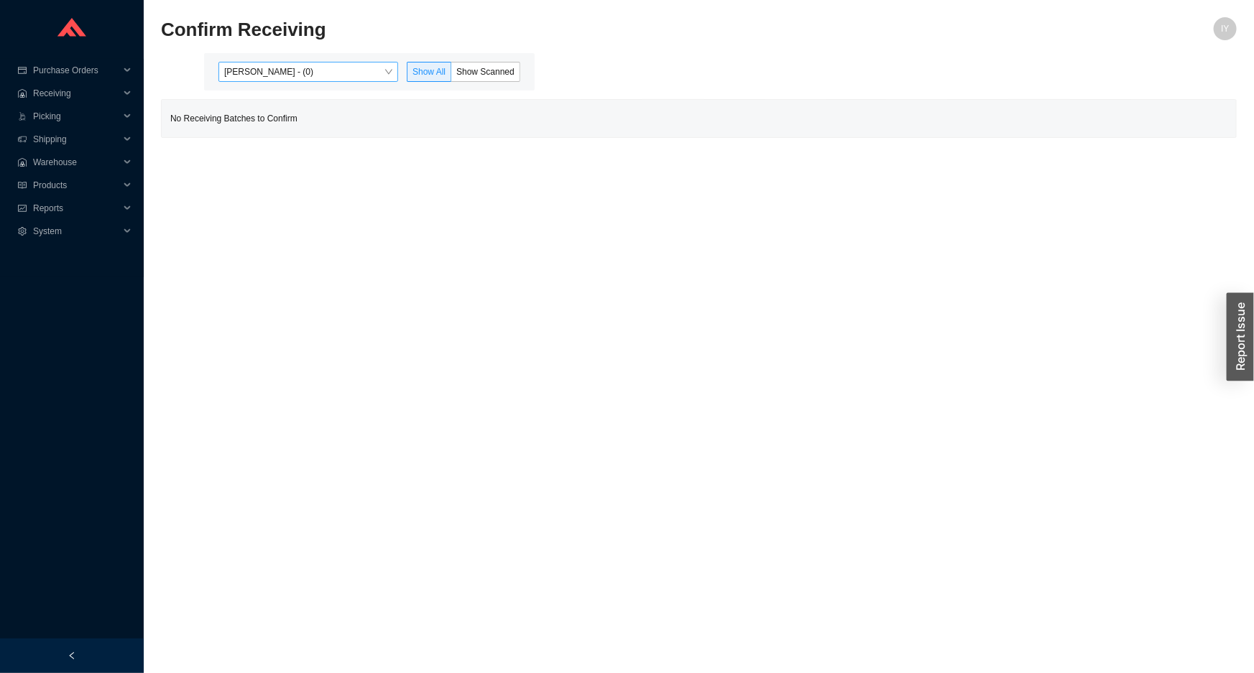
click at [370, 73] on span "[PERSON_NAME] - (0)" at bounding box center [308, 72] width 168 height 19
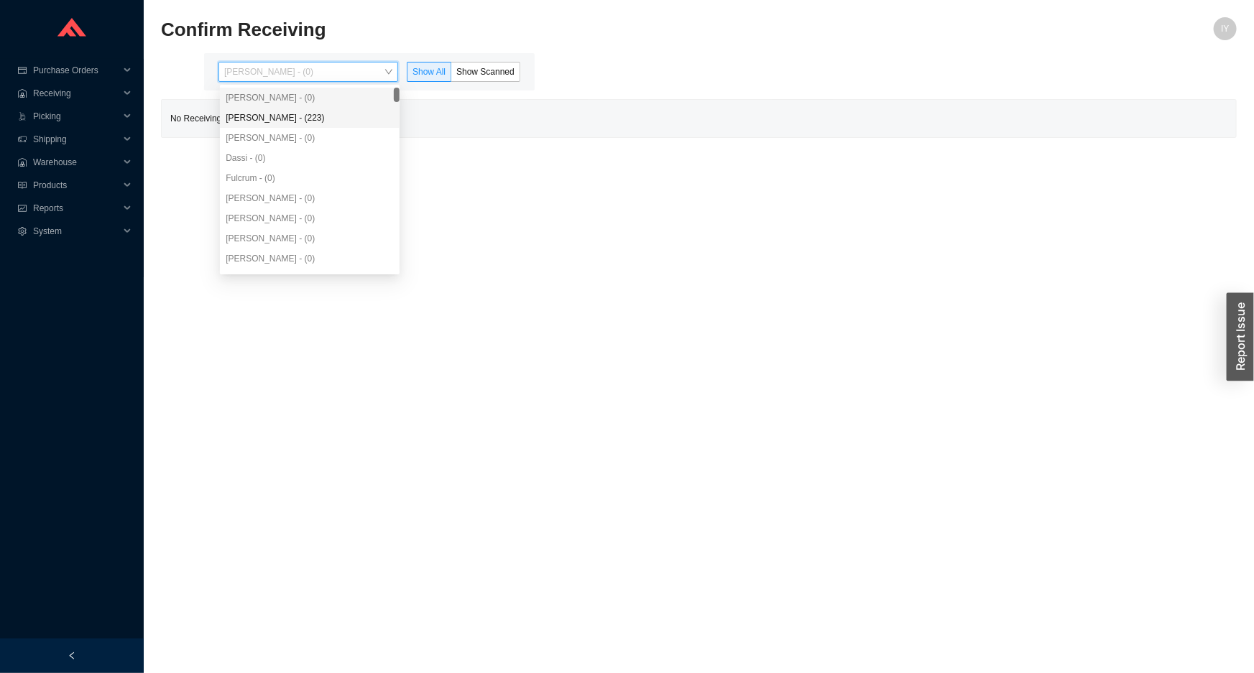
click at [362, 116] on div "[PERSON_NAME] - (223)" at bounding box center [310, 117] width 168 height 13
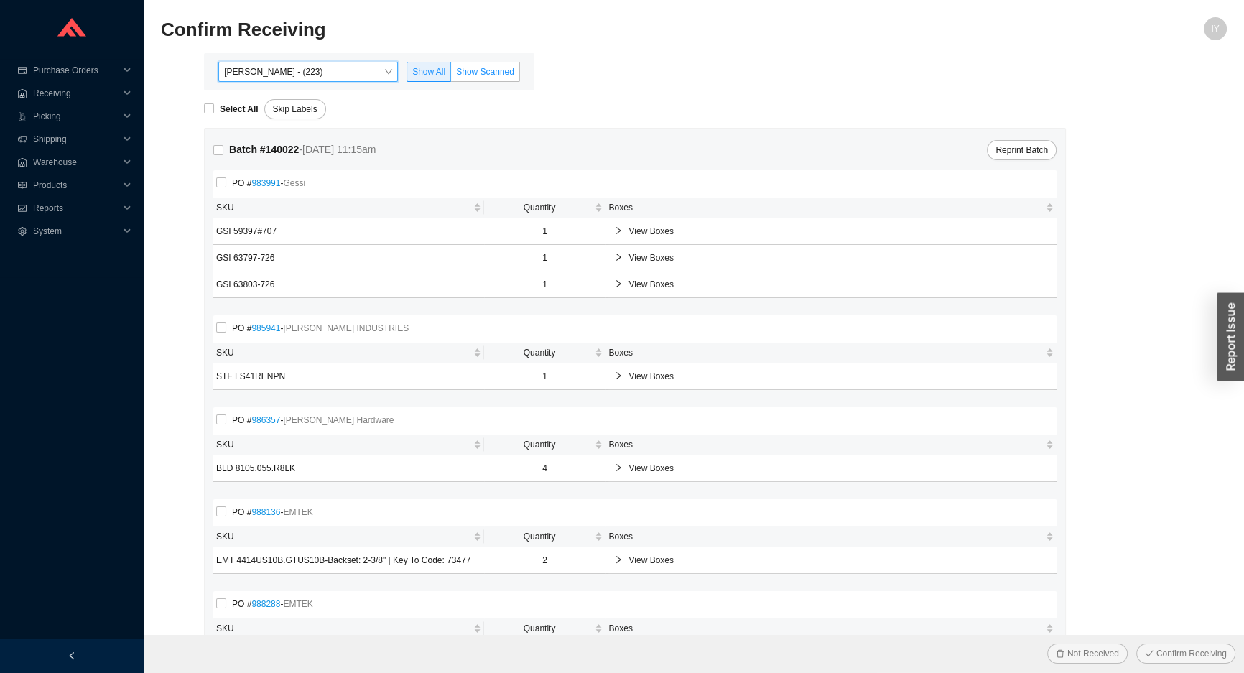
click at [489, 78] on label "Show Scanned" at bounding box center [485, 72] width 69 height 20
click at [451, 75] on input "Show Scanned" at bounding box center [451, 75] width 0 height 0
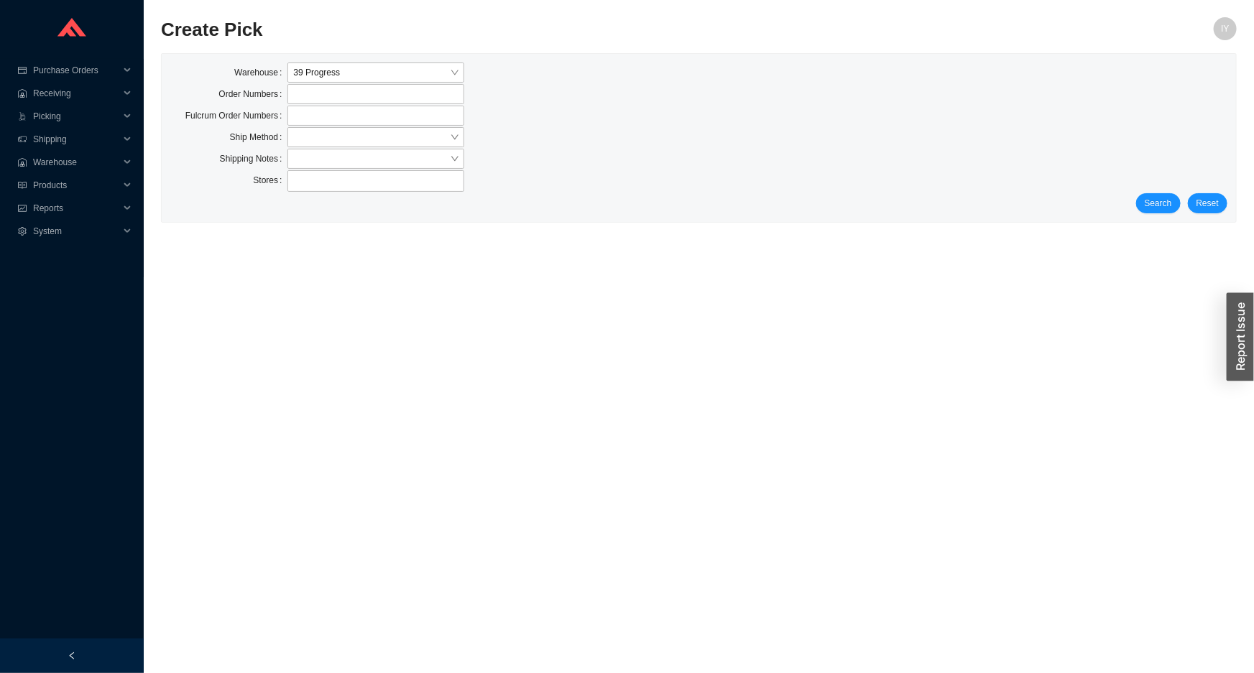
click at [1167, 215] on div "Warehouse 39 Progress Order Numbers Fulcrum Order Numbers Ship Method Shipping …" at bounding box center [699, 138] width 1074 height 168
click at [1166, 210] on button "Search" at bounding box center [1158, 203] width 45 height 20
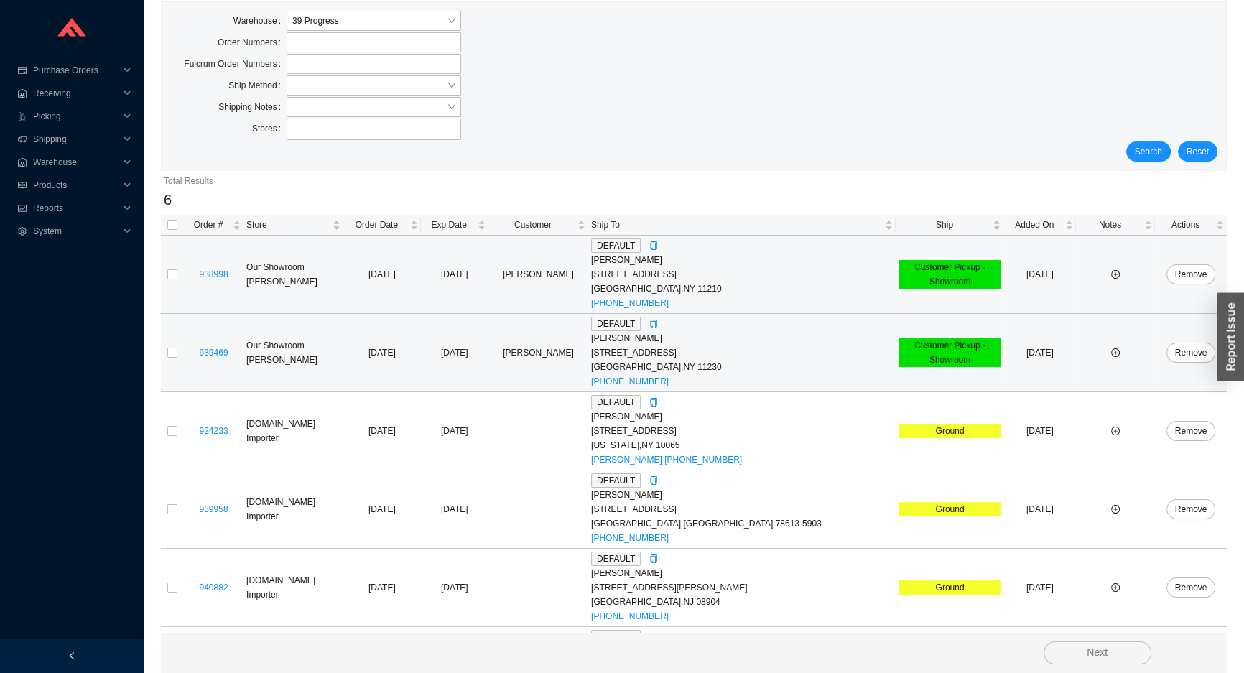
scroll to position [123, 0]
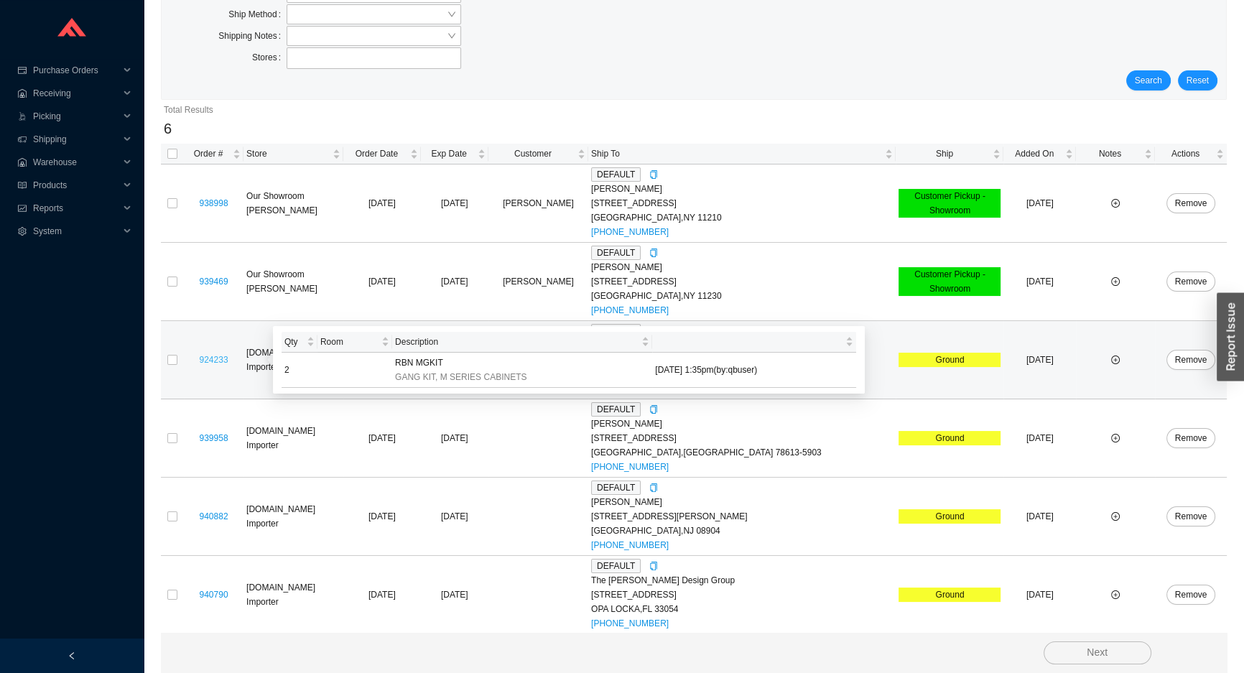
click at [216, 358] on link "924233" at bounding box center [213, 360] width 29 height 10
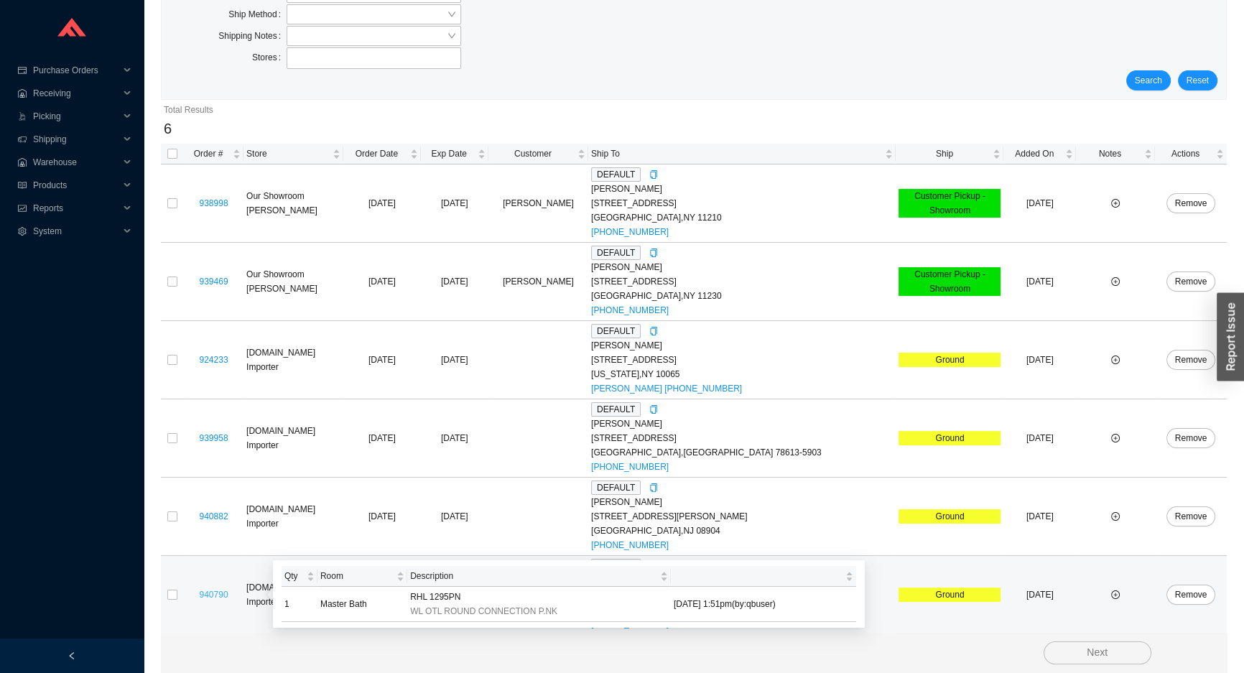
click at [213, 594] on link "940790" at bounding box center [213, 595] width 29 height 10
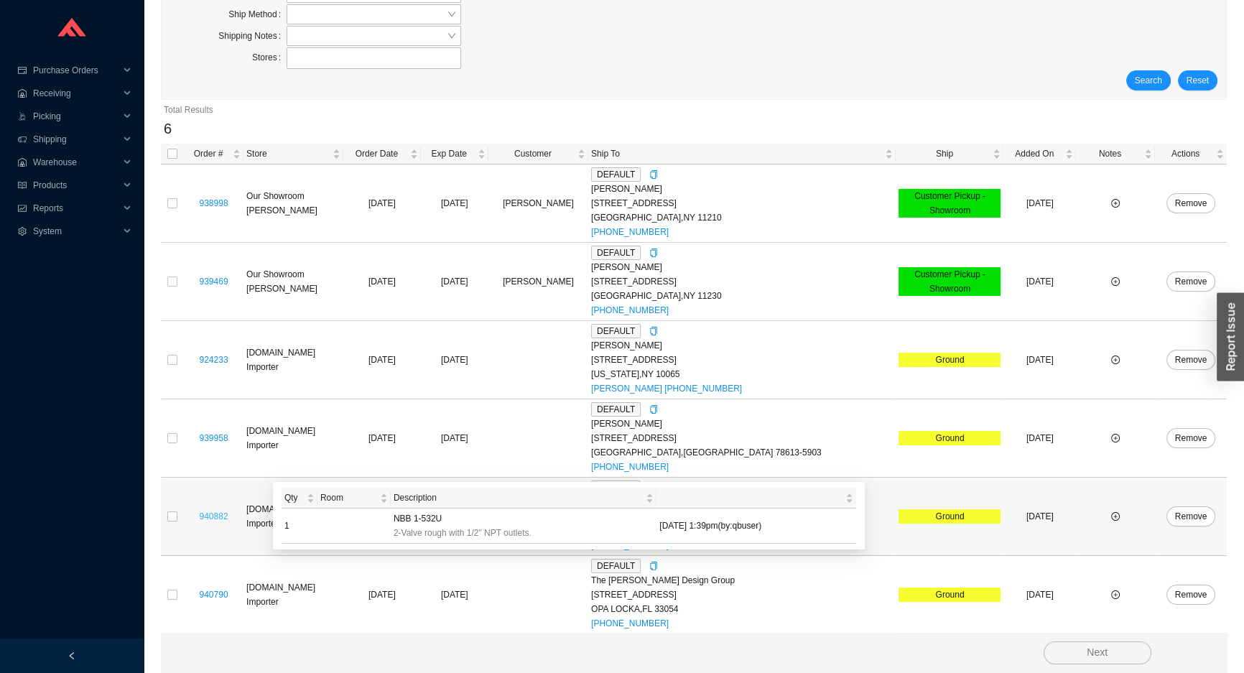
click at [216, 513] on link "940882" at bounding box center [213, 517] width 29 height 10
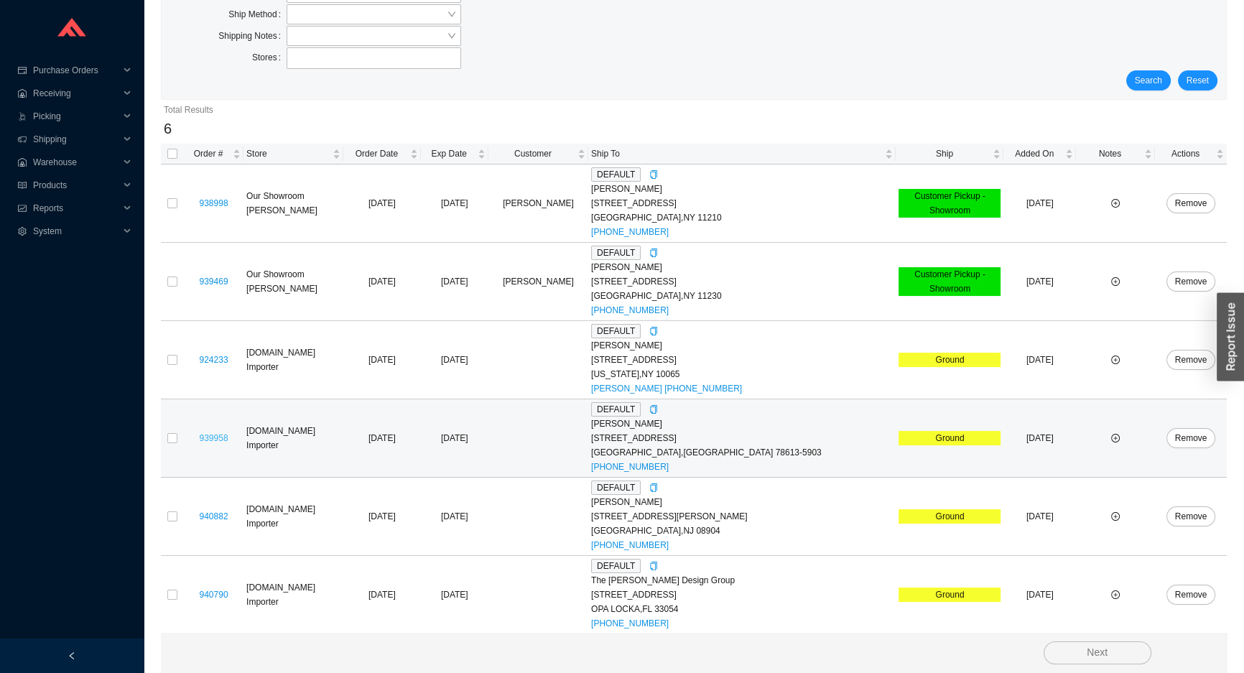
click at [218, 440] on link "939958" at bounding box center [213, 438] width 29 height 10
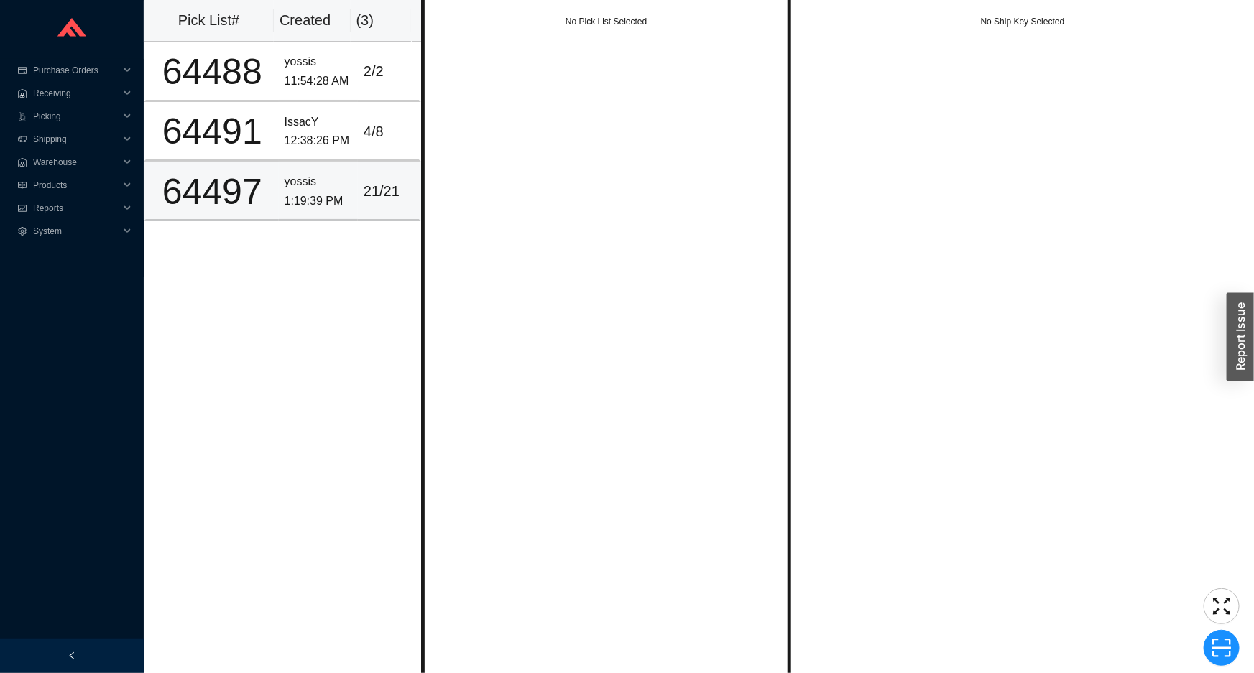
drag, startPoint x: 341, startPoint y: 193, endPoint x: 354, endPoint y: 179, distance: 18.8
click at [342, 193] on div "1:19:39 PM" at bounding box center [318, 201] width 68 height 19
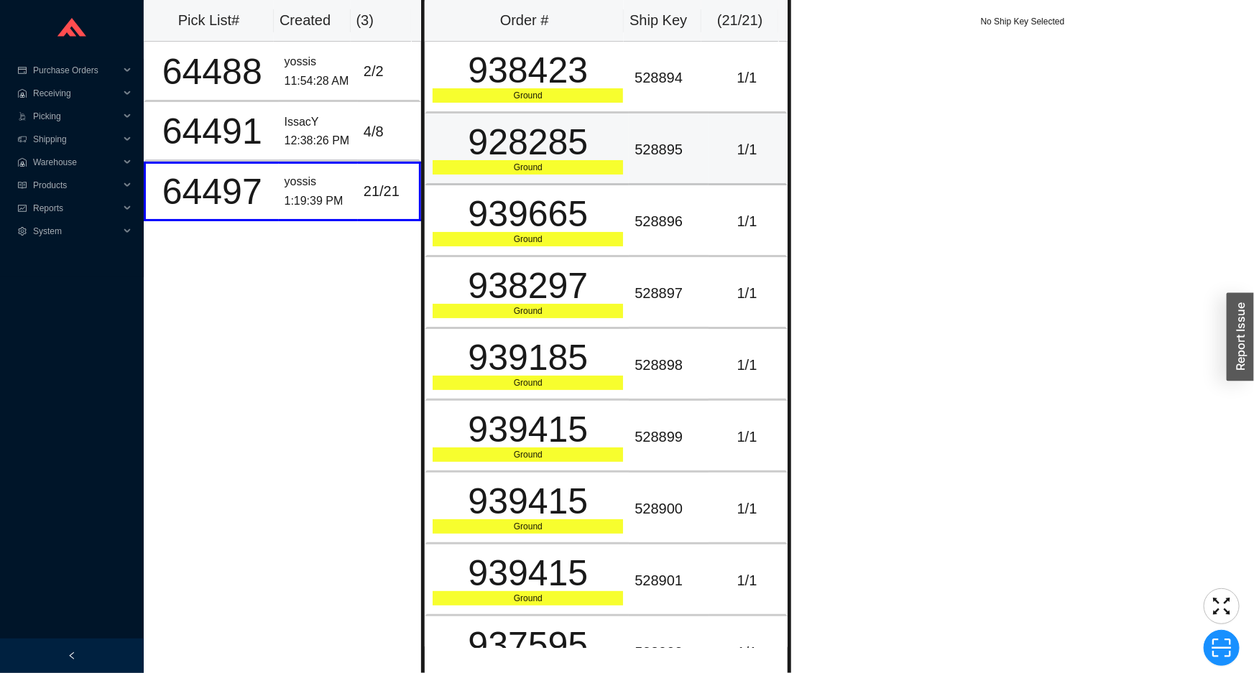
click at [504, 138] on div "928285" at bounding box center [527, 142] width 190 height 36
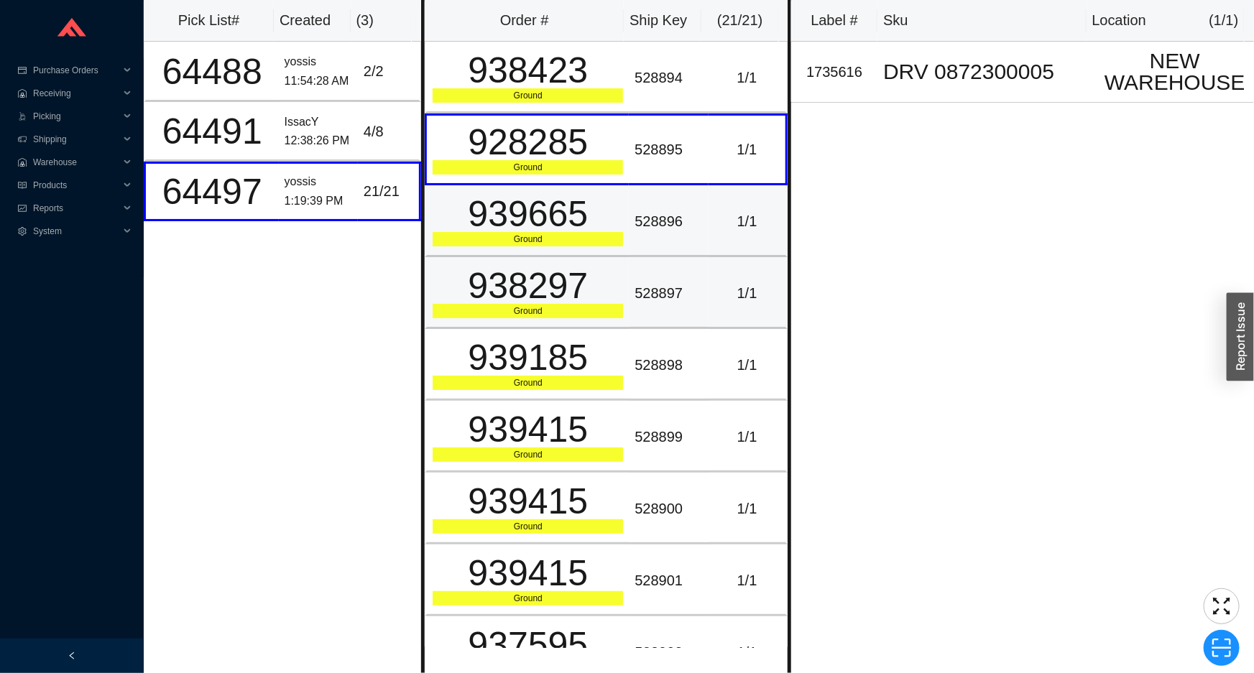
drag, startPoint x: 515, startPoint y: 251, endPoint x: 499, endPoint y: 305, distance: 56.2
click at [517, 250] on td "939665 Ground" at bounding box center [527, 221] width 204 height 72
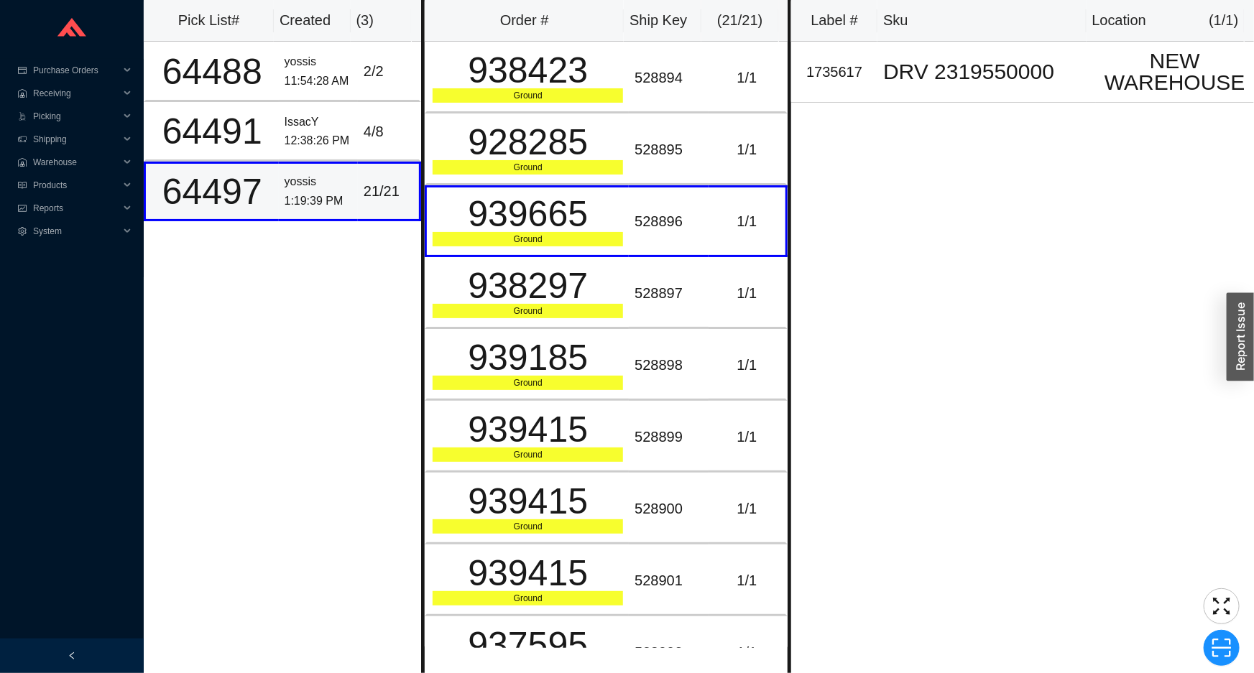
click at [333, 172] on div "yossis" at bounding box center [318, 181] width 68 height 19
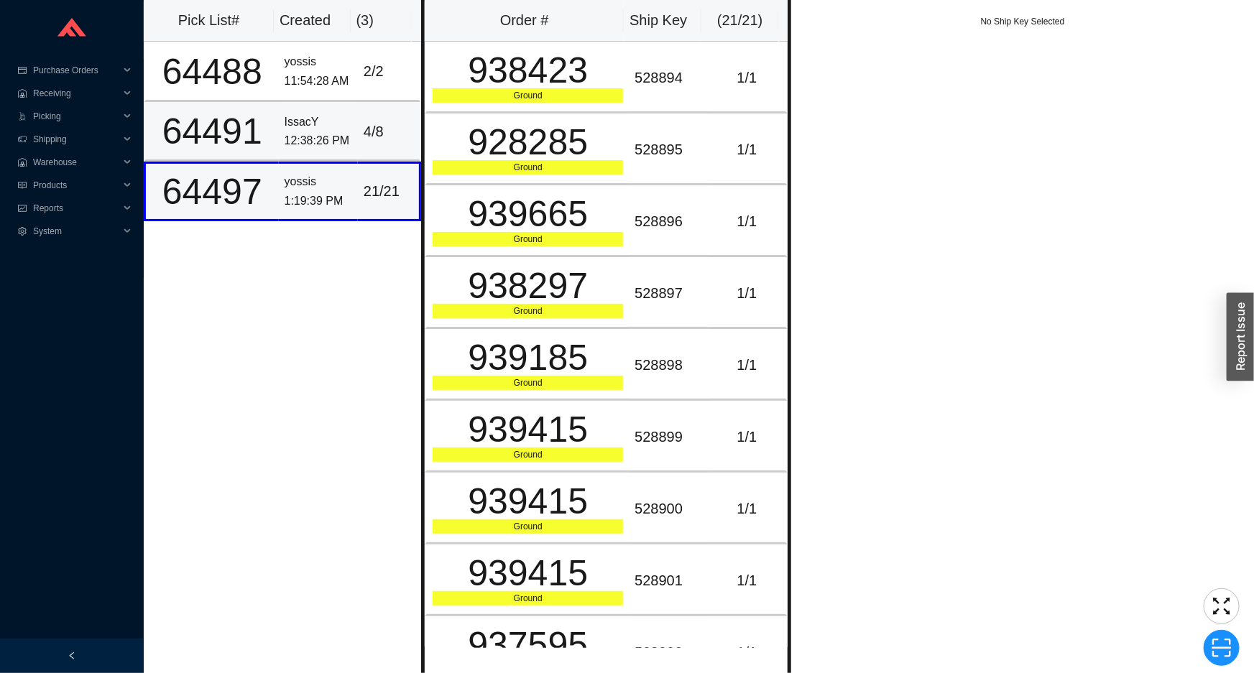
click at [340, 152] on td "IssacY 12:38:26 PM" at bounding box center [318, 132] width 79 height 60
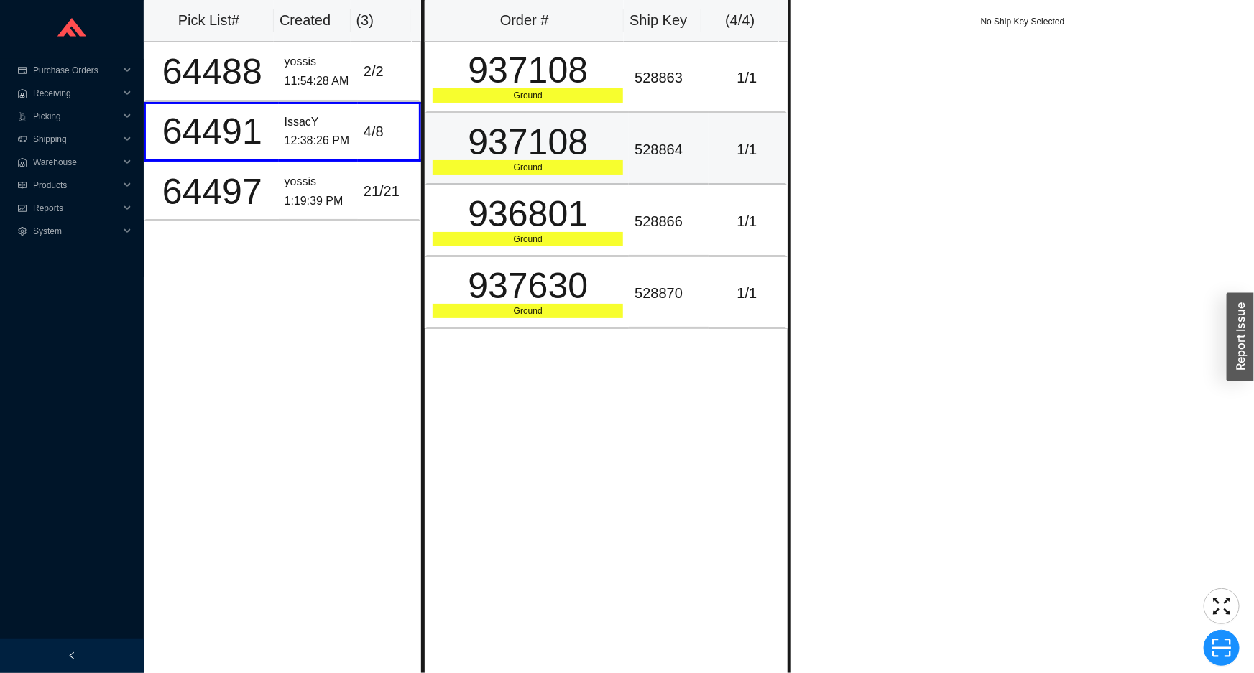
click at [479, 126] on div "937108" at bounding box center [527, 142] width 190 height 36
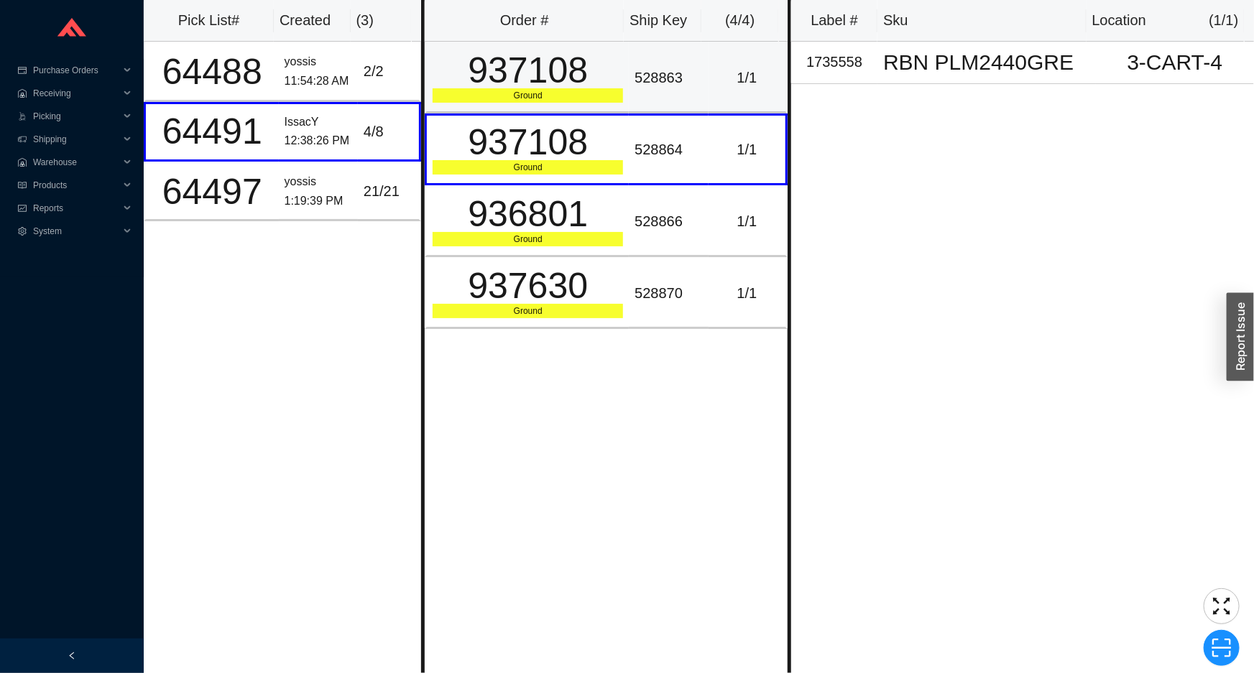
drag, startPoint x: 431, startPoint y: 76, endPoint x: 424, endPoint y: 77, distance: 7.2
click at [431, 76] on td "937108 Ground" at bounding box center [527, 78] width 204 height 72
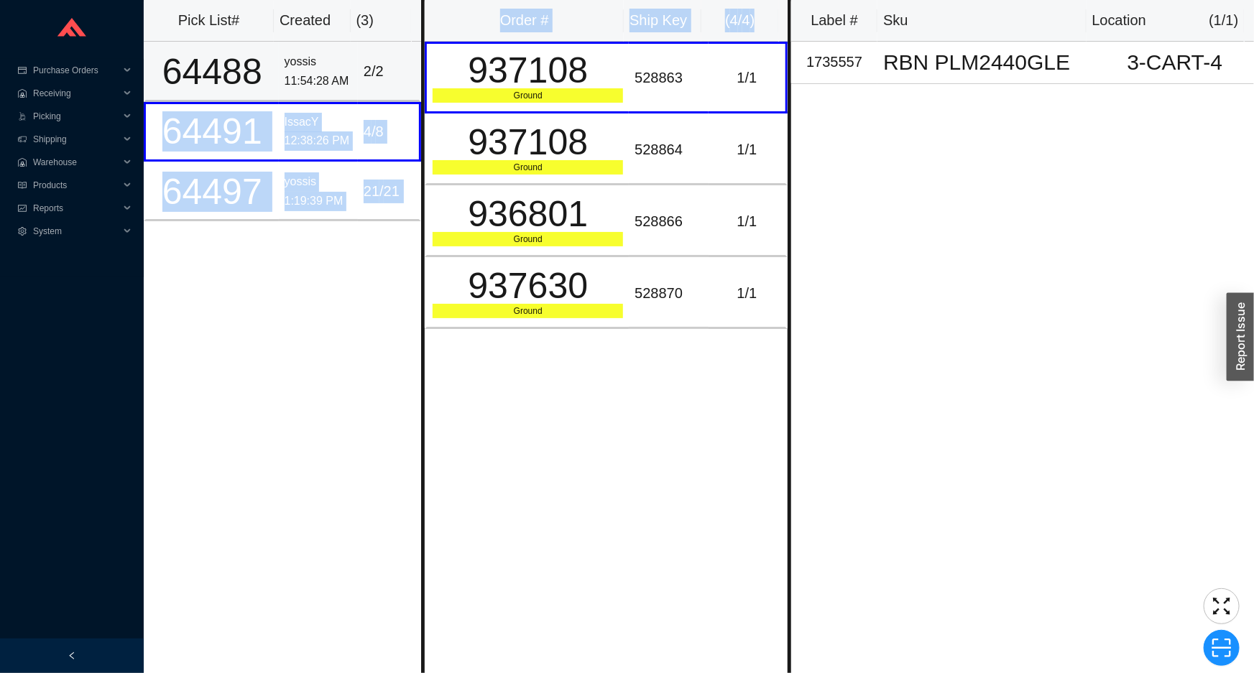
drag, startPoint x: 422, startPoint y: 75, endPoint x: 403, endPoint y: 84, distance: 20.6
click at [404, 83] on div "Pick List# Created ( 3 ) 64488 yossis 11:54:28 AM [DATE] 64491 [GEOGRAPHIC_DATA…" at bounding box center [699, 336] width 1110 height 673
click at [398, 83] on td "2 / 2" at bounding box center [389, 72] width 63 height 60
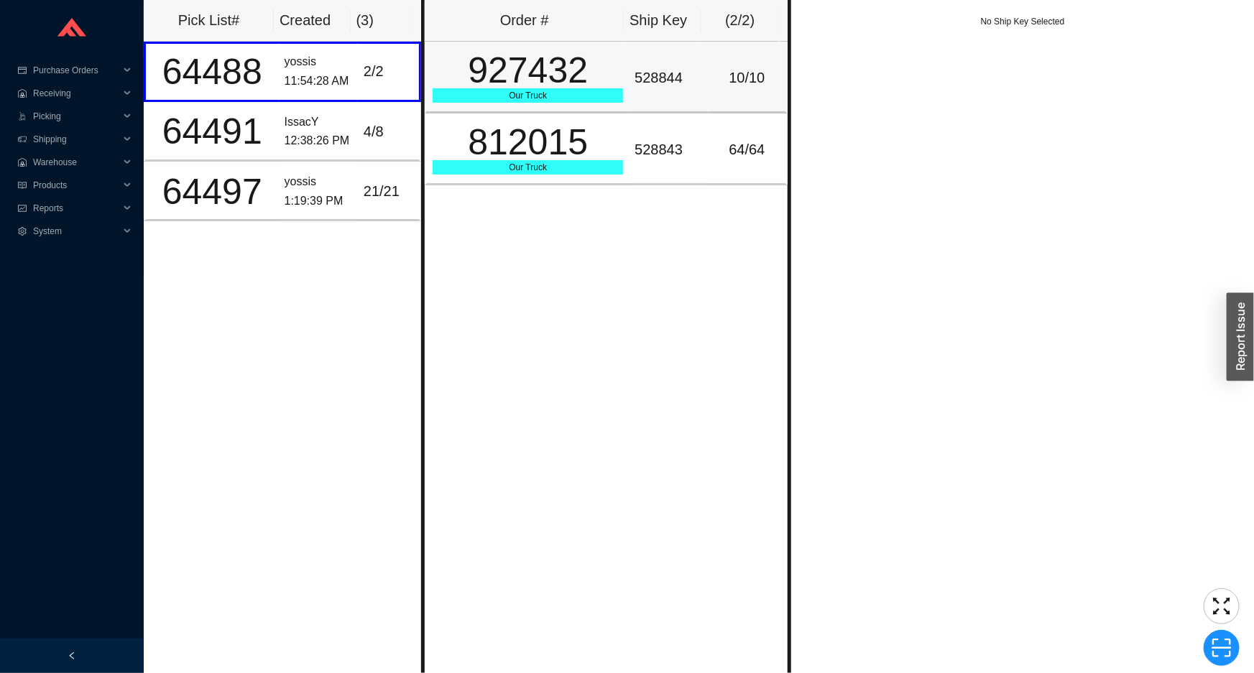
click at [581, 98] on div "Our Truck" at bounding box center [527, 95] width 190 height 14
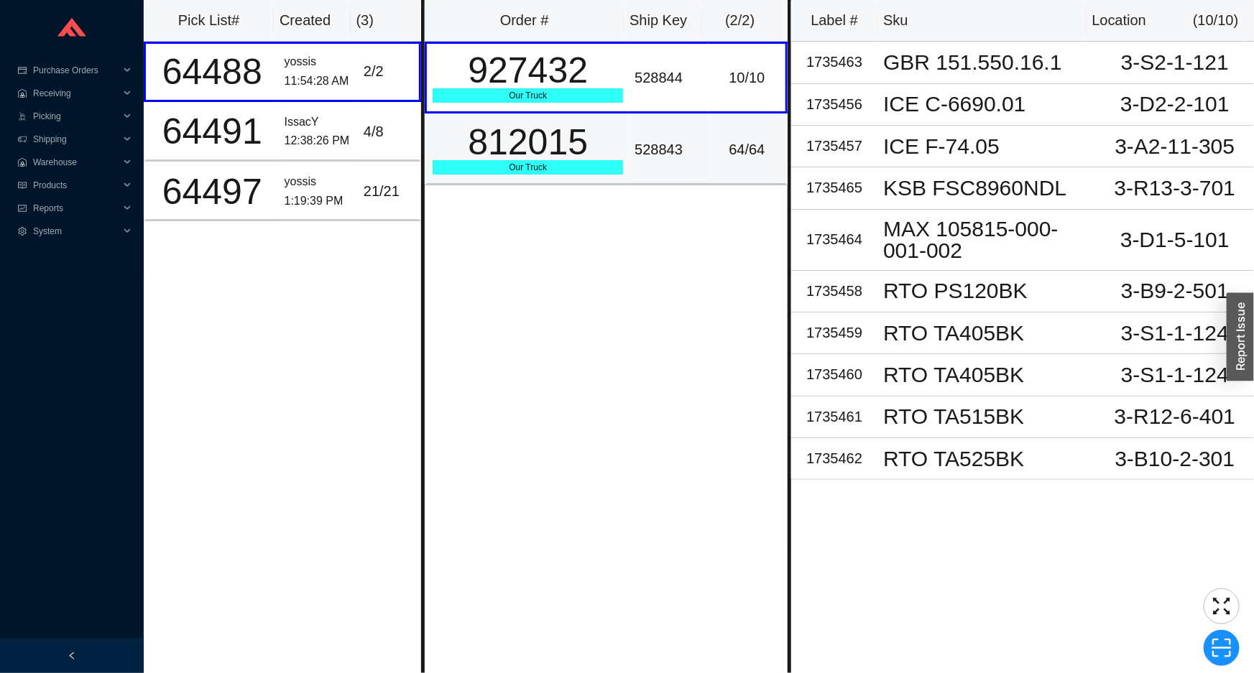
click at [544, 140] on div "812015" at bounding box center [527, 142] width 190 height 36
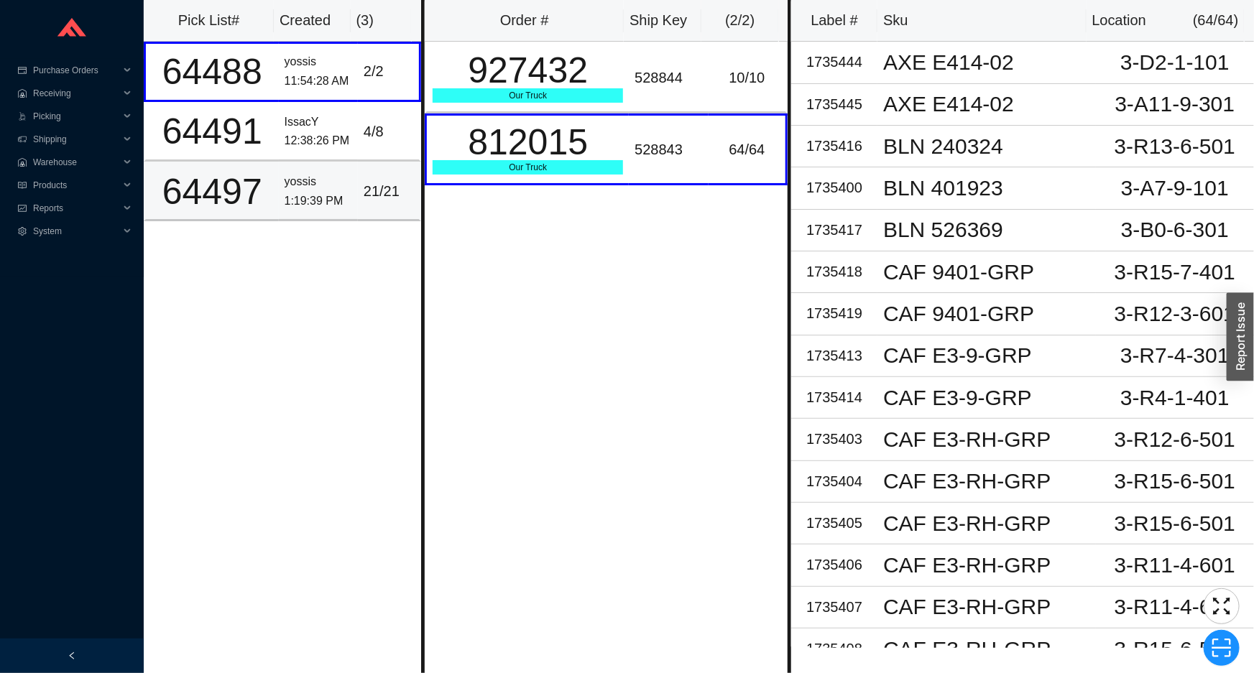
click at [358, 167] on td "21 / 21" at bounding box center [389, 192] width 63 height 60
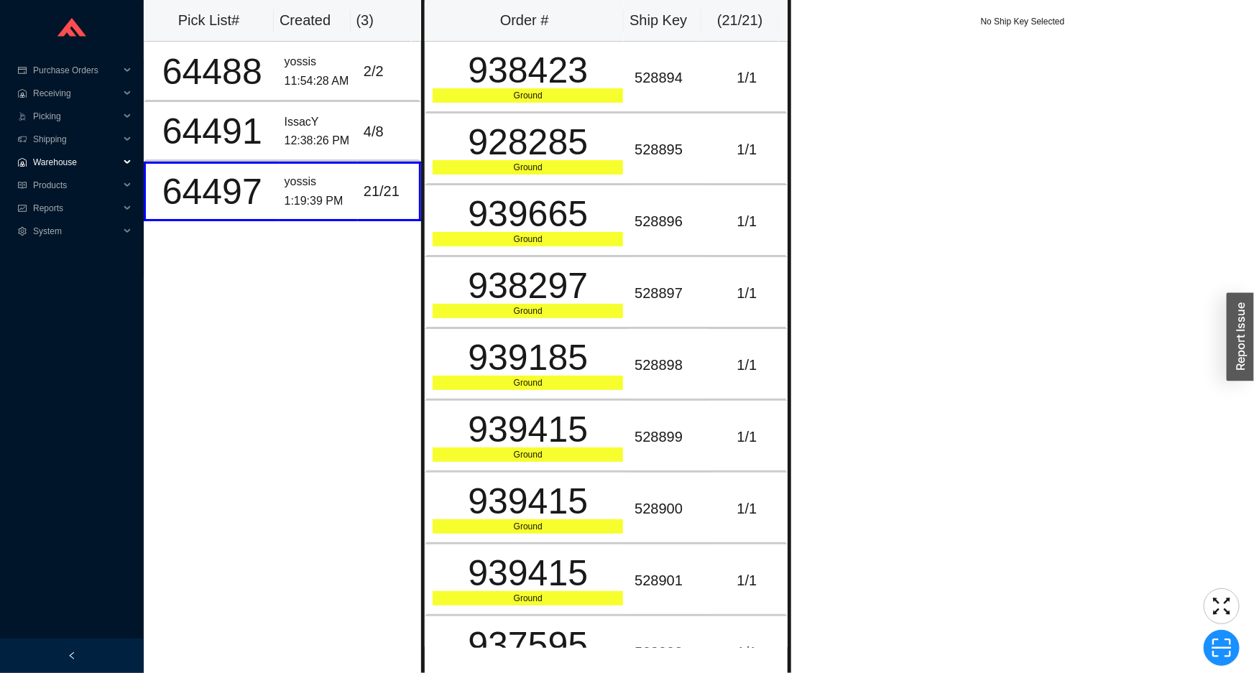
click at [43, 165] on span "Warehouse" at bounding box center [76, 162] width 86 height 23
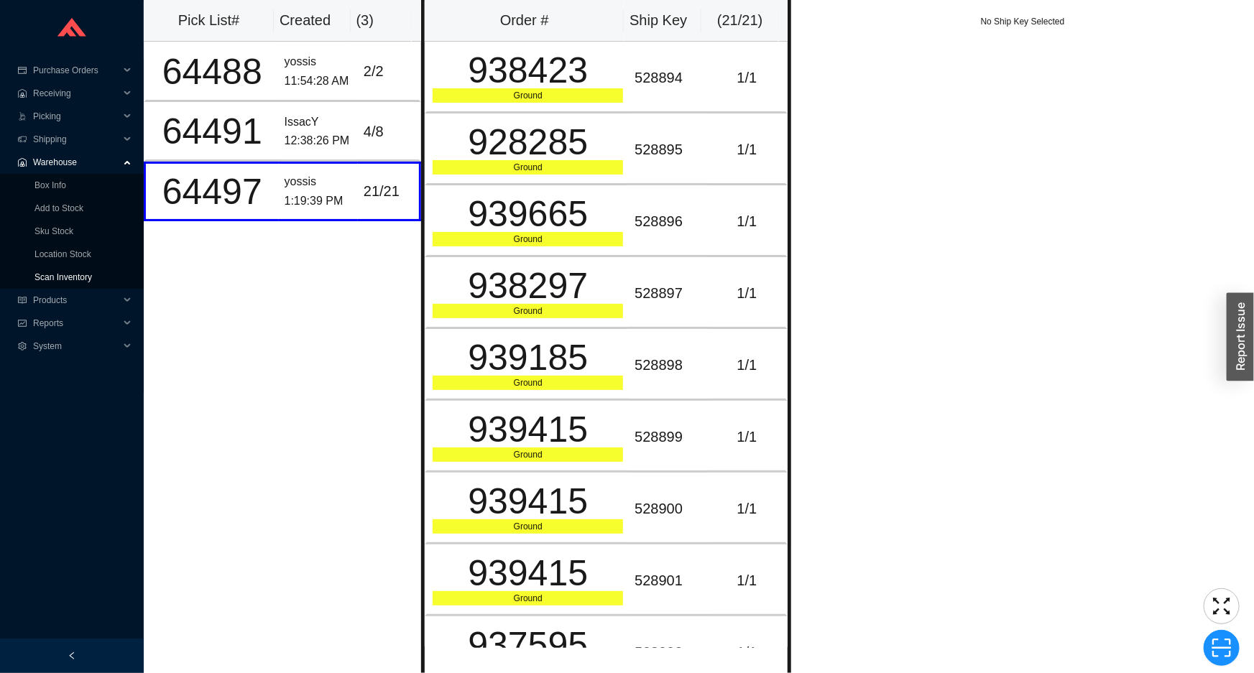
click at [70, 274] on link "Scan Inventory" at bounding box center [62, 277] width 57 height 10
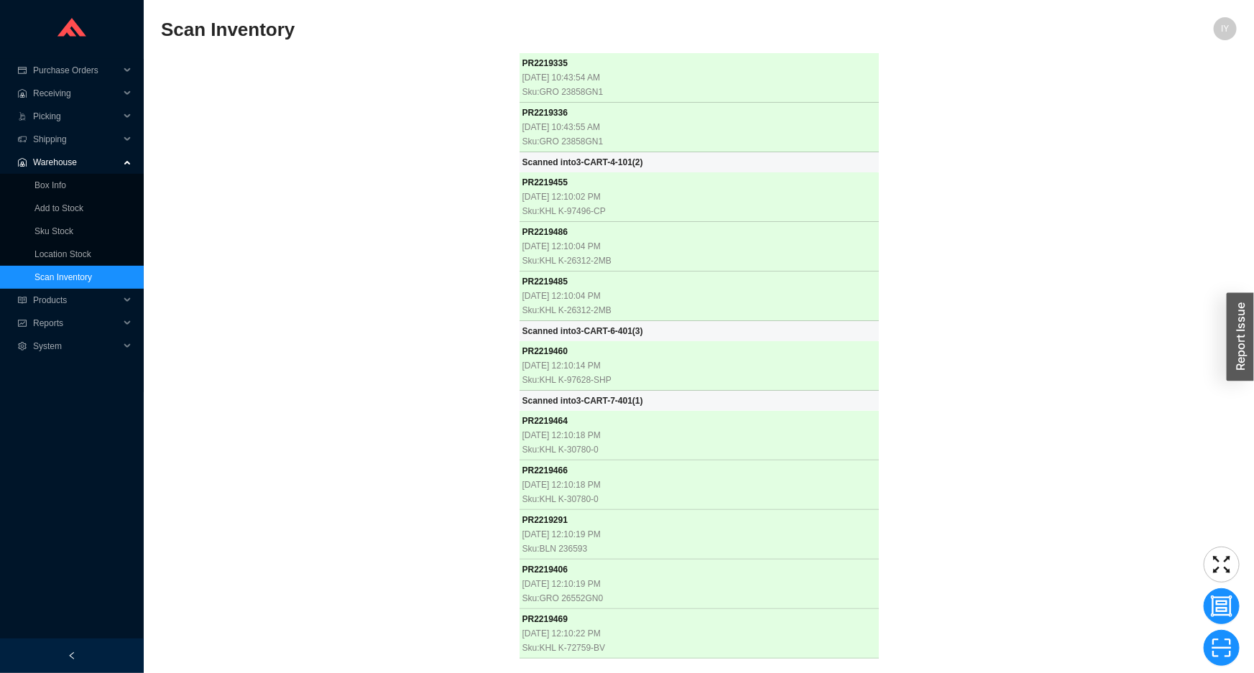
scroll to position [2642, 0]
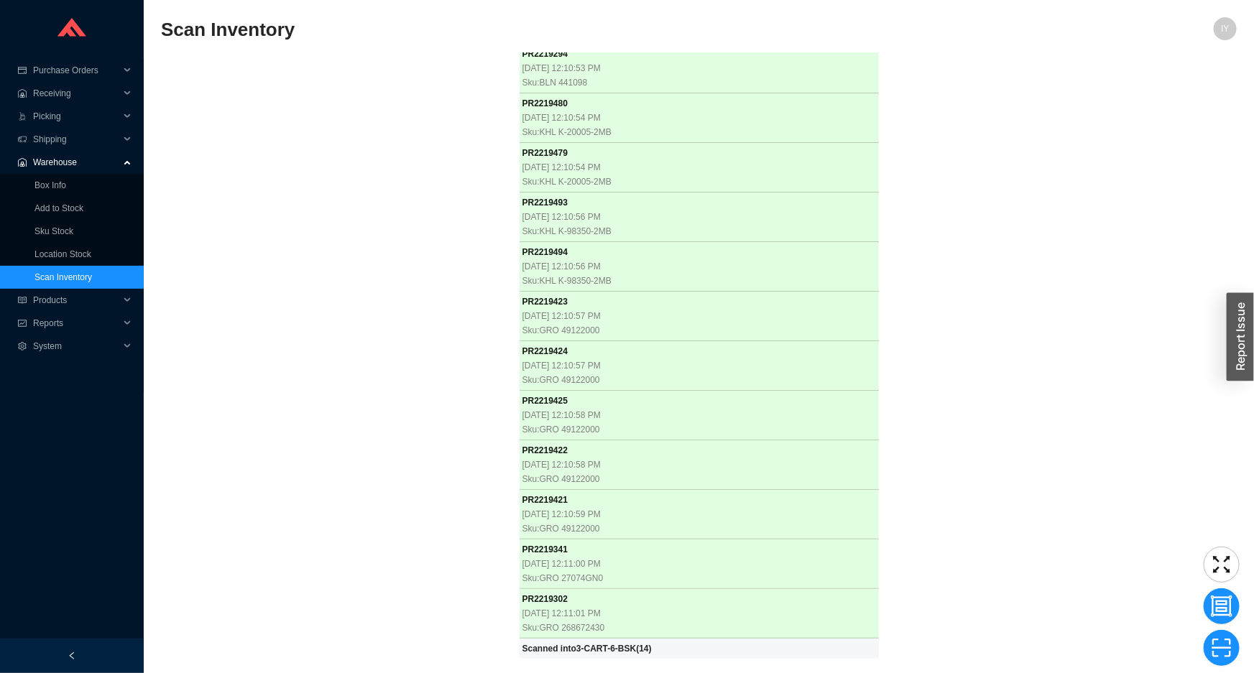
drag, startPoint x: 290, startPoint y: 330, endPoint x: 251, endPoint y: 351, distance: 44.4
click at [261, 349] on div "PR 2219335 [DATE] 10:43:54 AM Sku: GRO 23858GN1 PR 2219336 [DATE] 10:43:55 AM S…" at bounding box center [698, 356] width 1075 height 606
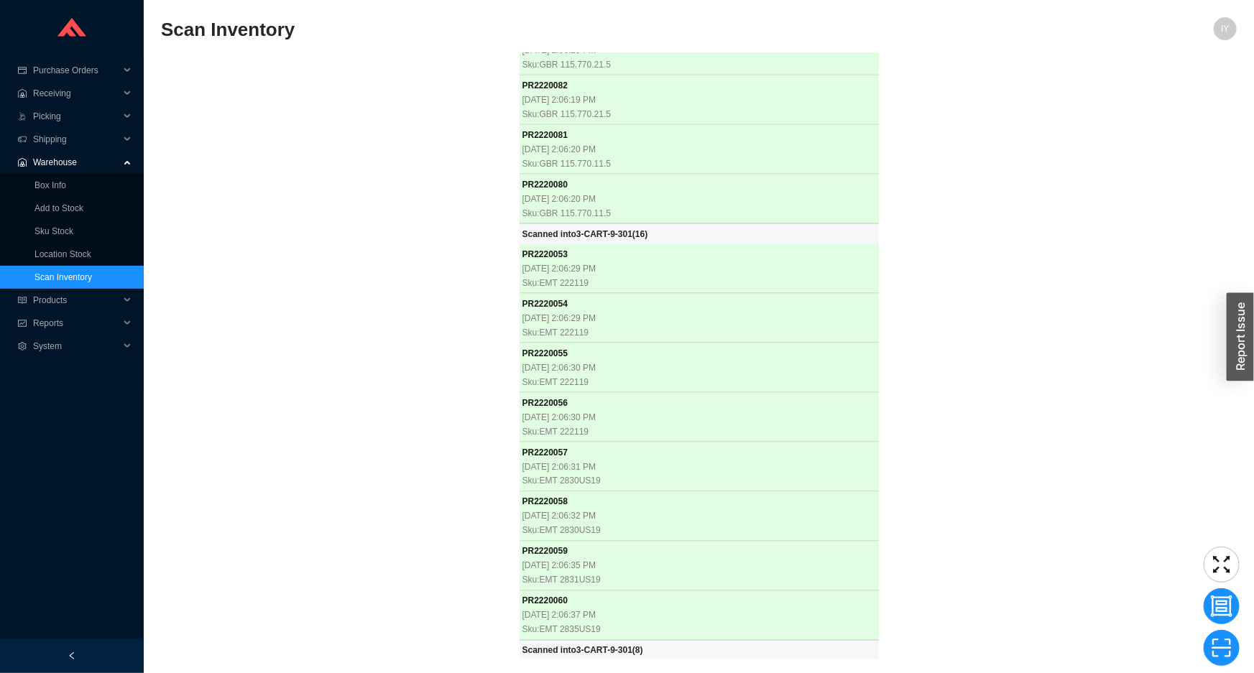
scroll to position [6474, 0]
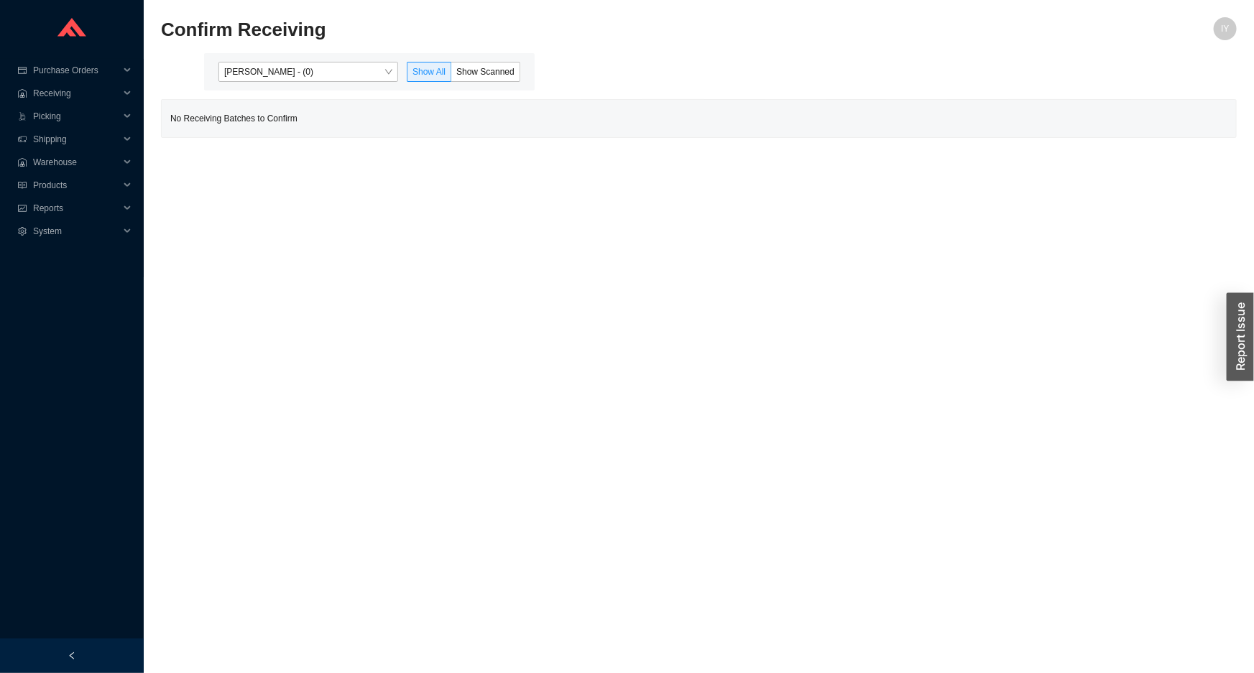
drag, startPoint x: 412, startPoint y: 63, endPoint x: 404, endPoint y: 65, distance: 8.9
click at [411, 63] on span at bounding box center [428, 72] width 43 height 19
click at [407, 75] on input "Show All" at bounding box center [407, 75] width 0 height 0
click at [389, 70] on span "[PERSON_NAME] - (0)" at bounding box center [308, 72] width 168 height 19
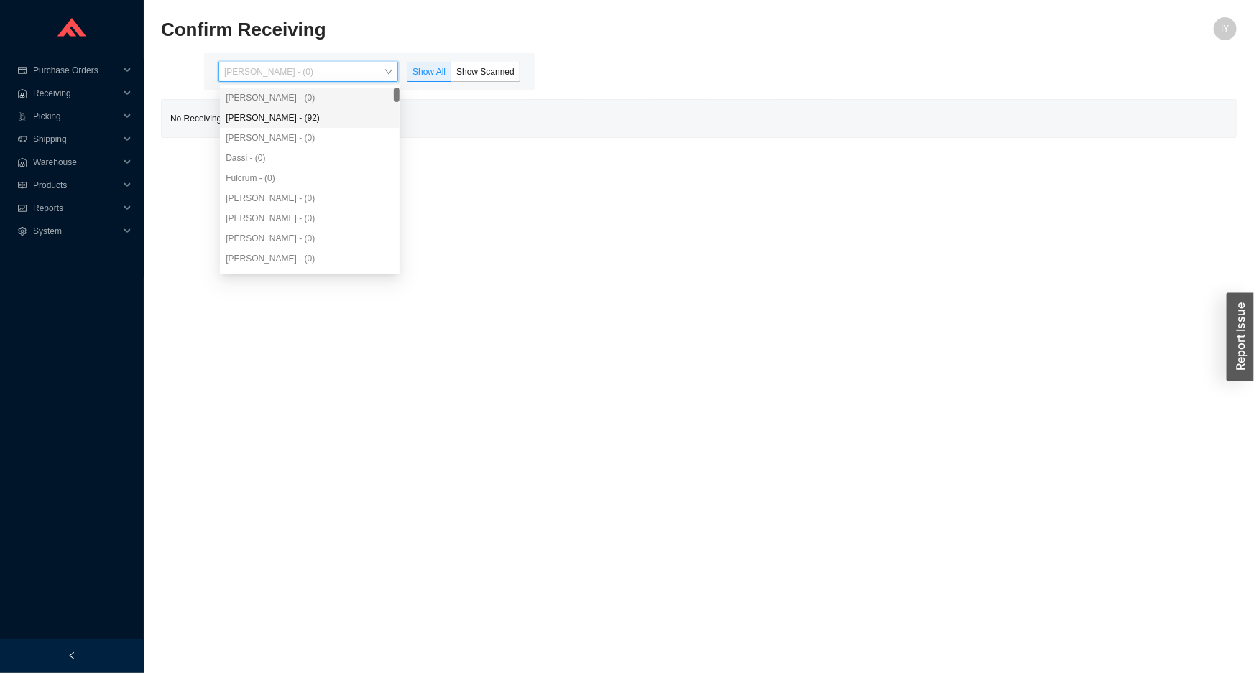
click at [356, 114] on div "[PERSON_NAME] - (92)" at bounding box center [310, 117] width 168 height 13
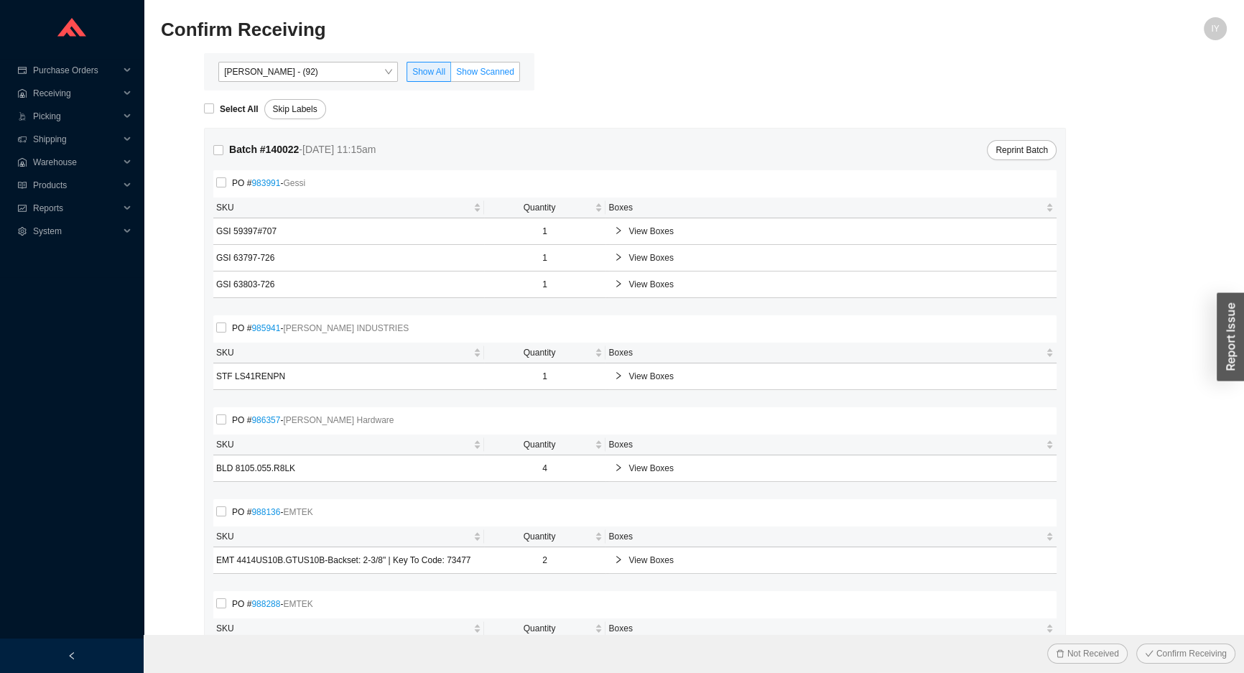
click at [485, 68] on span "Show Scanned" at bounding box center [485, 72] width 58 height 10
click at [451, 75] on input "Show Scanned" at bounding box center [451, 75] width 0 height 0
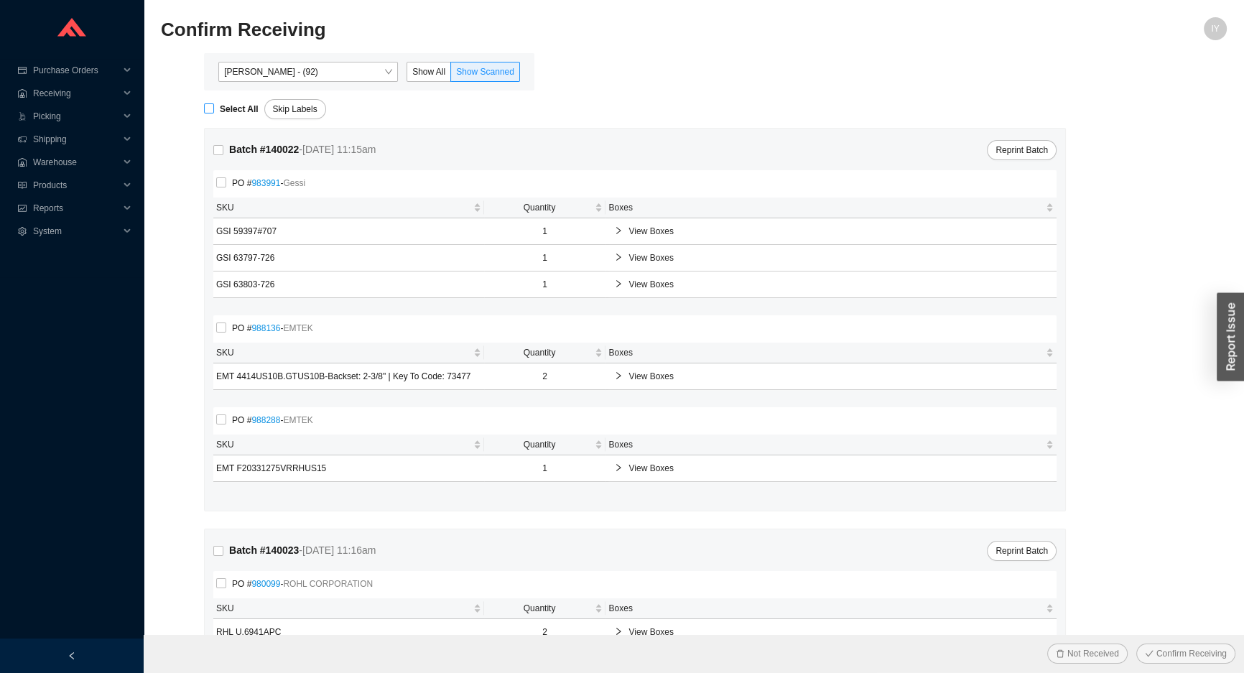
click at [210, 108] on input "Select All" at bounding box center [209, 108] width 10 height 10
checkbox input "true"
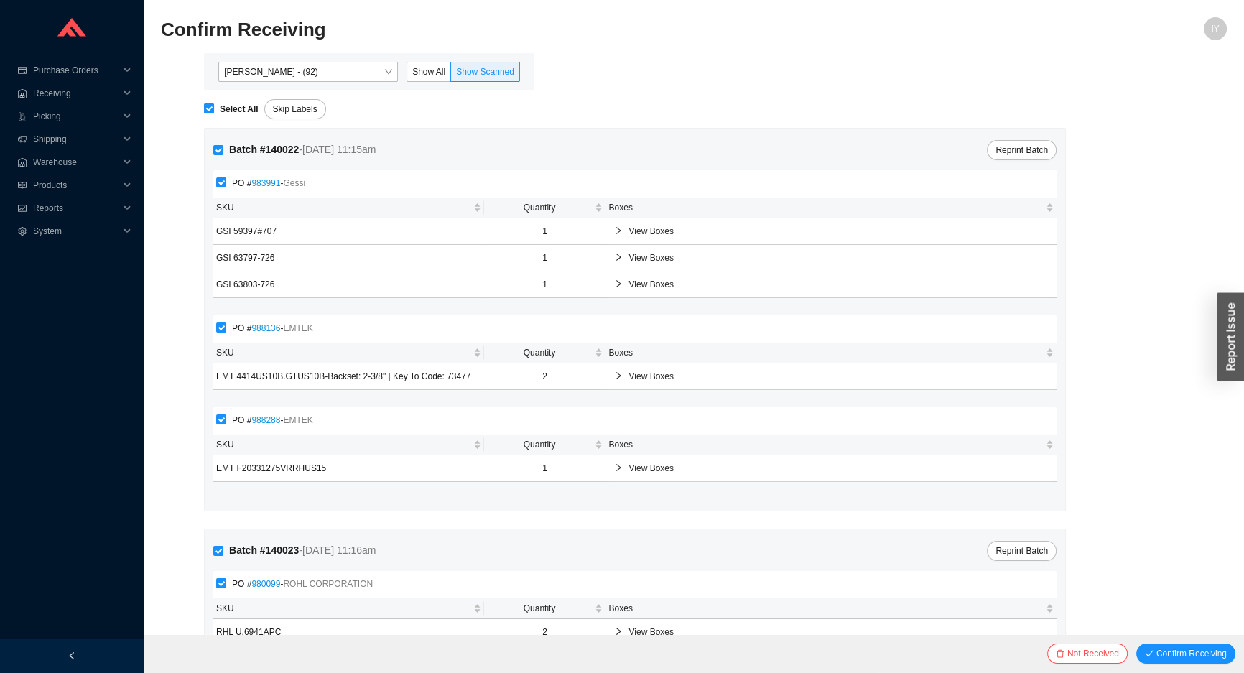
checkbox input "true"
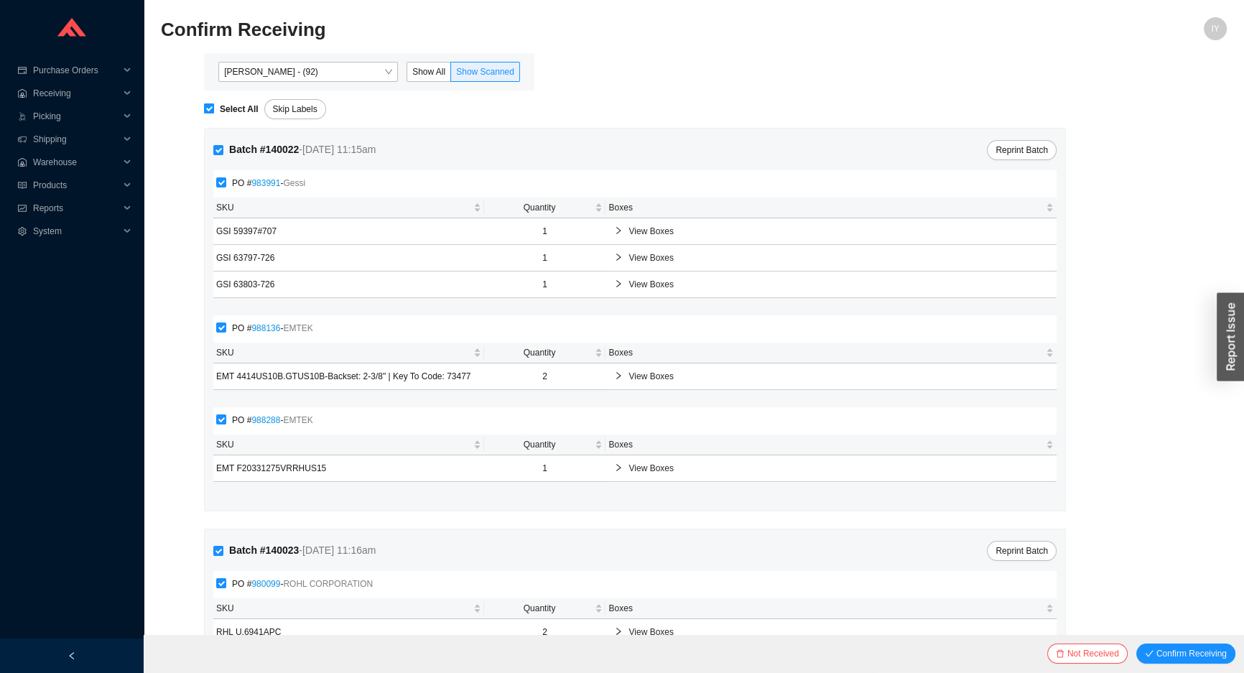
checkbox input "true"
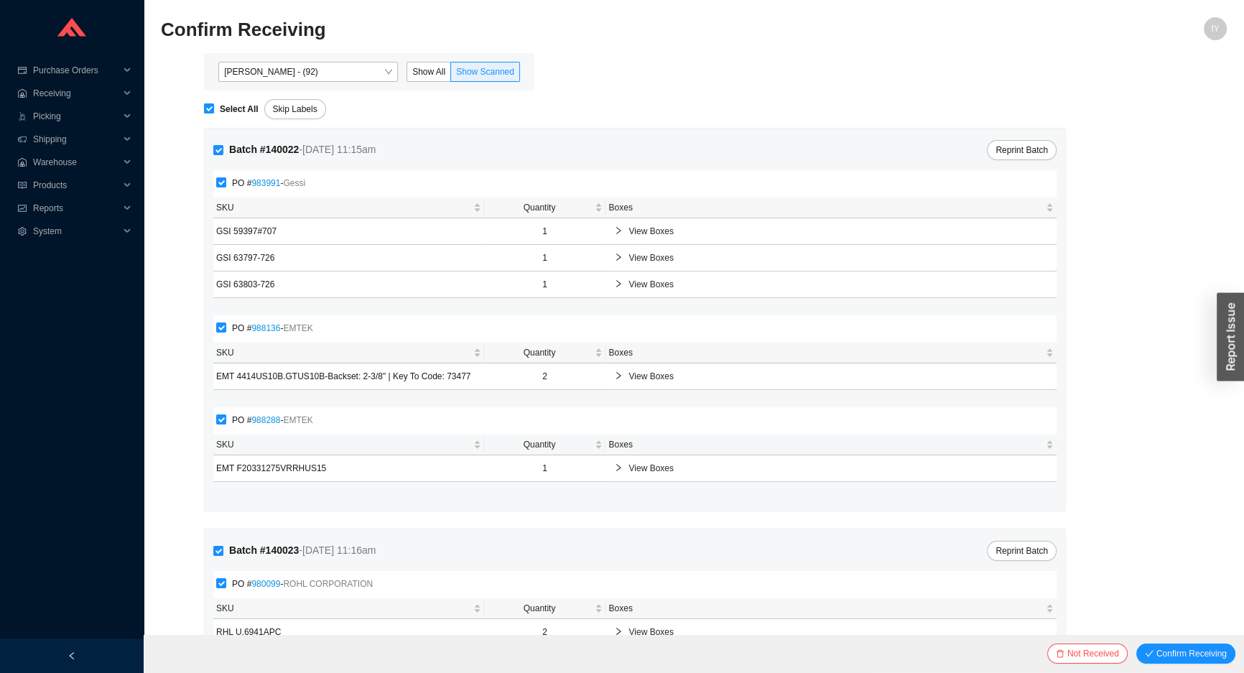
checkbox input "true"
click at [1137, 644] on button "Confirm Receiving" at bounding box center [1186, 654] width 99 height 20
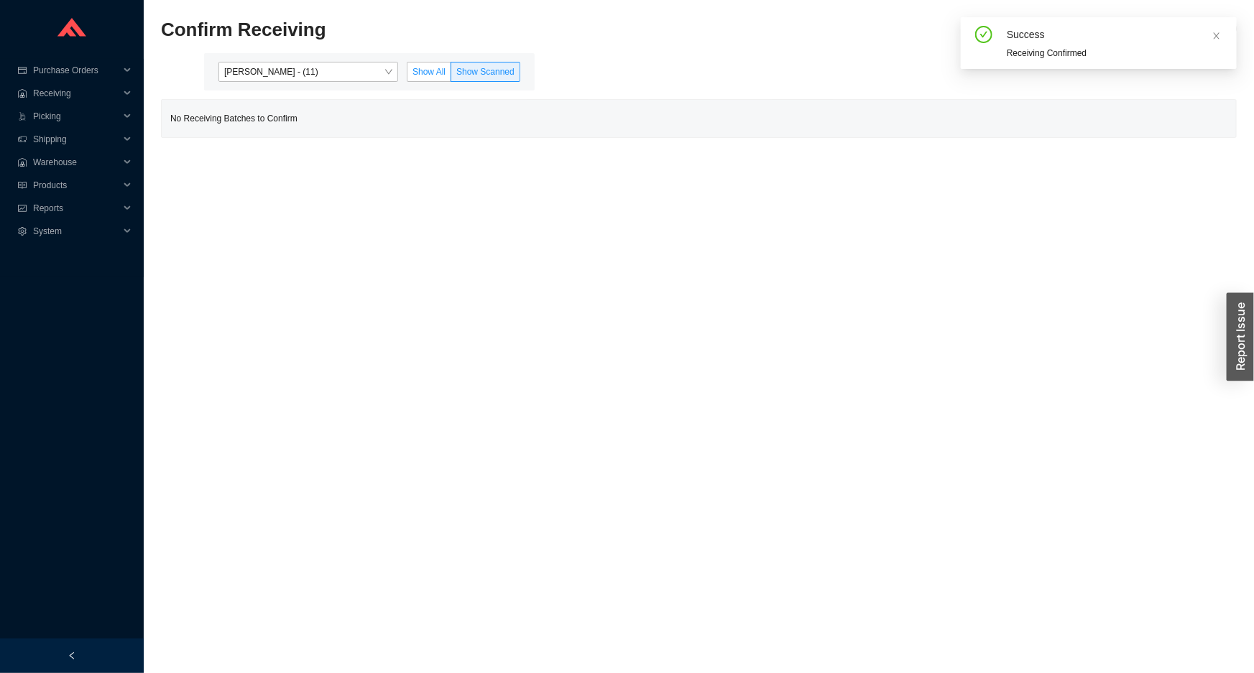
click at [417, 72] on span "Show All" at bounding box center [428, 72] width 33 height 10
click at [407, 75] on input "Show All" at bounding box center [407, 75] width 0 height 0
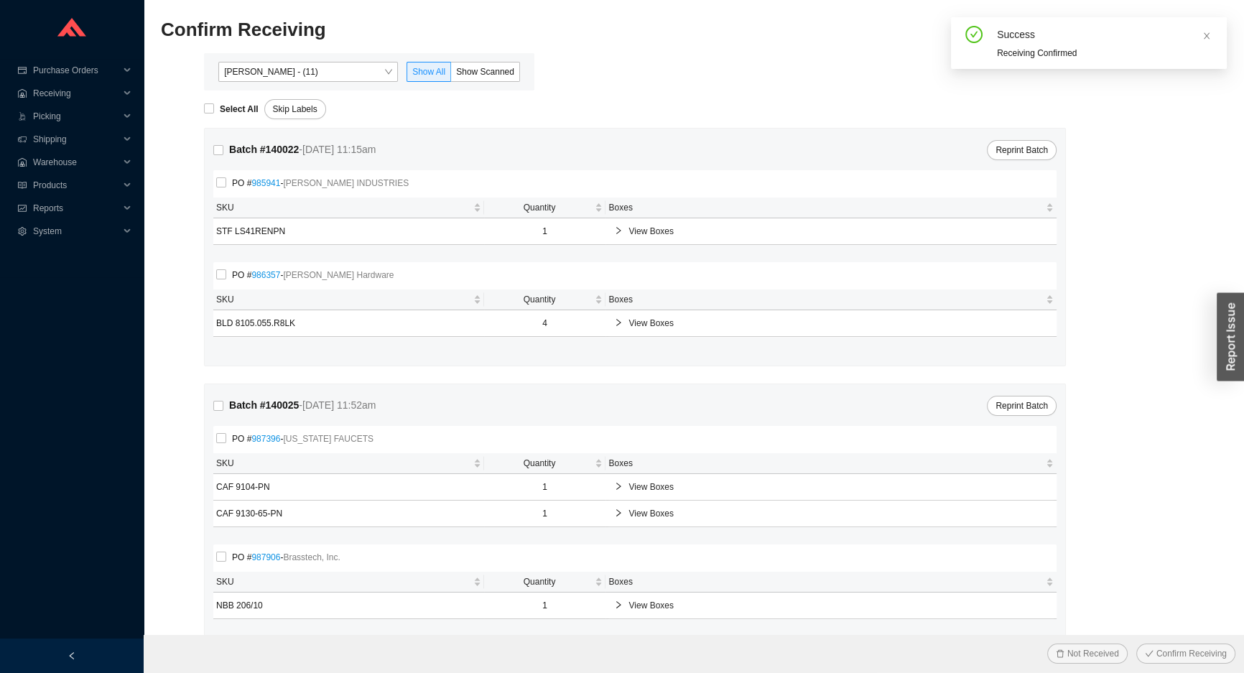
click at [623, 229] on icon "right" at bounding box center [618, 230] width 9 height 9
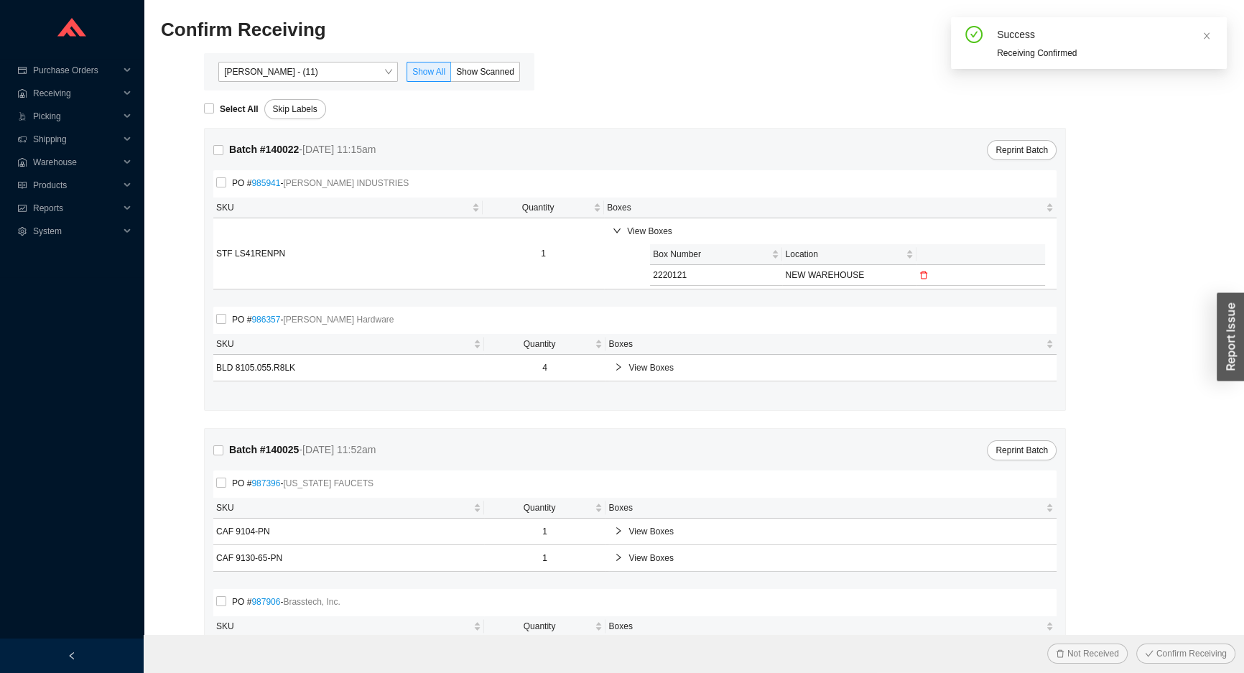
click at [631, 372] on span "View Boxes" at bounding box center [839, 368] width 420 height 14
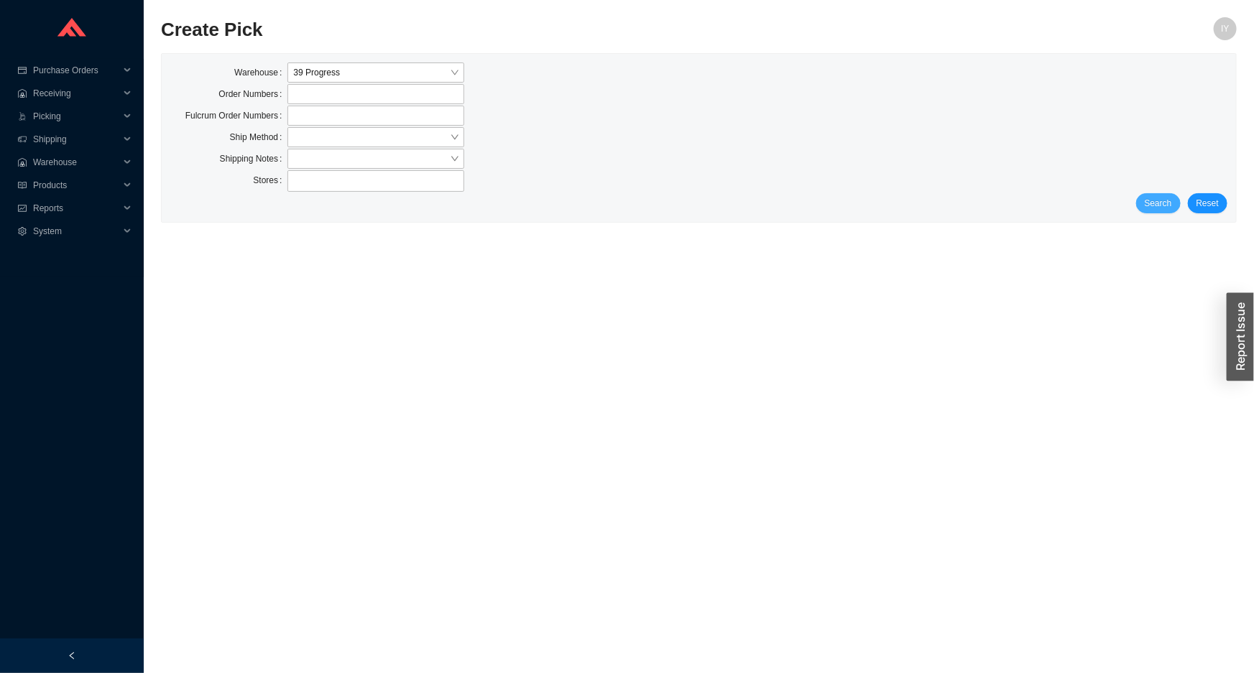
click at [1145, 199] on button "Search" at bounding box center [1158, 203] width 45 height 20
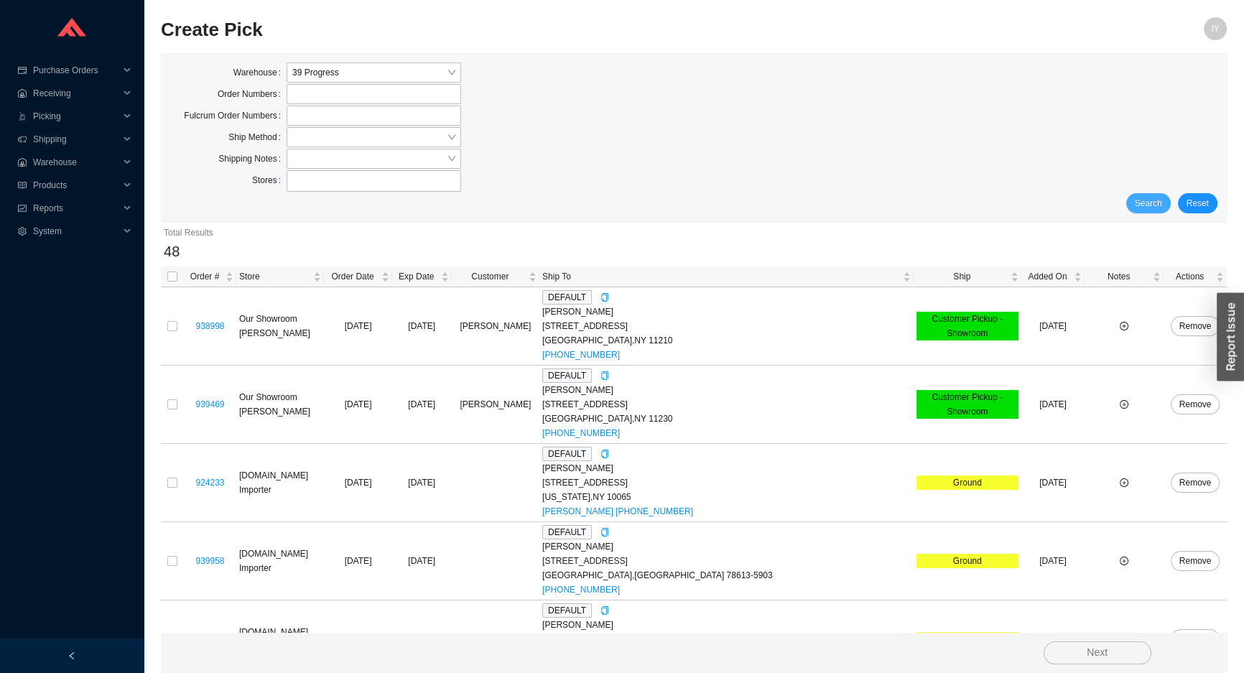
click at [1146, 200] on span "Search" at bounding box center [1148, 203] width 27 height 14
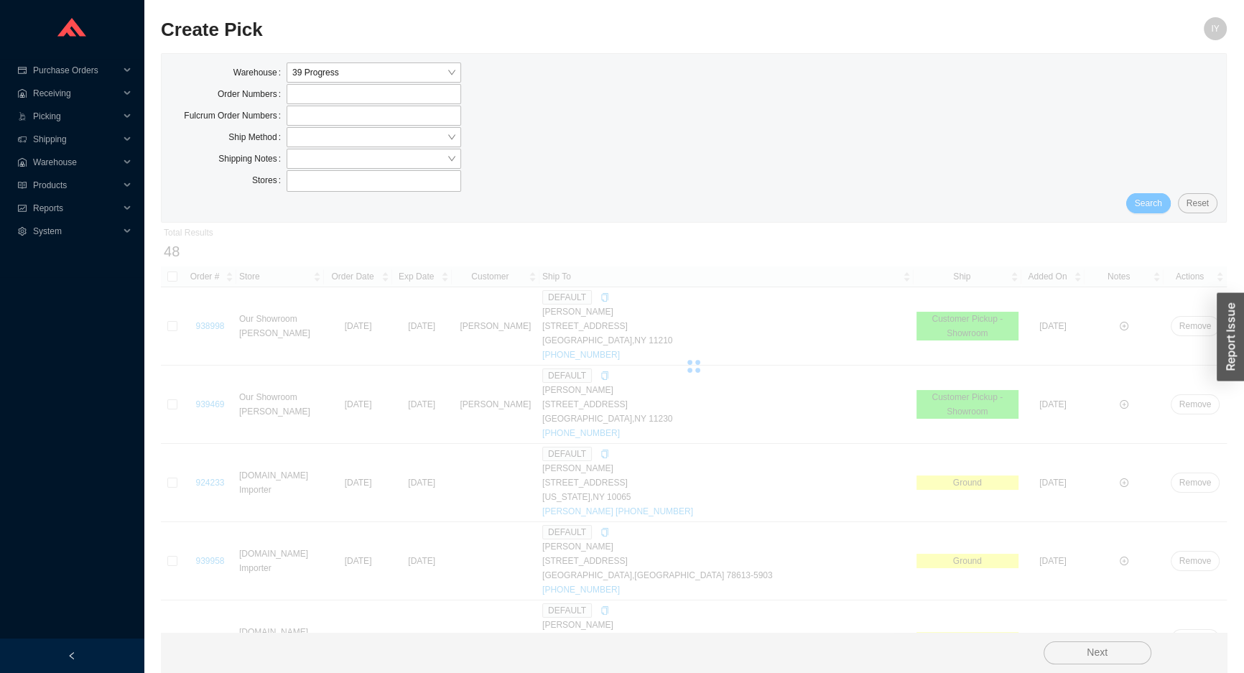
click at [1146, 200] on button "Search" at bounding box center [1148, 203] width 45 height 20
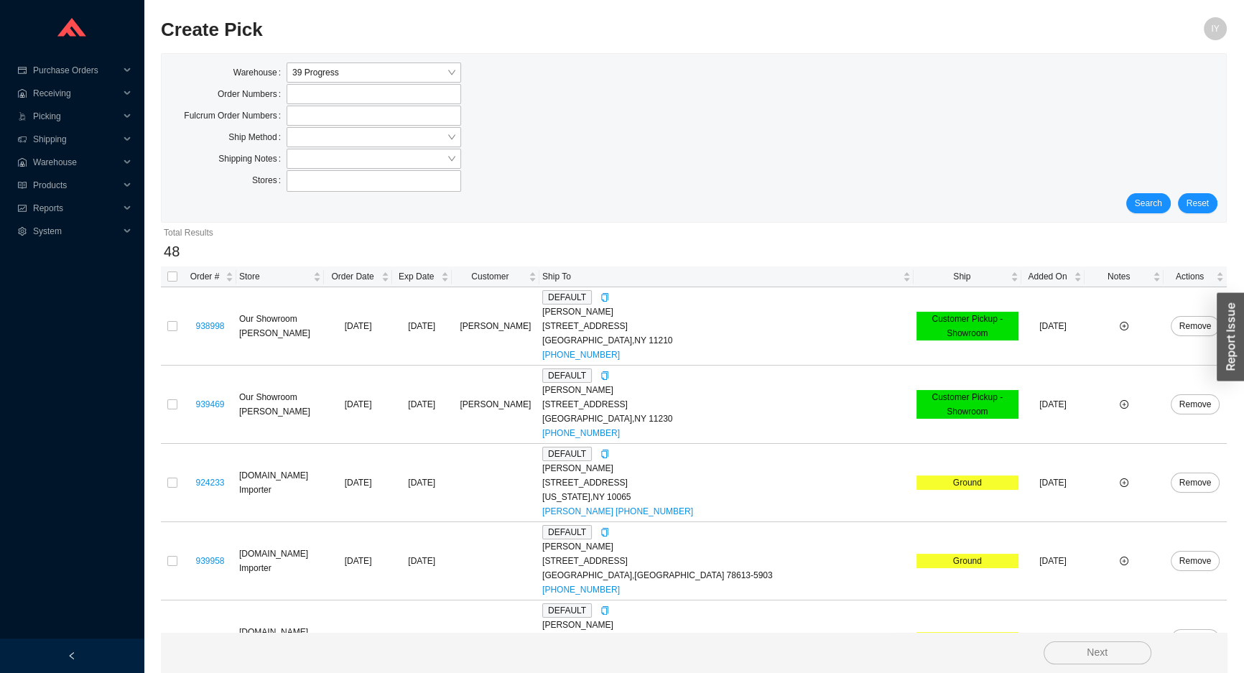
click at [341, 49] on div "Create Pick" at bounding box center [561, 34] width 800 height 34
click at [335, 147] on div at bounding box center [374, 137] width 175 height 20
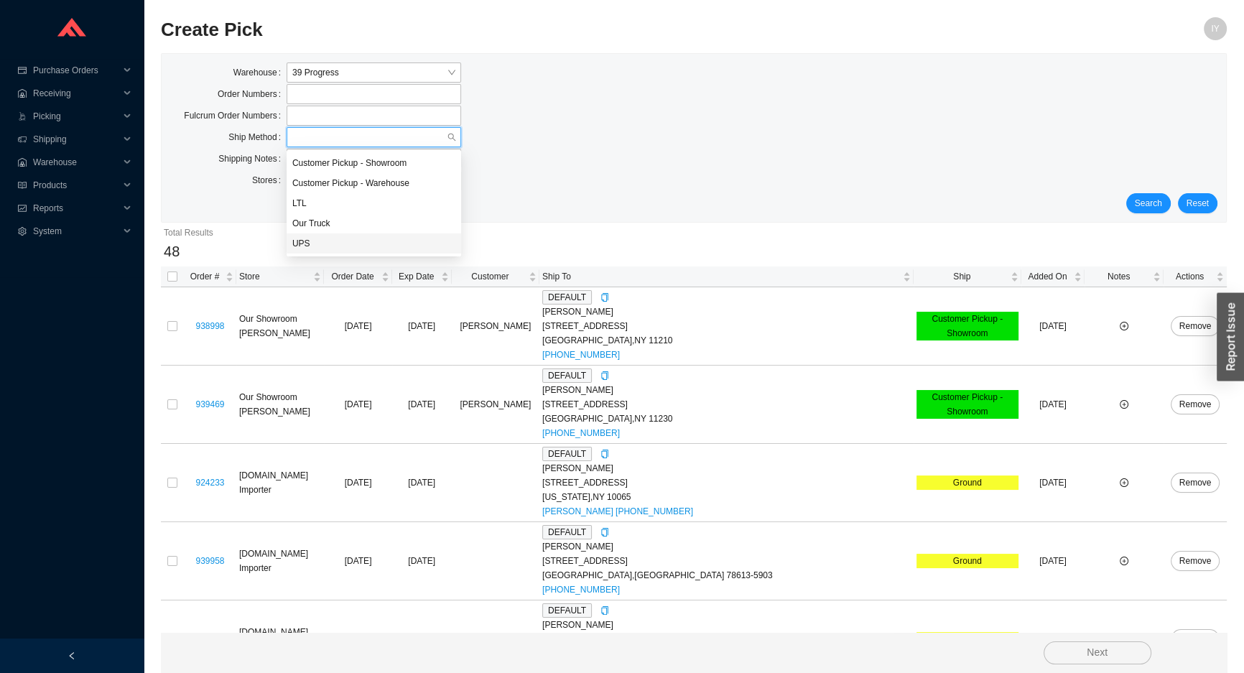
click at [352, 249] on div "UPS" at bounding box center [373, 243] width 163 height 13
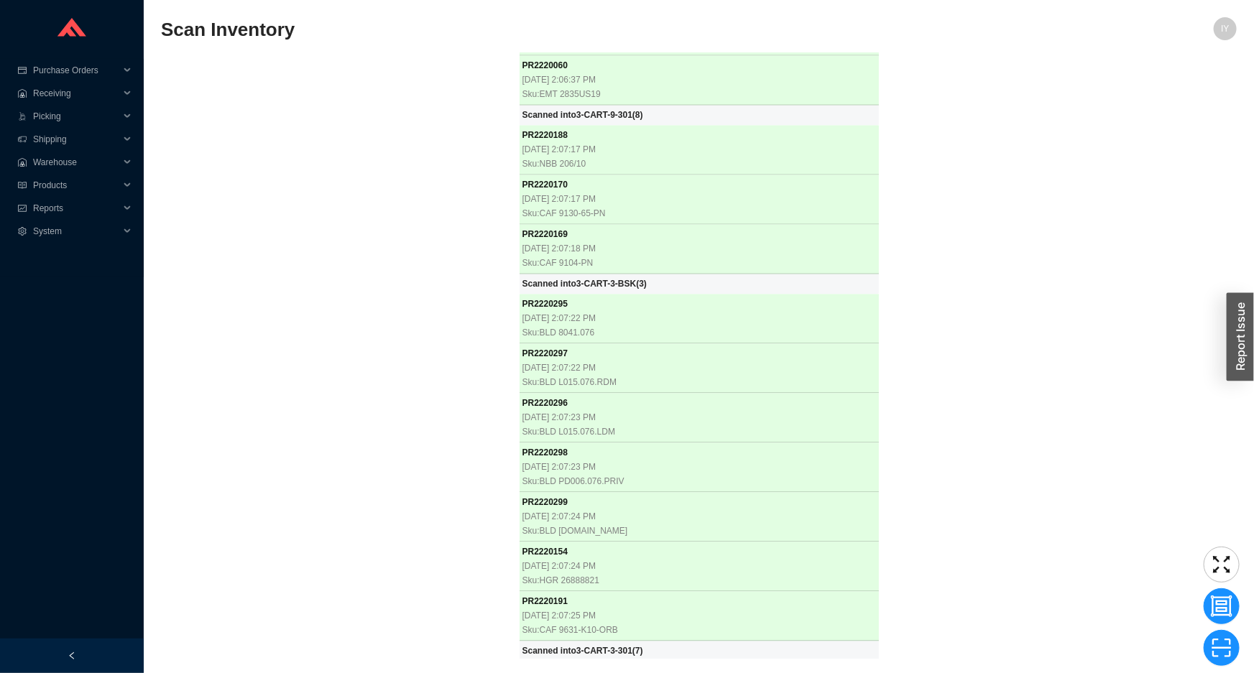
scroll to position [7010, 0]
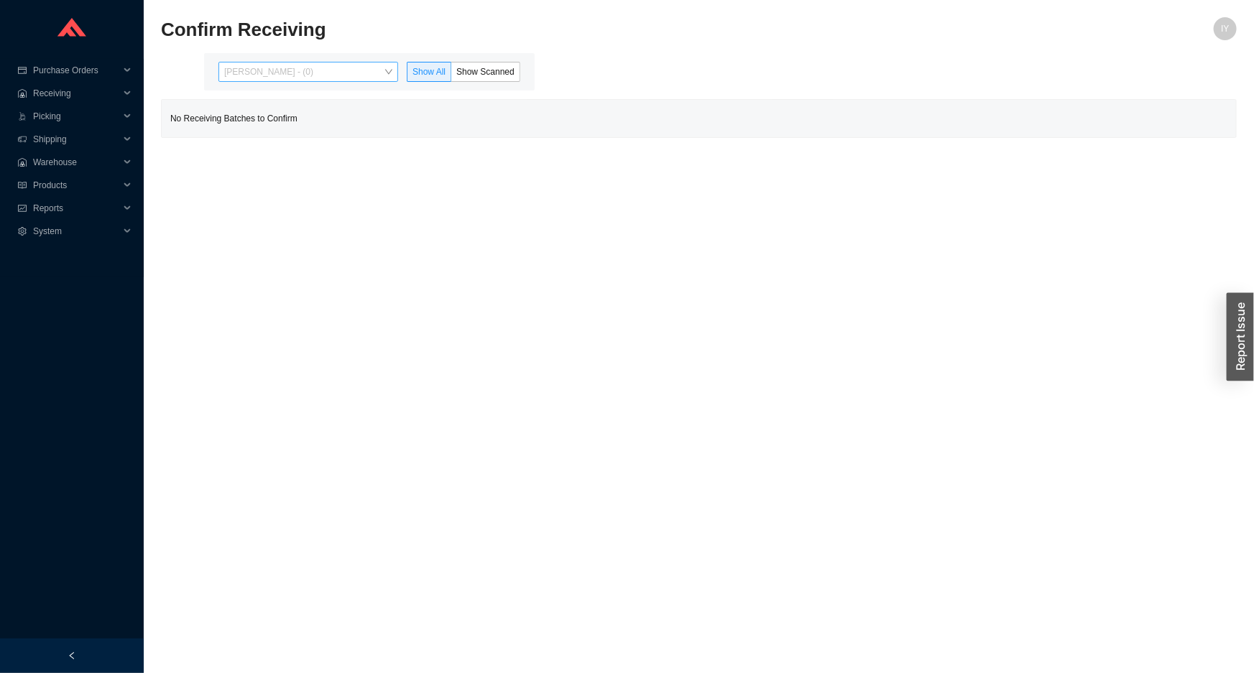
click at [366, 67] on span "[PERSON_NAME] - (0)" at bounding box center [308, 72] width 168 height 19
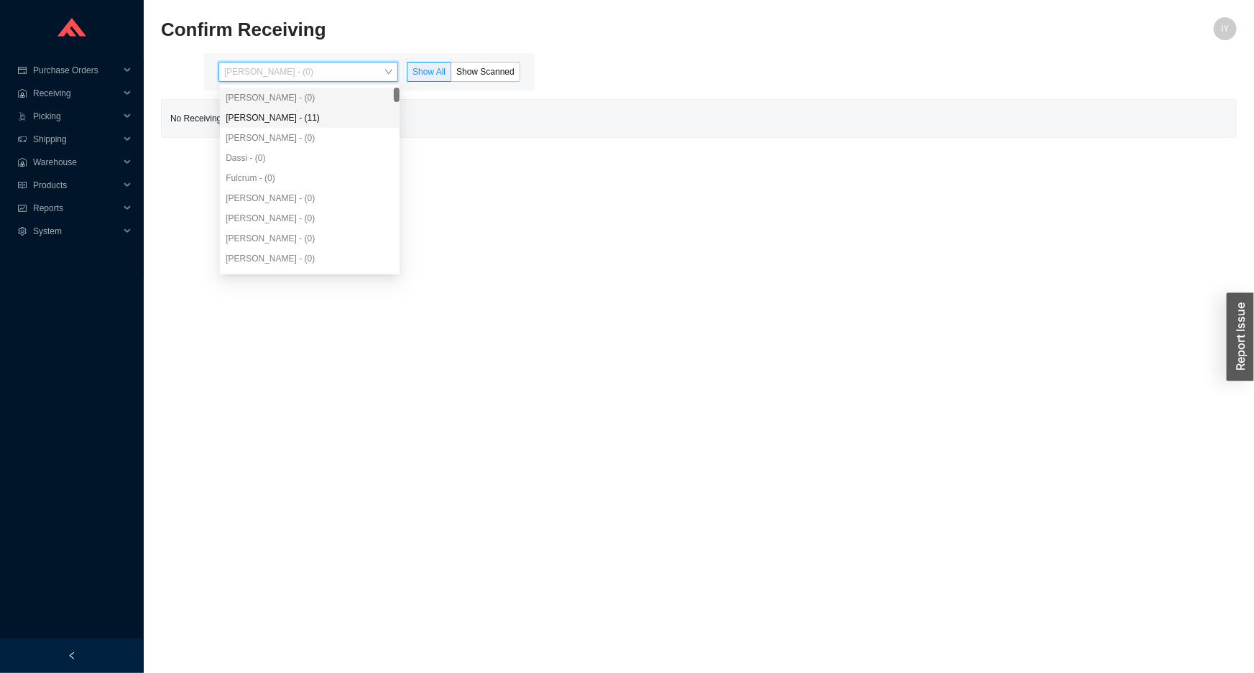
click at [365, 115] on div "[PERSON_NAME] - (11)" at bounding box center [310, 117] width 168 height 13
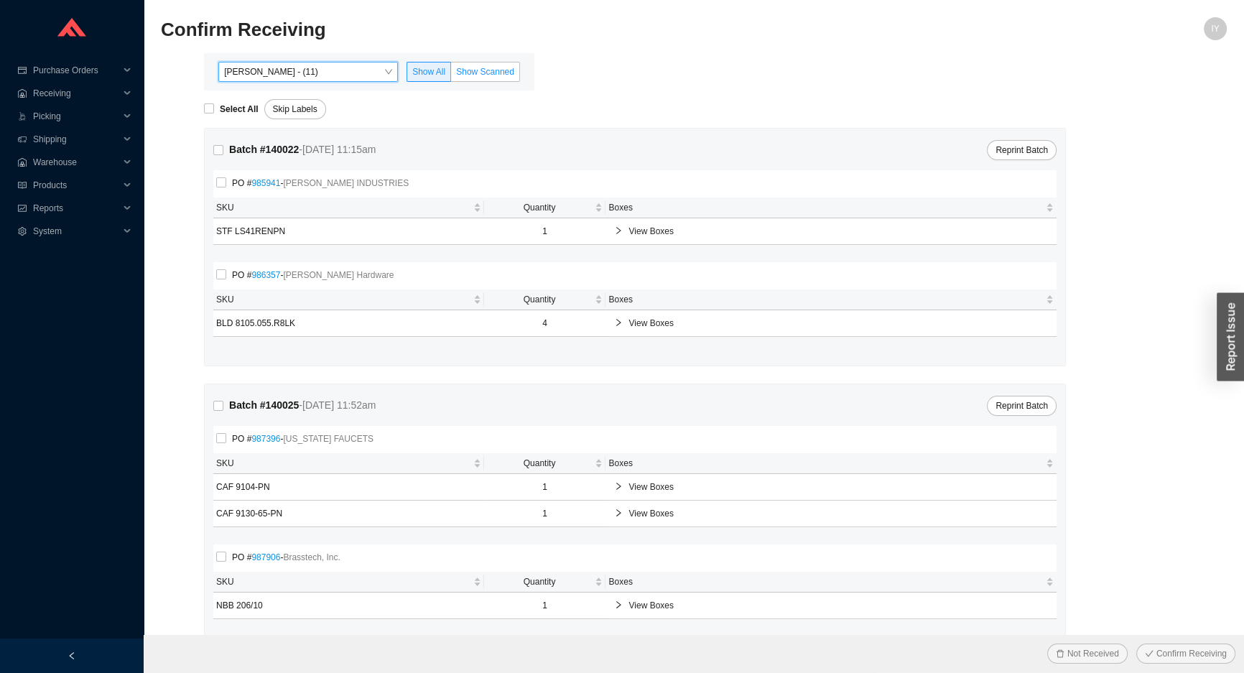
click at [486, 76] on span "Show Scanned" at bounding box center [485, 72] width 58 height 10
click at [451, 75] on input "Show Scanned" at bounding box center [451, 75] width 0 height 0
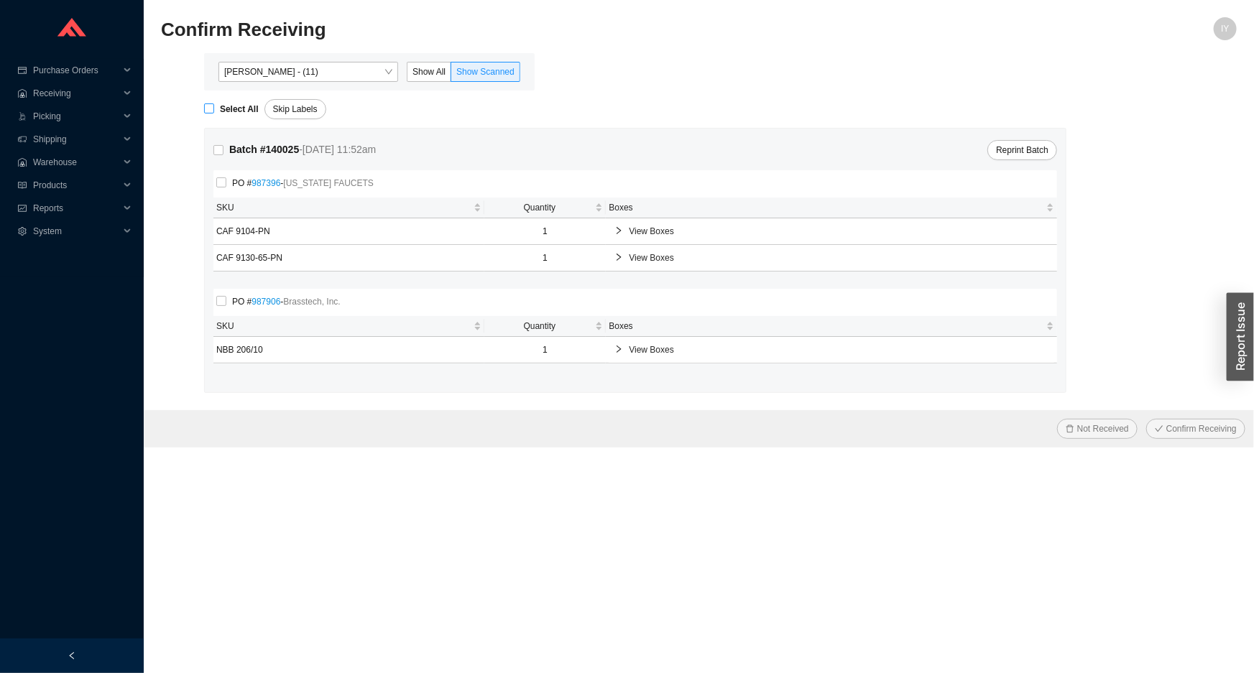
click at [210, 109] on input "Select All" at bounding box center [209, 108] width 10 height 10
checkbox input "true"
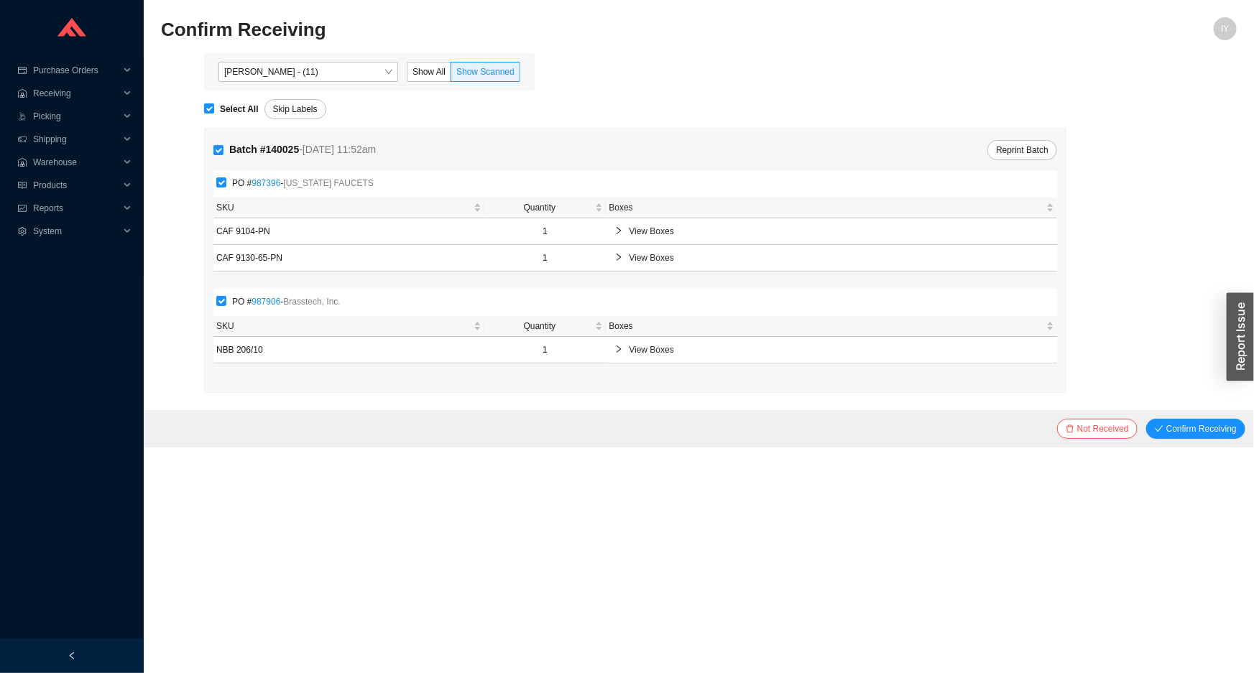
click at [1146, 419] on button "Confirm Receiving" at bounding box center [1195, 429] width 99 height 20
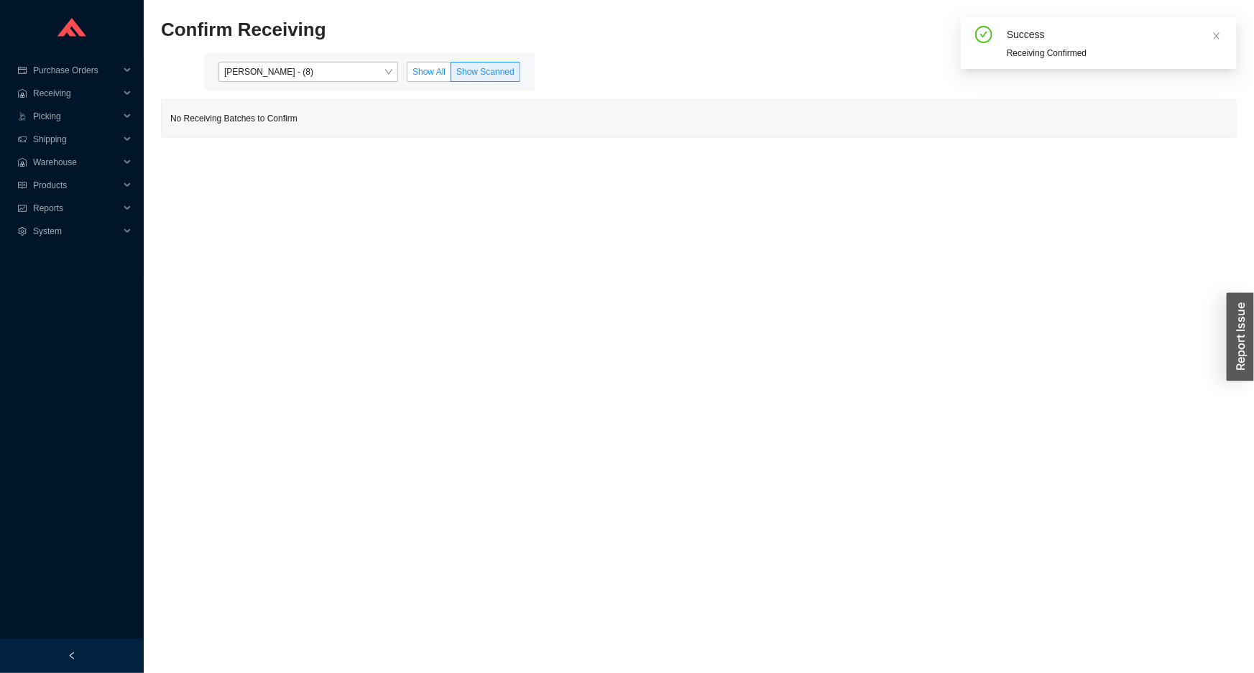
click at [427, 72] on span "Show All" at bounding box center [428, 72] width 33 height 10
click at [407, 75] on input "Show All" at bounding box center [407, 75] width 0 height 0
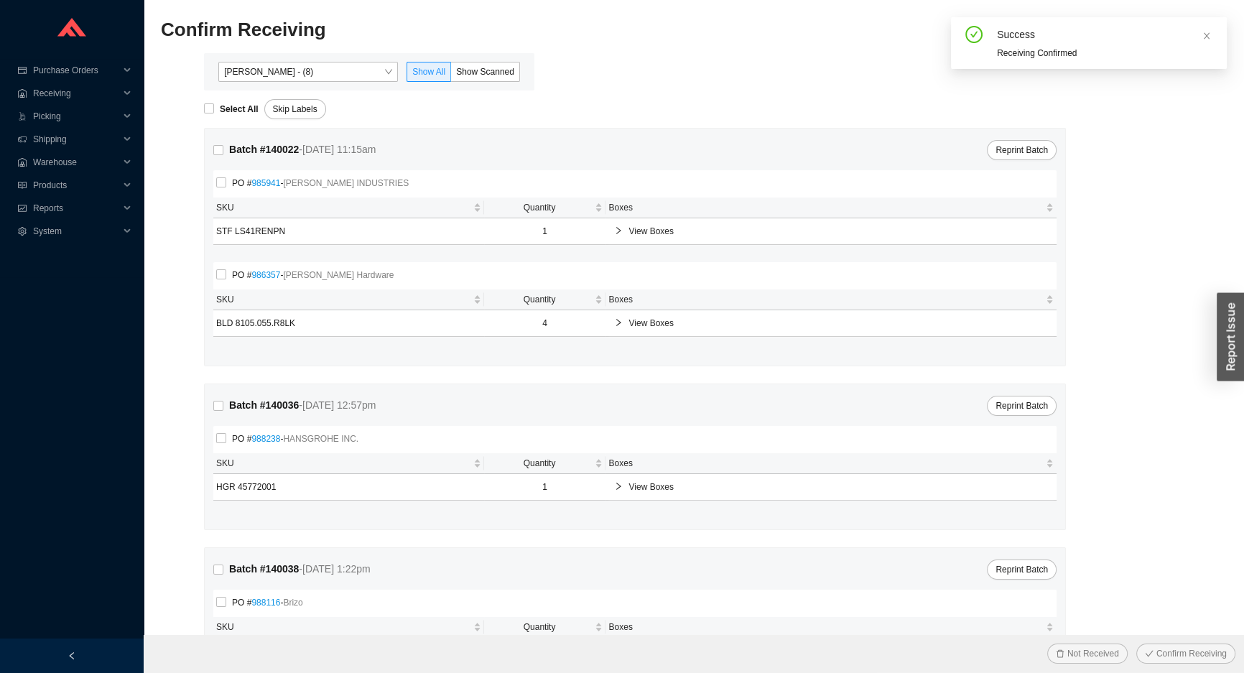
click at [637, 231] on span "View Boxes" at bounding box center [839, 231] width 420 height 14
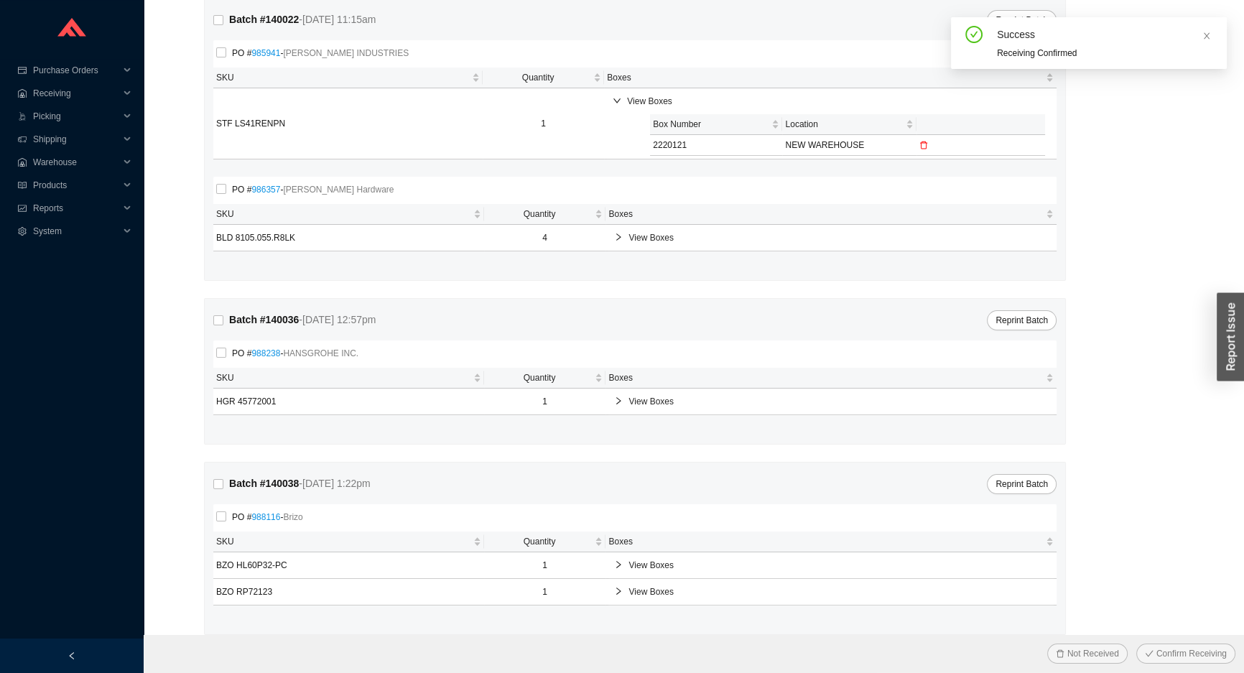
scroll to position [144, 0]
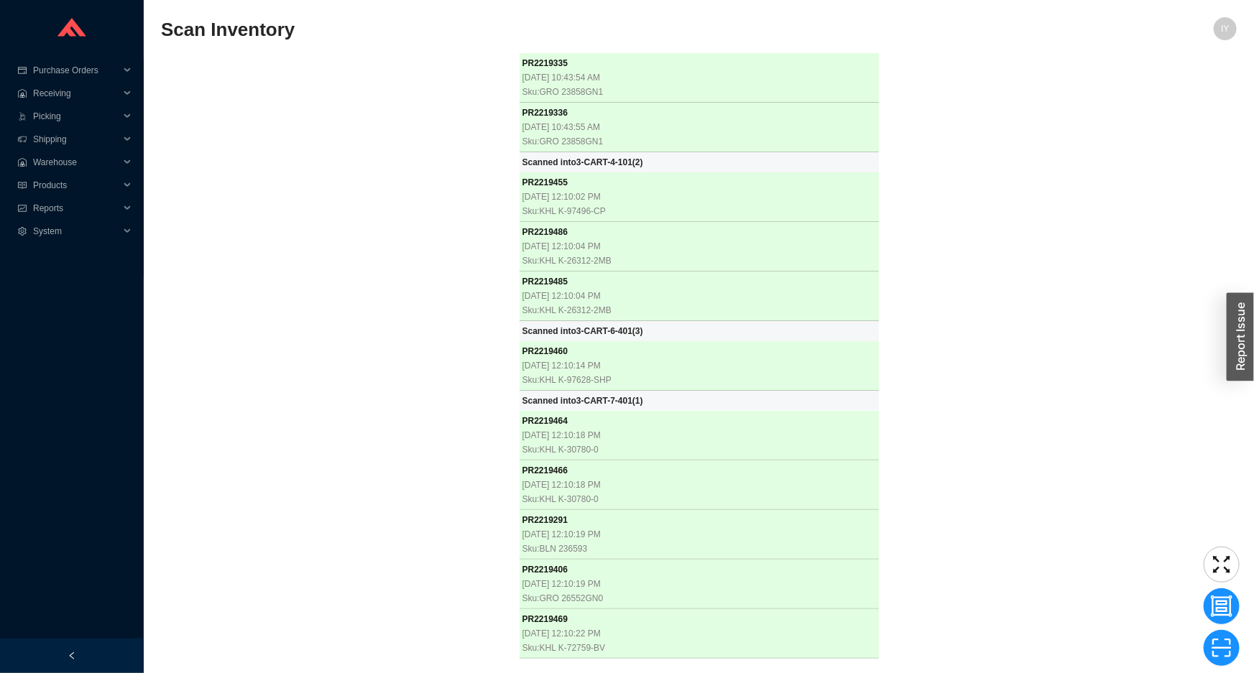
scroll to position [7010, 0]
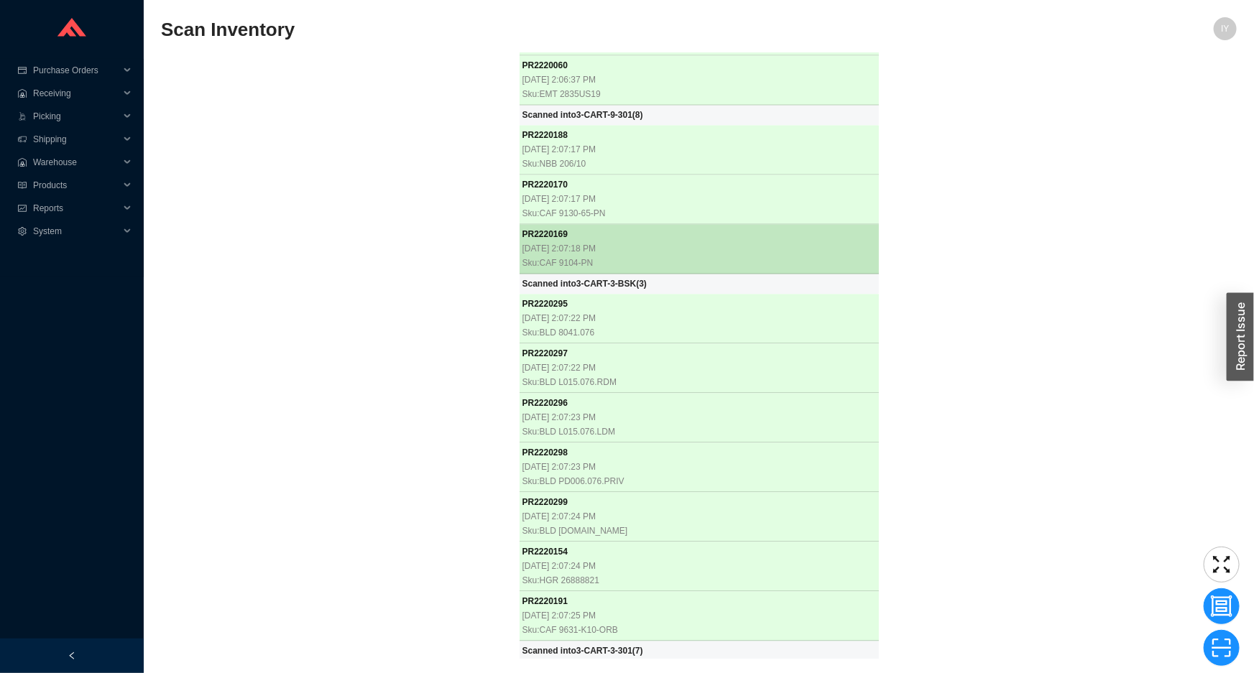
click at [705, 257] on div "Sku: CAF 9104-PN" at bounding box center [698, 263] width 353 height 14
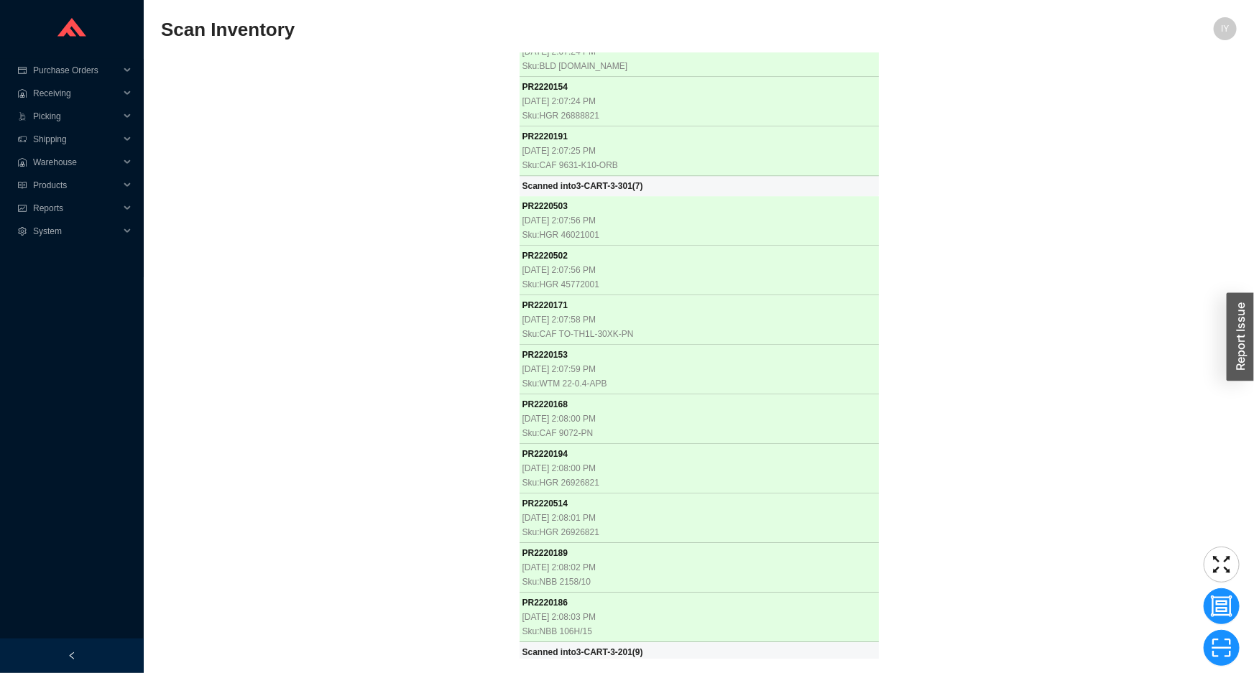
scroll to position [7475, 0]
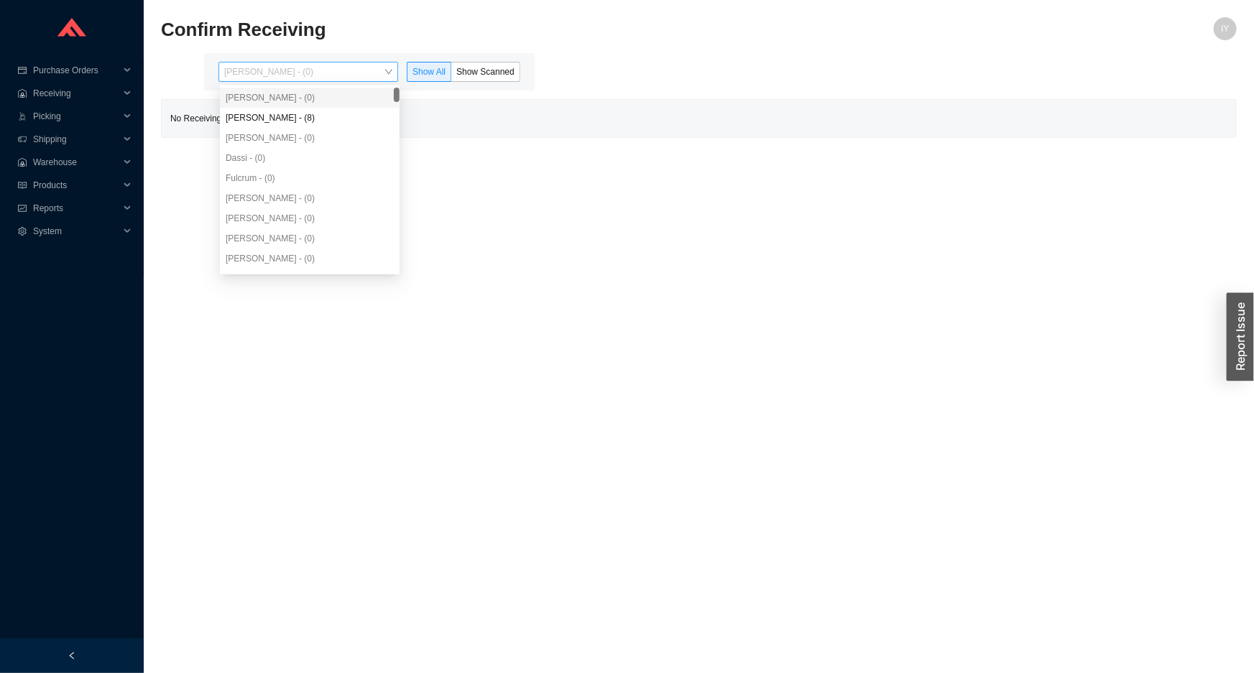
click at [374, 72] on span "[PERSON_NAME] - (0)" at bounding box center [308, 72] width 168 height 19
click at [369, 113] on div "[PERSON_NAME] - (8)" at bounding box center [310, 117] width 168 height 13
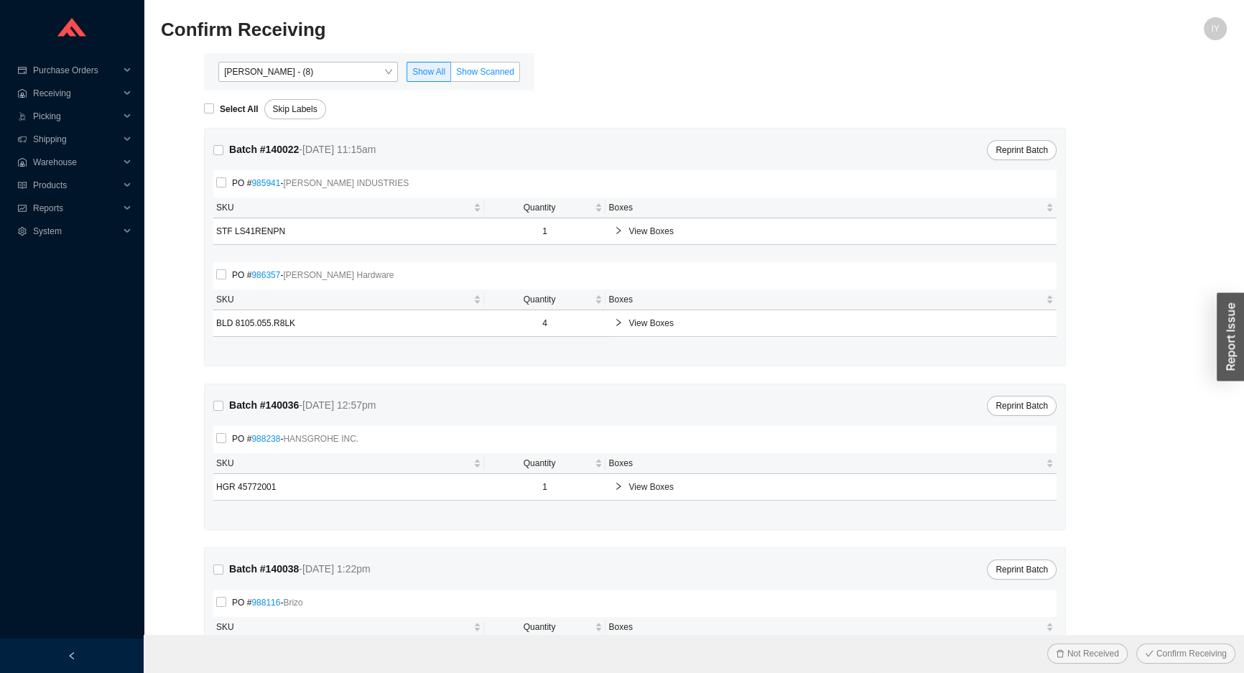
click at [453, 76] on label "Show Scanned" at bounding box center [485, 72] width 69 height 20
click at [451, 75] on input "Show Scanned" at bounding box center [451, 75] width 0 height 0
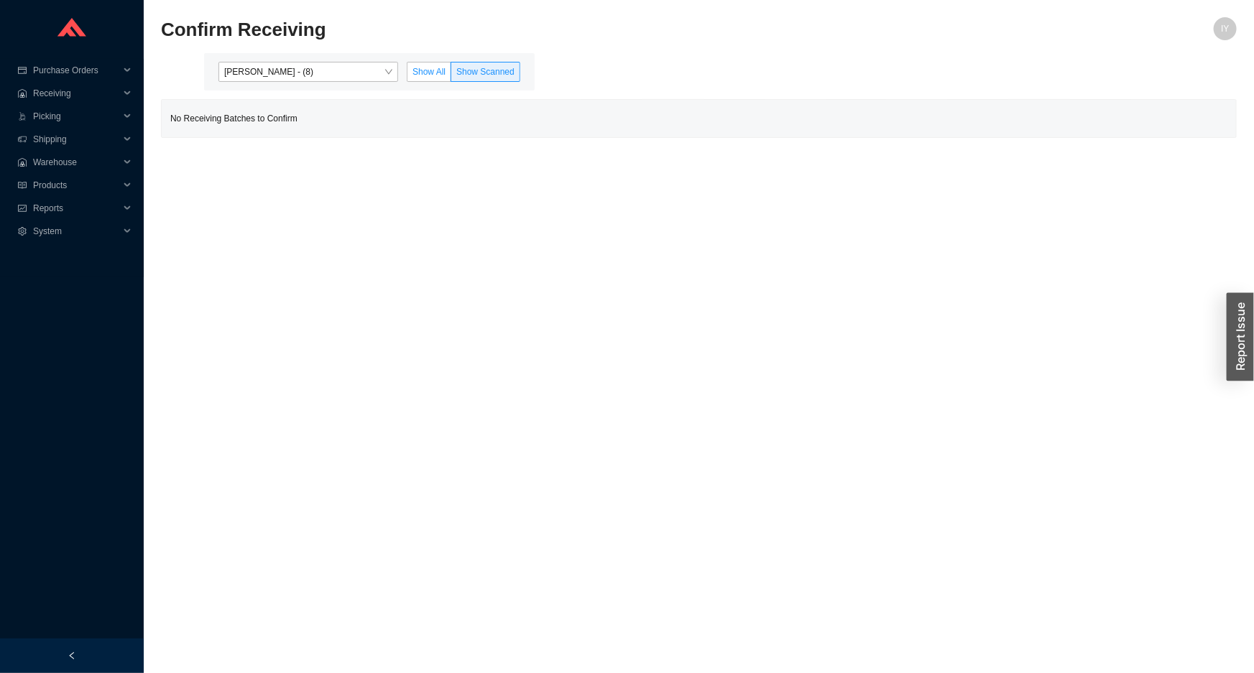
click at [409, 73] on label "Show All" at bounding box center [429, 72] width 45 height 20
click at [407, 75] on input "Show All" at bounding box center [407, 75] width 0 height 0
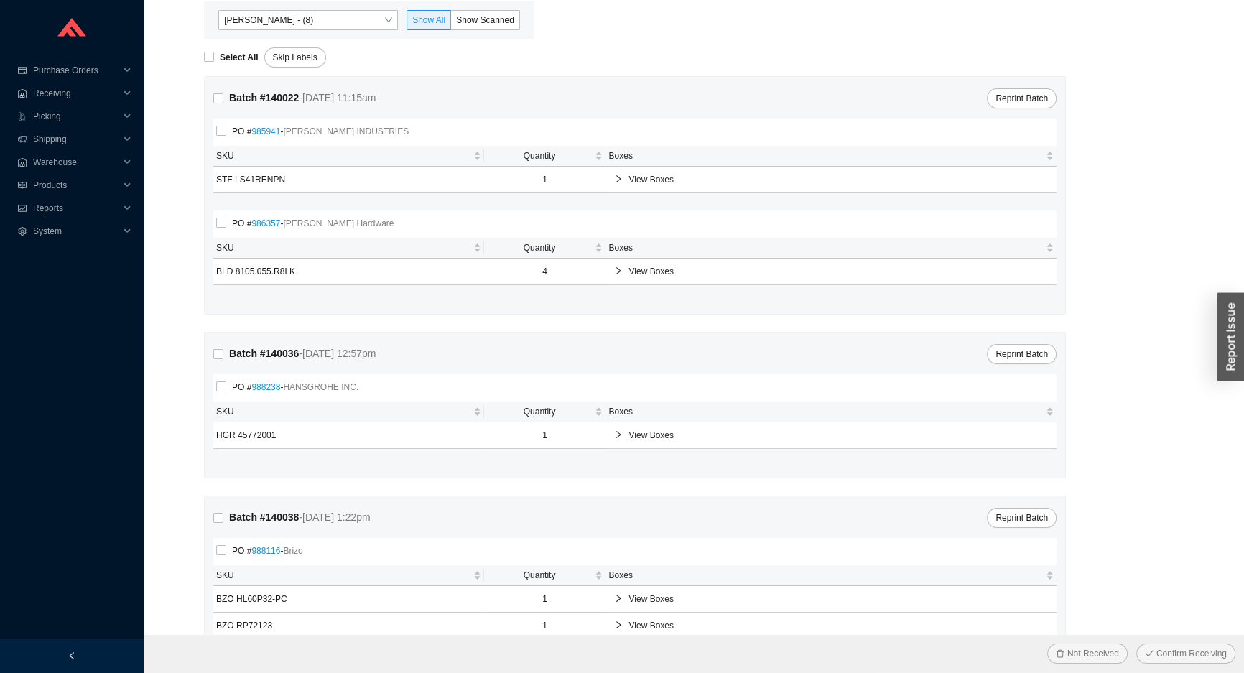
scroll to position [101, 0]
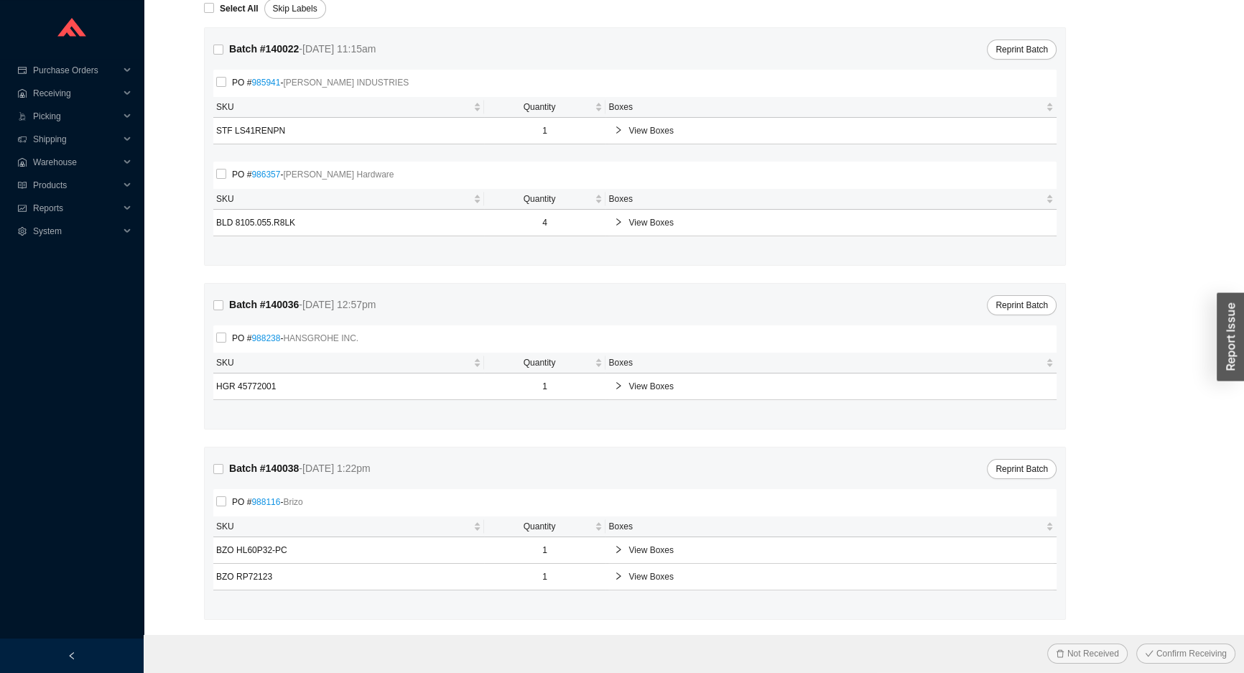
click at [636, 382] on span "View Boxes" at bounding box center [839, 386] width 420 height 14
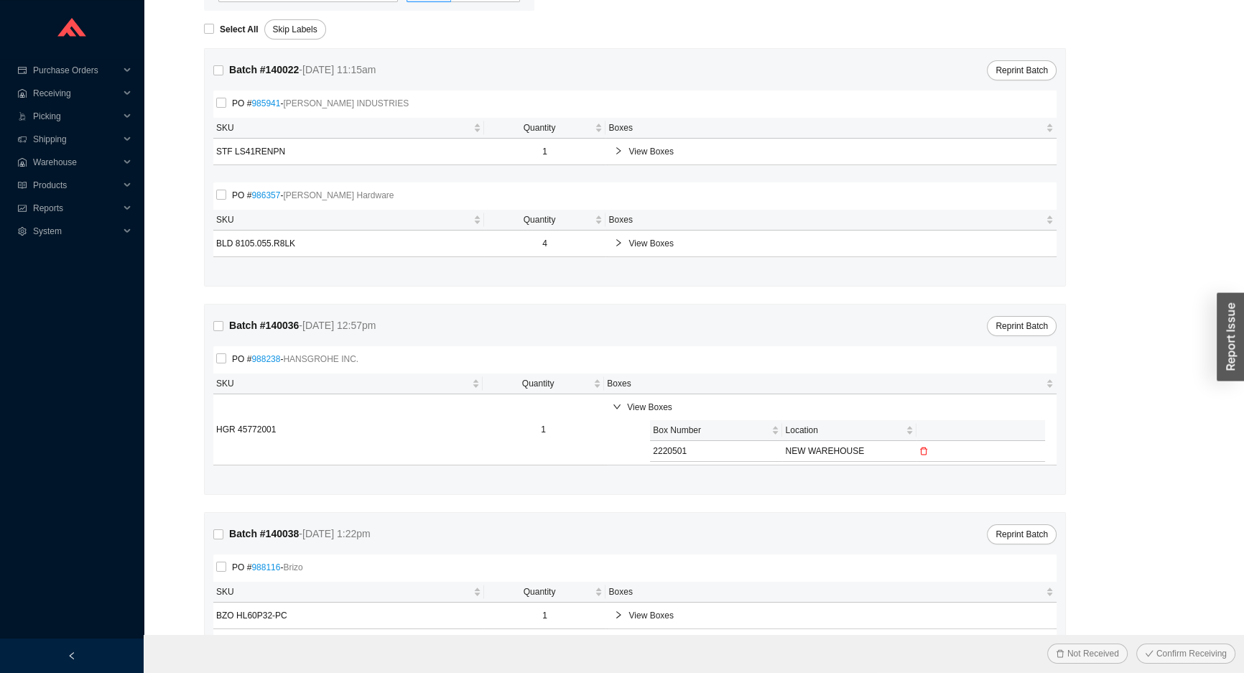
scroll to position [79, 0]
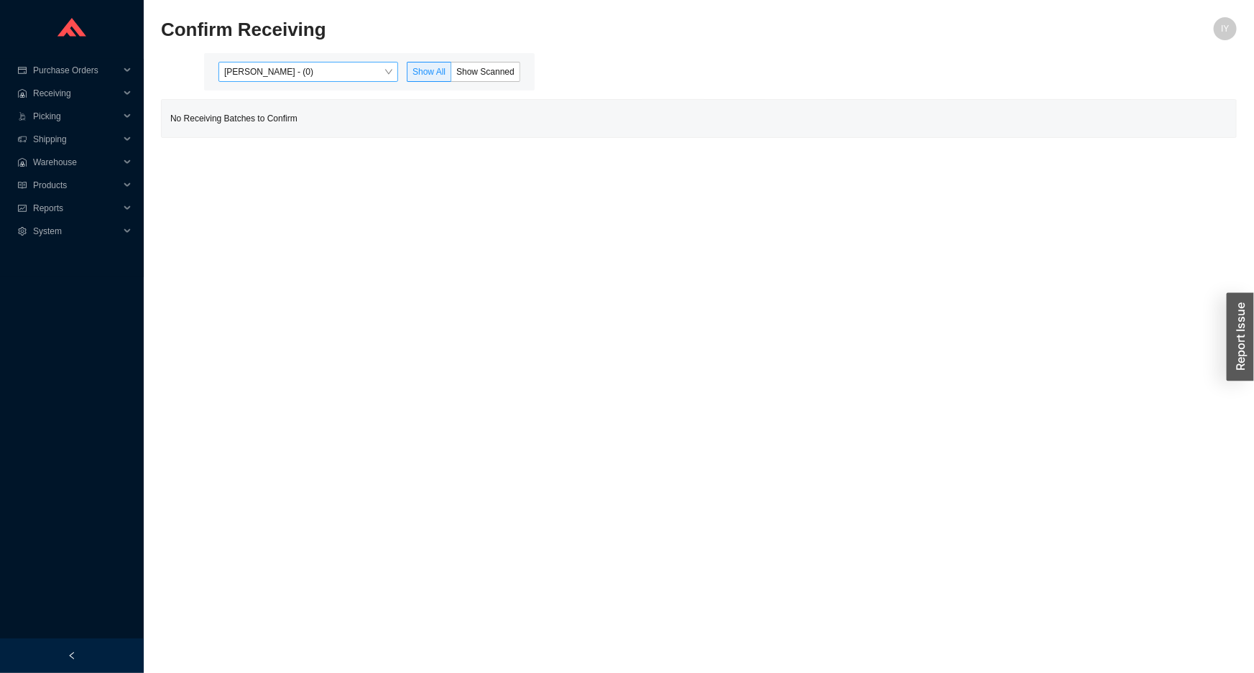
click at [366, 65] on span "[PERSON_NAME] - (0)" at bounding box center [308, 72] width 168 height 19
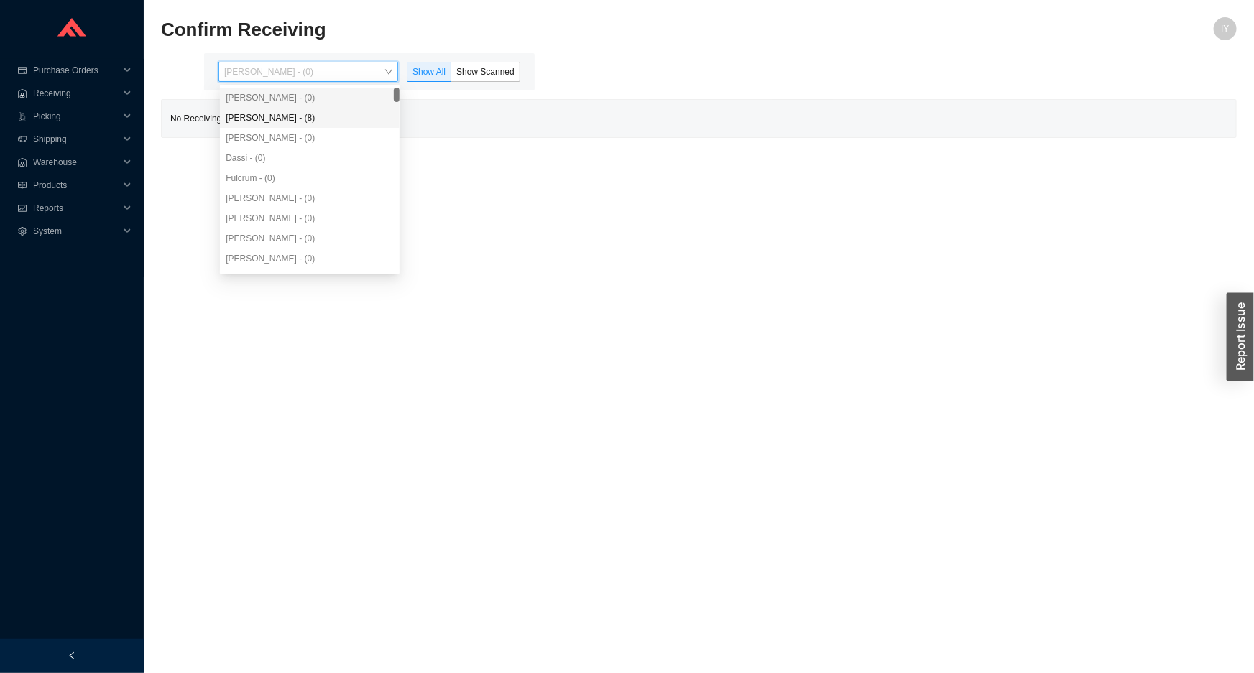
click at [343, 115] on div "[PERSON_NAME] - (8)" at bounding box center [310, 117] width 168 height 13
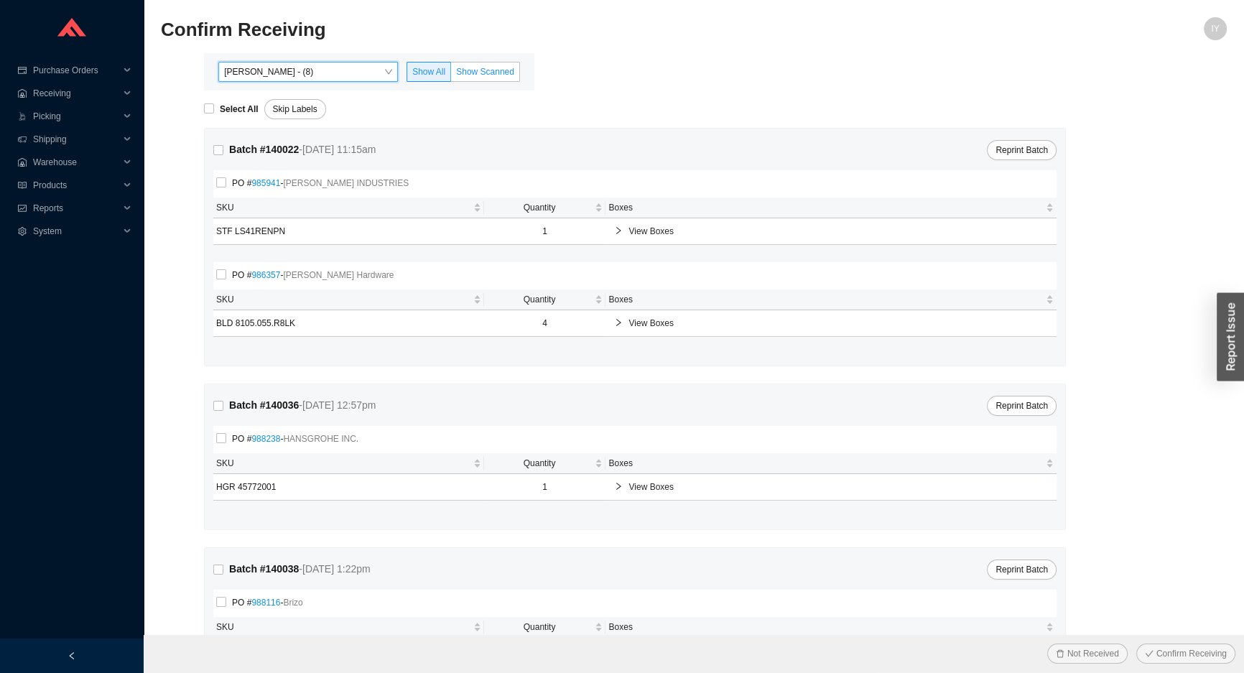
click at [496, 71] on span "Show Scanned" at bounding box center [485, 72] width 58 height 10
click at [451, 75] on input "Show Scanned" at bounding box center [451, 75] width 0 height 0
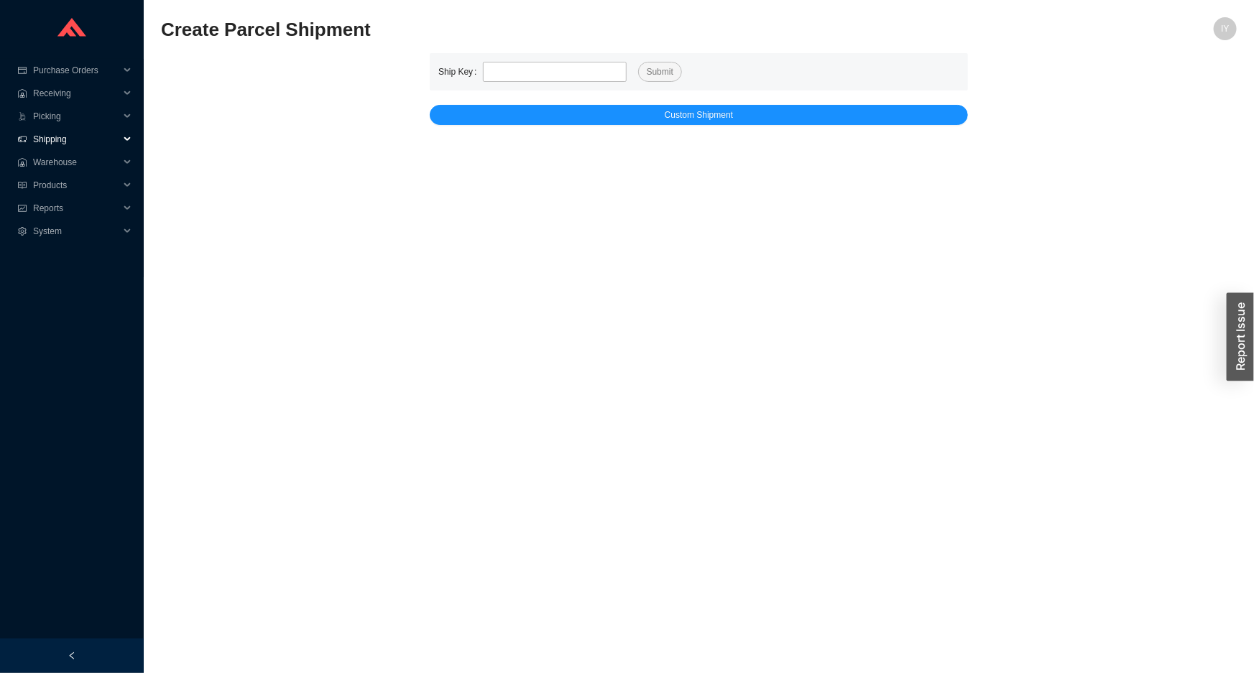
click at [107, 139] on span "Shipping" at bounding box center [76, 139] width 86 height 23
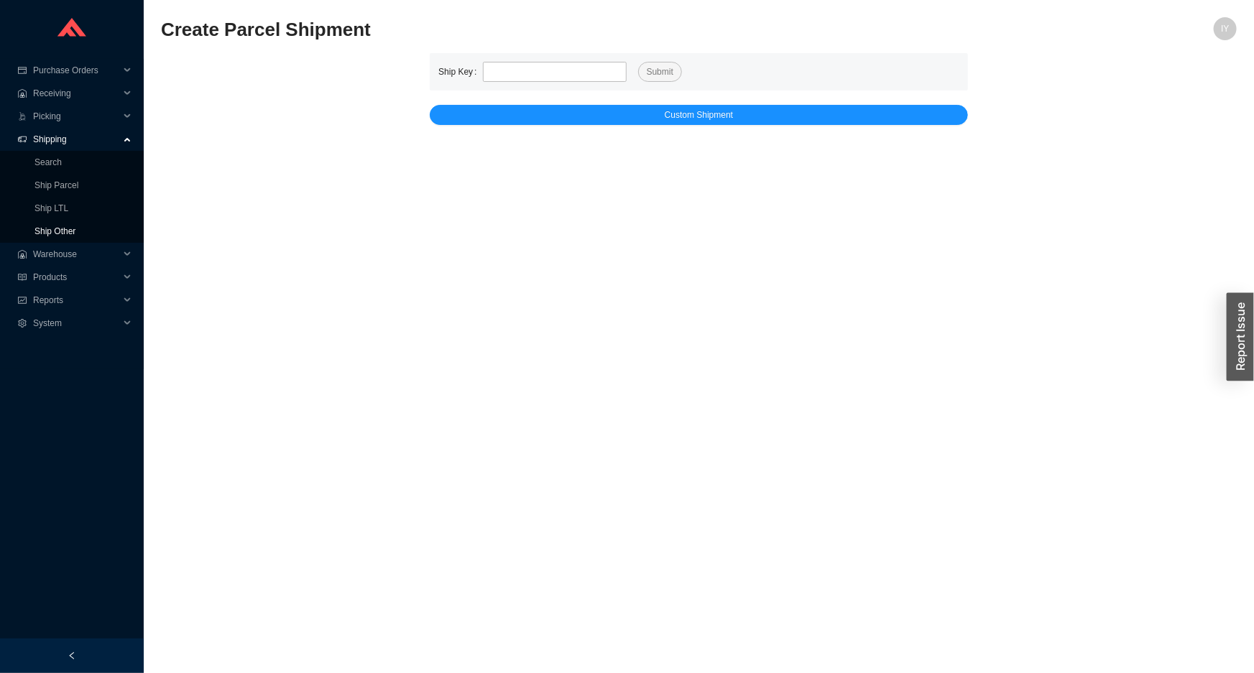
click at [75, 231] on link "Ship Other" at bounding box center [54, 231] width 41 height 10
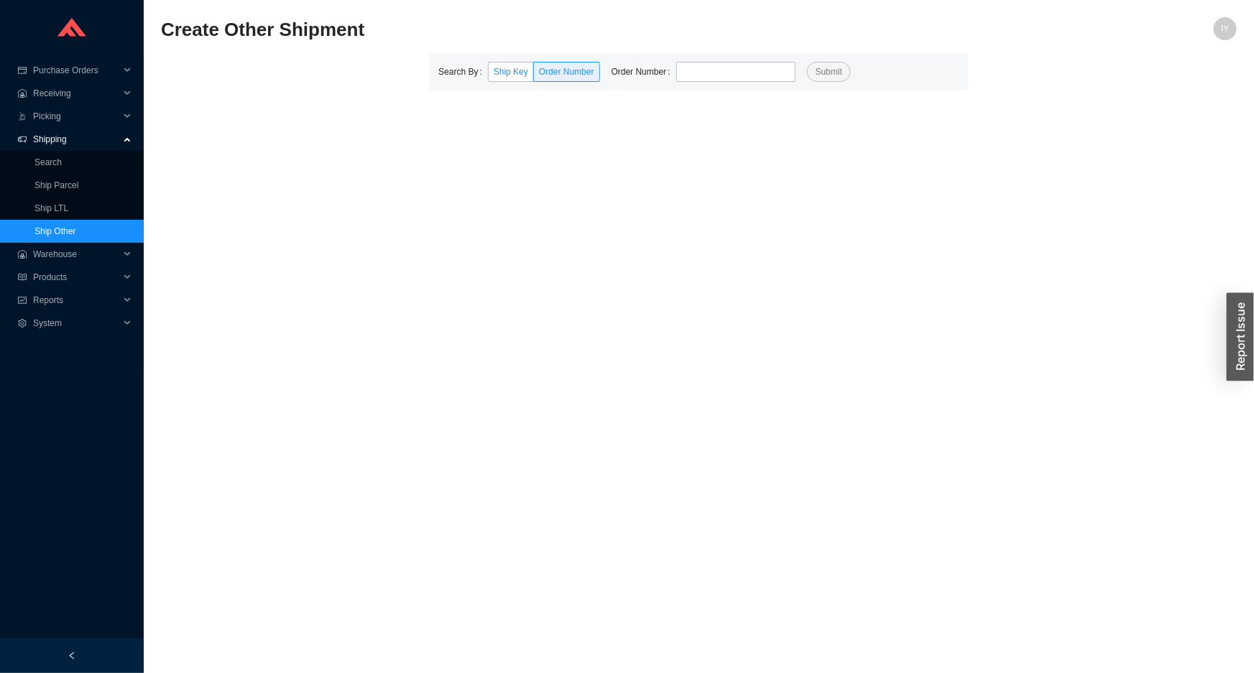
click at [496, 69] on span "Ship Key" at bounding box center [511, 72] width 34 height 10
click at [489, 75] on input "Ship Key" at bounding box center [489, 75] width 0 height 0
type input "528799"
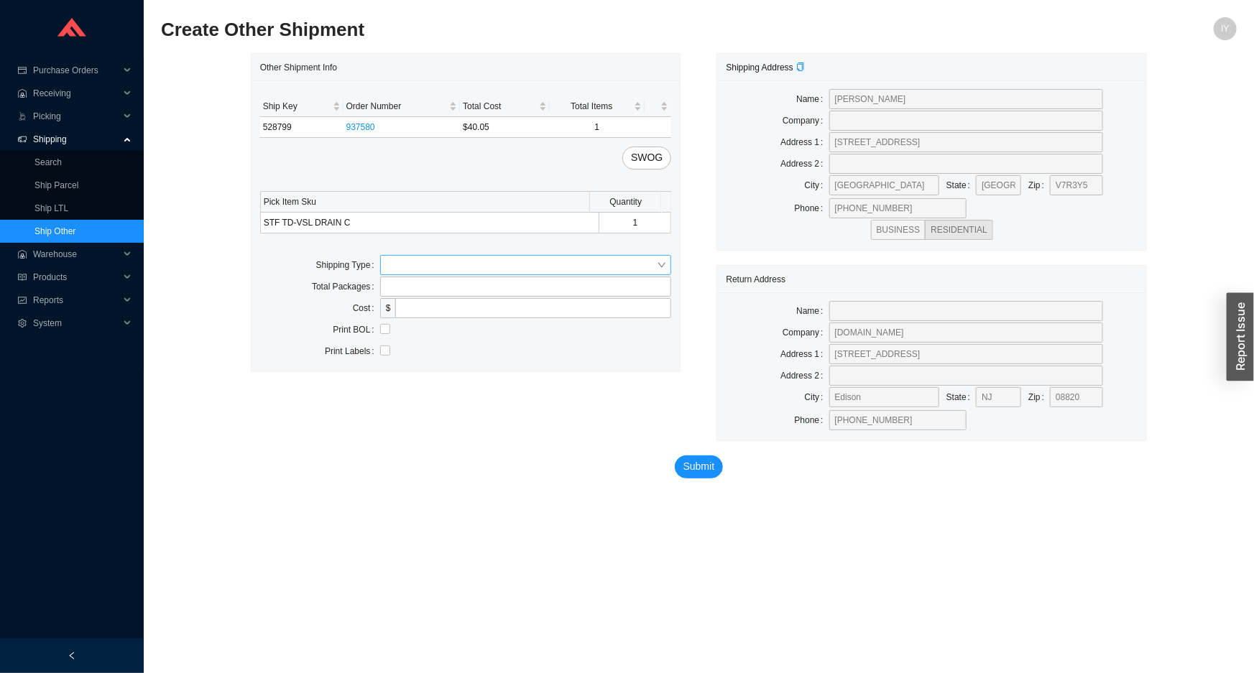
click at [433, 264] on input "search" at bounding box center [522, 265] width 272 height 19
click at [445, 325] on div "Other" at bounding box center [526, 330] width 280 height 13
click at [452, 306] on input "search" at bounding box center [522, 308] width 272 height 19
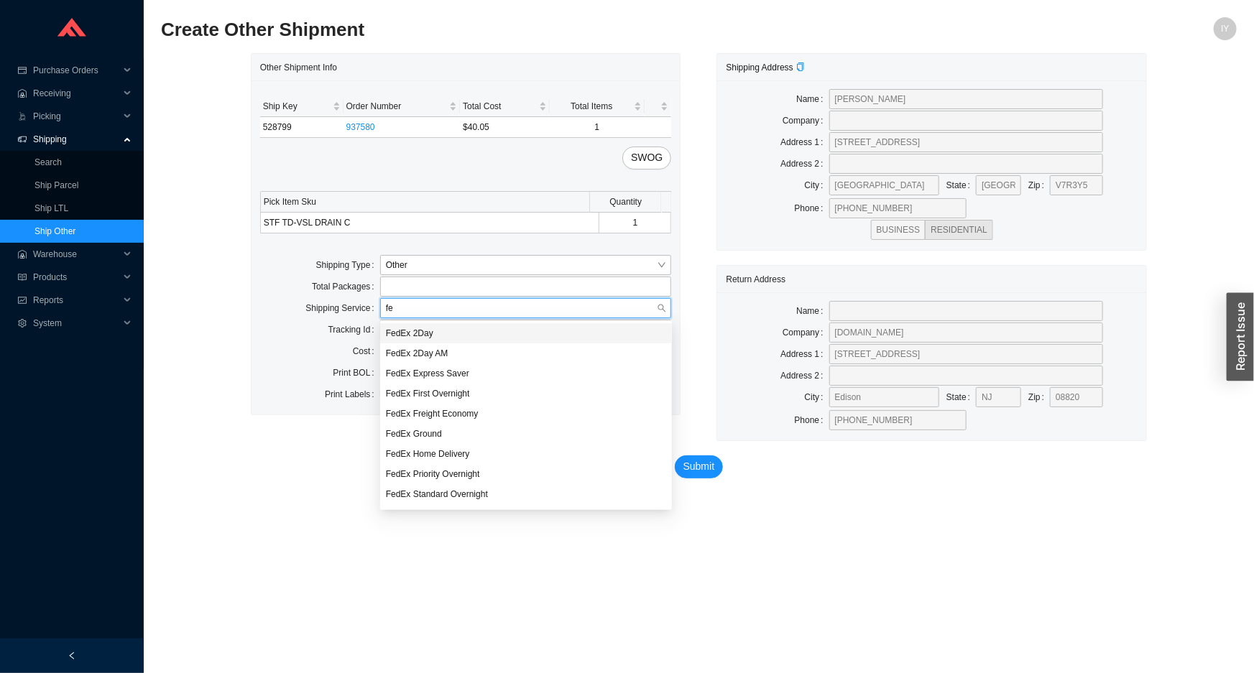
type input "fed"
click at [403, 435] on div "FedEx Ground" at bounding box center [526, 433] width 280 height 13
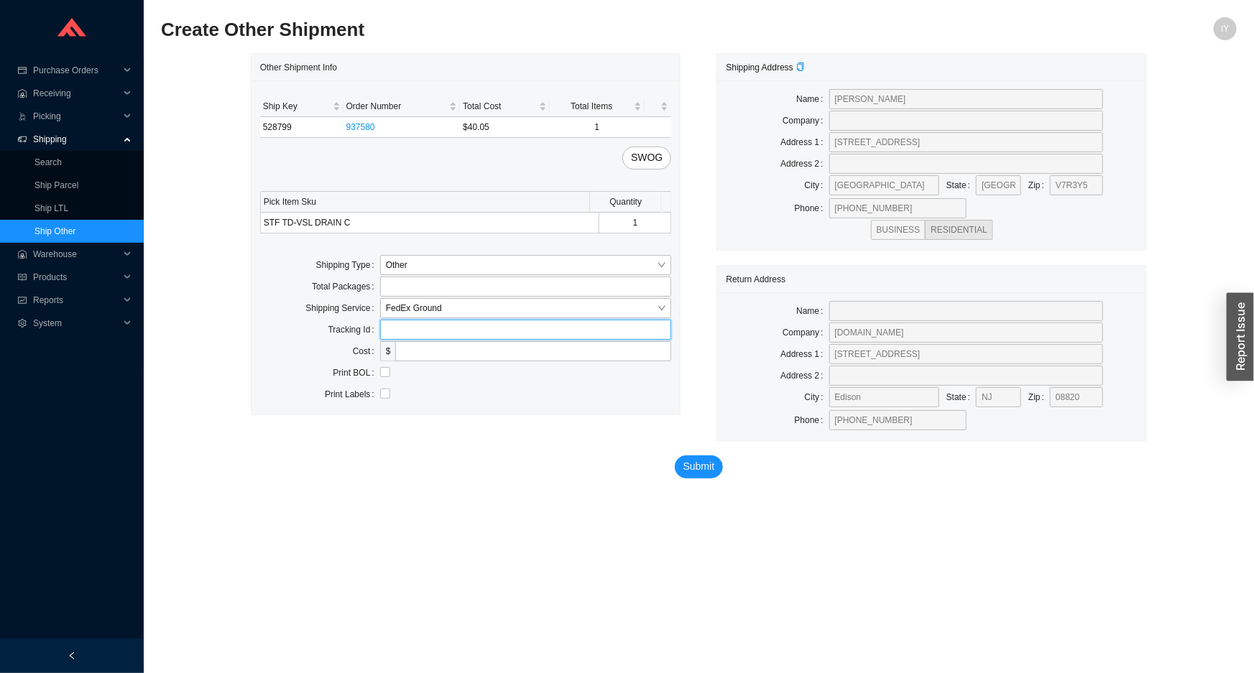
click at [438, 335] on input "text" at bounding box center [526, 330] width 292 height 20
paste input "884487528508"
type input "884487528508"
click at [693, 468] on span "Submit" at bounding box center [699, 466] width 32 height 17
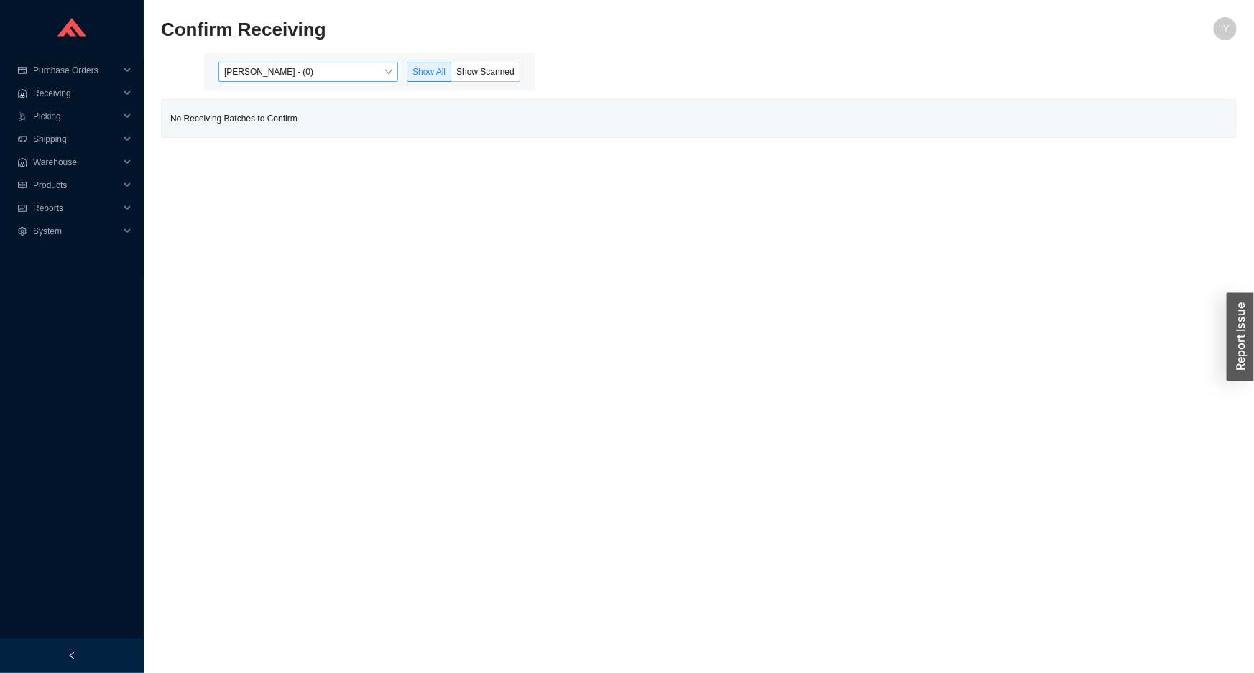
click at [389, 69] on span "[PERSON_NAME] - (0)" at bounding box center [308, 72] width 168 height 19
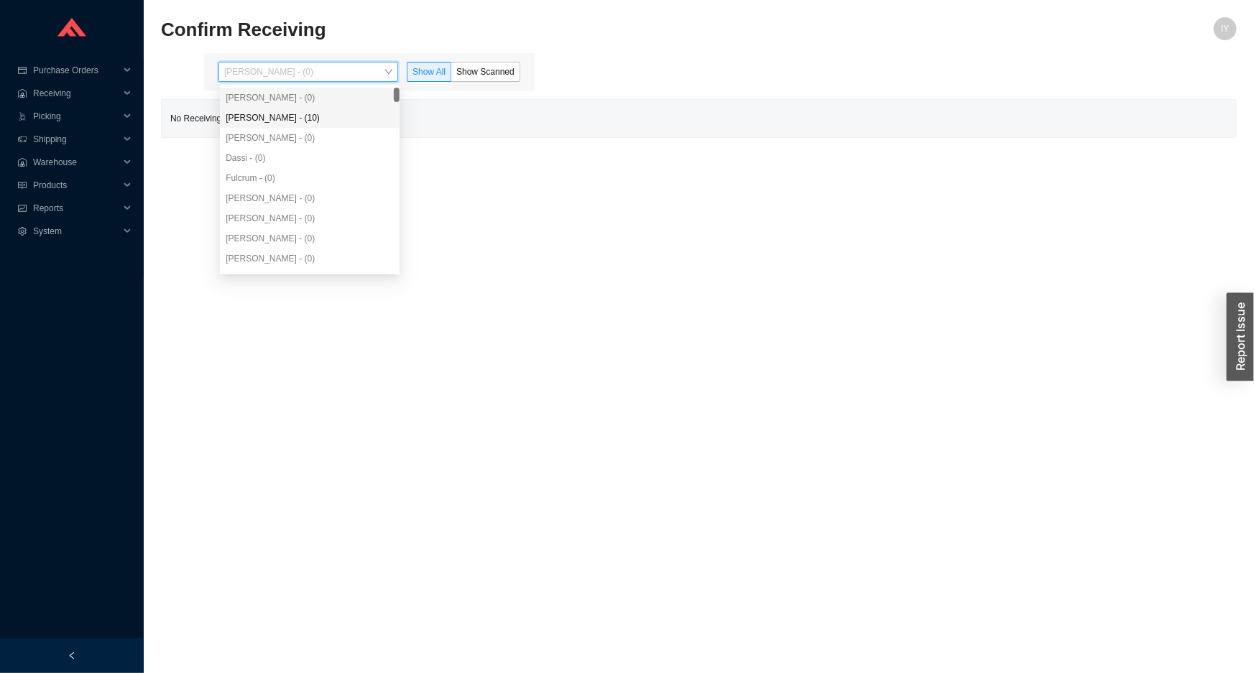
click at [366, 116] on div "[PERSON_NAME] - (10)" at bounding box center [310, 117] width 168 height 13
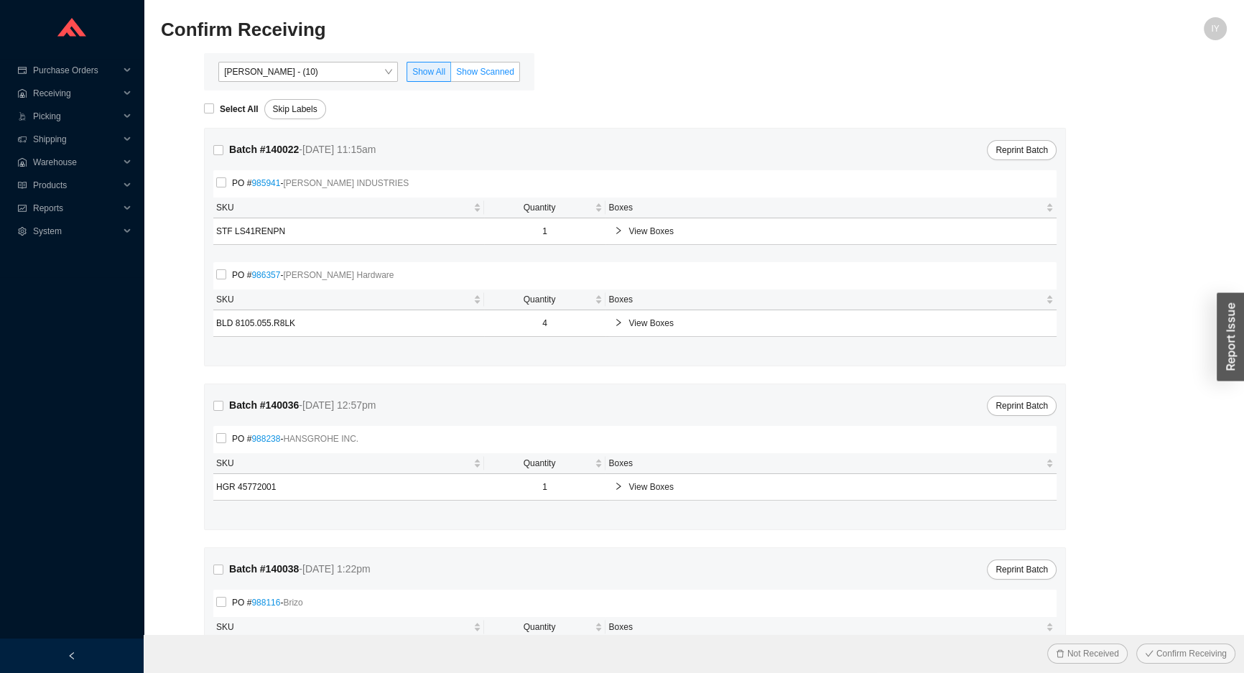
click at [515, 75] on label "Show Scanned" at bounding box center [485, 72] width 69 height 20
click at [451, 75] on input "Show Scanned" at bounding box center [451, 75] width 0 height 0
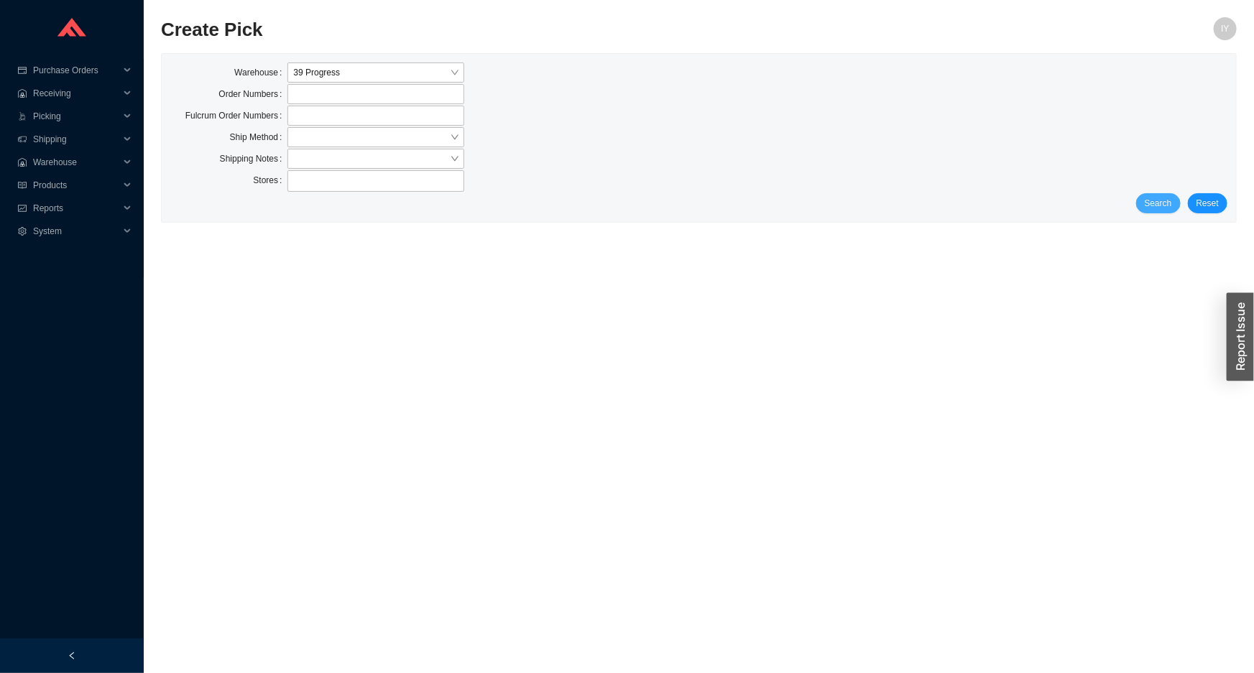
click at [1171, 206] on span "Search" at bounding box center [1157, 203] width 27 height 14
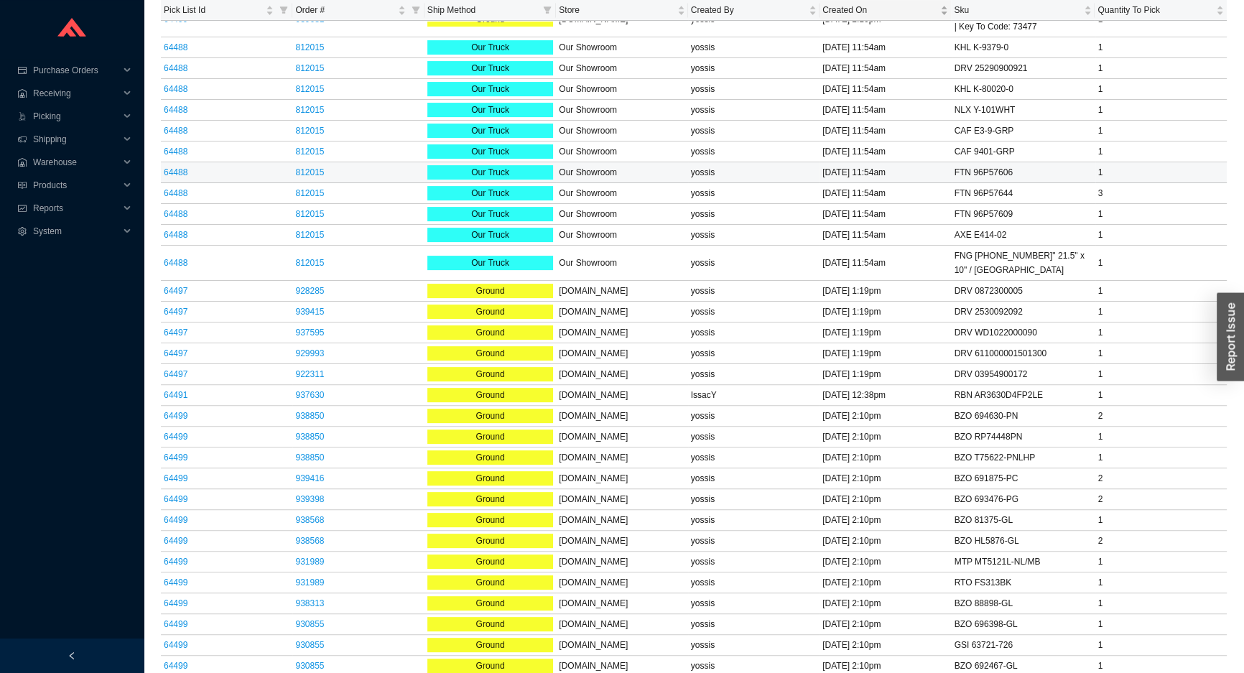
scroll to position [718, 0]
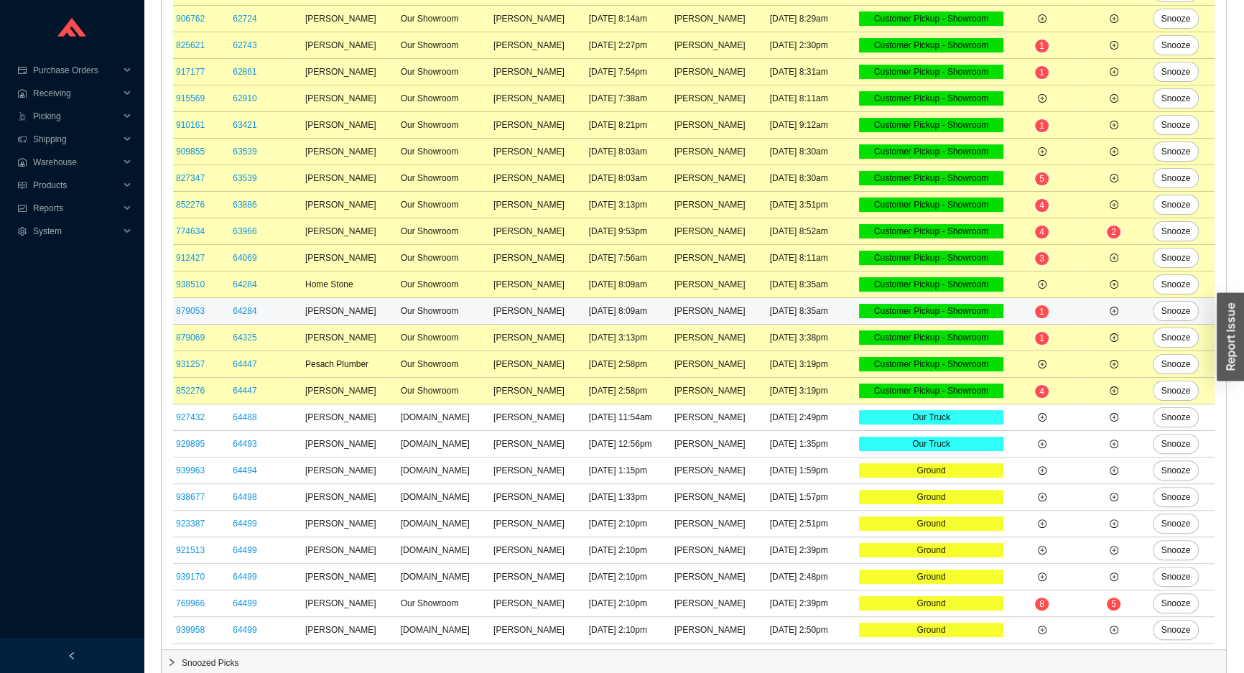
scroll to position [423, 0]
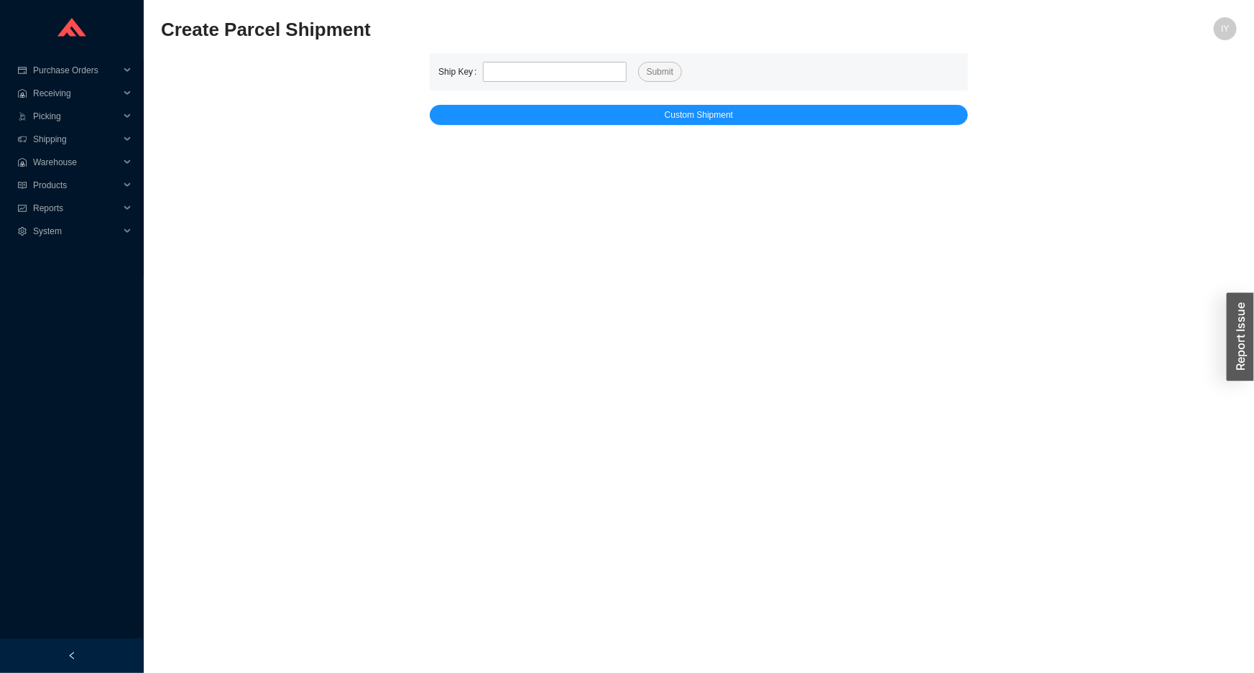
click at [707, 98] on div "Ship Key Submit Custom Shipment" at bounding box center [699, 89] width 538 height 72
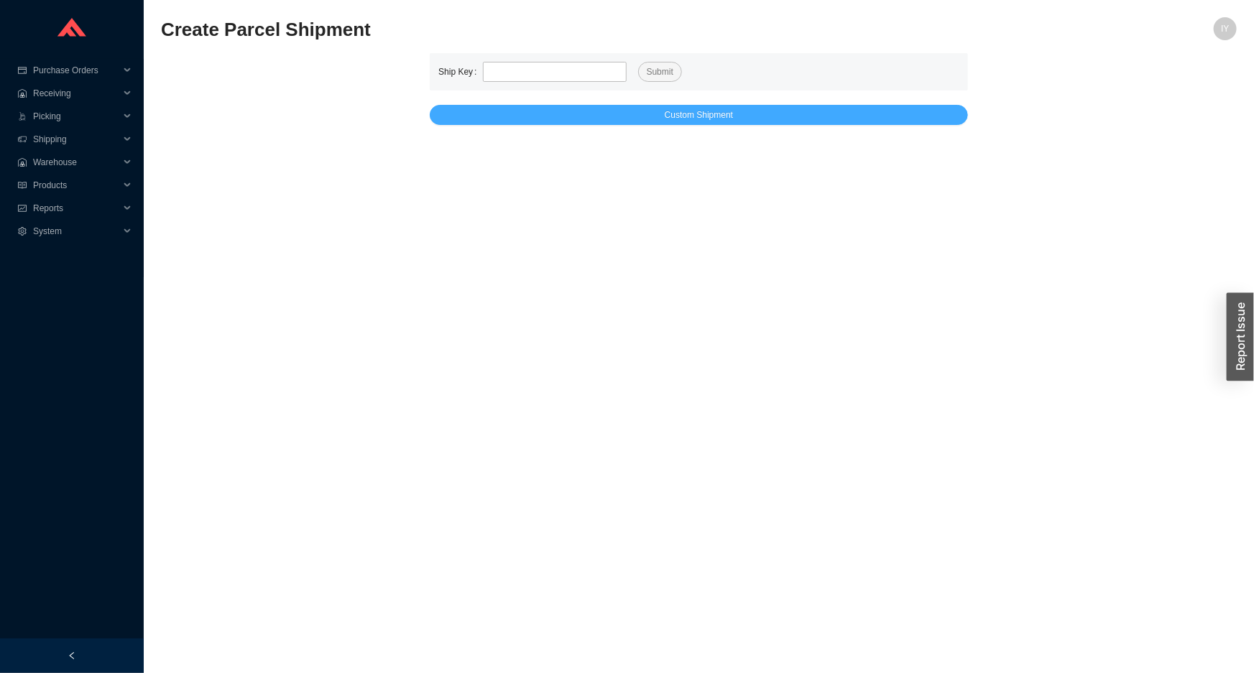
click at [697, 116] on span "Custom Shipment" at bounding box center [699, 115] width 68 height 14
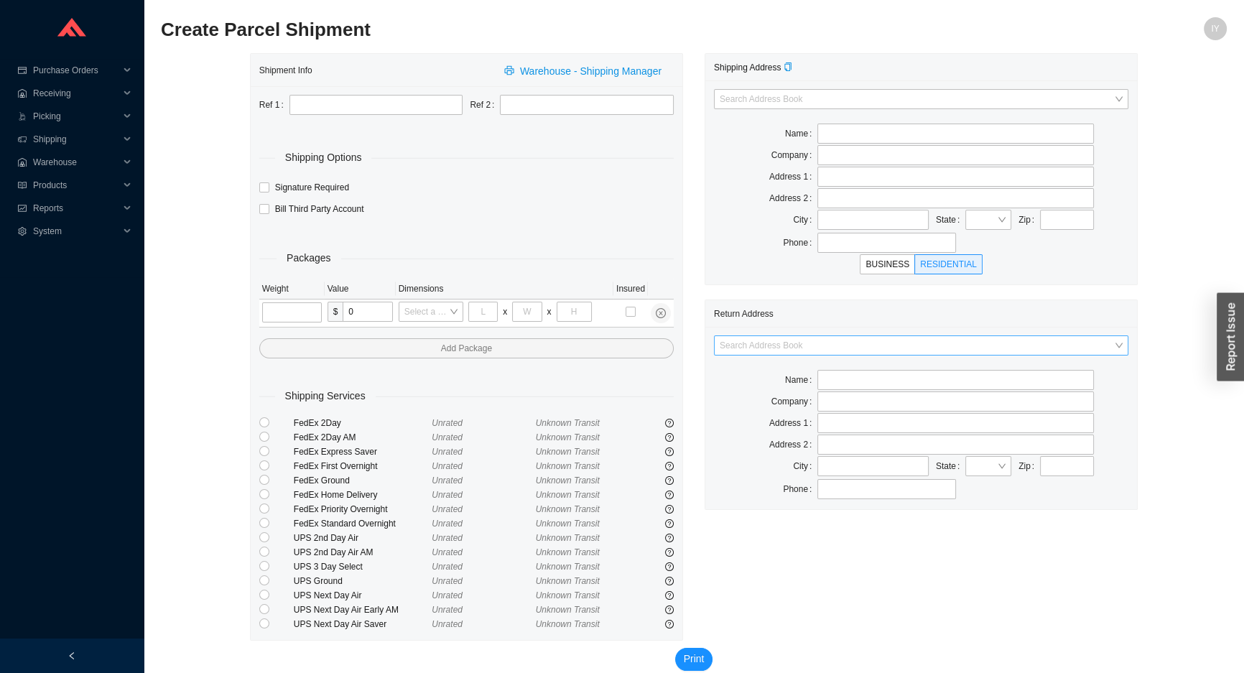
click at [759, 353] on div "Search Address Book" at bounding box center [921, 352] width 415 height 34
click at [815, 358] on div "Search Address Book" at bounding box center [921, 352] width 415 height 34
drag, startPoint x: 818, startPoint y: 346, endPoint x: 813, endPoint y: 353, distance: 9.2
click at [813, 351] on input "search" at bounding box center [917, 345] width 394 height 19
click at [790, 366] on div "AS Bath" at bounding box center [921, 370] width 403 height 13
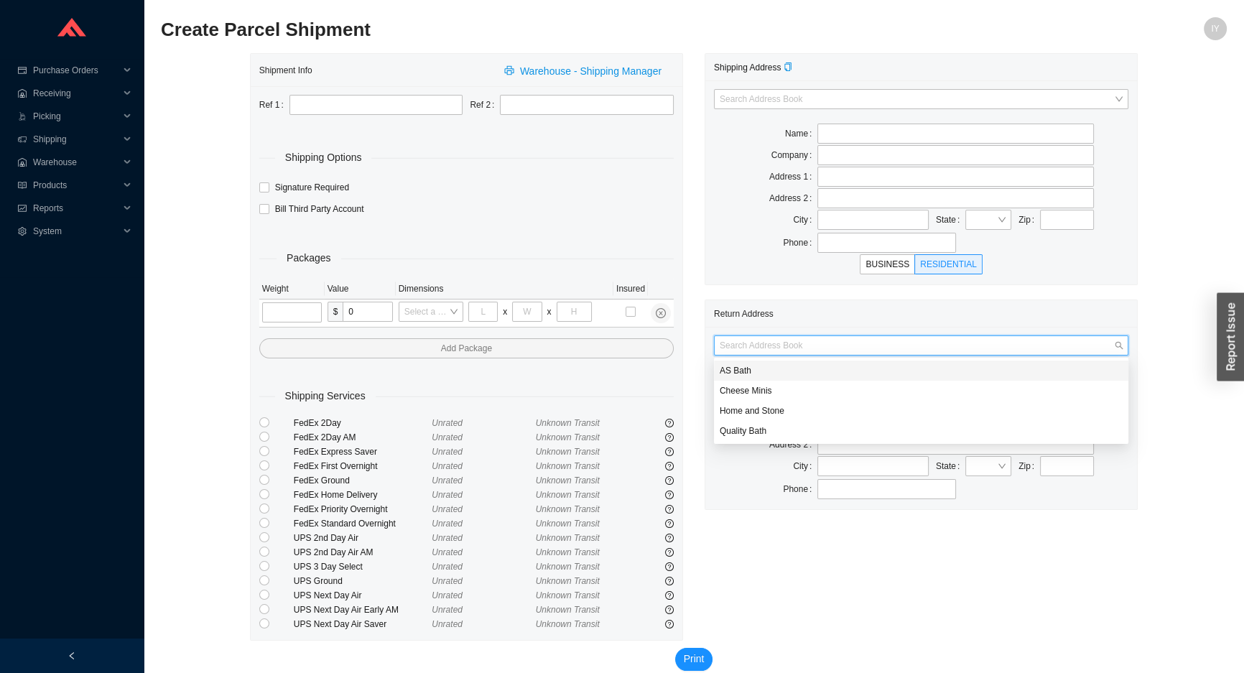
type input "AS Bath"
type input "39 Progress St"
type input "Edison"
type input "08820"
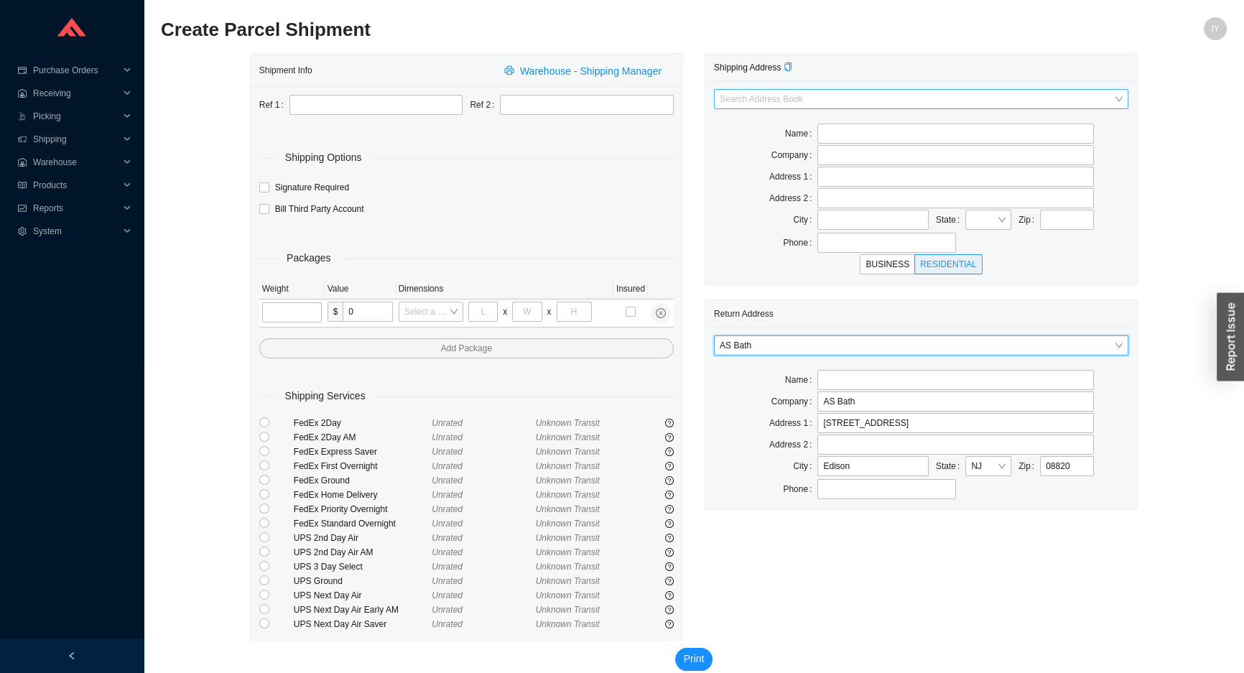
click at [759, 105] on input "search" at bounding box center [917, 99] width 394 height 19
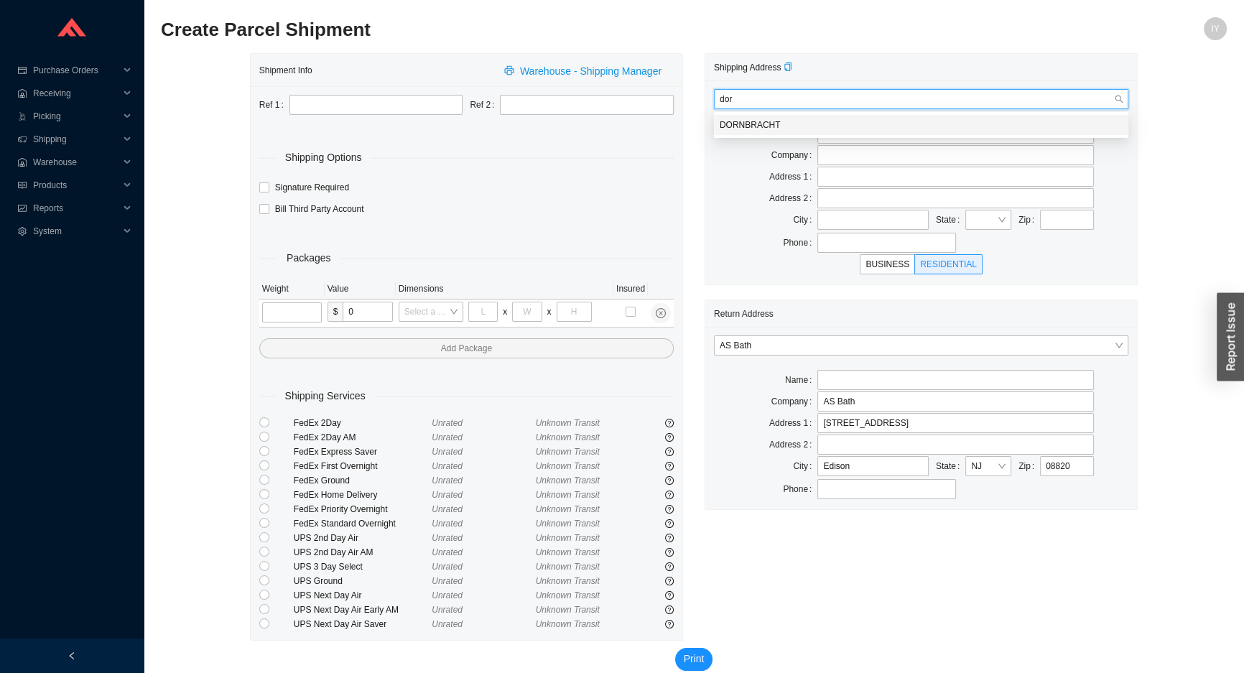
type input "dorn"
click at [759, 116] on div "DORNBRACHT" at bounding box center [921, 125] width 415 height 20
type input "DORNBRACHT AMERICAS INC."
type input "1700 EXECUTIVE DRIVE SOUTH"
type input "SUITE# 600"
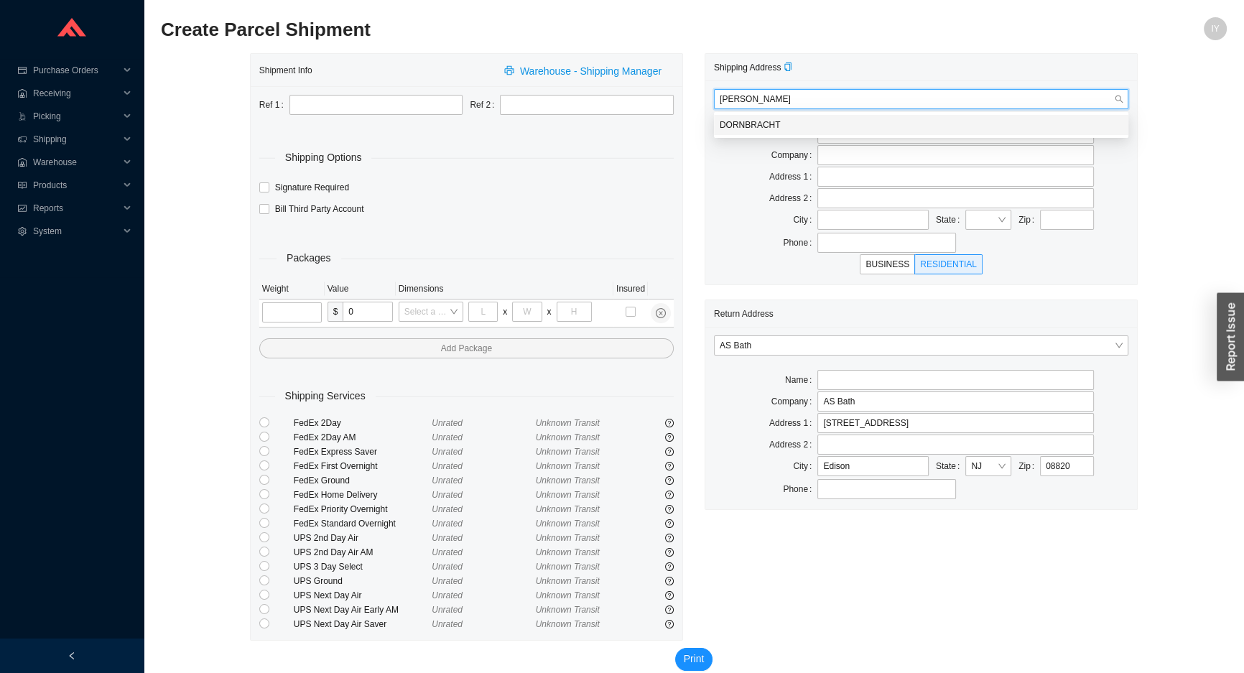
type input "DULUTH"
type input "30096-4956"
type input "8007741181"
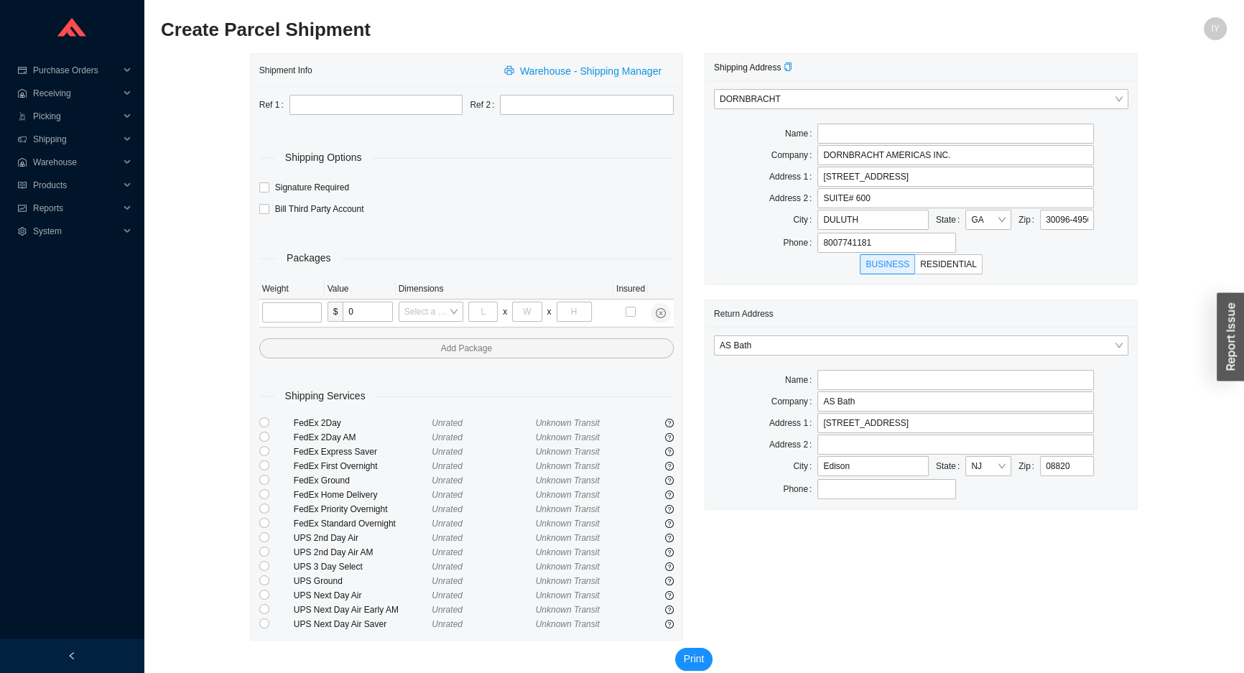
click at [339, 93] on div "Ref 1 Ref 2 Shipping Options Signature Required Bill Third Party Account Packag…" at bounding box center [467, 363] width 432 height 554
click at [334, 106] on input "text" at bounding box center [377, 105] width 174 height 20
type input "RGA# RO-0224806"
click at [534, 101] on input "text" at bounding box center [587, 105] width 174 height 20
type input "PO 985866"
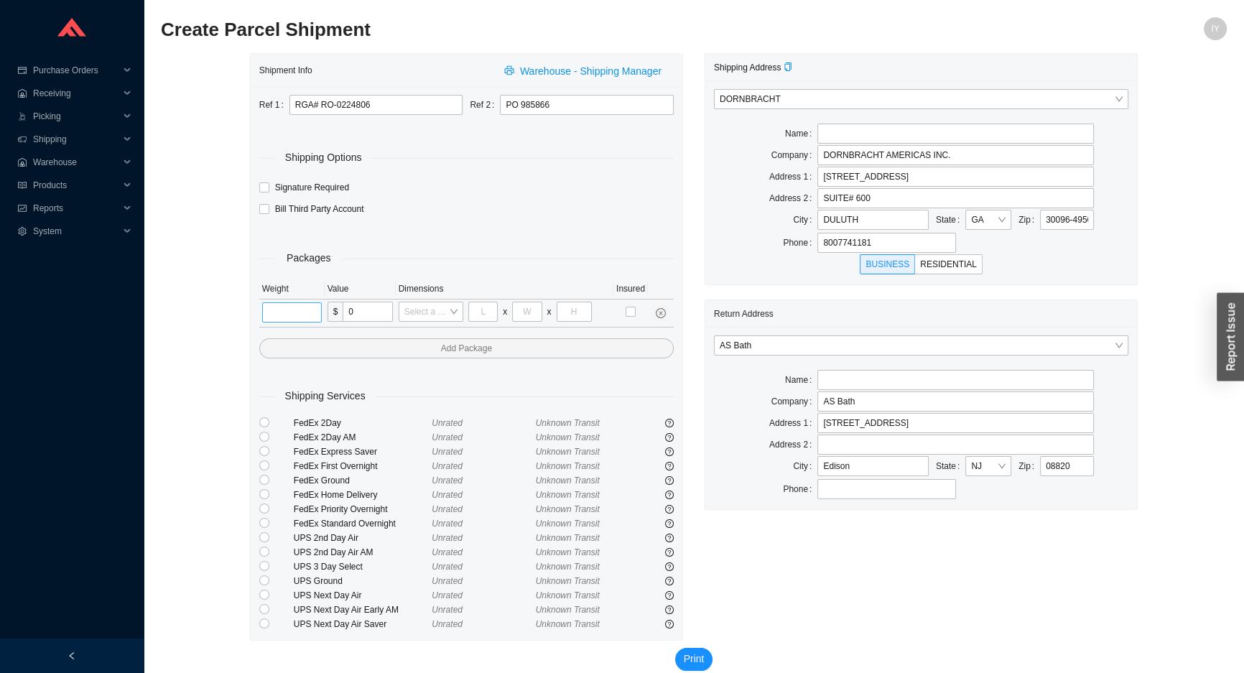
click at [276, 304] on td at bounding box center [291, 314] width 65 height 28
click at [275, 306] on input "tel" at bounding box center [292, 312] width 60 height 20
type input "3"
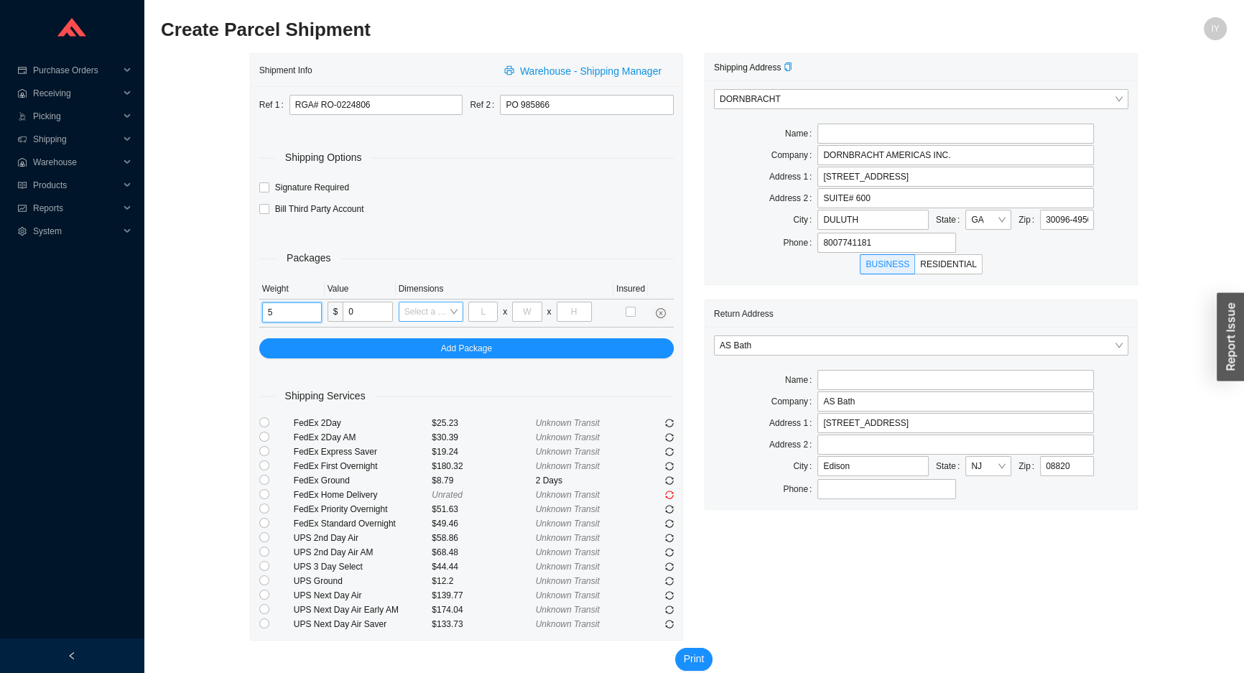
type input "5"
click at [447, 314] on input "search" at bounding box center [426, 311] width 45 height 19
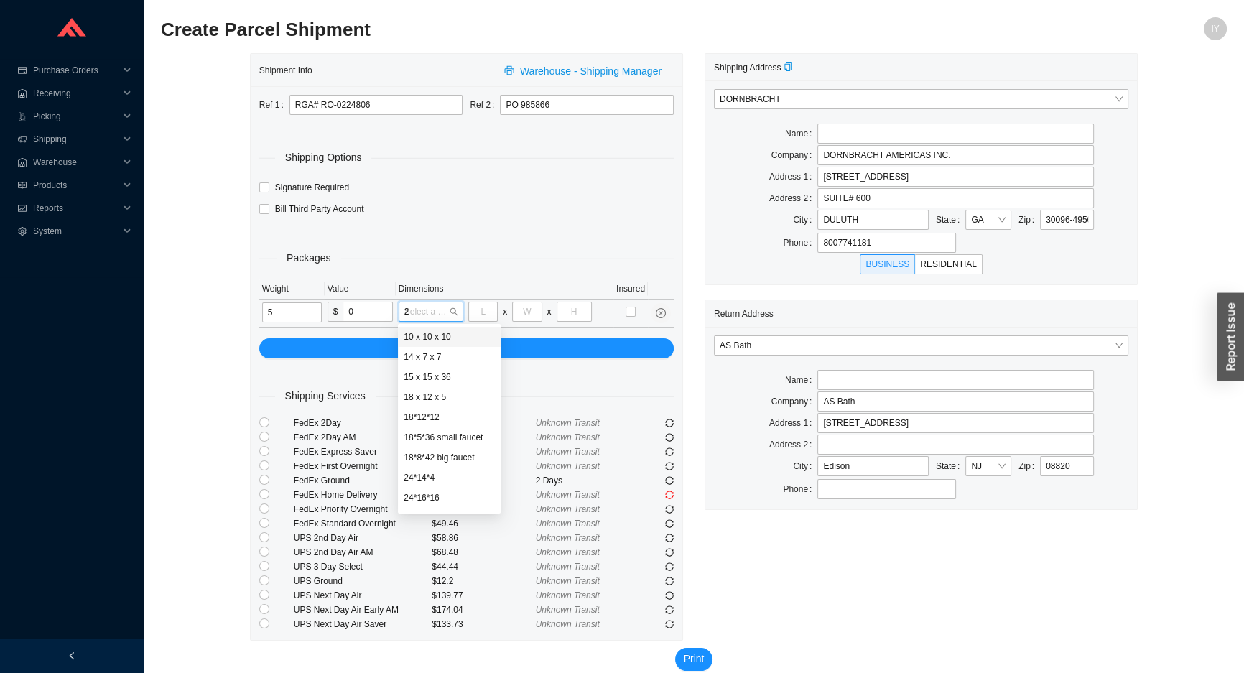
type input "28"
click at [476, 340] on div "28*16*7" at bounding box center [444, 336] width 80 height 13
type input "28"
type input "16"
type input "7"
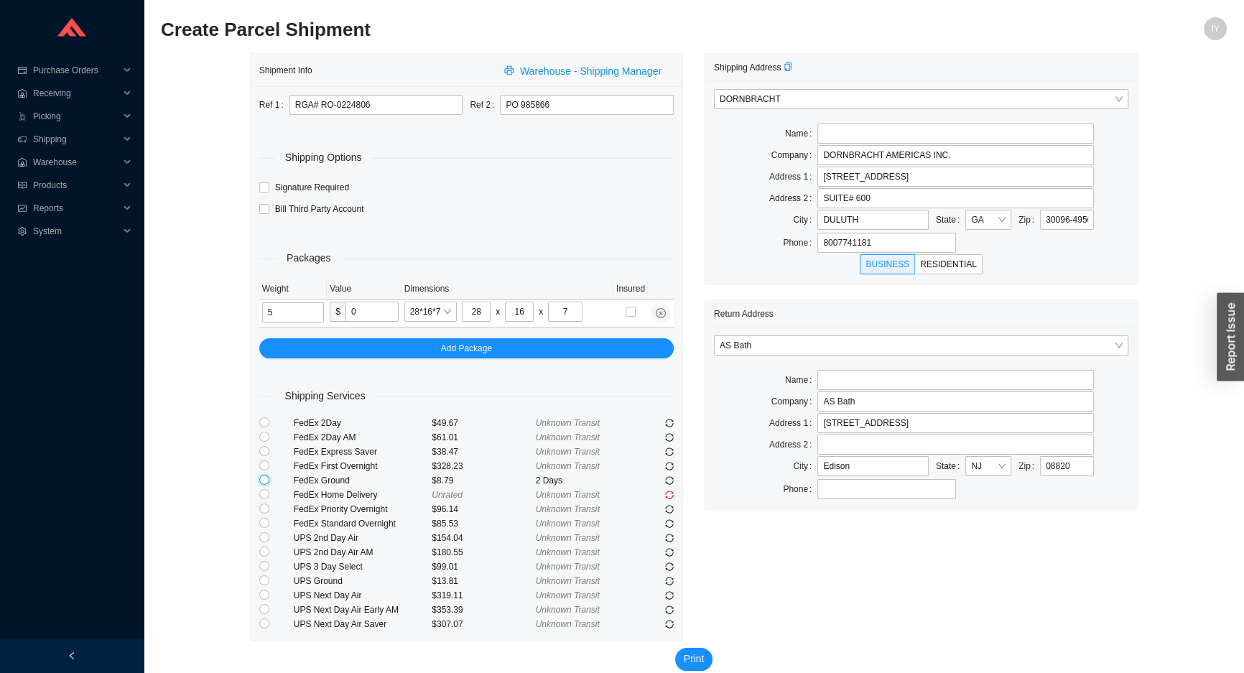
click at [261, 481] on input "radio" at bounding box center [264, 480] width 10 height 10
radio input "true"
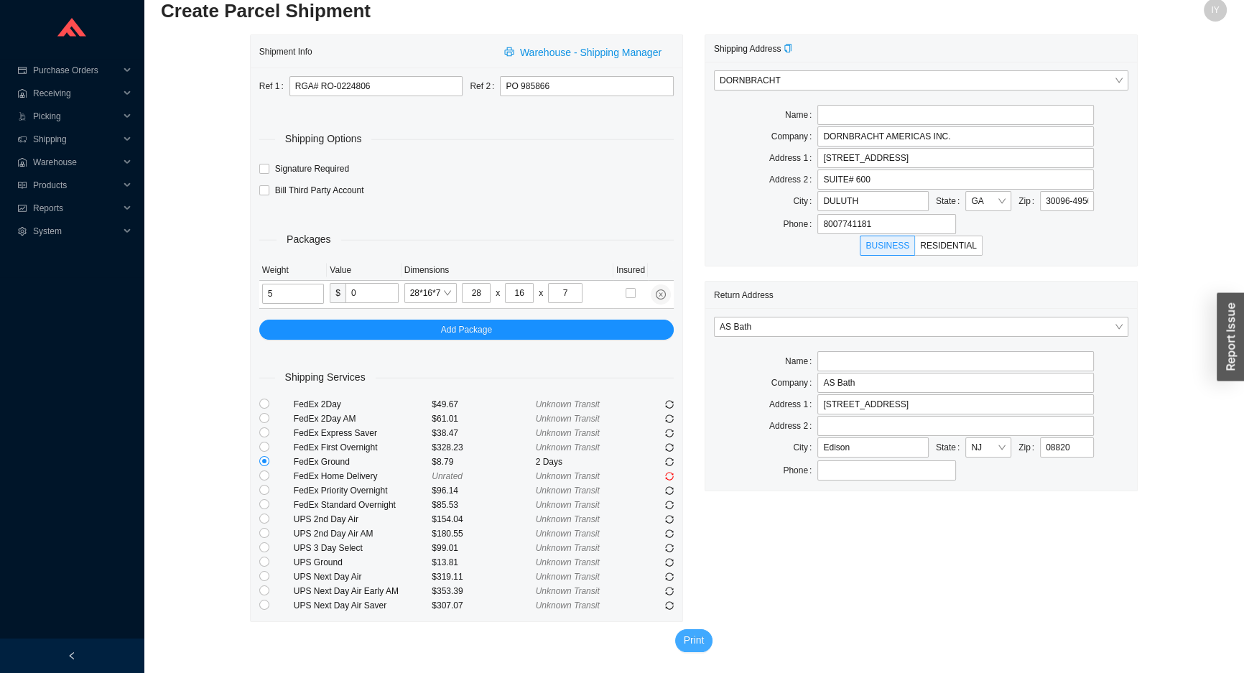
click at [692, 637] on span "Print" at bounding box center [694, 640] width 21 height 17
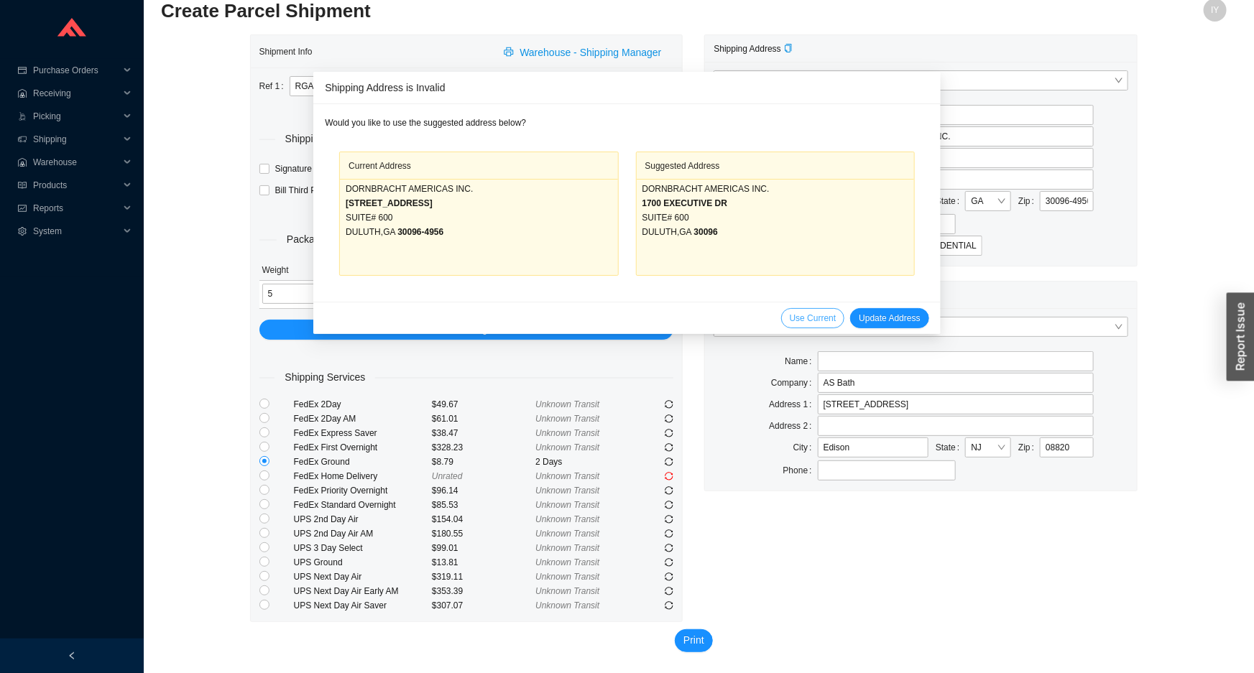
click at [801, 325] on button "Use Current" at bounding box center [813, 318] width 64 height 20
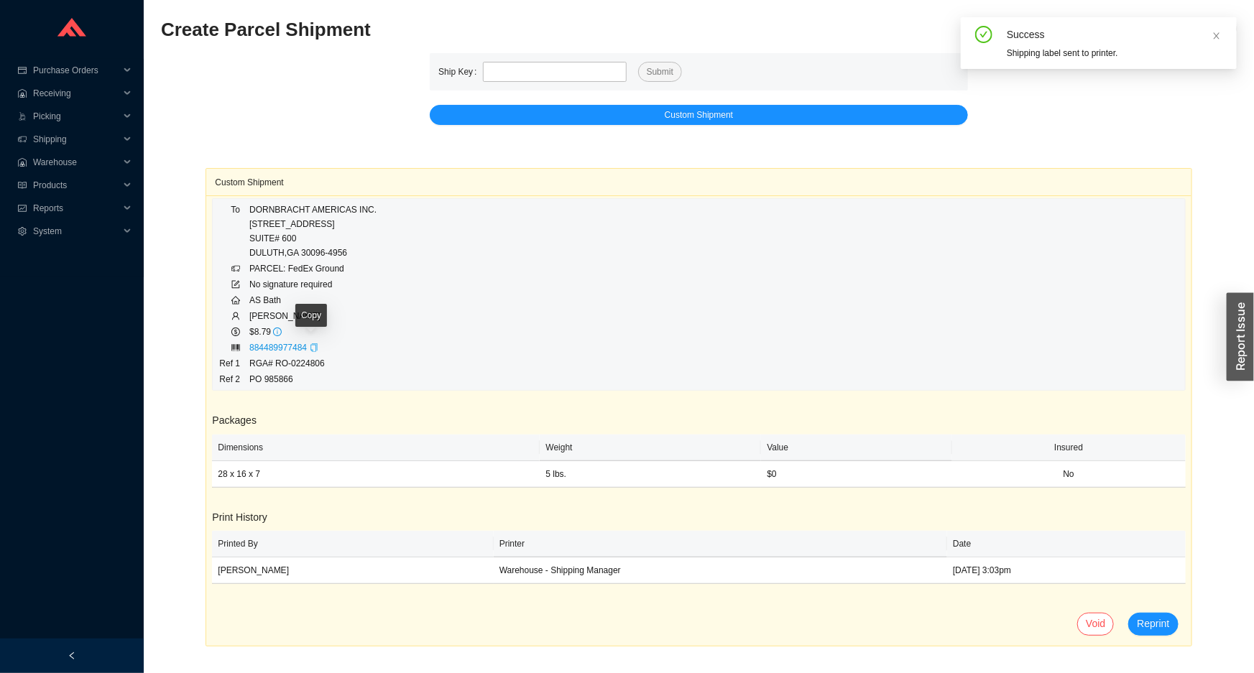
click at [310, 349] on icon "copy" at bounding box center [313, 347] width 6 height 9
click at [266, 379] on td "PO 985866" at bounding box center [313, 379] width 129 height 16
copy td "PO 985866"
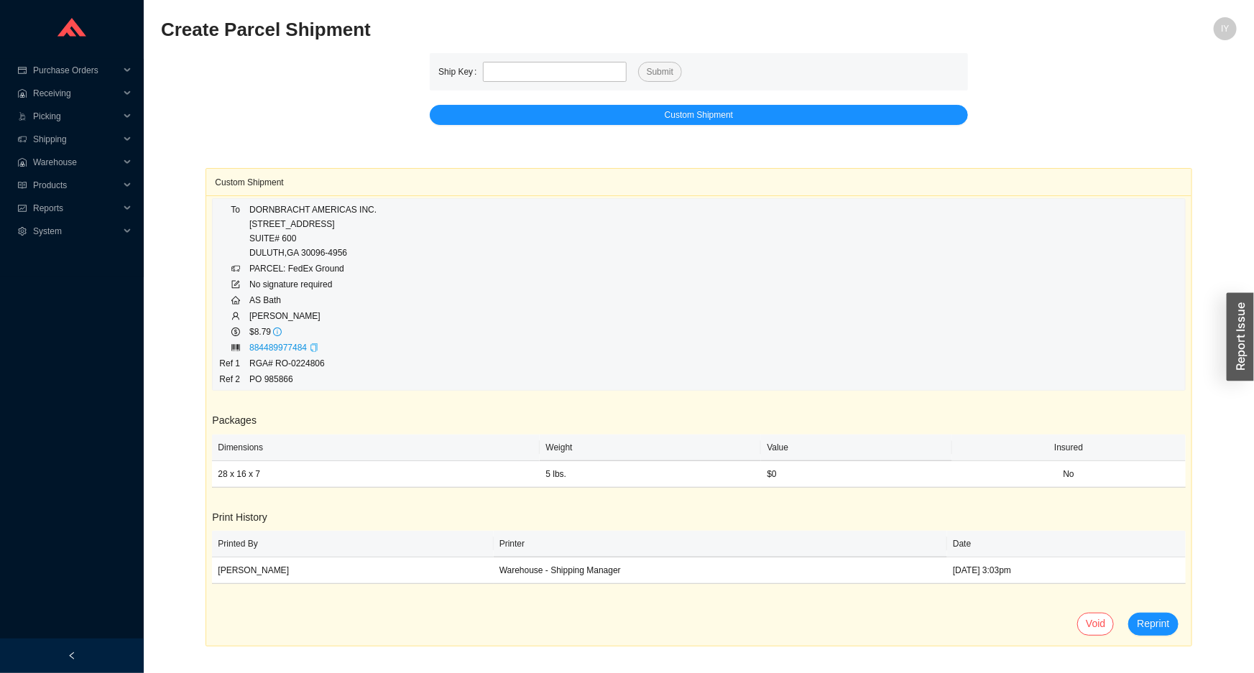
click at [302, 358] on td "RGA# RO-0224806" at bounding box center [313, 364] width 129 height 16
click at [301, 358] on td "RGA# RO-0224806" at bounding box center [313, 364] width 129 height 16
copy td "RGA# RO-0224806"
click at [278, 379] on td "PO 985866" at bounding box center [313, 379] width 129 height 16
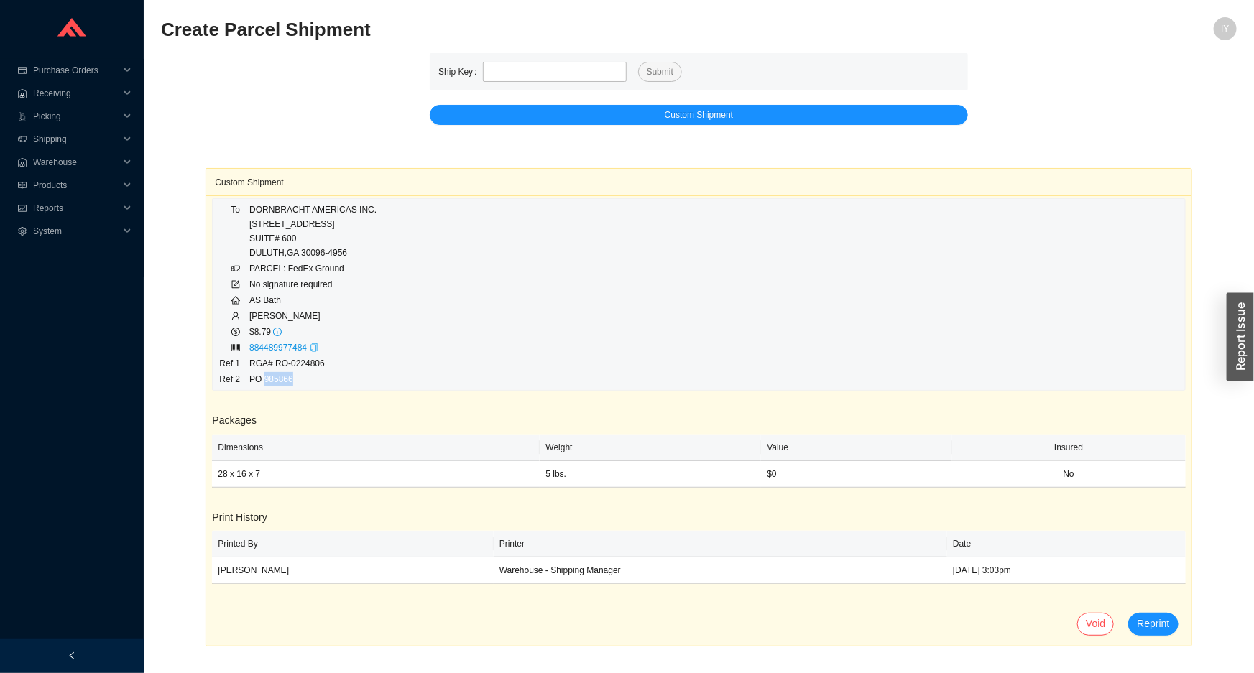
click at [278, 379] on td "PO 985866" at bounding box center [313, 379] width 129 height 16
copy td "PO 985866"
click at [297, 364] on td "RGA# RO-0224806" at bounding box center [313, 364] width 129 height 16
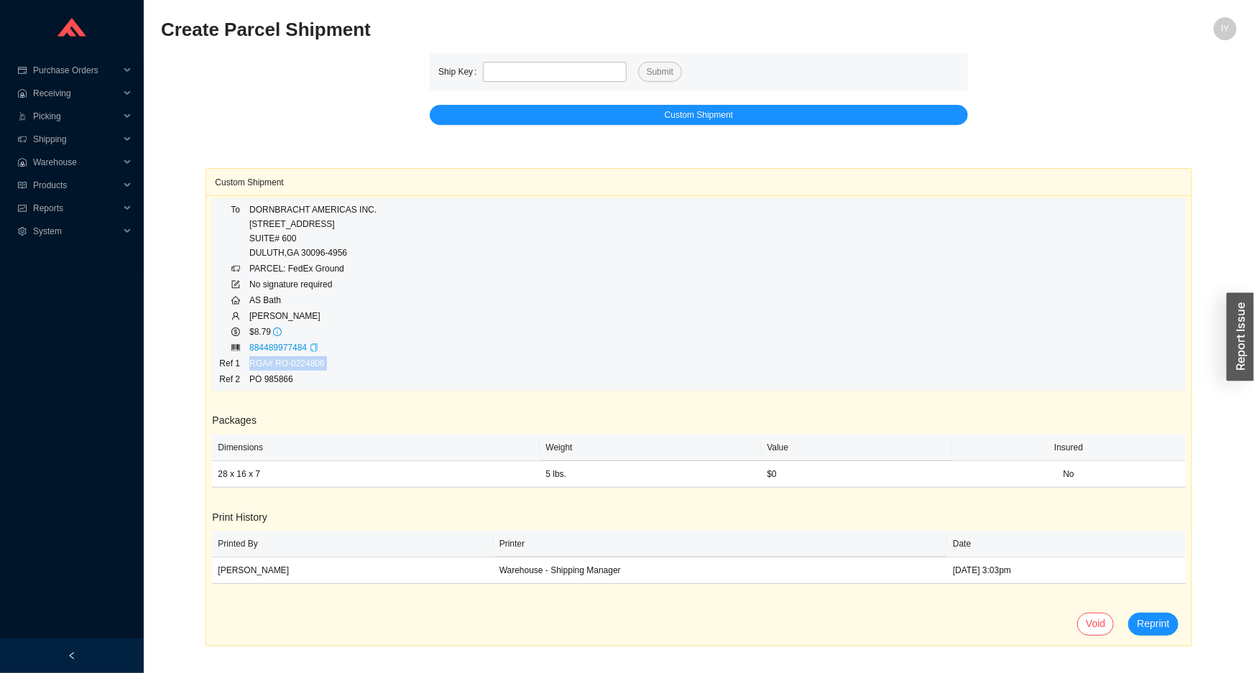
click at [297, 364] on td "RGA# RO-0224806" at bounding box center [313, 364] width 129 height 16
copy td "RGA# RO-0224806"
click at [311, 351] on icon "copy" at bounding box center [314, 347] width 9 height 9
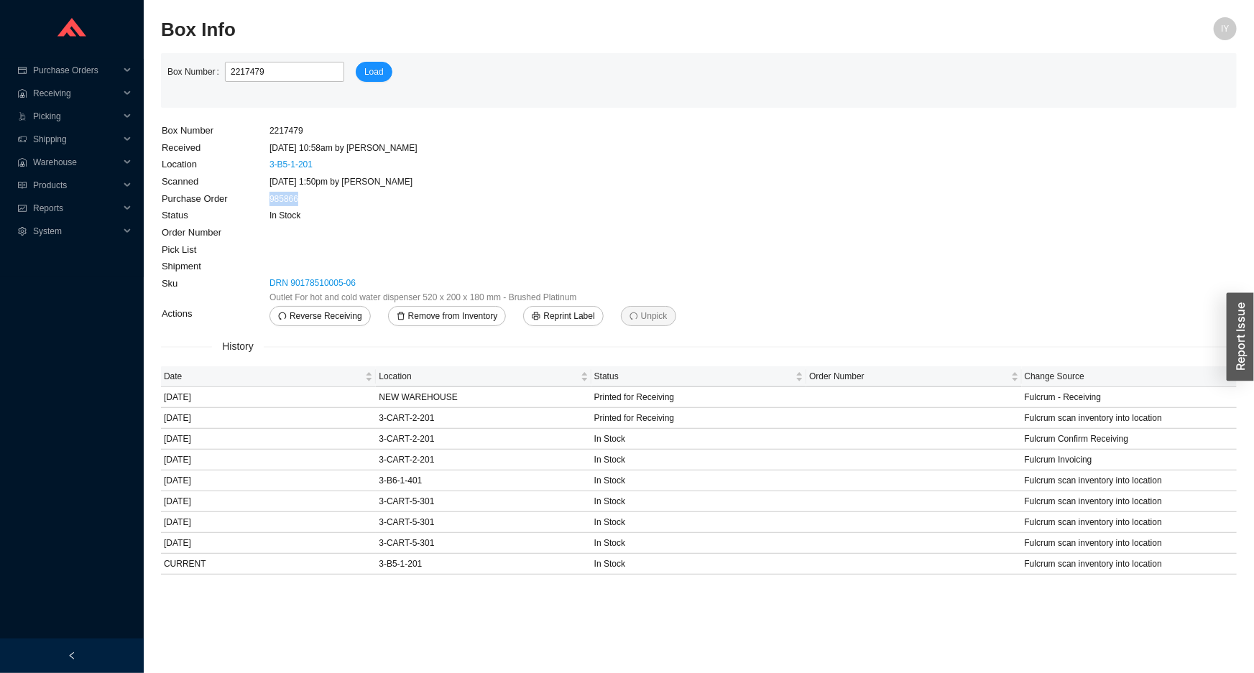
drag, startPoint x: 310, startPoint y: 203, endPoint x: 269, endPoint y: 201, distance: 41.0
click at [269, 201] on td "985866" at bounding box center [481, 198] width 425 height 17
copy link "985866"
drag, startPoint x: 366, startPoint y: 284, endPoint x: 264, endPoint y: 280, distance: 102.1
click at [264, 280] on tr "Sku DRN 90178510005-06 Outlet For hot and cold water dispenser 520 x 200 x 180 …" at bounding box center [427, 290] width 533 height 30
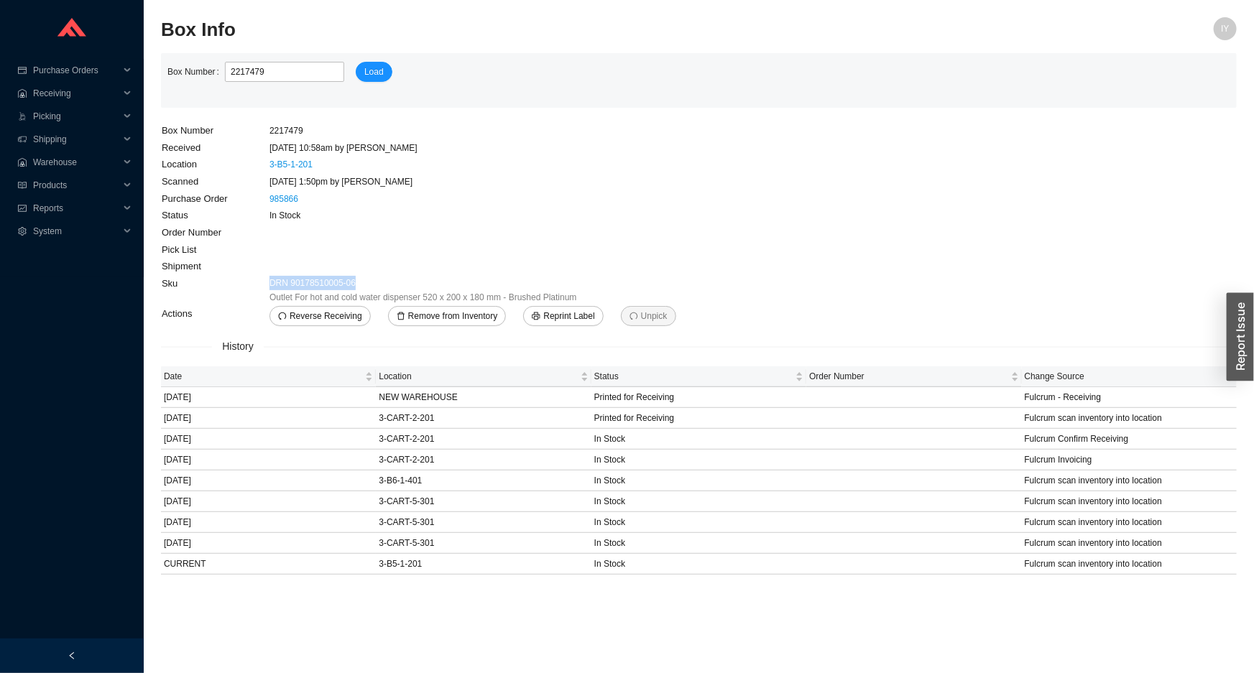
copy tr "DRN 90178510005-06"
drag, startPoint x: 325, startPoint y: 193, endPoint x: 270, endPoint y: 200, distance: 55.2
click at [270, 200] on td "985866" at bounding box center [481, 198] width 425 height 17
copy link "985866"
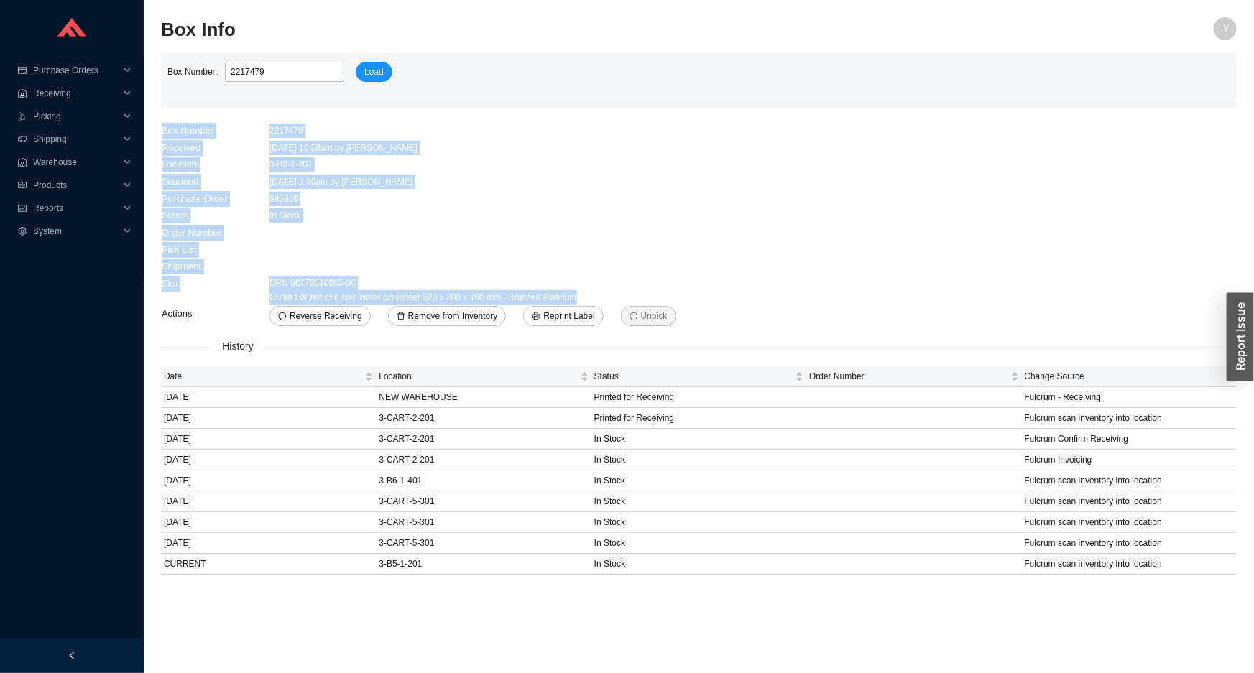
click at [611, 304] on tbody "Box Number 2217479 Received [DATE] 10:58am by AngelN Location 3-B5-1-201 Scanne…" at bounding box center [427, 224] width 533 height 205
click at [284, 195] on link "985866" at bounding box center [283, 199] width 29 height 10
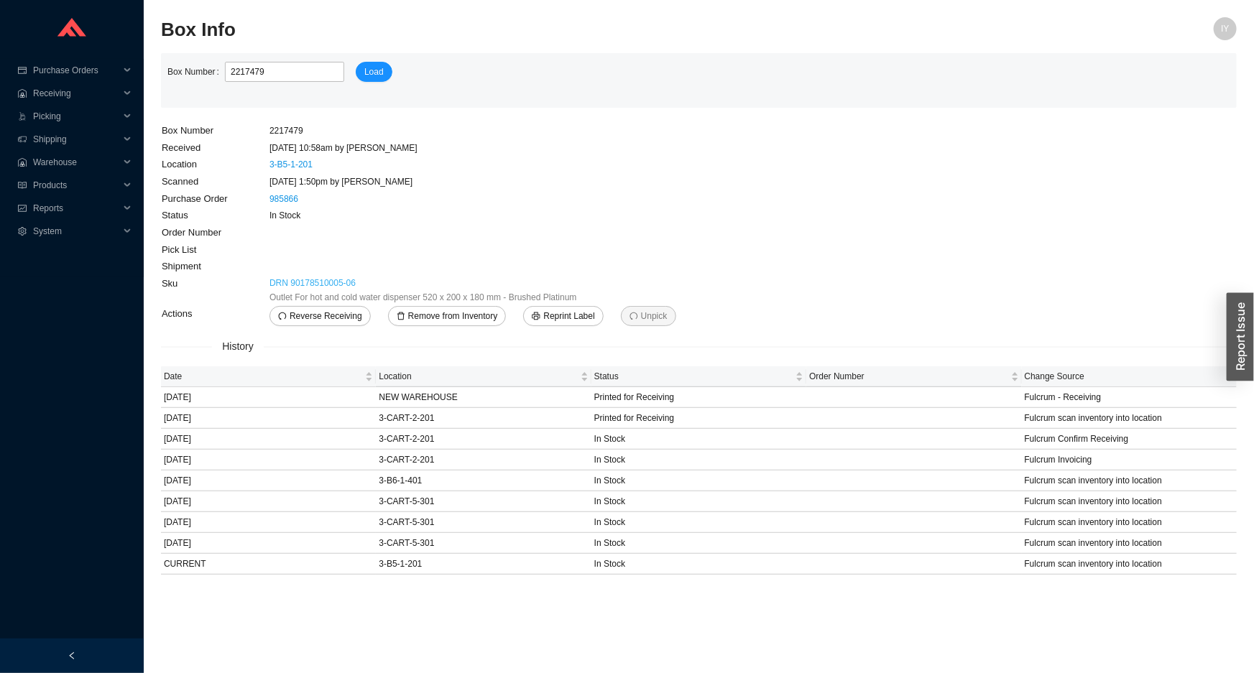
click at [304, 287] on link "DRN 90178510005-06" at bounding box center [312, 283] width 86 height 14
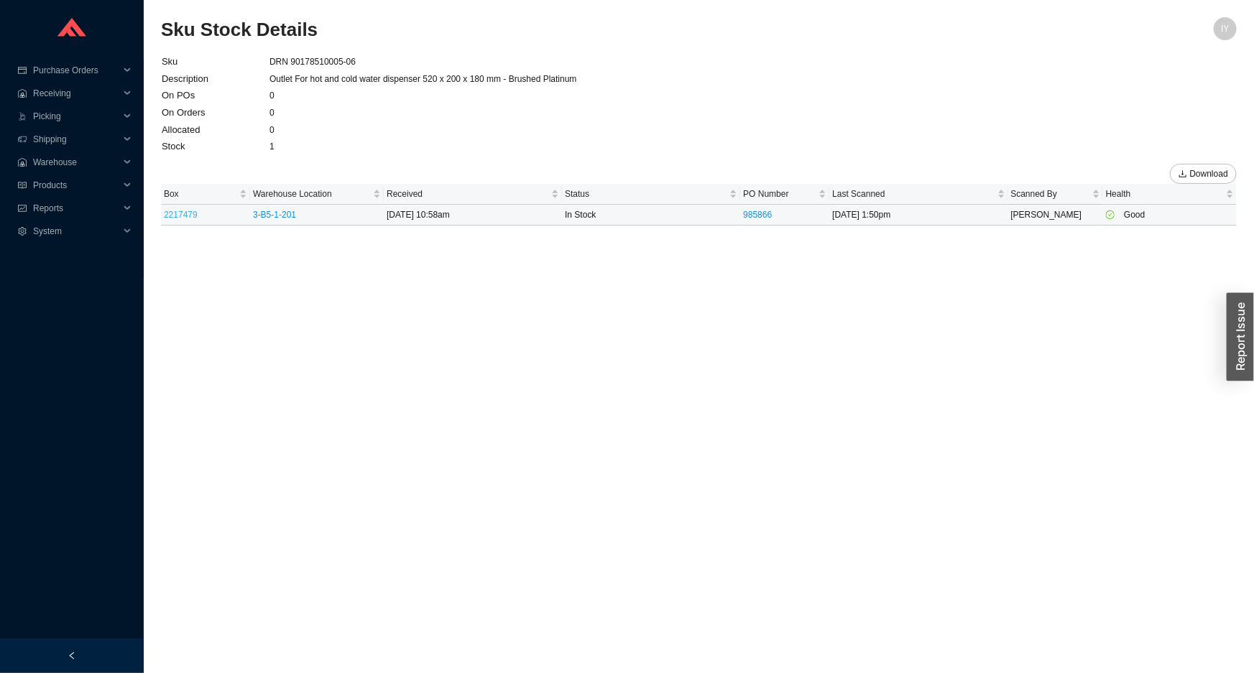
click at [194, 212] on link "2217479" at bounding box center [181, 215] width 34 height 10
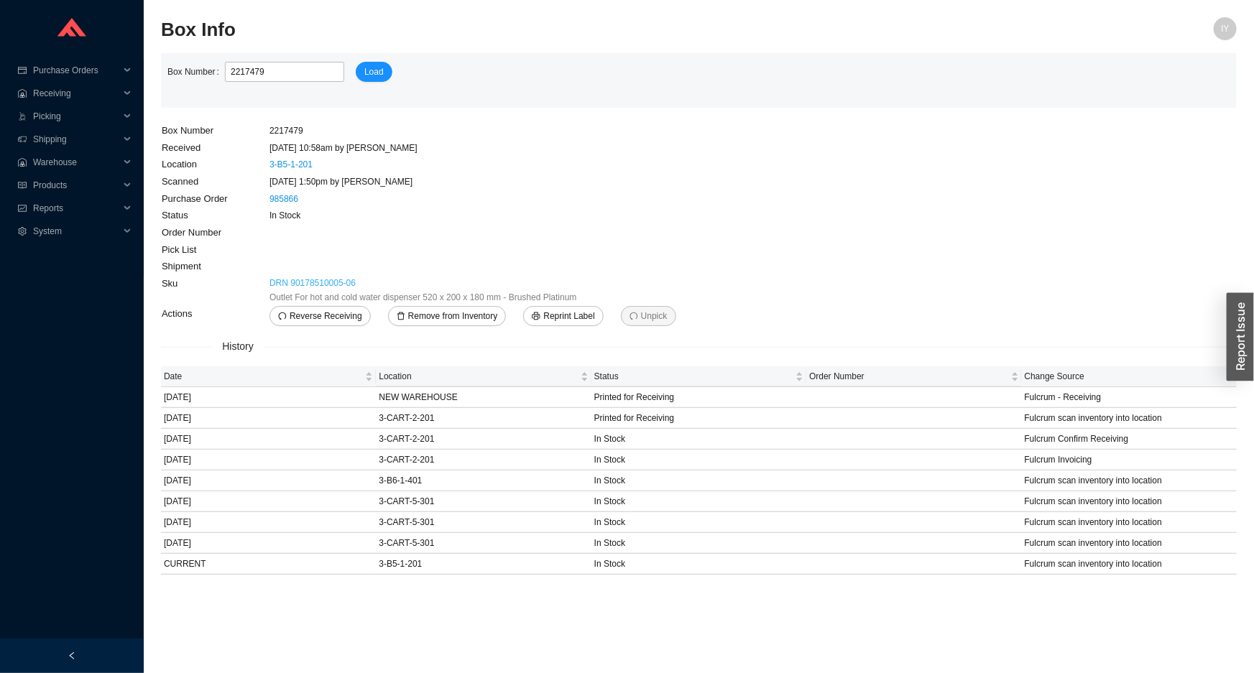
click at [335, 287] on link "DRN 90178510005-06" at bounding box center [312, 283] width 86 height 14
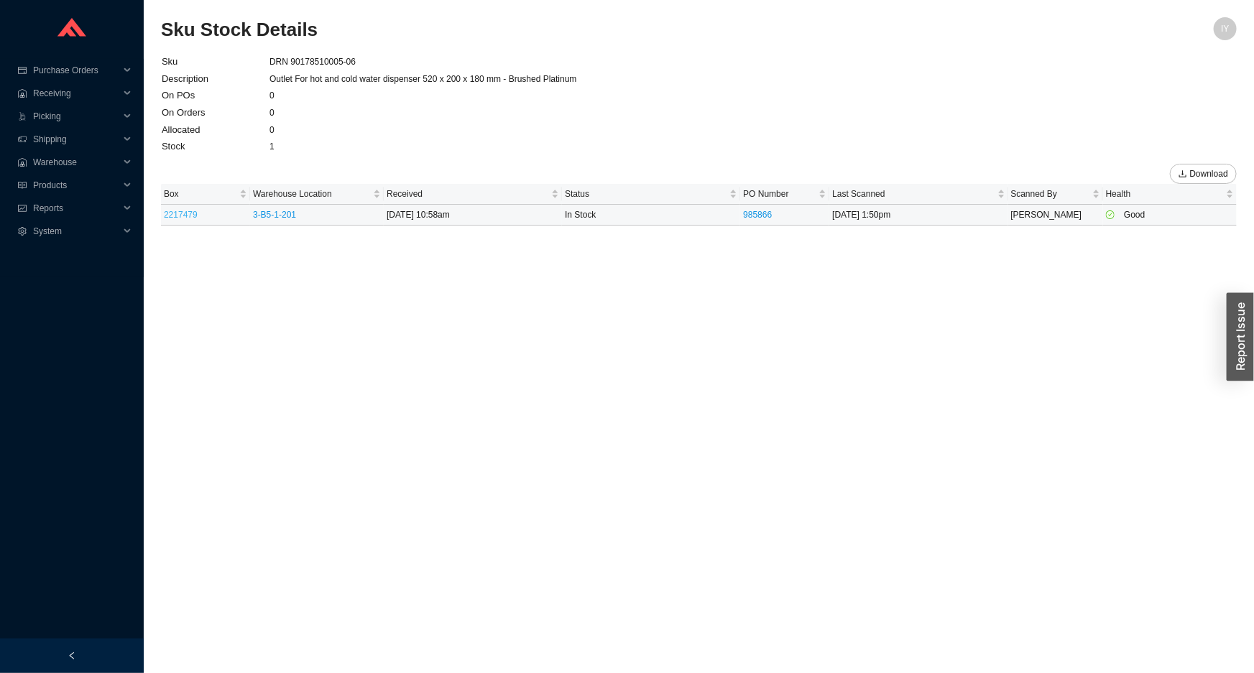
click at [185, 214] on link "2217479" at bounding box center [181, 215] width 34 height 10
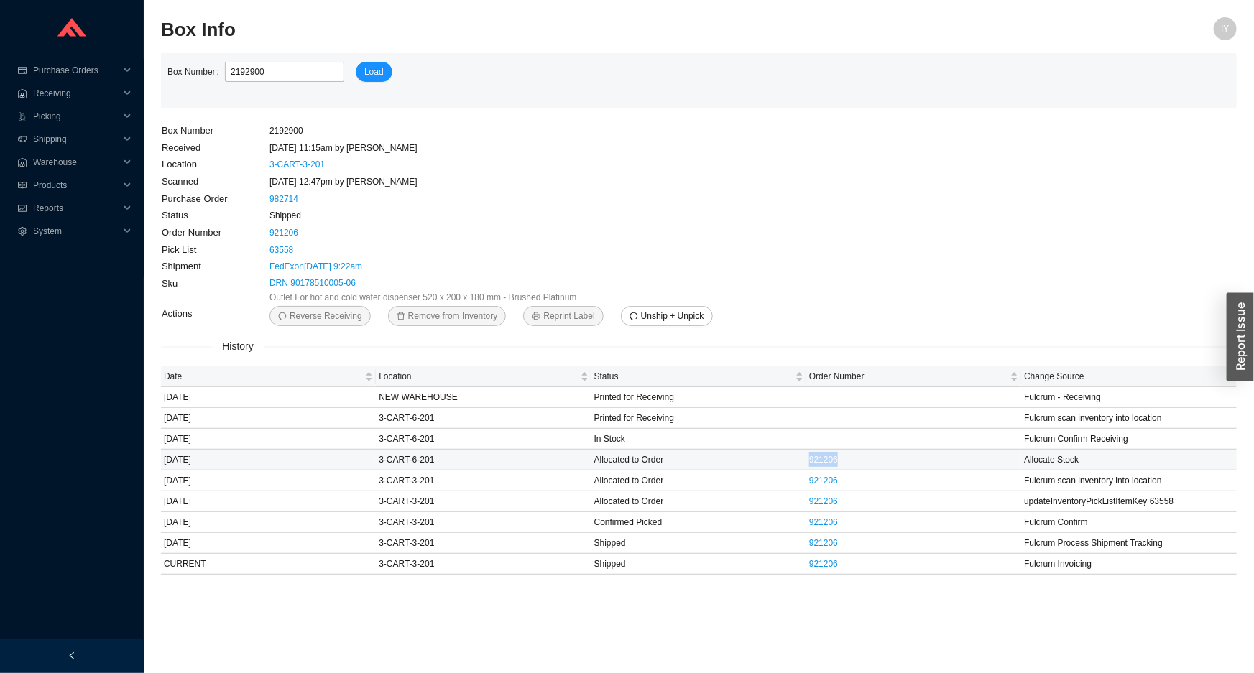
drag, startPoint x: 838, startPoint y: 462, endPoint x: 810, endPoint y: 462, distance: 28.7
click at [810, 462] on td "921206" at bounding box center [913, 460] width 215 height 21
copy link "921206"
click at [836, 458] on link "921206" at bounding box center [823, 460] width 29 height 10
click at [313, 282] on link "DRN 90178510005-06" at bounding box center [312, 283] width 86 height 14
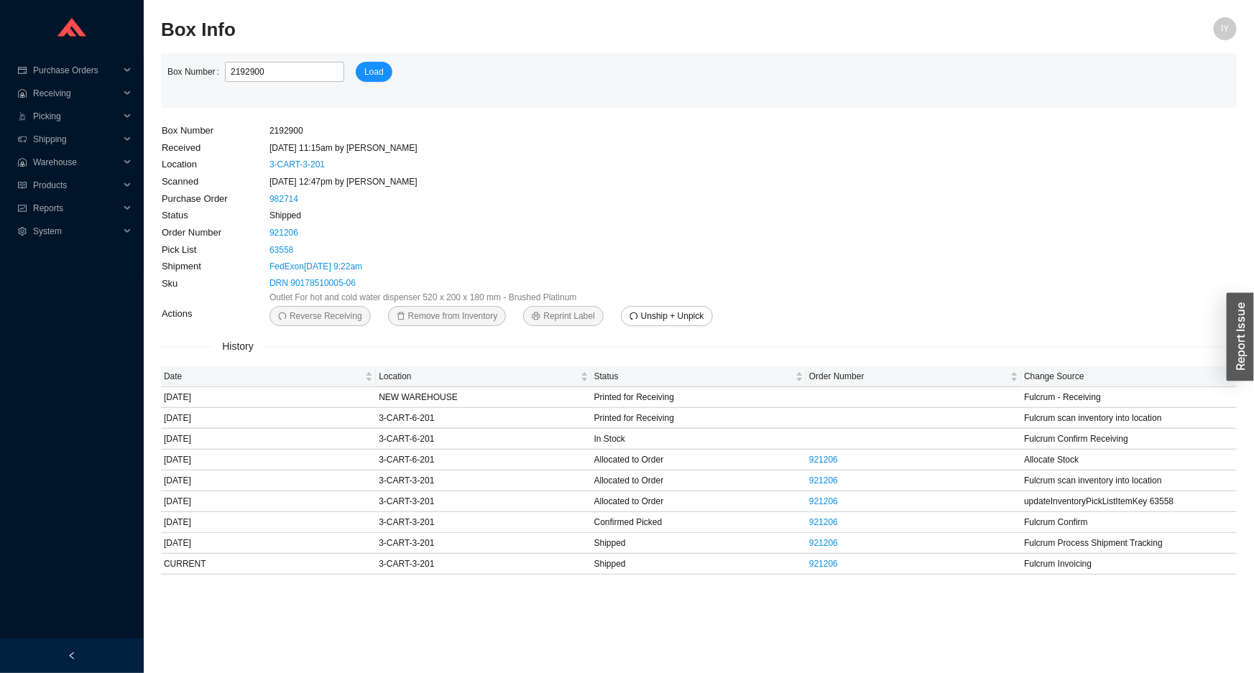
click at [280, 200] on link "982714" at bounding box center [283, 199] width 29 height 10
click at [823, 481] on link "921206" at bounding box center [823, 481] width 29 height 10
click at [819, 538] on link "921206" at bounding box center [823, 543] width 29 height 10
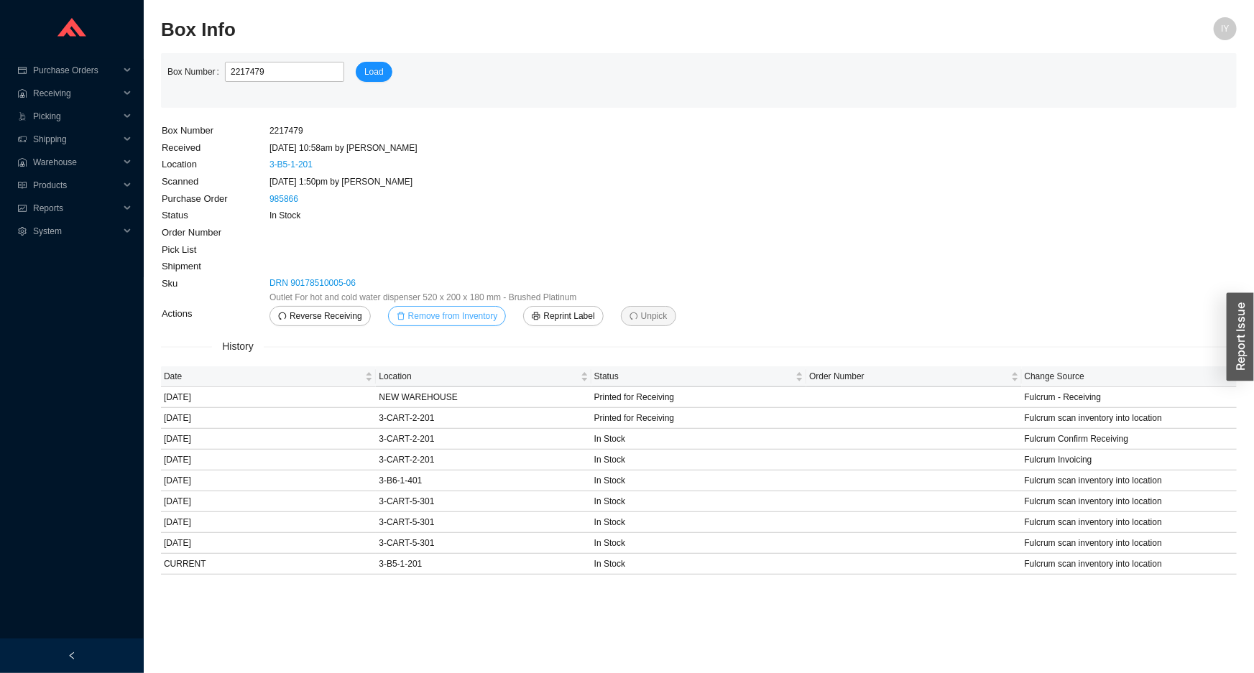
click at [482, 318] on span "Remove from Inventory" at bounding box center [453, 316] width 90 height 14
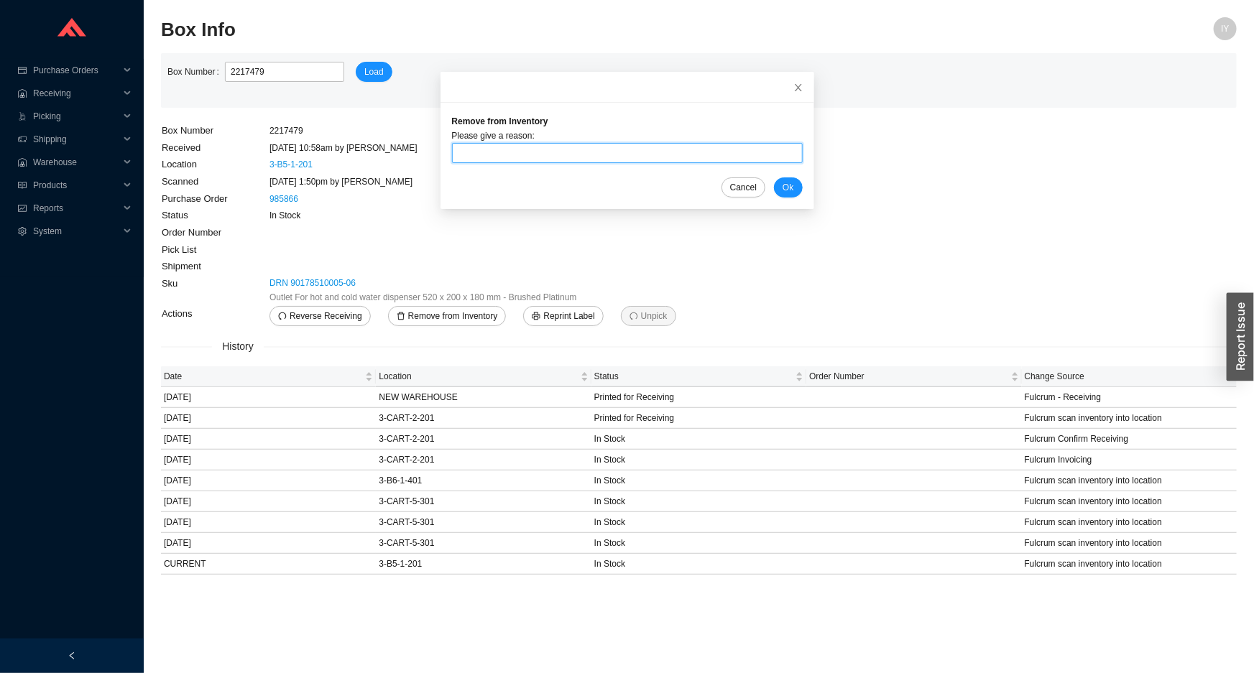
click at [489, 150] on input "text" at bounding box center [627, 153] width 351 height 20
type input "sent back"
click at [780, 191] on button "Ok" at bounding box center [788, 187] width 28 height 20
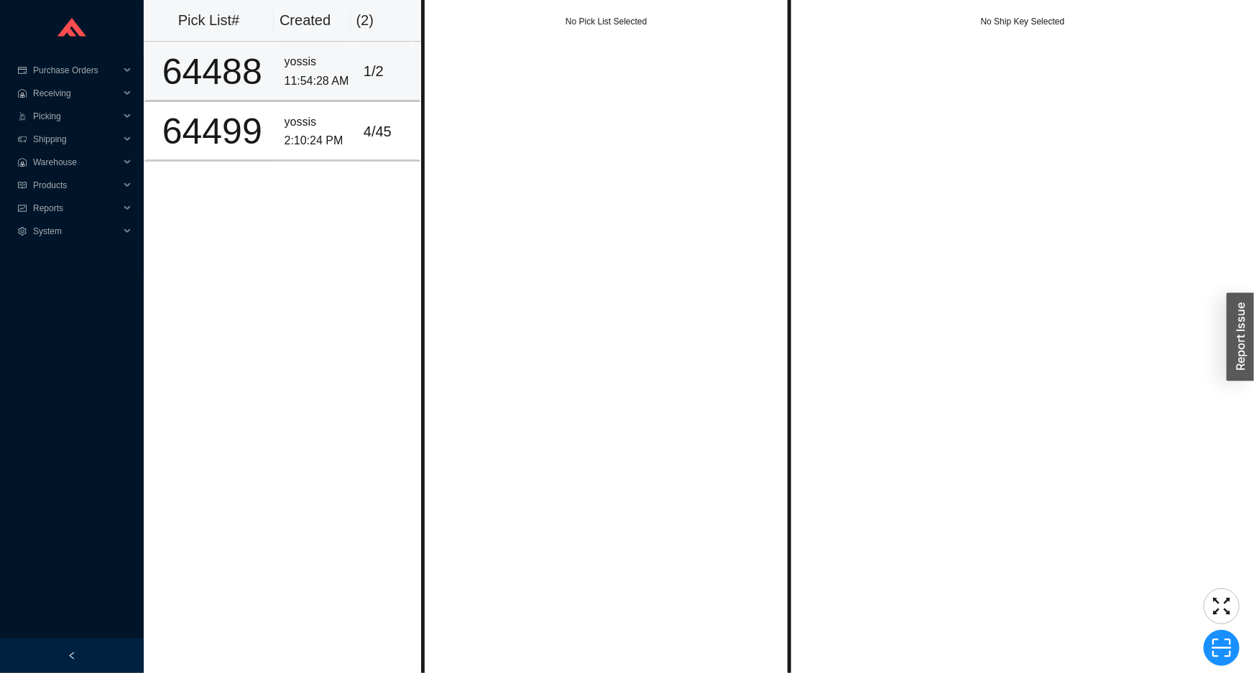
click at [338, 89] on div "11:54:28 AM" at bounding box center [318, 81] width 68 height 19
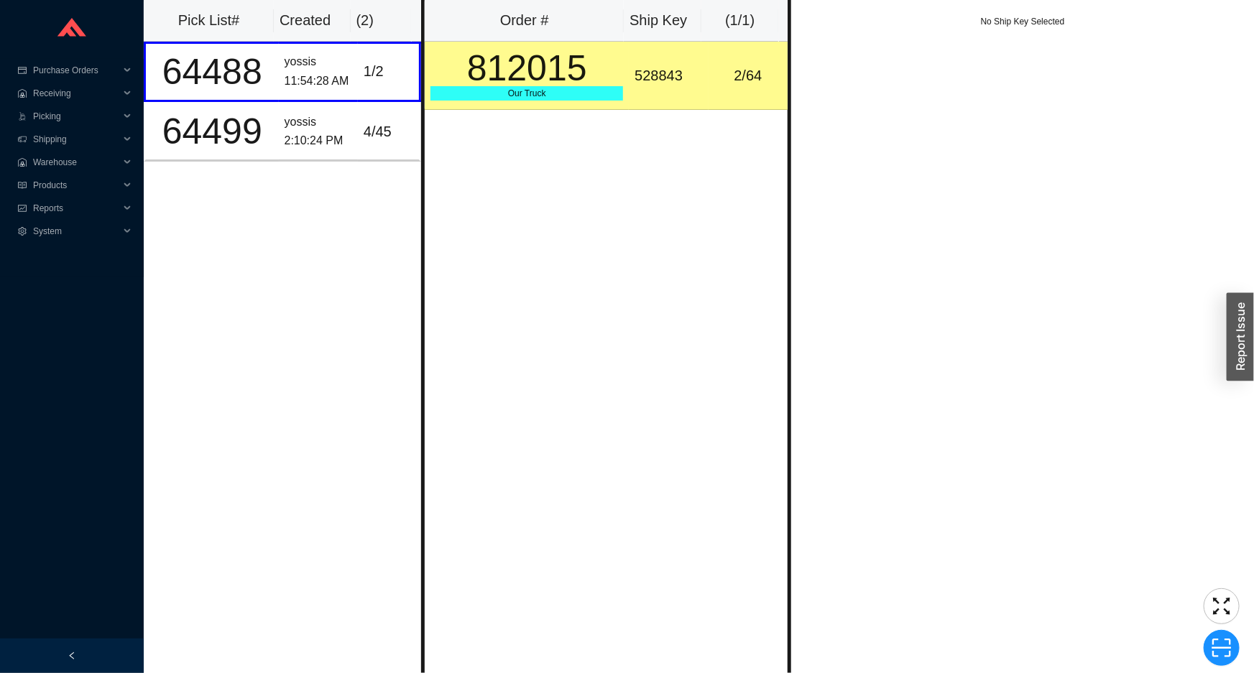
drag, startPoint x: 607, startPoint y: 42, endPoint x: 594, endPoint y: 54, distance: 17.8
click at [601, 47] on div "Order # Ship Key ( 1 / 1 ) 812015 Our Truck 528843 2 / 64" at bounding box center [606, 55] width 363 height 110
click at [443, 128] on div "Order # Ship Key ( 1 / 1 ) 812015 Our Truck 528843 2 / 64" at bounding box center [606, 336] width 370 height 673
click at [364, 139] on div "4 / 45" at bounding box center [389, 132] width 50 height 24
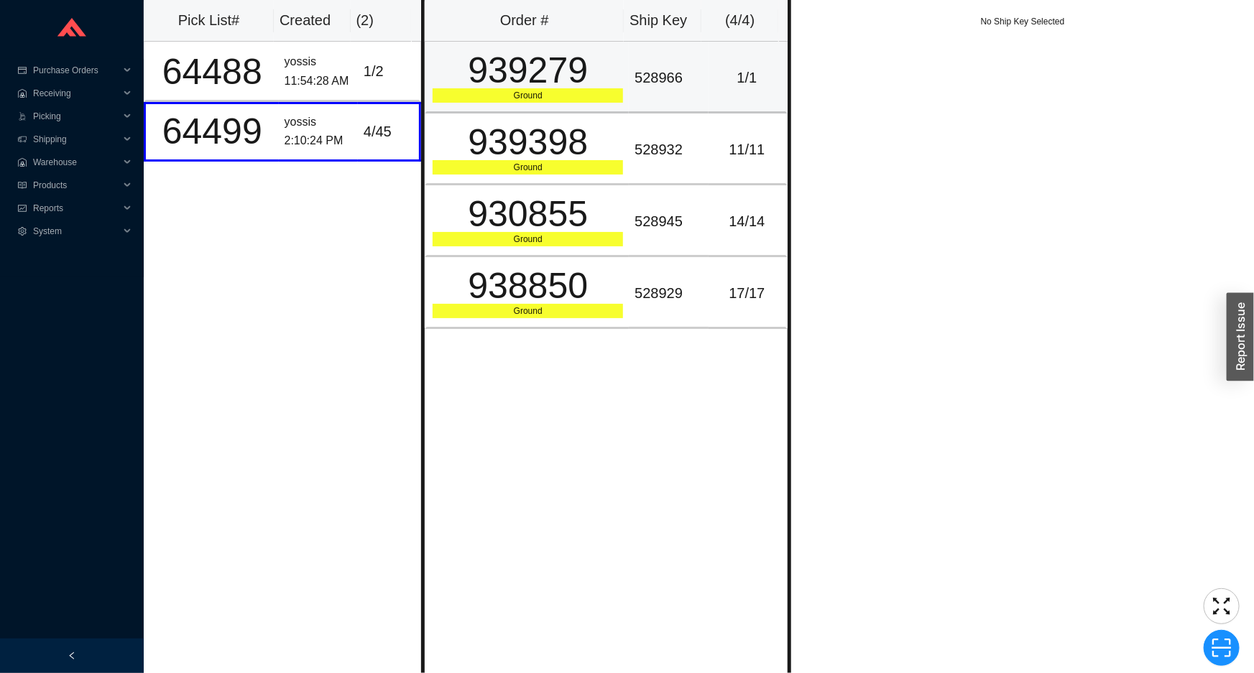
click at [524, 93] on div "Ground" at bounding box center [527, 95] width 190 height 14
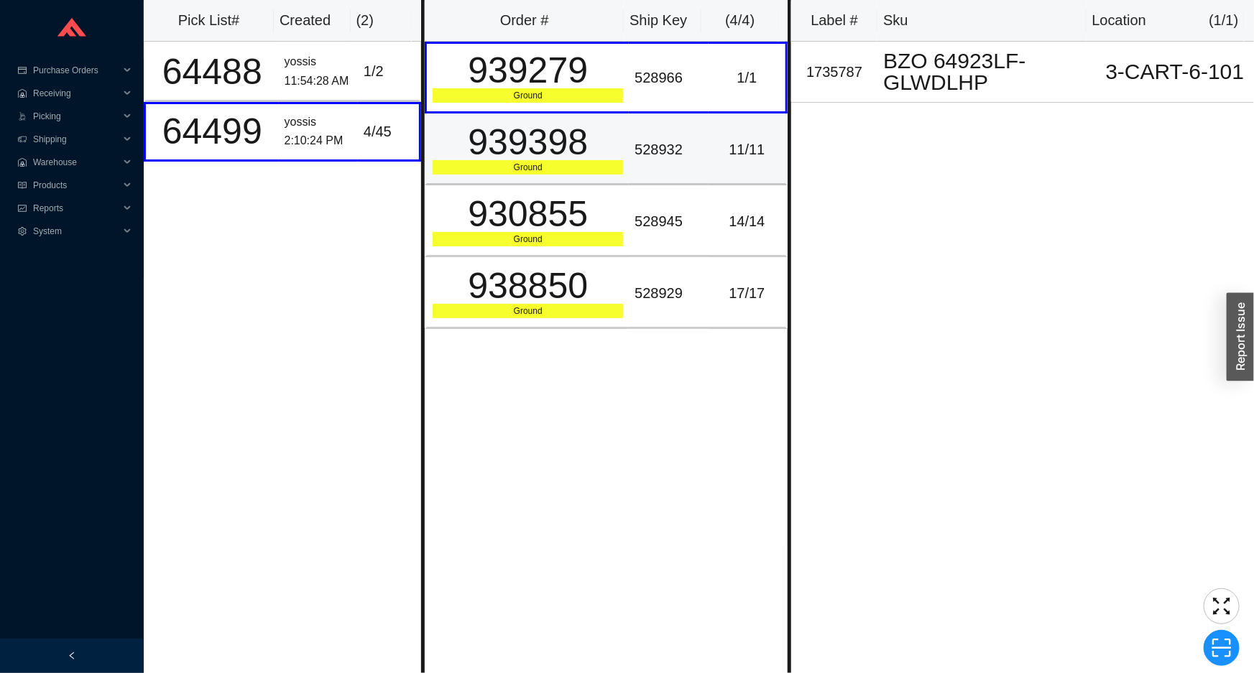
click at [532, 144] on div "939398" at bounding box center [527, 142] width 190 height 36
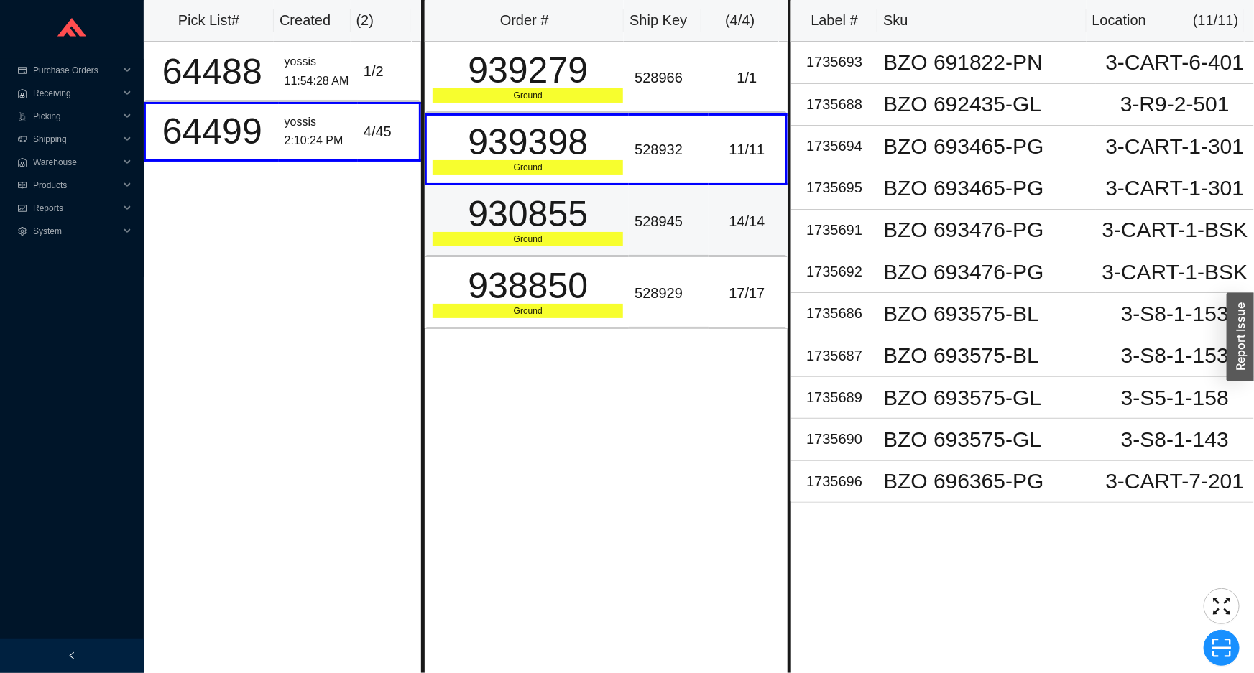
click at [587, 193] on td "930855 Ground" at bounding box center [527, 221] width 204 height 72
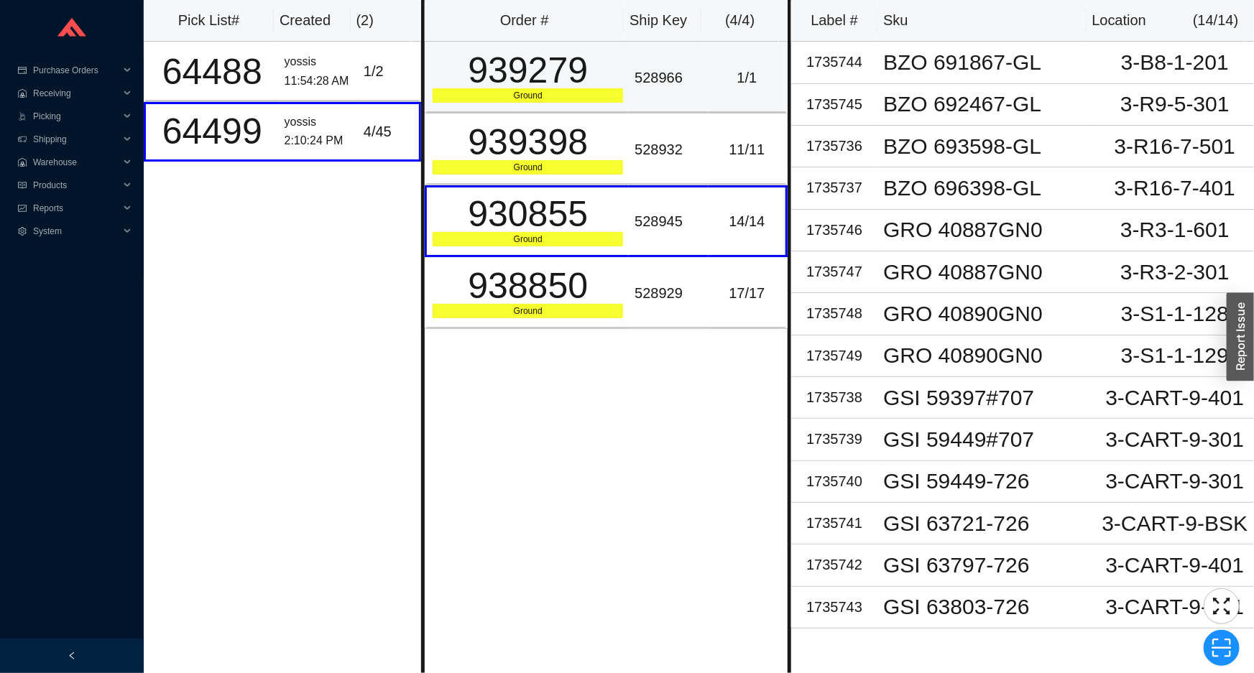
drag, startPoint x: 593, startPoint y: 65, endPoint x: 591, endPoint y: 77, distance: 11.7
click at [591, 70] on div "939279" at bounding box center [527, 70] width 190 height 36
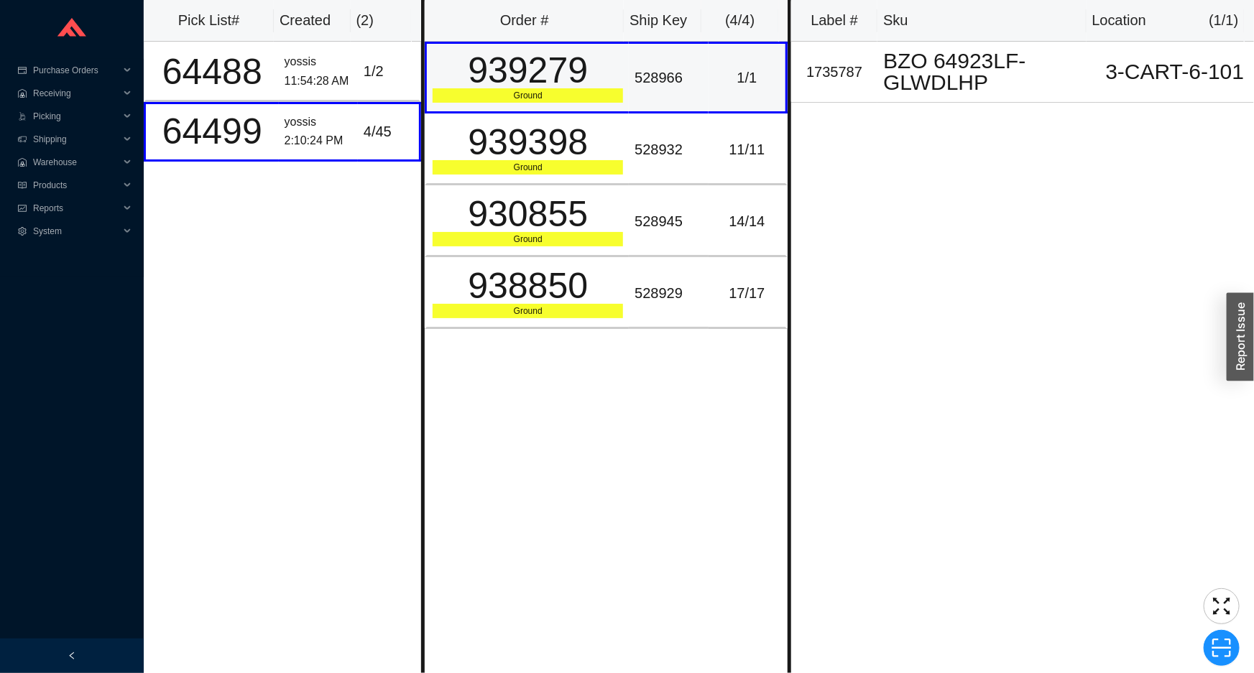
click at [509, 77] on div "939279" at bounding box center [527, 70] width 190 height 36
copy div "939279"
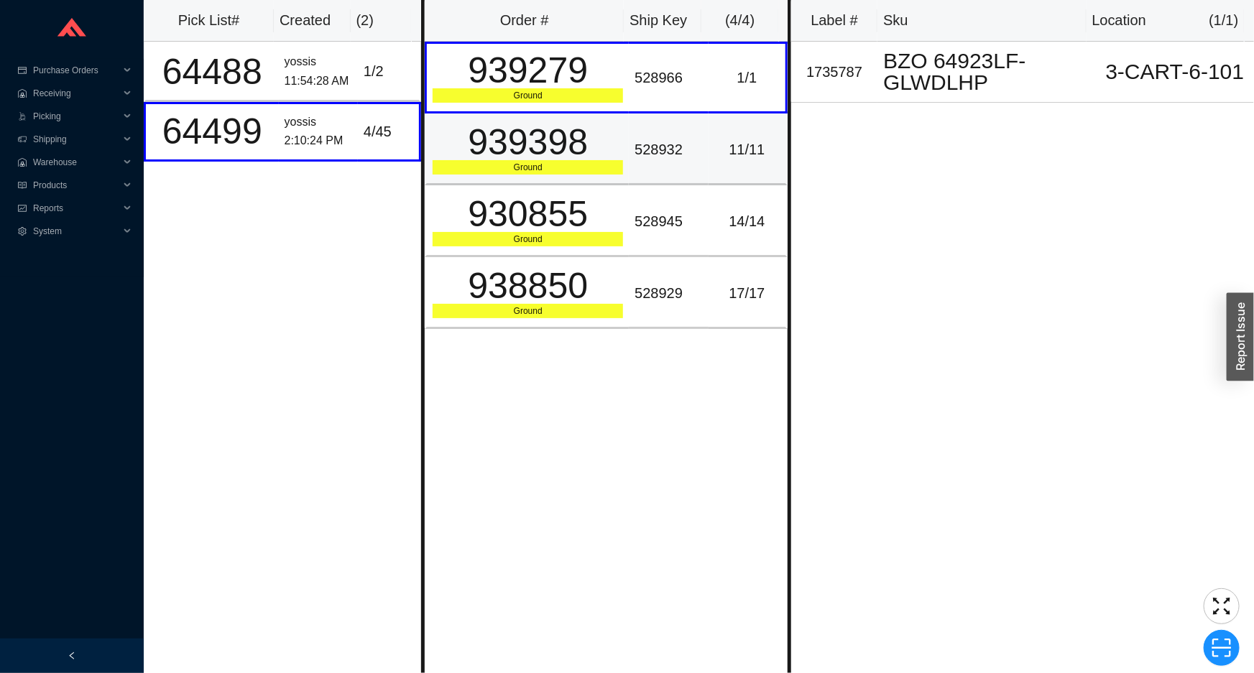
click at [522, 157] on div "939398" at bounding box center [527, 142] width 190 height 36
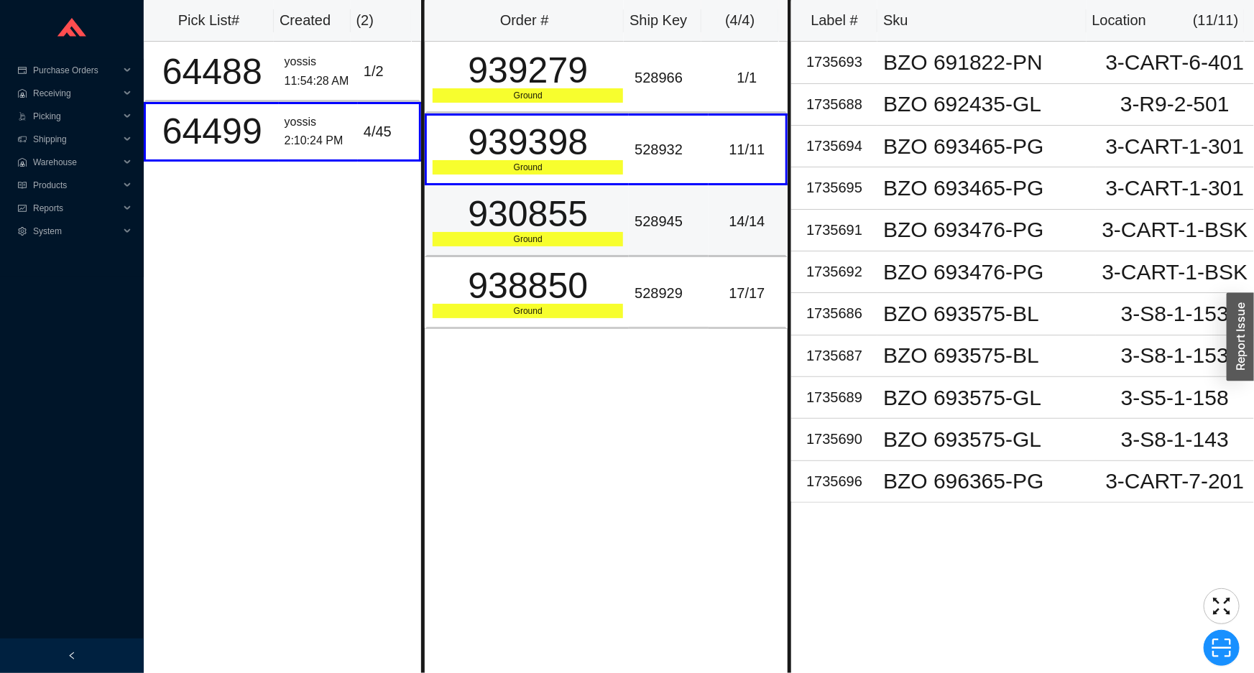
click at [609, 232] on div "Ground" at bounding box center [527, 239] width 190 height 14
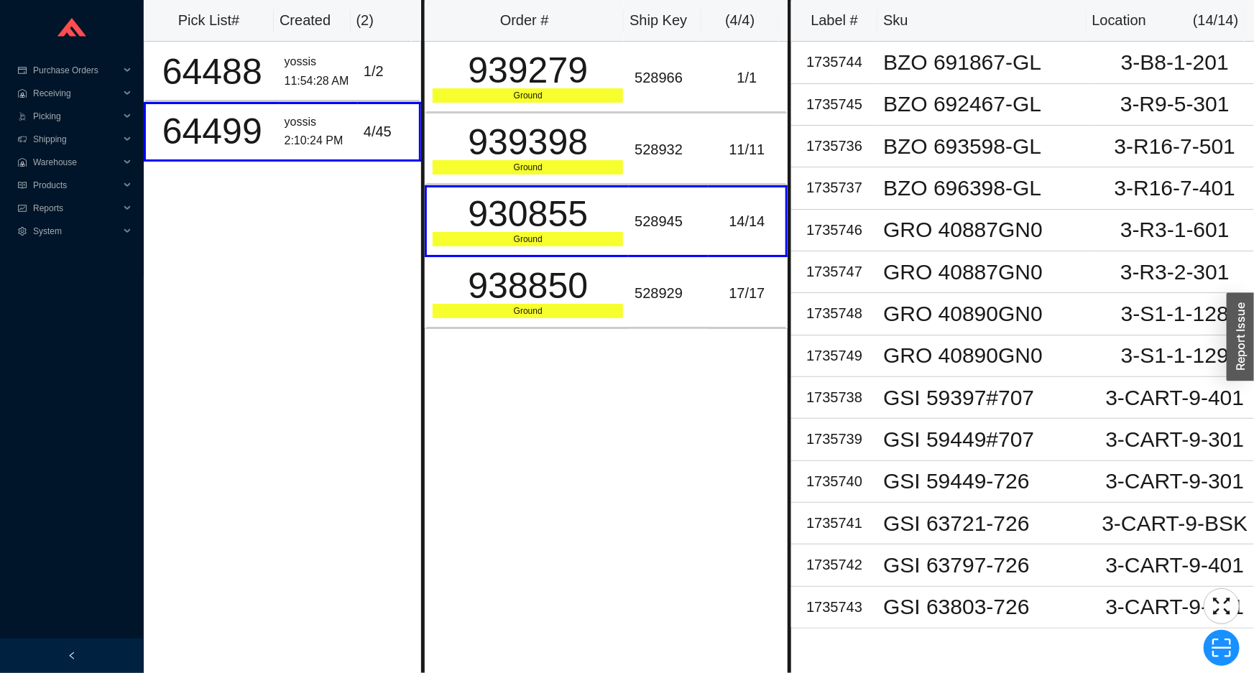
click at [599, 337] on div "Order # Ship Key ( 4 / 4 ) 939279 Ground 528966 1 / 1 939398 Ground 528932 11 /…" at bounding box center [606, 336] width 370 height 673
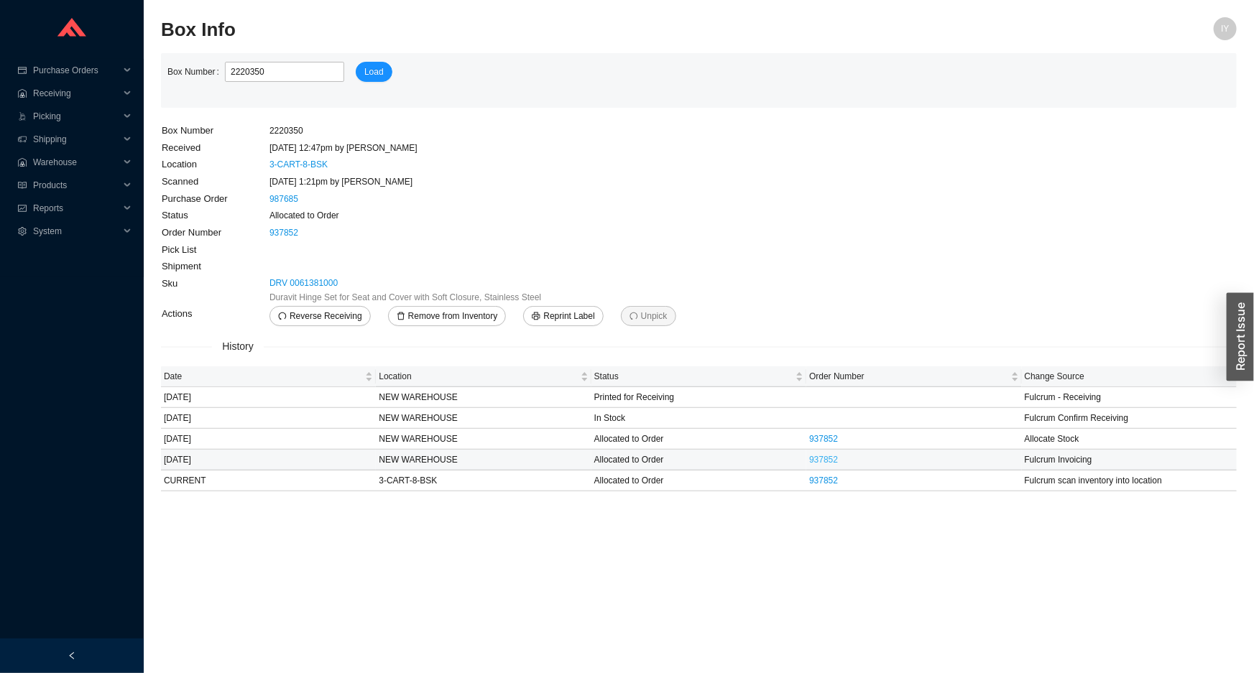
click at [823, 463] on link "937852" at bounding box center [823, 460] width 29 height 10
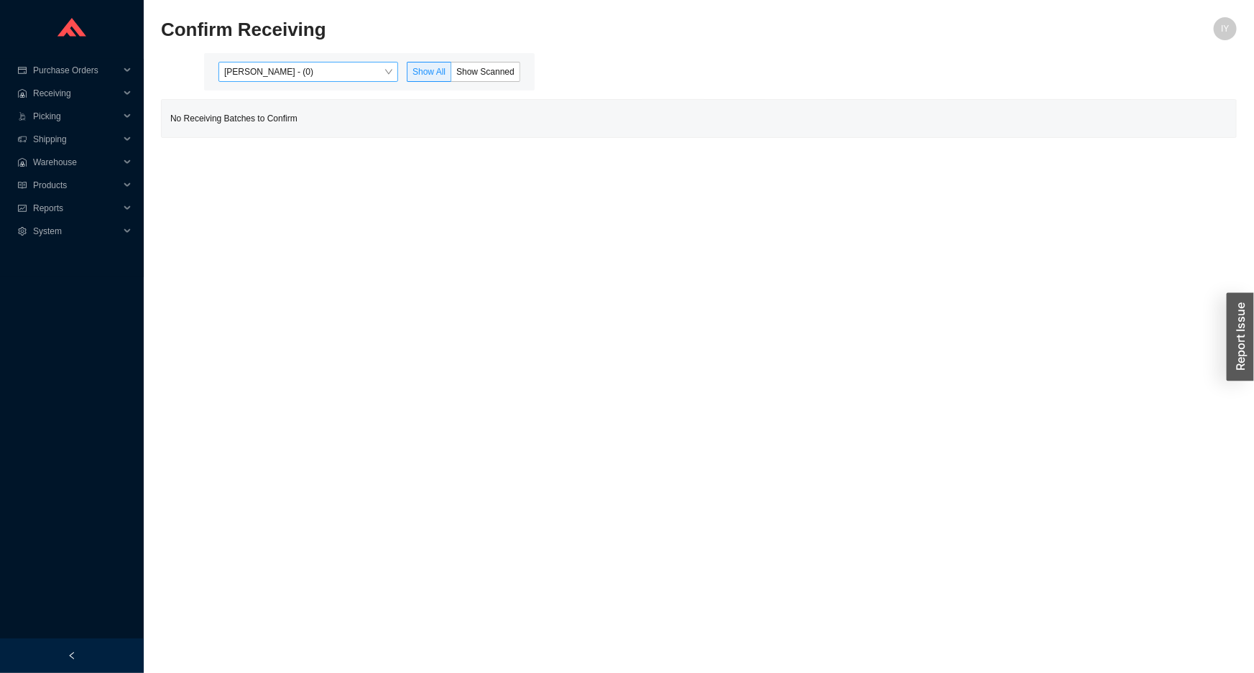
click at [328, 63] on span "[PERSON_NAME] - (0)" at bounding box center [308, 72] width 168 height 19
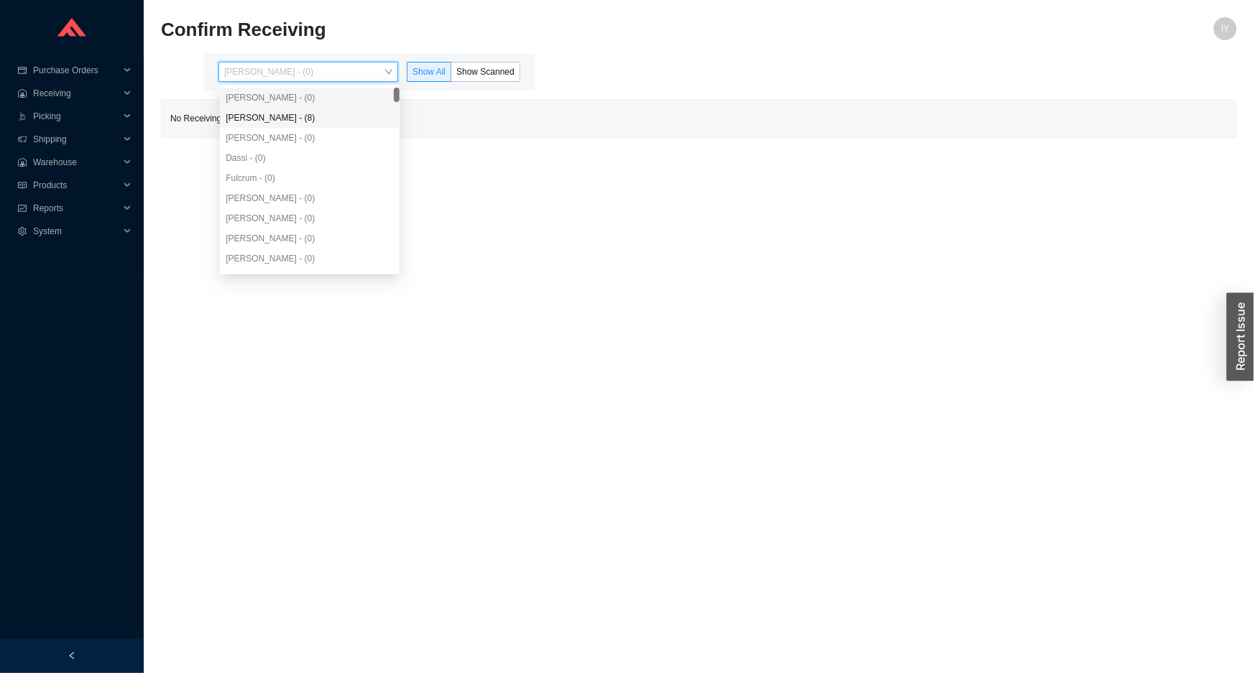
click at [294, 115] on div "[PERSON_NAME] - (8)" at bounding box center [310, 118] width 180 height 20
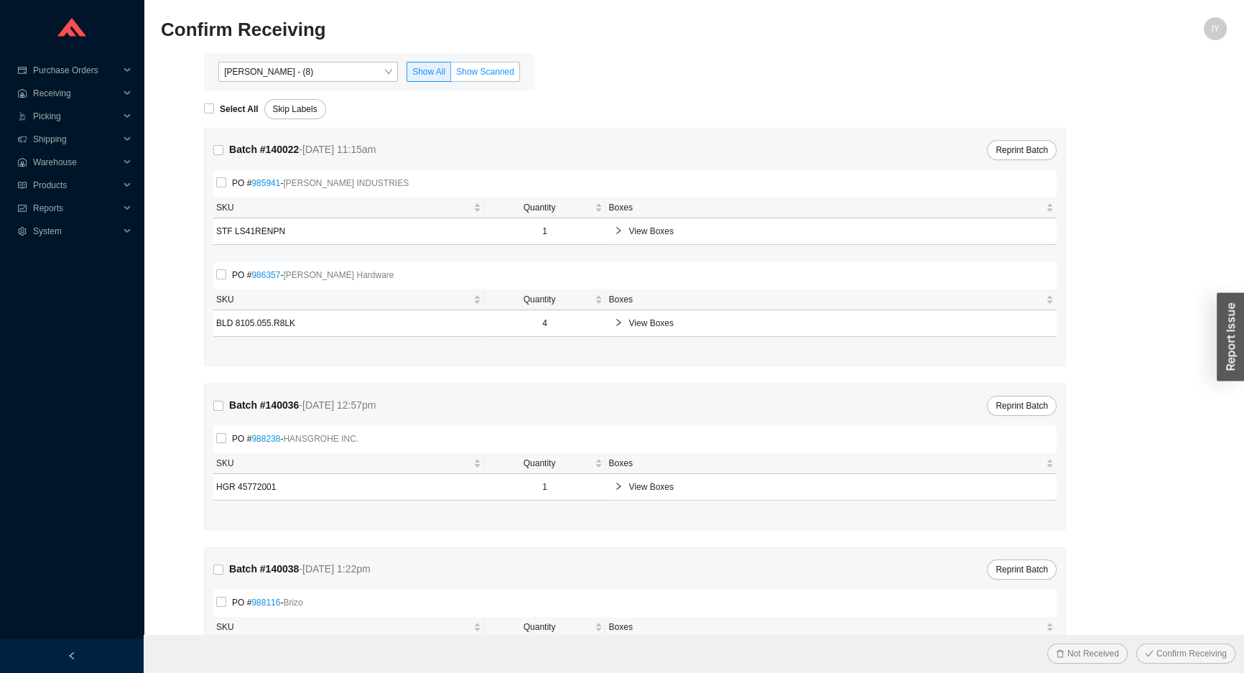
click at [499, 67] on span "Show Scanned" at bounding box center [485, 72] width 58 height 10
click at [451, 75] on input "Show Scanned" at bounding box center [451, 75] width 0 height 0
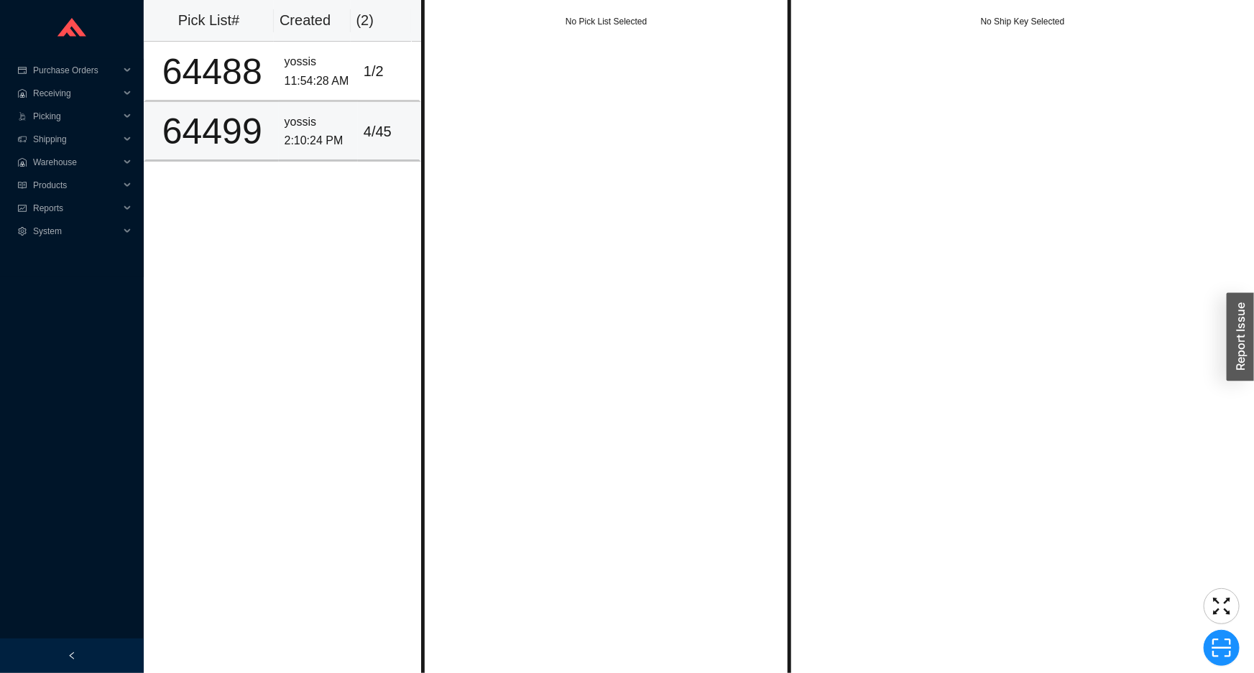
click at [336, 102] on td "yossis 2:10:24 PM" at bounding box center [318, 132] width 79 height 60
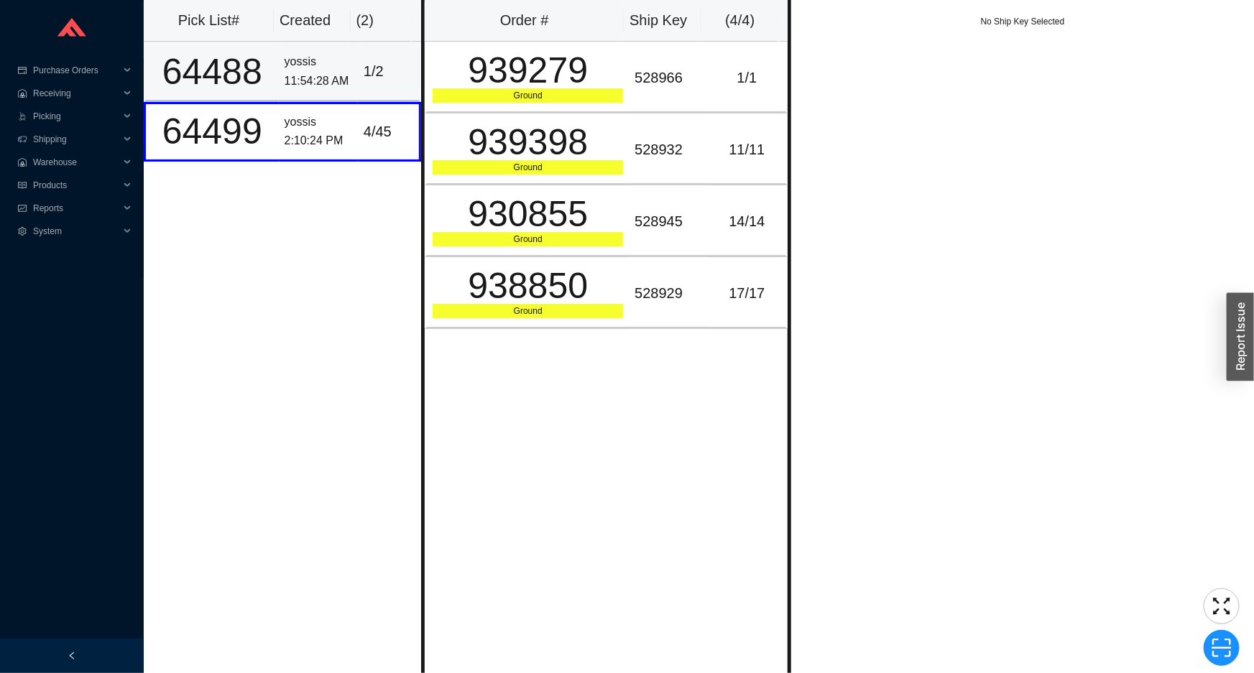
click at [358, 84] on td "1 / 2" at bounding box center [389, 72] width 63 height 60
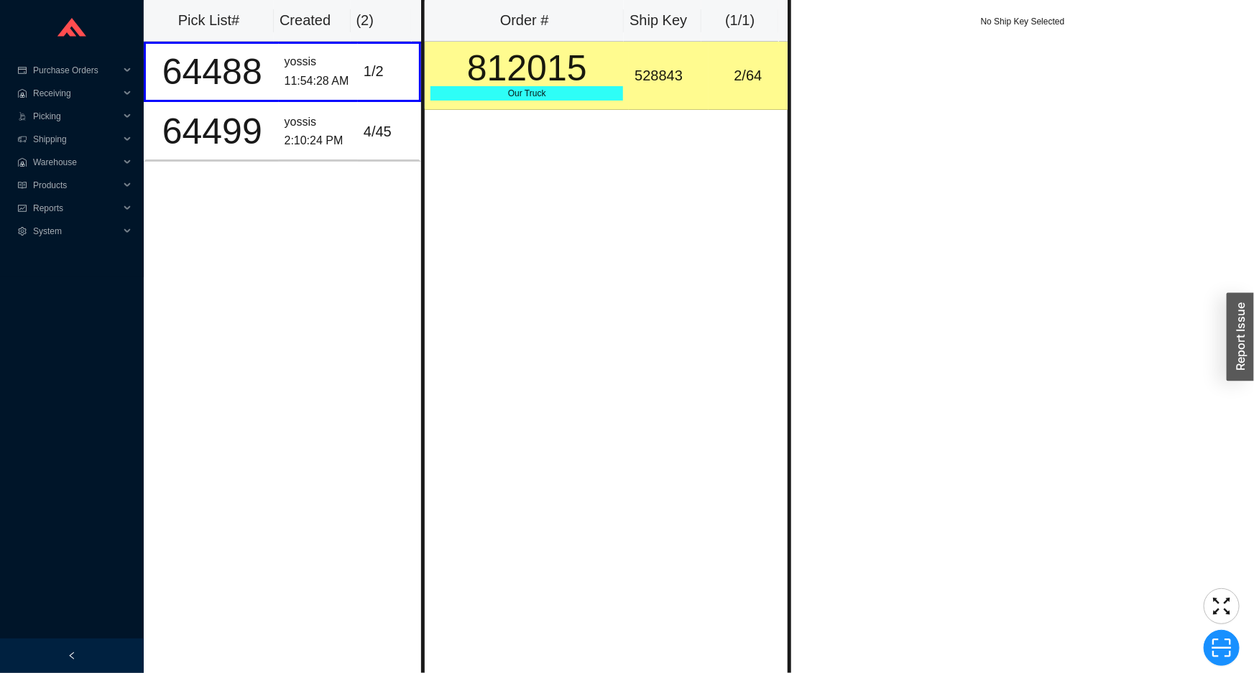
click at [610, 78] on div "812015" at bounding box center [526, 68] width 193 height 36
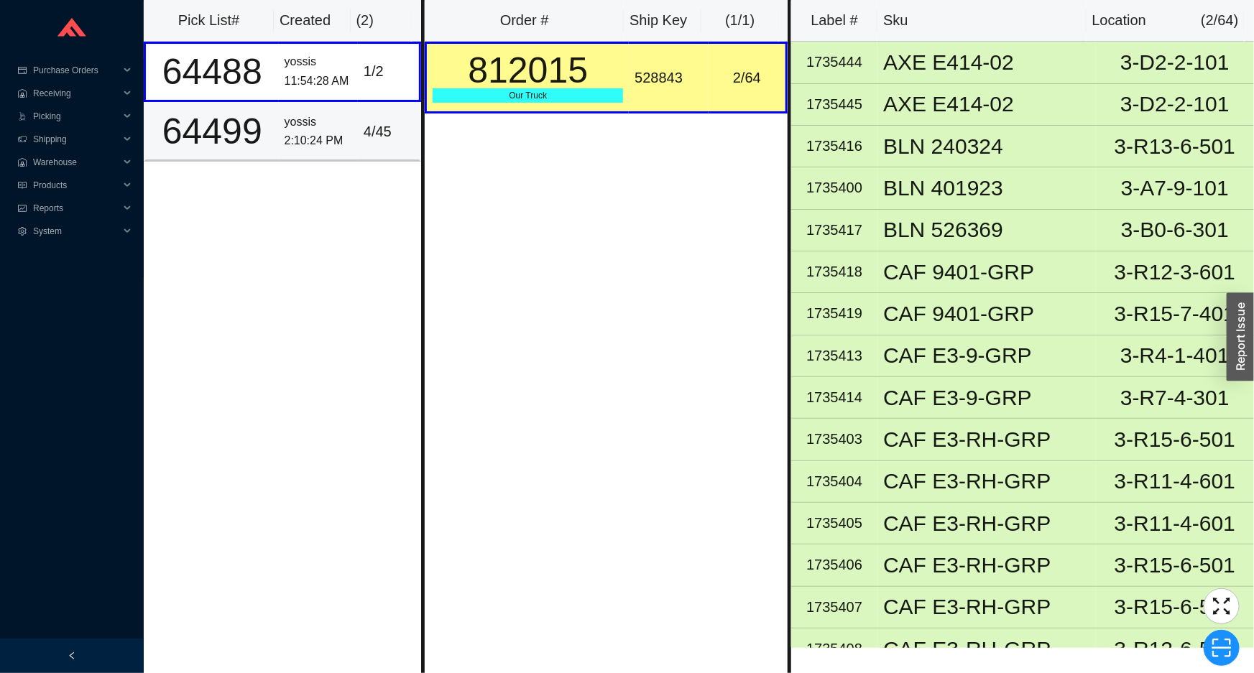
click at [343, 140] on div "2:10:24 PM" at bounding box center [318, 140] width 68 height 19
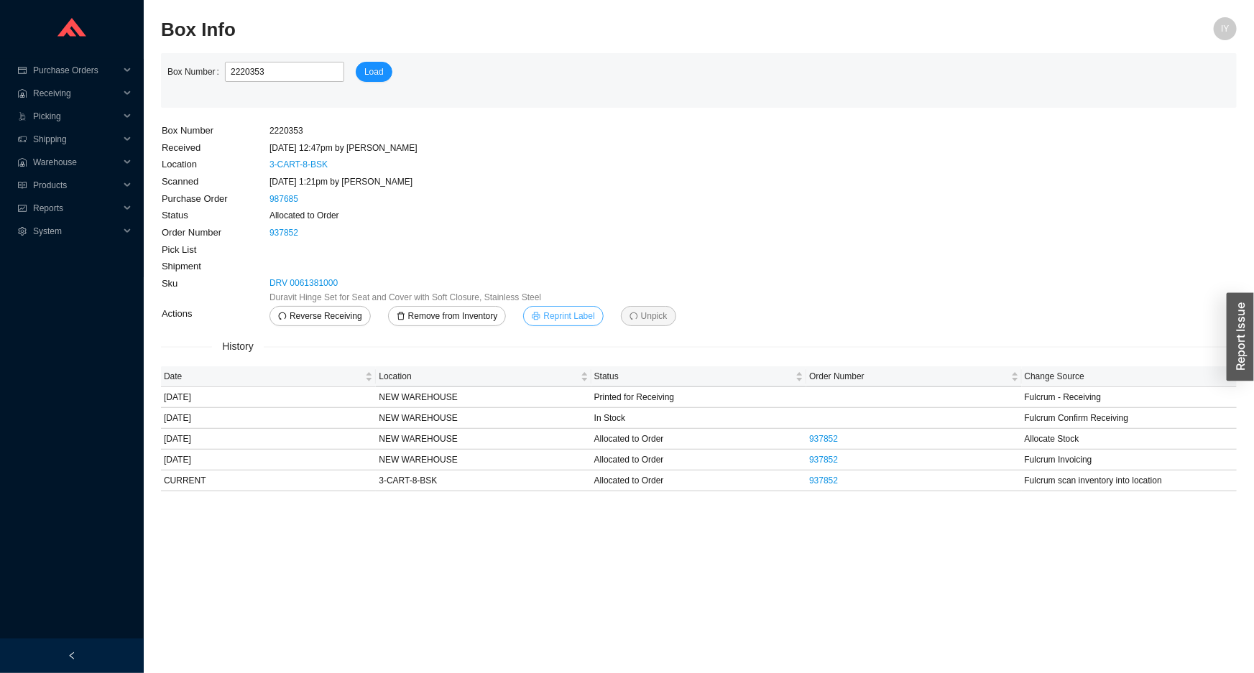
click at [585, 315] on span "Reprint Label" at bounding box center [568, 316] width 51 height 14
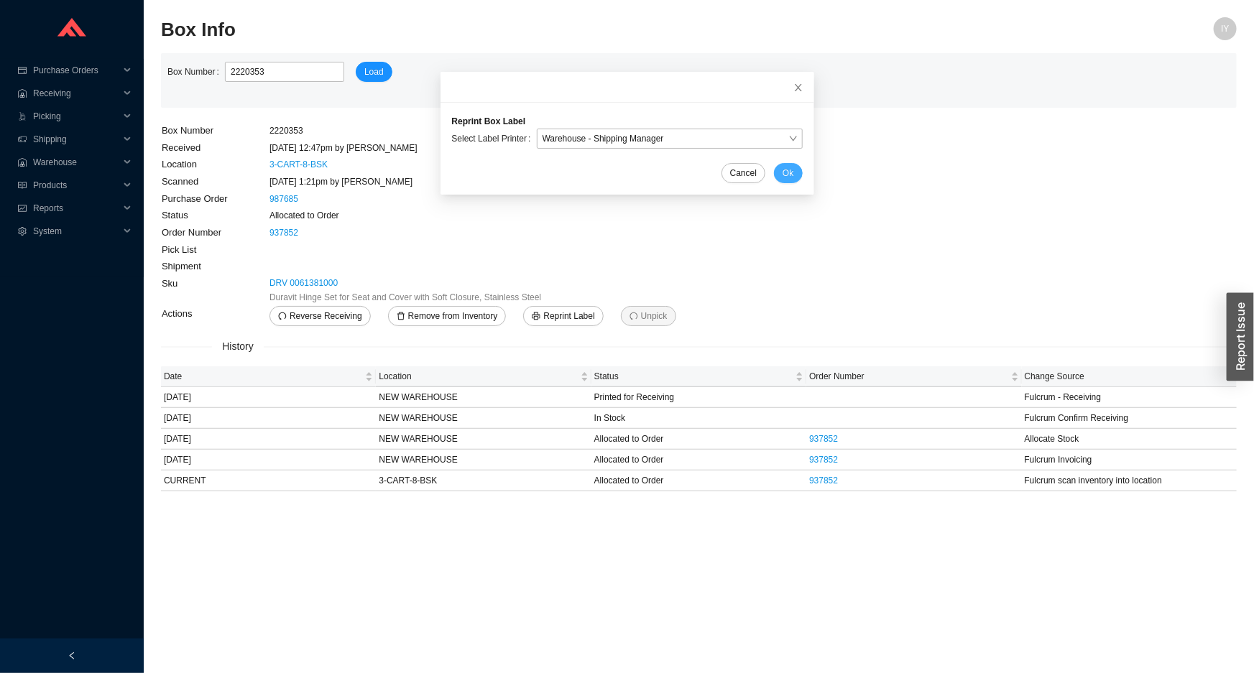
click at [782, 177] on span "Ok" at bounding box center [787, 173] width 11 height 14
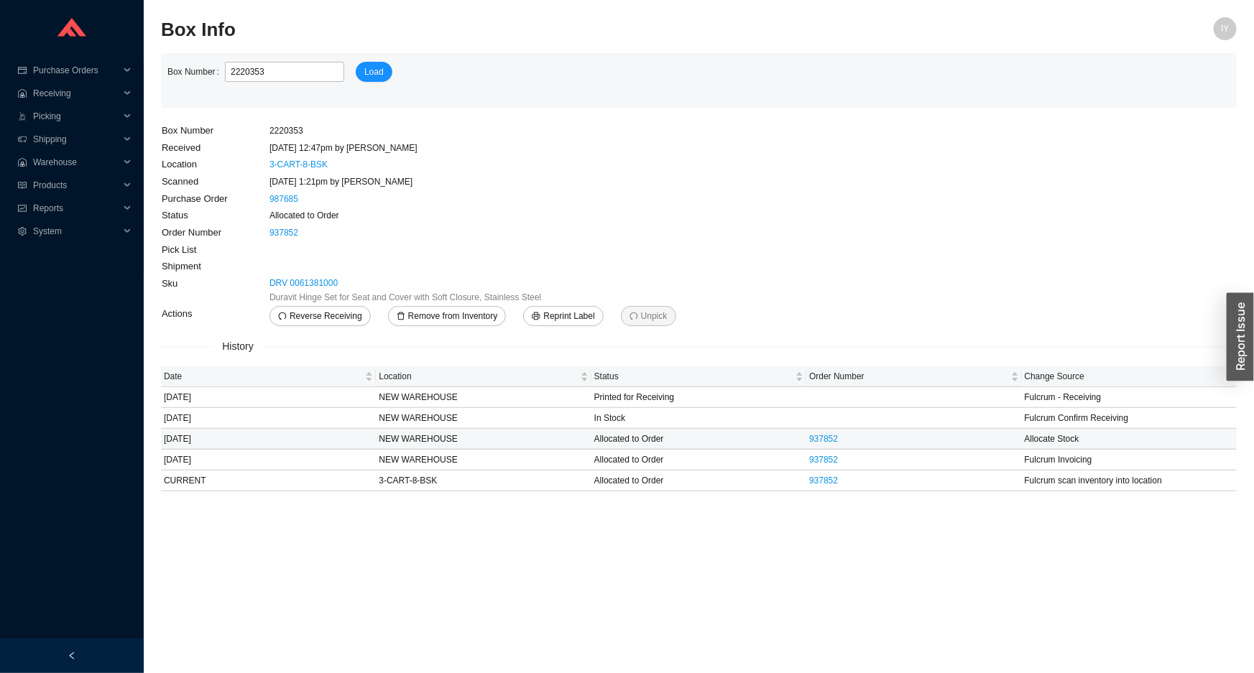
click at [824, 444] on td "937852" at bounding box center [913, 439] width 215 height 21
click at [823, 438] on link "937852" at bounding box center [823, 439] width 29 height 10
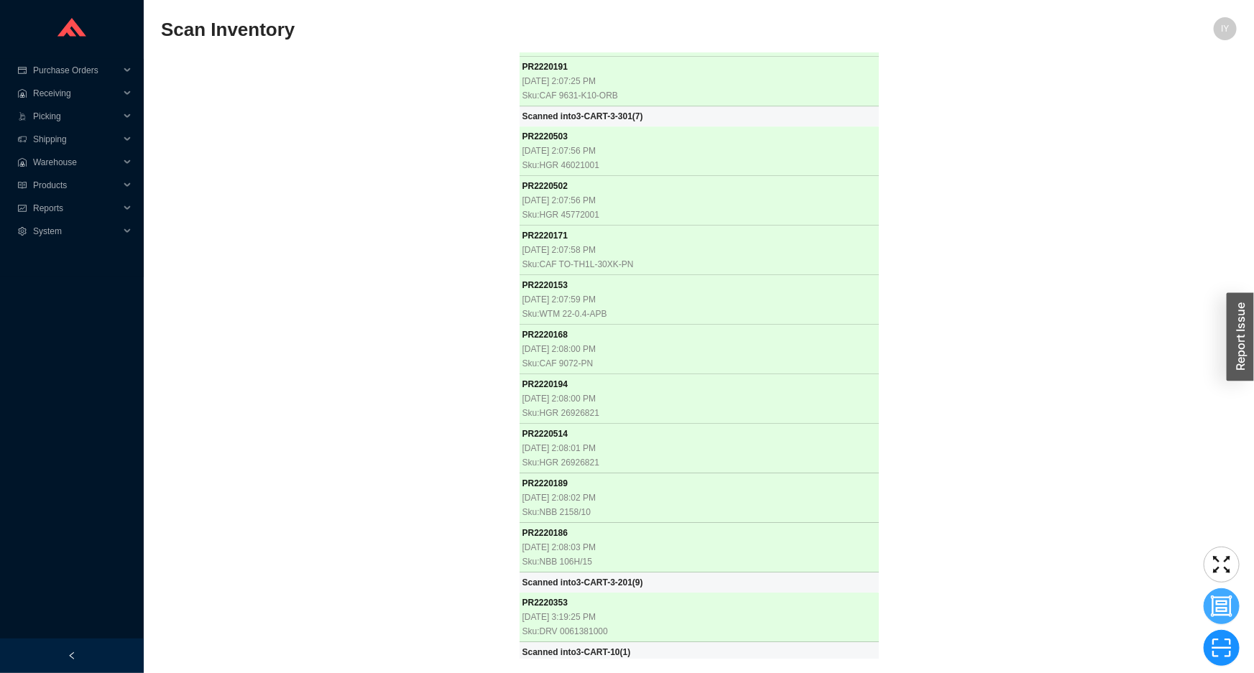
click at [1224, 619] on button "button" at bounding box center [1221, 606] width 36 height 36
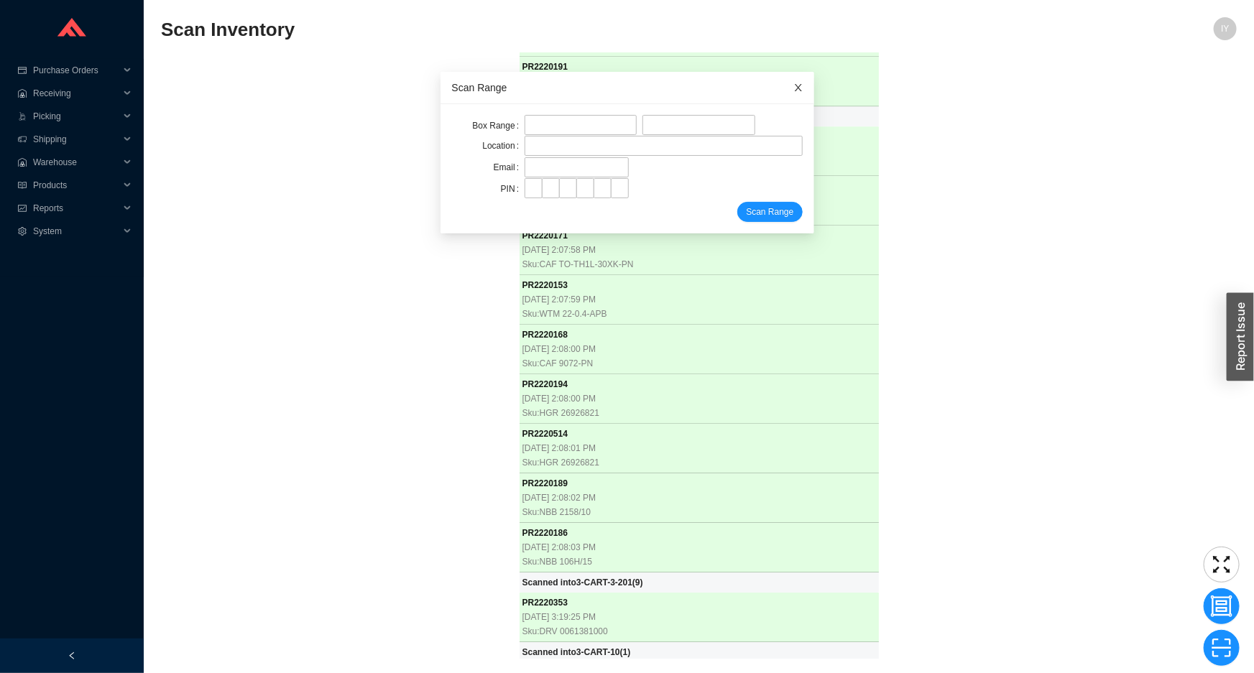
click at [782, 84] on span "Close" at bounding box center [798, 88] width 32 height 32
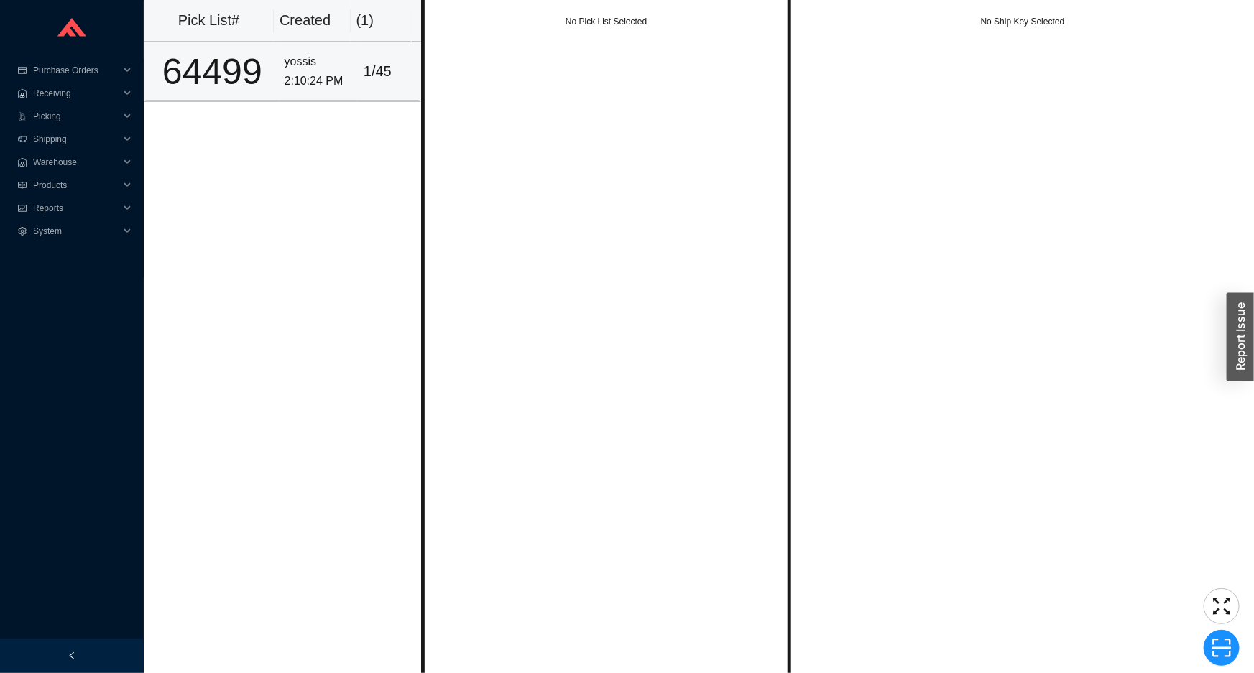
click at [344, 78] on div "2:10:24 PM" at bounding box center [318, 81] width 68 height 19
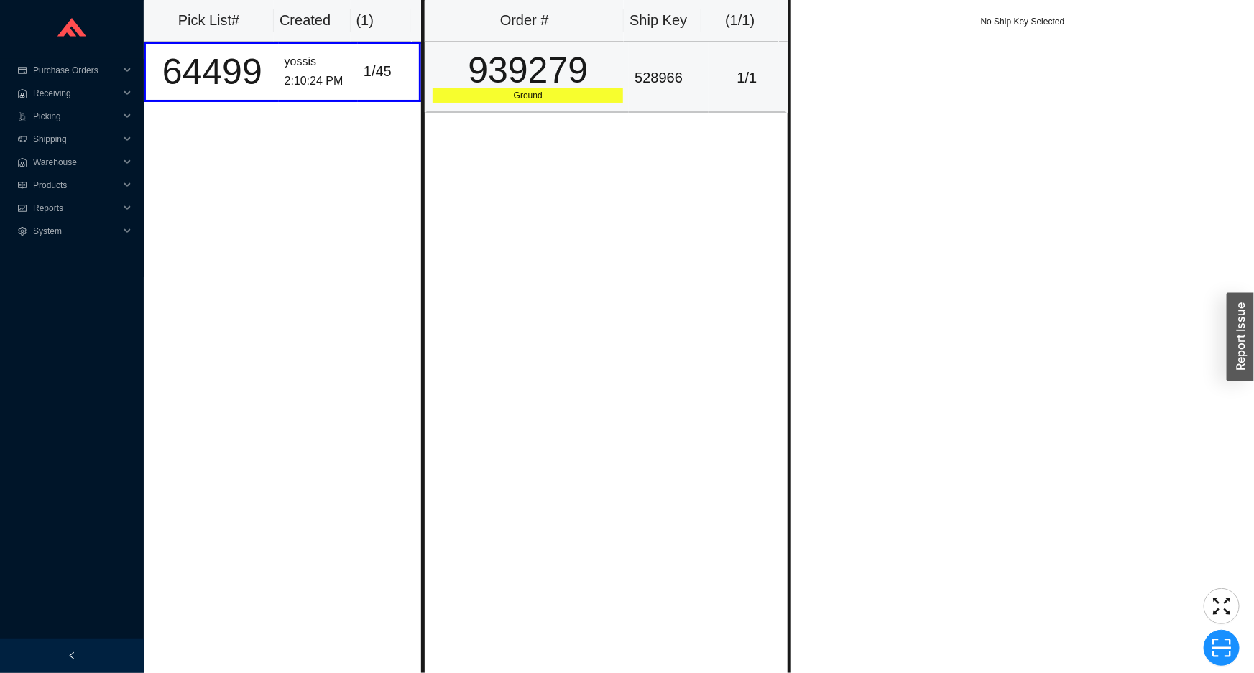
click at [714, 70] on div "1 / 1" at bounding box center [746, 78] width 65 height 24
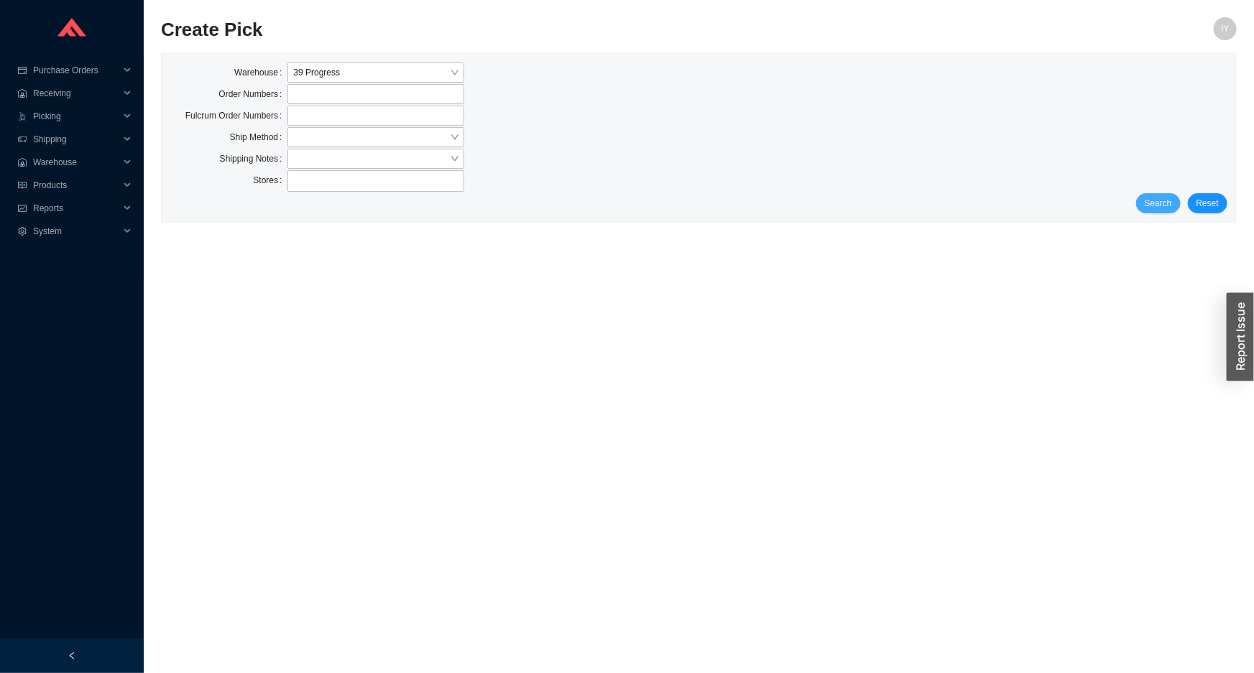
click at [1153, 198] on span "Search" at bounding box center [1157, 203] width 27 height 14
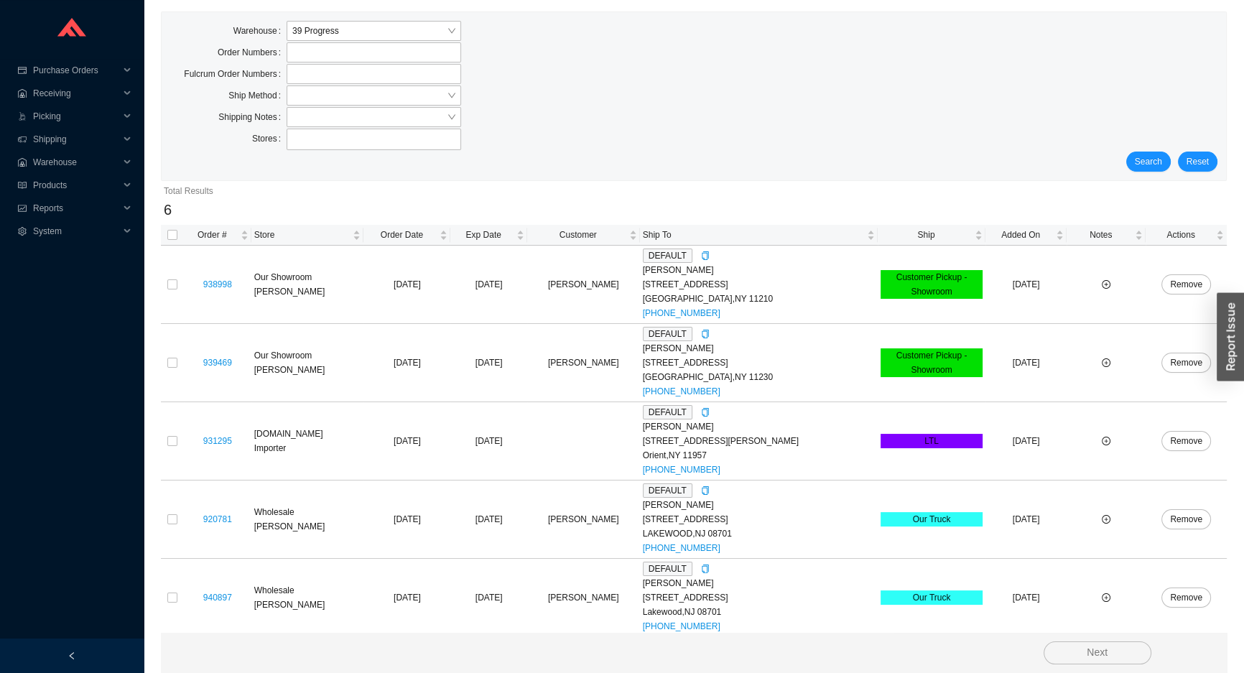
scroll to position [65, 0]
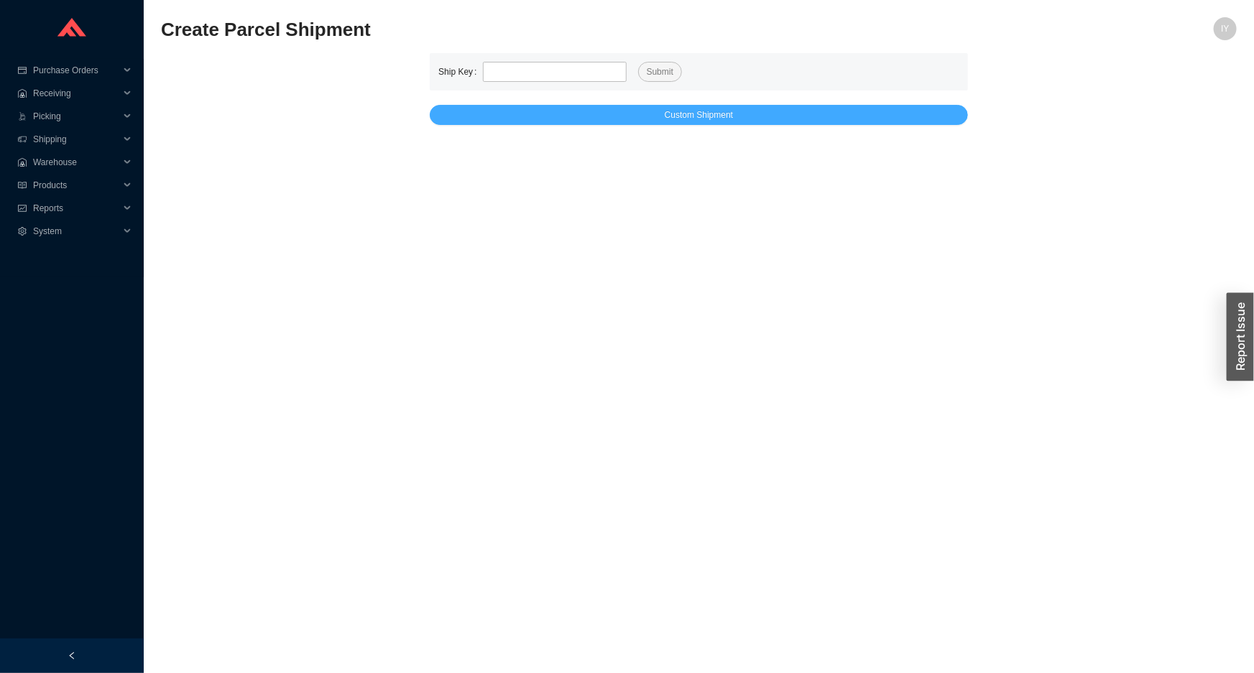
click at [585, 118] on button "Custom Shipment" at bounding box center [699, 115] width 538 height 20
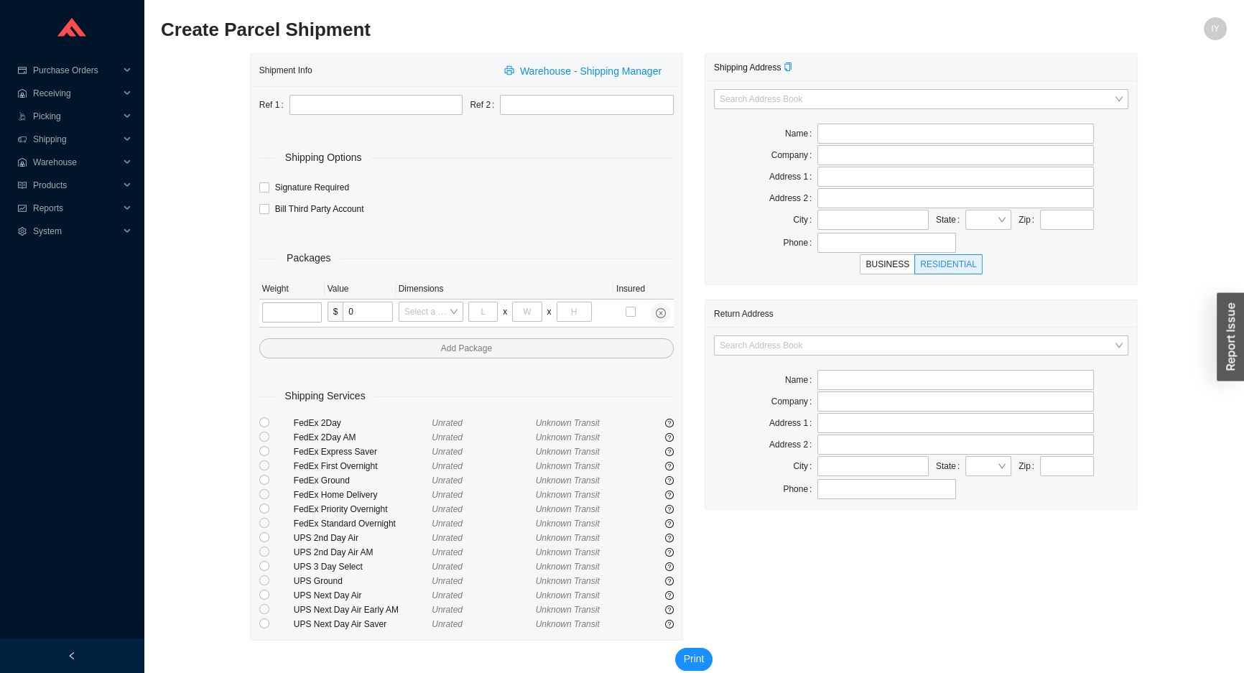
click at [739, 330] on div "Search Address Book Name Company Address 1 Address 2 City State Zip Phone" at bounding box center [921, 418] width 432 height 182
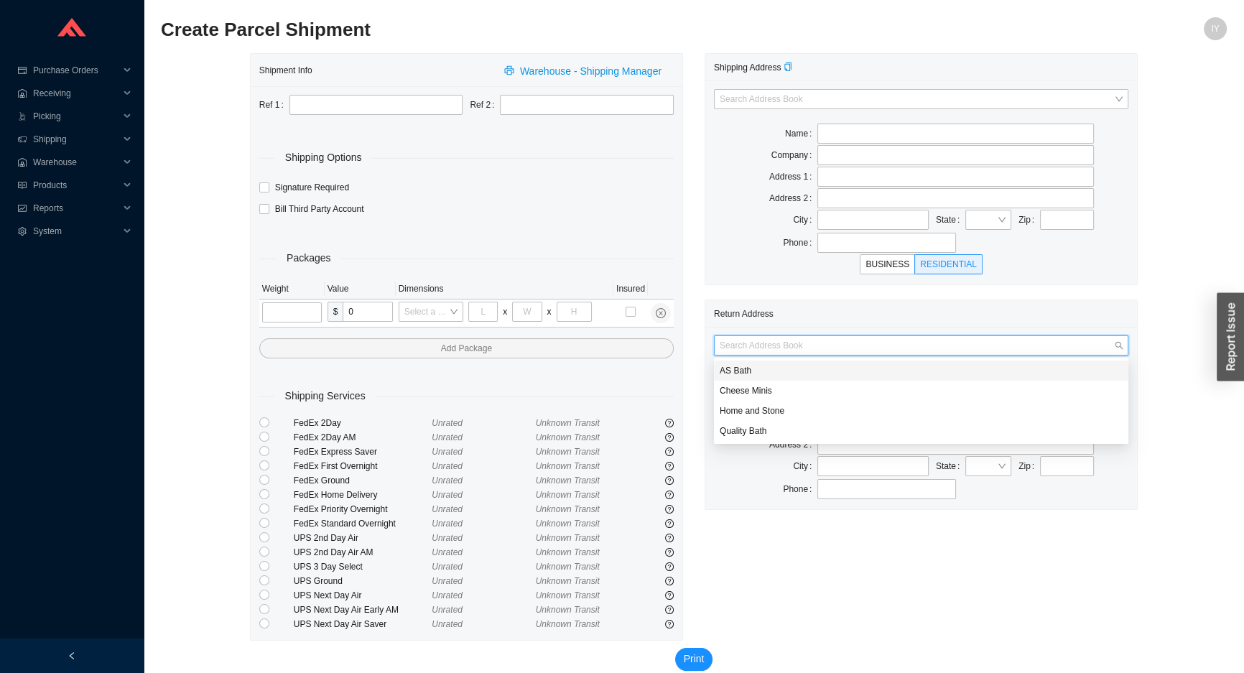
click at [739, 352] on input "search" at bounding box center [917, 345] width 394 height 19
click at [749, 373] on div "AS Bath" at bounding box center [921, 370] width 403 height 13
type input "AS Bath"
type input "39 Progress St"
type input "Edison"
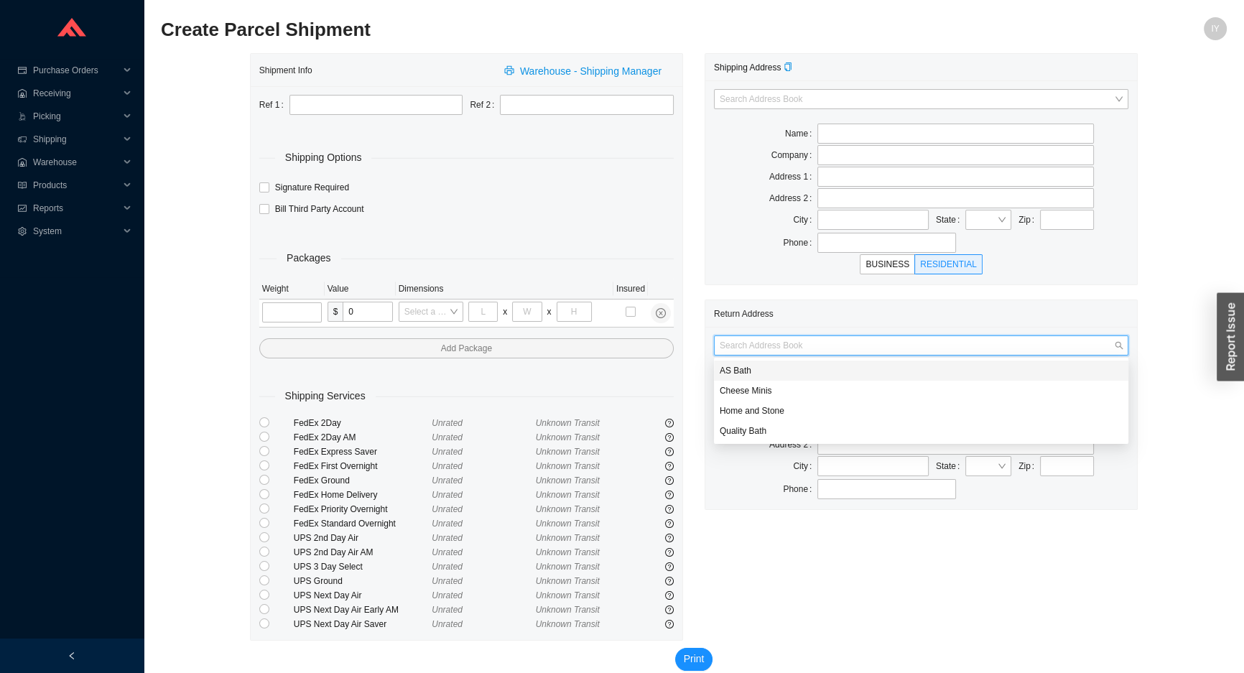
type input "08820"
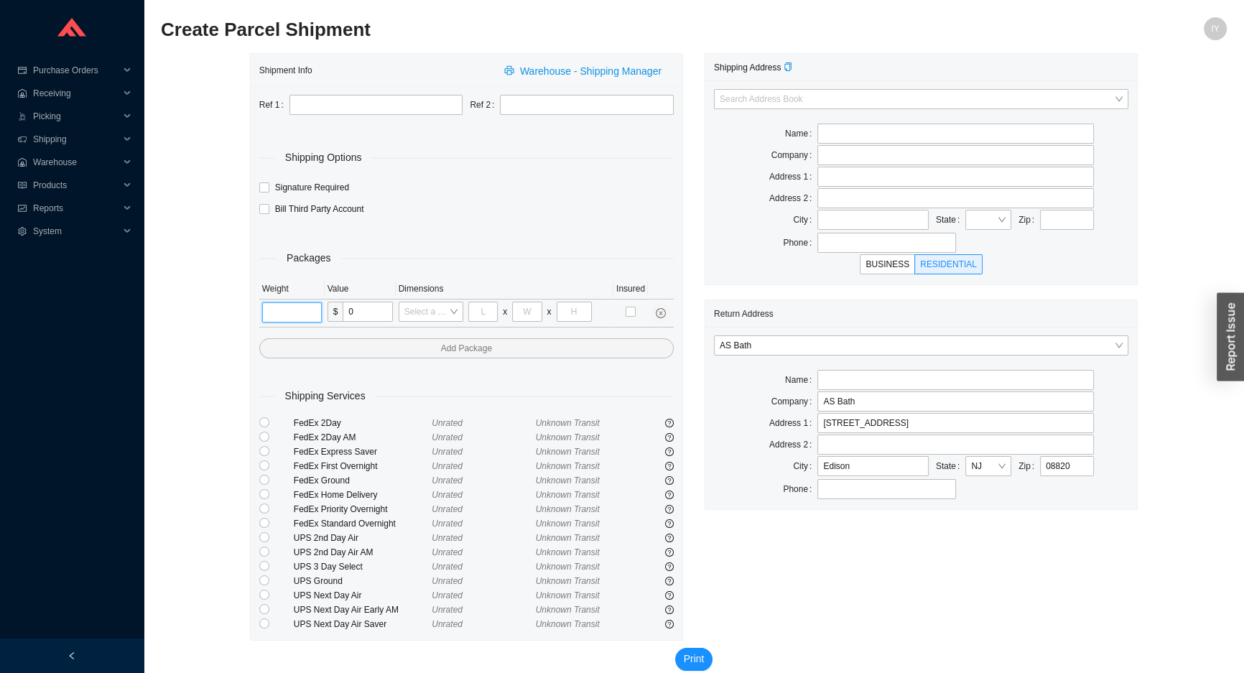
click at [287, 313] on input "tel" at bounding box center [292, 312] width 60 height 20
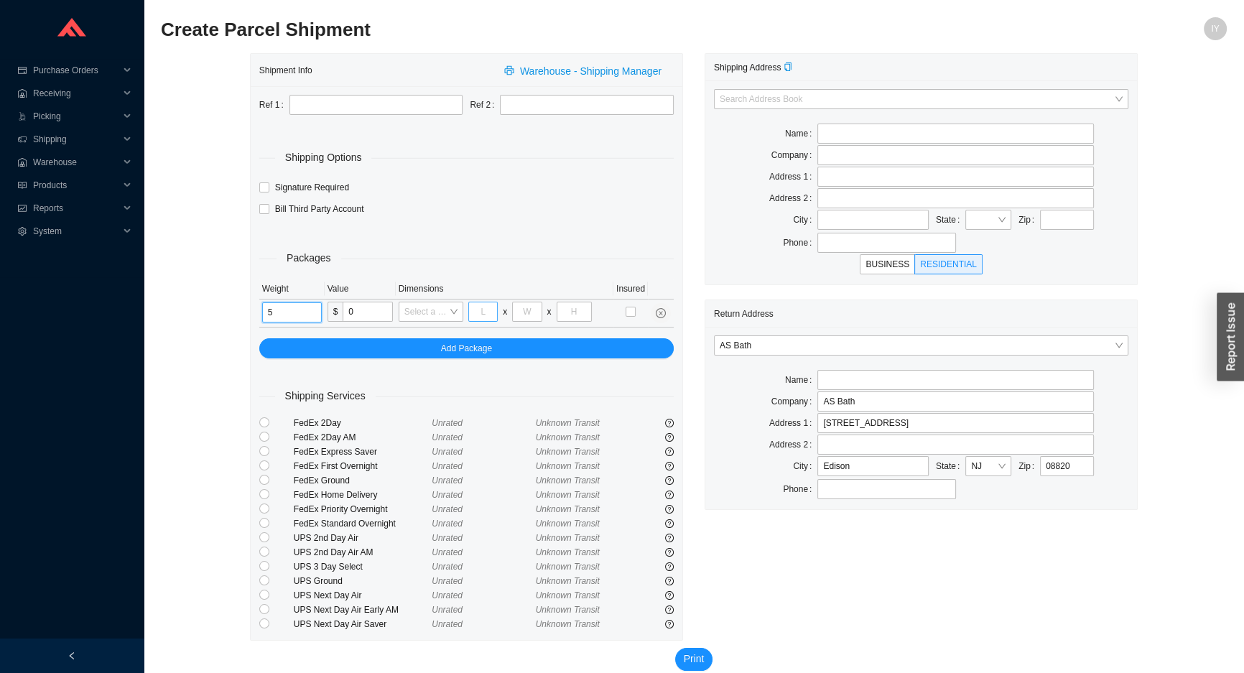
type input "5"
click at [481, 310] on input "tel" at bounding box center [482, 312] width 29 height 20
type input "14"
type input "23"
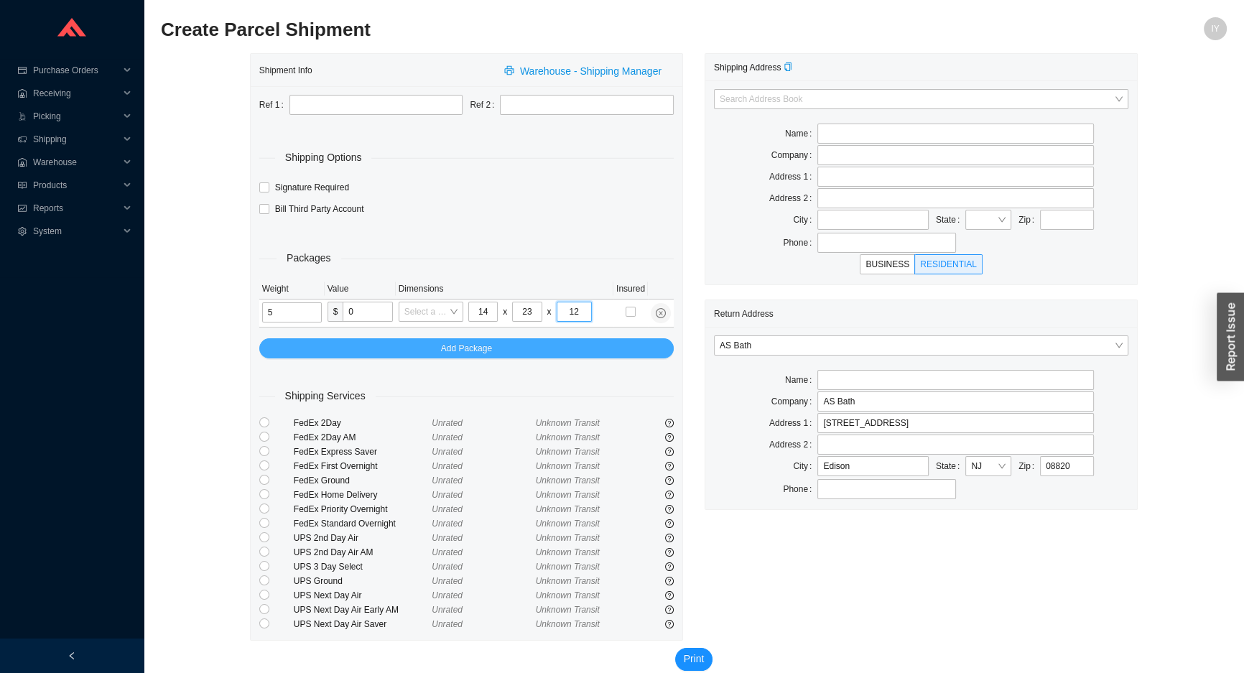
type input "12"
click at [451, 346] on span "Add Package" at bounding box center [466, 348] width 51 height 14
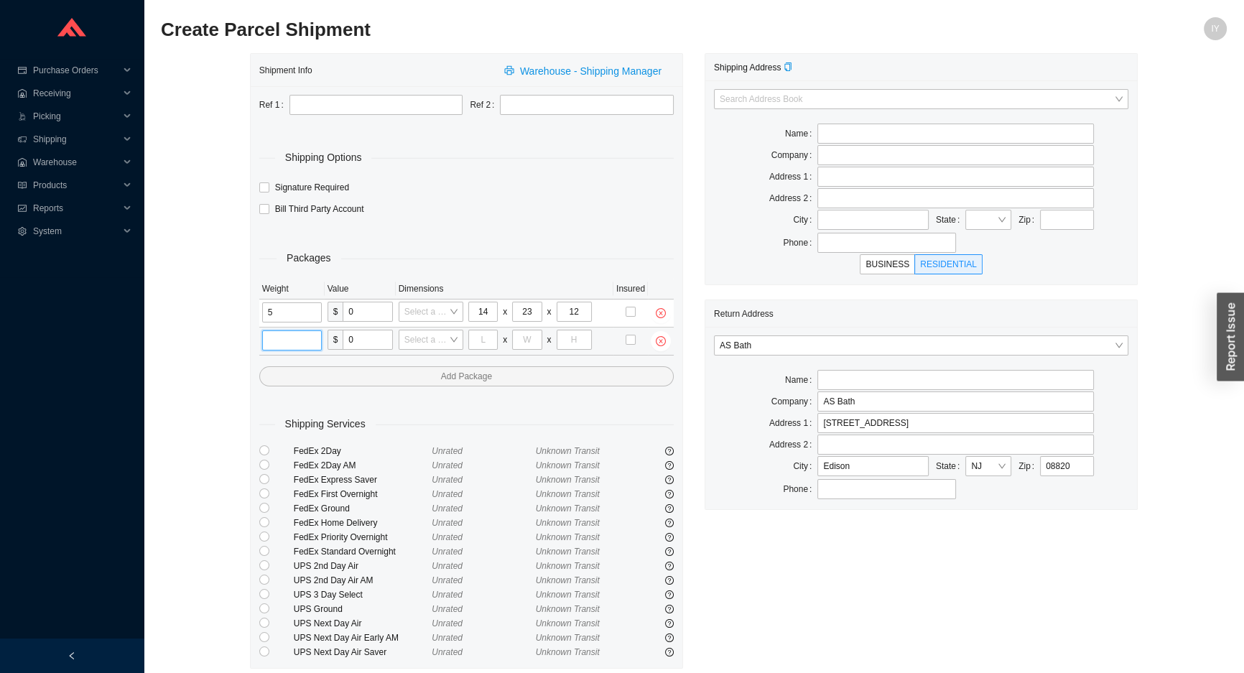
click at [303, 341] on input "tel" at bounding box center [292, 340] width 60 height 20
type input "3"
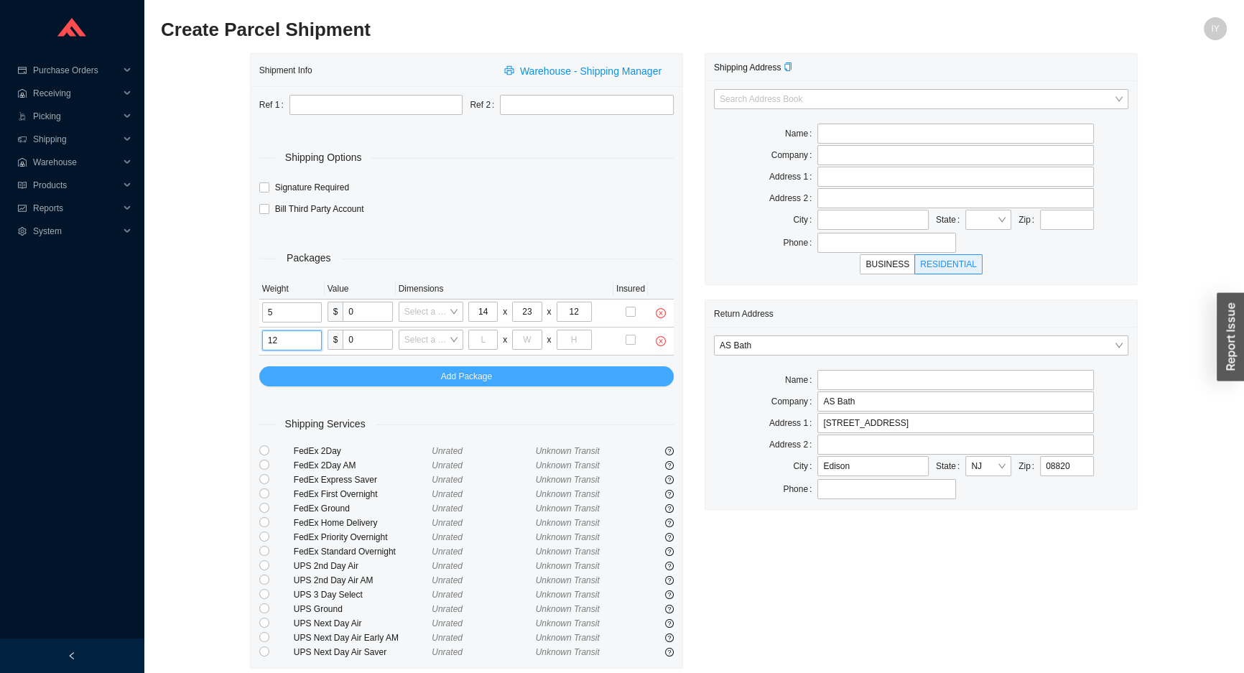
type input "12"
click at [315, 376] on button "Add Package" at bounding box center [466, 376] width 415 height 20
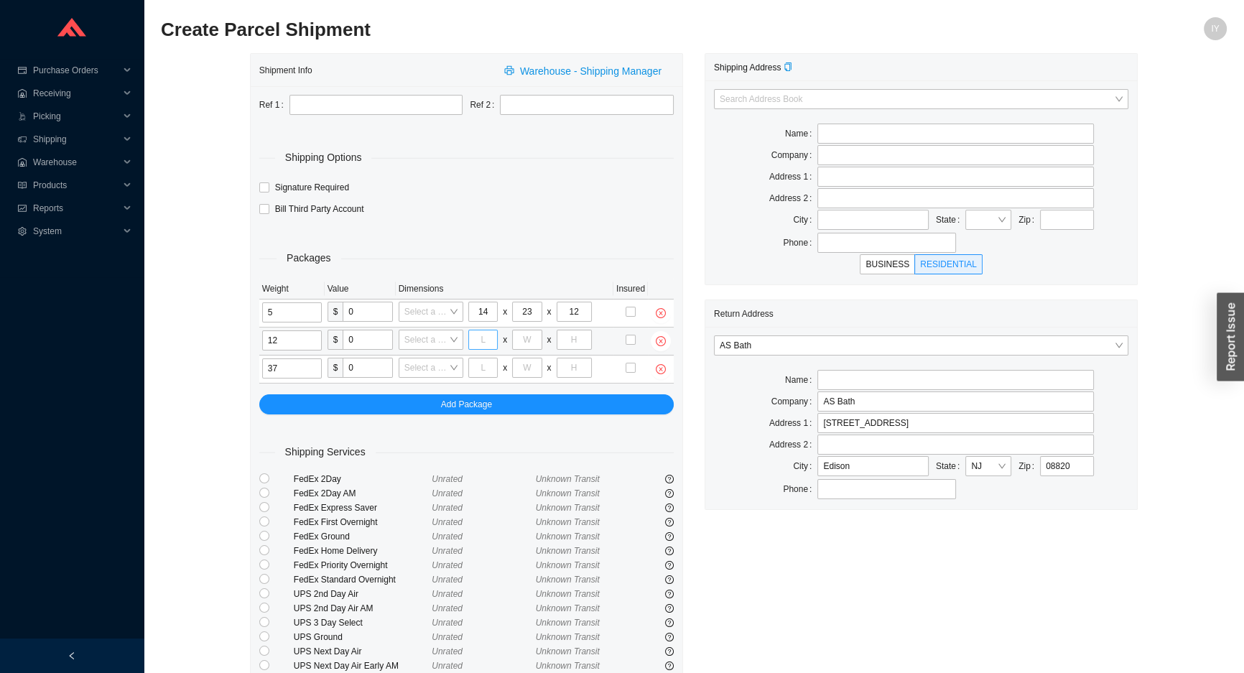
type input "37"
click at [494, 343] on input "tel" at bounding box center [482, 340] width 29 height 20
type input "12"
type input "14"
type input "20"
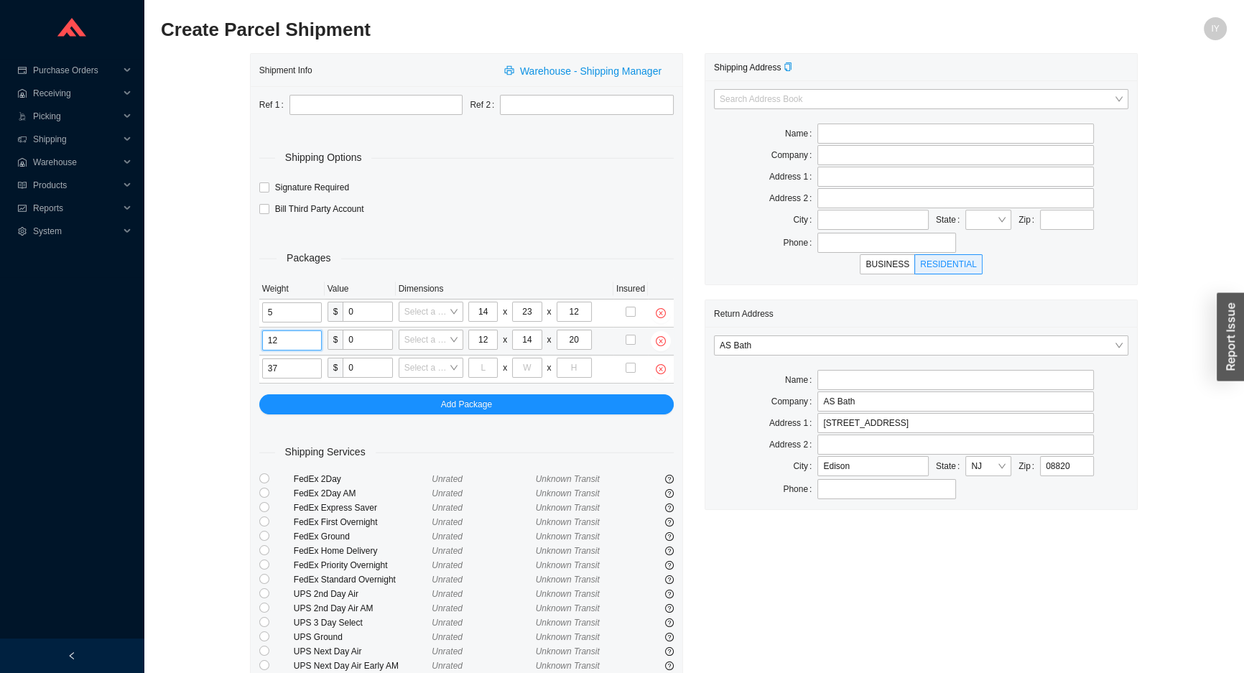
click at [302, 341] on input "12" at bounding box center [292, 340] width 60 height 20
type input "1"
type input "37"
click at [274, 369] on input "37" at bounding box center [292, 368] width 60 height 20
type input "3"
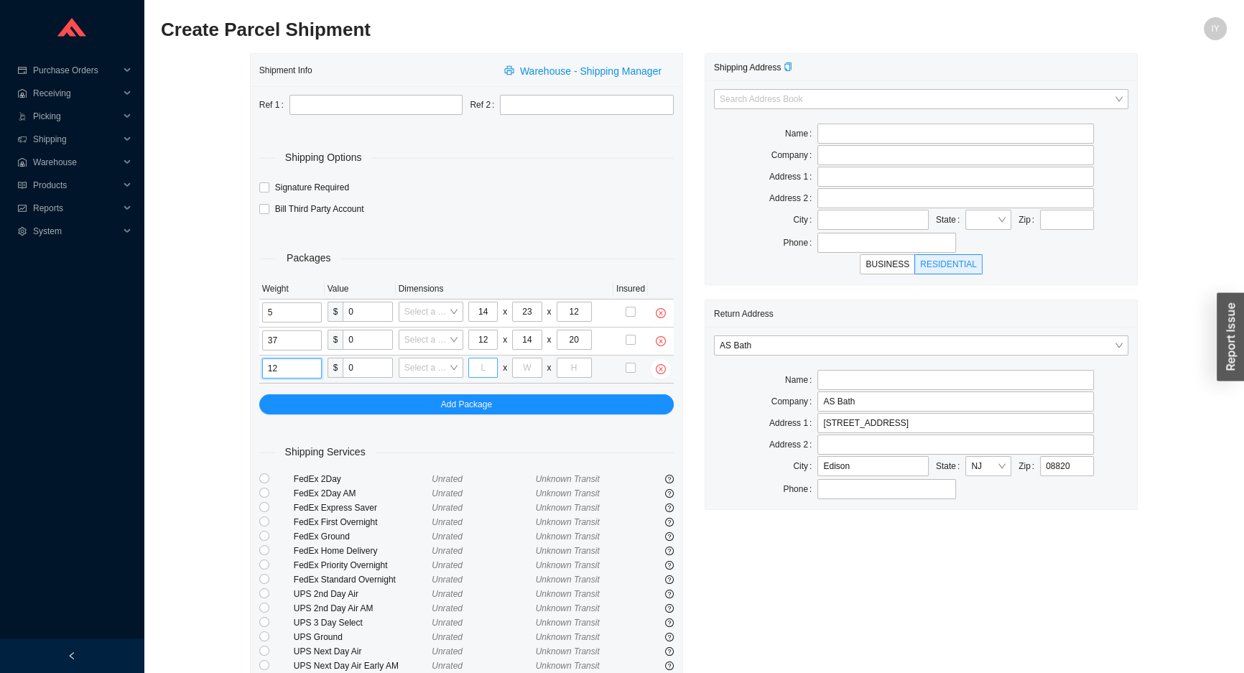
type input "12"
click at [487, 372] on input "tel" at bounding box center [482, 368] width 29 height 20
type input "22"
type input "13"
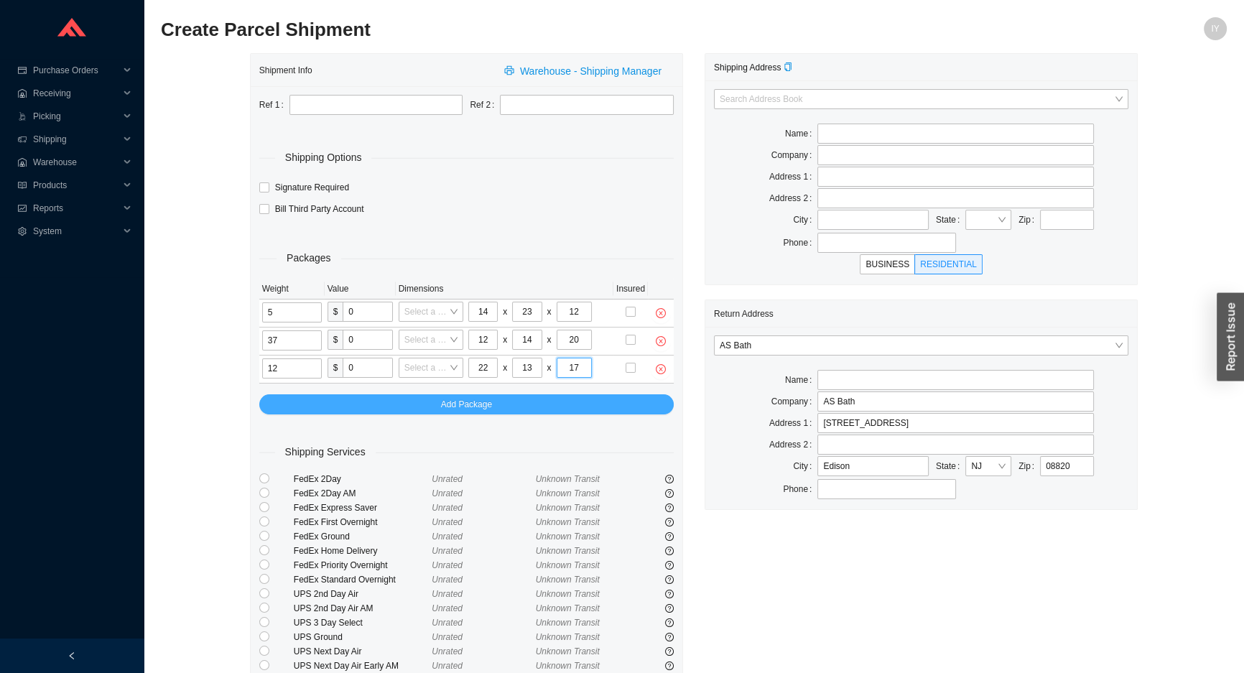
type input "17"
click at [510, 395] on button "Add Package" at bounding box center [466, 404] width 415 height 20
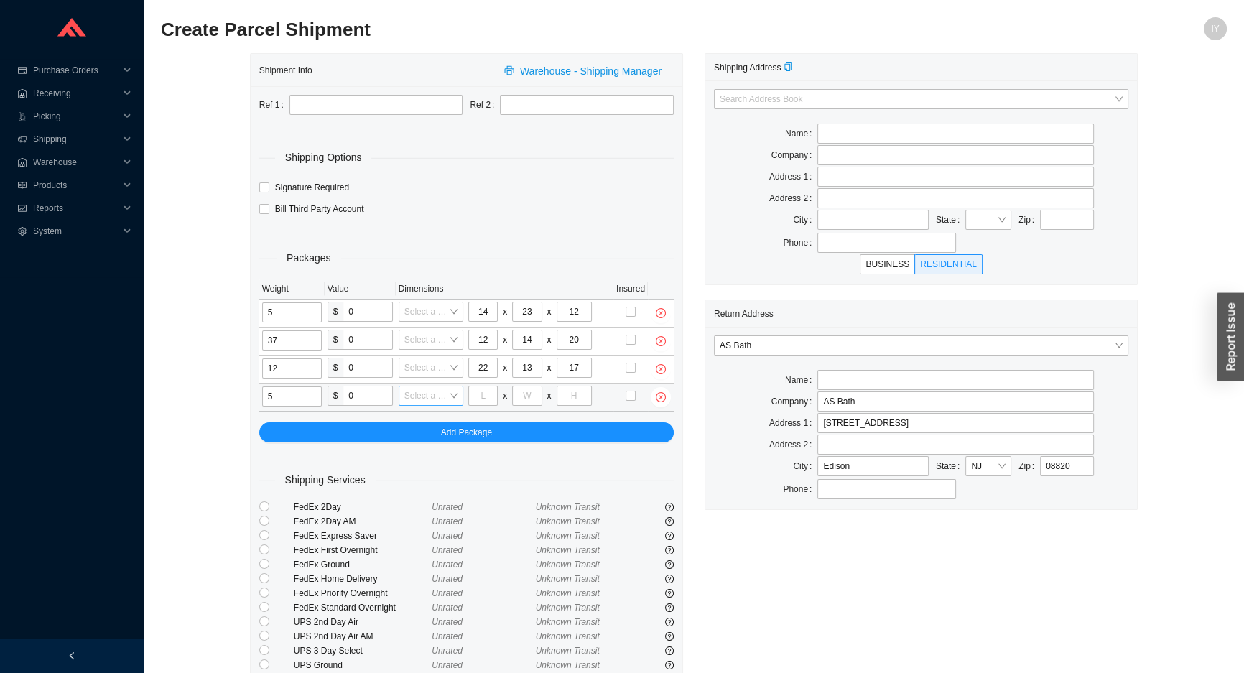
type input "5"
click at [437, 394] on input "search" at bounding box center [426, 396] width 45 height 19
type input "18"
click at [462, 444] on div "18*12*12" at bounding box center [443, 441] width 79 height 13
type input "18"
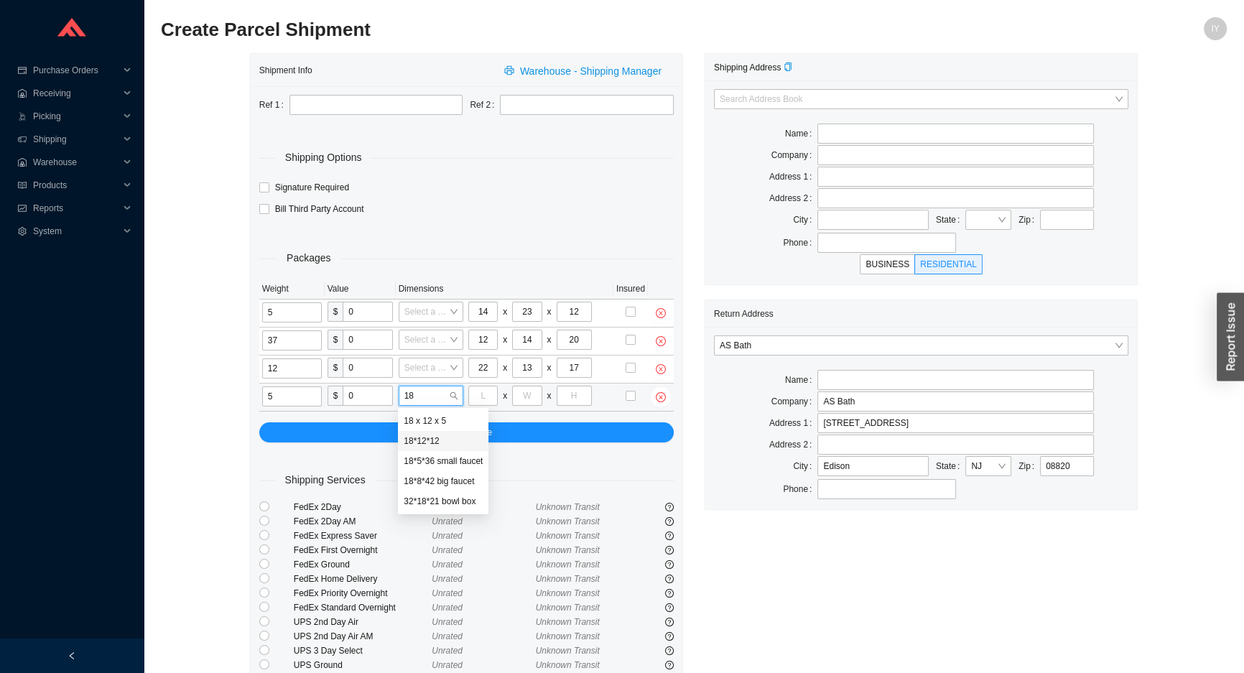
type input "12"
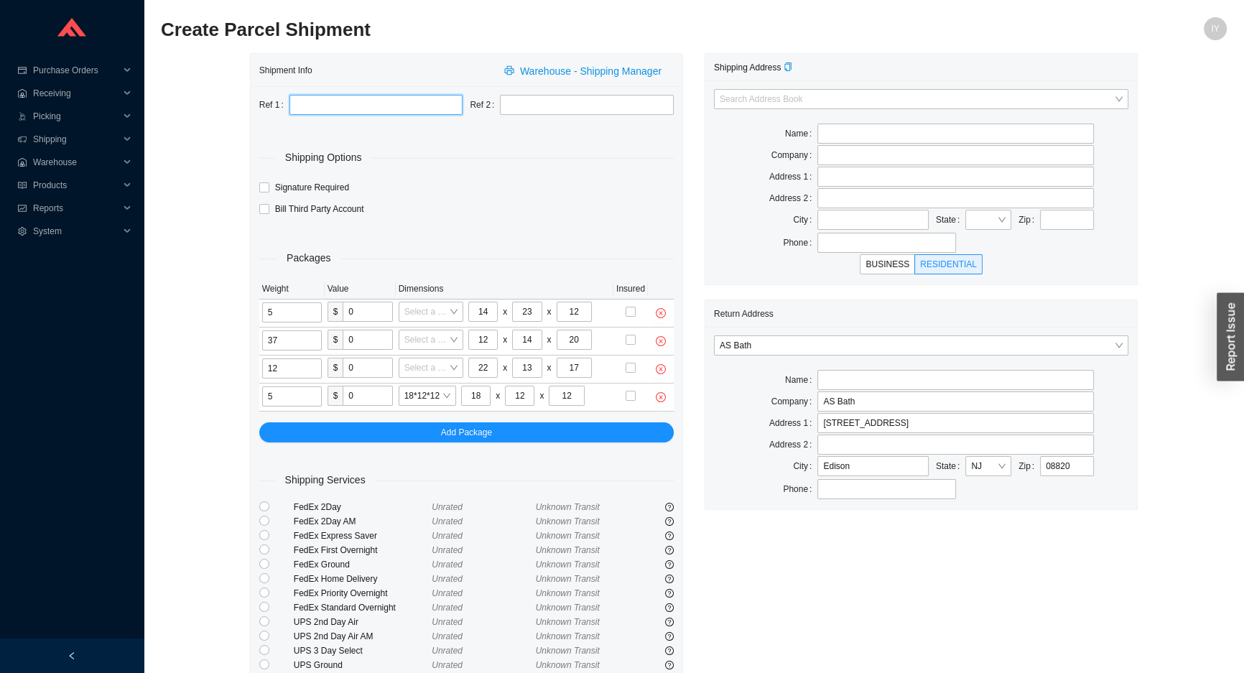
click at [399, 108] on input "text" at bounding box center [377, 105] width 174 height 20
paste input "7396062-1"
type input "7396062-1"
click at [606, 105] on input "text" at bounding box center [587, 105] width 174 height 20
click at [790, 99] on input "search" at bounding box center [917, 99] width 394 height 19
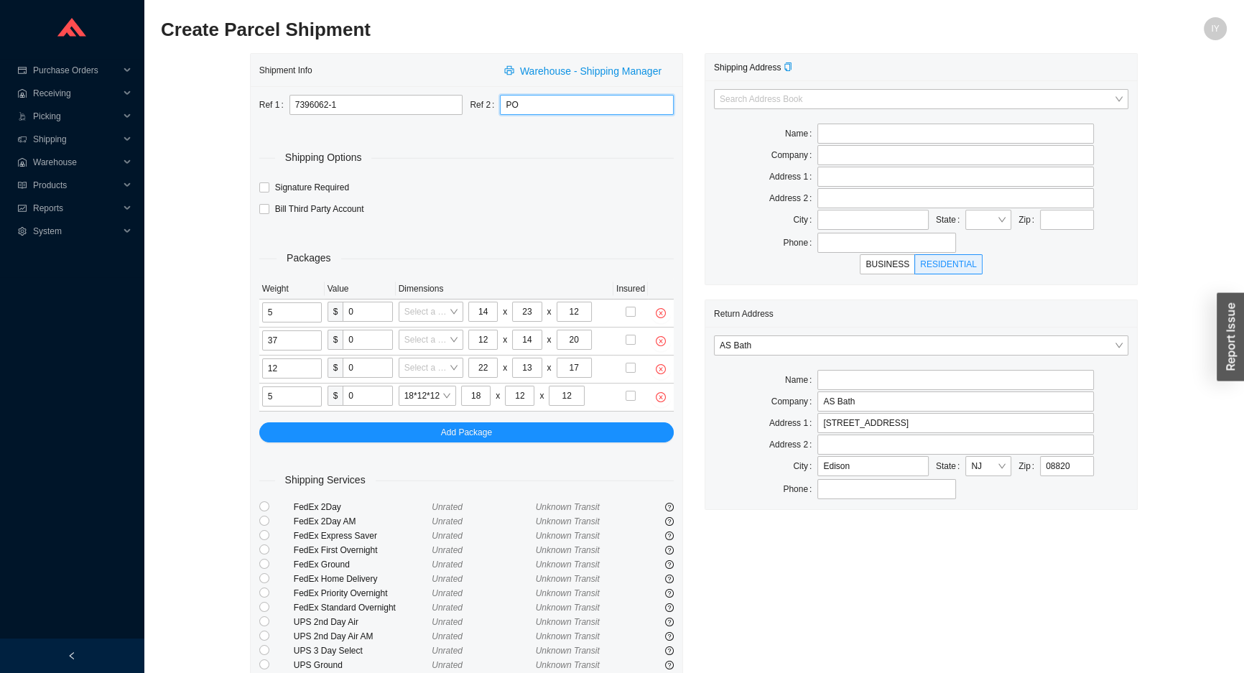
click at [573, 107] on input "PO" at bounding box center [587, 105] width 174 height 20
paste input "1067240-RETURN"
type input "PO 1067240-RETURN"
click at [716, 88] on div "Search Address Book Name Company Address 1 Address 2 City State Zip Phone BUSIN…" at bounding box center [921, 182] width 432 height 204
click at [721, 93] on input "search" at bounding box center [917, 99] width 394 height 19
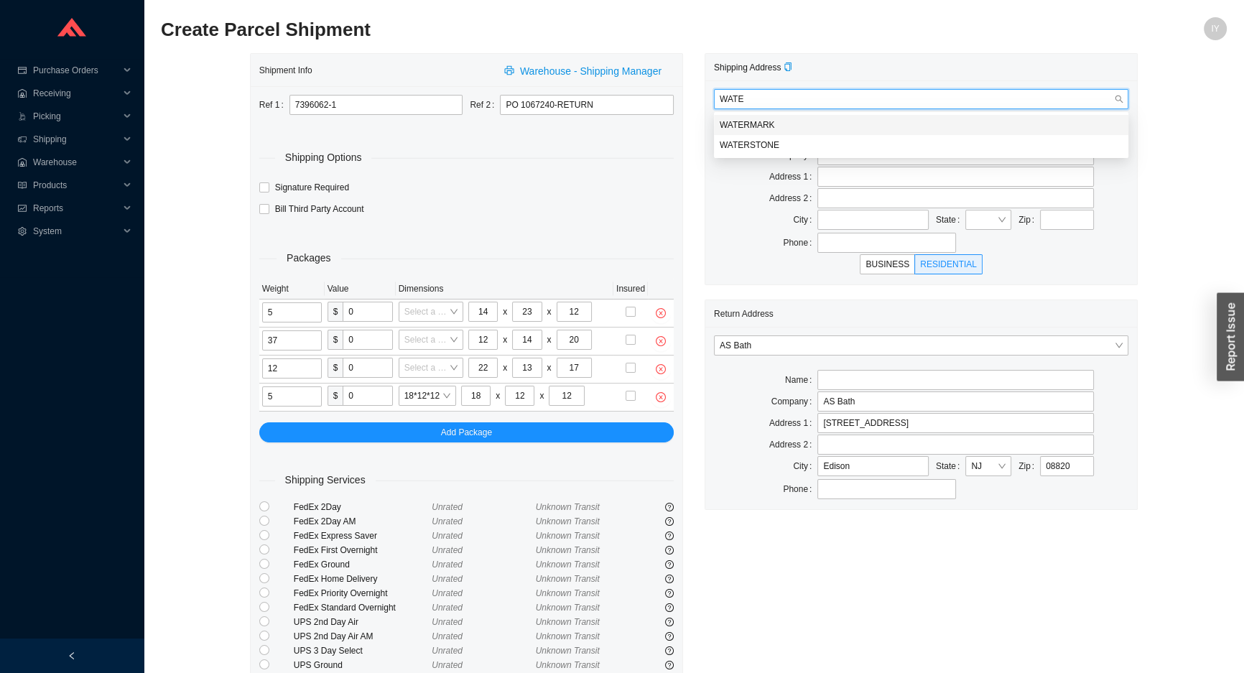
type input "WATER"
click at [734, 123] on div "WATERMARK" at bounding box center [921, 125] width 403 height 13
type input "WATERMARK"
type input "350 dewitt avenue"
type input "BROOKLYN"
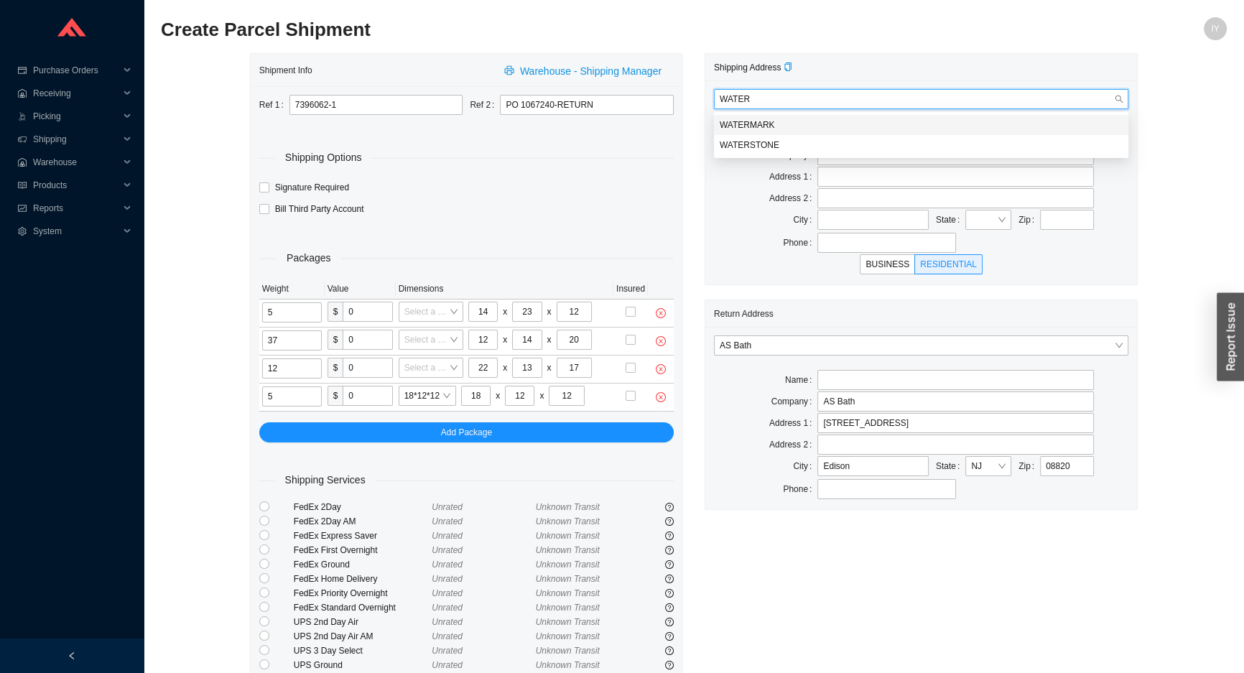
type input "11207"
type input "7182572800"
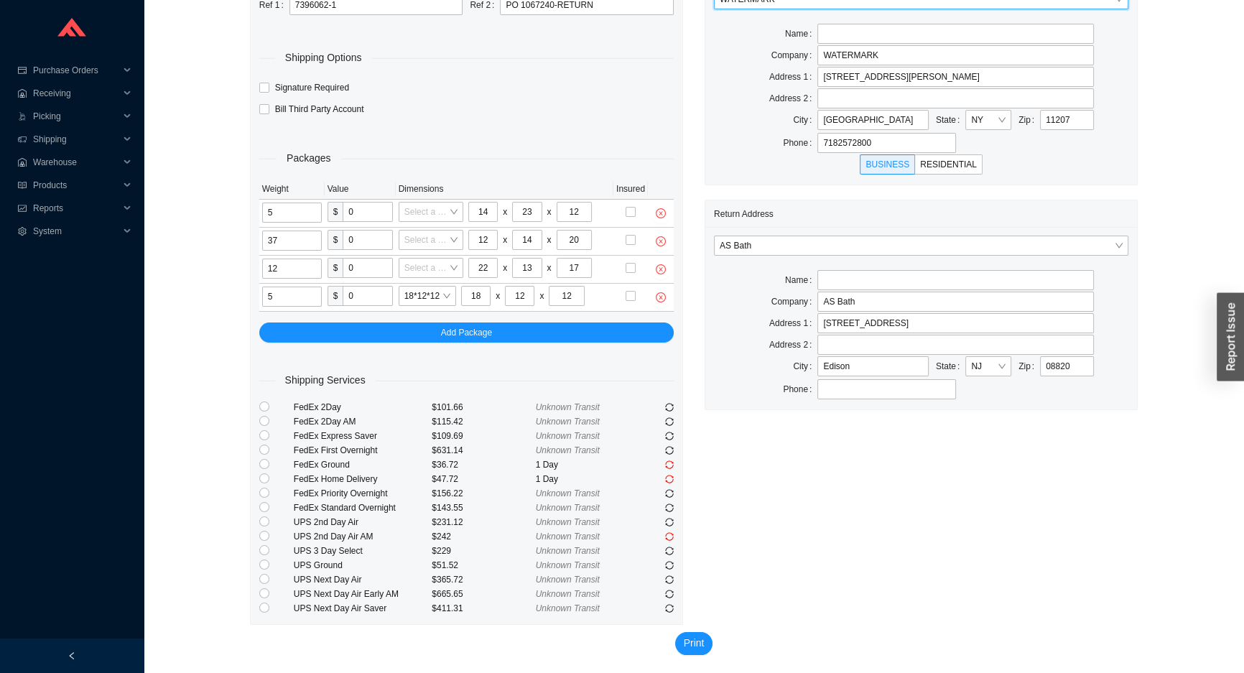
scroll to position [102, 0]
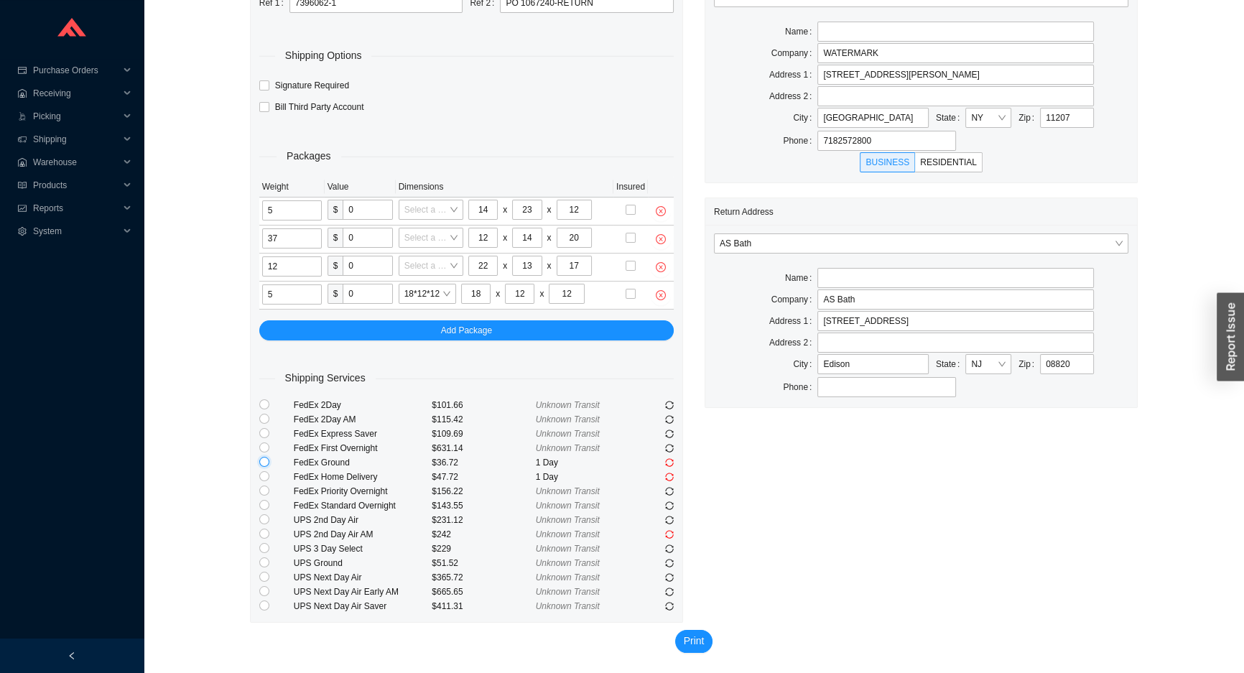
click at [264, 460] on input "radio" at bounding box center [264, 462] width 10 height 10
radio input "true"
click at [259, 465] on input "radio" at bounding box center [264, 462] width 10 height 10
click at [685, 637] on span "Print" at bounding box center [694, 641] width 21 height 17
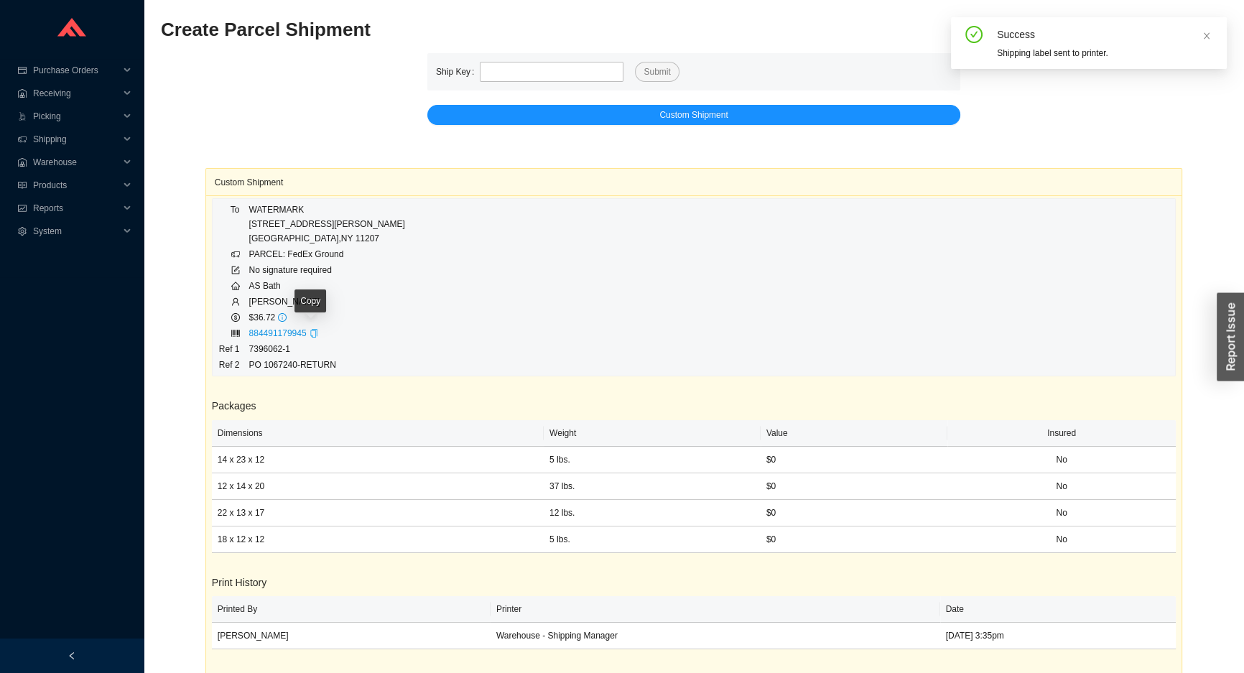
click at [310, 331] on icon "copy" at bounding box center [314, 333] width 9 height 9
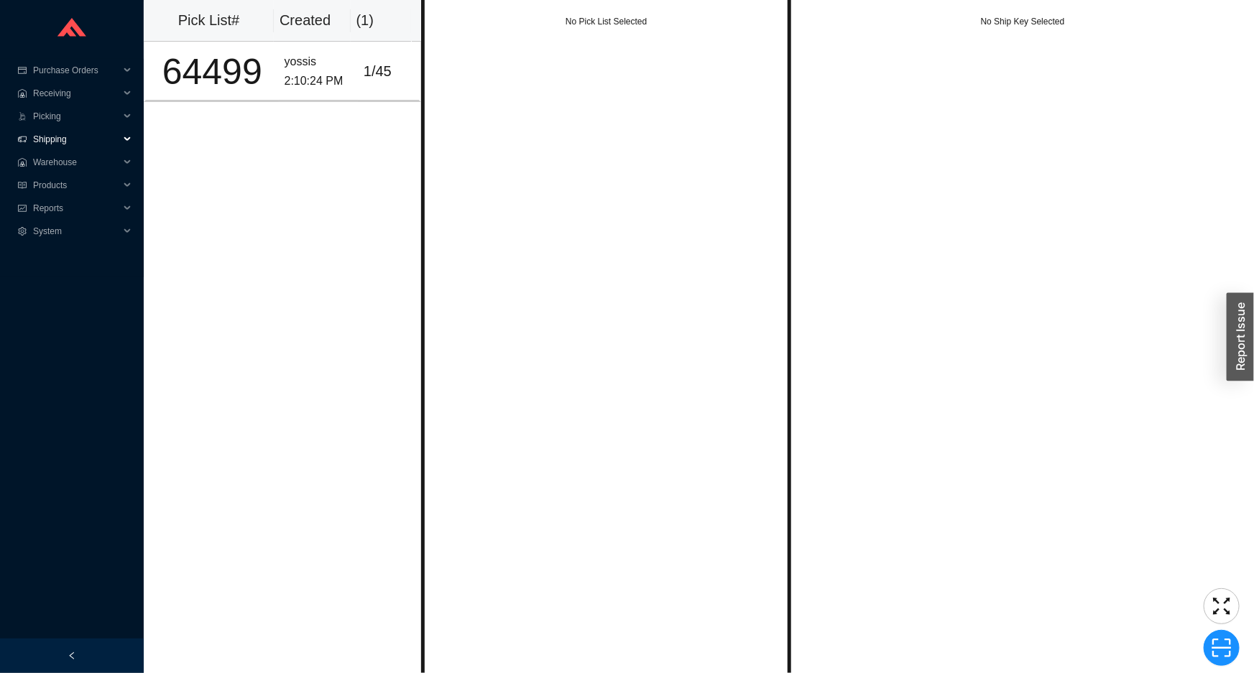
click at [86, 138] on span "Shipping" at bounding box center [76, 139] width 86 height 23
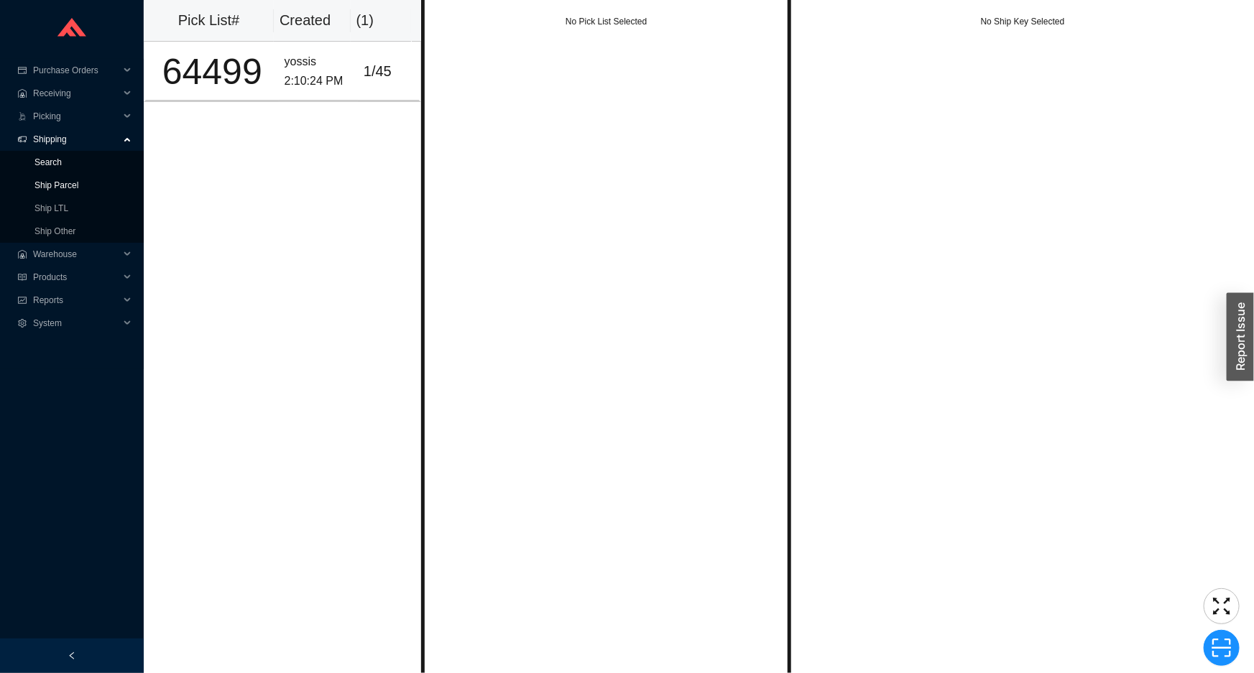
click at [78, 180] on link "Ship Parcel" at bounding box center [56, 185] width 44 height 10
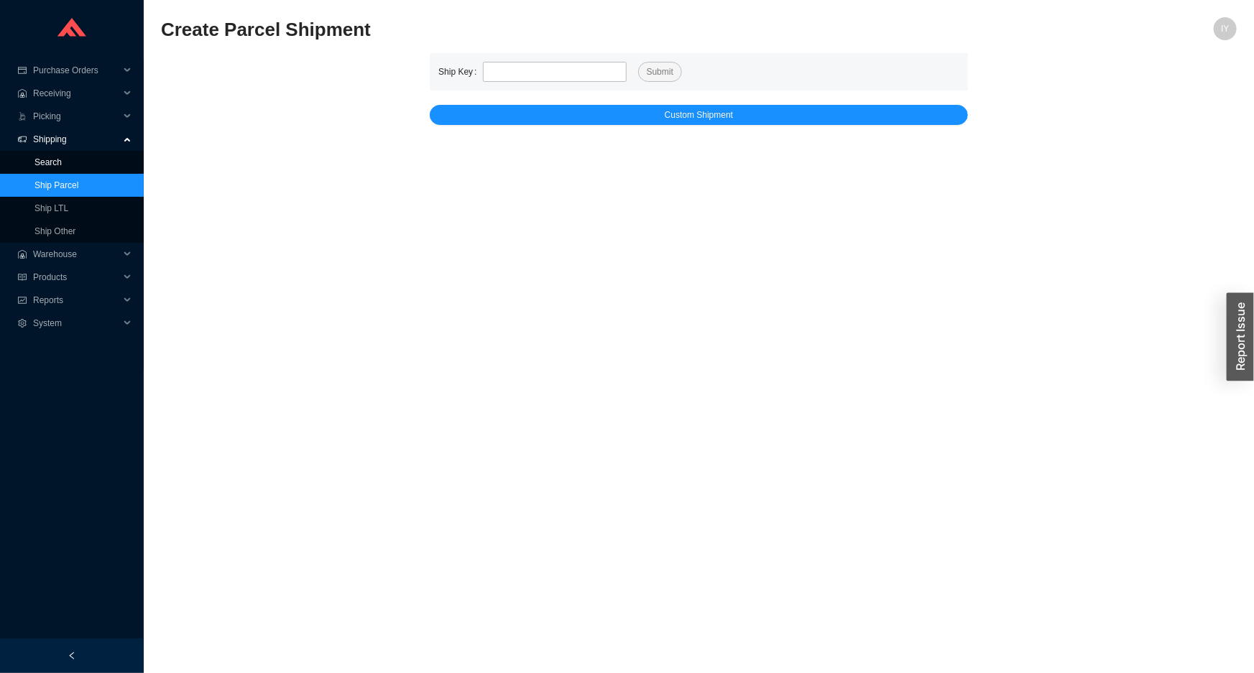
click at [49, 165] on link "Search" at bounding box center [47, 162] width 27 height 10
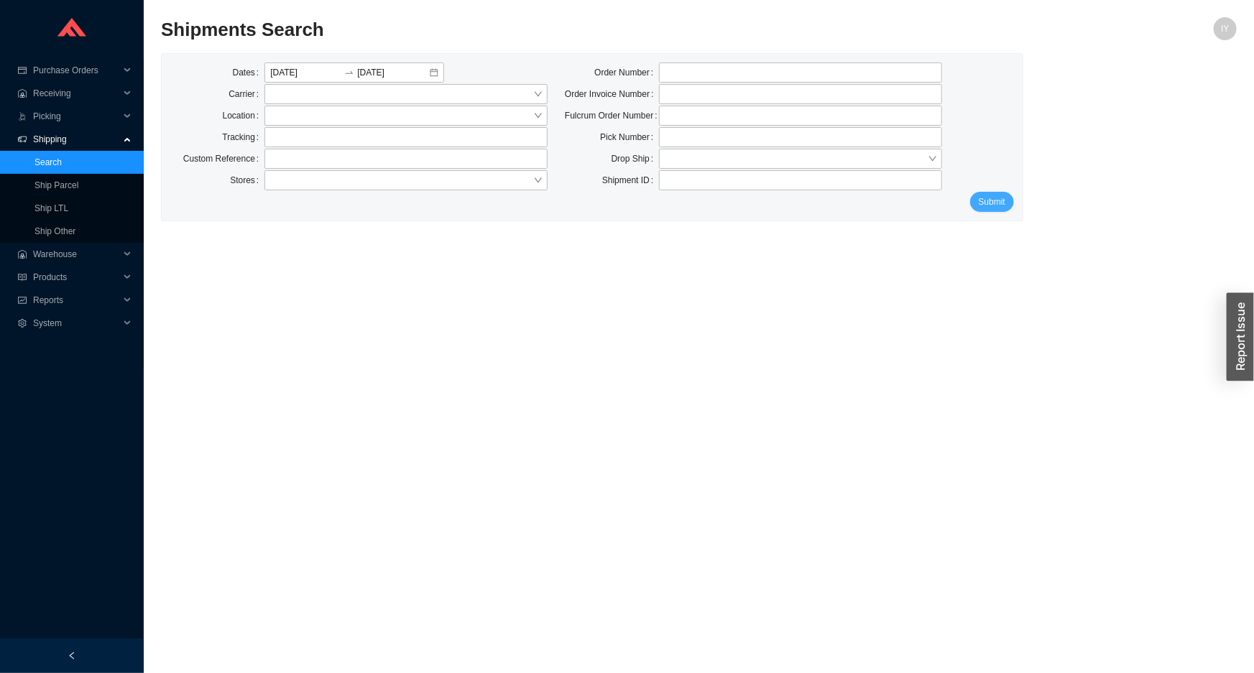
click at [1003, 208] on span "Submit" at bounding box center [991, 202] width 27 height 14
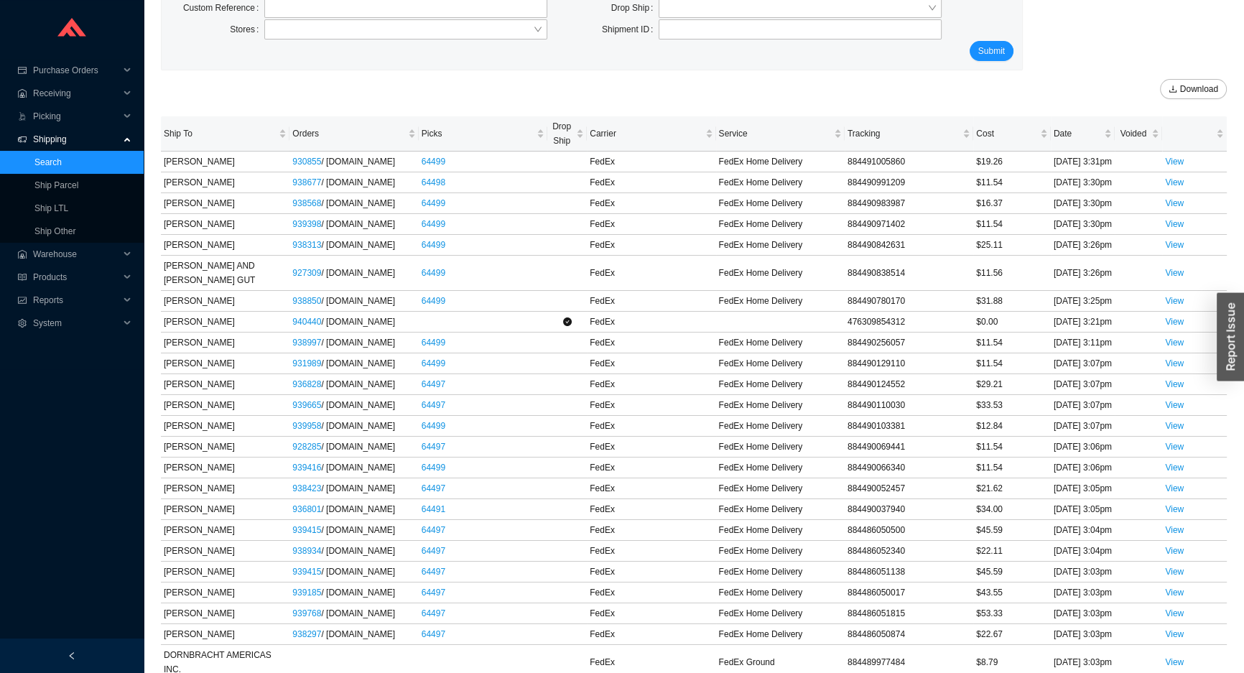
scroll to position [65, 0]
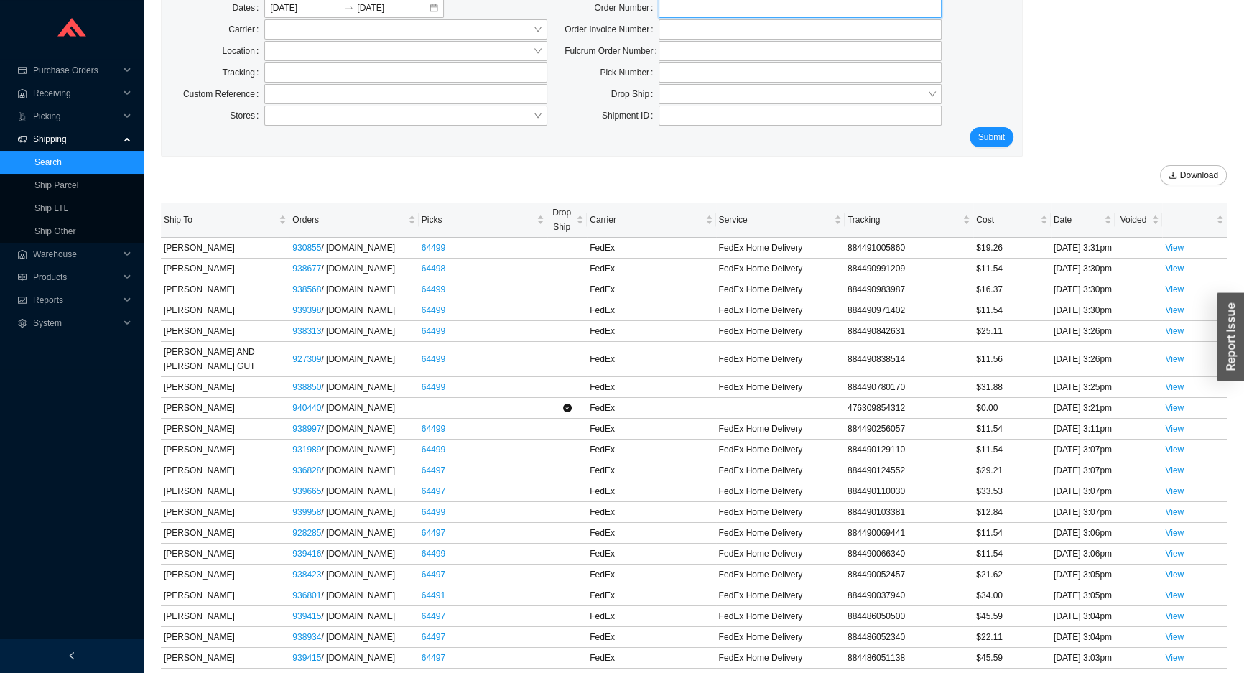
click at [785, 9] on input "tel" at bounding box center [800, 8] width 283 height 20
type input "926255"
click button "Submit" at bounding box center [992, 137] width 44 height 20
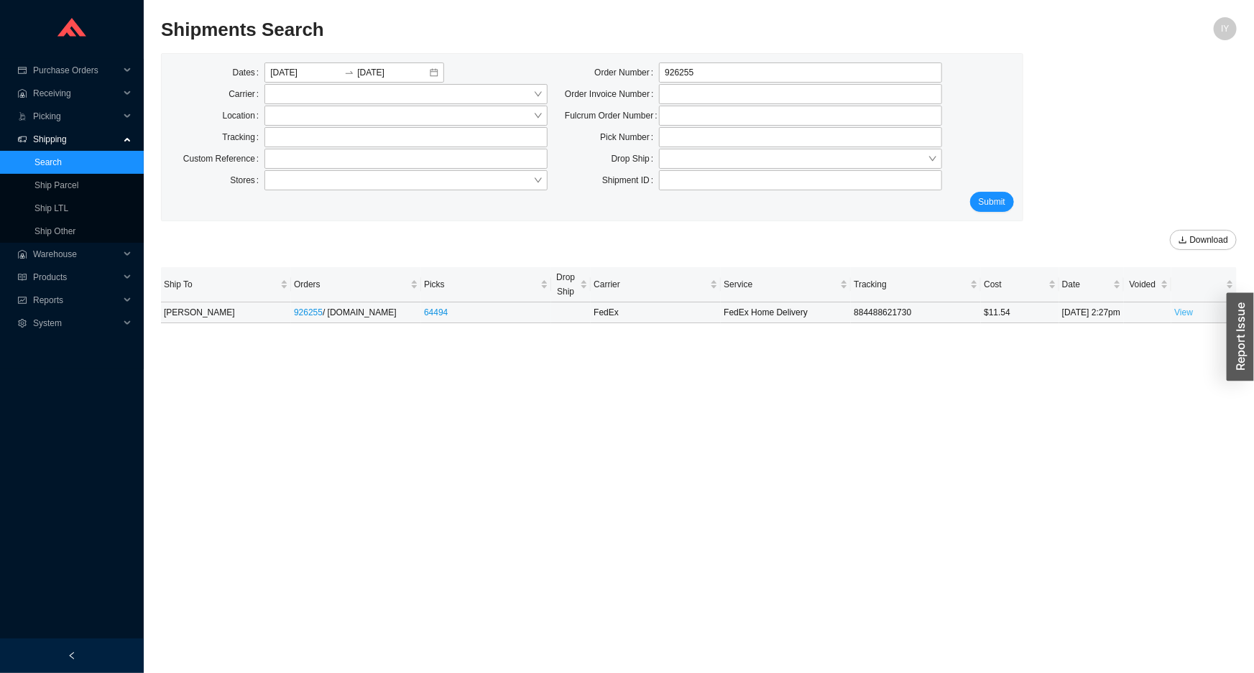
click at [1185, 318] on link "View" at bounding box center [1183, 312] width 19 height 10
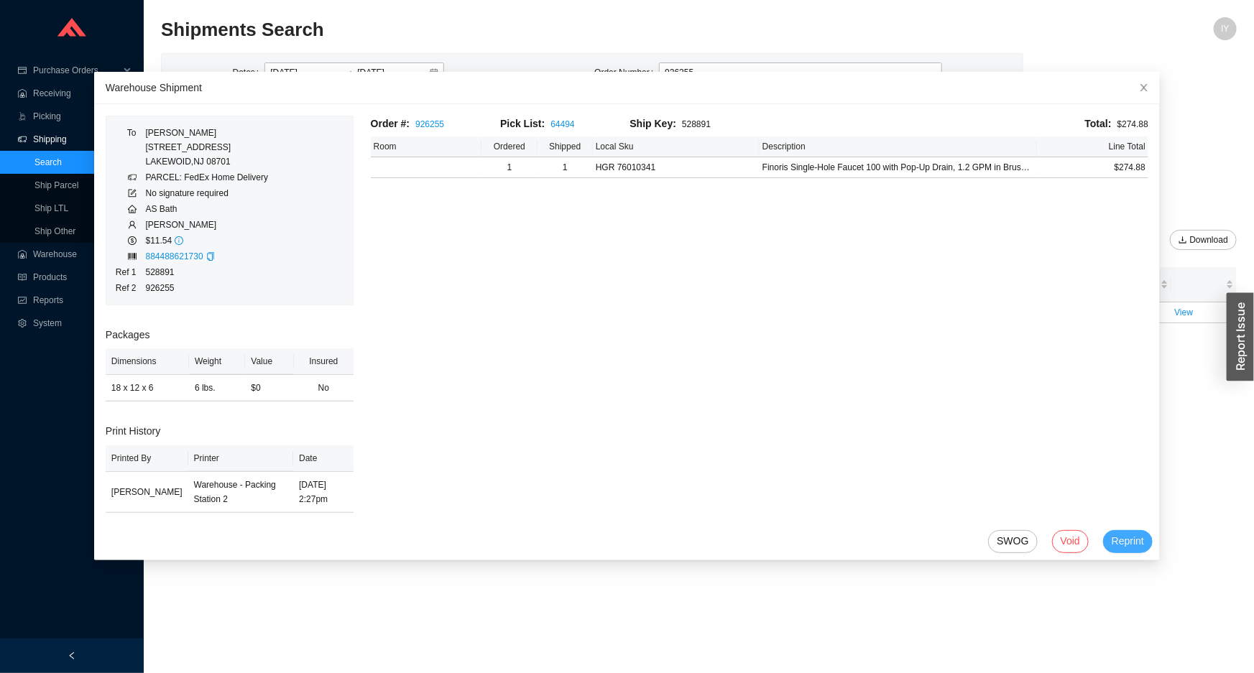
click at [1123, 550] on button "Reprint" at bounding box center [1128, 541] width 50 height 23
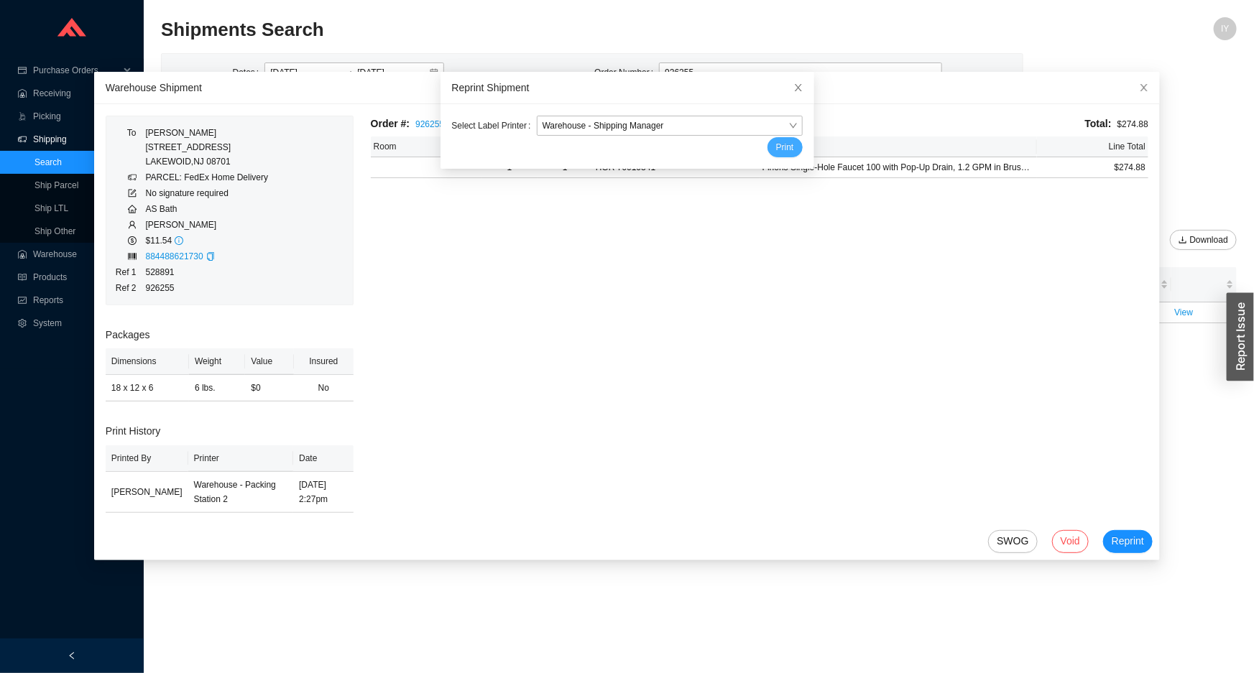
click at [776, 141] on span "Print" at bounding box center [785, 147] width 18 height 14
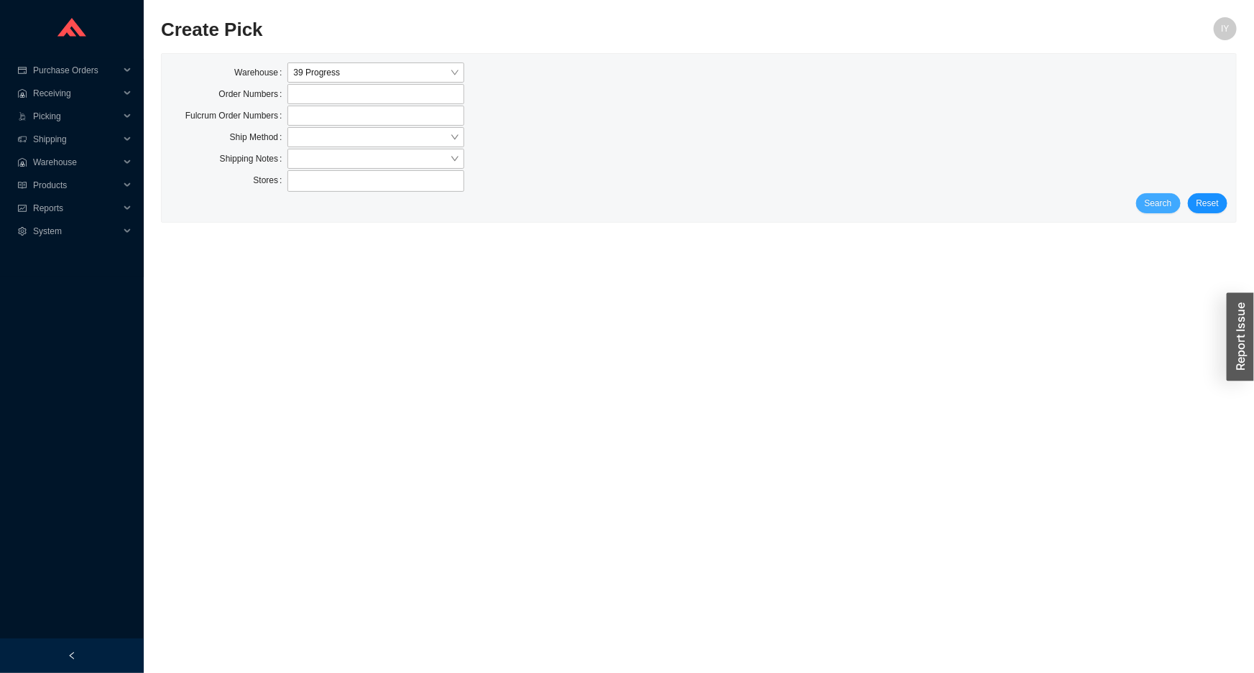
click at [1178, 203] on button "Search" at bounding box center [1158, 203] width 45 height 20
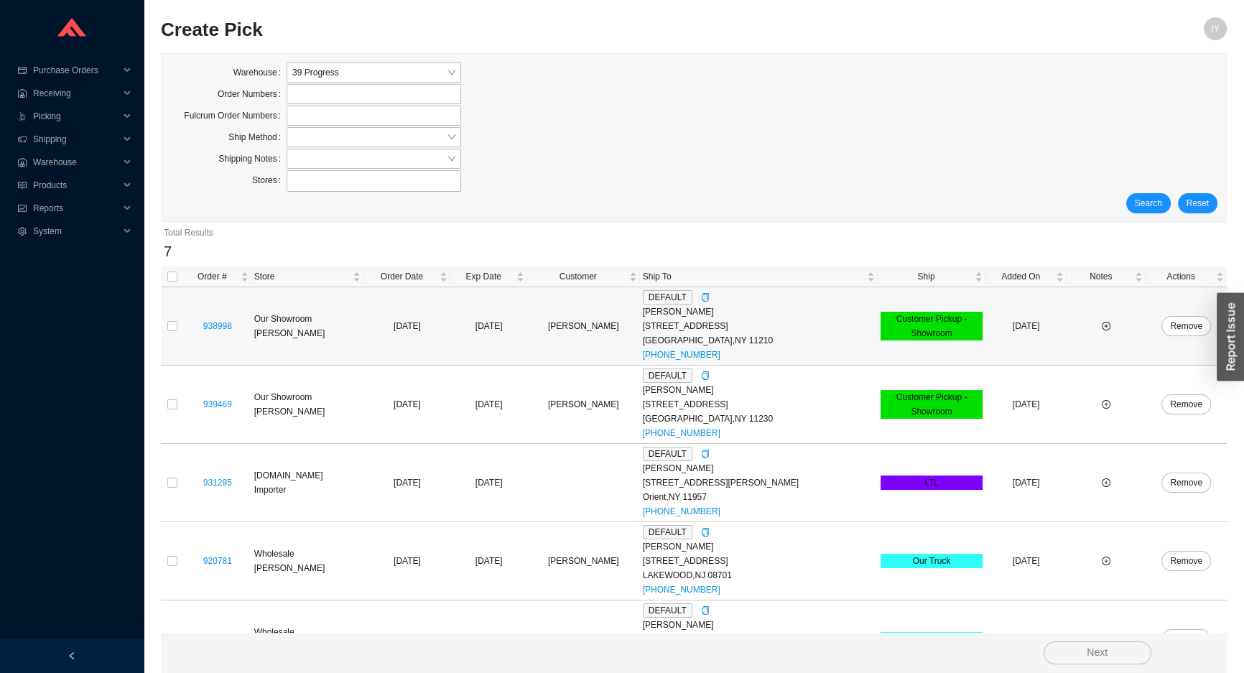
scroll to position [201, 0]
